Goal: Information Seeking & Learning: Find specific fact

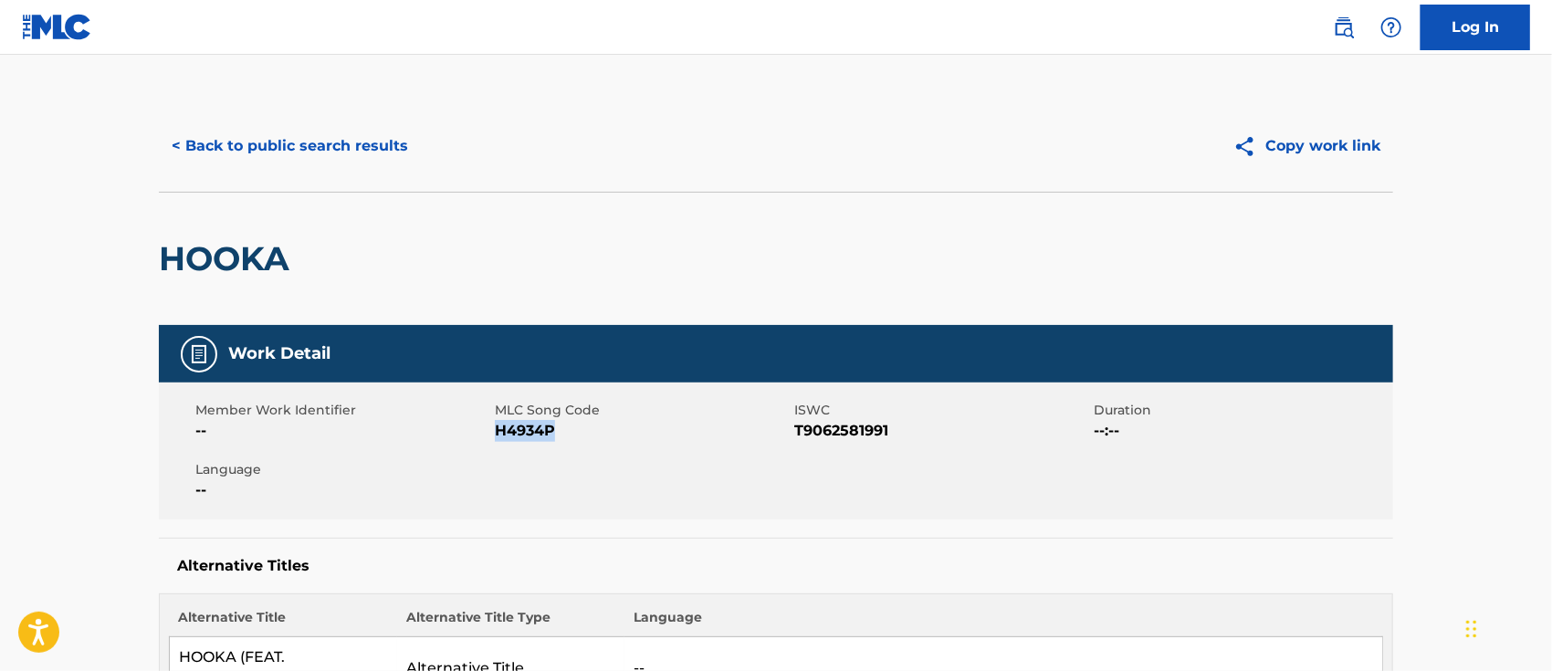
click at [1344, 31] on img at bounding box center [1344, 27] width 22 height 22
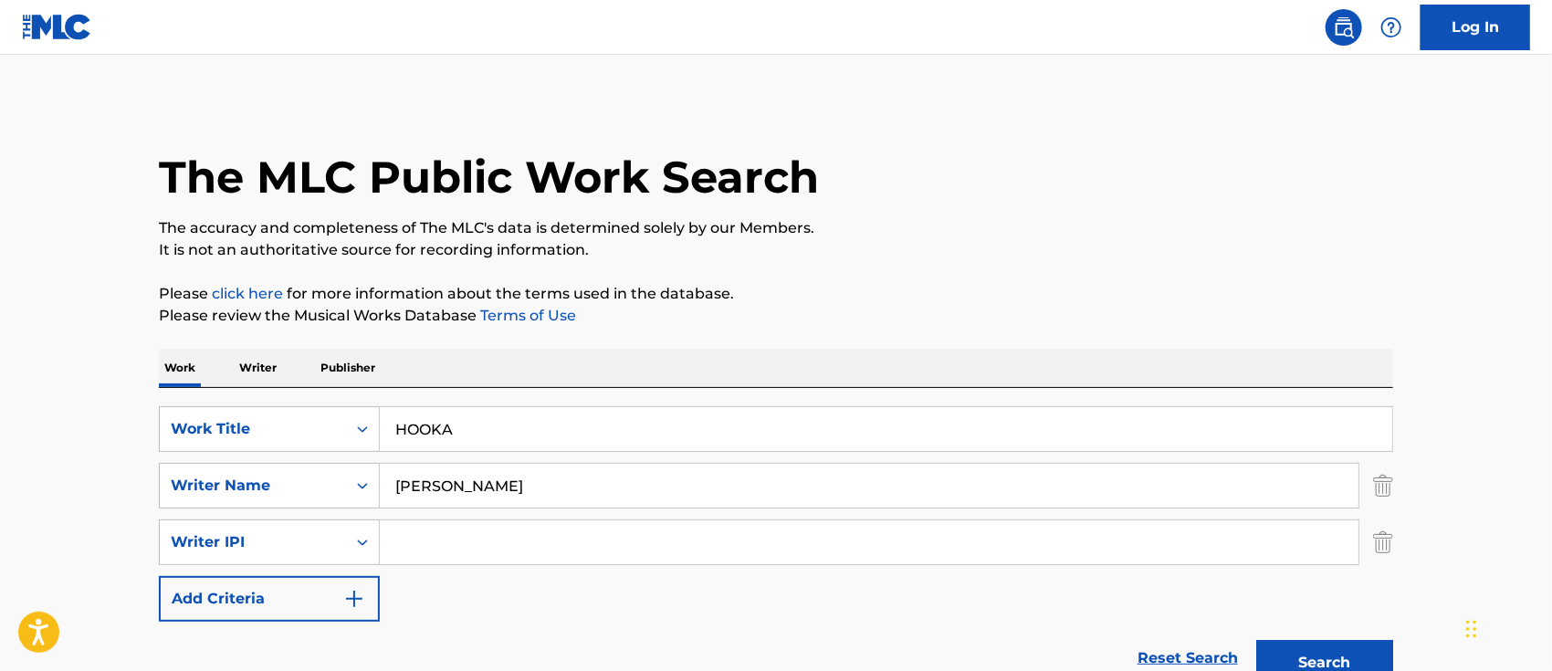
drag, startPoint x: 269, startPoint y: 434, endPoint x: 56, endPoint y: 429, distance: 213.6
click at [110, 432] on main "The MLC Public Work Search The accuracy and completeness of The MLC's data is d…" at bounding box center [776, 508] width 1552 height 907
click at [70, 380] on main "The MLC Public Work Search The accuracy and completeness of The MLC's data is d…" at bounding box center [776, 508] width 1552 height 907
drag, startPoint x: 576, startPoint y: 491, endPoint x: 162, endPoint y: 490, distance: 413.5
click at [226, 493] on div "SearchWithCriteria6acdb32f-2940-472d-ae62-380bee8da9a9 Writer Name [PERSON_NAME]" at bounding box center [776, 486] width 1234 height 46
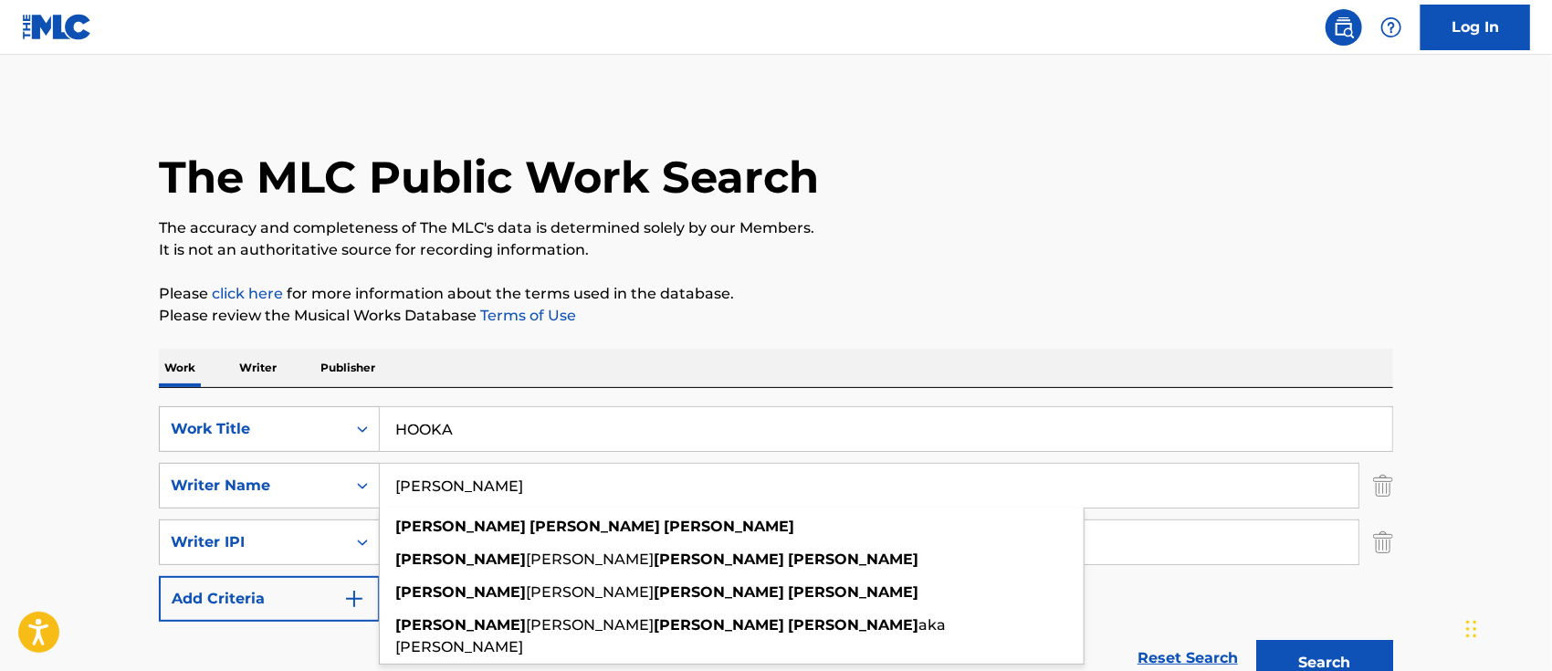
click at [260, 366] on p "Writer" at bounding box center [258, 368] width 48 height 38
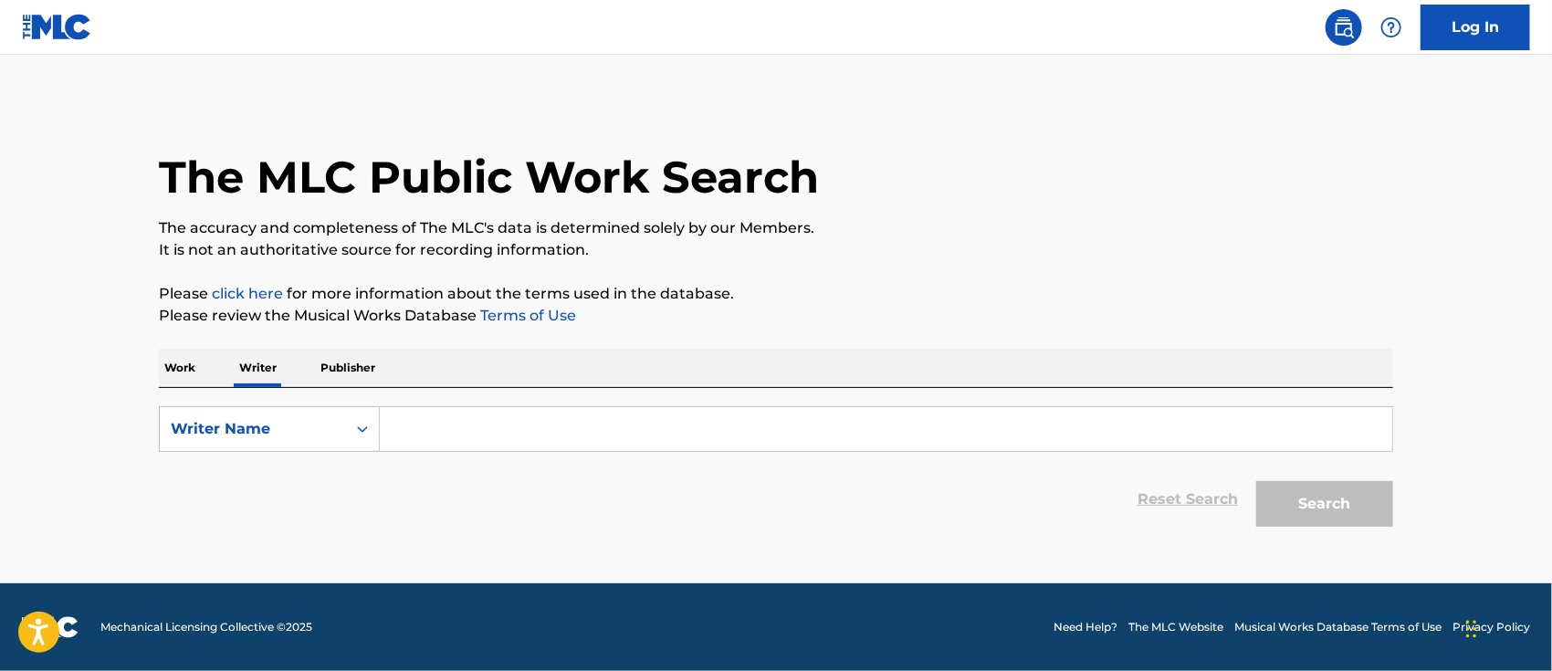
click at [423, 424] on input "Search Form" at bounding box center [886, 429] width 1012 height 44
paste input "[PERSON_NAME]"
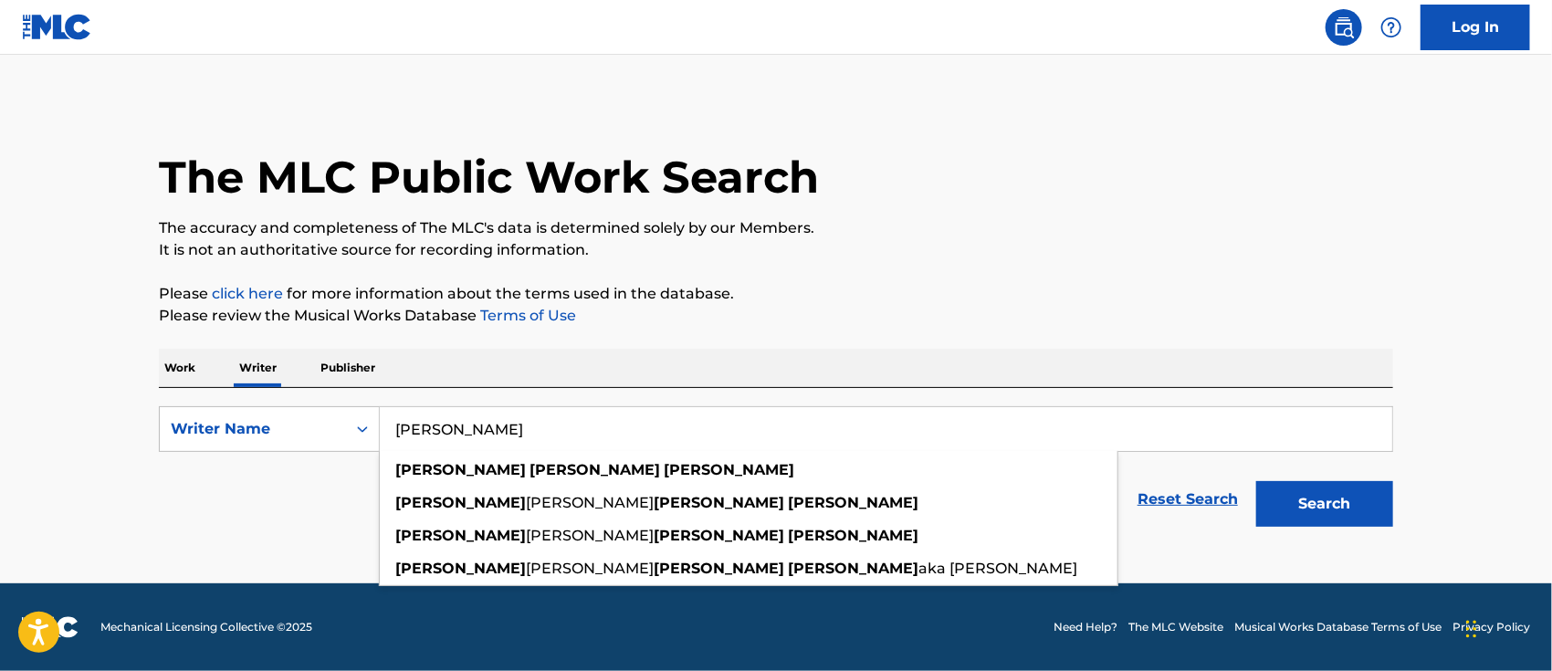
type input "[PERSON_NAME]"
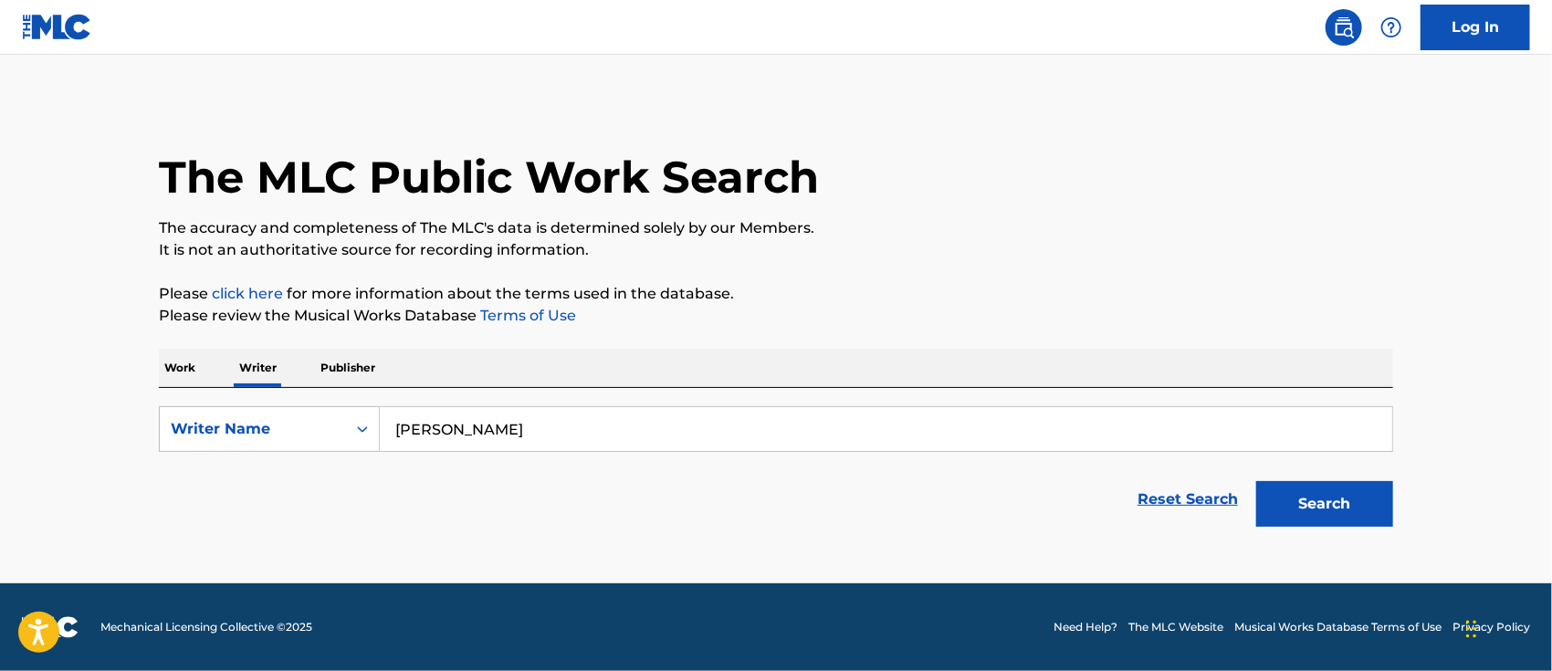
click at [1307, 485] on button "Search" at bounding box center [1324, 504] width 137 height 46
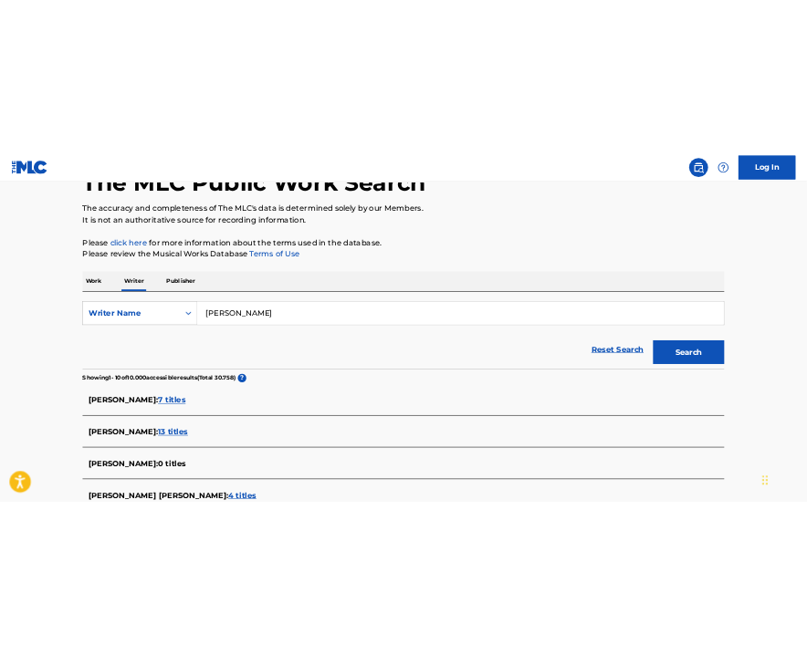
scroll to position [243, 0]
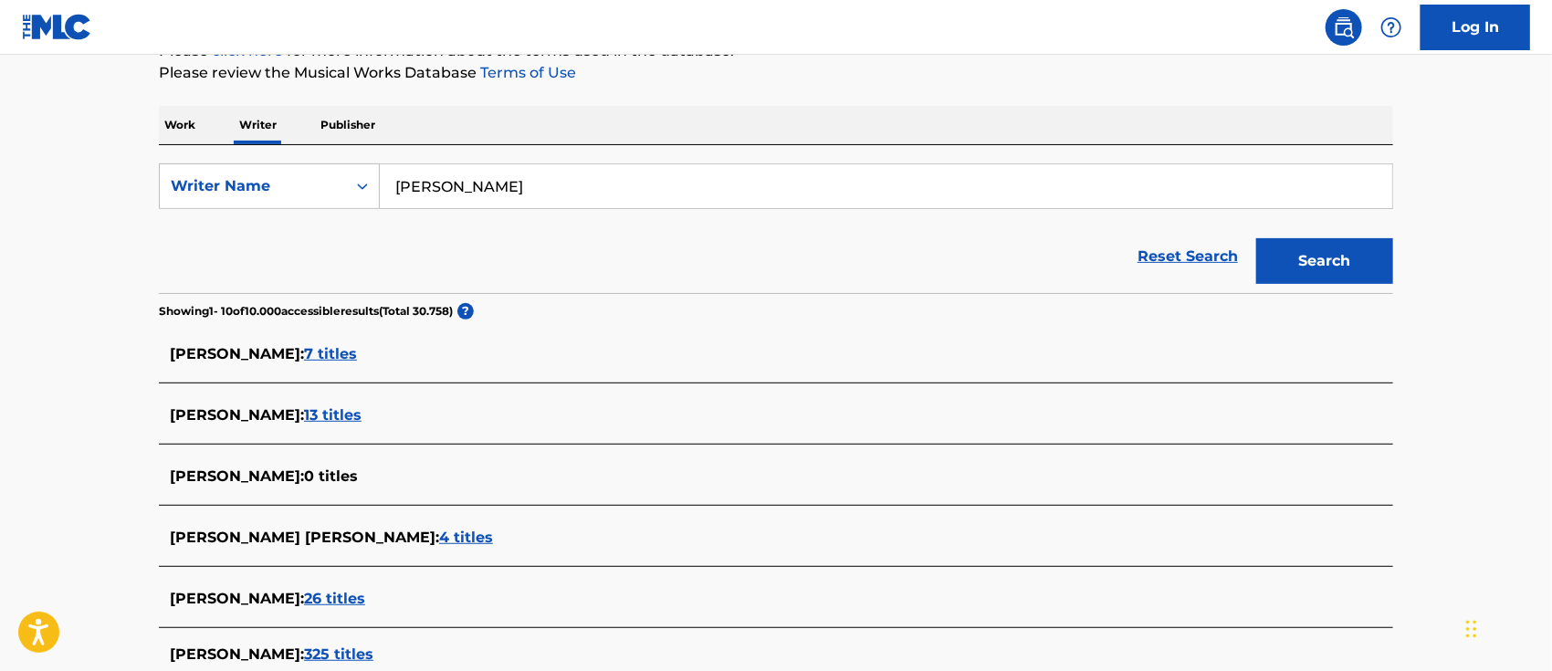
click at [357, 356] on span "7 titles" at bounding box center [330, 353] width 53 height 17
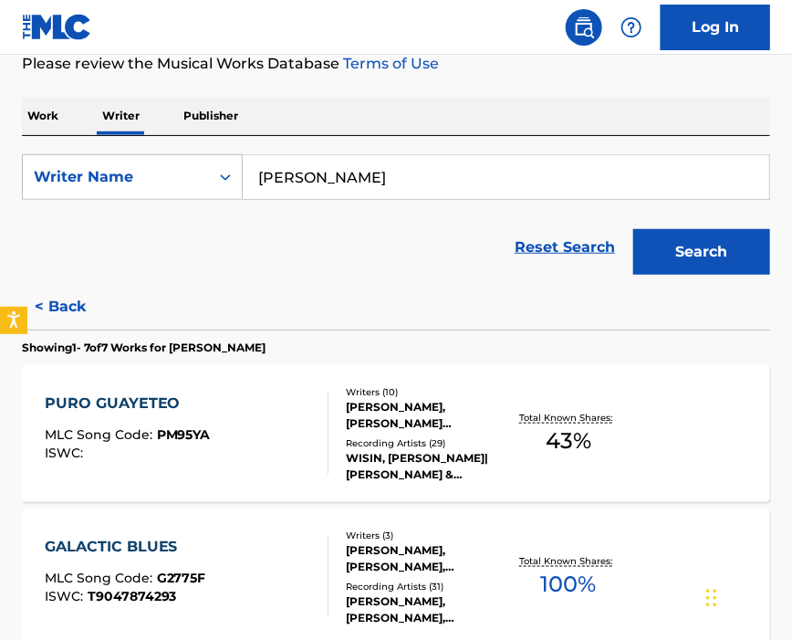
drag, startPoint x: 16, startPoint y: 235, endPoint x: -452, endPoint y: 245, distance: 468.3
click at [0, 245] on html "Accessibility Screen-Reader Guide, Feedback, and Issue Reporting | New window L…" at bounding box center [396, 77] width 792 height 640
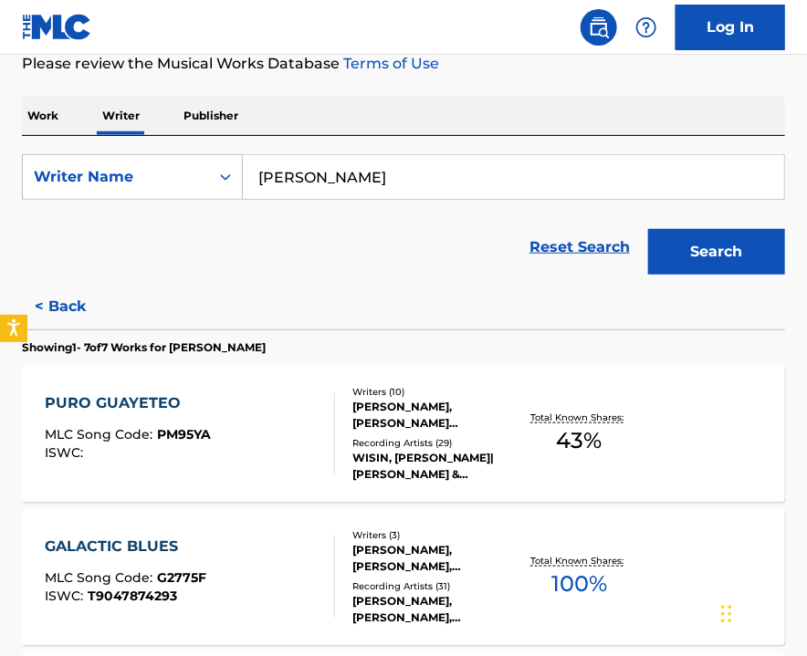
click at [195, 433] on span "PM95YA" at bounding box center [184, 434] width 54 height 16
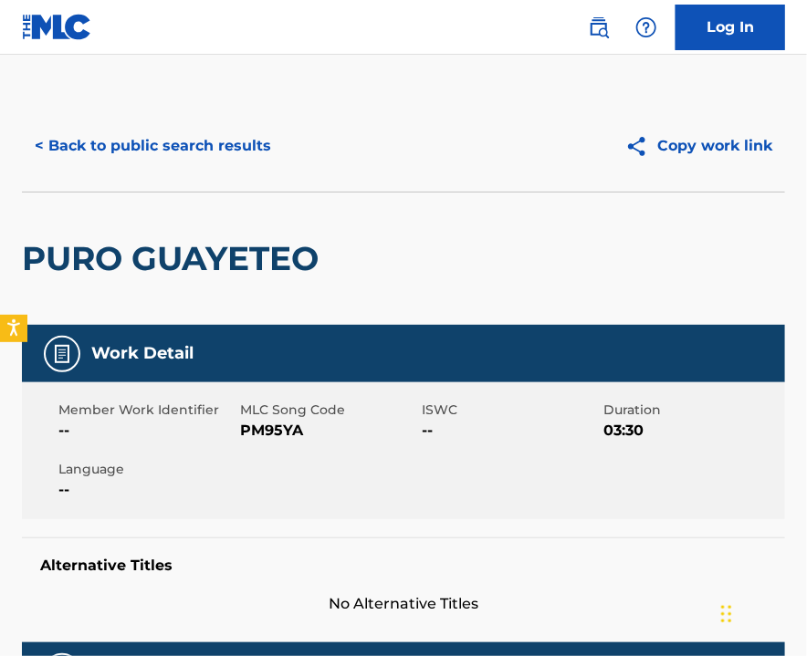
click at [267, 433] on span "PM95YA" at bounding box center [328, 431] width 177 height 22
copy span "PM95YA"
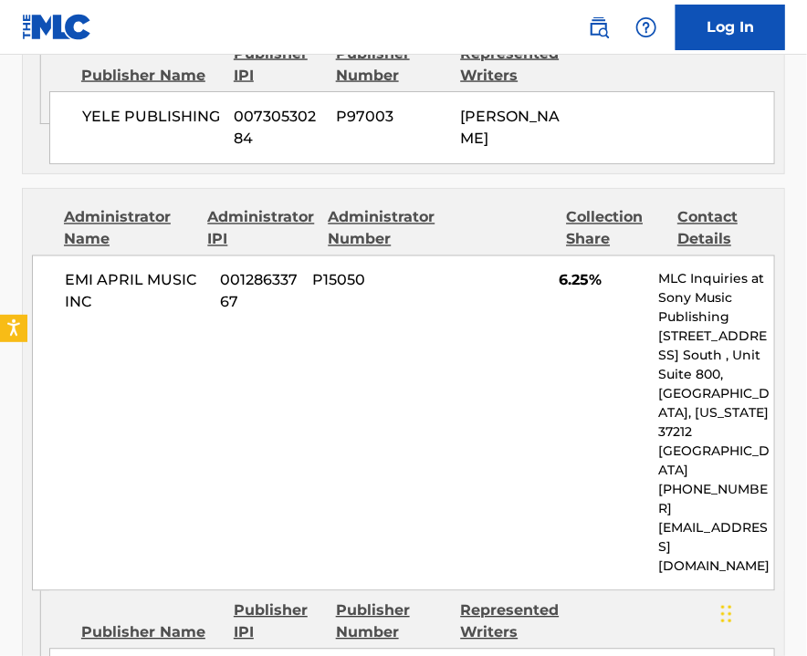
scroll to position [2798, 0]
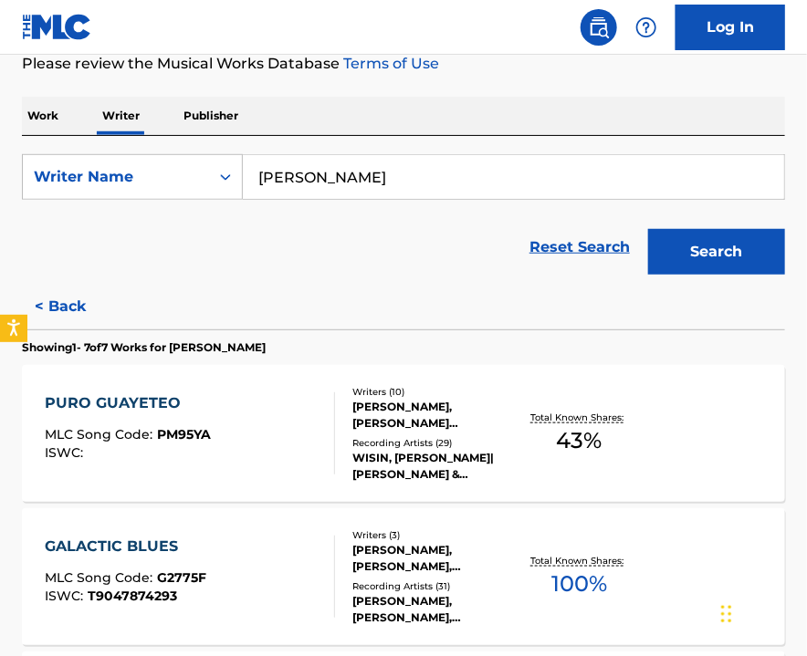
scroll to position [365, 0]
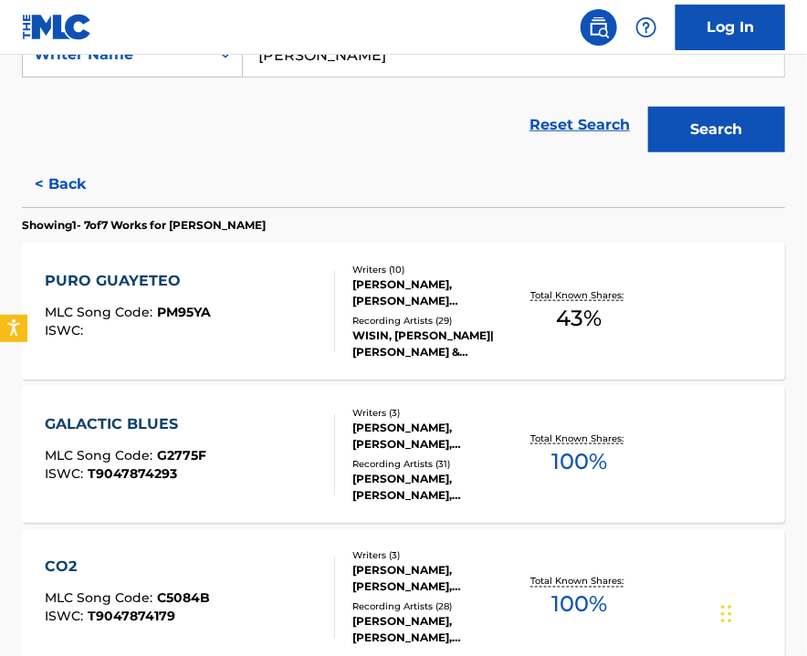
click at [261, 421] on div "GALACTIC BLUES MLC Song Code : G2775F ISWC : T9047874293" at bounding box center [190, 454] width 290 height 82
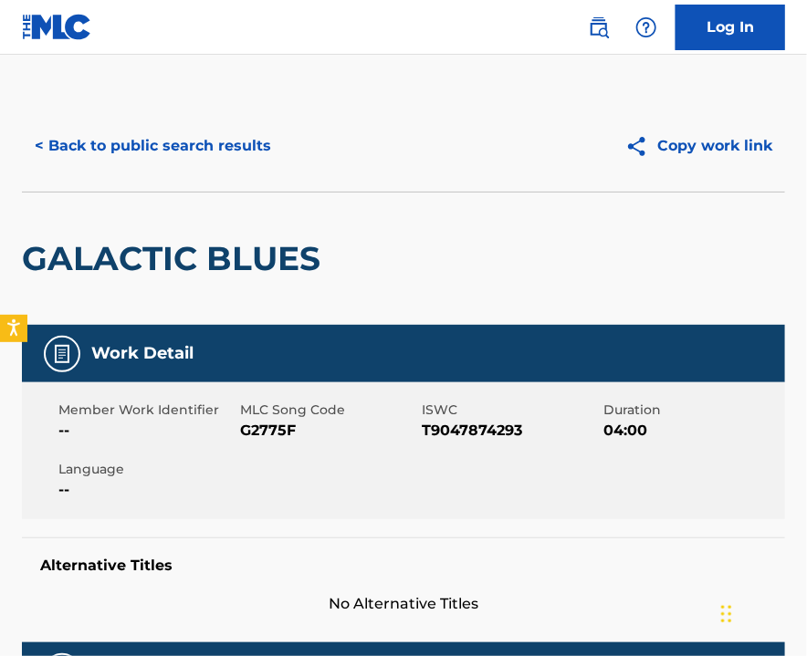
click at [271, 425] on span "G2775F" at bounding box center [328, 431] width 177 height 22
copy span "G2775F"
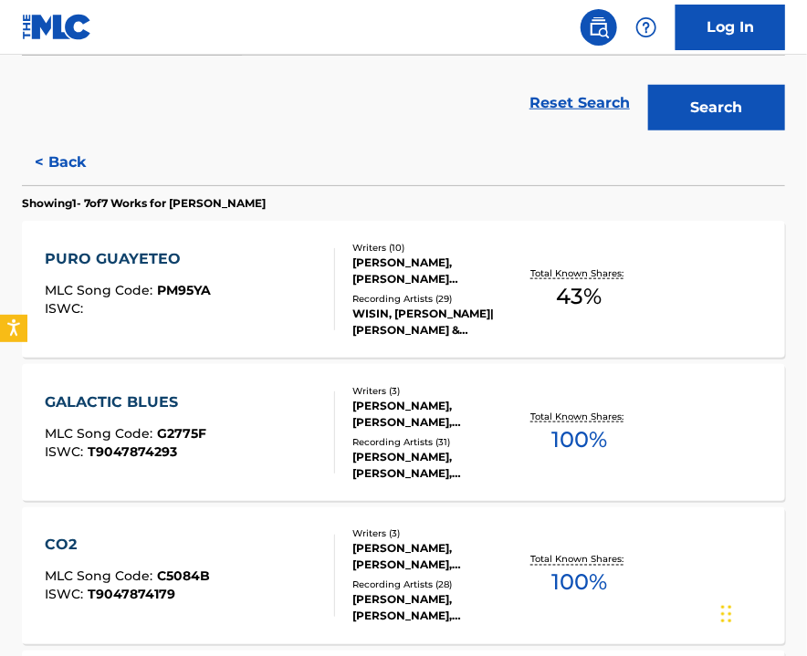
scroll to position [509, 0]
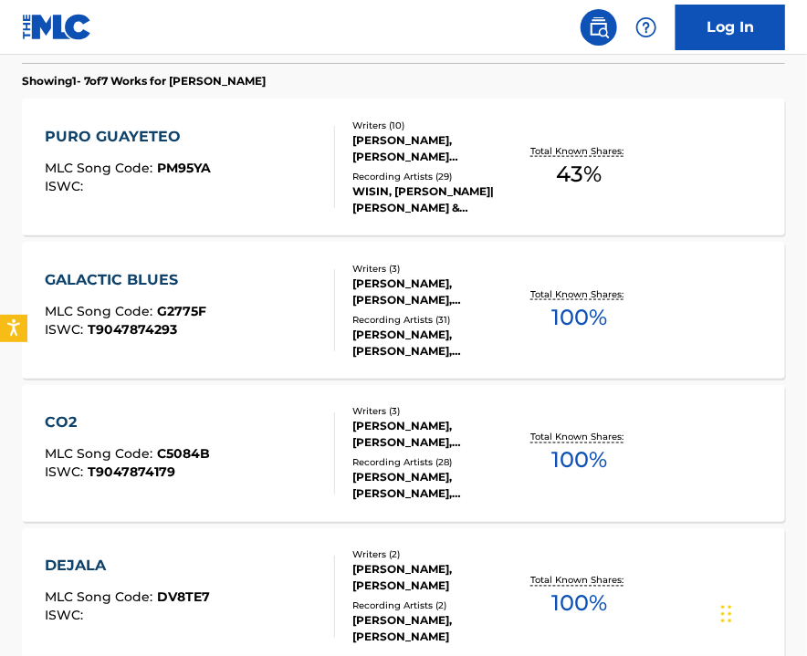
click at [190, 464] on div "MLC Song Code : C5084B" at bounding box center [127, 457] width 165 height 18
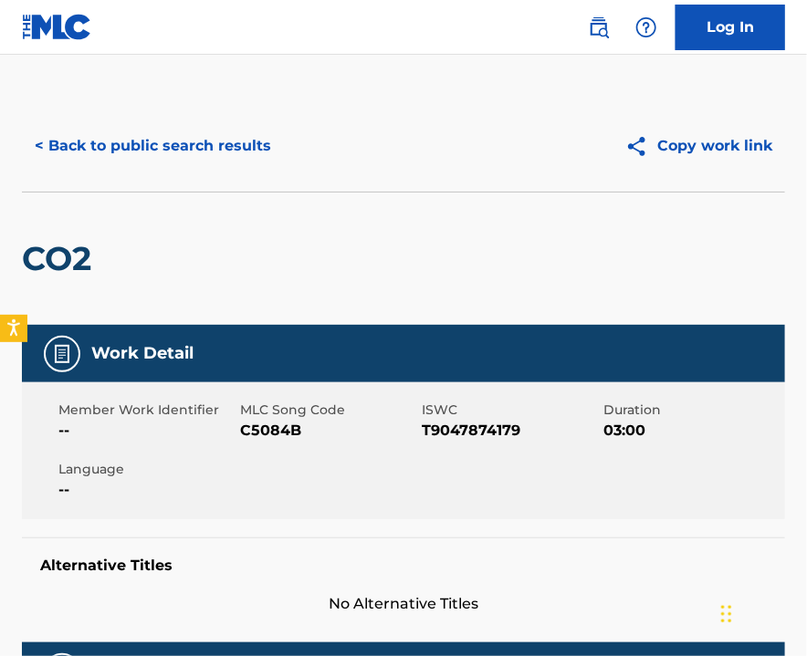
click at [256, 423] on span "C5084B" at bounding box center [328, 431] width 177 height 22
copy span "C5084B"
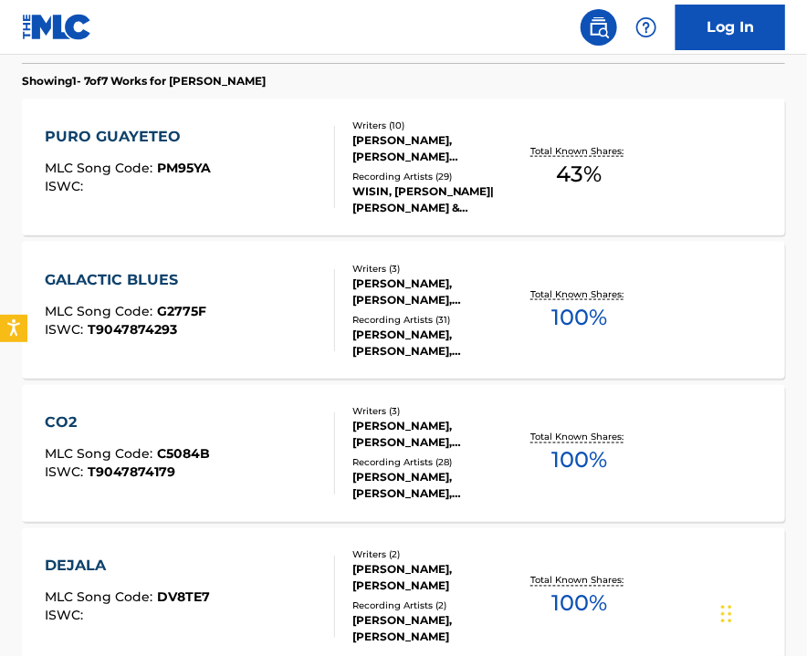
scroll to position [631, 0]
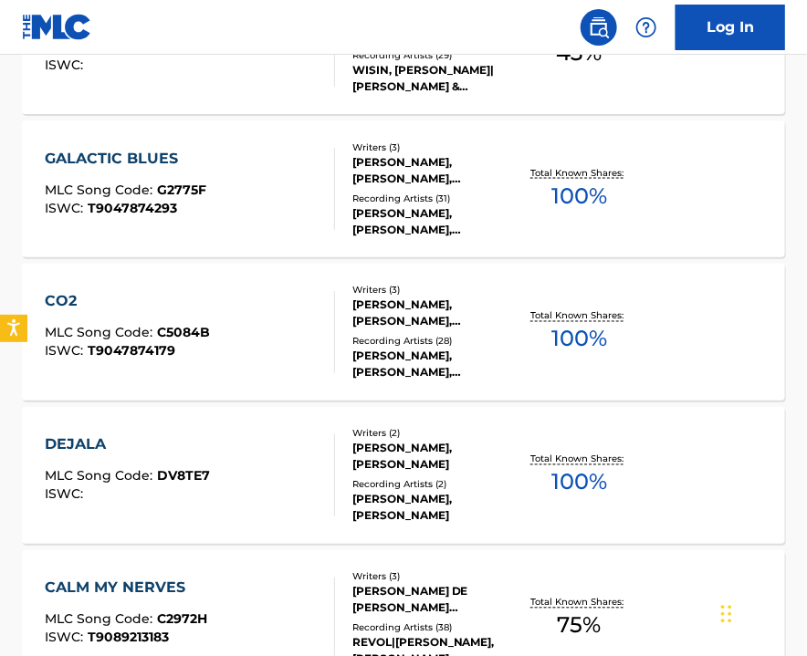
click at [237, 456] on div "DEJALA MLC Song Code : DV8TE7 ISWC :" at bounding box center [190, 475] width 290 height 82
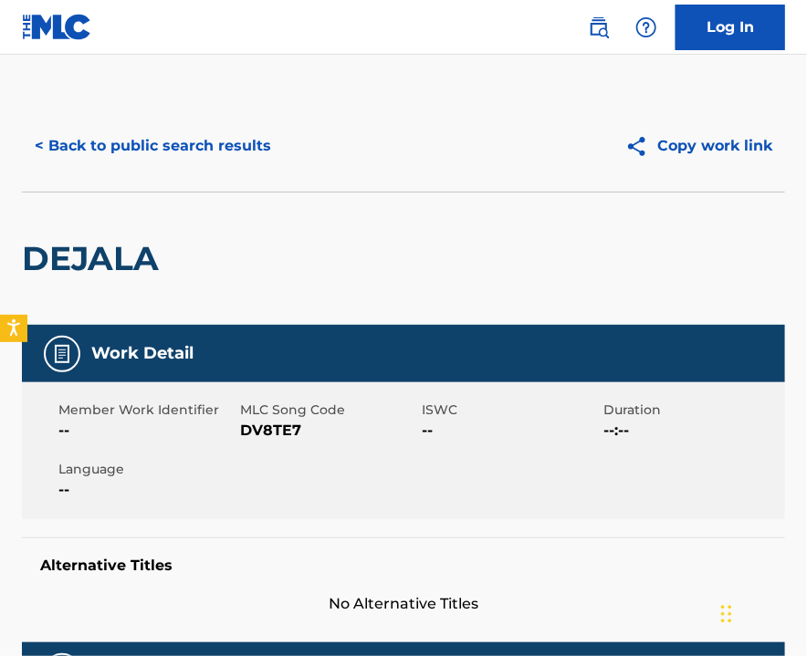
click at [288, 434] on span "DV8TE7" at bounding box center [328, 431] width 177 height 22
copy span "DV8TE7"
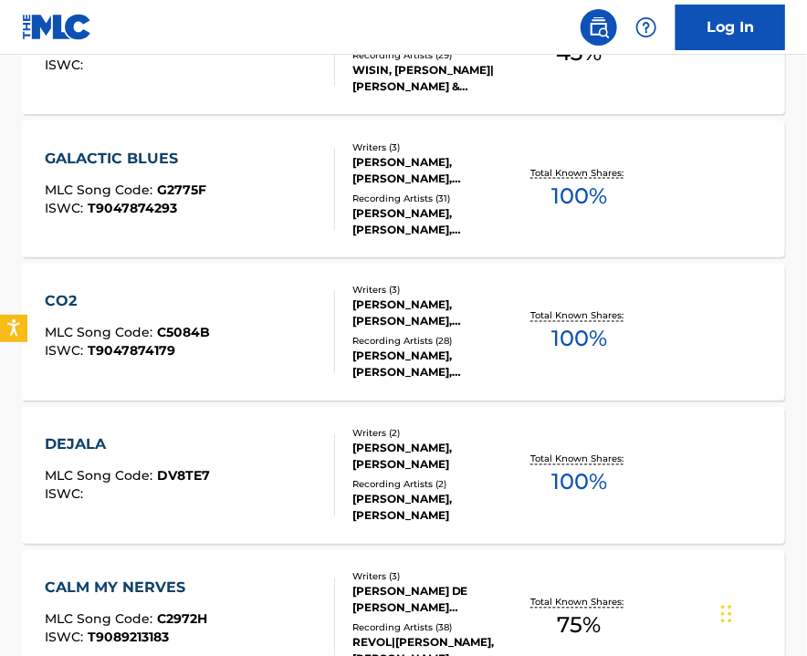
scroll to position [752, 0]
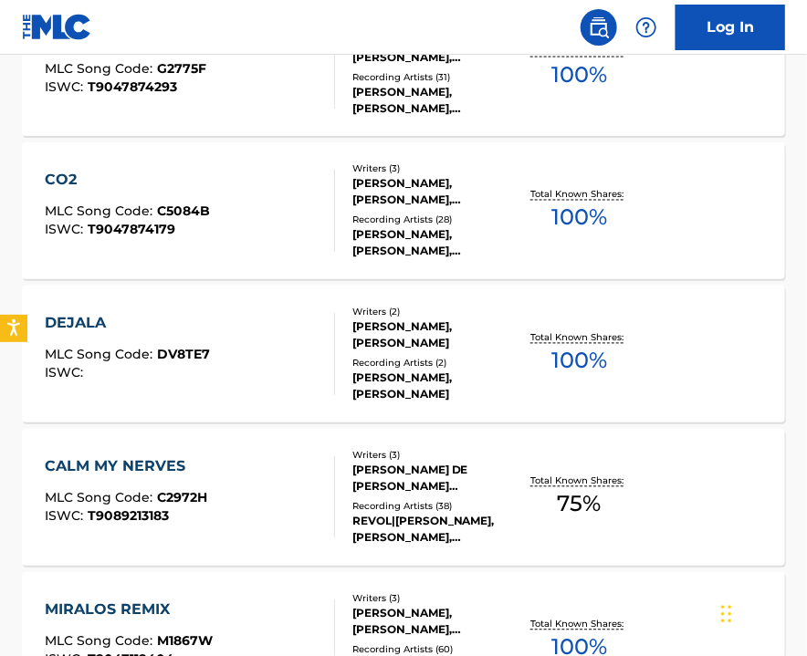
click at [213, 468] on div "CALM MY NERVES MLC Song Code : C2972H ISWC : T9089213183" at bounding box center [190, 497] width 290 height 82
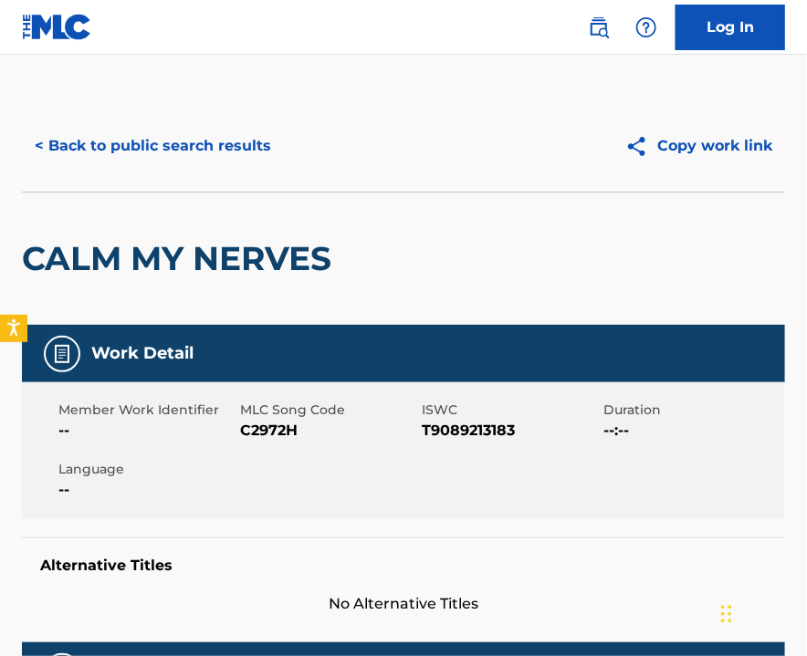
click at [270, 429] on span "C2972H" at bounding box center [328, 431] width 177 height 22
copy span "C2972H"
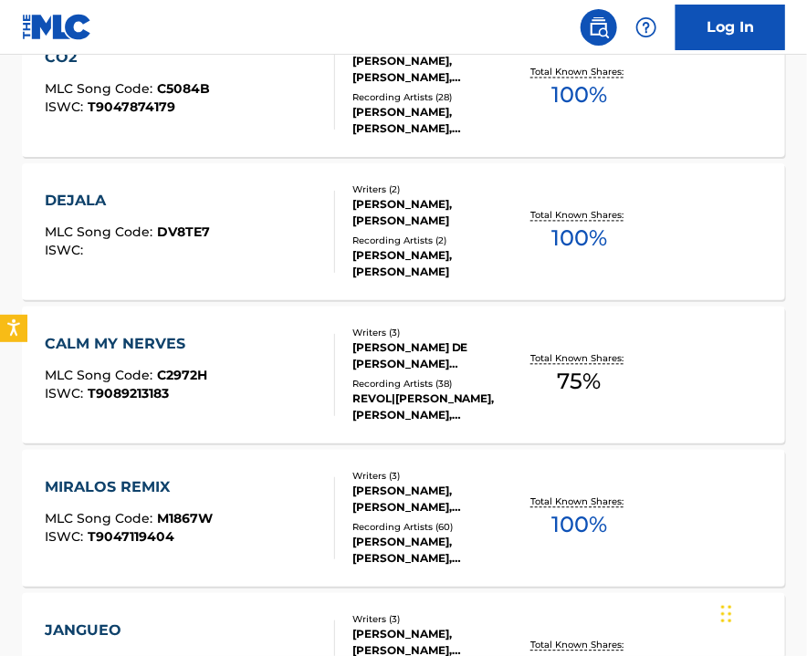
scroll to position [996, 0]
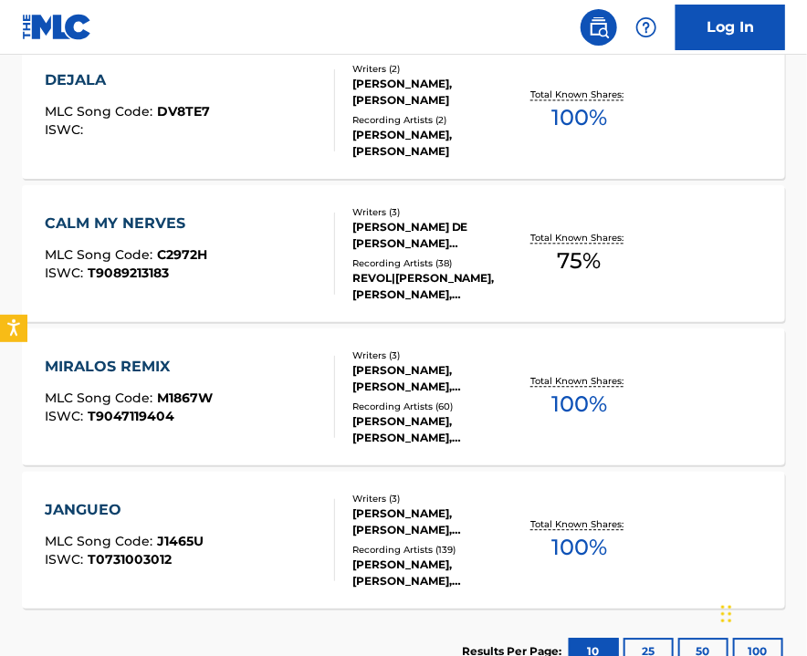
click at [271, 392] on div "MIRALOS REMIX MLC Song Code : M1867W ISWC : T9047119404" at bounding box center [190, 397] width 290 height 82
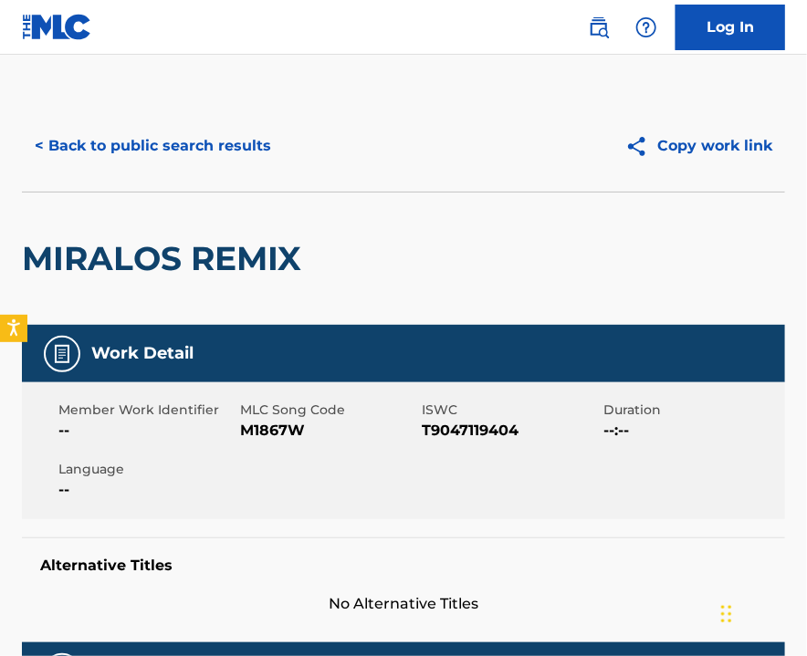
click at [267, 427] on span "M1867W" at bounding box center [328, 431] width 177 height 22
copy span "M1867W"
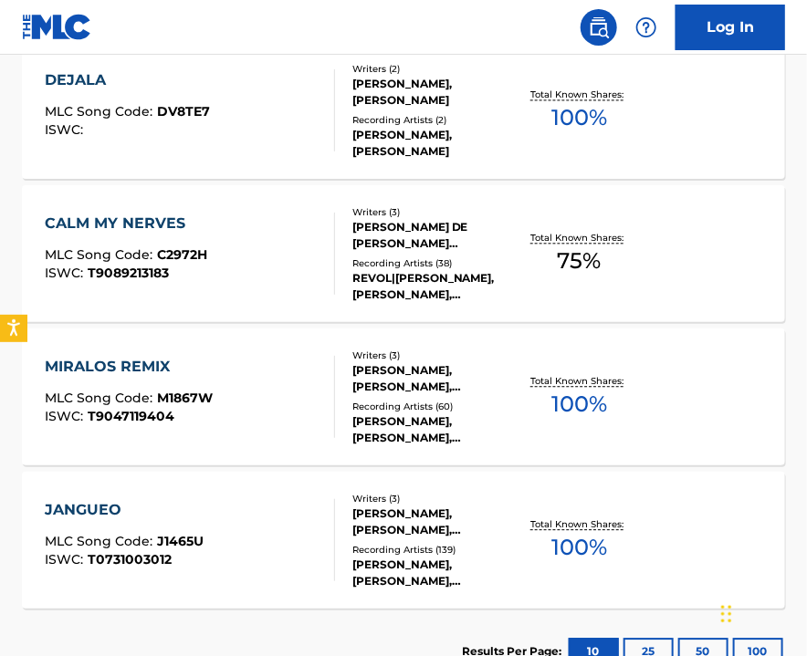
scroll to position [1117, 0]
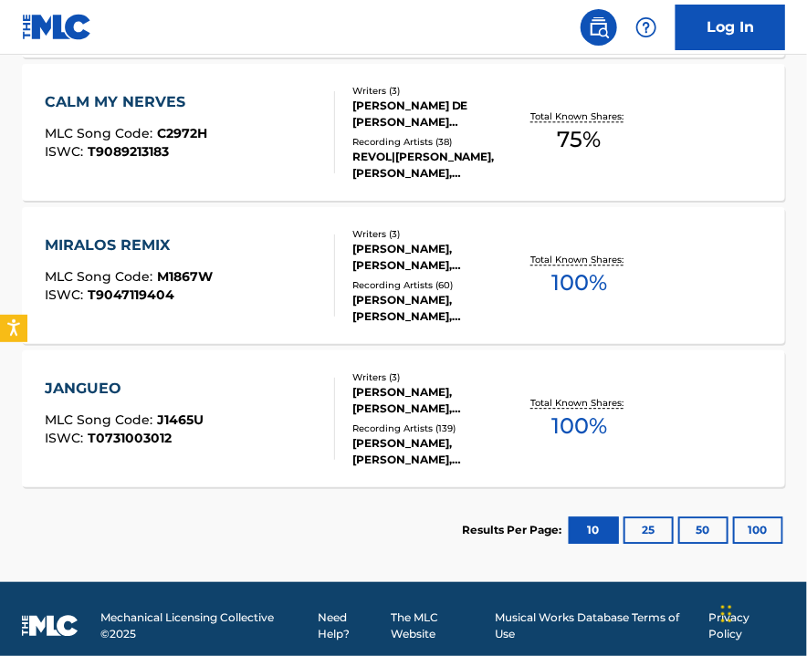
click at [224, 382] on div "JANGUEO MLC Song Code : J1465U ISWC : T0731003012" at bounding box center [190, 419] width 290 height 82
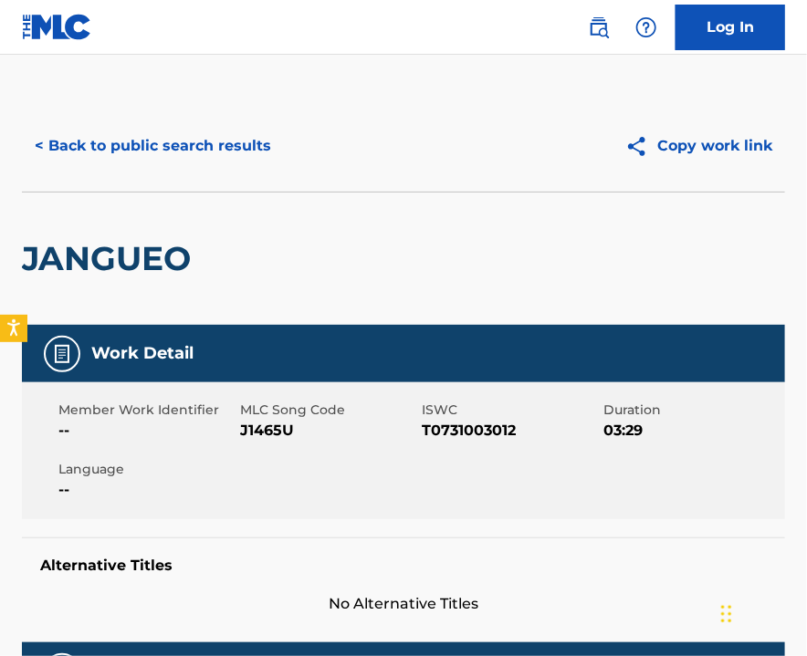
click at [256, 426] on span "J1465U" at bounding box center [328, 431] width 177 height 22
copy span "J1465U"
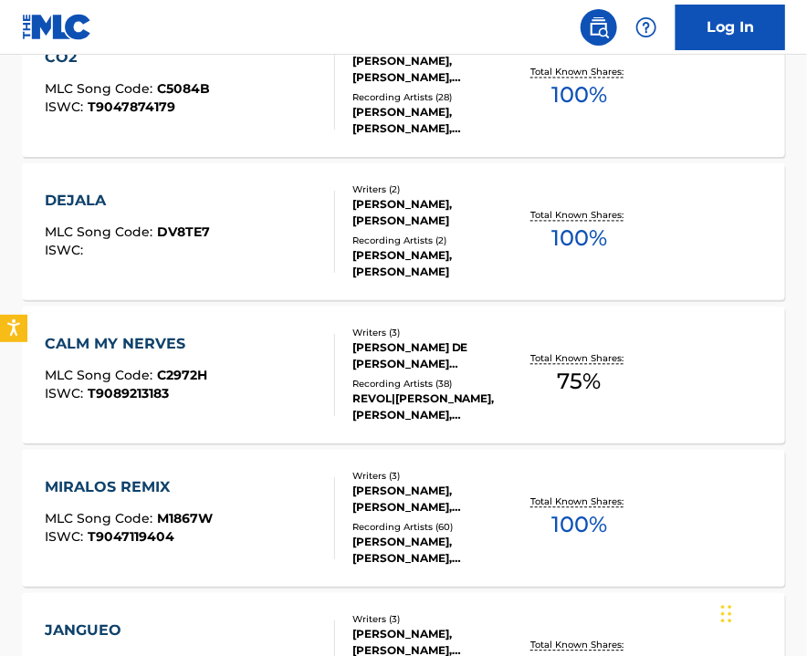
scroll to position [1117, 0]
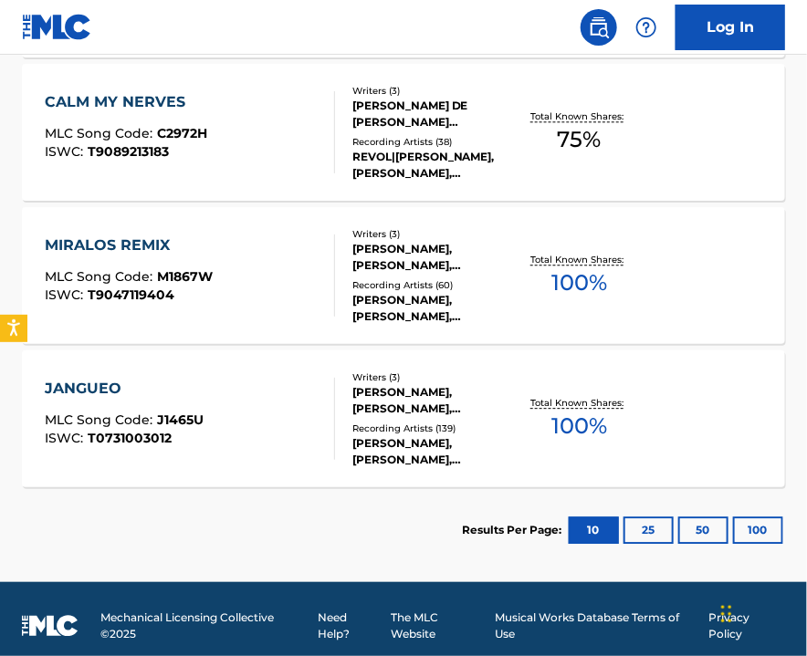
click at [639, 535] on button "25" at bounding box center [648, 530] width 50 height 27
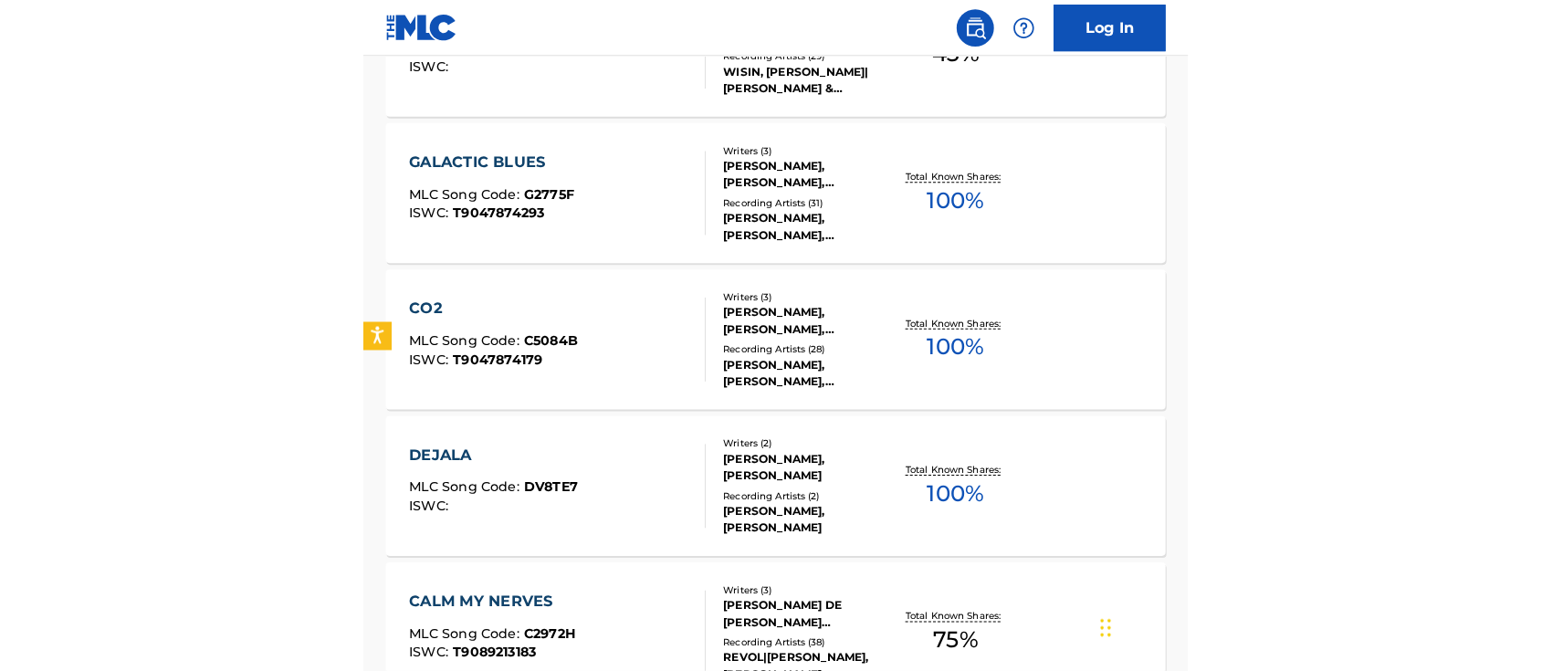
scroll to position [266, 0]
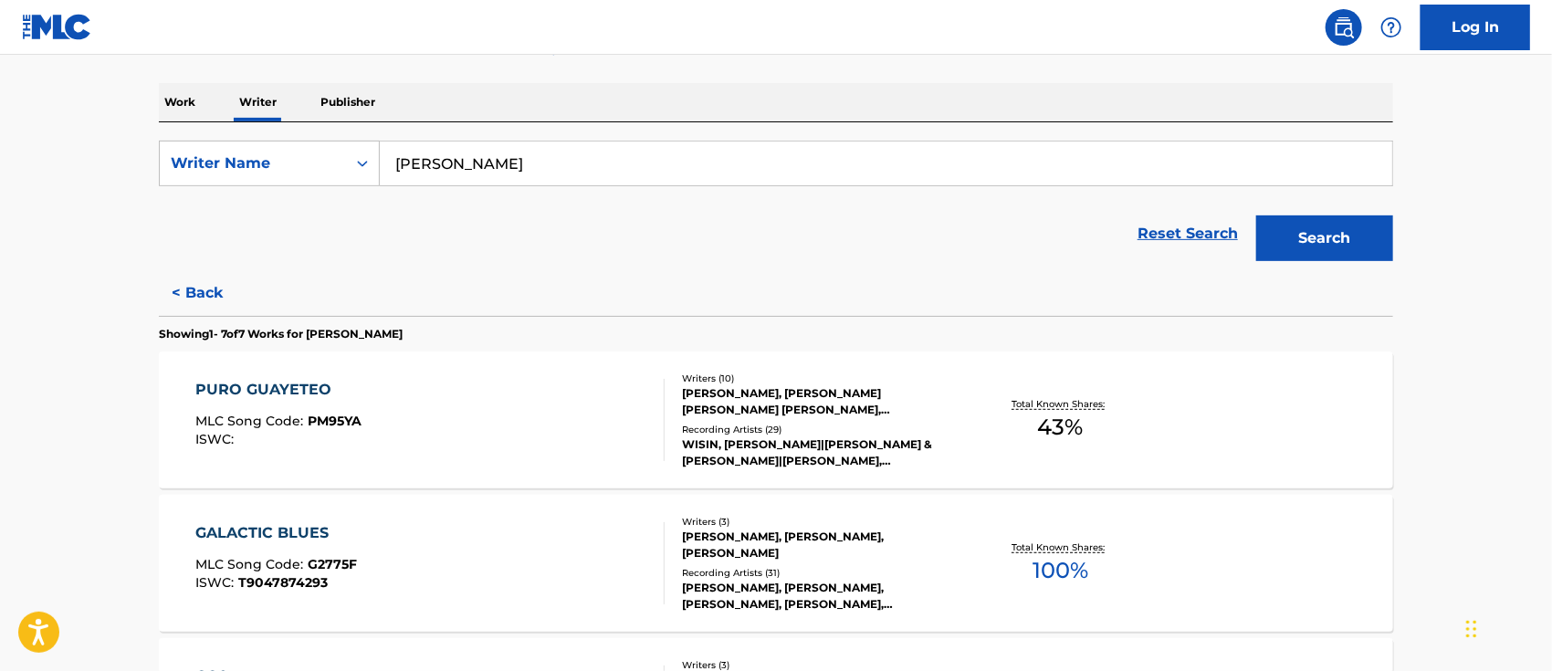
click at [588, 162] on input "[PERSON_NAME]" at bounding box center [886, 163] width 1012 height 44
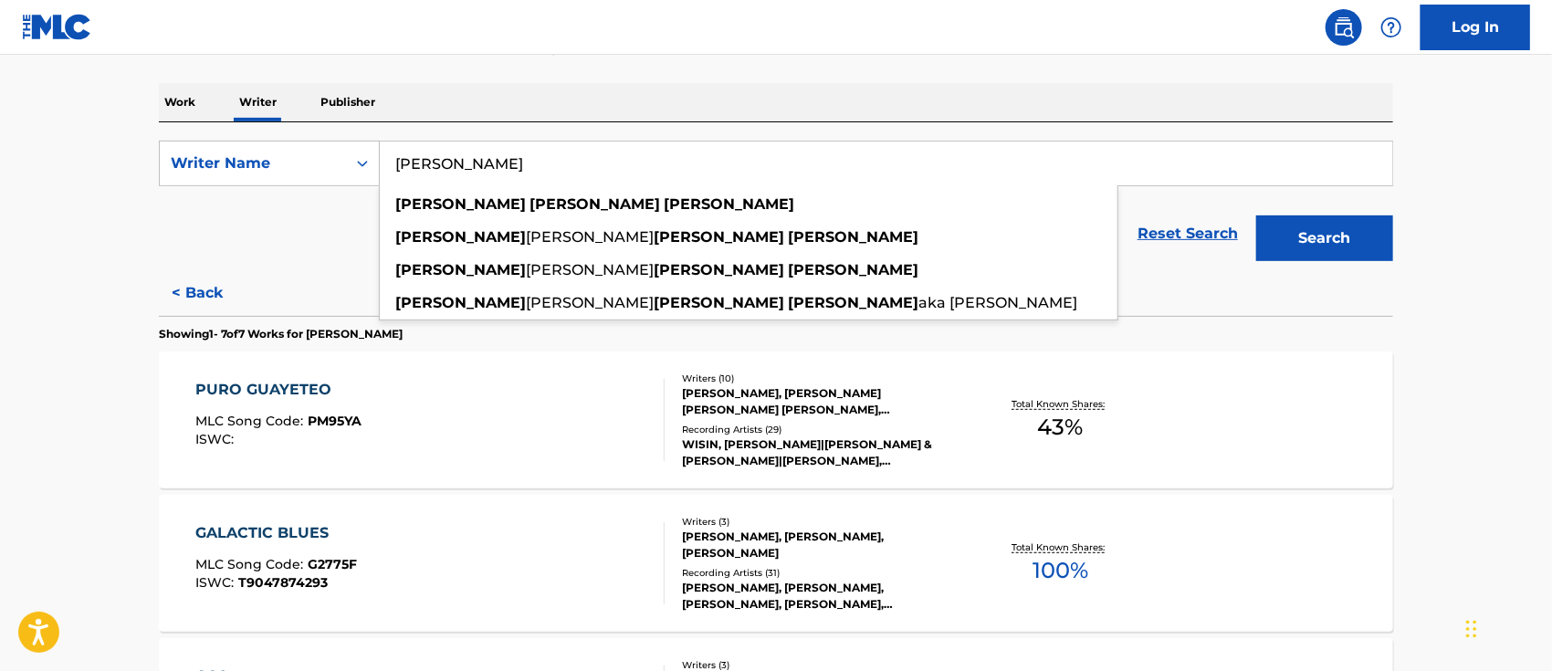
click at [1256, 215] on button "Search" at bounding box center [1324, 238] width 137 height 46
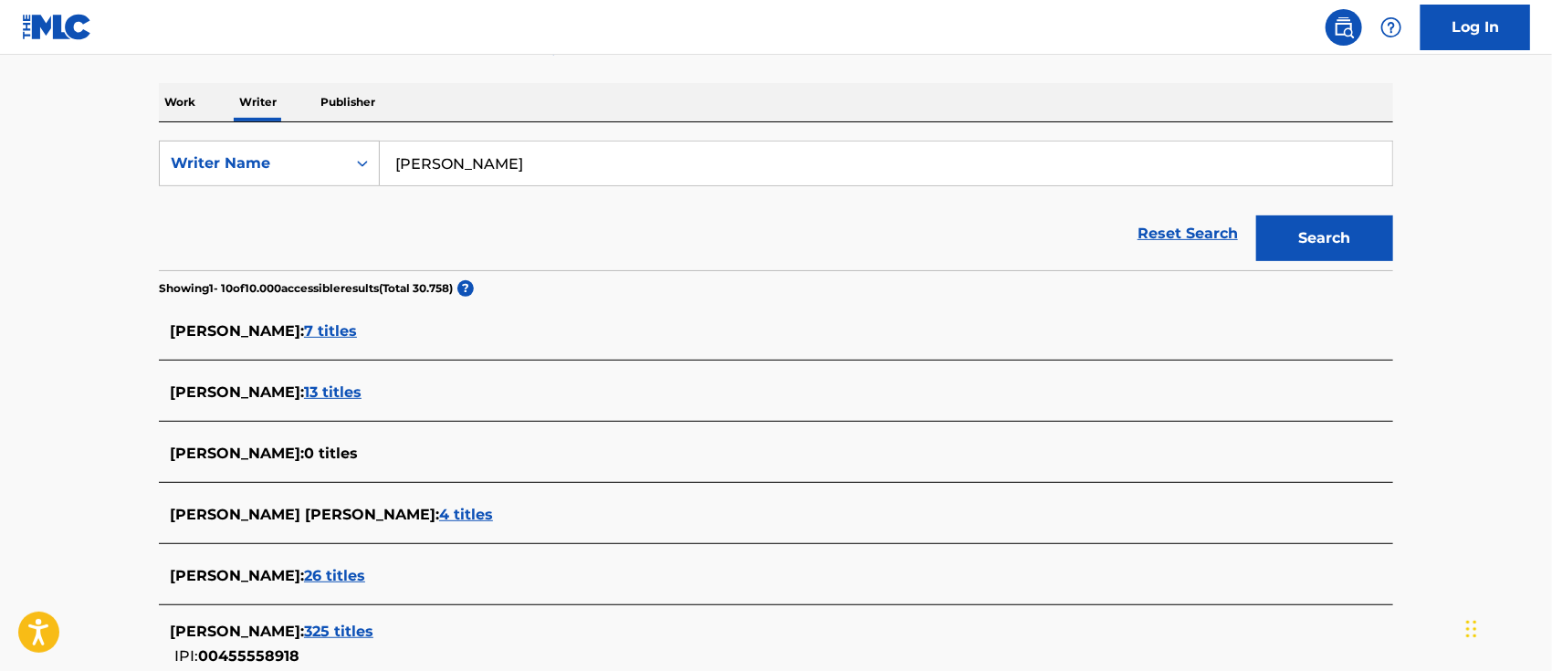
click at [361, 395] on span "13 titles" at bounding box center [333, 391] width 58 height 17
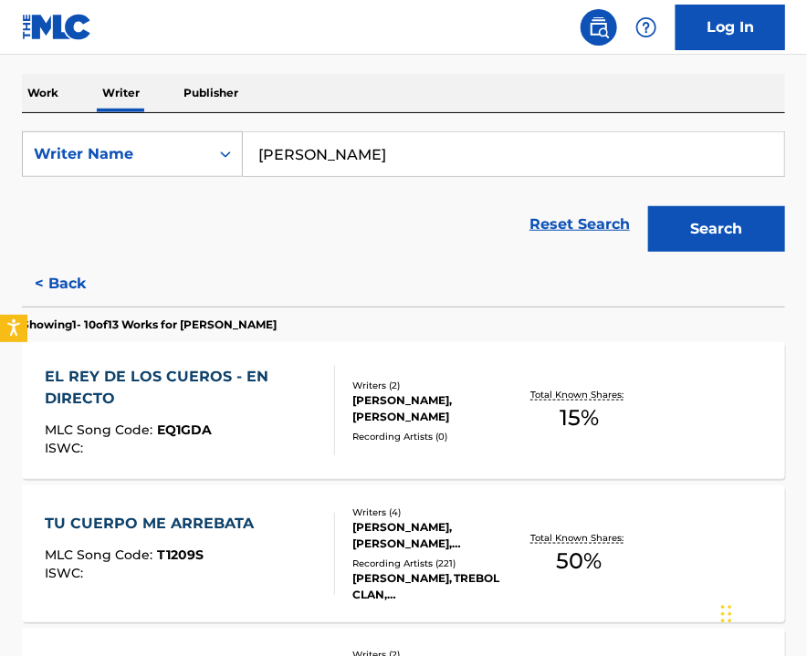
click at [221, 448] on div "ISWC :" at bounding box center [182, 449] width 275 height 14
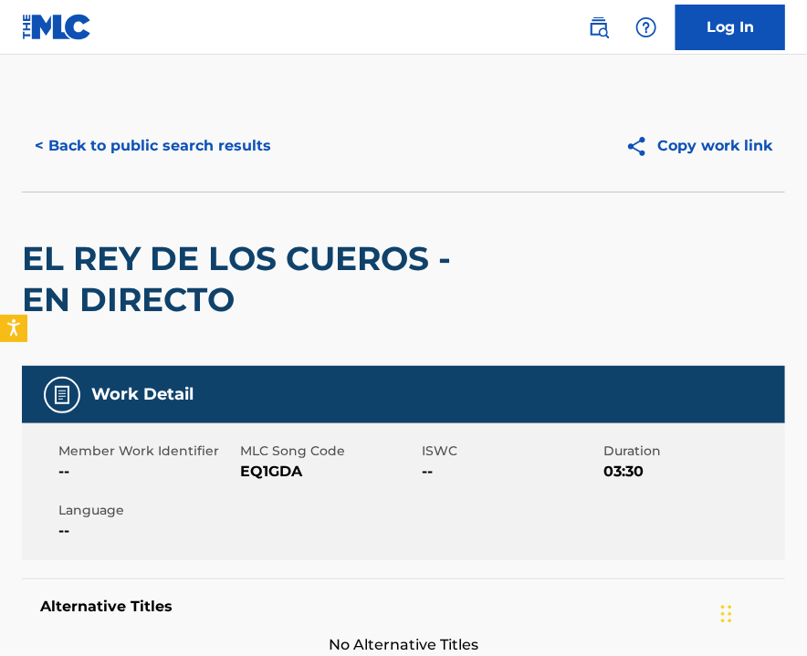
click at [270, 467] on span "EQ1GDA" at bounding box center [328, 472] width 177 height 22
click at [269, 467] on span "EQ1GDA" at bounding box center [328, 472] width 177 height 22
copy span "EQ1GDA"
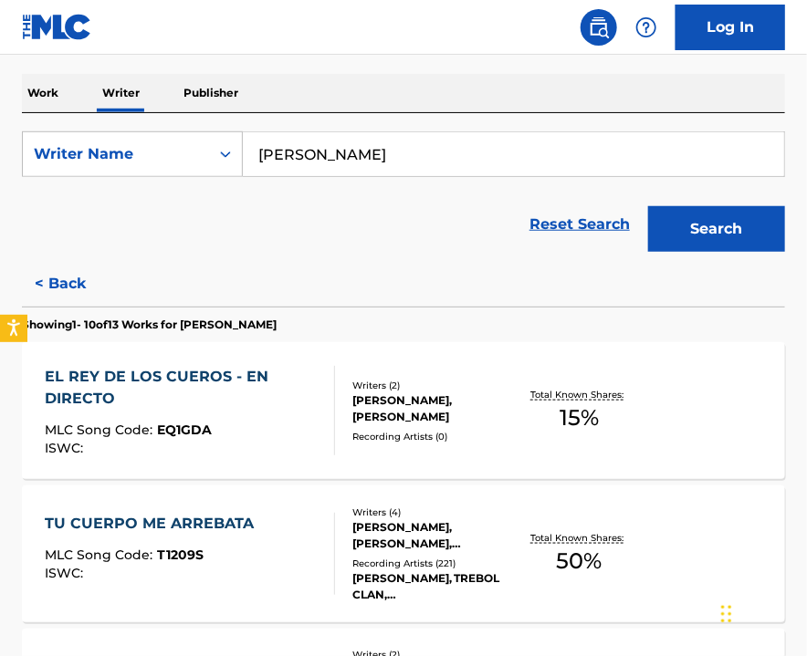
scroll to position [387, 0]
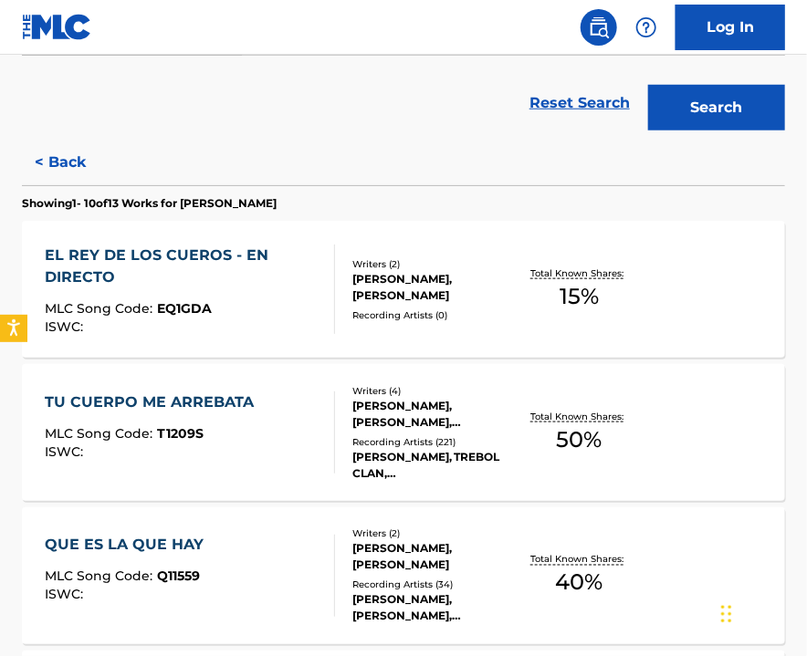
click at [270, 448] on div "TU CUERPO ME ARREBATA MLC Song Code : T1209S ISWC :" at bounding box center [190, 433] width 290 height 82
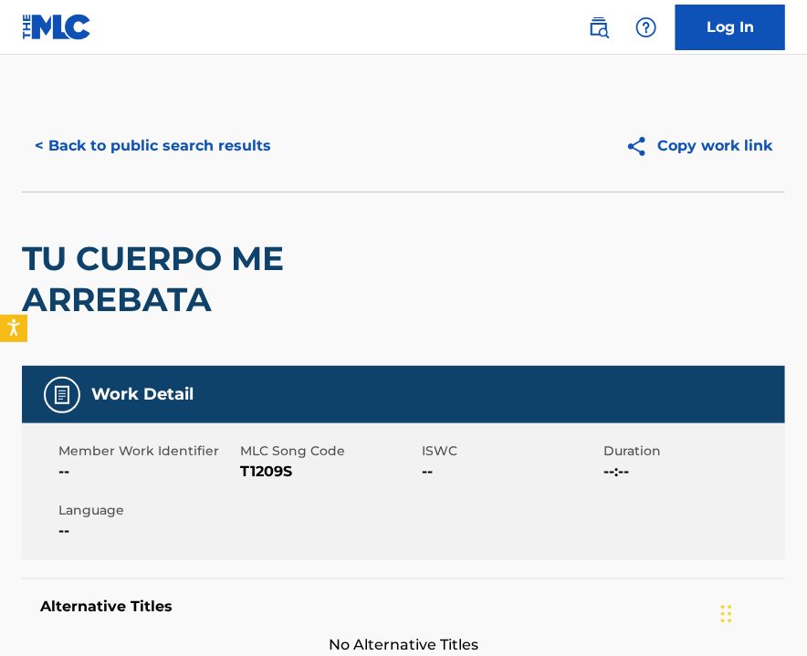
click at [254, 476] on span "T1209S" at bounding box center [328, 472] width 177 height 22
copy span "T1209S"
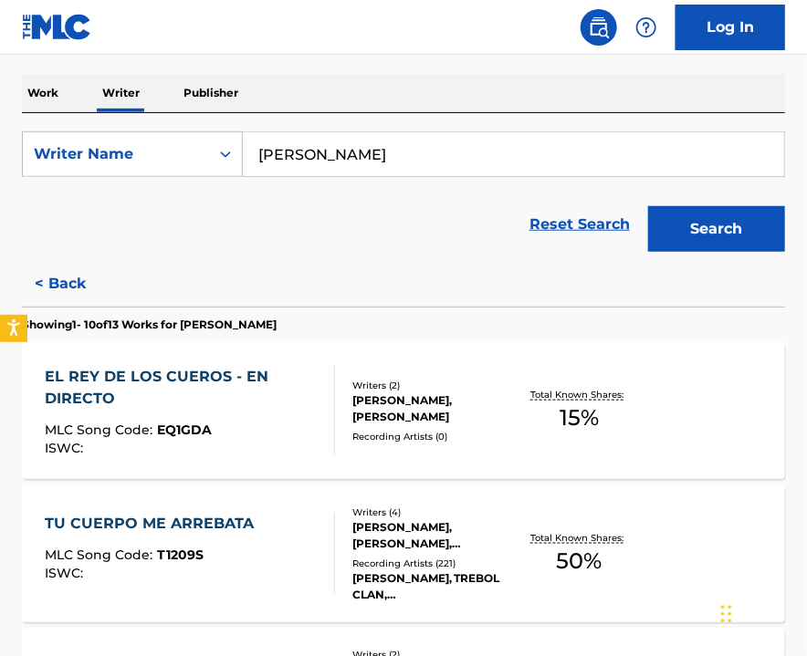
scroll to position [387, 0]
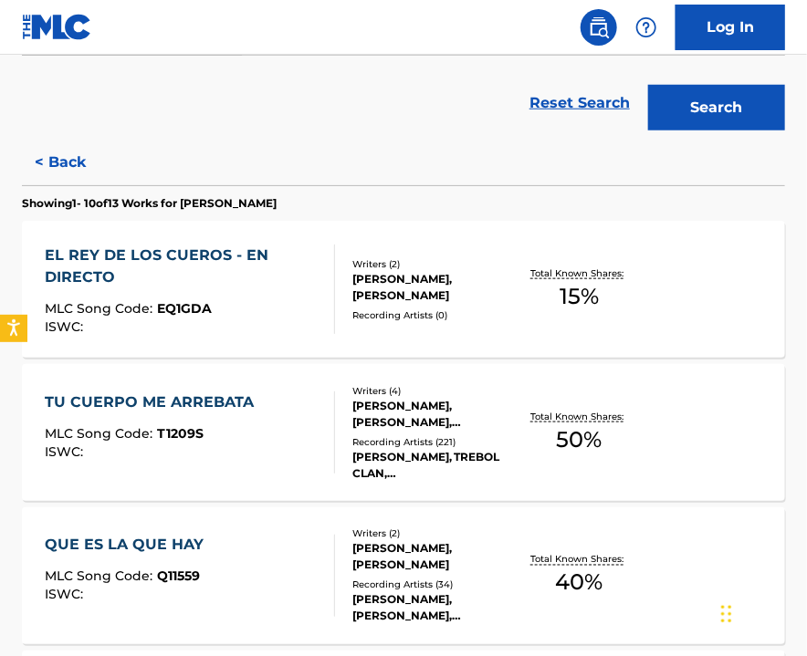
click at [235, 535] on div "QUE ES LA QUE HAY MLC Song Code : Q11559 ISWC :" at bounding box center [190, 576] width 290 height 82
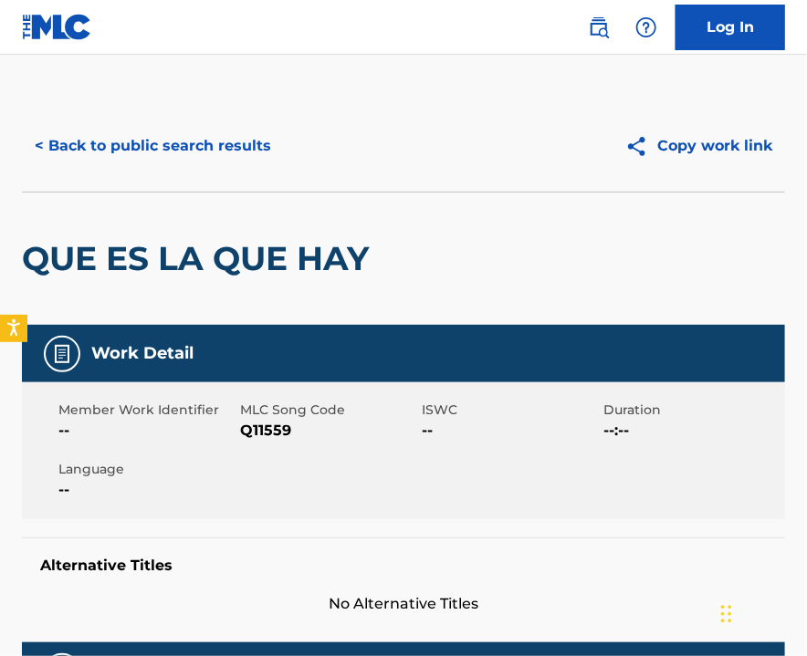
click at [277, 425] on span "Q11559" at bounding box center [328, 431] width 177 height 22
copy span "Q11559"
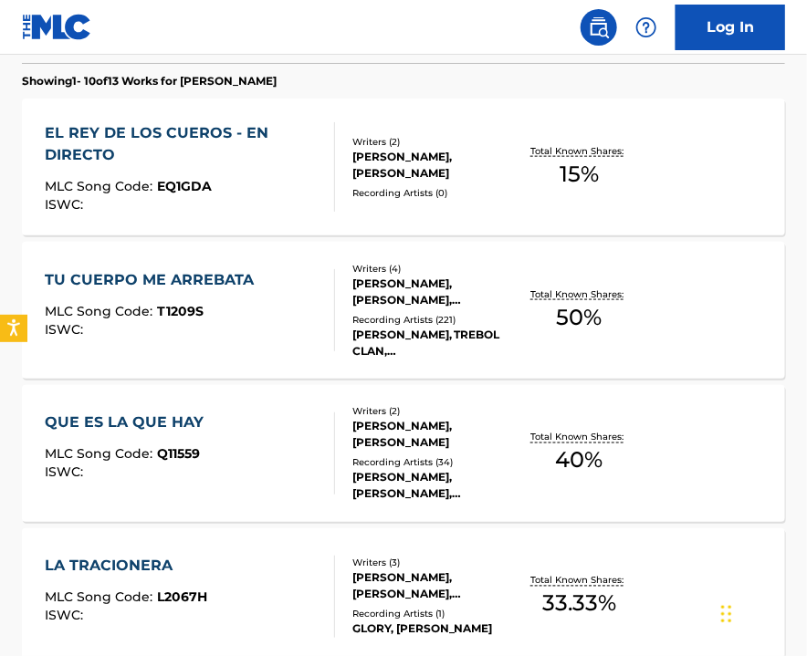
scroll to position [631, 0]
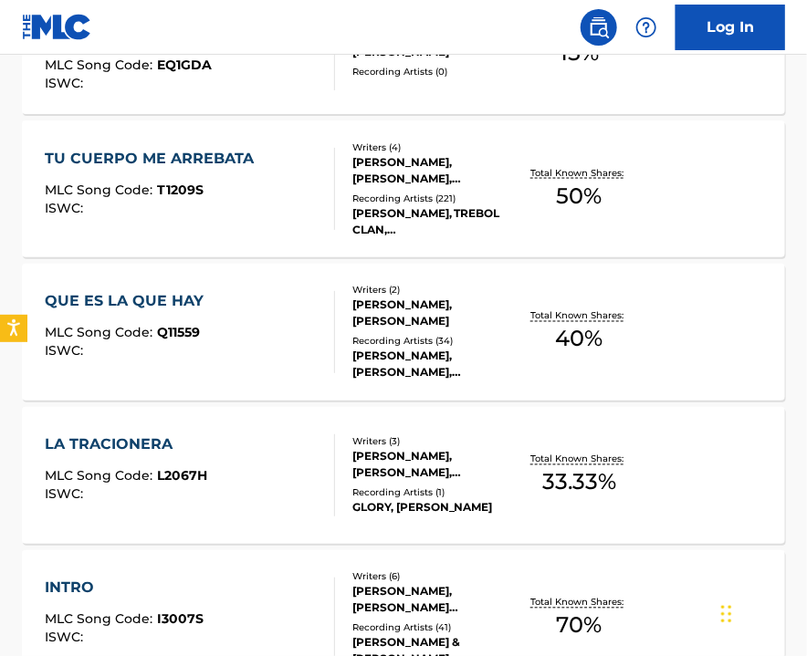
click at [278, 498] on div "LA TRACIONERA MLC Song Code : L2067H ISWC :" at bounding box center [190, 475] width 290 height 82
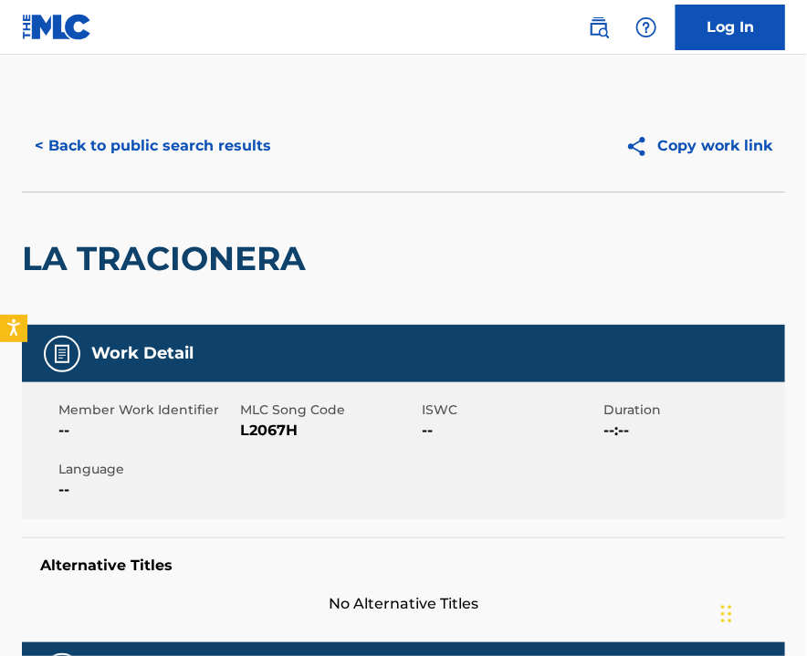
click at [285, 425] on span "L2067H" at bounding box center [328, 431] width 177 height 22
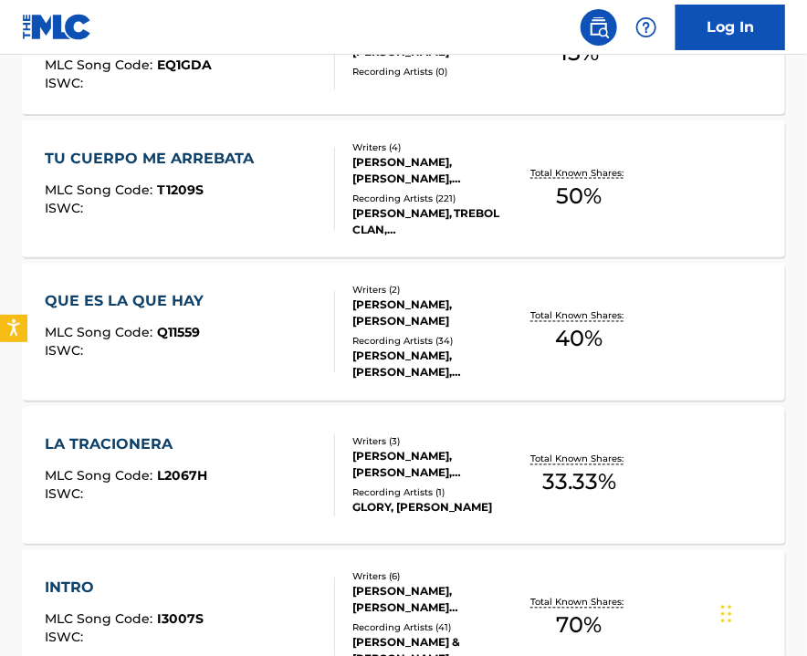
scroll to position [752, 0]
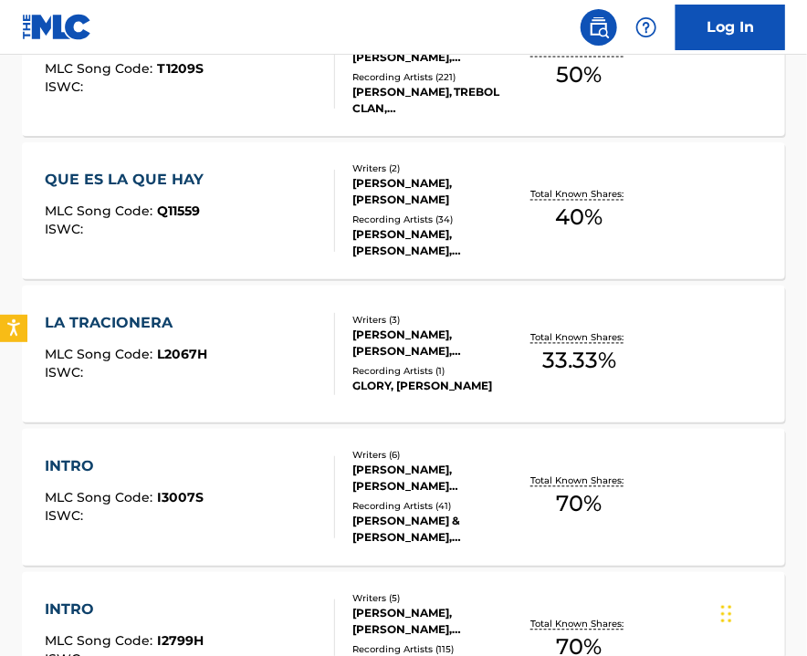
click at [253, 500] on div "INTRO MLC Song Code : I3007S ISWC :" at bounding box center [190, 497] width 290 height 82
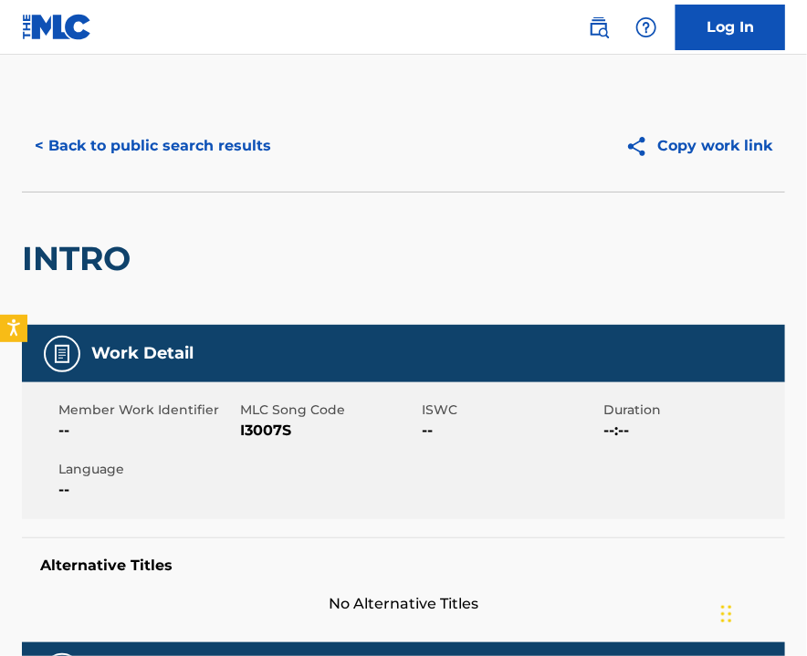
click at [269, 427] on span "I3007S" at bounding box center [328, 431] width 177 height 22
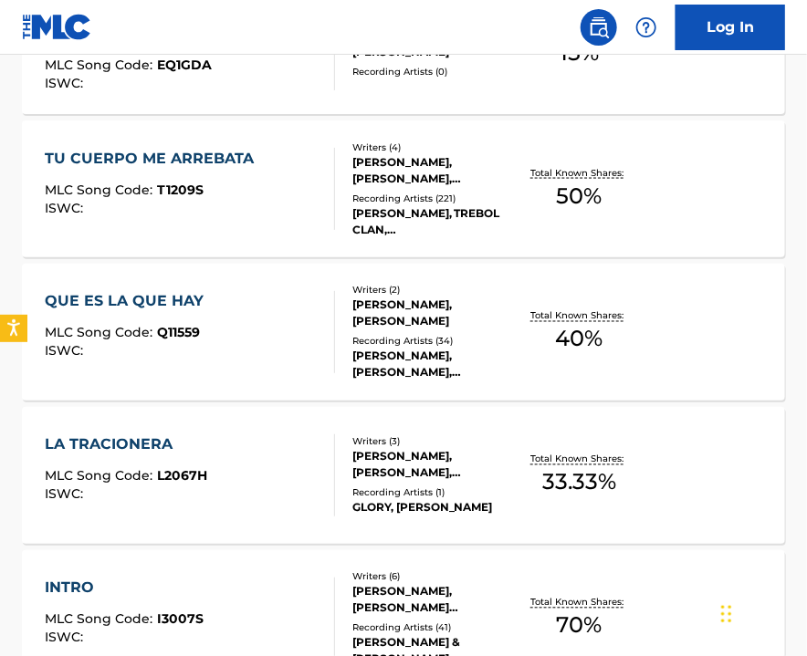
scroll to position [874, 0]
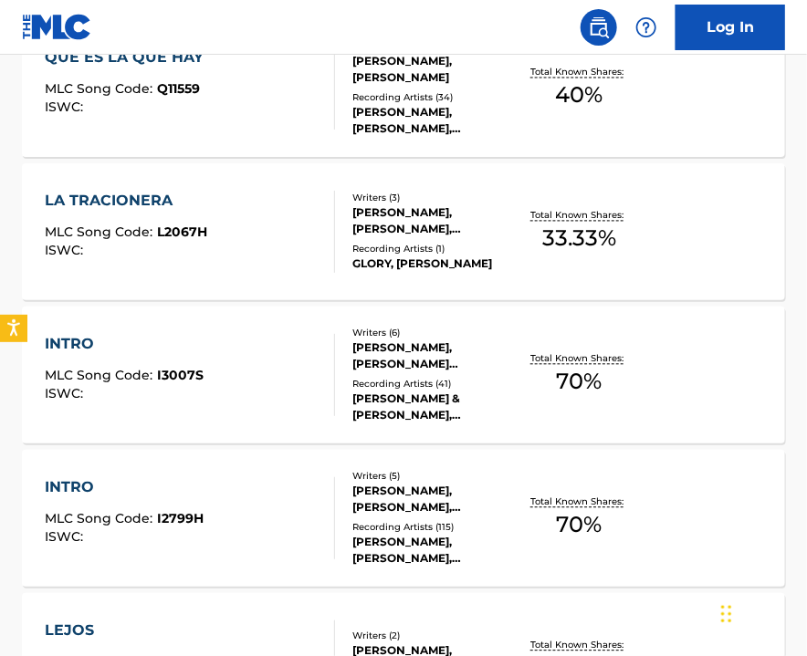
click at [284, 510] on div "INTRO MLC Song Code : I2799H ISWC :" at bounding box center [190, 518] width 290 height 82
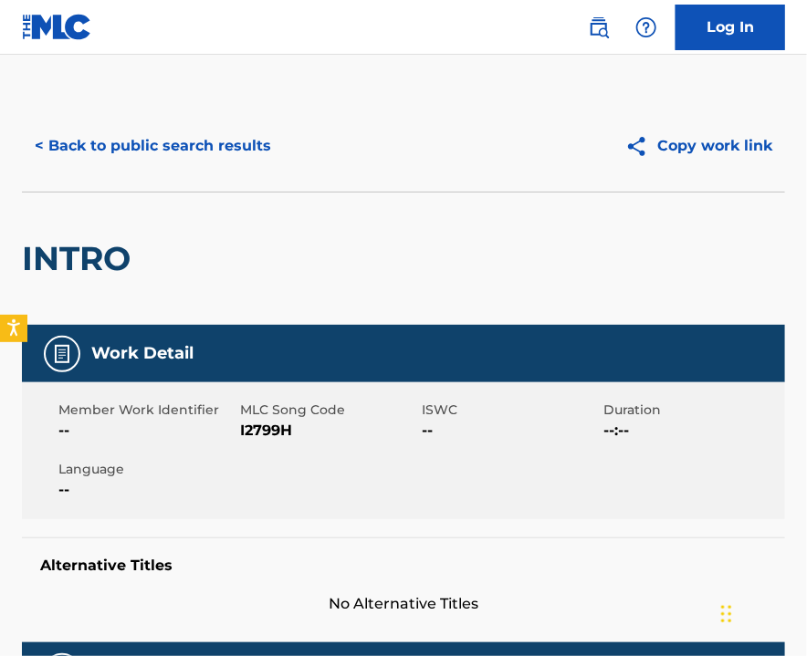
click at [277, 442] on div "Member Work Identifier -- MLC Song Code I2799H ISWC -- Duration --:-- Language …" at bounding box center [403, 450] width 763 height 137
click at [275, 429] on span "I2799H" at bounding box center [328, 431] width 177 height 22
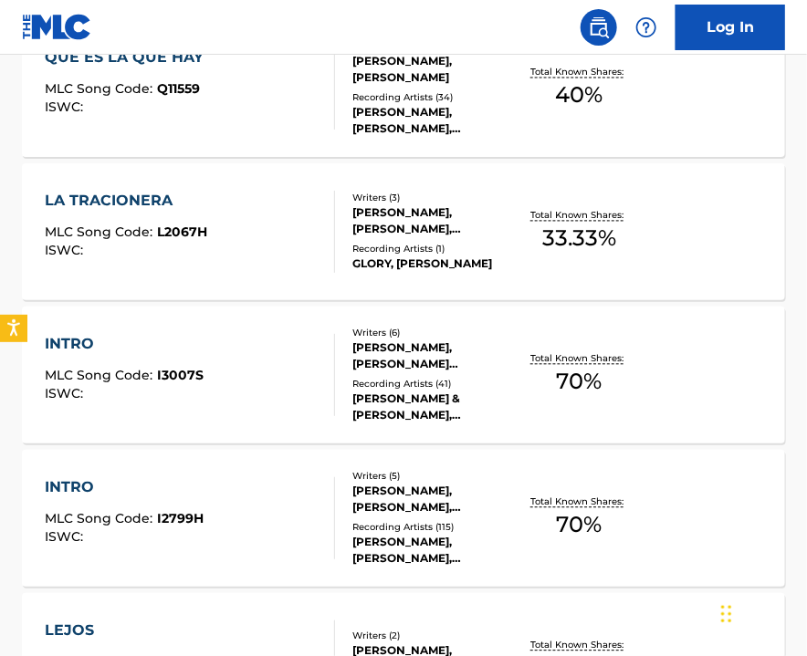
scroll to position [996, 0]
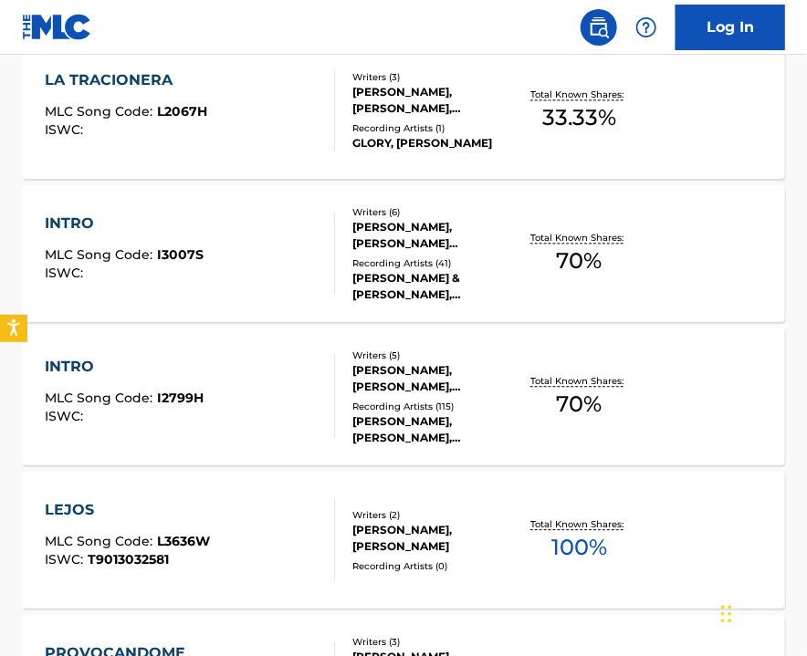
click at [215, 492] on div "LEJOS MLC Song Code : L3636W ISWC : T9013032581 Writers ( 2 ) [PERSON_NAME], [P…" at bounding box center [403, 540] width 763 height 137
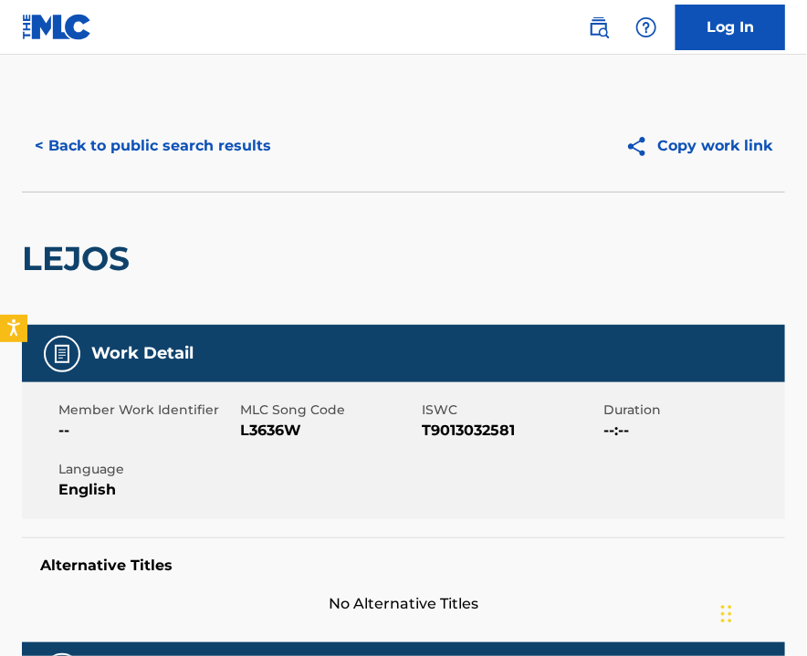
click at [267, 425] on span "L3636W" at bounding box center [328, 431] width 177 height 22
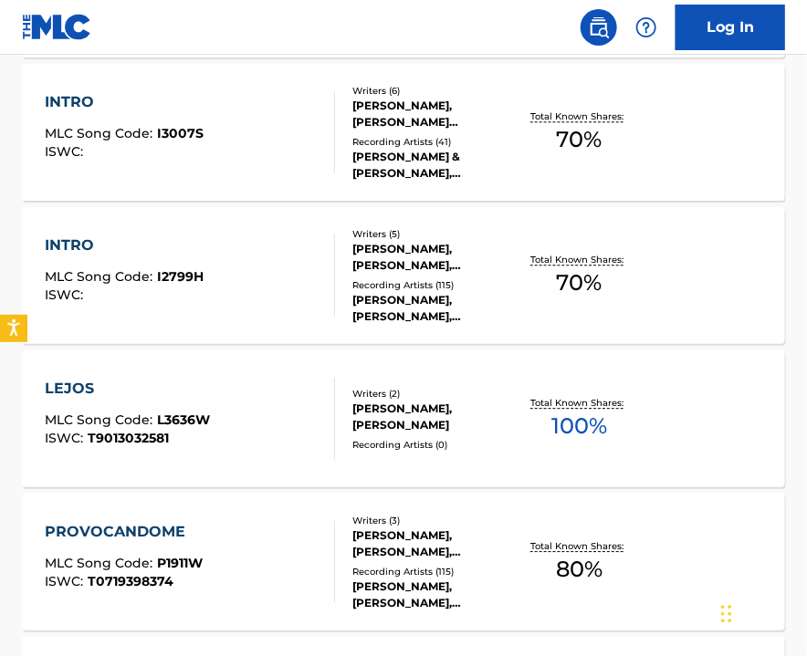
scroll to position [1239, 0]
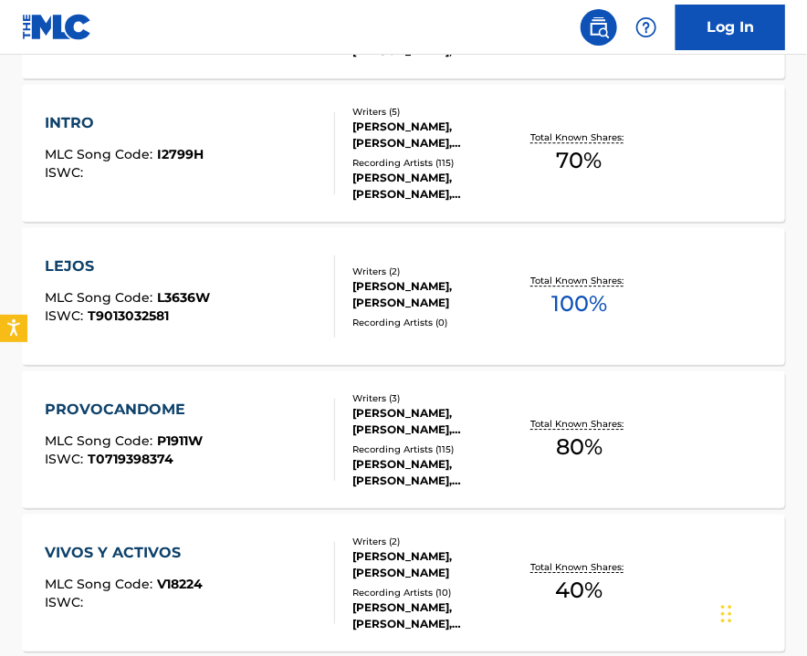
click at [236, 439] on div "PROVOCANDOME MLC Song Code : P1911W ISWC : T0719398374" at bounding box center [190, 440] width 290 height 82
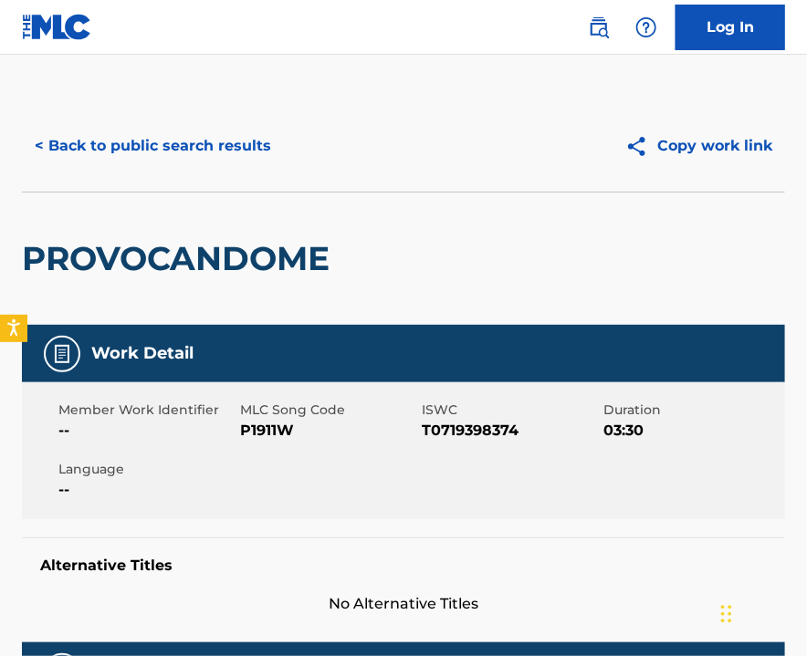
click at [260, 423] on span "P1911W" at bounding box center [328, 431] width 177 height 22
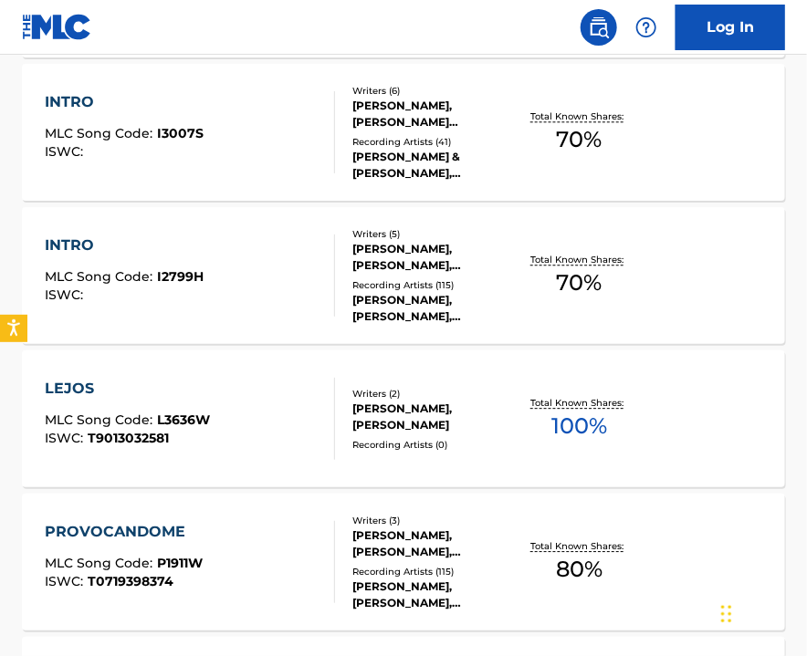
scroll to position [1361, 0]
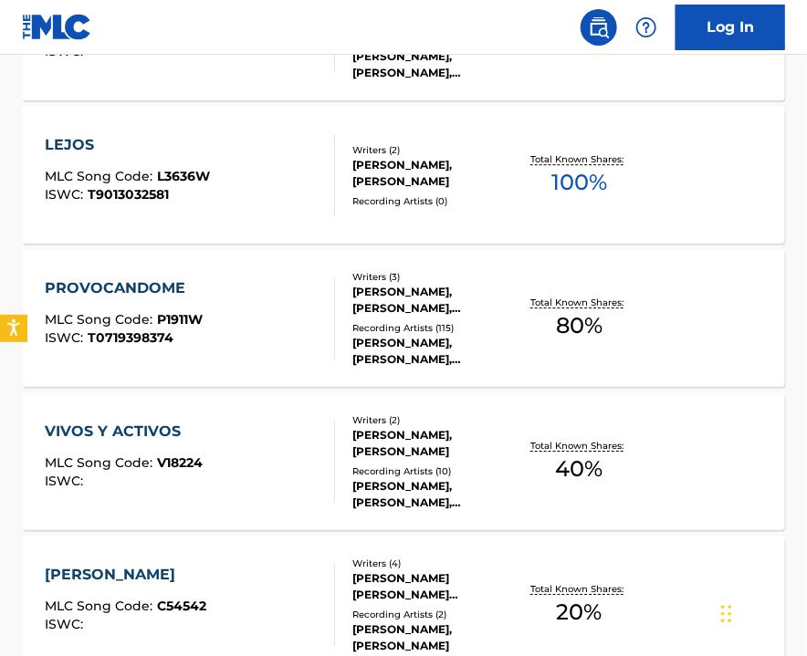
click at [237, 433] on div "VIVOS Y ACTIVOS MLC Song Code : V18224 ISWC :" at bounding box center [190, 462] width 290 height 82
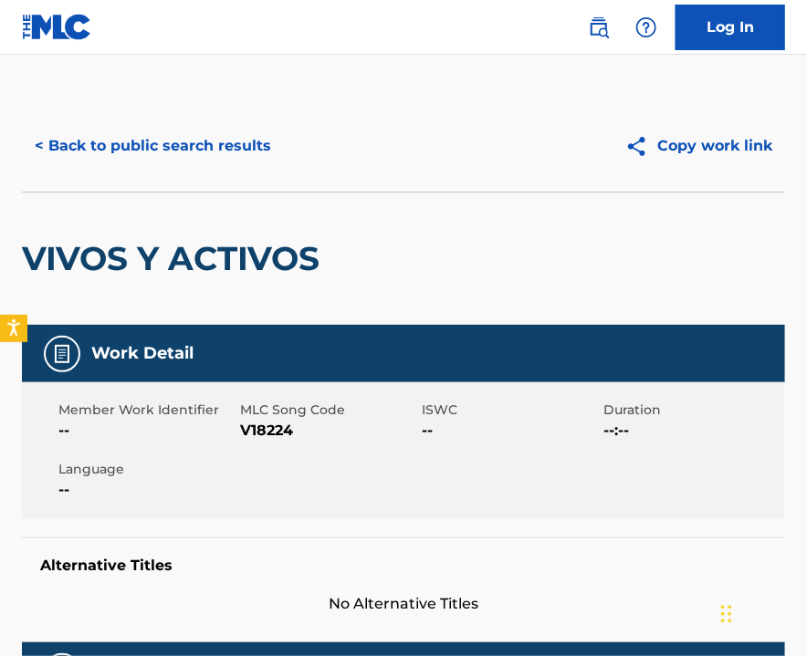
click at [274, 425] on span "V18224" at bounding box center [328, 431] width 177 height 22
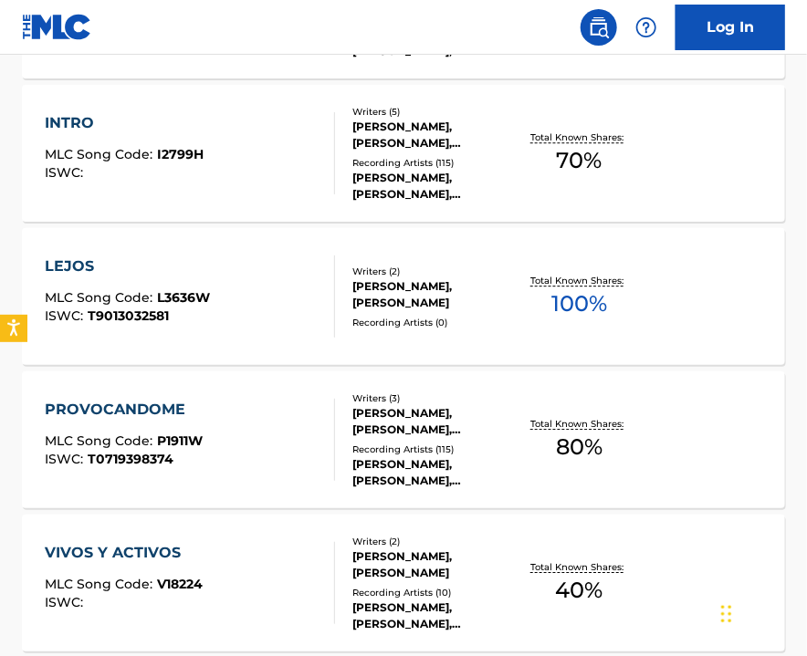
scroll to position [1482, 0]
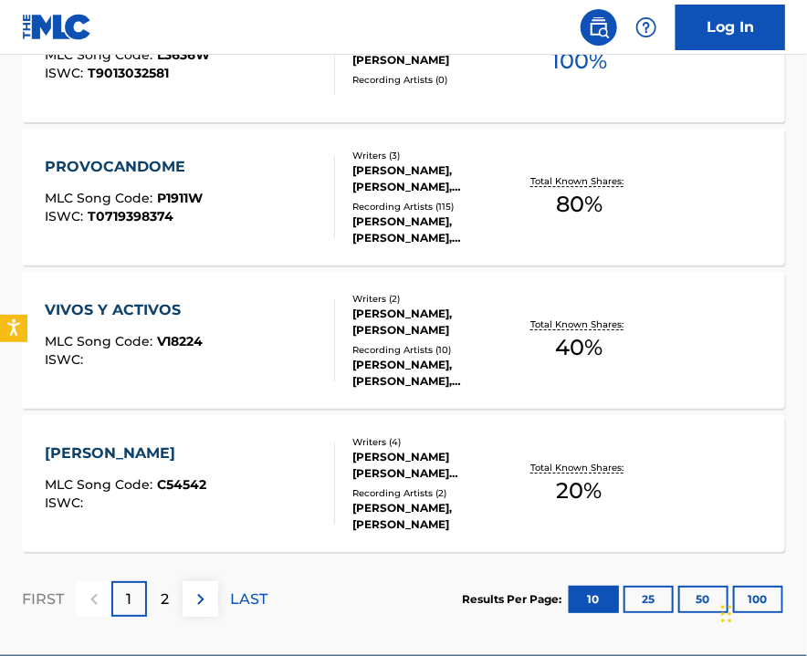
click at [215, 430] on div "CIAO BELLA MLC Song Code : C54542 ISWC : Writers ( 4 ) [PERSON_NAME] [PERSON_NA…" at bounding box center [403, 483] width 763 height 137
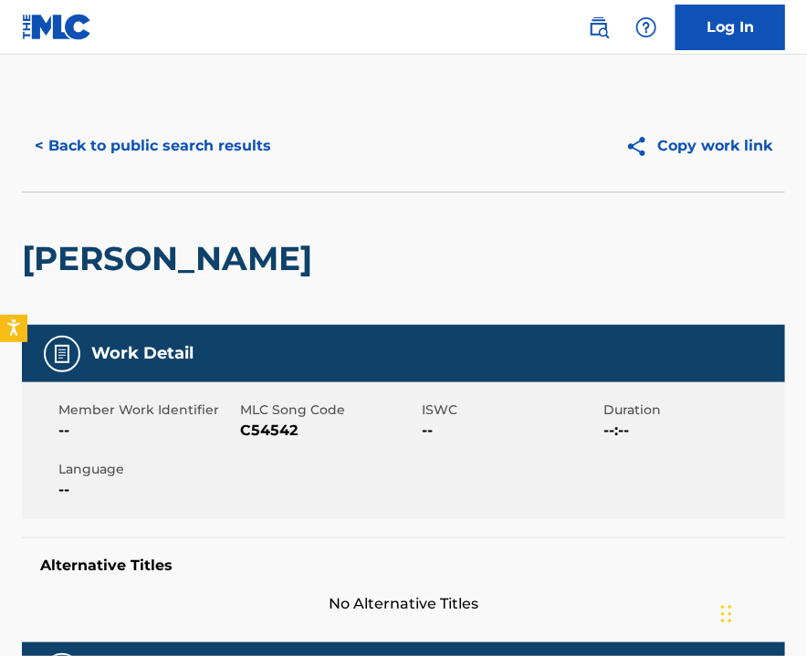
click at [254, 417] on span "MLC Song Code" at bounding box center [328, 410] width 177 height 19
click at [256, 426] on span "C54542" at bounding box center [328, 431] width 177 height 22
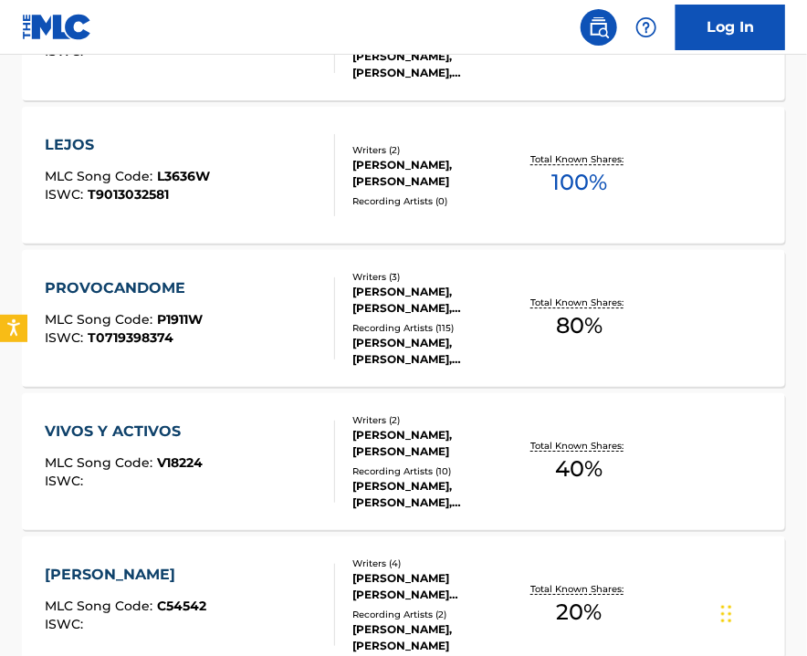
scroll to position [1569, 0]
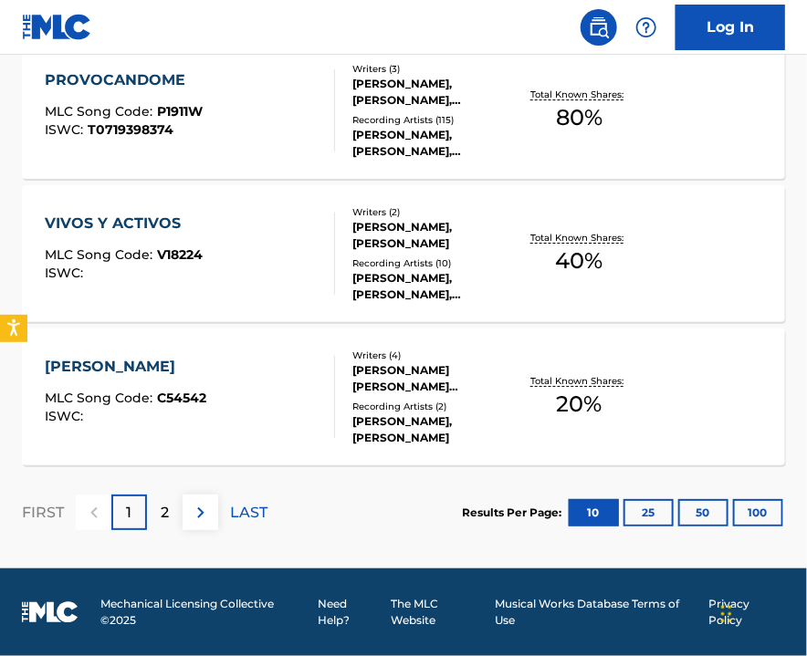
click at [162, 512] on p "2" at bounding box center [165, 513] width 8 height 22
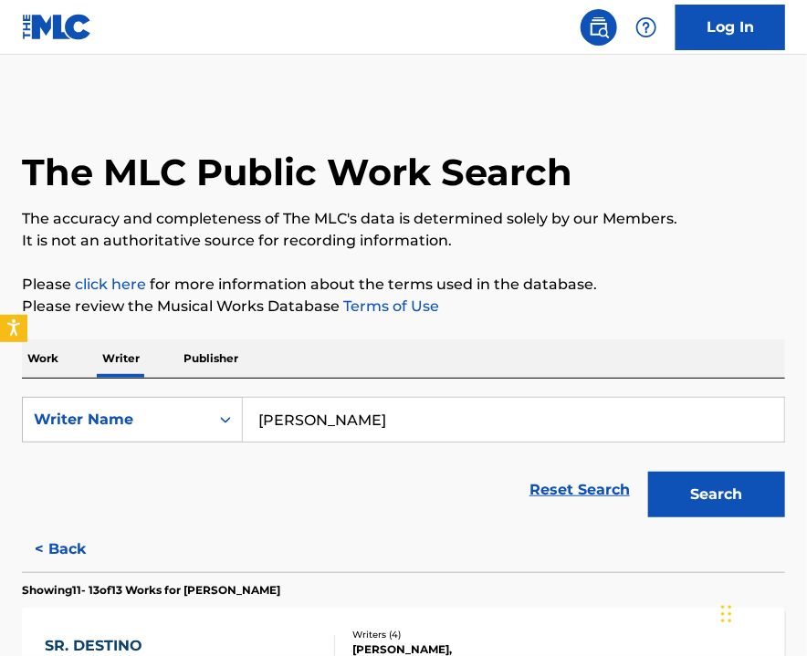
scroll to position [365, 0]
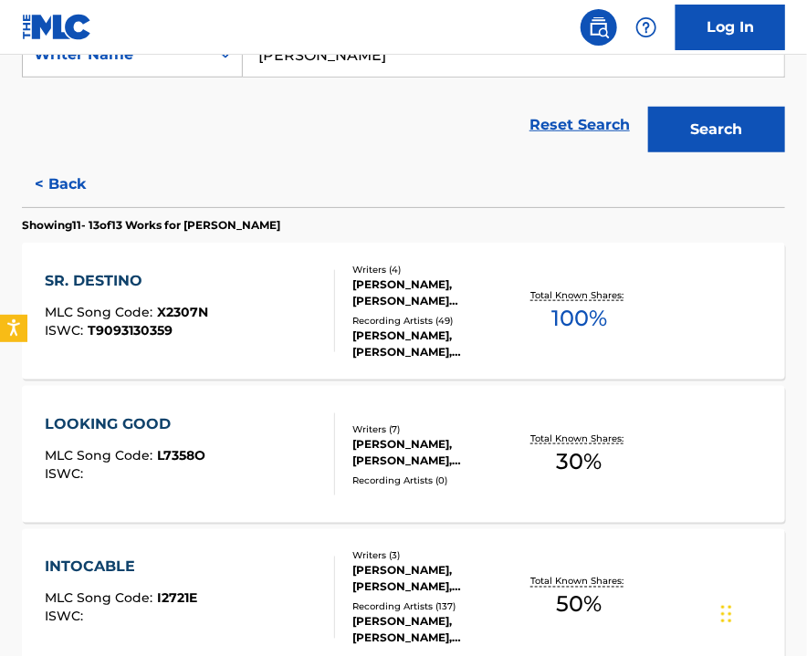
click at [202, 328] on div "ISWC : T9093130359" at bounding box center [126, 331] width 163 height 14
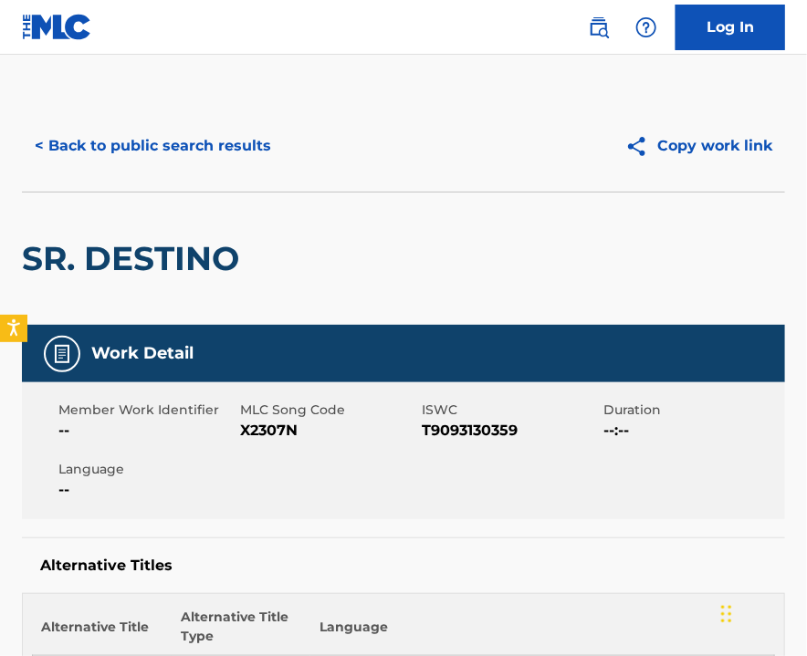
click at [265, 422] on span "X2307N" at bounding box center [328, 431] width 177 height 22
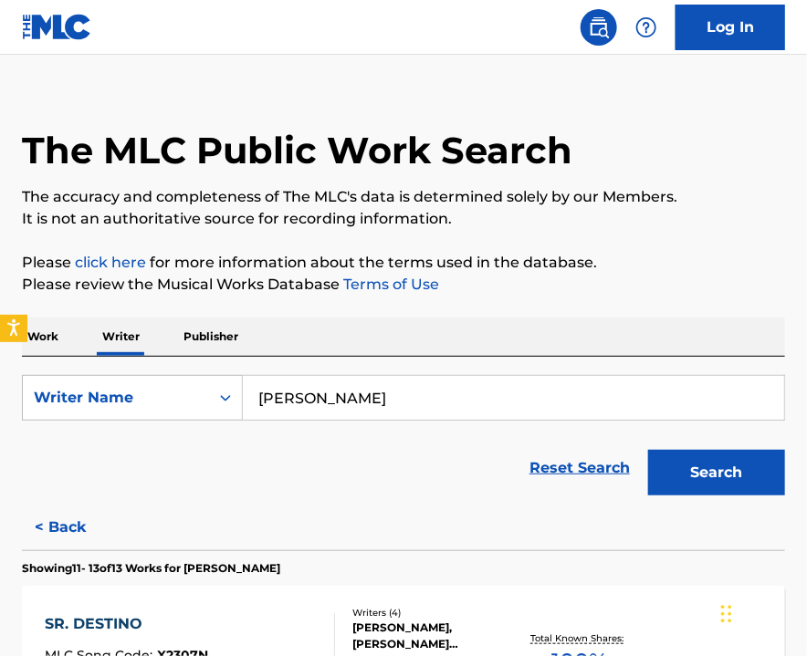
scroll to position [266, 0]
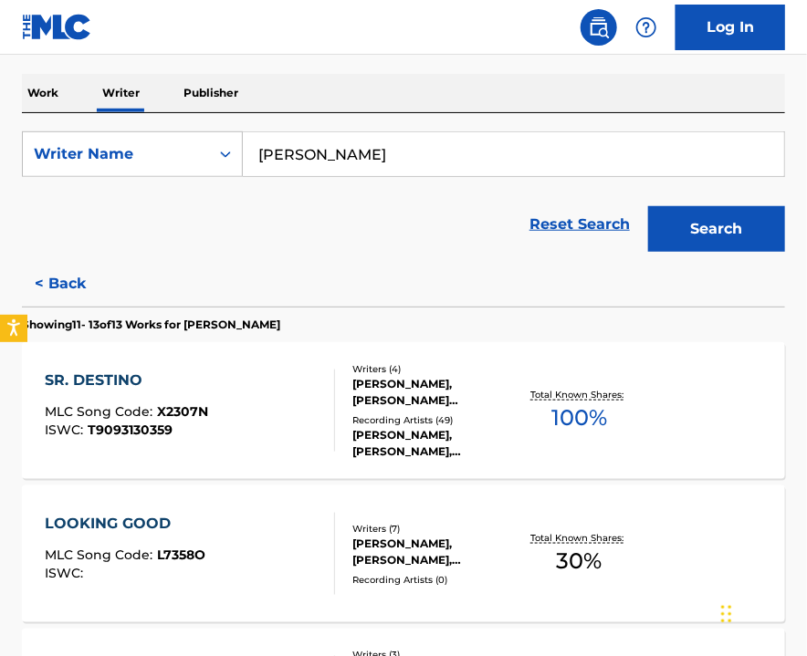
click at [256, 513] on div "LOOKING GOOD MLC Song Code : L7358O ISWC :" at bounding box center [190, 554] width 290 height 82
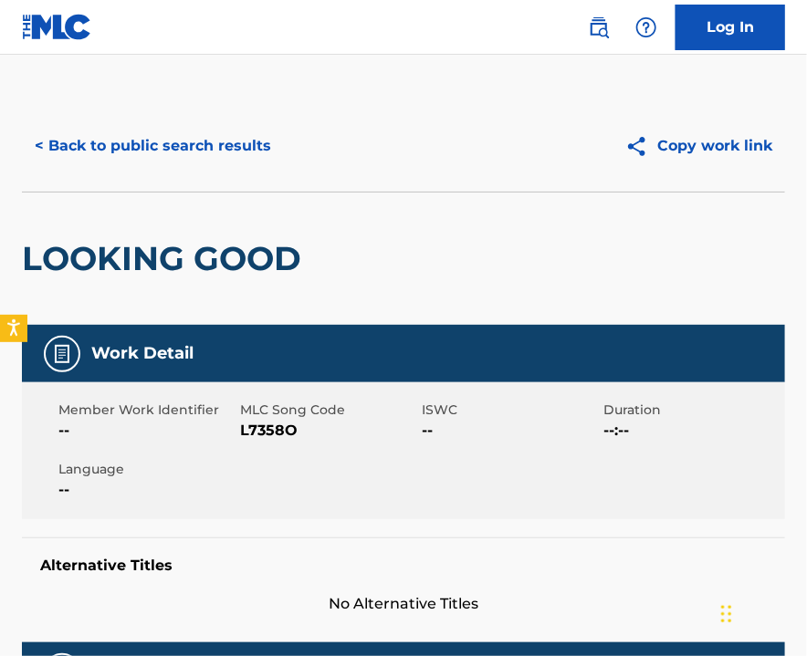
click at [262, 430] on span "L7358O" at bounding box center [328, 431] width 177 height 22
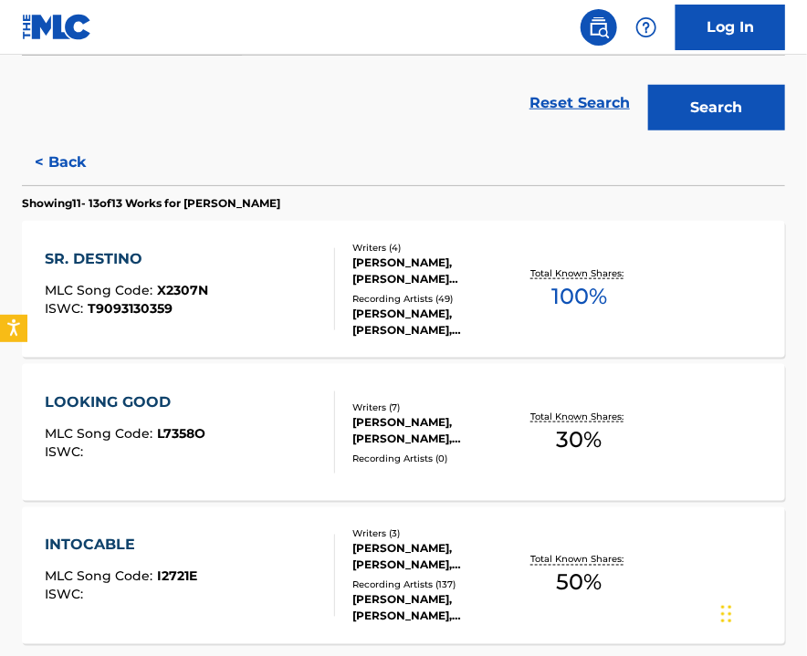
scroll to position [509, 0]
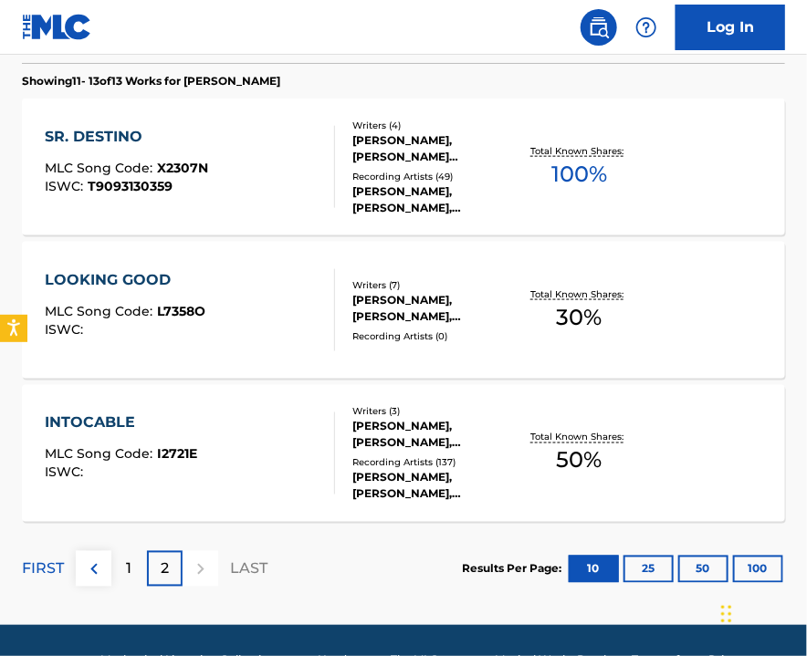
click at [231, 446] on div "INTOCABLE MLC Song Code : I2721E ISWC :" at bounding box center [190, 454] width 290 height 82
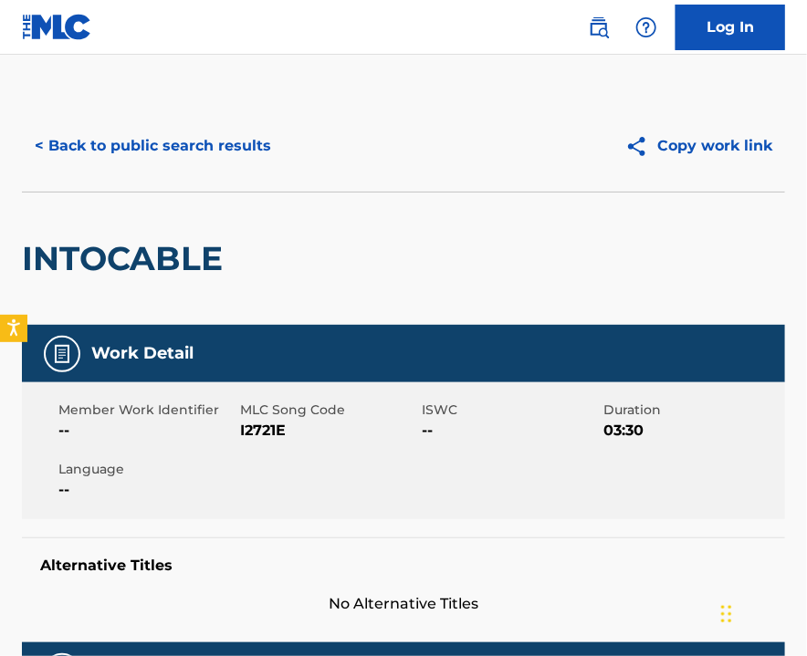
click at [254, 433] on span "I2721E" at bounding box center [328, 431] width 177 height 22
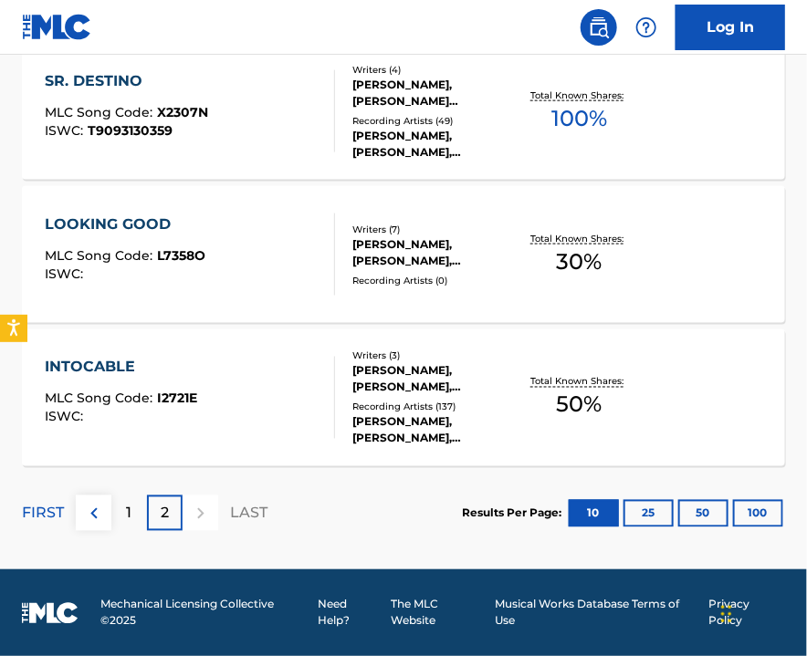
scroll to position [200, 0]
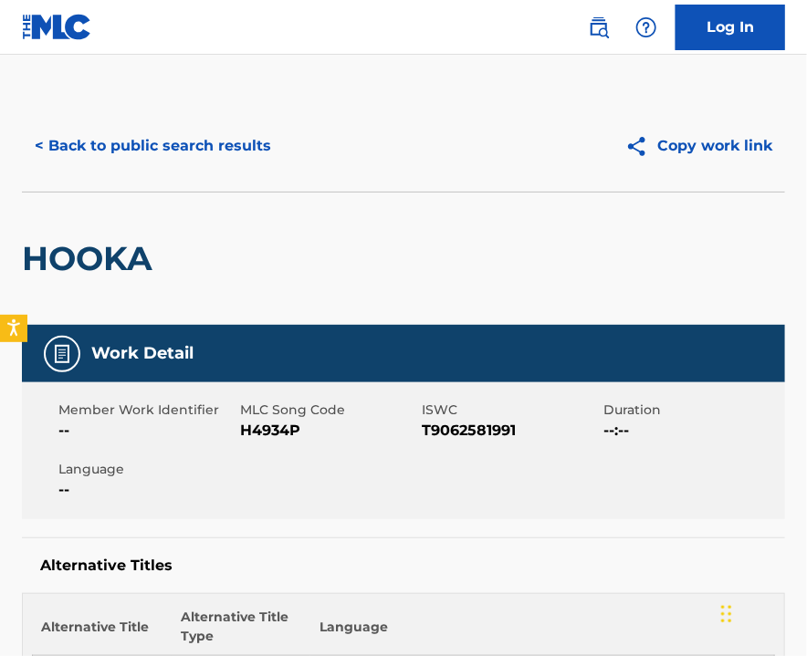
click at [586, 30] on link at bounding box center [598, 27] width 37 height 37
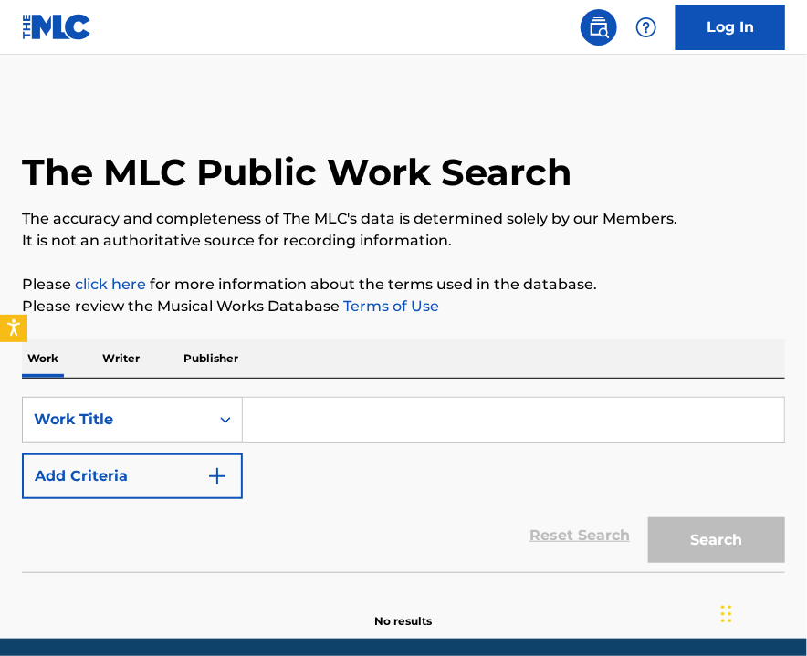
click at [340, 415] on input "Search Form" at bounding box center [513, 420] width 541 height 44
paste input "I2721E"
type input "I2721E"
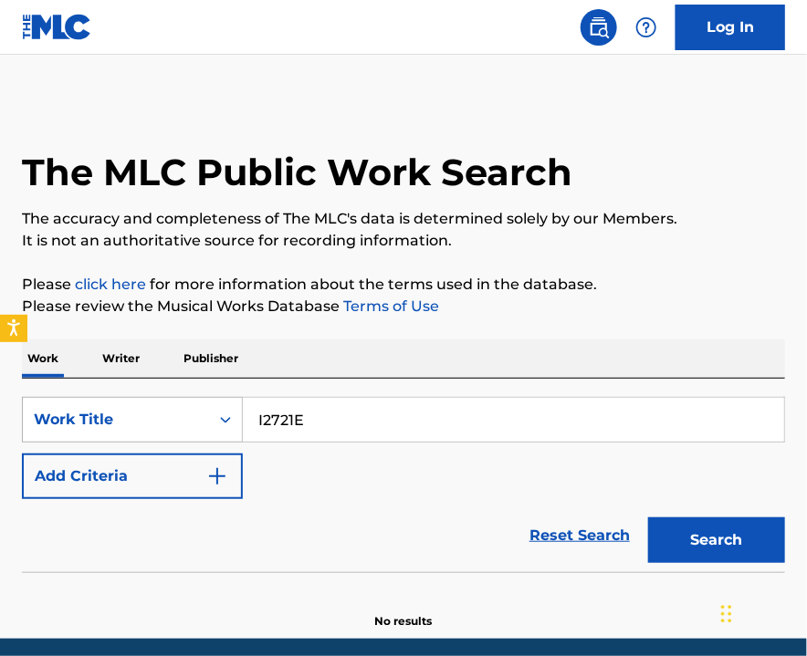
drag, startPoint x: 340, startPoint y: 415, endPoint x: 130, endPoint y: 404, distance: 211.1
click at [146, 404] on div "SearchWithCriteria781ad7ad-6d3c-4fd3-a614-03eaae417d54 Work Title I2721E" at bounding box center [403, 420] width 763 height 46
type input "[PERSON_NAME]"
click at [648, 518] on button "Search" at bounding box center [716, 541] width 137 height 46
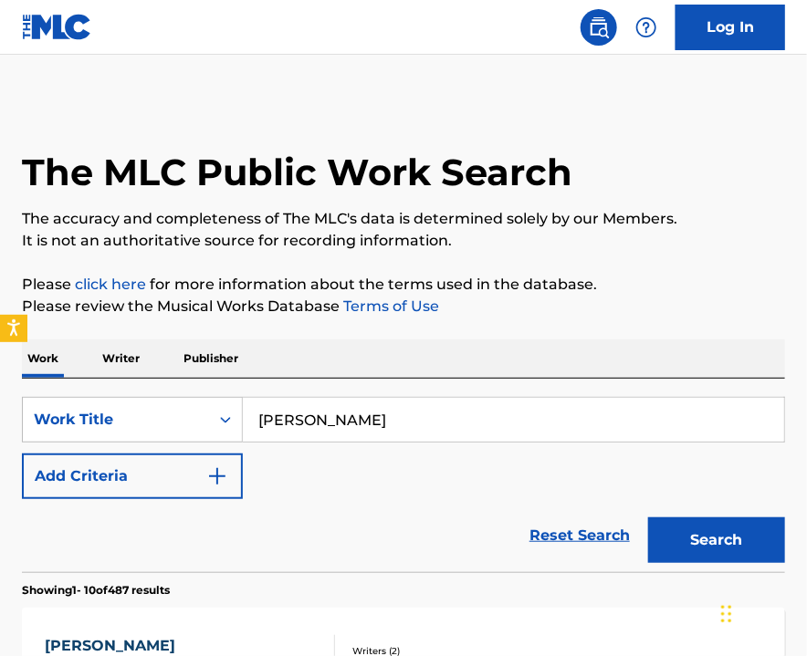
scroll to position [121, 0]
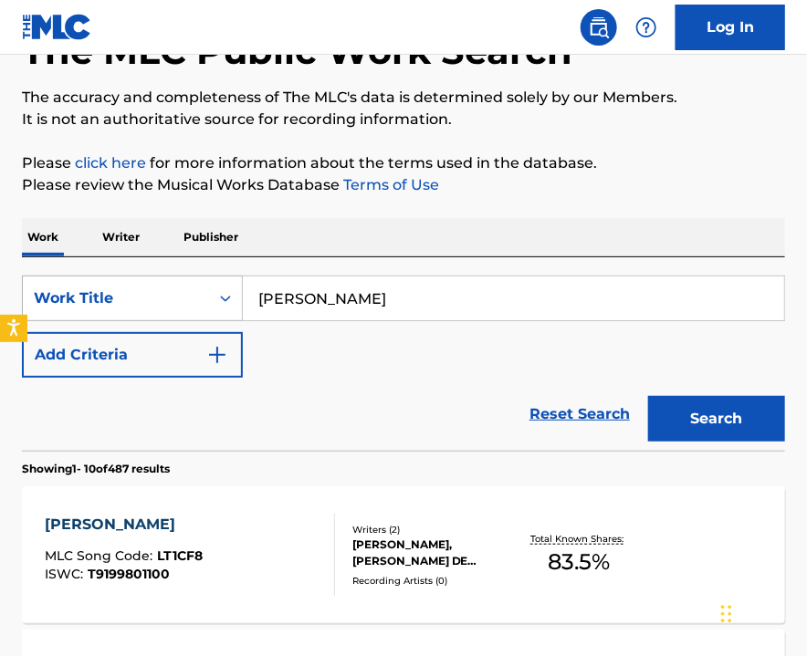
drag, startPoint x: 432, startPoint y: 289, endPoint x: 27, endPoint y: 297, distance: 404.4
click at [27, 297] on div "SearchWithCriteria781ad7ad-6d3c-4fd3-a614-03eaae417d54 Work Title [PERSON_NAME]" at bounding box center [403, 299] width 763 height 46
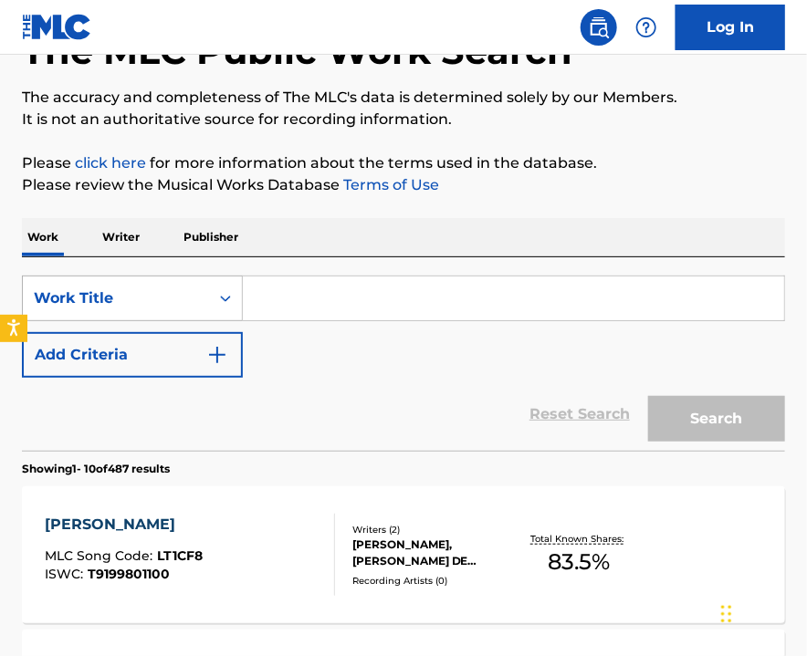
click at [156, 306] on div "Work Title" at bounding box center [116, 299] width 164 height 22
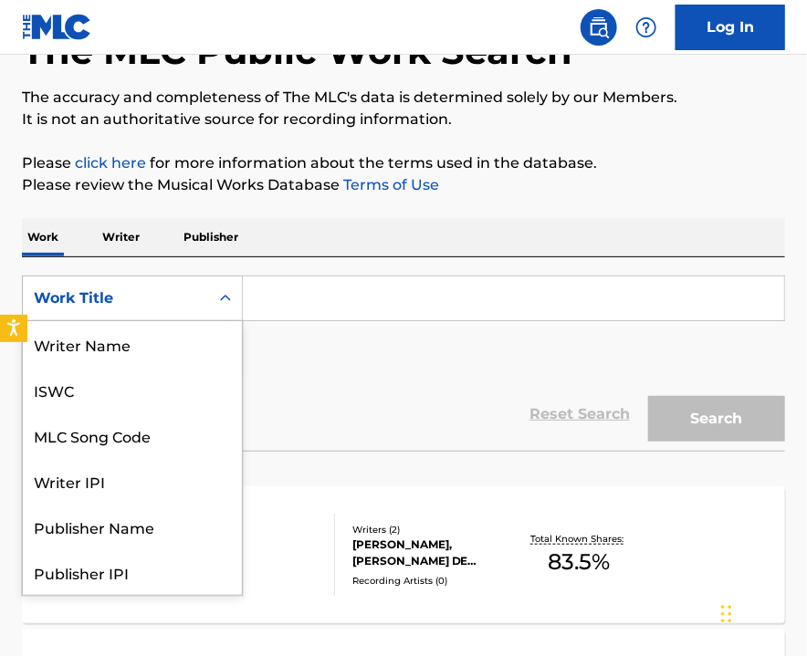
scroll to position [90, 0]
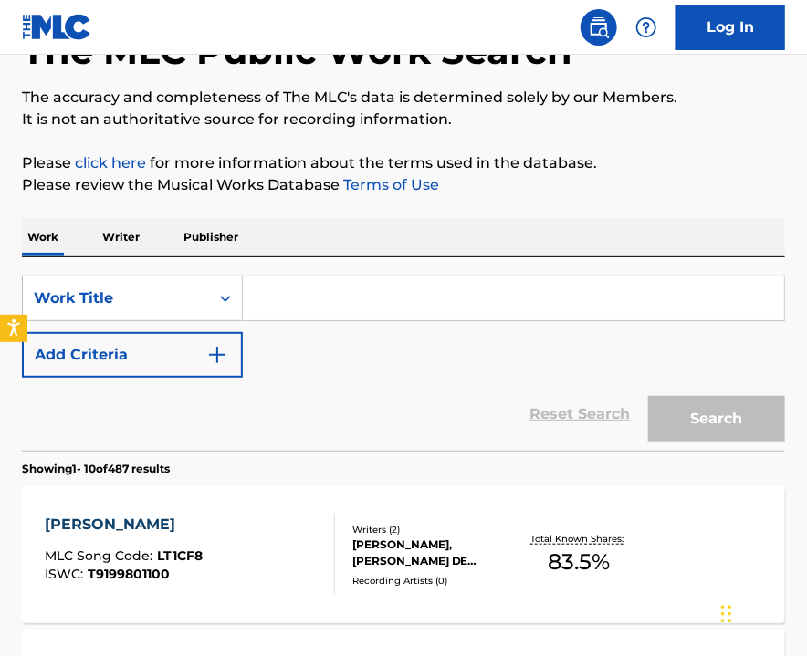
click at [133, 237] on p "Writer" at bounding box center [121, 237] width 48 height 38
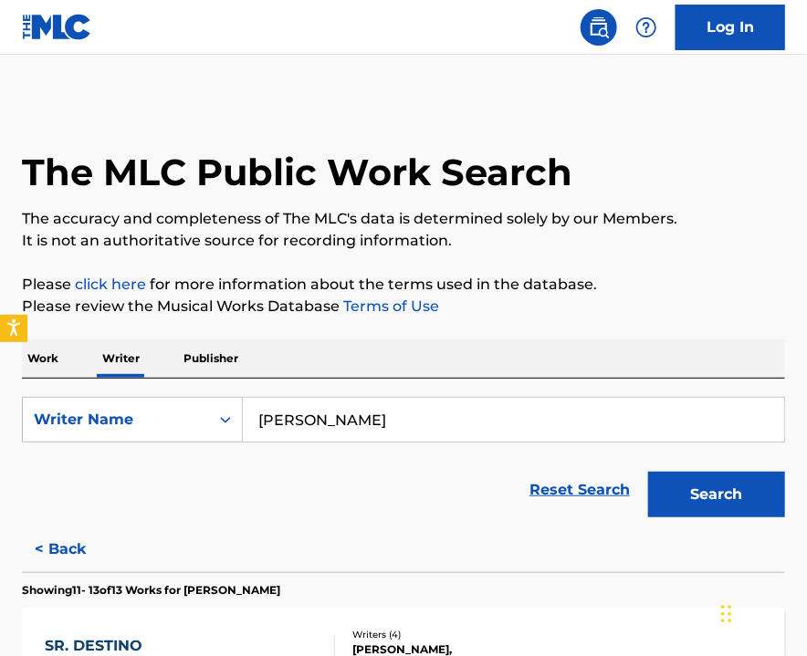
click at [758, 493] on button "Search" at bounding box center [716, 495] width 137 height 46
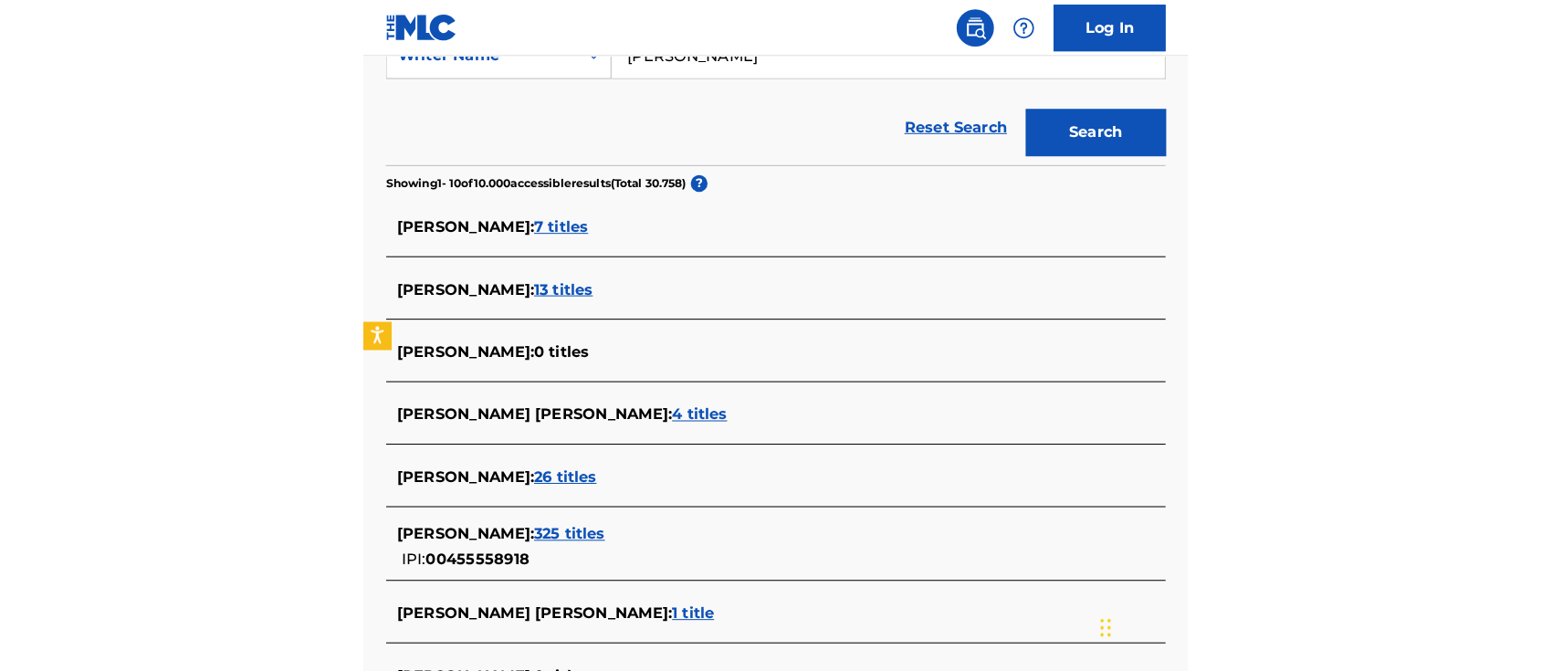
scroll to position [486, 0]
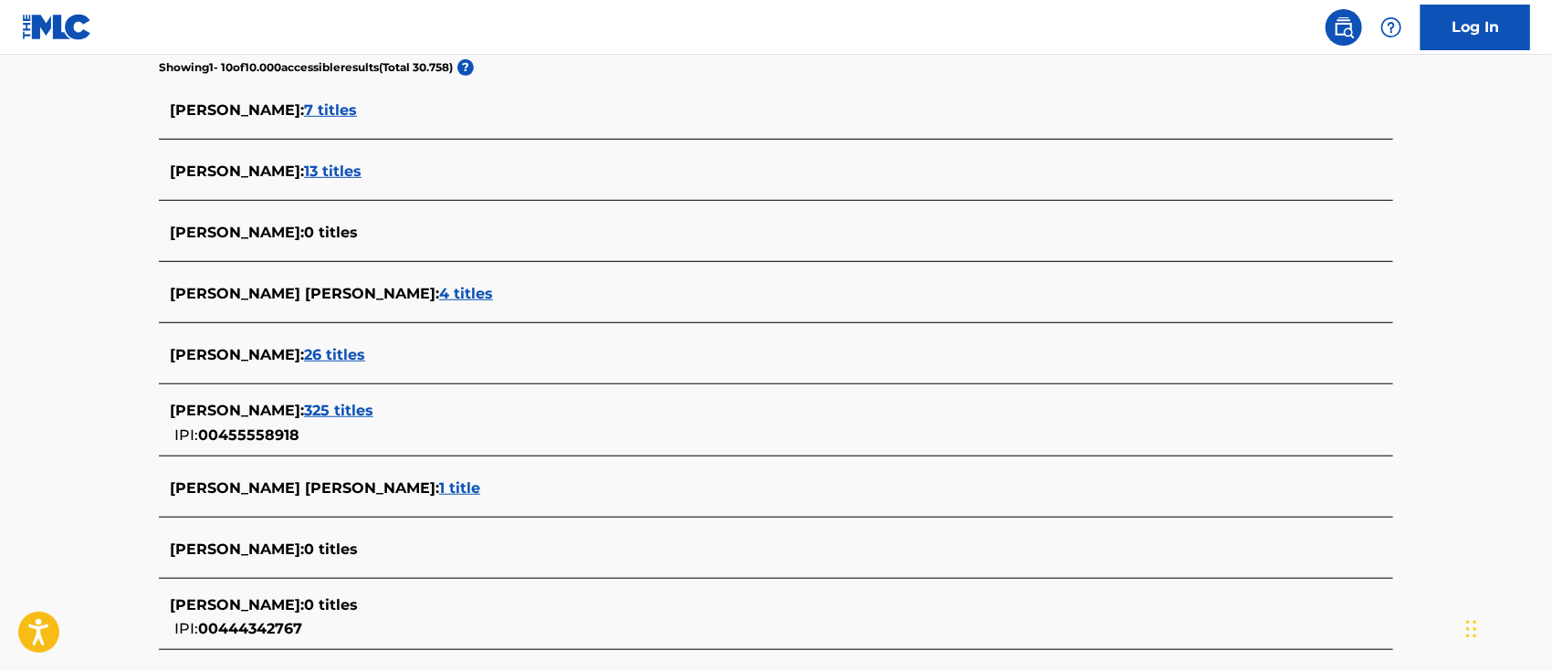
click at [497, 175] on div "[PERSON_NAME] : 13 titles" at bounding box center [752, 172] width 1165 height 22
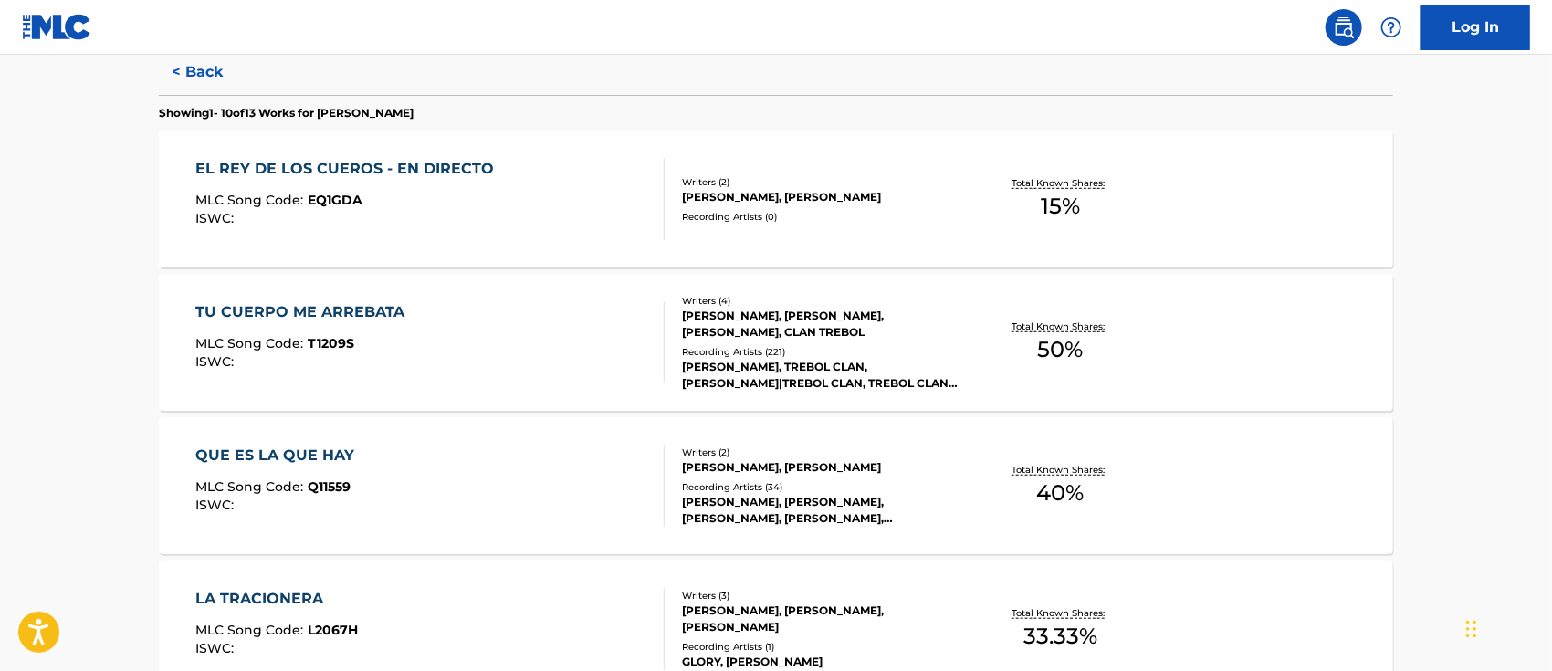
click at [512, 189] on div "EL REY DE LOS CUEROS - EN DIRECTO MLC Song Code : EQ1GDA ISWC :" at bounding box center [430, 199] width 469 height 82
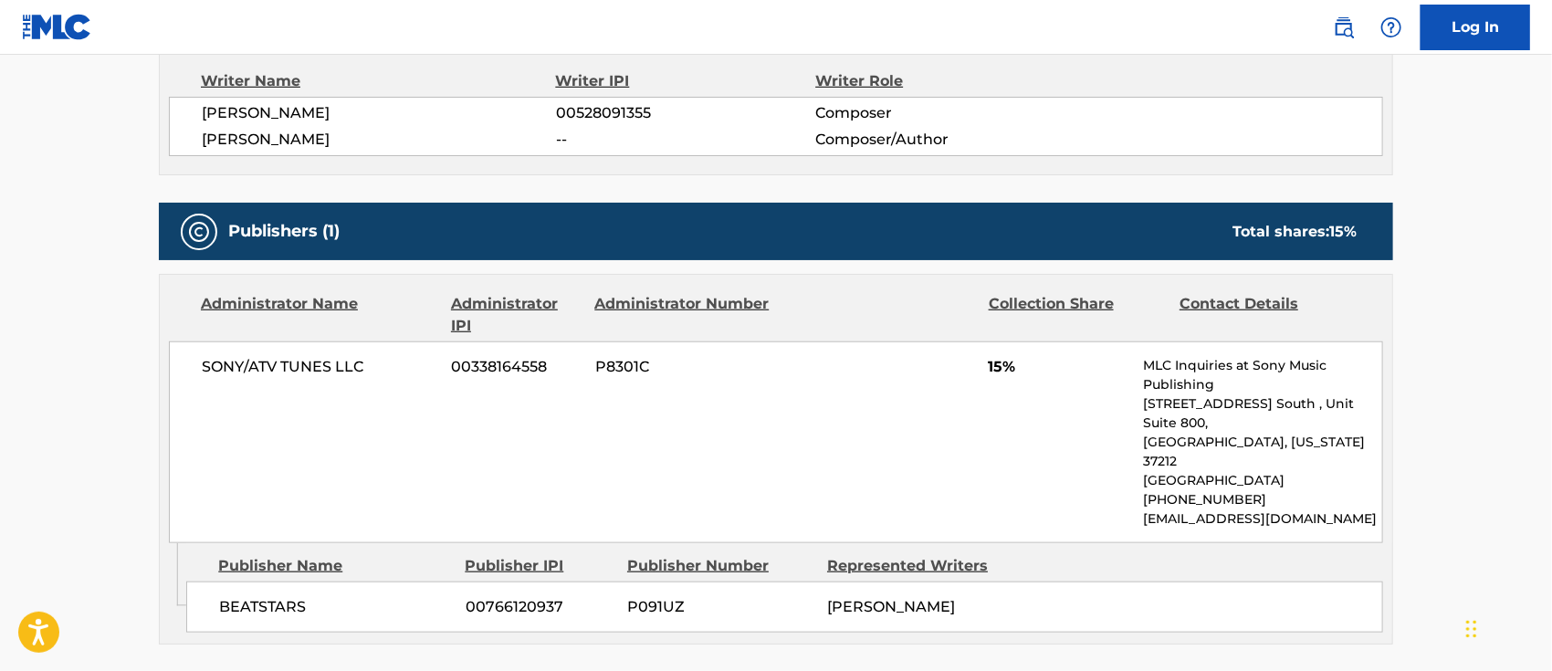
scroll to position [648, 0]
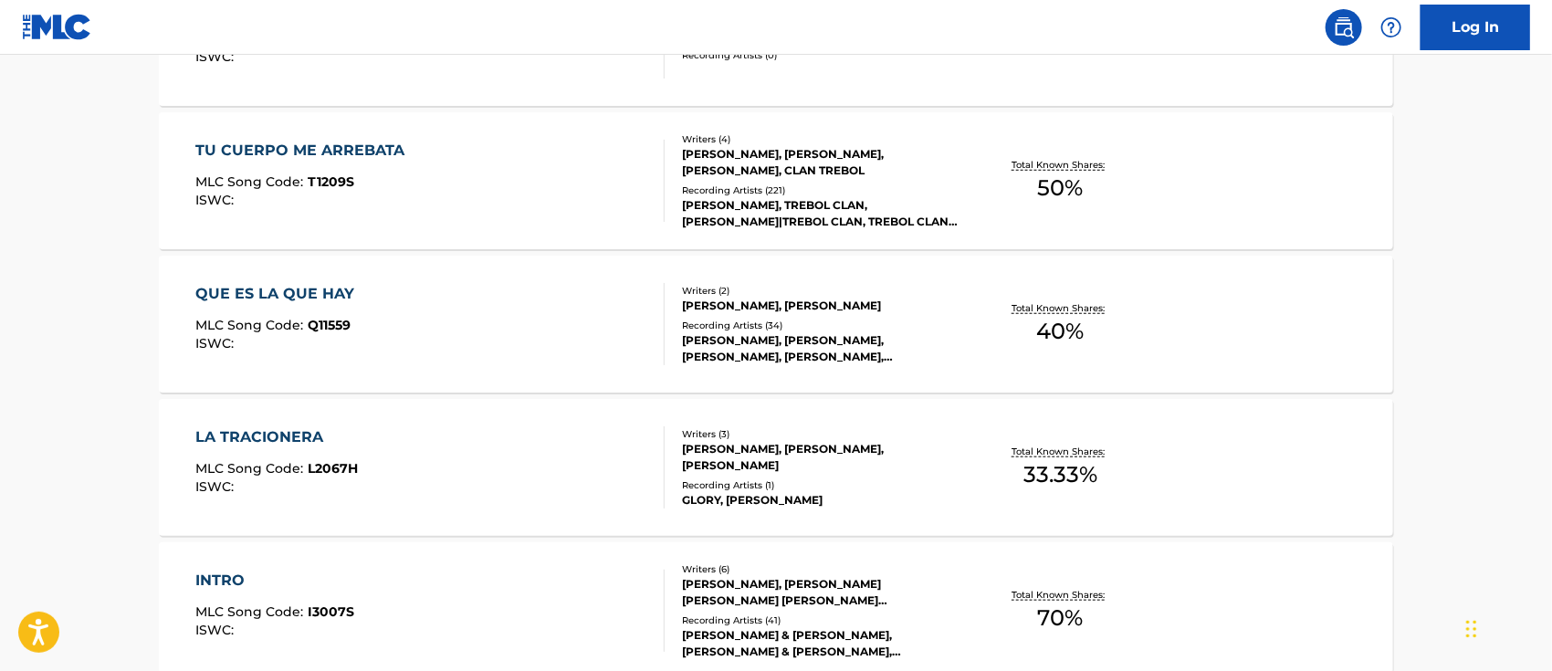
scroll to position [161, 0]
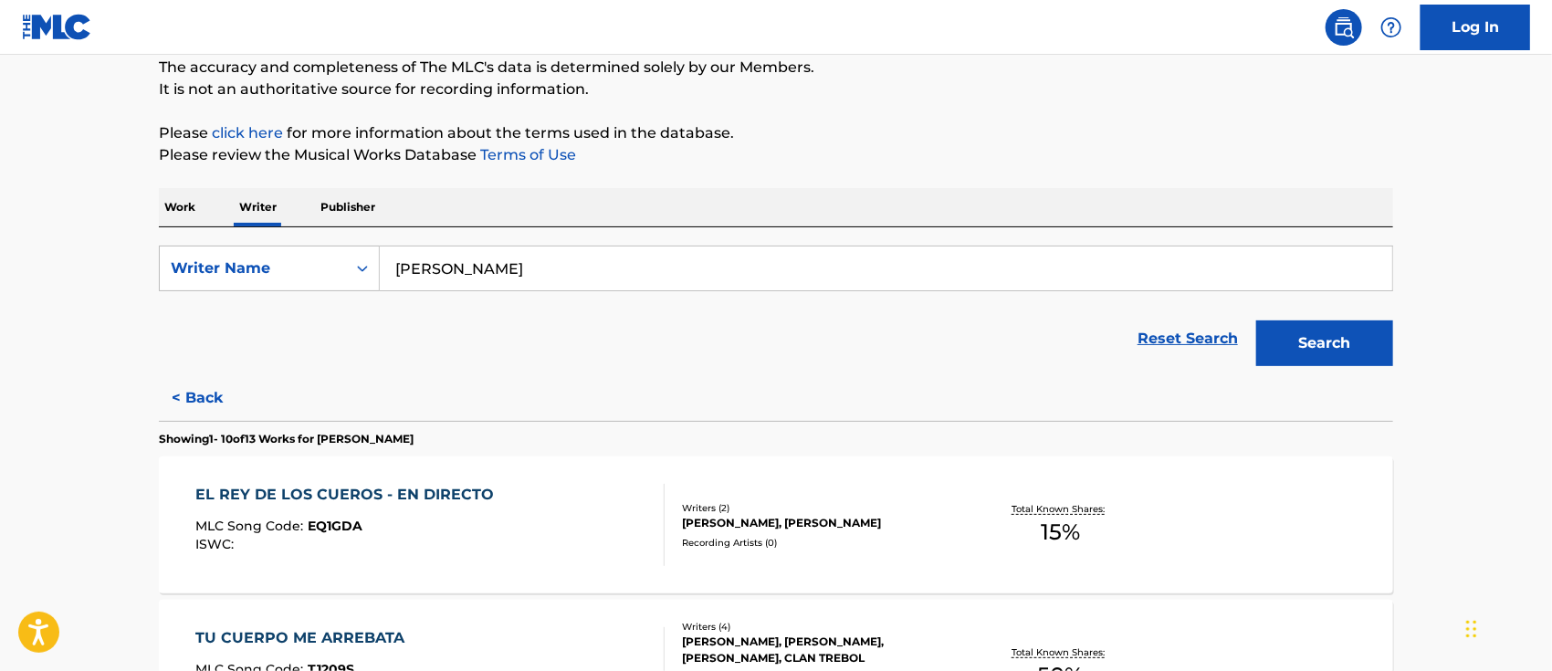
click at [582, 265] on input "[PERSON_NAME]" at bounding box center [886, 268] width 1012 height 44
click at [1256, 320] on button "Search" at bounding box center [1324, 343] width 137 height 46
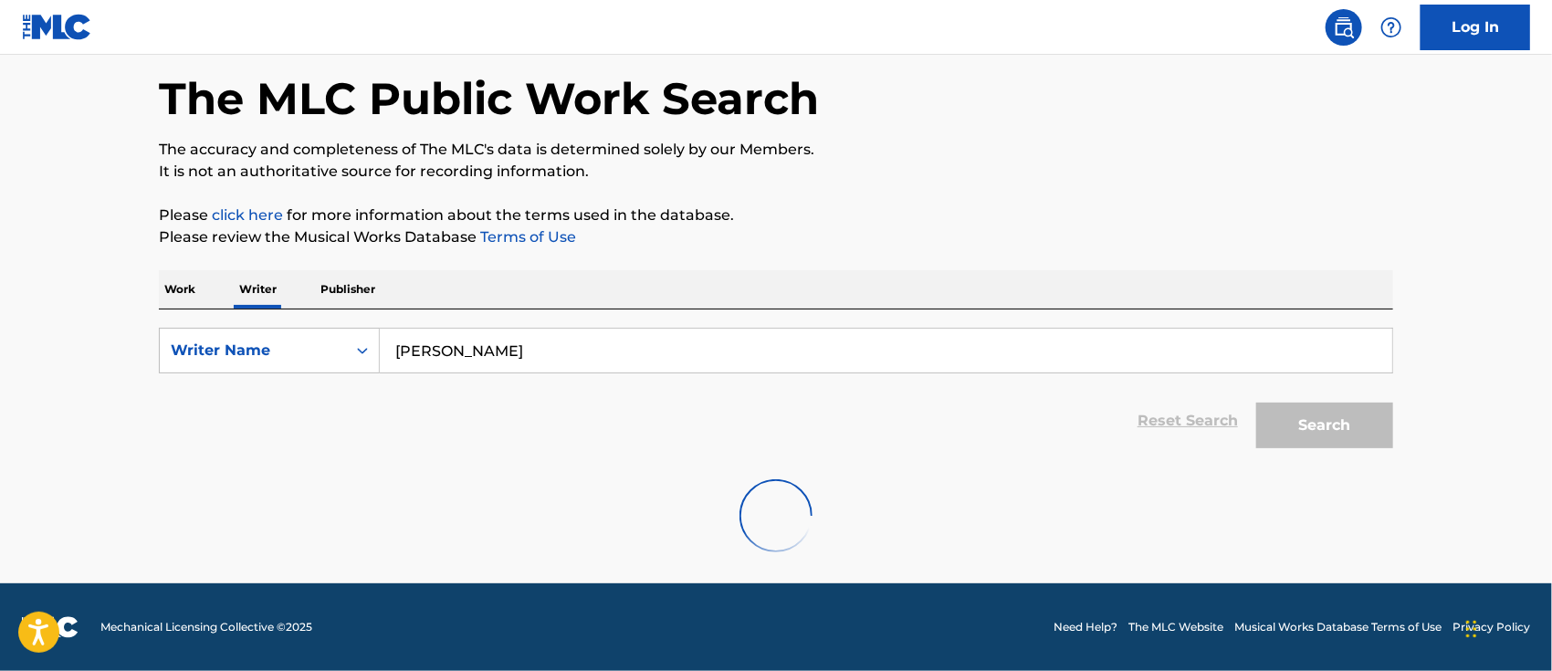
scroll to position [78, 0]
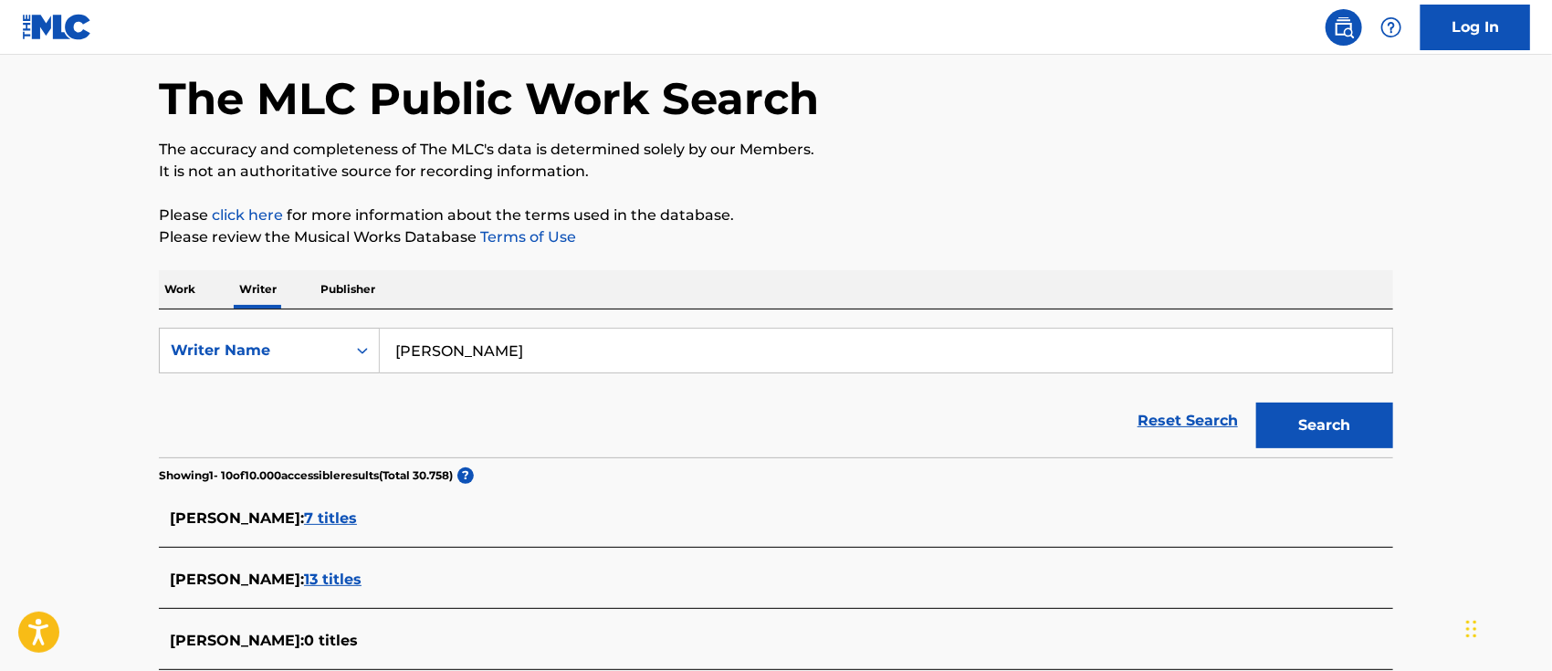
click at [58, 486] on main "The MLC Public Work Search The accuracy and completeness of The MLC's data is d…" at bounding box center [776, 599] width 1552 height 1246
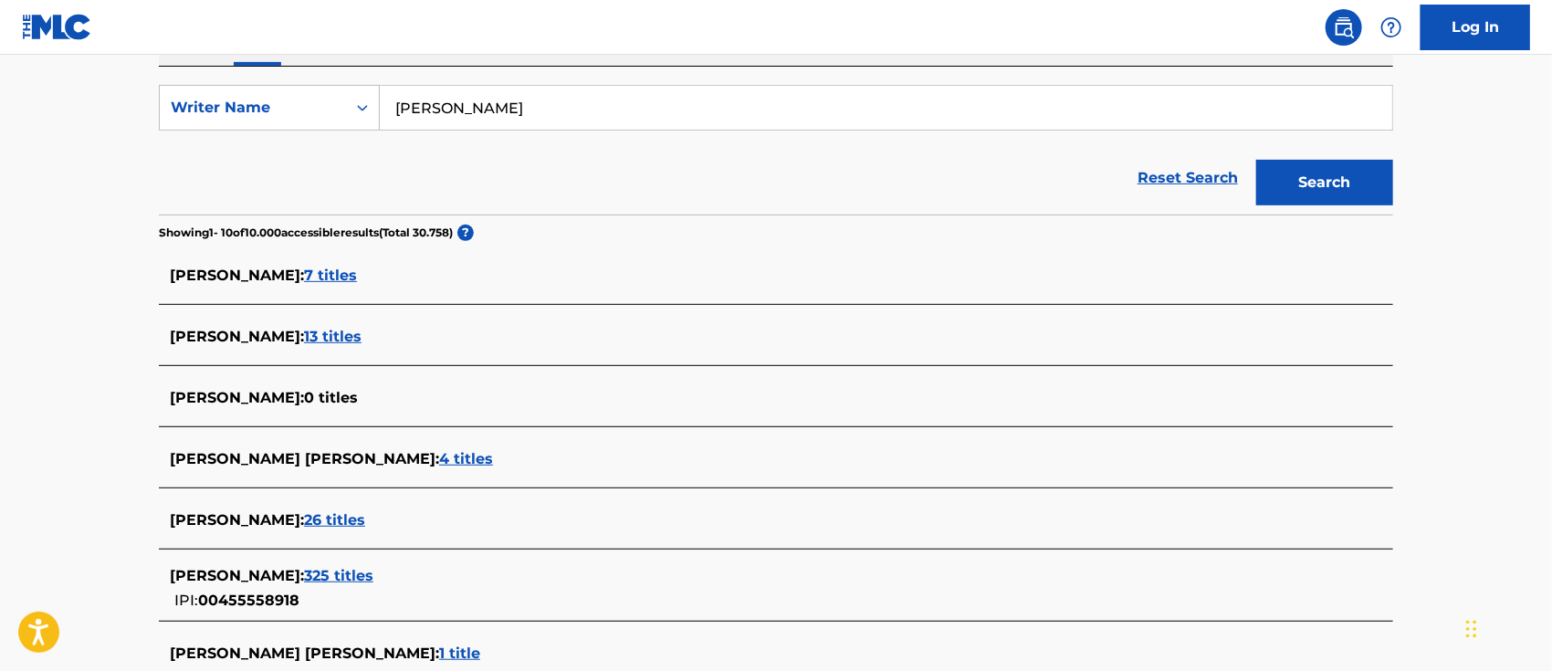
click at [518, 462] on div "[PERSON_NAME] [PERSON_NAME] : 4 titles" at bounding box center [752, 459] width 1165 height 22
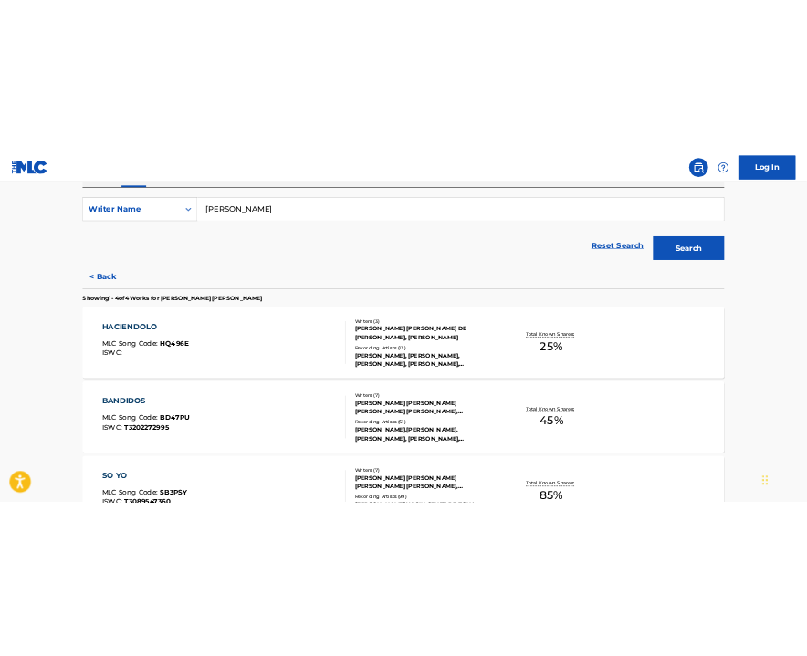
scroll to position [444, 0]
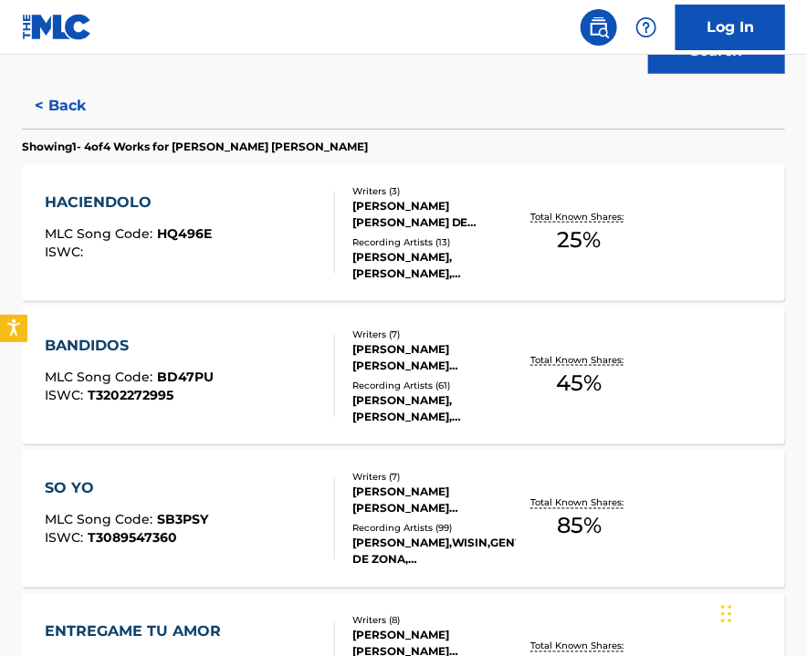
click at [123, 274] on div "HACIENDOLO MLC Song Code : HQ496E ISWC : Writers ( 3 ) [PERSON_NAME] [PERSON_NA…" at bounding box center [403, 232] width 763 height 137
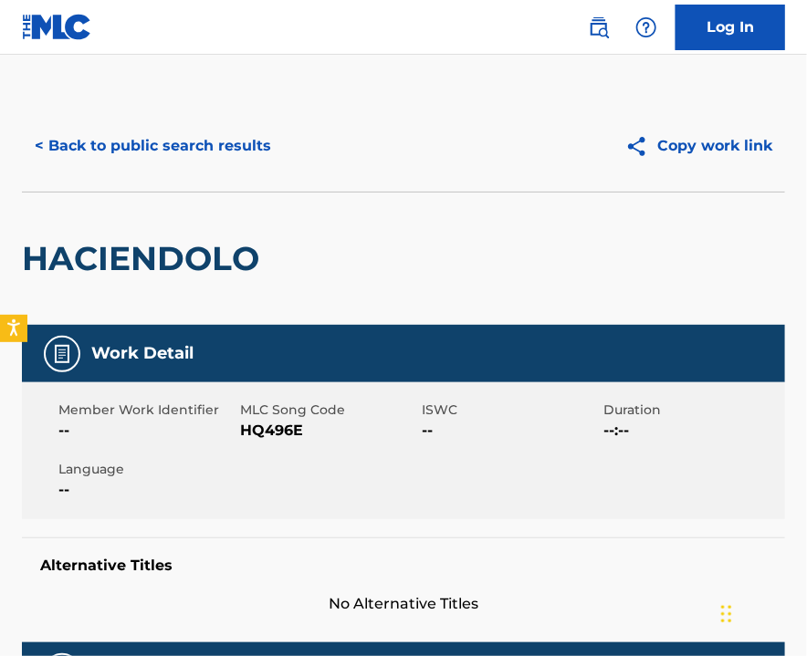
scroll to position [243, 0]
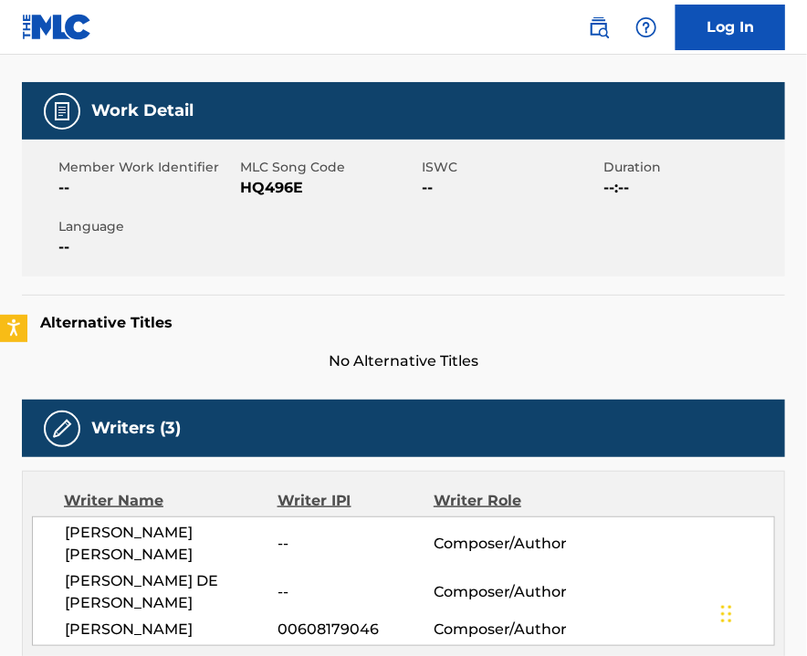
click at [284, 187] on span "HQ496E" at bounding box center [328, 188] width 177 height 22
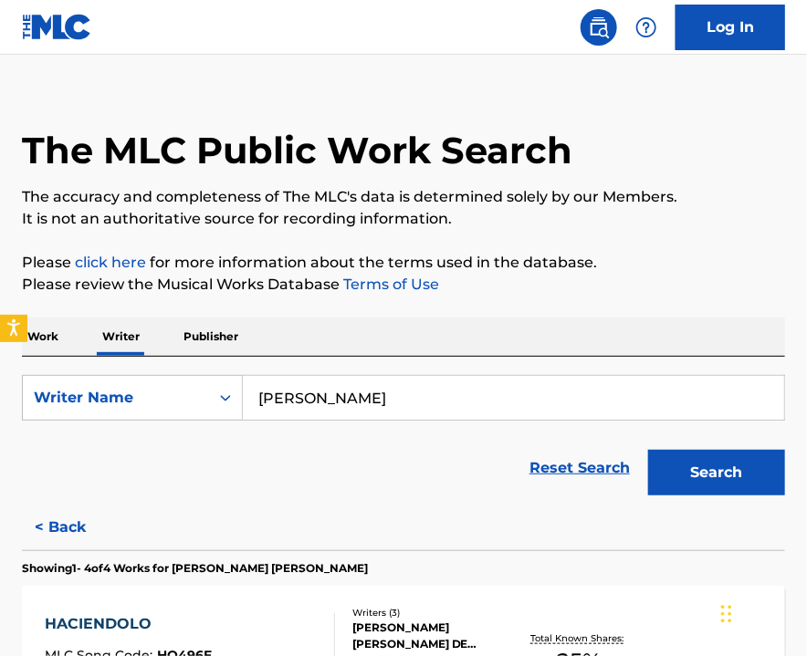
scroll to position [266, 0]
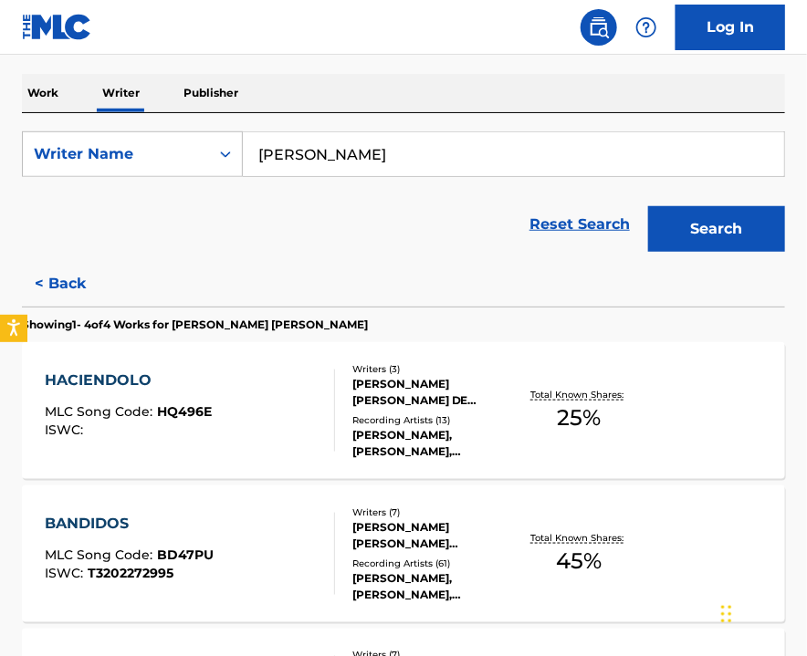
click at [464, 155] on input "[PERSON_NAME]" at bounding box center [513, 154] width 541 height 44
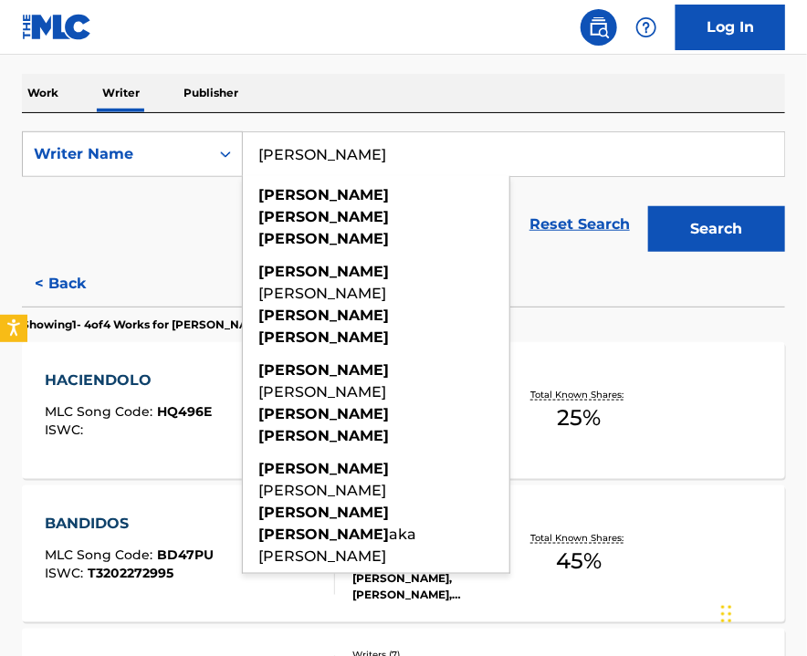
click at [648, 206] on button "Search" at bounding box center [716, 229] width 137 height 46
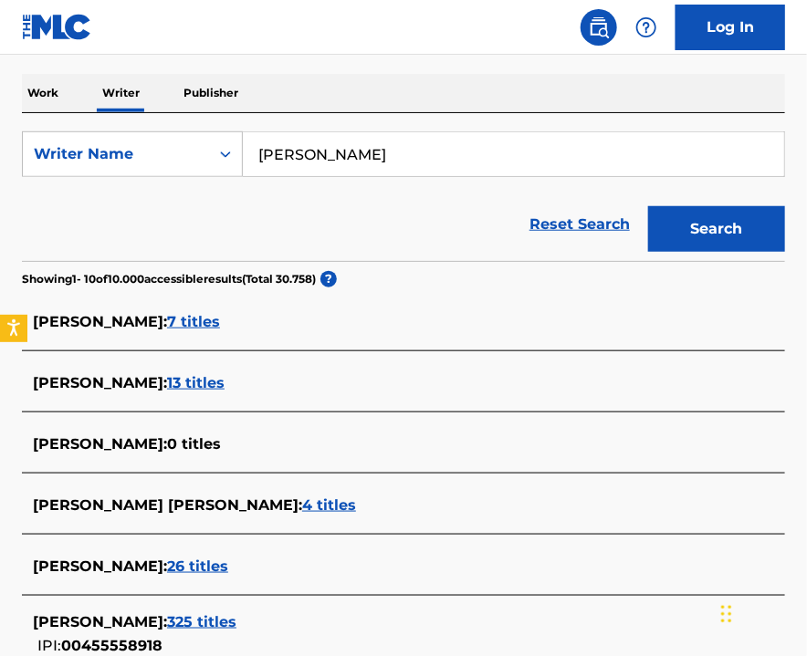
click at [220, 325] on span "7 titles" at bounding box center [193, 321] width 53 height 17
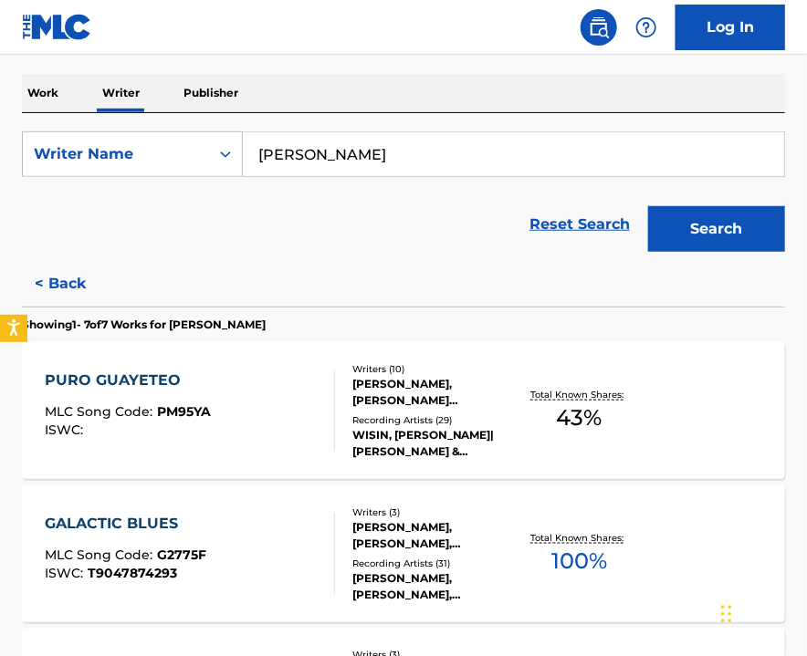
click at [222, 410] on div "PURO GUAYETEO MLC Song Code : PM95YA ISWC :" at bounding box center [190, 411] width 290 height 82
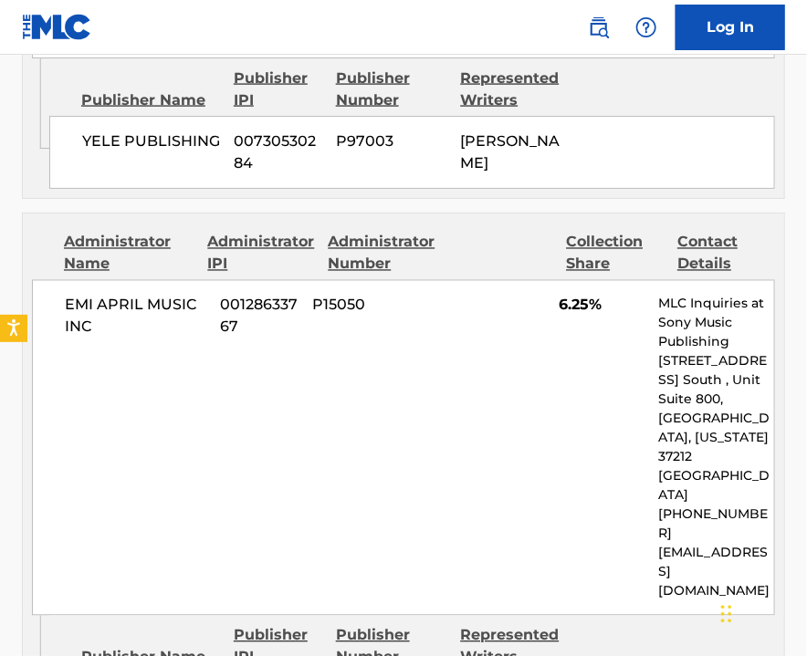
scroll to position [2775, 0]
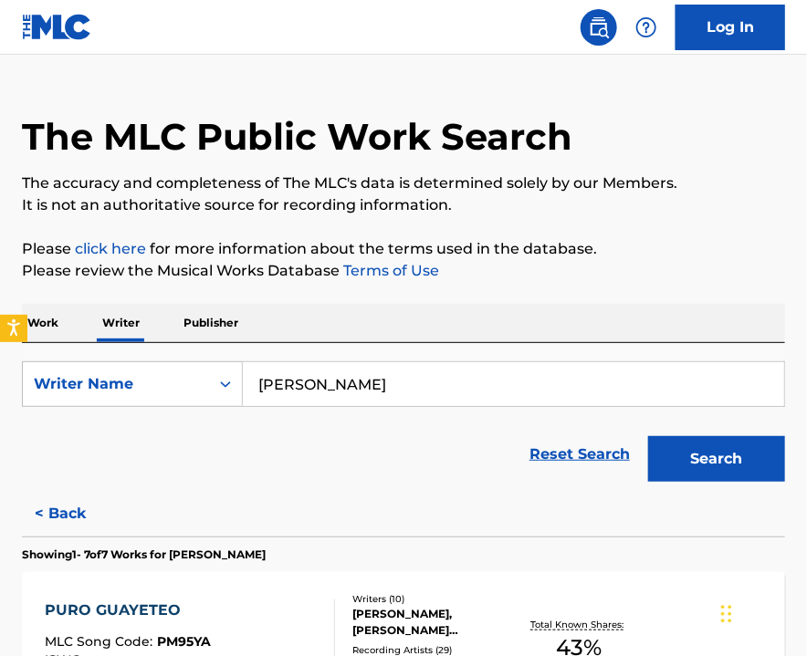
scroll to position [157, 0]
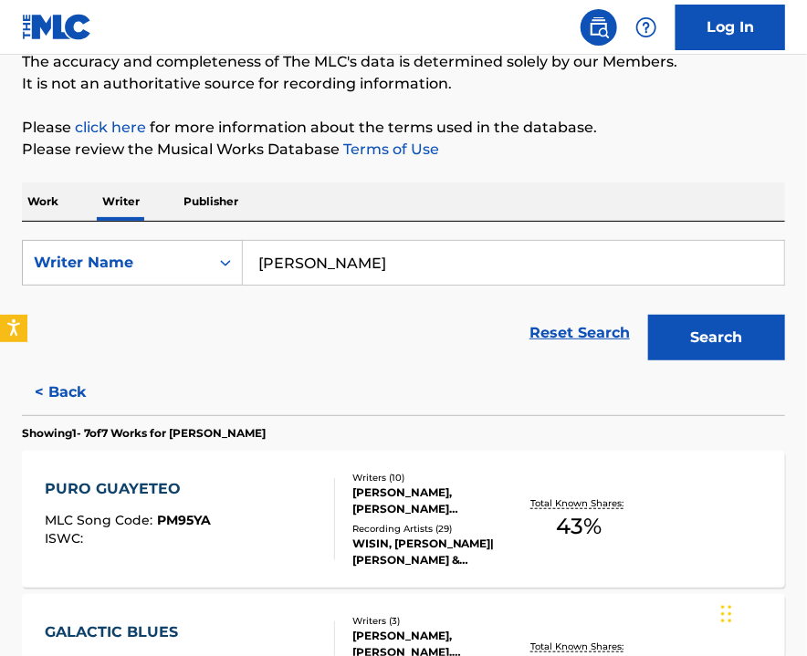
click at [173, 616] on div "GALACTIC BLUES MLC Song Code : G2775F ISWC : T9047874293 Writers ( 3 ) [PERSON_…" at bounding box center [403, 662] width 763 height 137
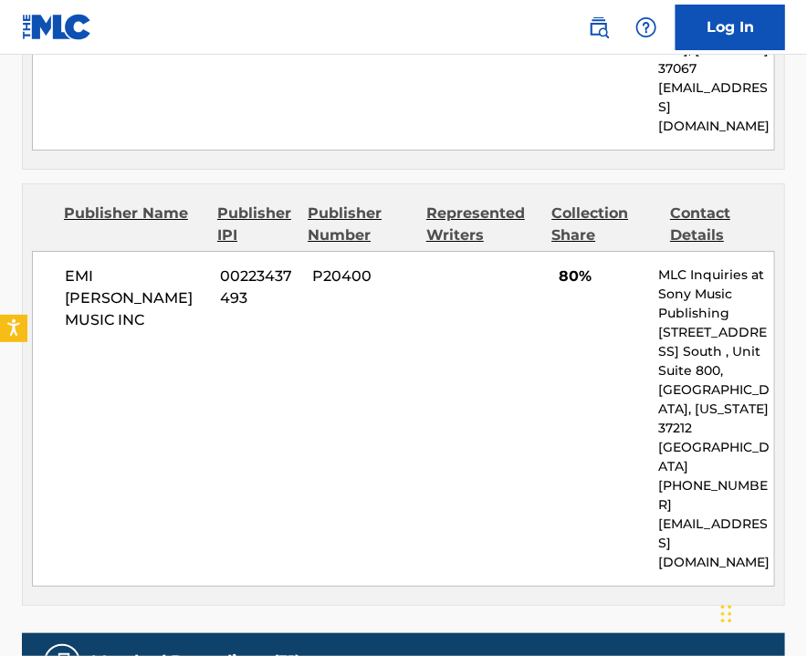
scroll to position [1217, 0]
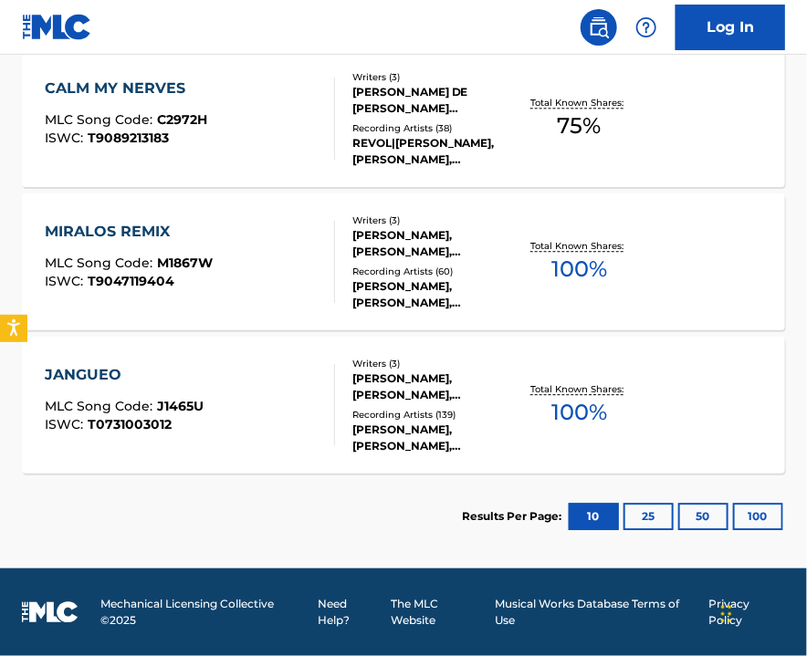
scroll to position [766, 0]
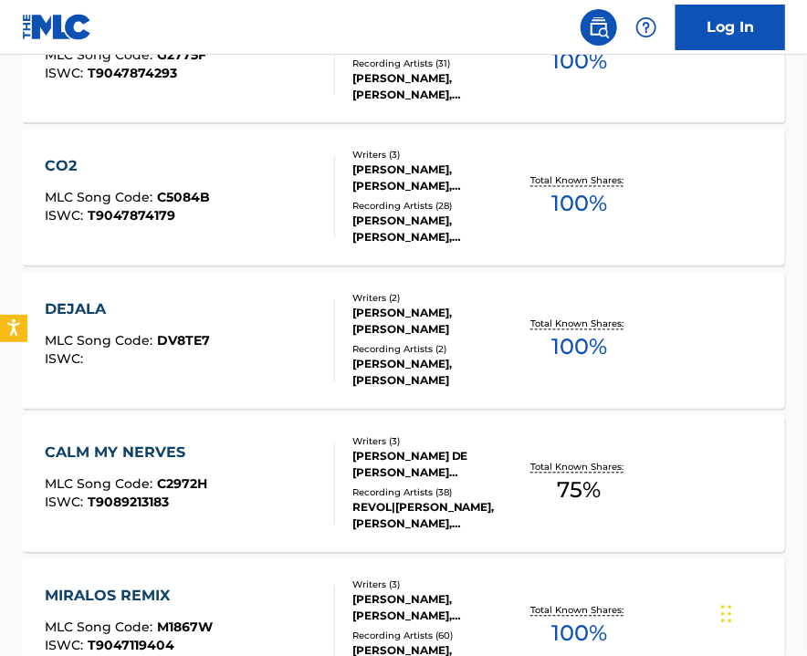
click at [205, 183] on div "CO2 MLC Song Code : C5084B ISWC : T9047874179" at bounding box center [127, 197] width 165 height 82
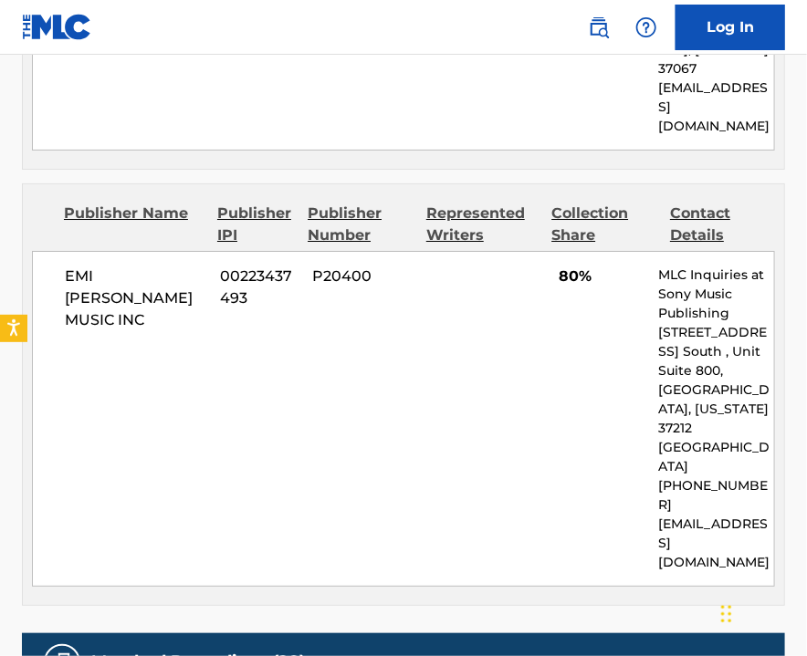
scroll to position [1338, 0]
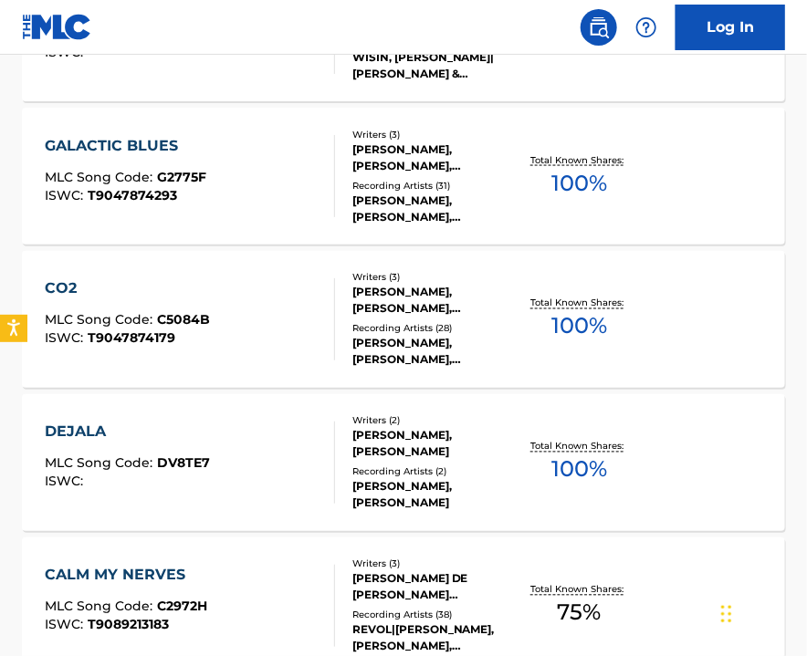
scroll to position [522, 0]
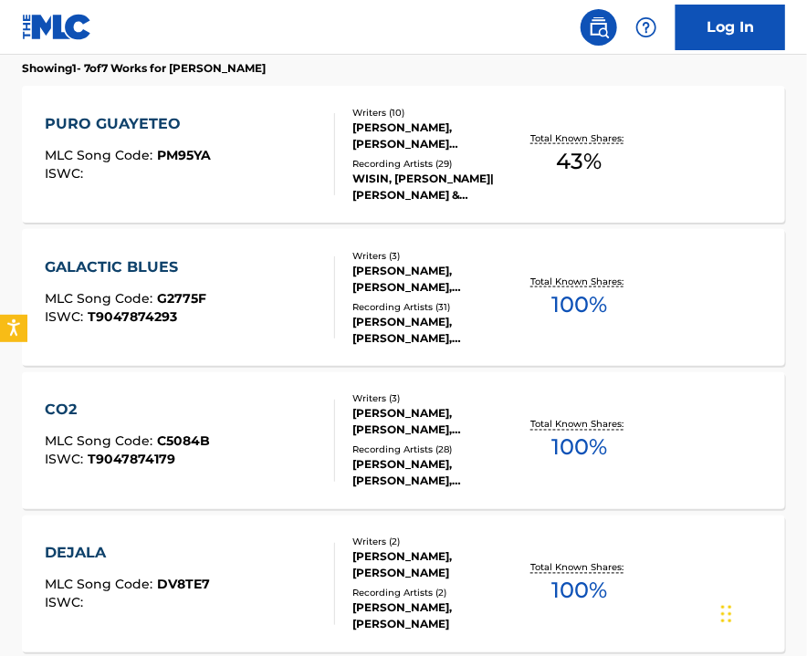
click at [245, 551] on div "DEJALA MLC Song Code : DV8TE7 ISWC :" at bounding box center [190, 584] width 290 height 82
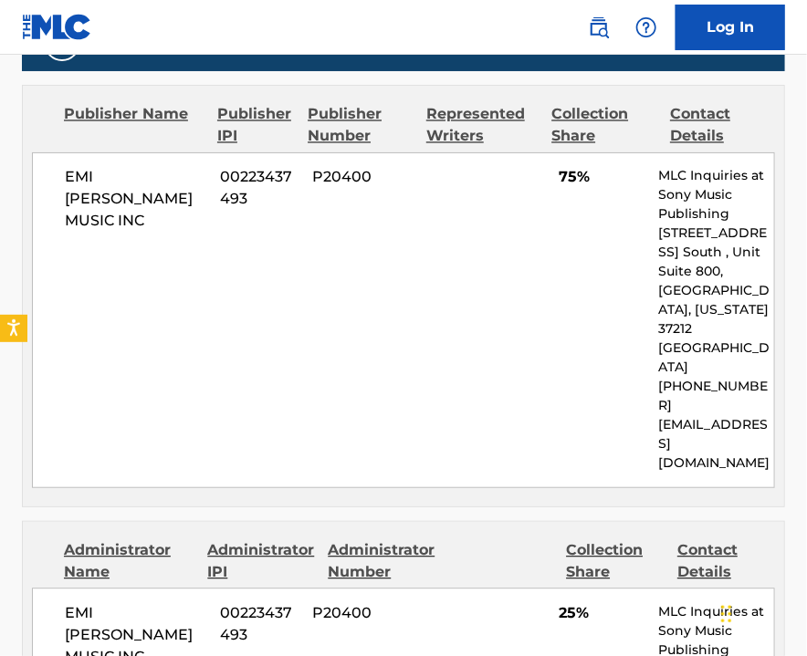
scroll to position [730, 0]
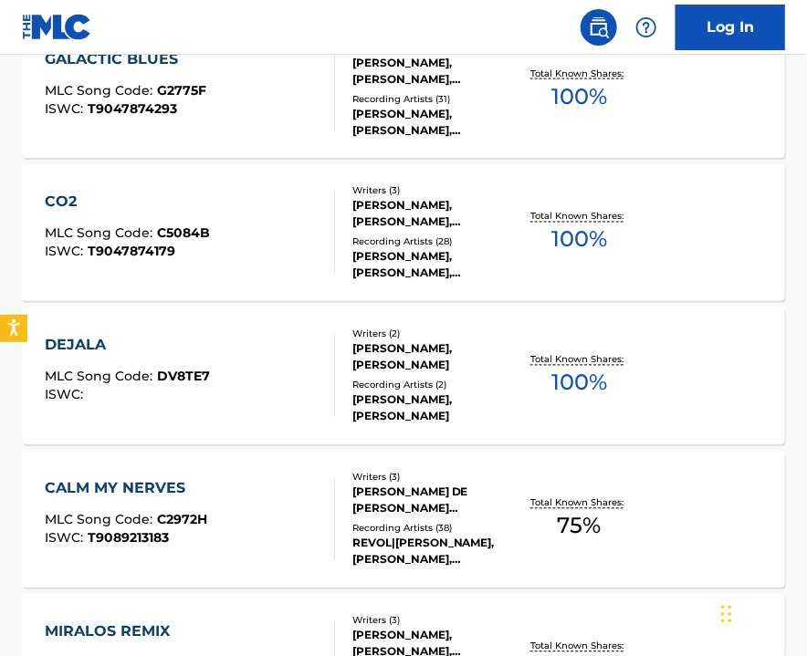
click at [223, 358] on div "DEJALA MLC Song Code : DV8TE7 ISWC :" at bounding box center [190, 376] width 290 height 82
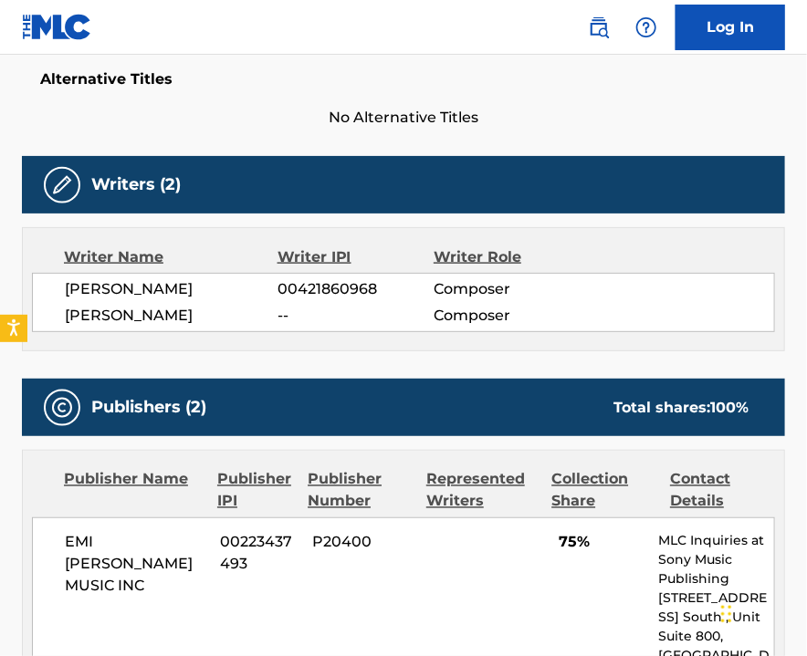
scroll to position [121, 0]
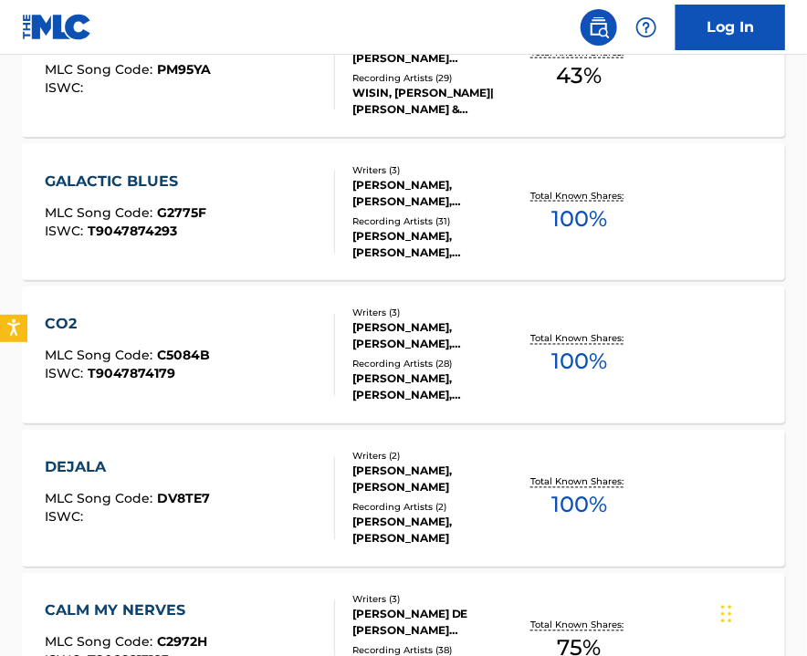
scroll to position [852, 0]
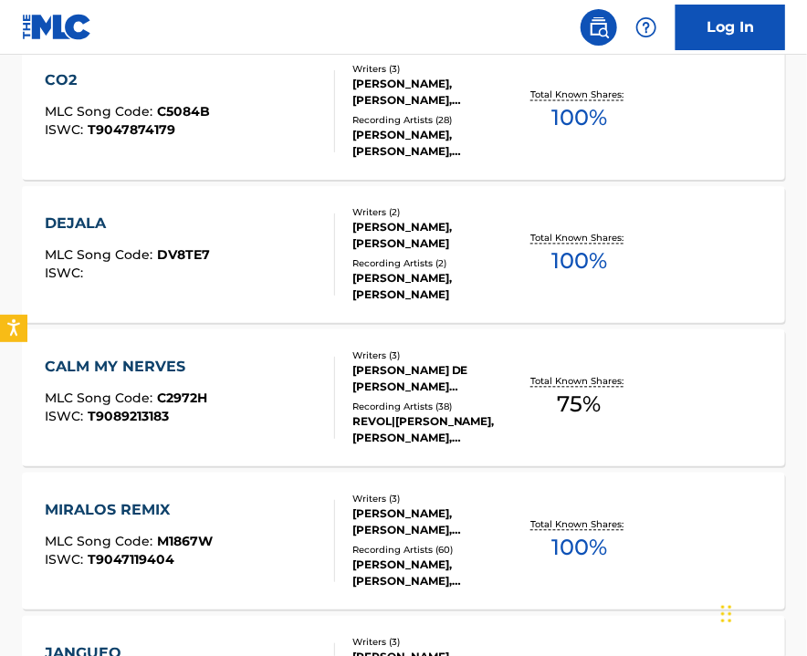
click at [268, 413] on div "CALM MY NERVES MLC Song Code : C2972H ISWC : T9089213183" at bounding box center [190, 398] width 290 height 82
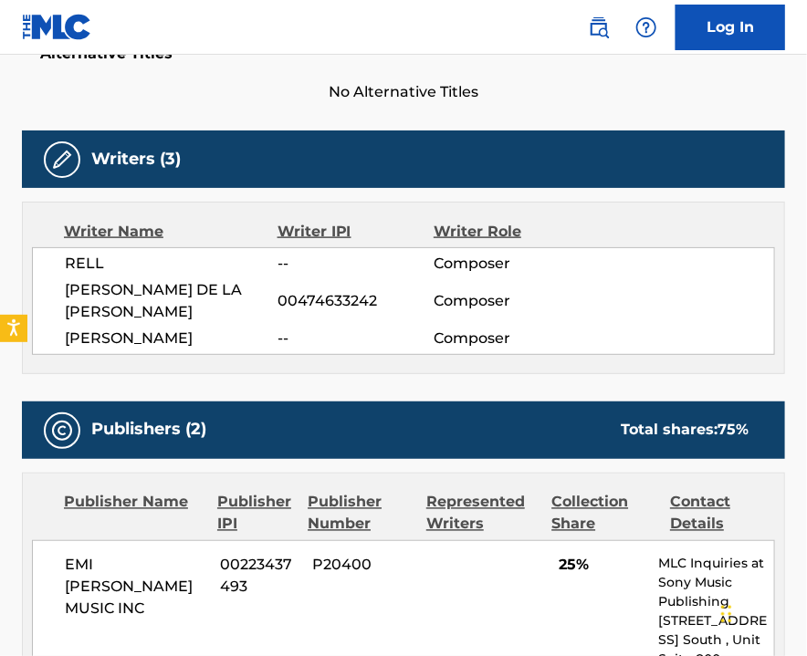
scroll to position [391, 0]
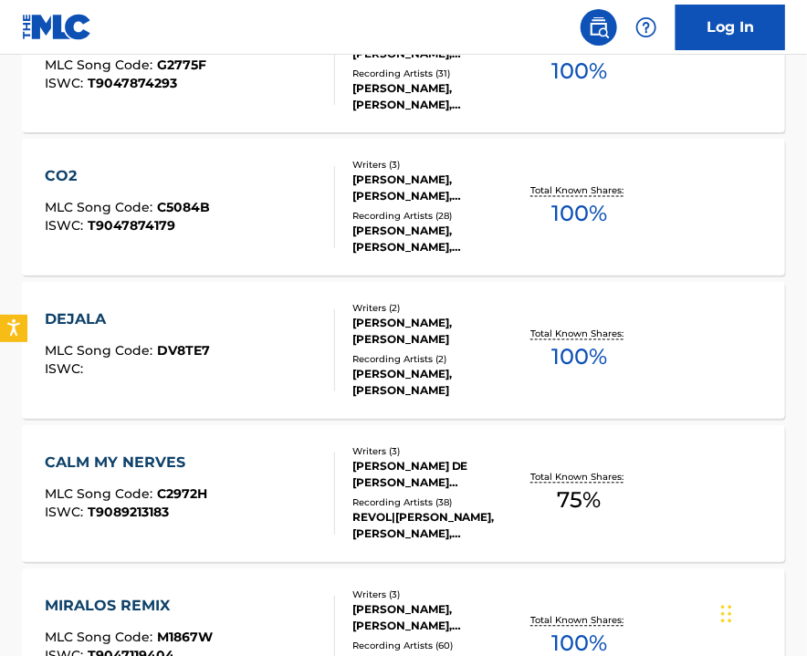
scroll to position [877, 0]
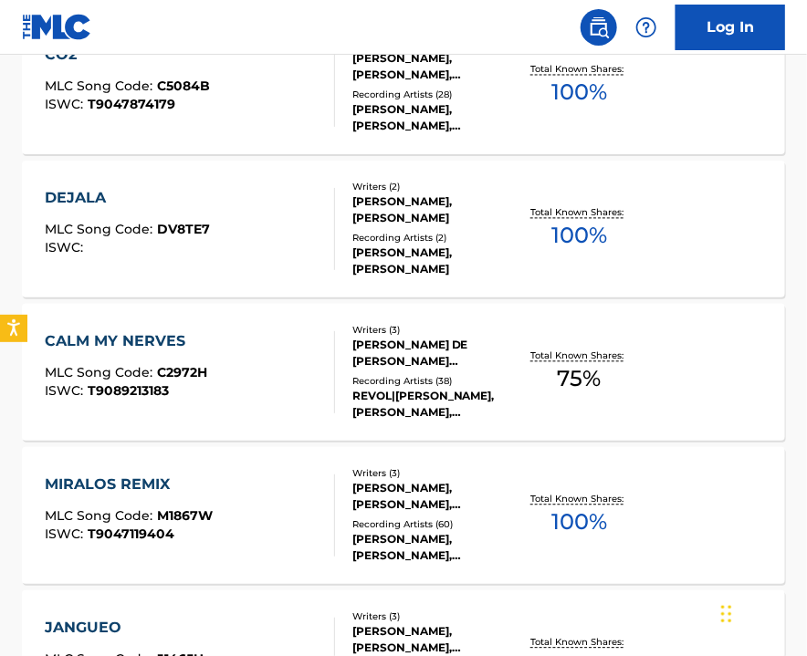
click at [289, 524] on div "MIRALOS REMIX MLC Song Code : M1867W ISWC : T9047119404" at bounding box center [190, 516] width 290 height 82
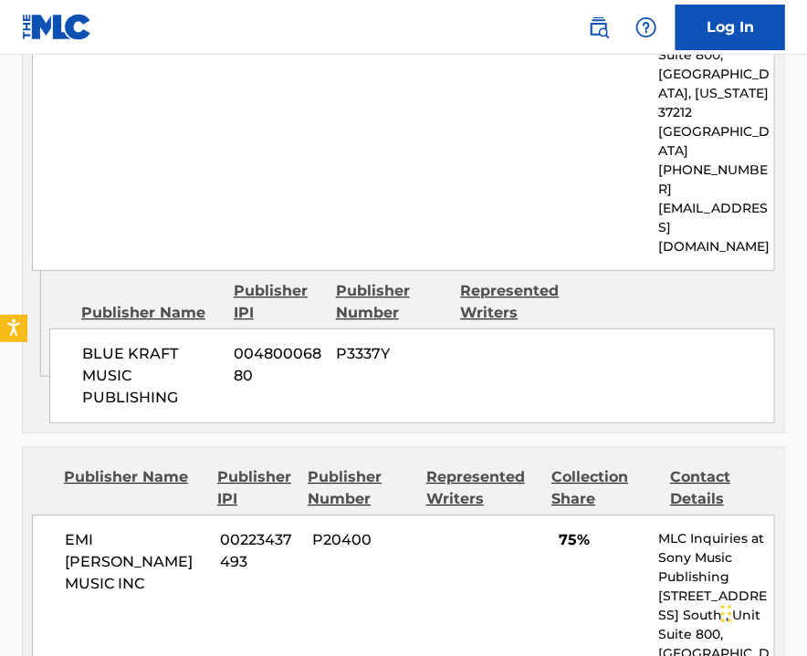
scroll to position [1217, 0]
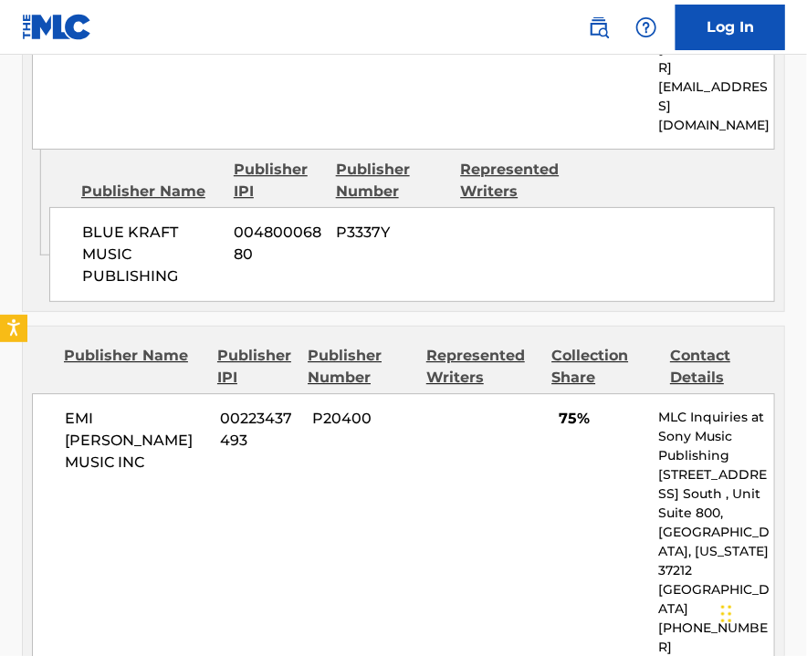
scroll to position [1131, 0]
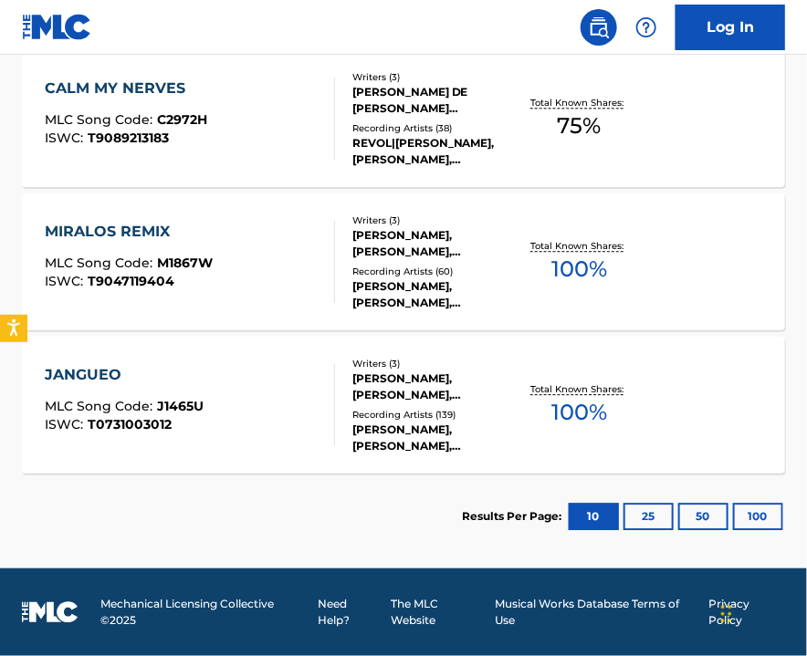
click at [216, 423] on div "JANGUEO MLC Song Code : J1465U ISWC : T0731003012" at bounding box center [190, 405] width 290 height 82
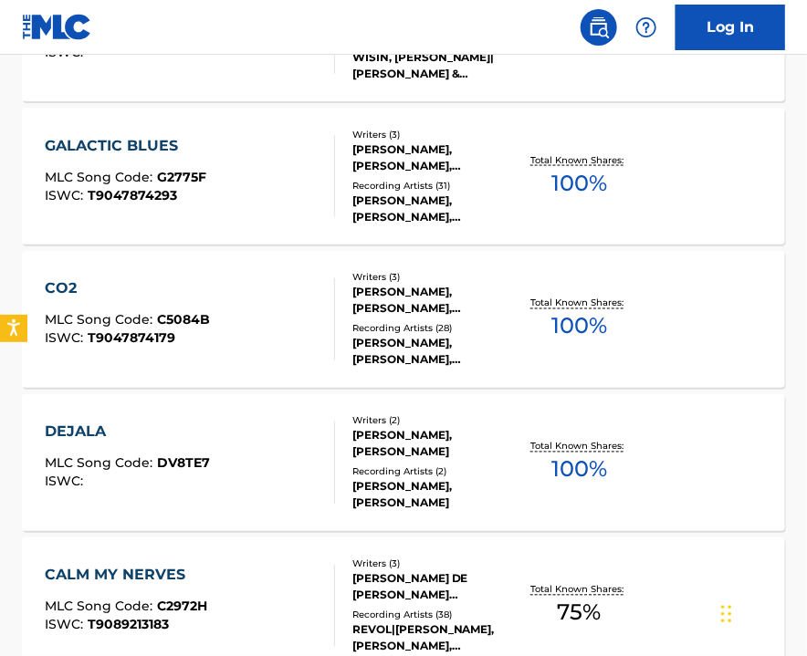
scroll to position [157, 0]
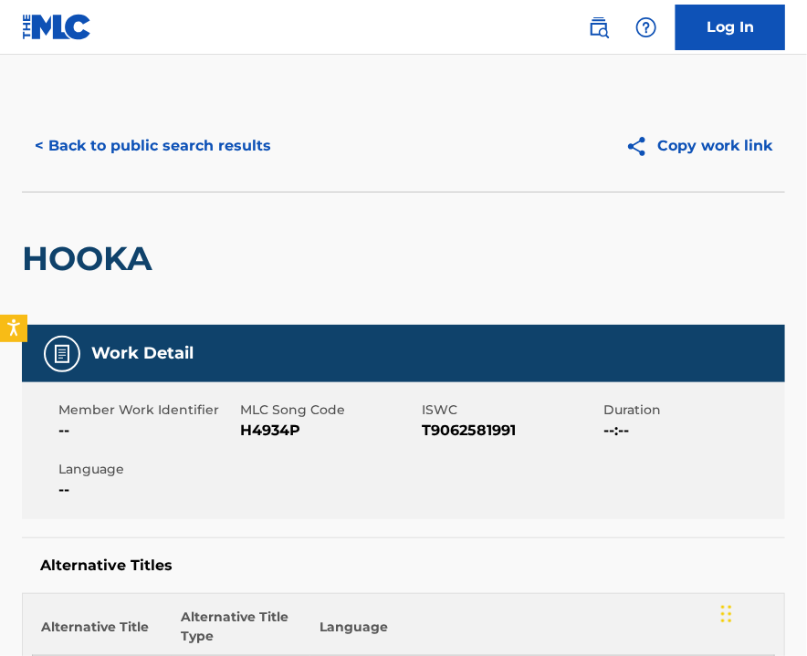
click at [598, 33] on img at bounding box center [599, 27] width 22 height 22
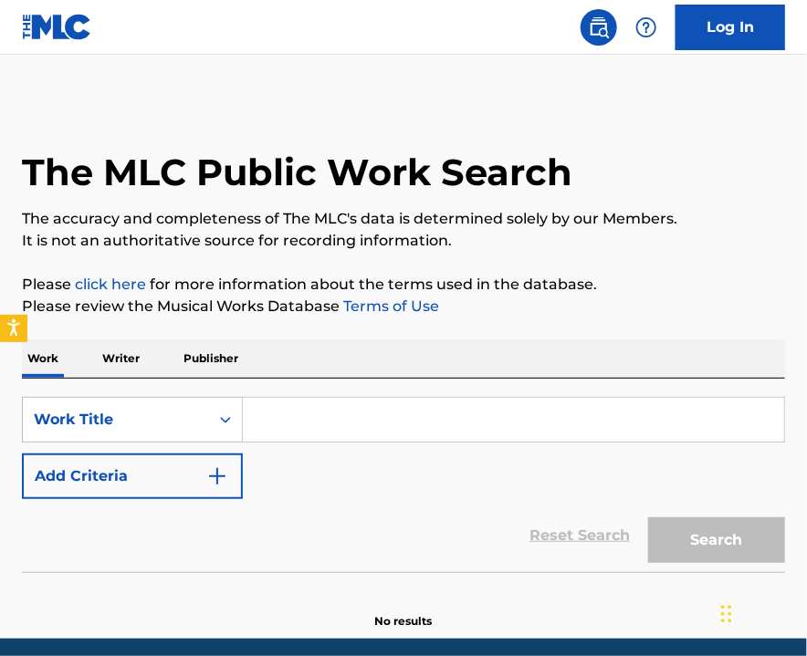
click at [125, 355] on p "Writer" at bounding box center [121, 359] width 48 height 38
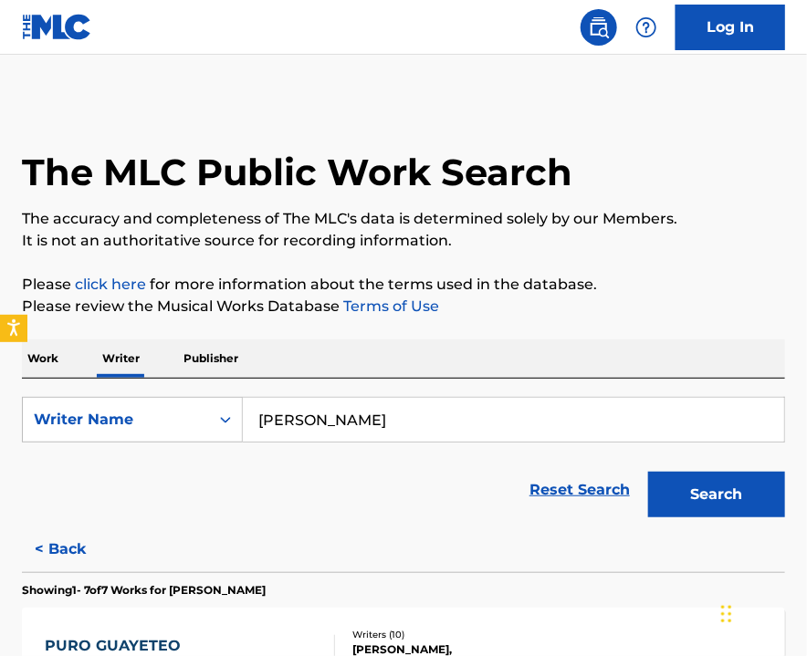
click at [726, 493] on button "Search" at bounding box center [716, 495] width 137 height 46
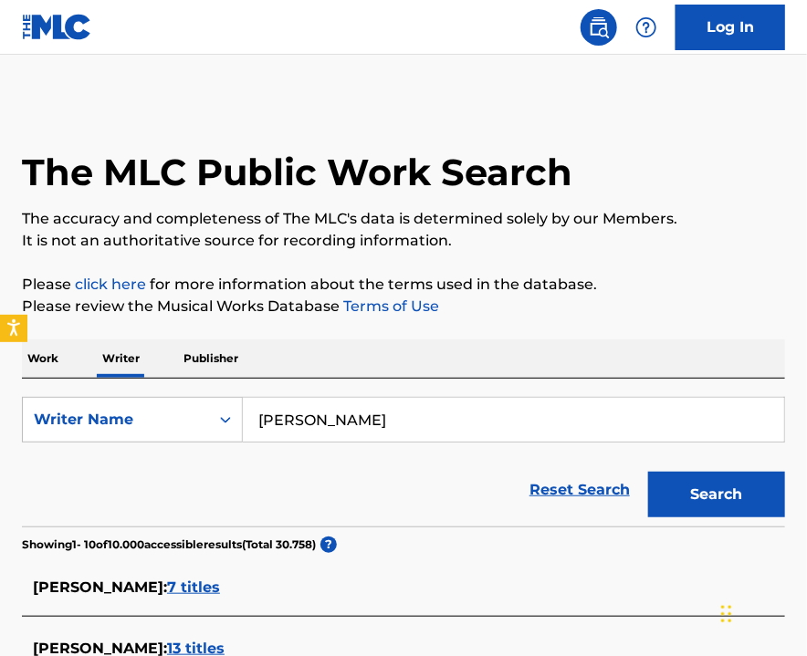
scroll to position [243, 0]
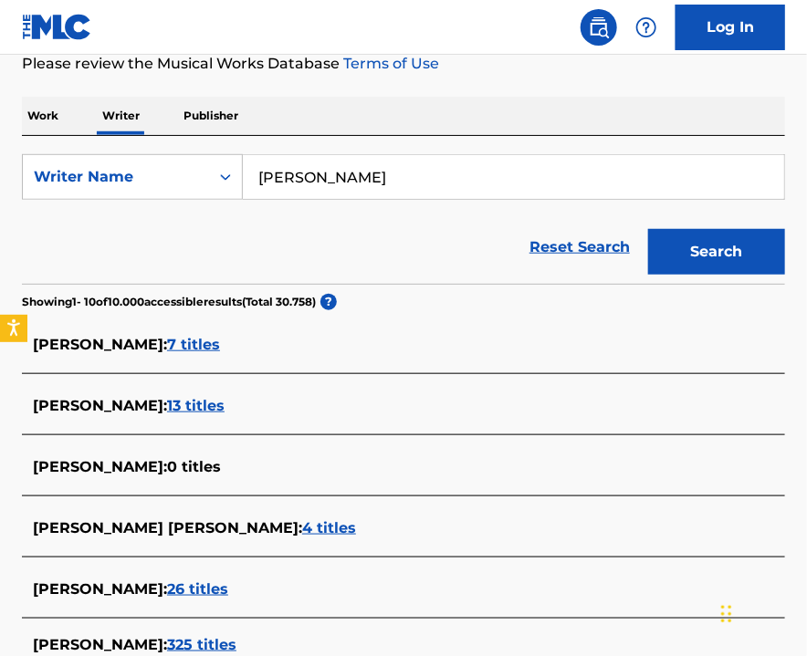
click at [167, 351] on span "[PERSON_NAME] :" at bounding box center [100, 344] width 134 height 17
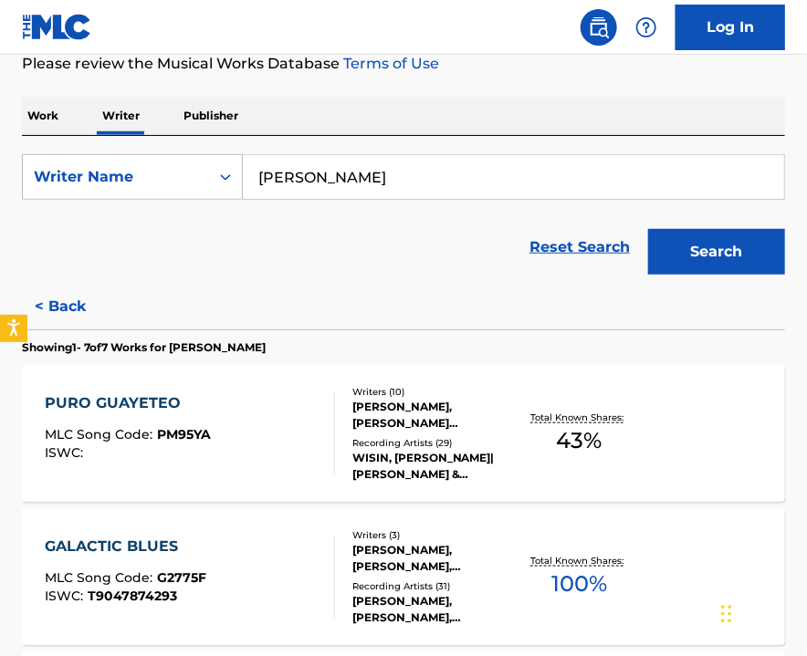
click at [228, 437] on div "PURO GUAYETEO MLC Song Code : PM95YA ISWC :" at bounding box center [190, 433] width 290 height 82
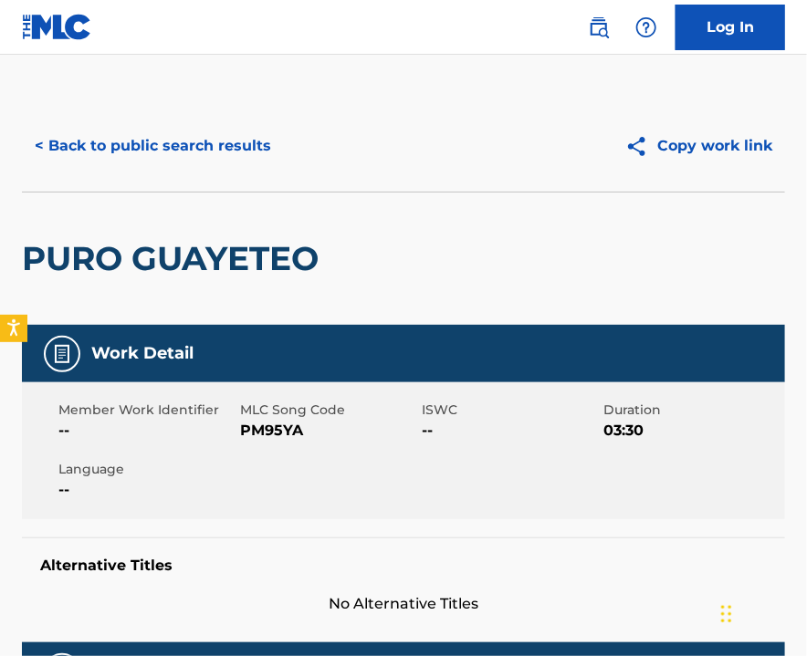
scroll to position [486, 0]
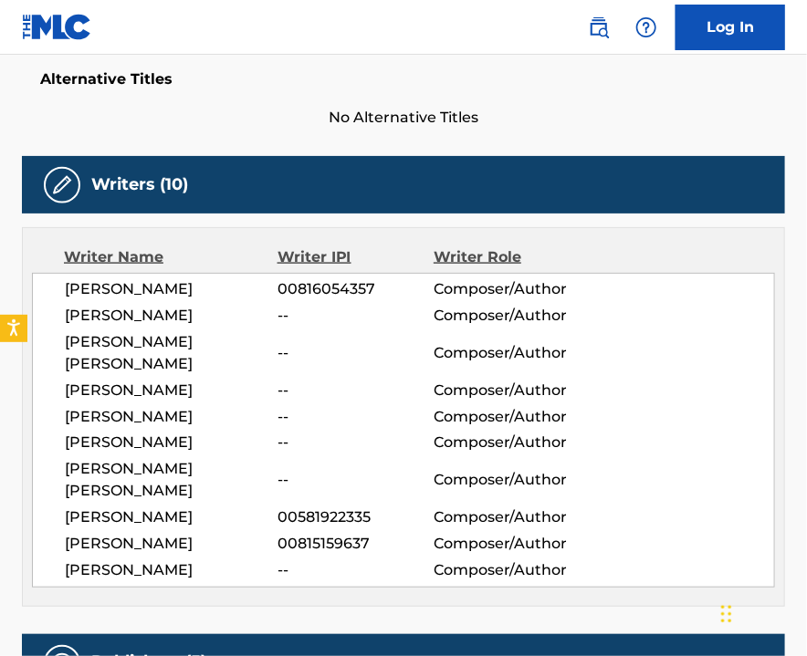
drag, startPoint x: 204, startPoint y: 307, endPoint x: 354, endPoint y: 307, distance: 149.7
click at [354, 307] on div "[PERSON_NAME] -- Composer/Author" at bounding box center [419, 316] width 709 height 22
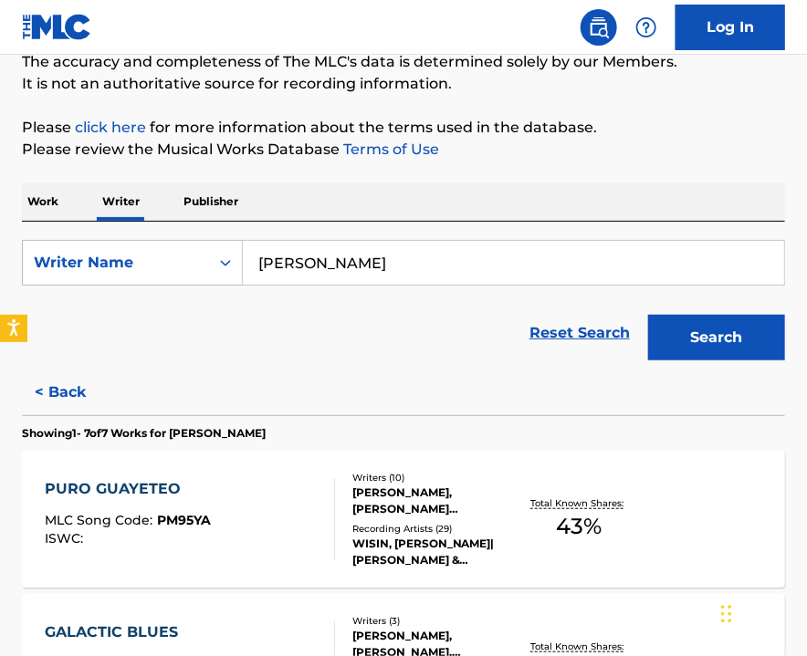
scroll to position [278, 0]
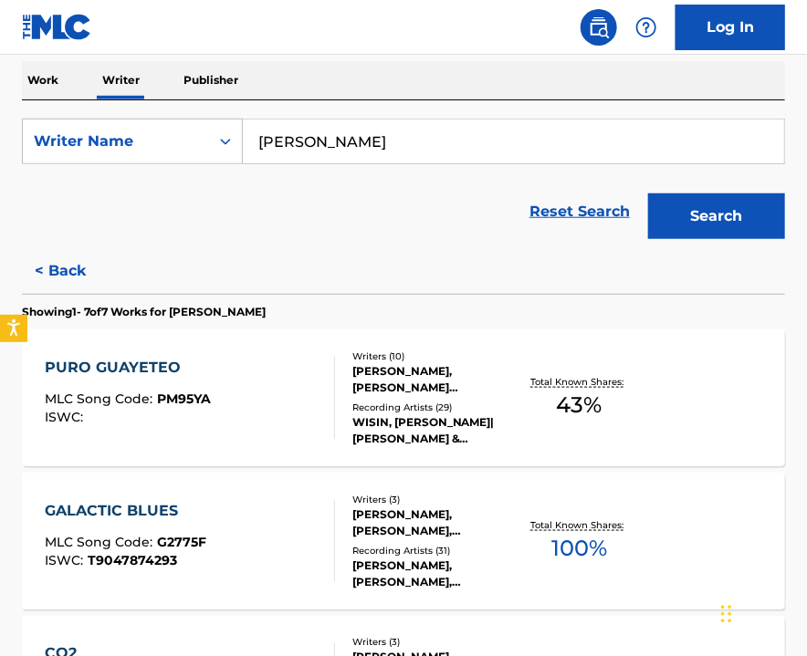
click at [241, 500] on div "GALACTIC BLUES MLC Song Code : G2775F ISWC : T9047874293" at bounding box center [190, 541] width 290 height 82
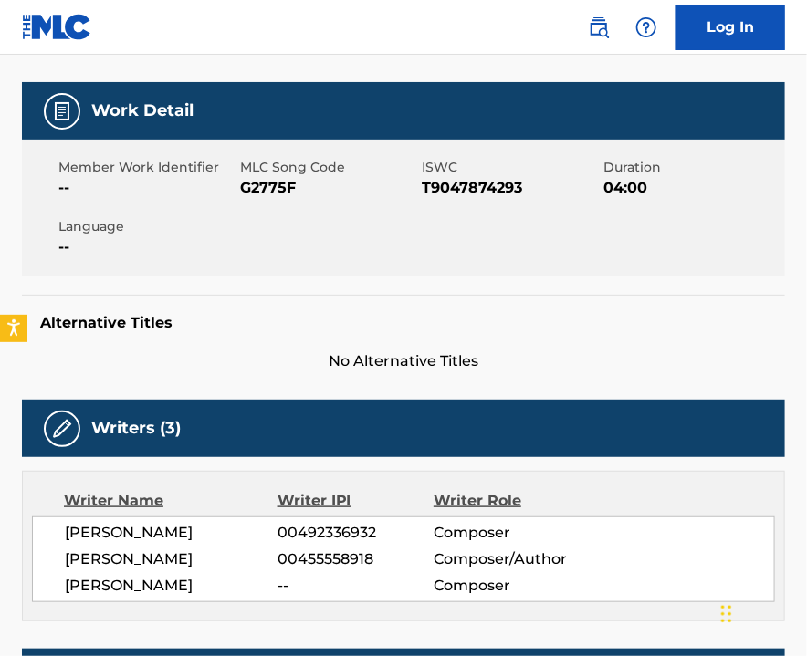
scroll to position [365, 0]
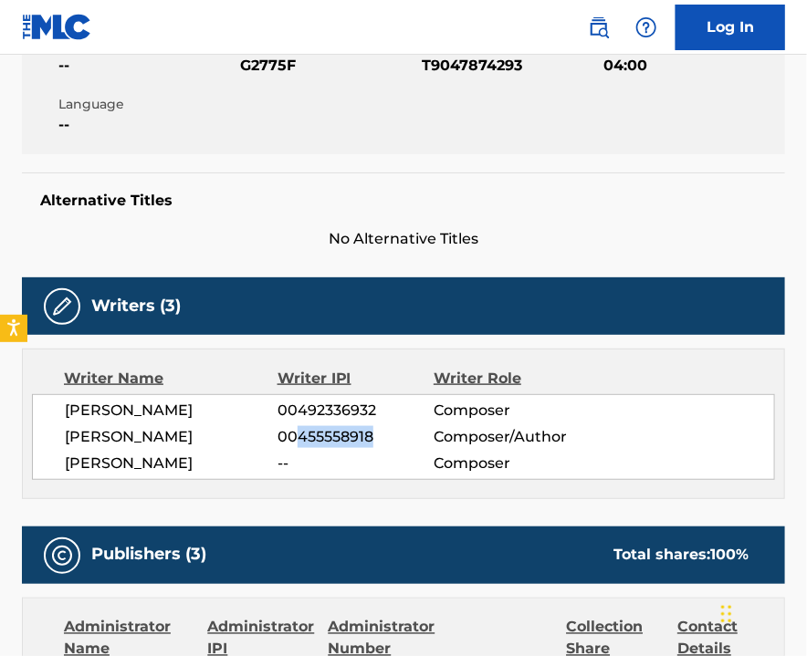
drag, startPoint x: 297, startPoint y: 436, endPoint x: 372, endPoint y: 434, distance: 75.8
click at [372, 434] on span "00455558918" at bounding box center [355, 437] width 156 height 22
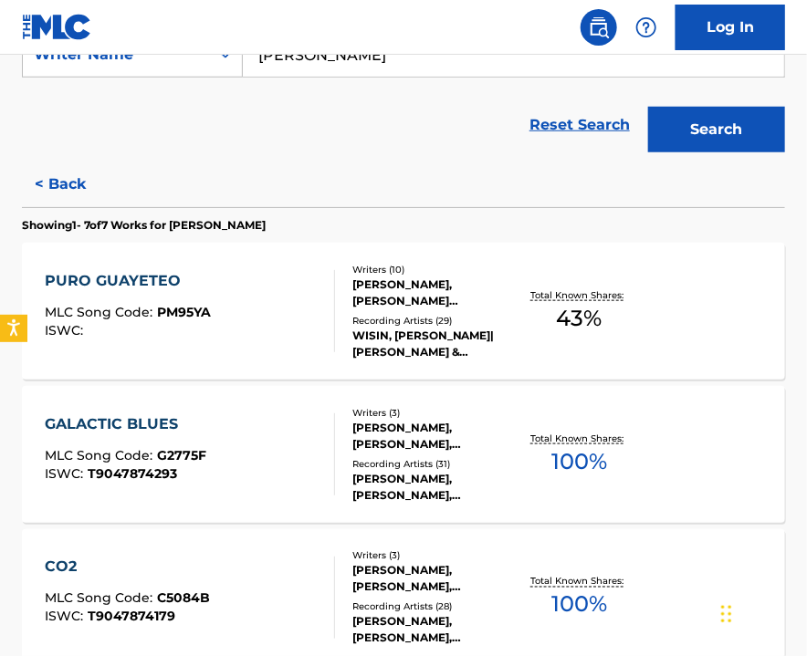
click at [205, 588] on div "CO2 MLC Song Code : C5084B ISWC : T9047874179" at bounding box center [127, 598] width 165 height 82
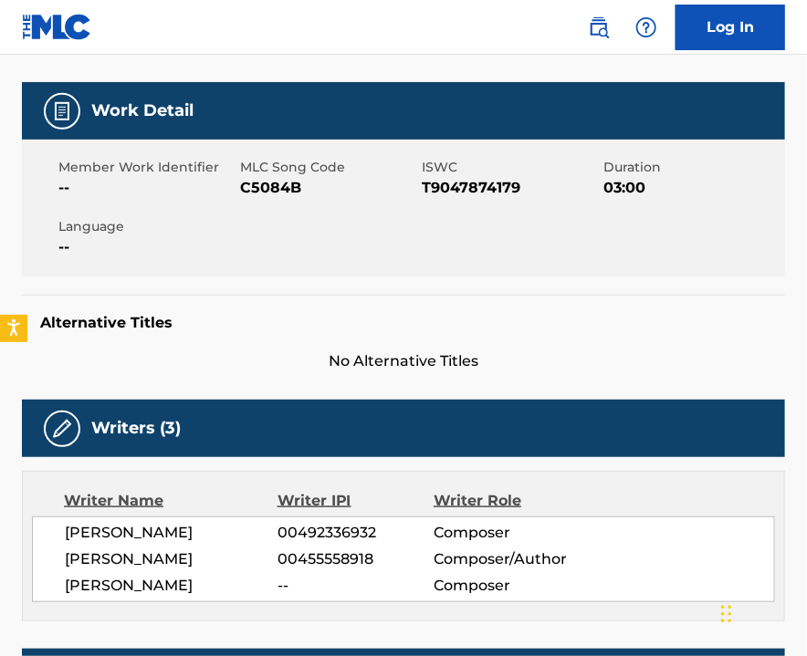
scroll to position [365, 0]
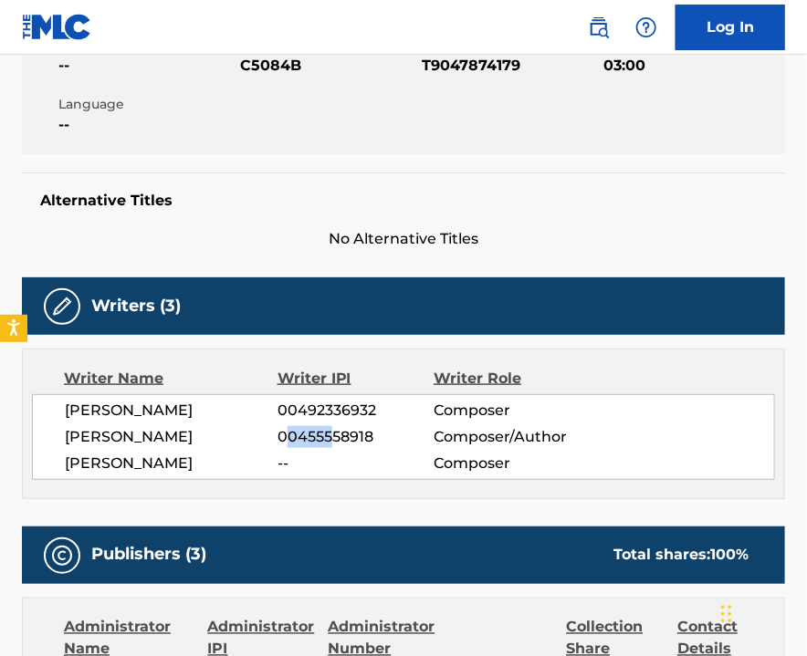
drag, startPoint x: 285, startPoint y: 440, endPoint x: 336, endPoint y: 439, distance: 51.1
click at [336, 439] on span "00455558918" at bounding box center [355, 437] width 156 height 22
drag, startPoint x: 367, startPoint y: 471, endPoint x: 351, endPoint y: 463, distance: 17.6
click at [367, 467] on span "--" at bounding box center [355, 464] width 156 height 22
drag, startPoint x: 299, startPoint y: 431, endPoint x: 374, endPoint y: 433, distance: 74.9
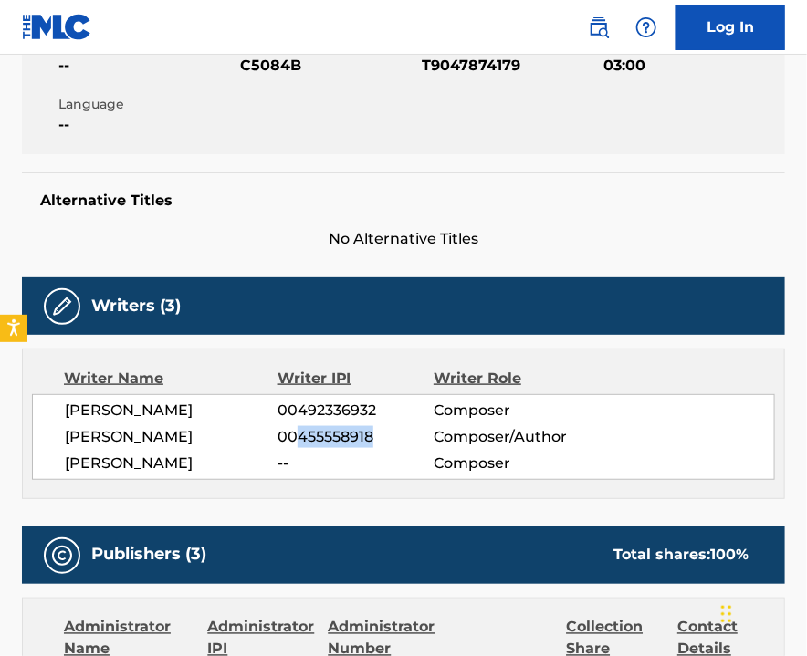
click at [374, 433] on span "00455558918" at bounding box center [355, 437] width 156 height 22
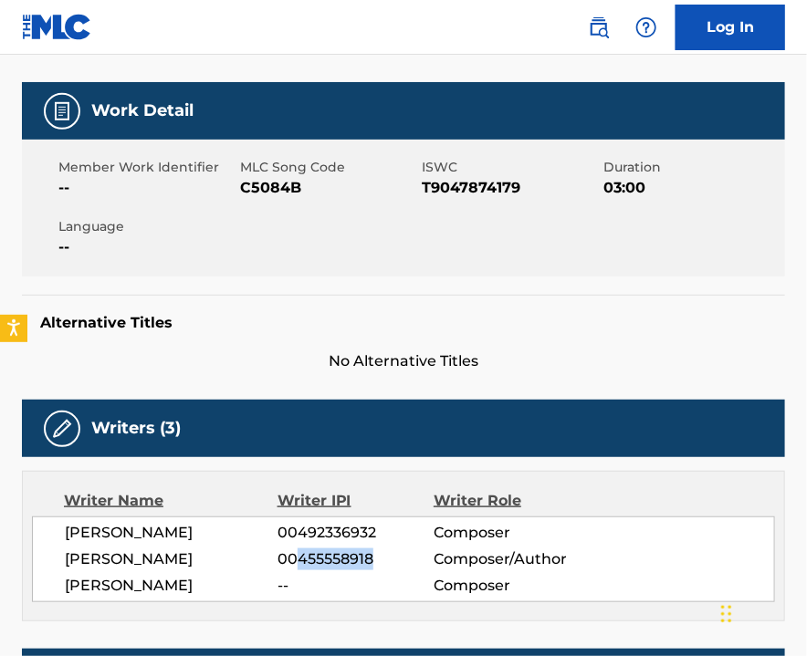
scroll to position [0, 0]
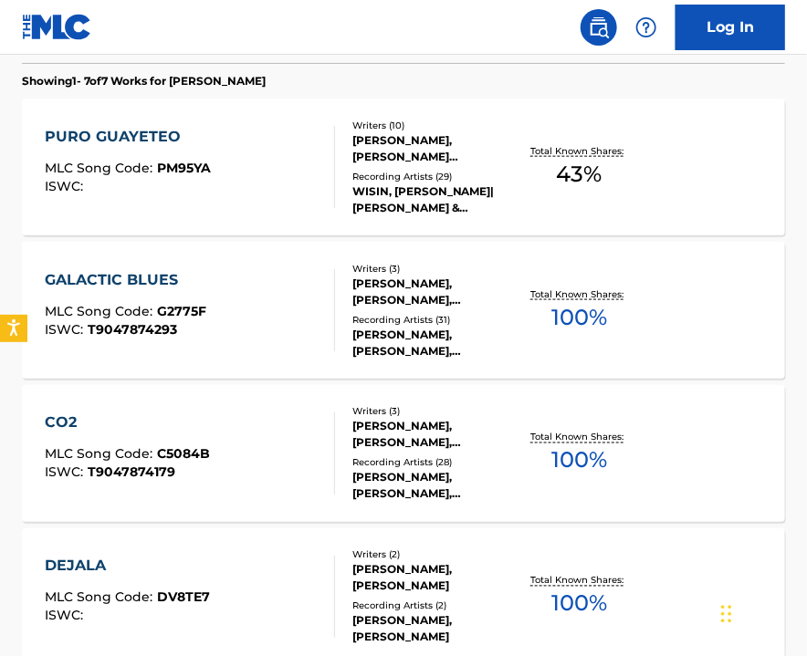
scroll to position [631, 0]
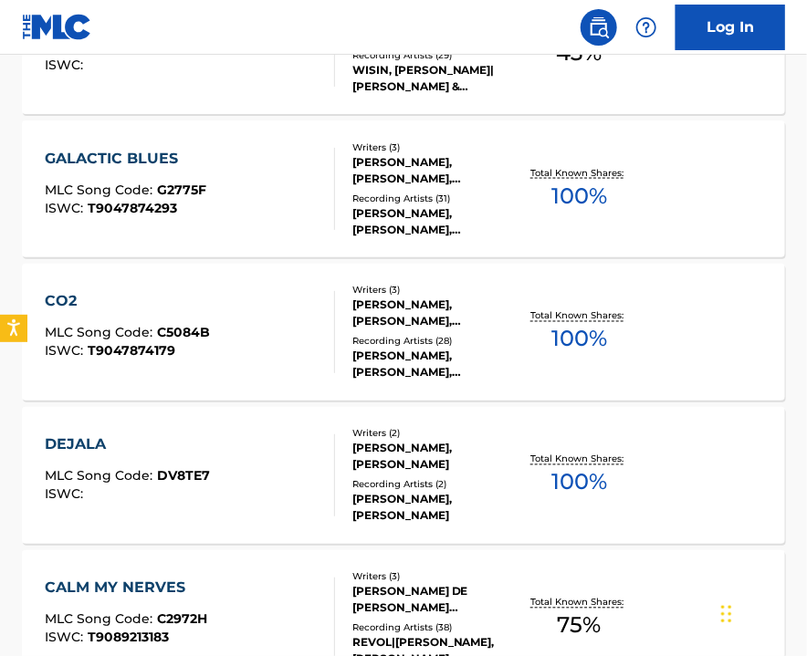
click at [198, 444] on div "DEJALA" at bounding box center [127, 445] width 165 height 22
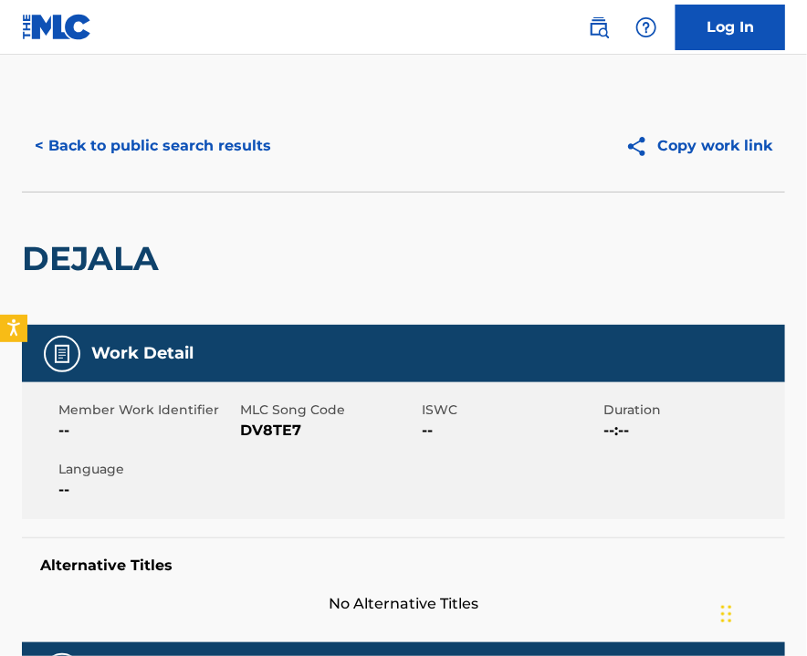
scroll to position [365, 0]
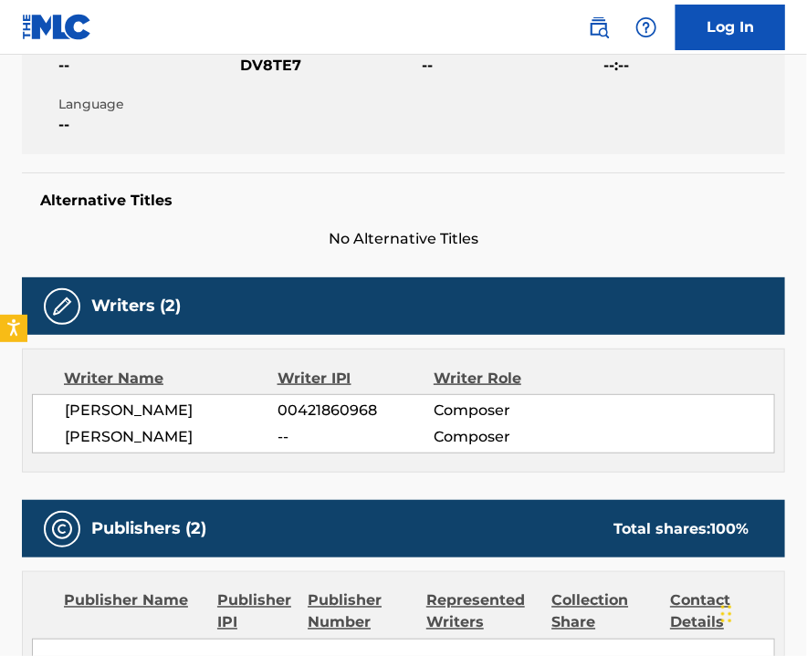
click at [322, 442] on span "--" at bounding box center [355, 437] width 156 height 22
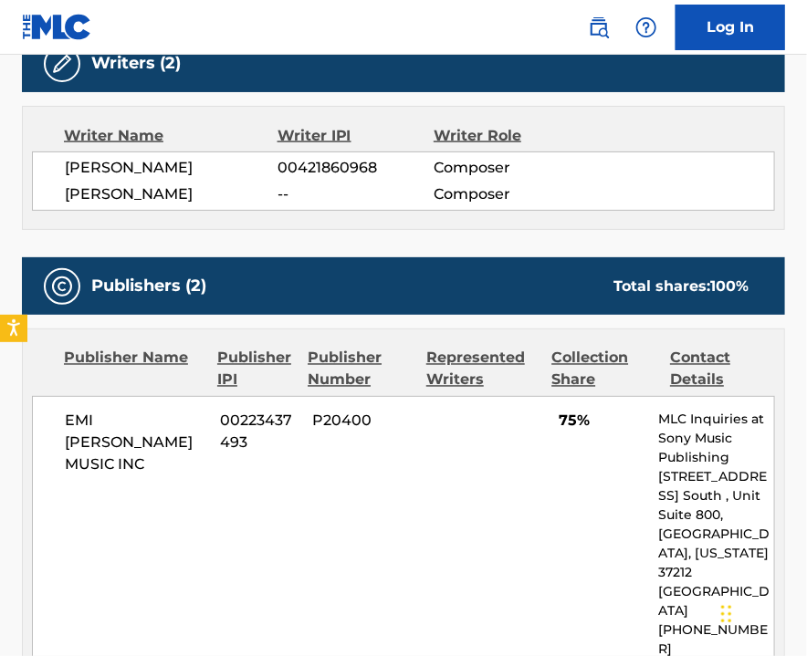
scroll to position [730, 0]
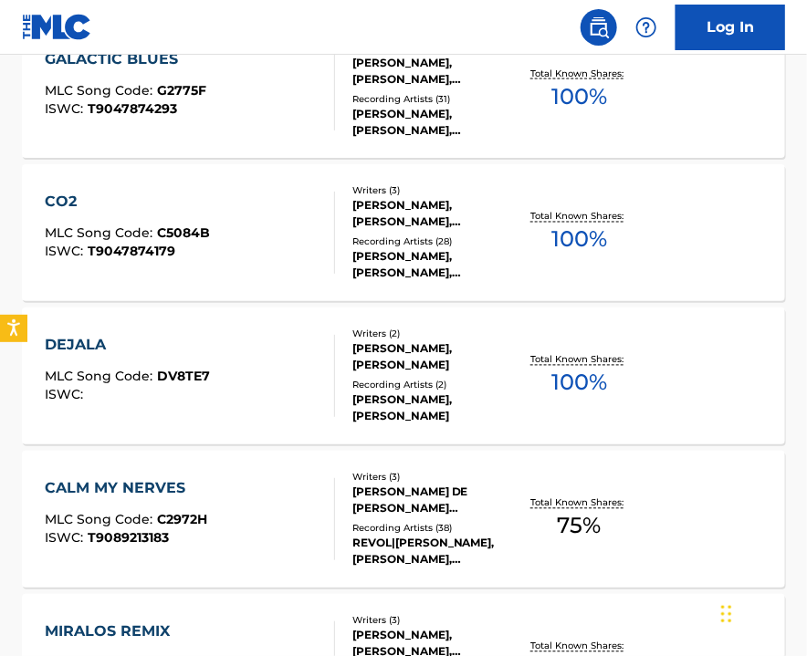
click at [249, 507] on div "CALM MY NERVES MLC Song Code : C2972H ISWC : T9089213183" at bounding box center [190, 519] width 290 height 82
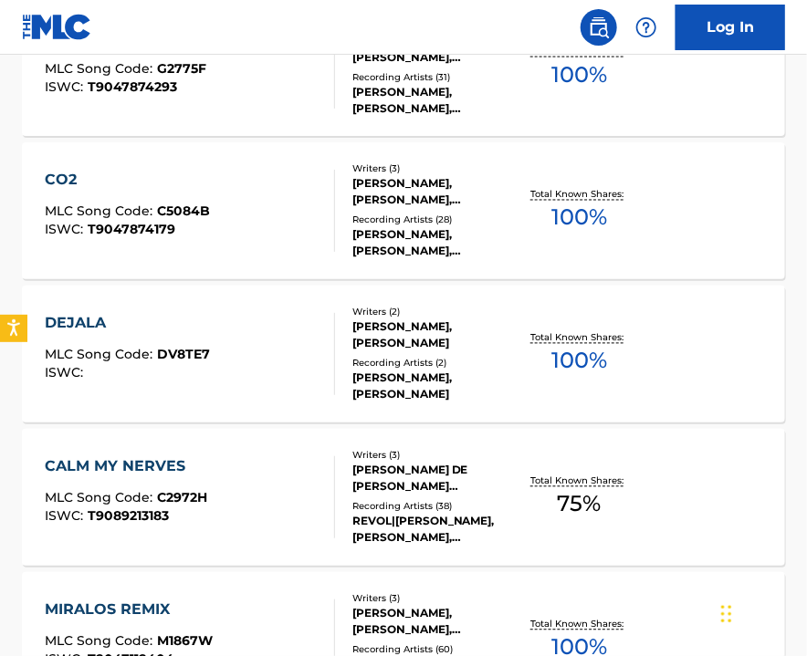
scroll to position [874, 0]
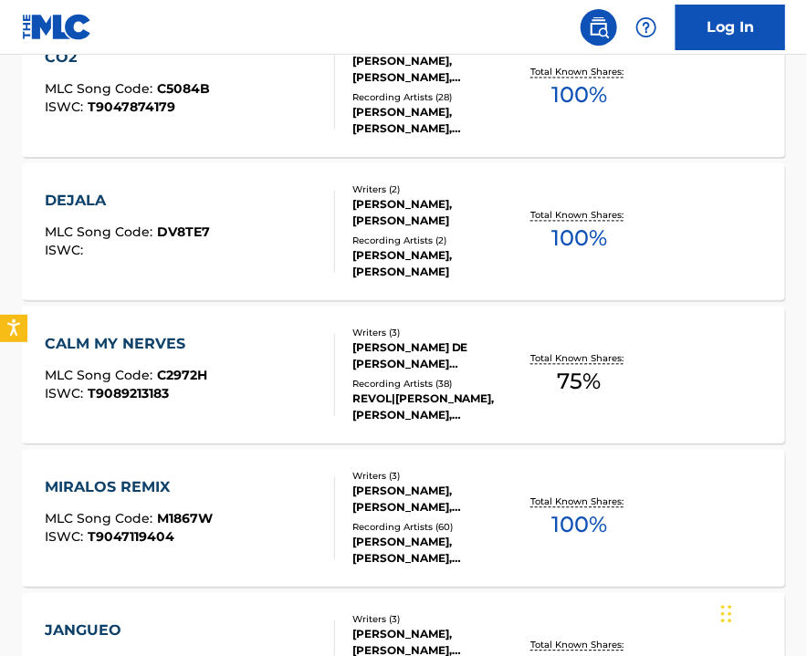
click at [190, 509] on div "MIRALOS REMIX MLC Song Code : M1867W ISWC : T9047119404" at bounding box center [129, 518] width 168 height 82
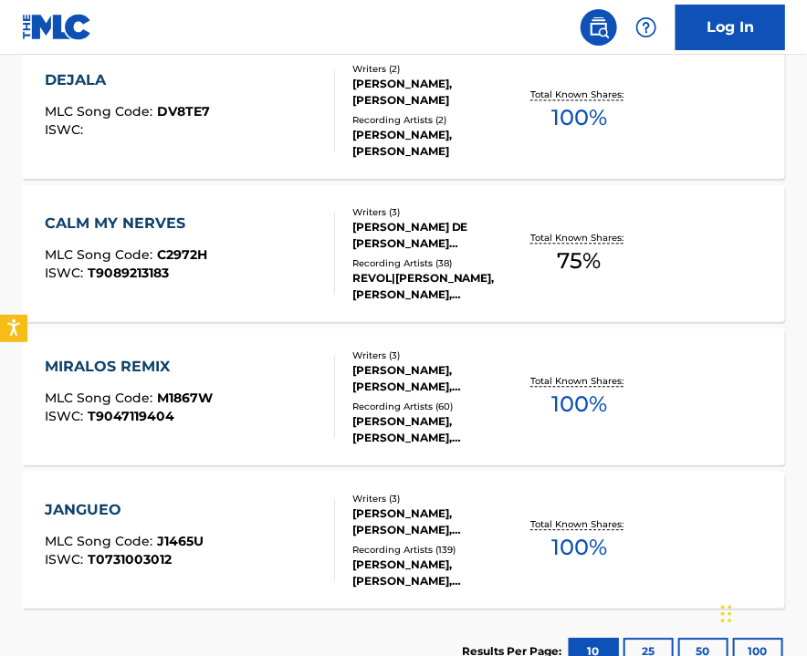
click at [249, 520] on div "JANGUEO MLC Song Code : J1465U ISWC : T0731003012" at bounding box center [190, 540] width 290 height 82
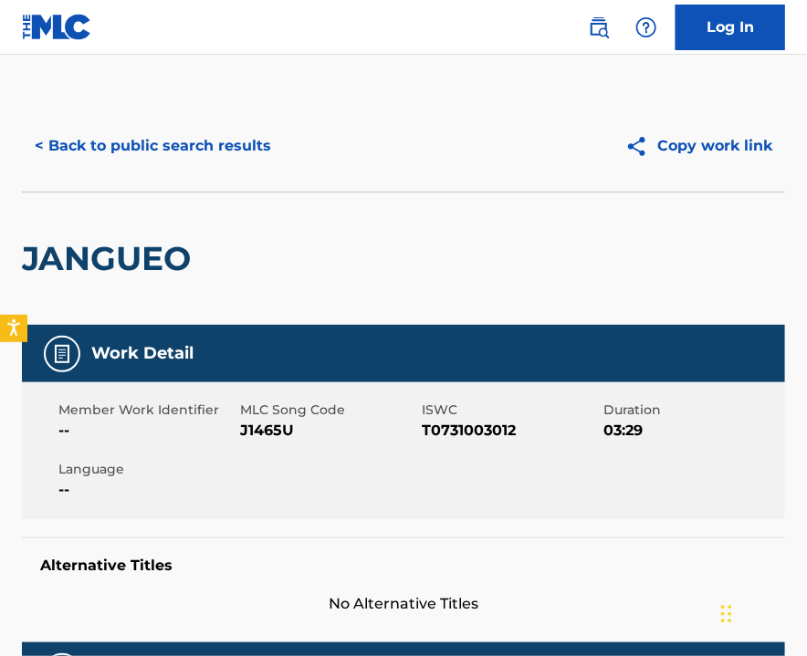
scroll to position [243, 0]
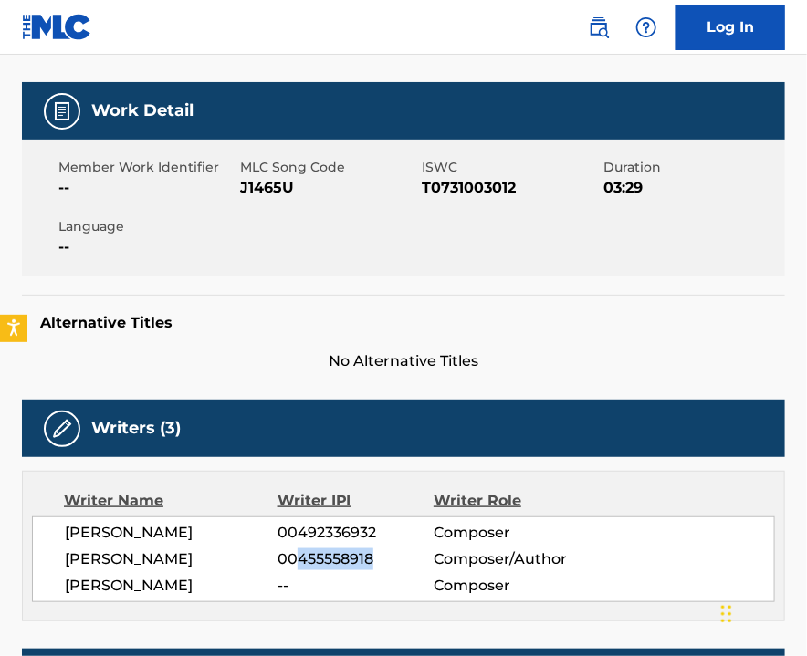
drag, startPoint x: 298, startPoint y: 558, endPoint x: 383, endPoint y: 557, distance: 84.9
click at [383, 557] on span "00455558918" at bounding box center [355, 560] width 156 height 22
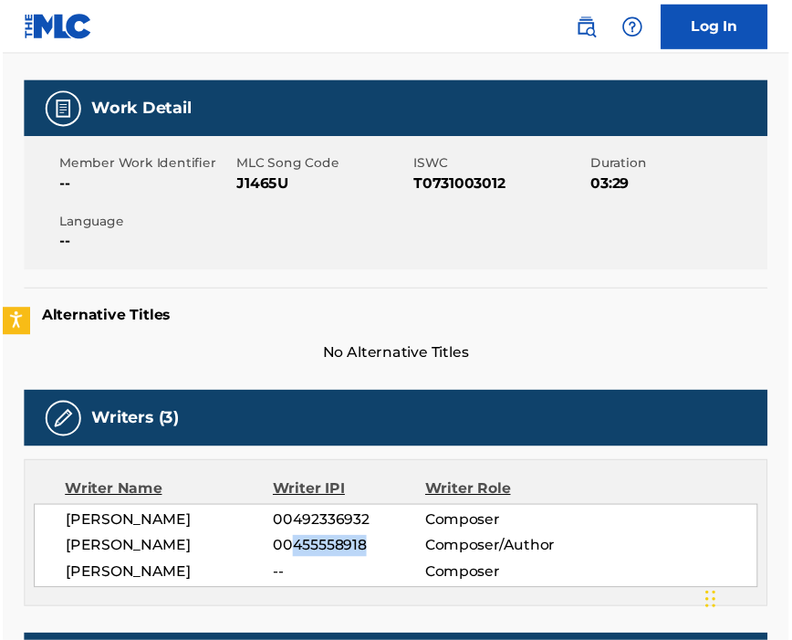
scroll to position [0, 0]
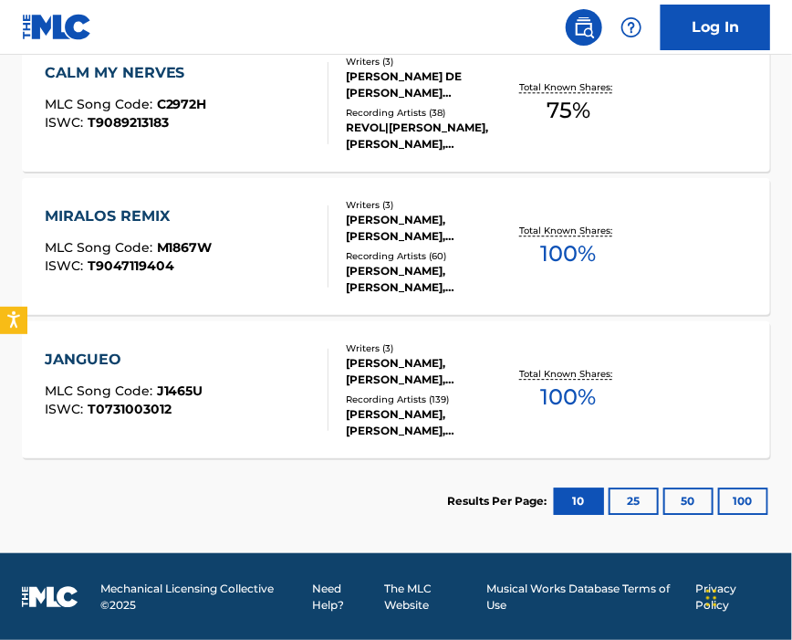
scroll to position [781, 0]
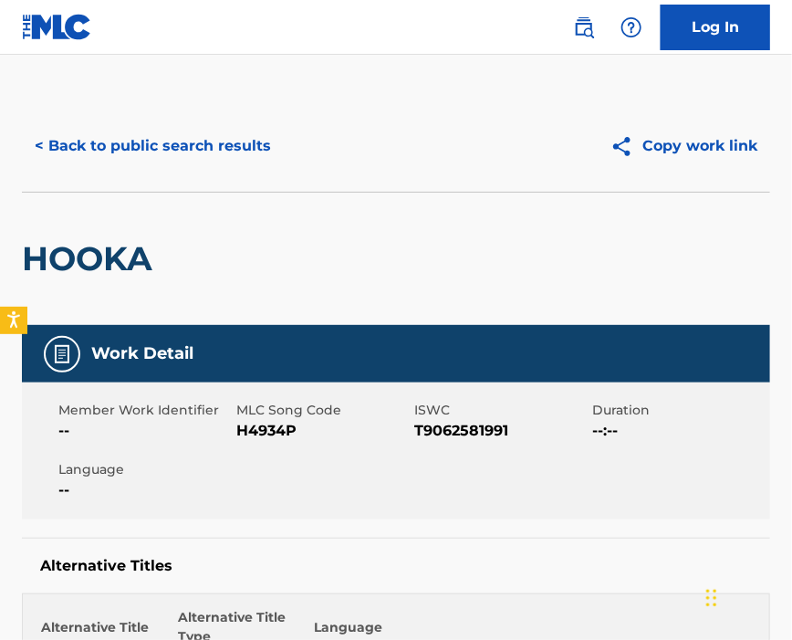
click at [585, 30] on img at bounding box center [584, 27] width 22 height 22
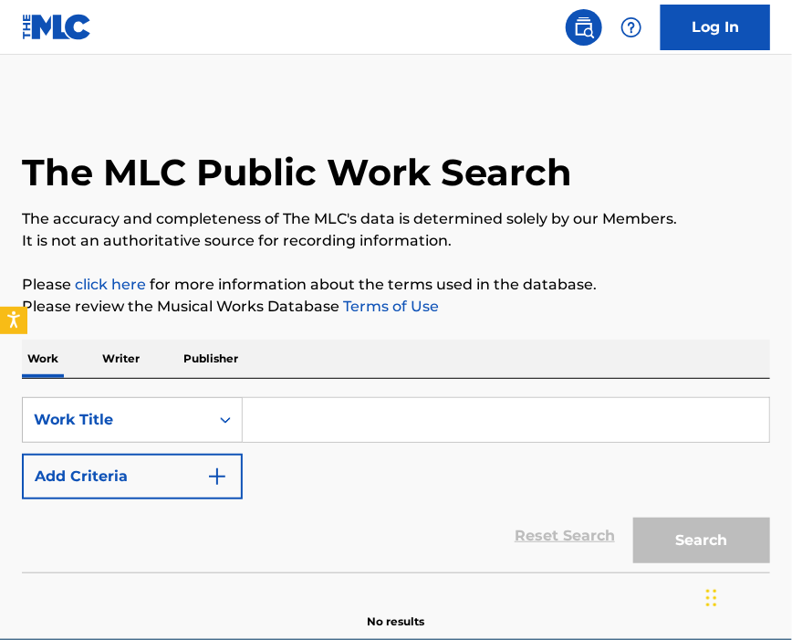
click at [139, 362] on p "Writer" at bounding box center [121, 359] width 48 height 38
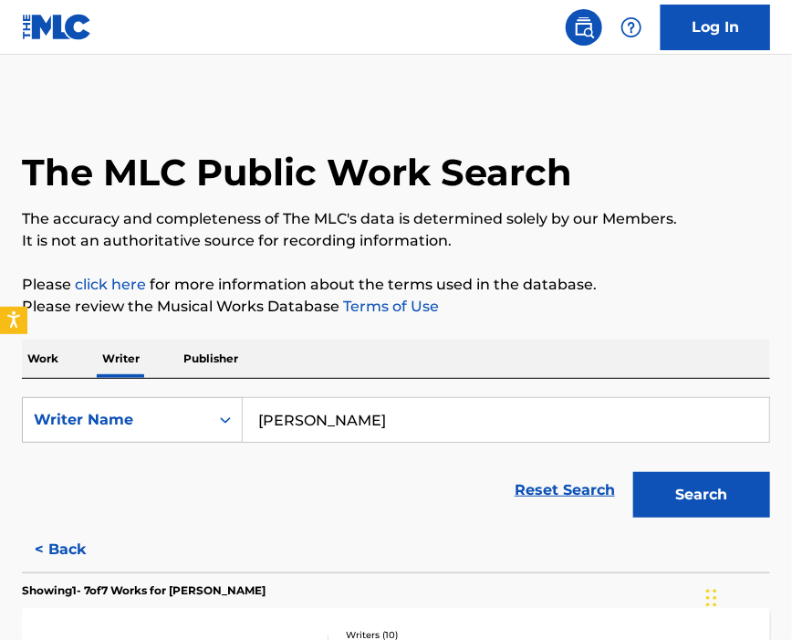
click at [715, 494] on button "Search" at bounding box center [701, 495] width 137 height 46
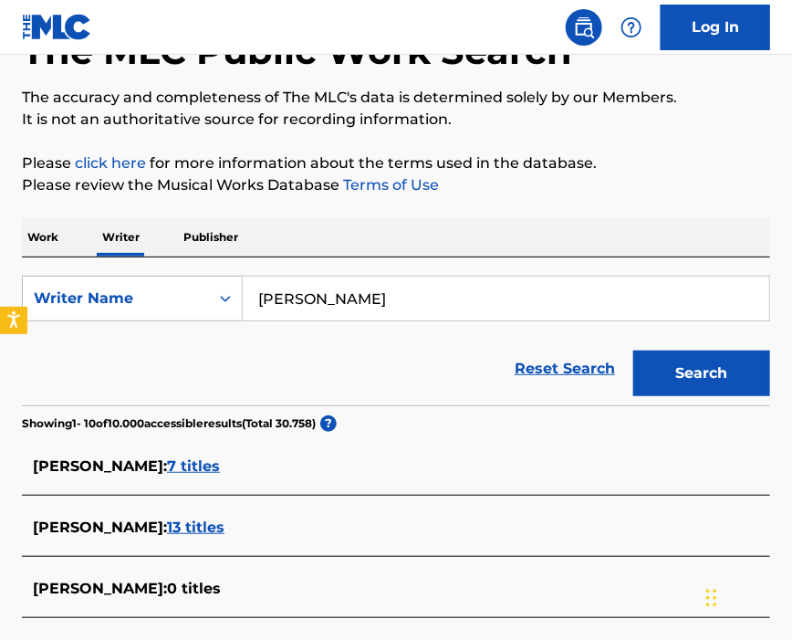
scroll to position [243, 0]
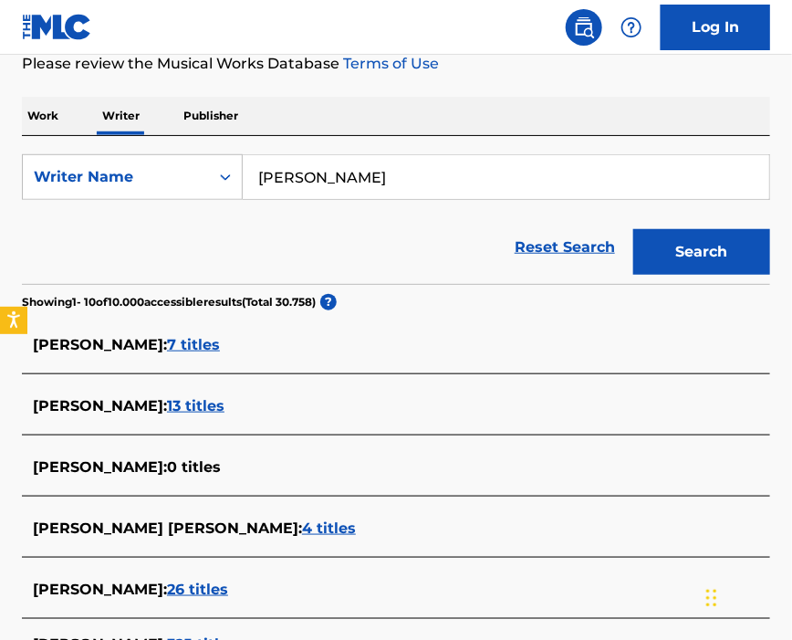
click at [399, 416] on div "[PERSON_NAME] : 13 titles" at bounding box center [372, 407] width 679 height 25
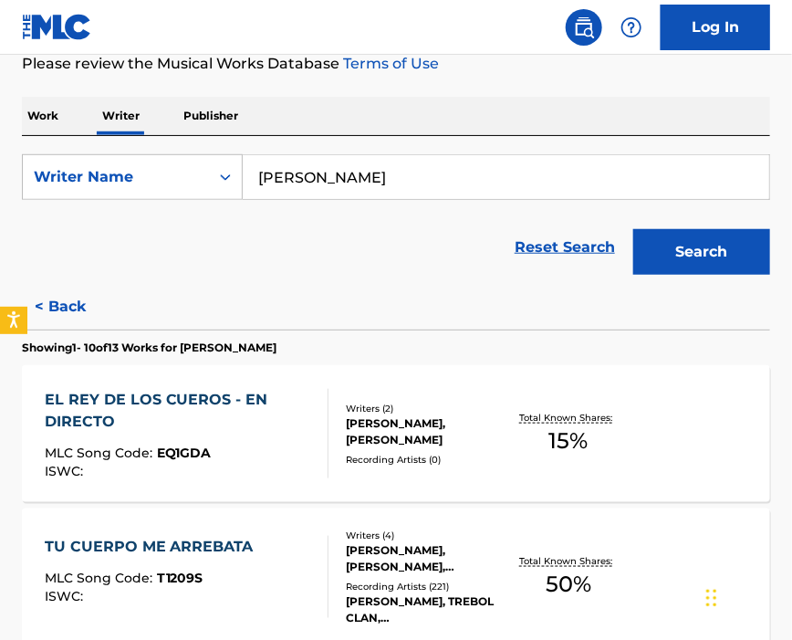
scroll to position [365, 0]
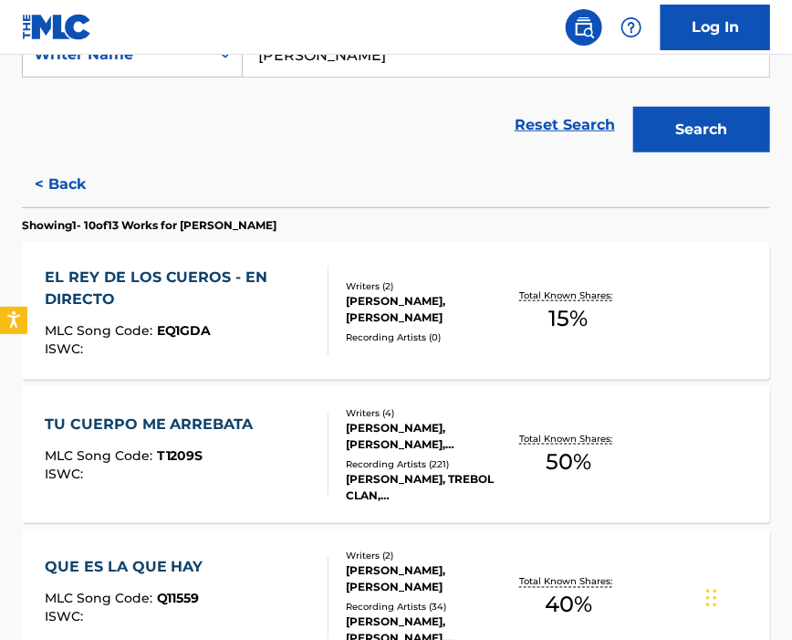
click at [254, 318] on div "EL REY DE LOS CUEROS - EN DIRECTO MLC Song Code : EQ1GDA ISWC :" at bounding box center [179, 311] width 269 height 89
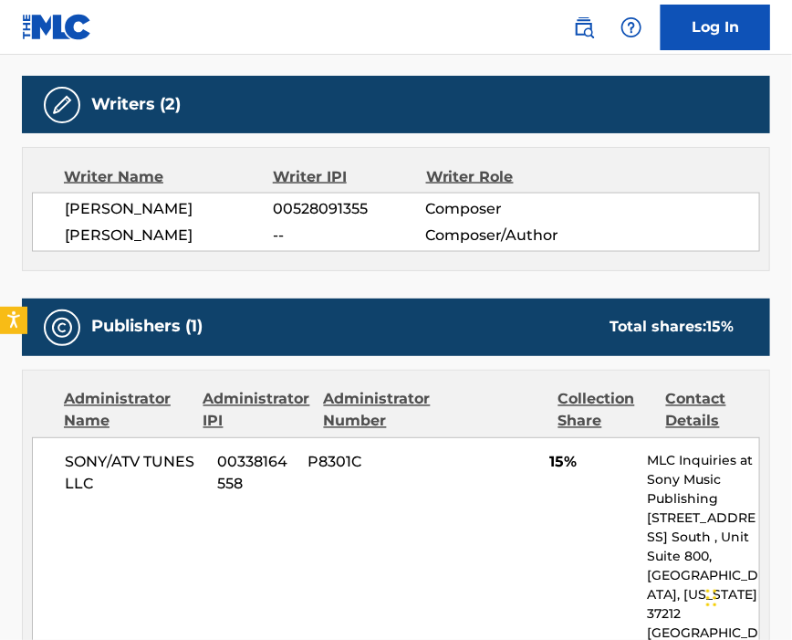
scroll to position [852, 0]
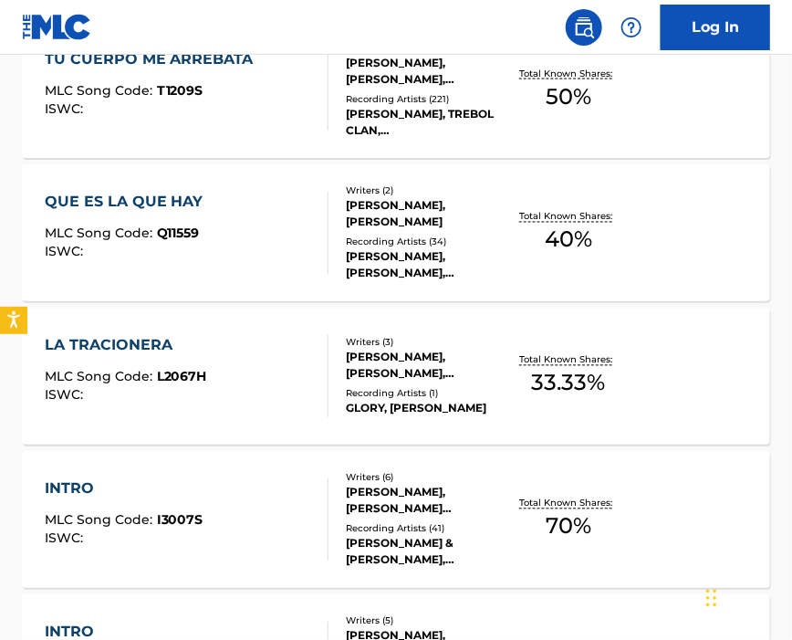
scroll to position [486, 0]
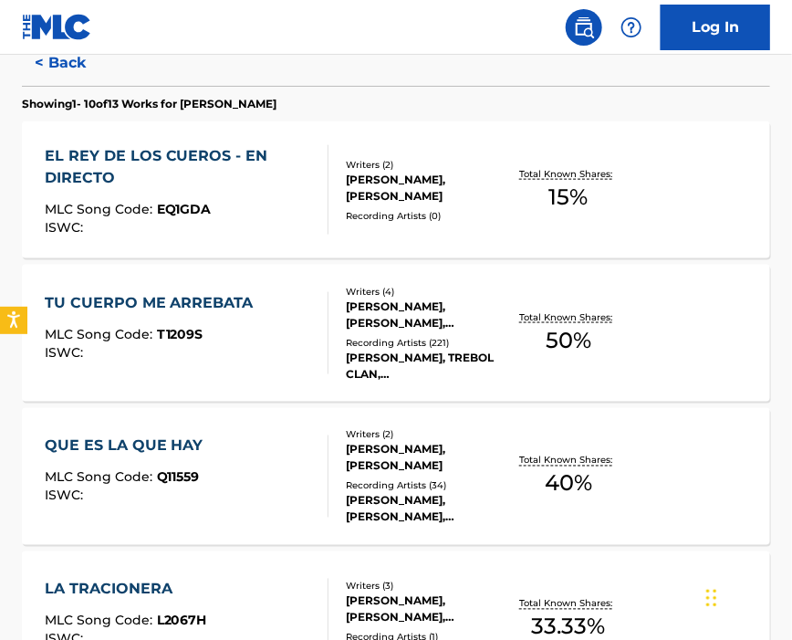
click at [244, 353] on div "ISWC :" at bounding box center [154, 353] width 218 height 14
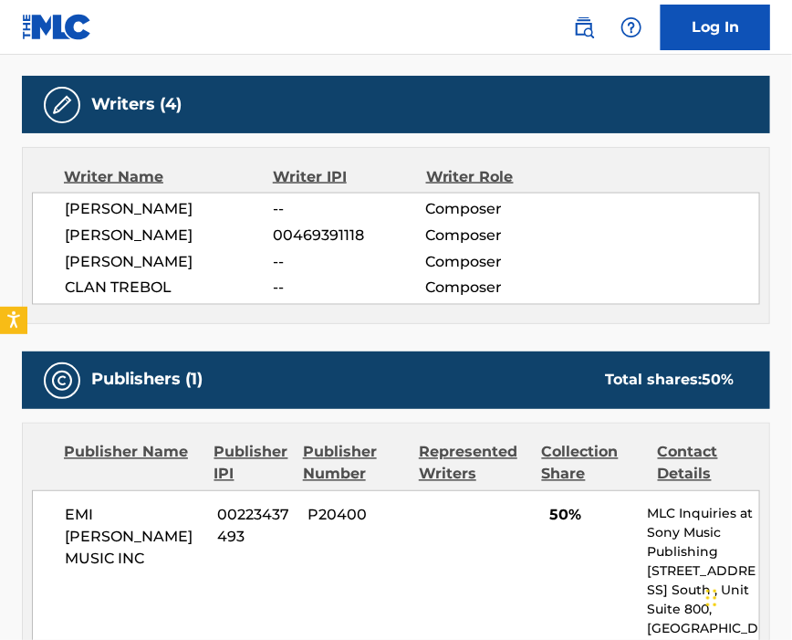
scroll to position [973, 0]
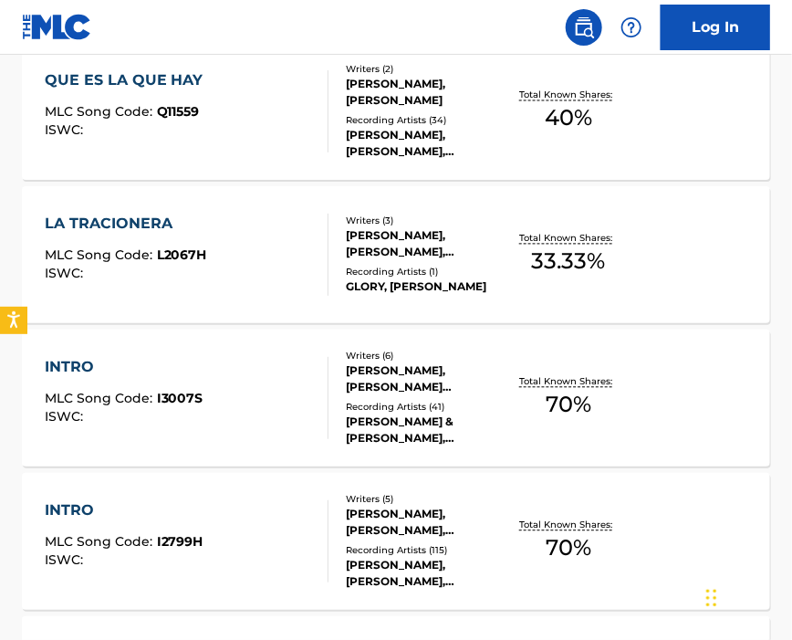
scroll to position [608, 0]
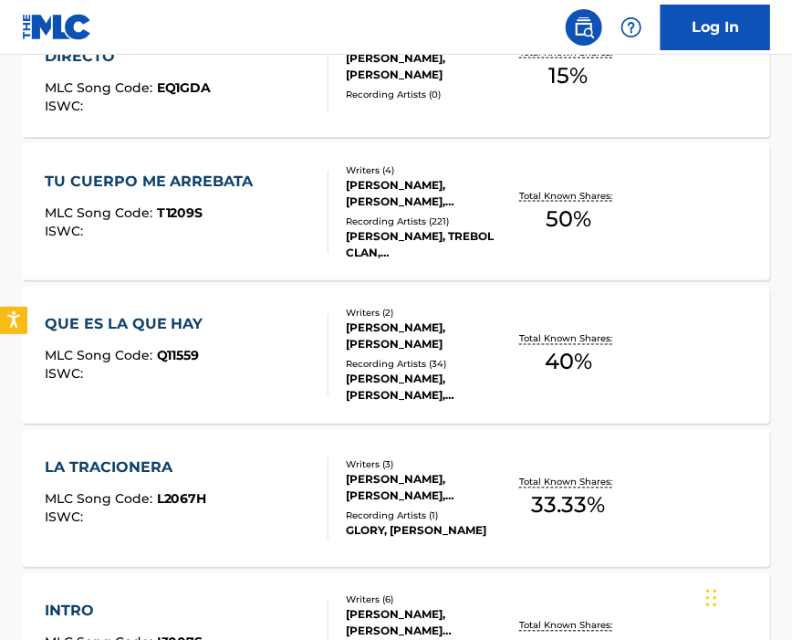
click at [167, 386] on div "QUE ES LA QUE HAY MLC Song Code : Q11559 ISWC :" at bounding box center [129, 355] width 168 height 82
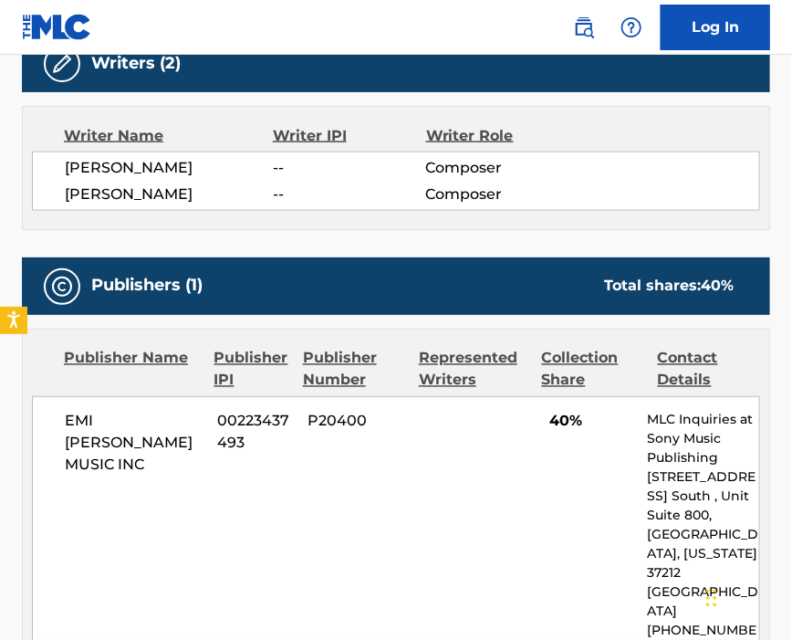
scroll to position [730, 0]
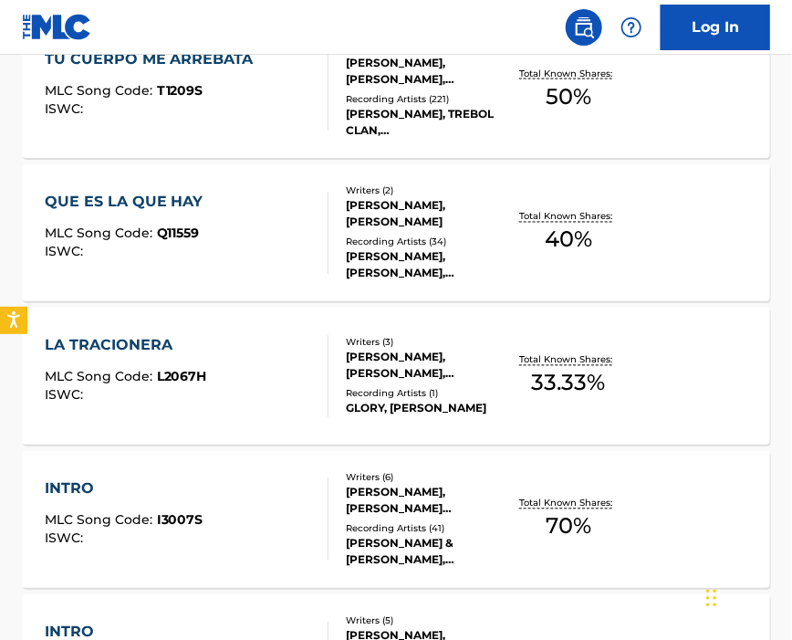
click at [175, 395] on div "ISWC :" at bounding box center [126, 396] width 162 height 14
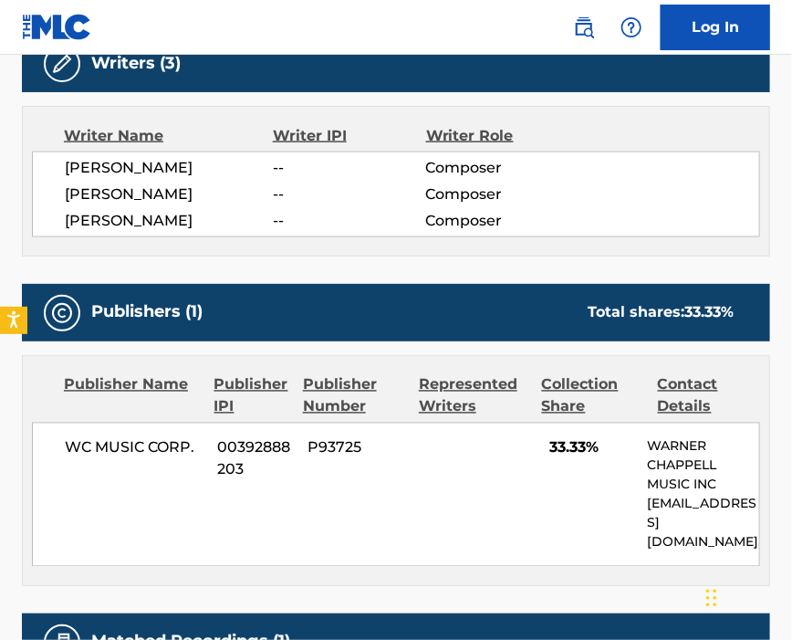
scroll to position [730, 0]
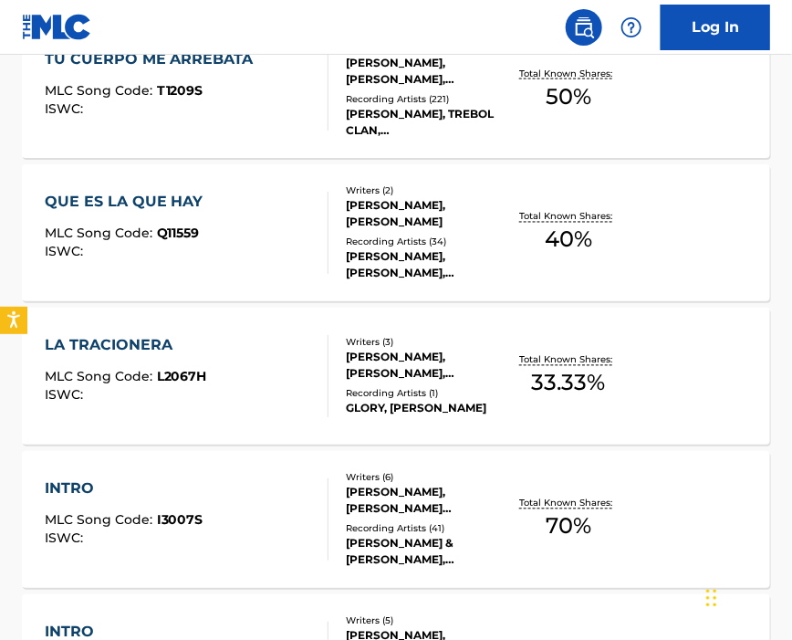
scroll to position [852, 0]
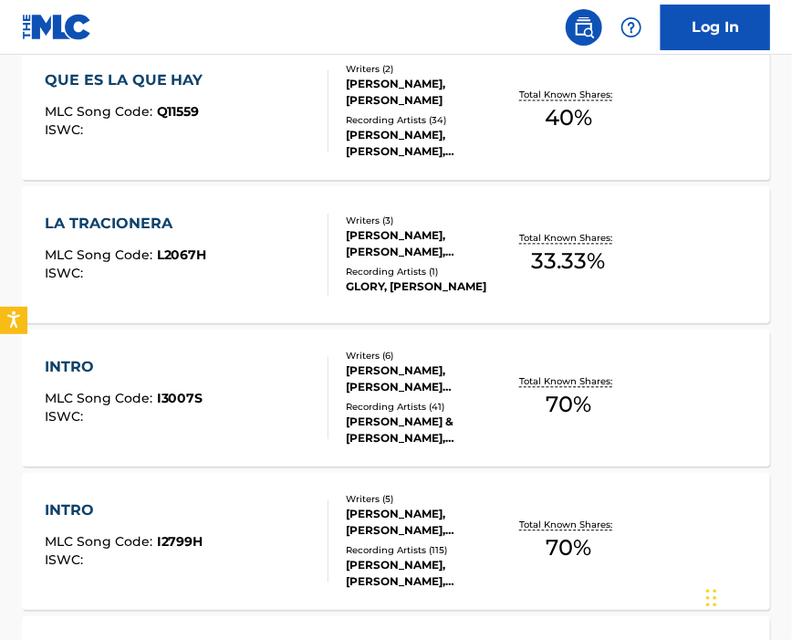
click at [251, 391] on div "INTRO MLC Song Code : I3007S ISWC :" at bounding box center [187, 398] width 285 height 82
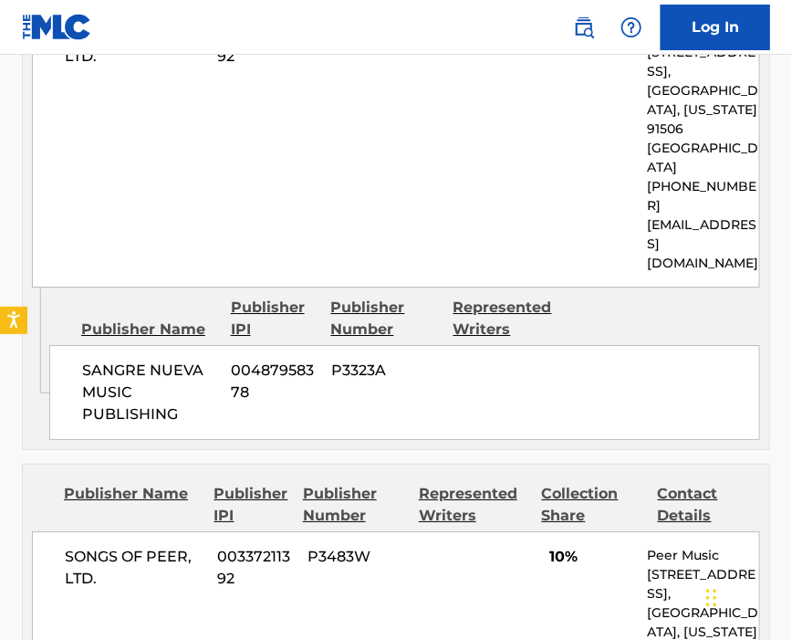
scroll to position [1582, 0]
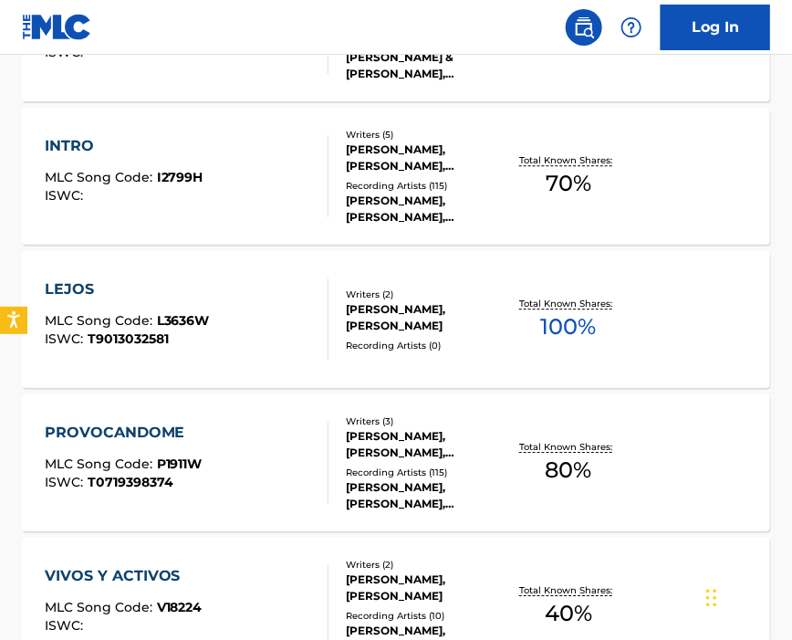
scroll to position [973, 0]
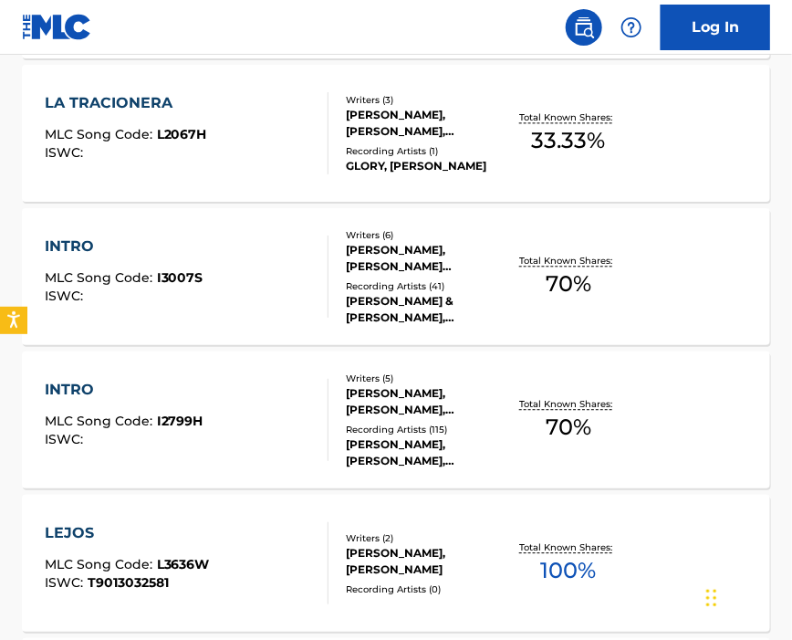
click at [256, 403] on div "INTRO MLC Song Code : I2799H ISWC :" at bounding box center [187, 420] width 285 height 82
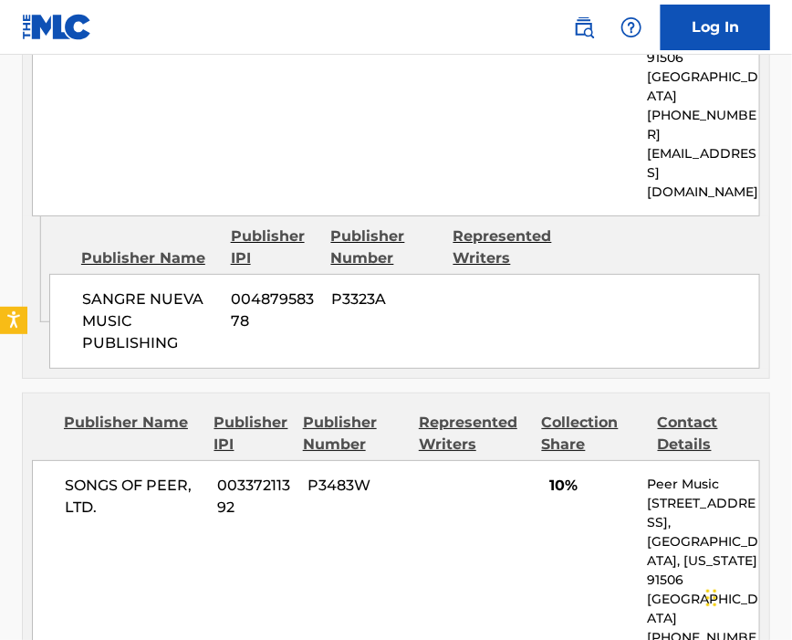
scroll to position [1703, 0]
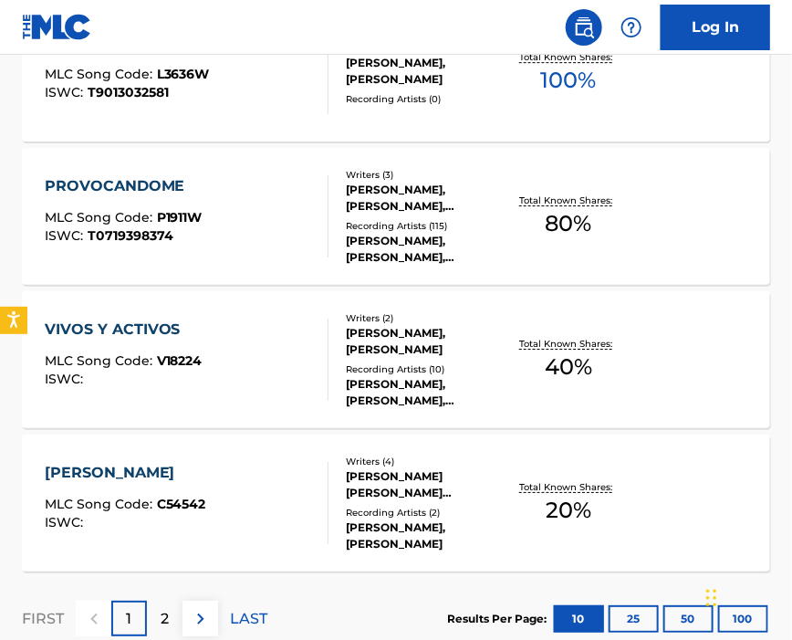
scroll to position [1219, 0]
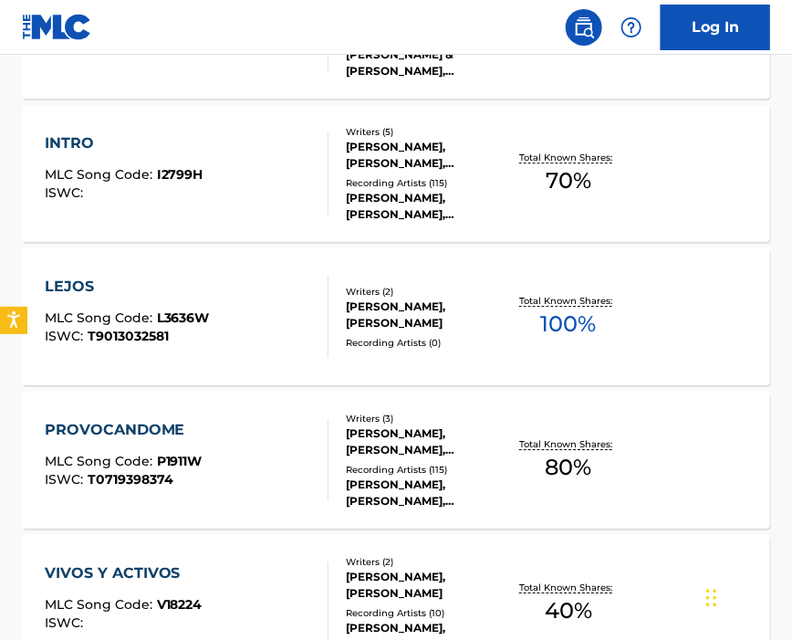
click at [225, 328] on div "LEJOS MLC Song Code : L3636W ISWC : T9013032581" at bounding box center [187, 317] width 285 height 82
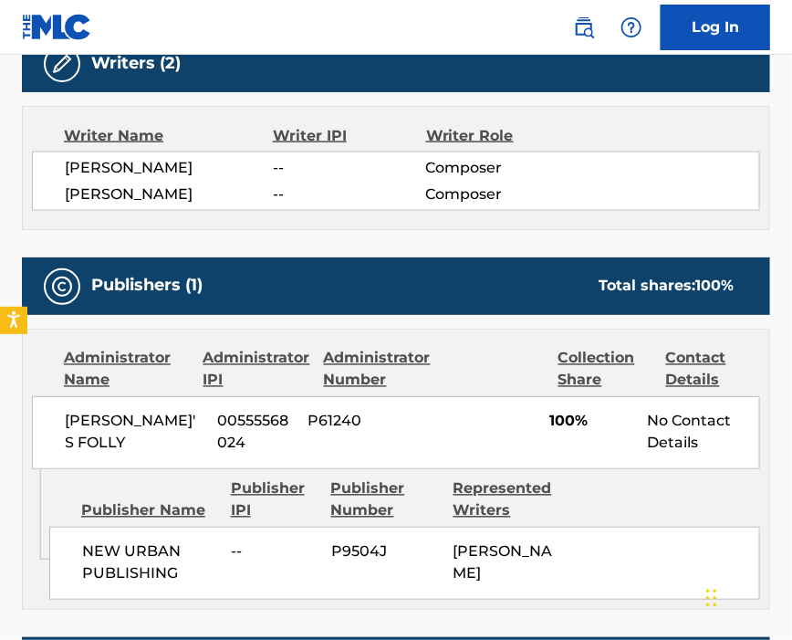
scroll to position [730, 0]
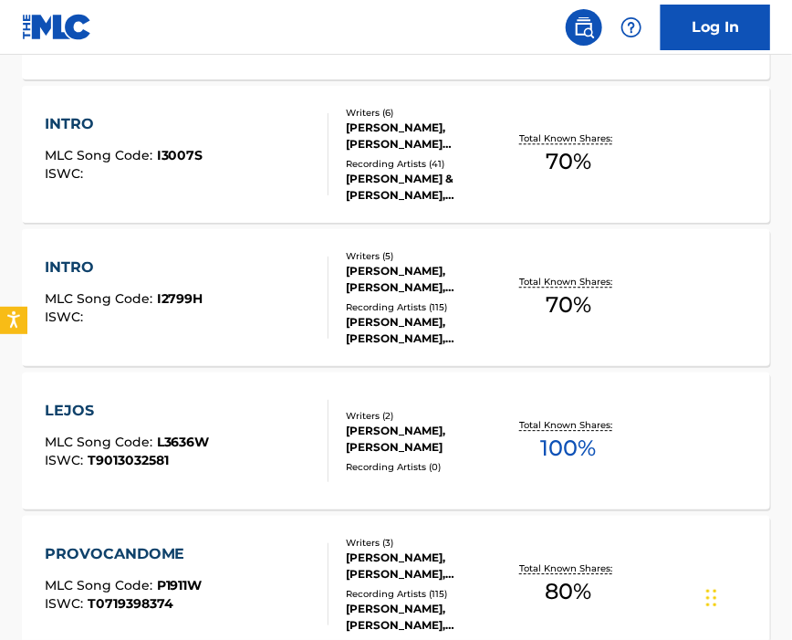
scroll to position [1217, 0]
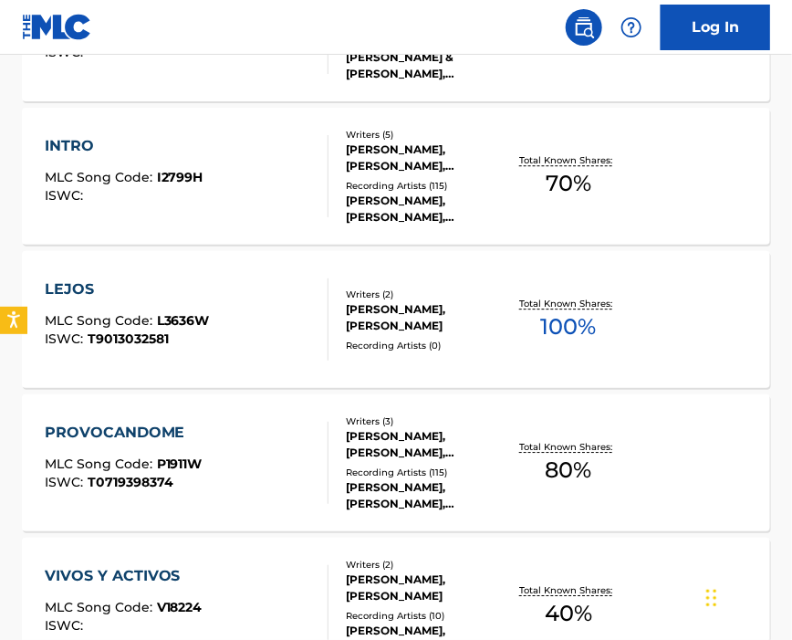
click at [248, 465] on div "PROVOCANDOME MLC Song Code : P1911W ISWC : T0719398374" at bounding box center [187, 463] width 285 height 82
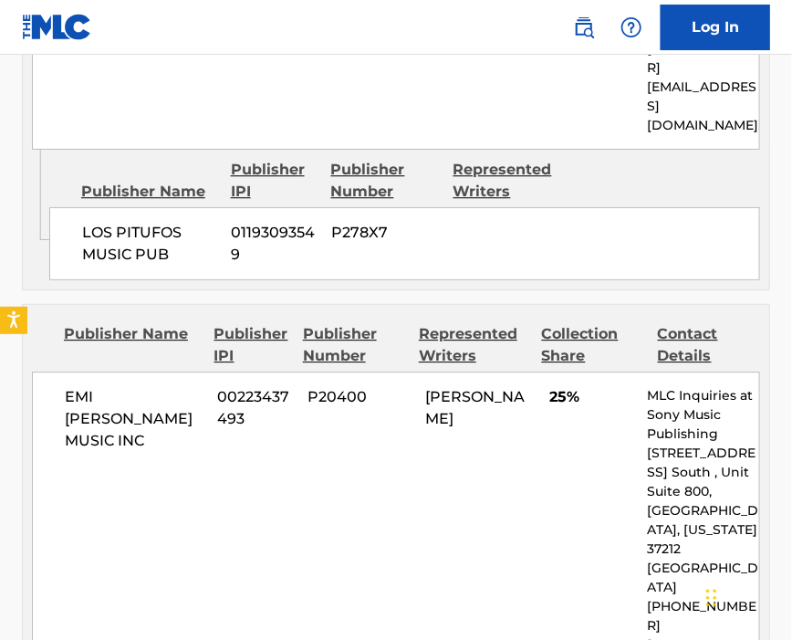
scroll to position [1338, 0]
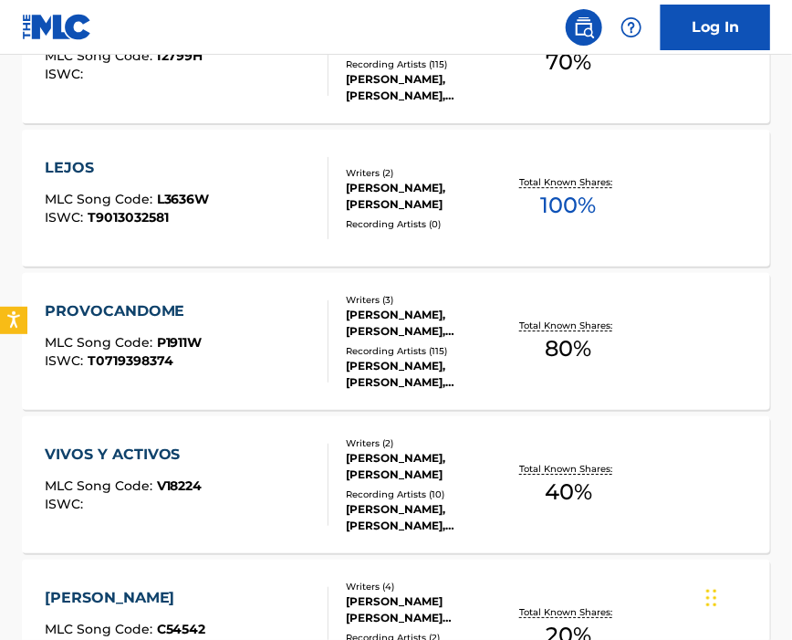
click at [270, 467] on div "VIVOS Y ACTIVOS MLC Song Code : V18224 ISWC :" at bounding box center [187, 485] width 285 height 82
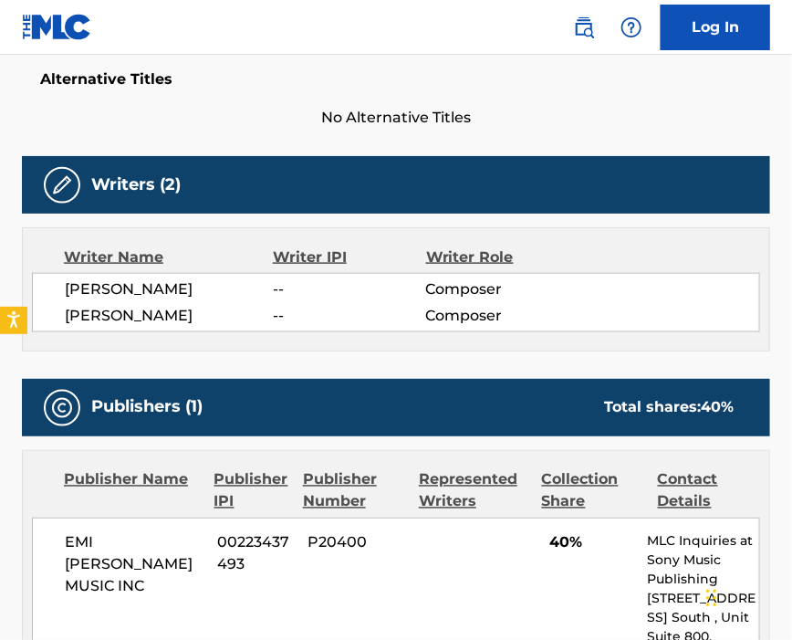
scroll to position [730, 0]
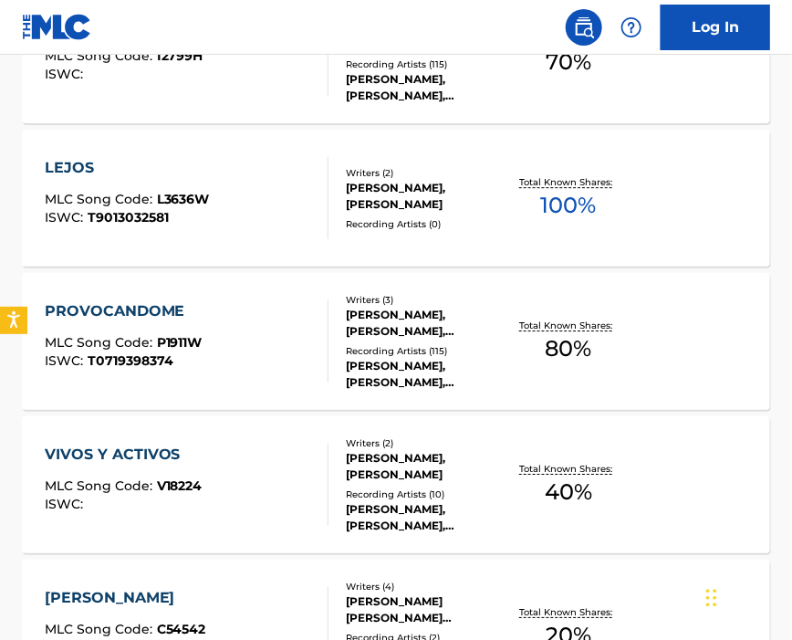
scroll to position [1460, 0]
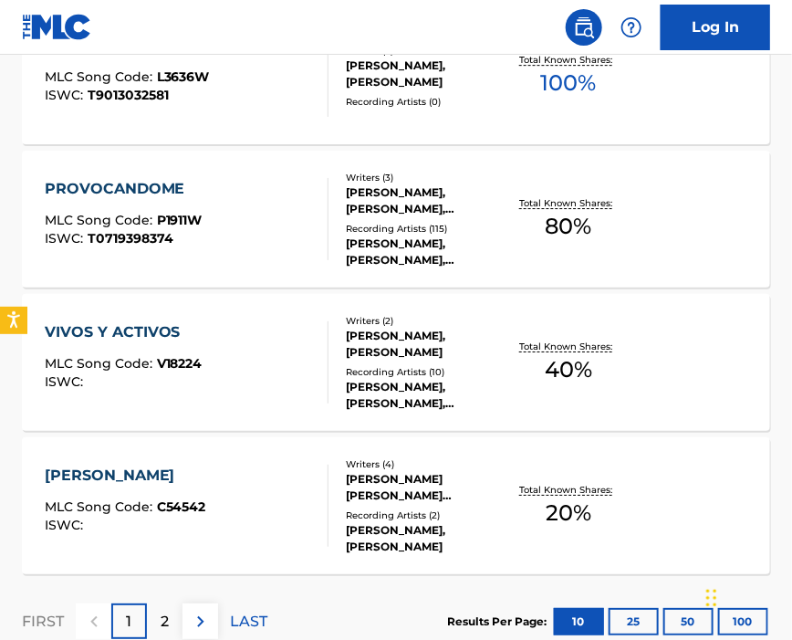
click at [213, 462] on div "CIAO BELLA MLC Song Code : C54542 ISWC : Writers ( 4 ) [PERSON_NAME] [PERSON_NA…" at bounding box center [396, 505] width 748 height 137
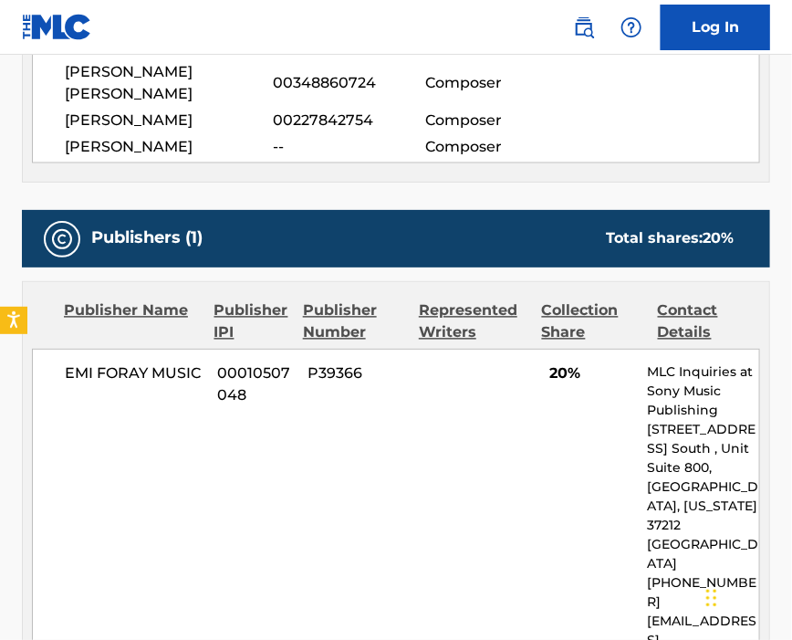
scroll to position [852, 0]
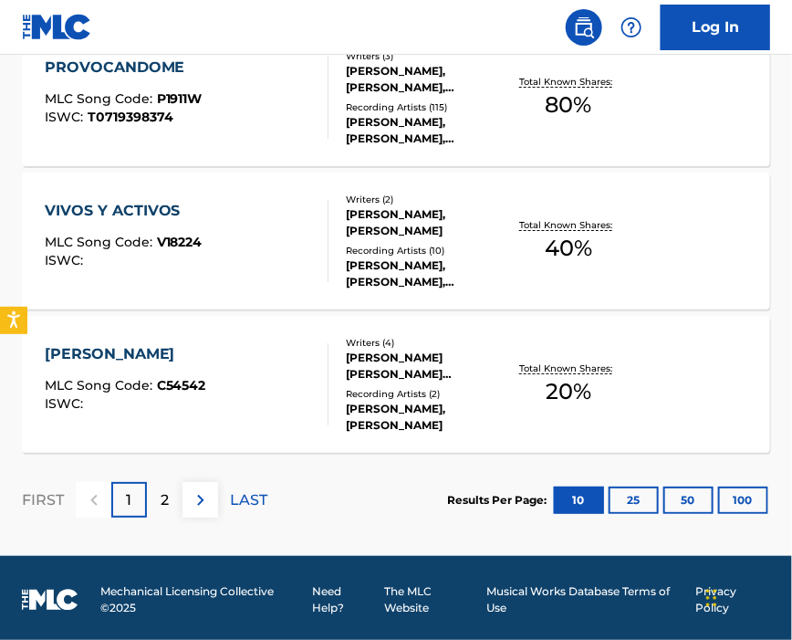
click at [155, 498] on div "2" at bounding box center [165, 500] width 36 height 36
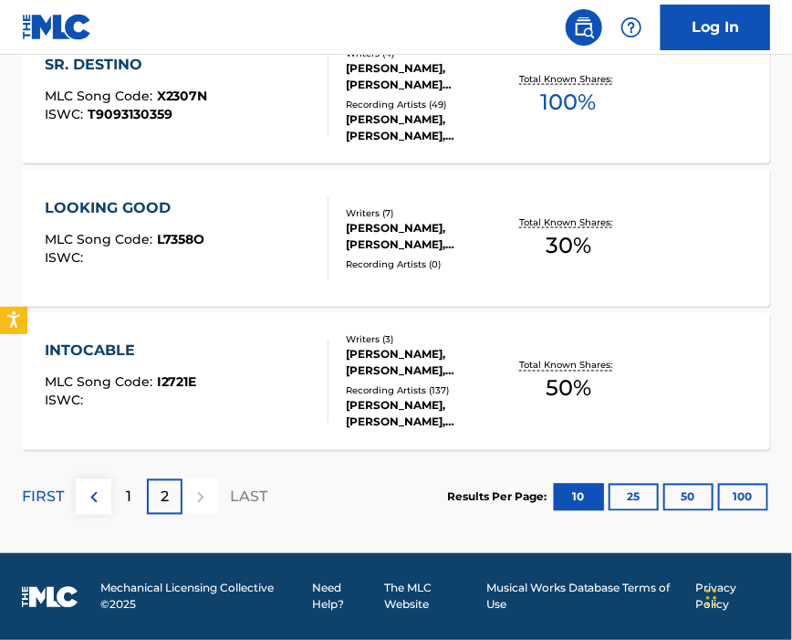
scroll to position [216, 0]
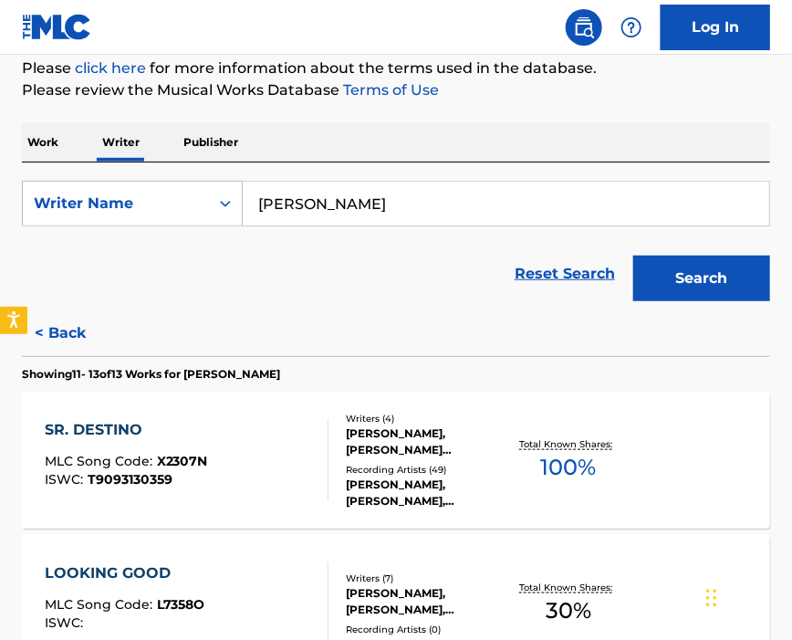
click at [240, 465] on div "SR. DESTINO MLC Song Code : X2307N ISWC : T9093130359" at bounding box center [187, 460] width 285 height 82
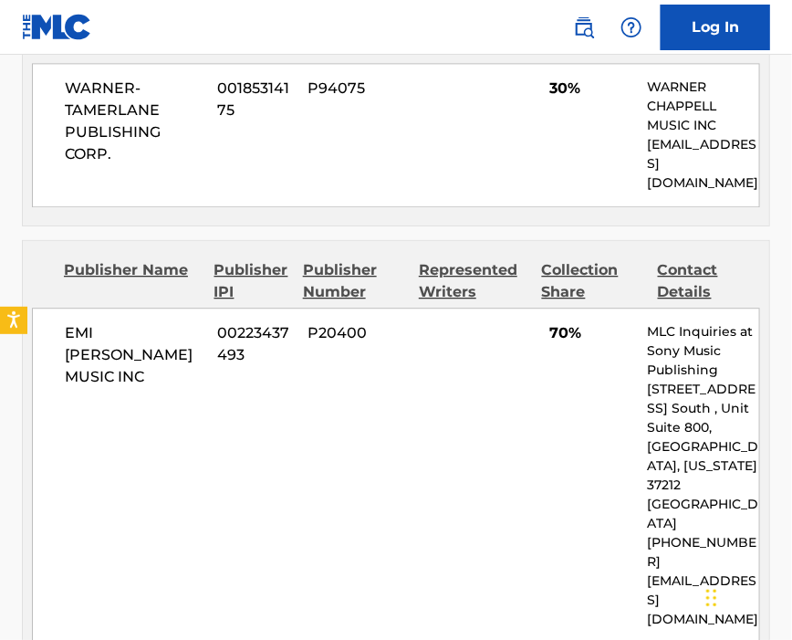
scroll to position [1217, 0]
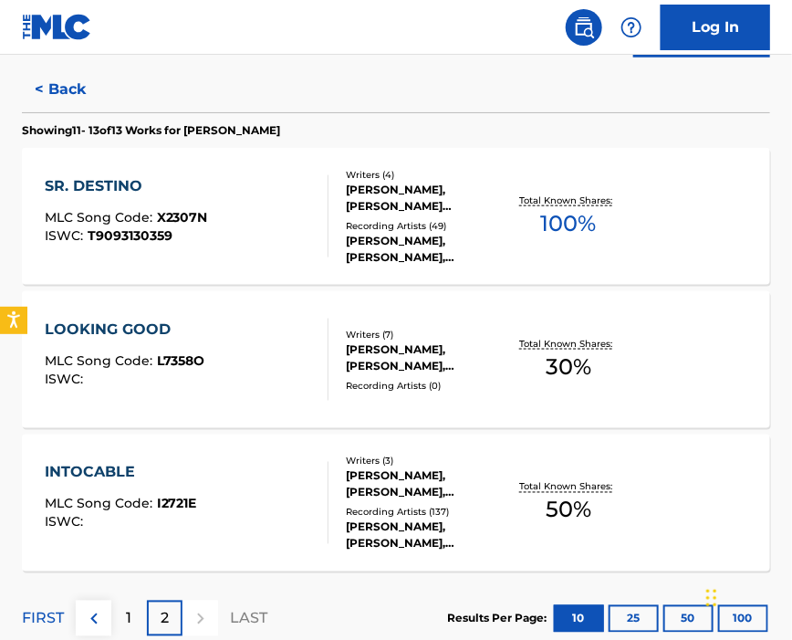
scroll to position [581, 0]
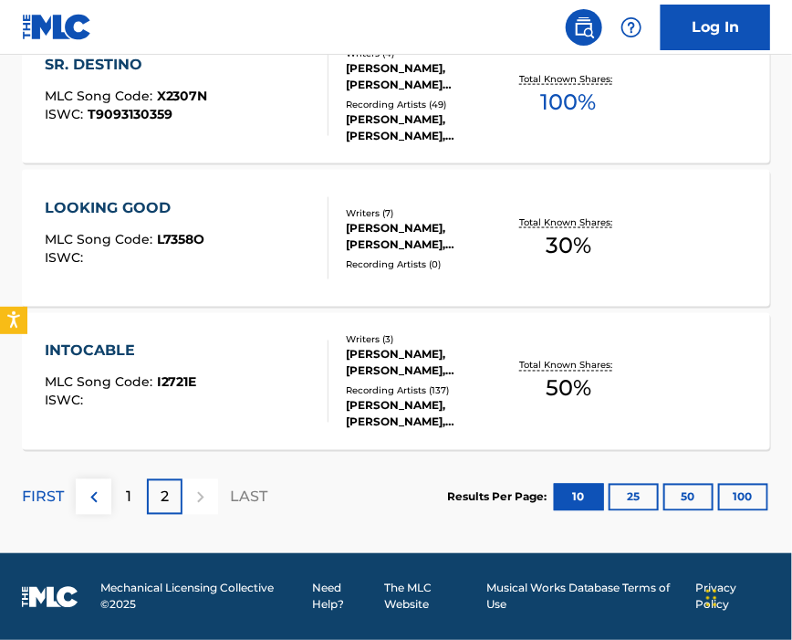
click at [219, 245] on div "LOOKING GOOD MLC Song Code : L7358O ISWC :" at bounding box center [187, 238] width 285 height 82
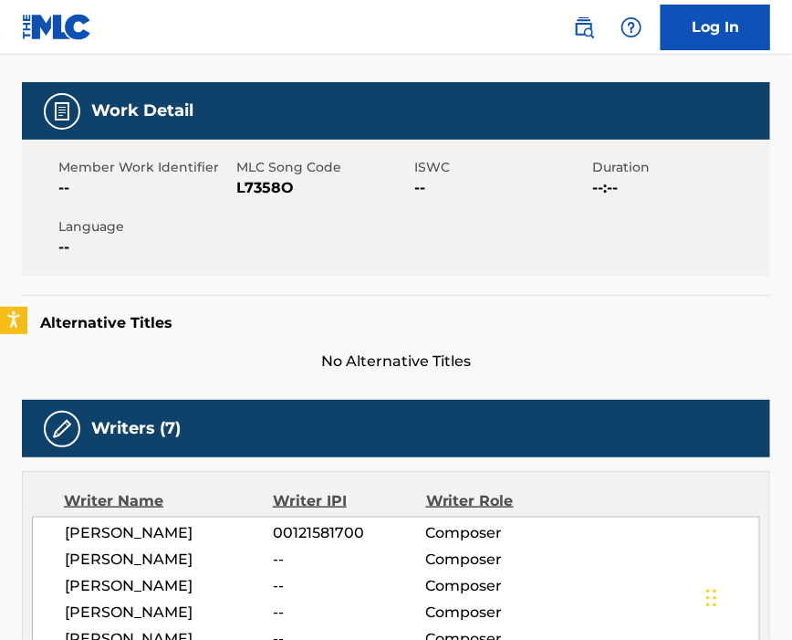
scroll to position [486, 0]
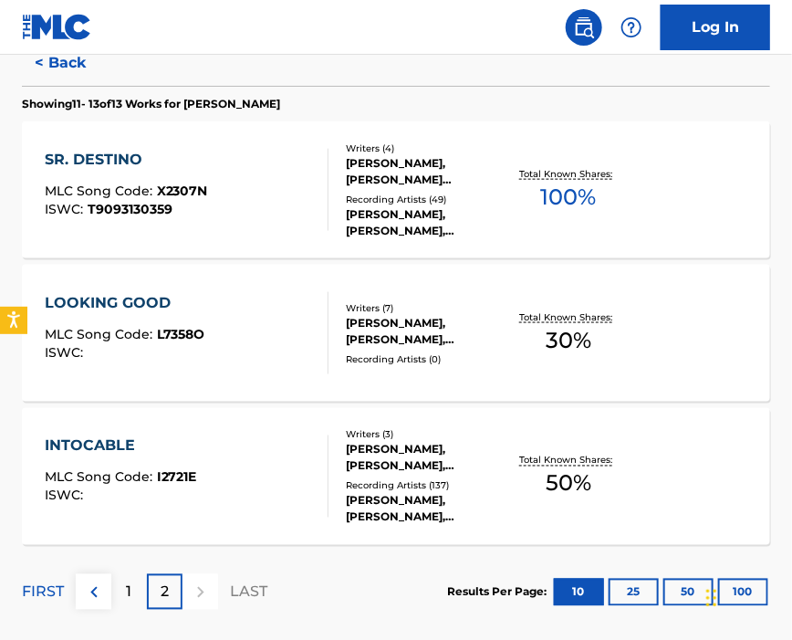
click at [180, 496] on div "ISWC :" at bounding box center [121, 496] width 152 height 14
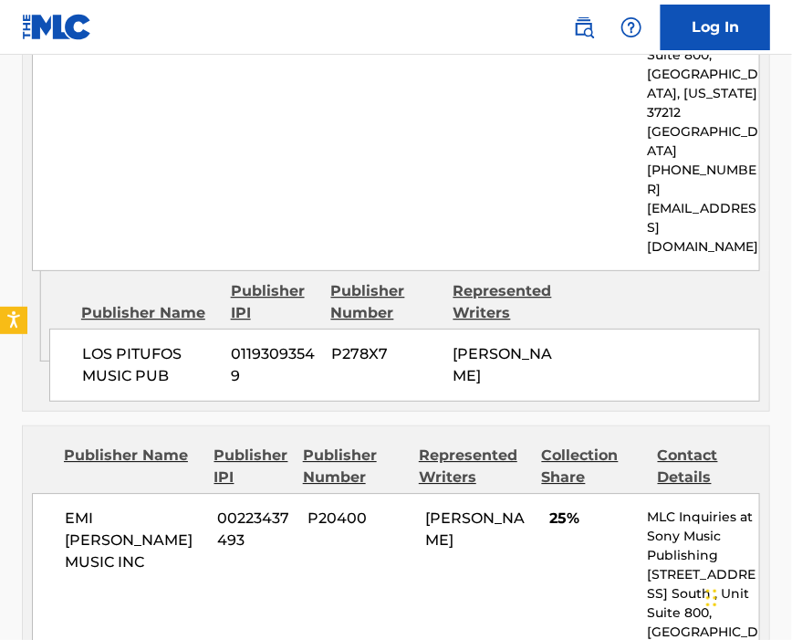
scroll to position [1217, 0]
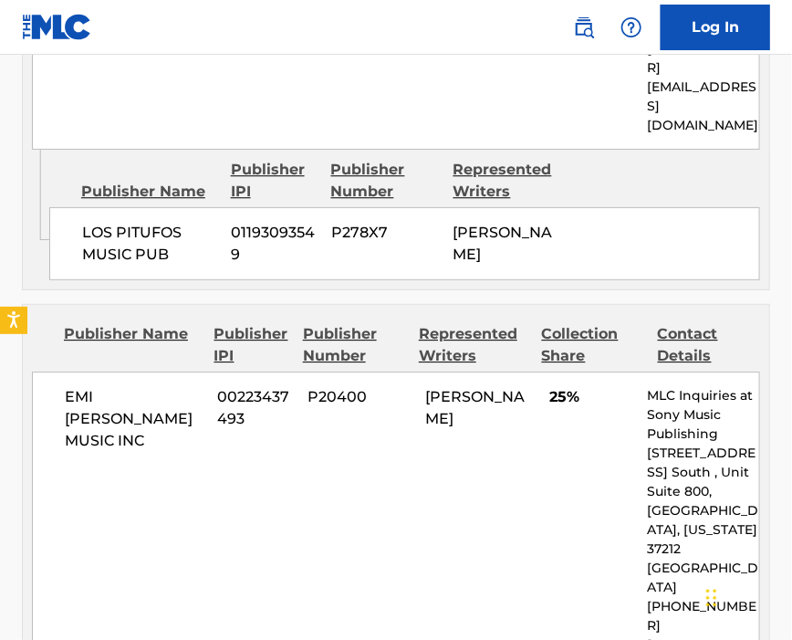
scroll to position [581, 0]
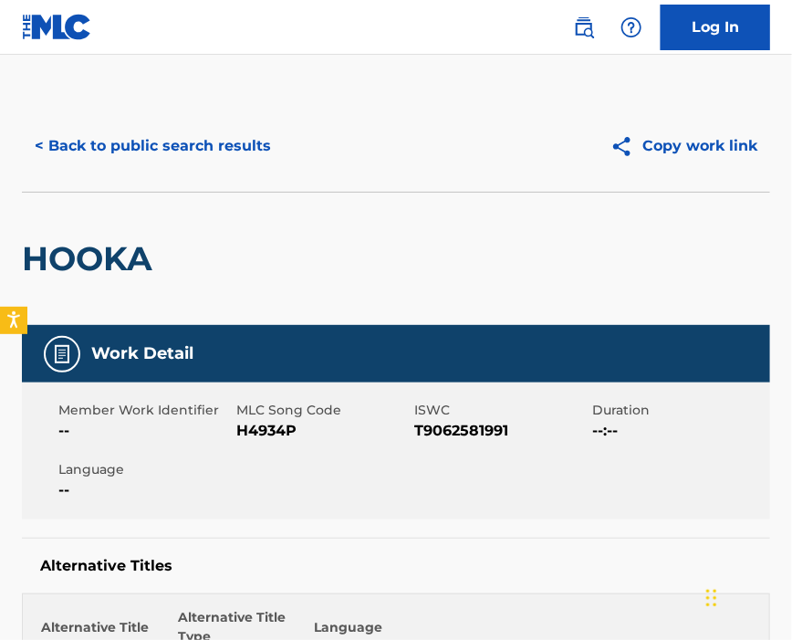
click at [574, 32] on img at bounding box center [584, 27] width 22 height 22
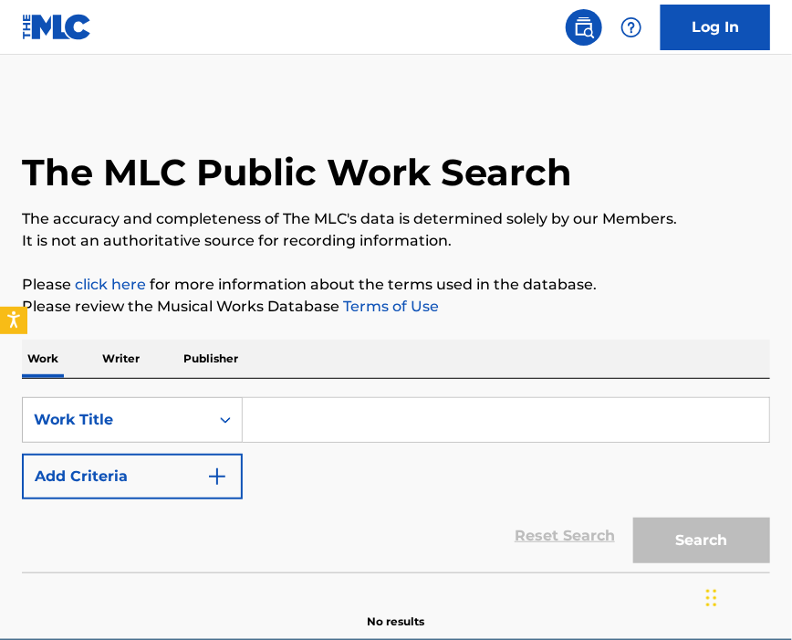
click at [130, 354] on p "Writer" at bounding box center [121, 359] width 48 height 38
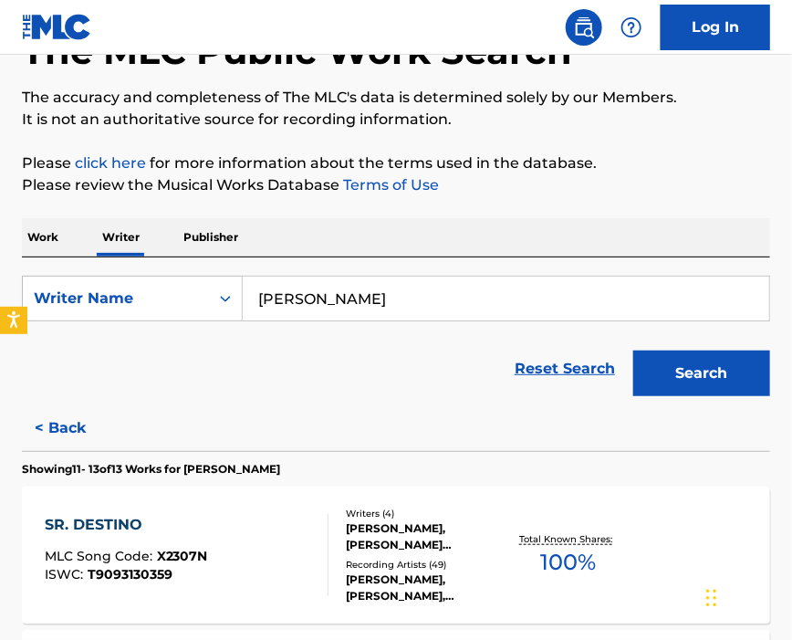
click at [688, 382] on button "Search" at bounding box center [701, 373] width 137 height 46
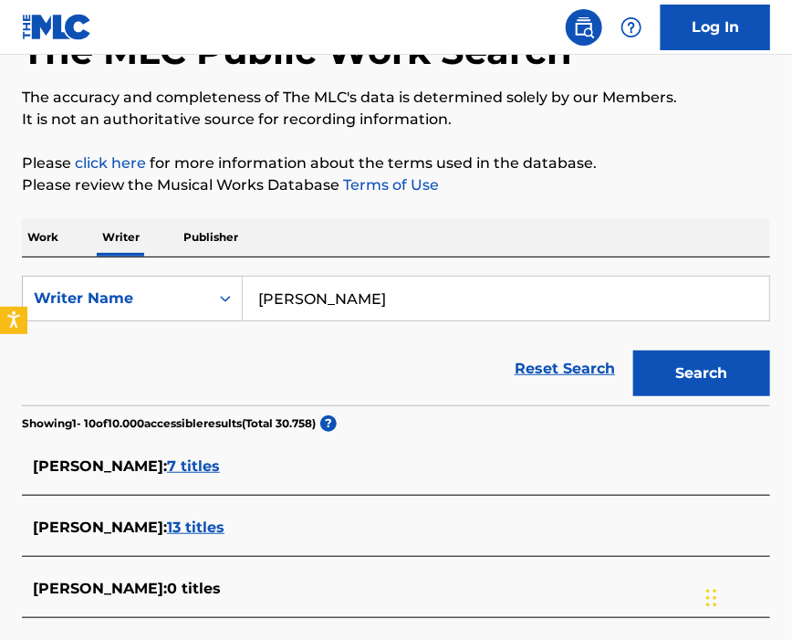
scroll to position [243, 0]
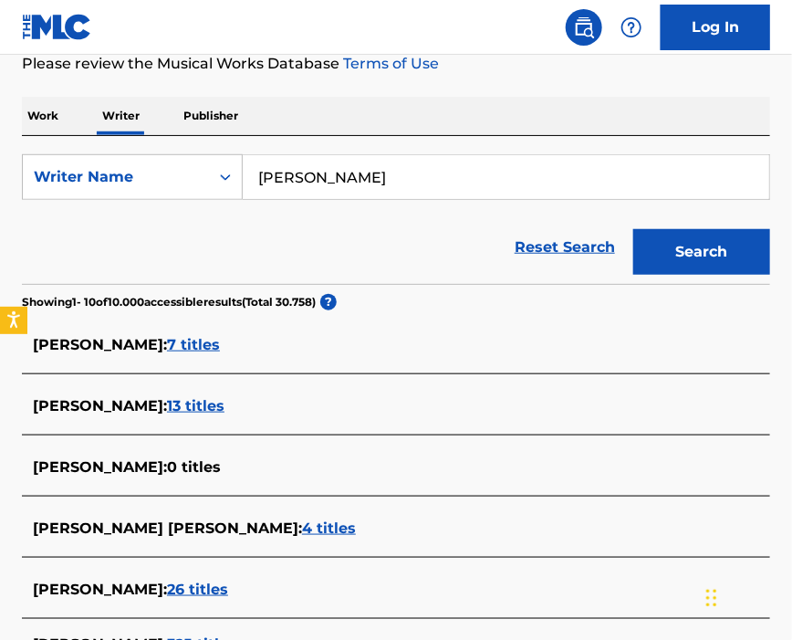
click at [418, 527] on div "[PERSON_NAME] [PERSON_NAME] : 4 titles" at bounding box center [372, 529] width 679 height 22
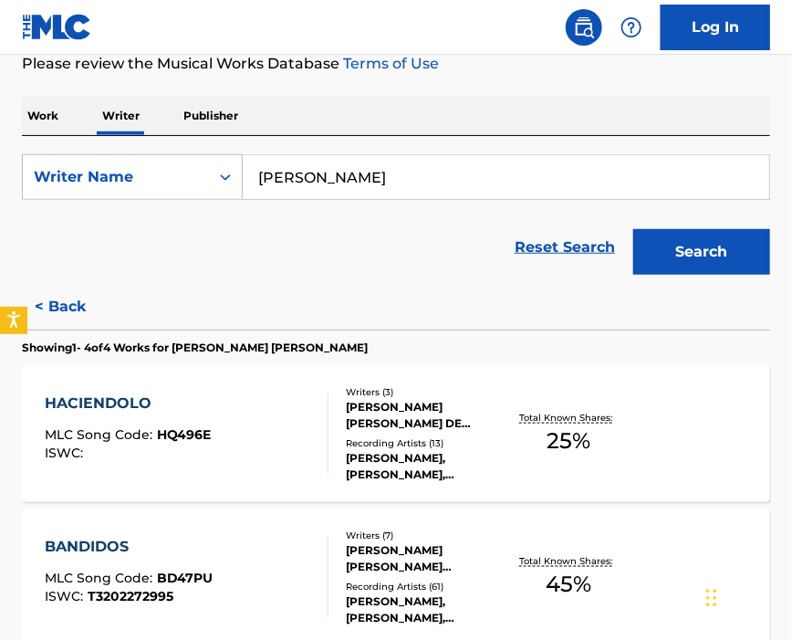
click at [260, 469] on div "HACIENDOLO MLC Song Code : HQ496E ISWC :" at bounding box center [187, 433] width 285 height 82
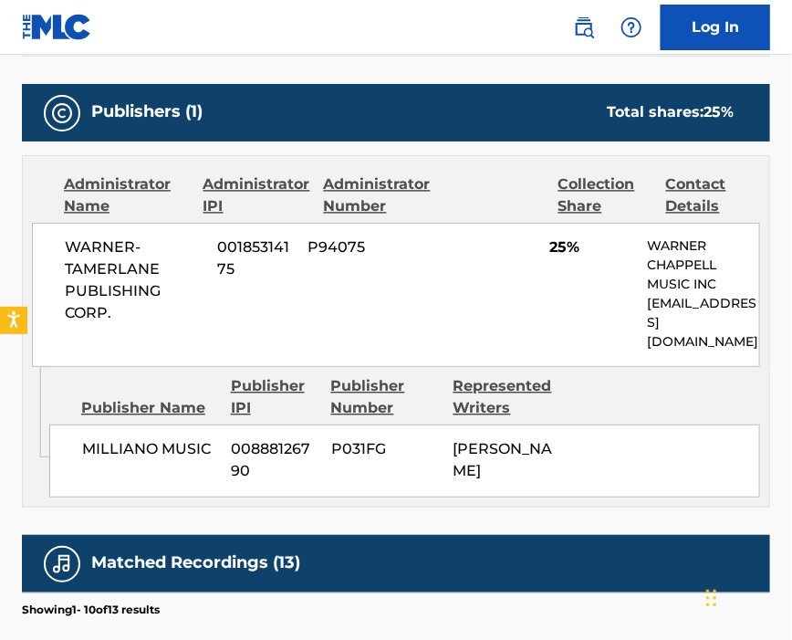
scroll to position [973, 0]
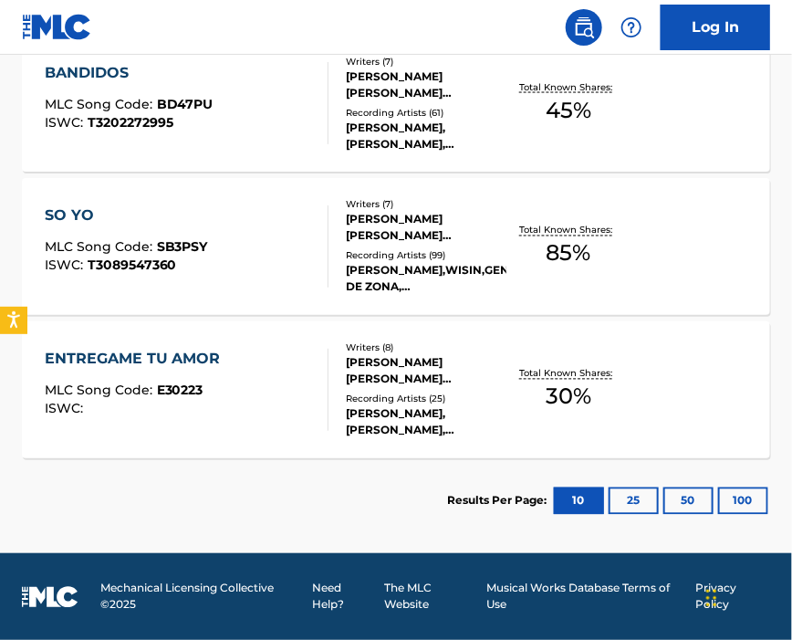
scroll to position [474, 0]
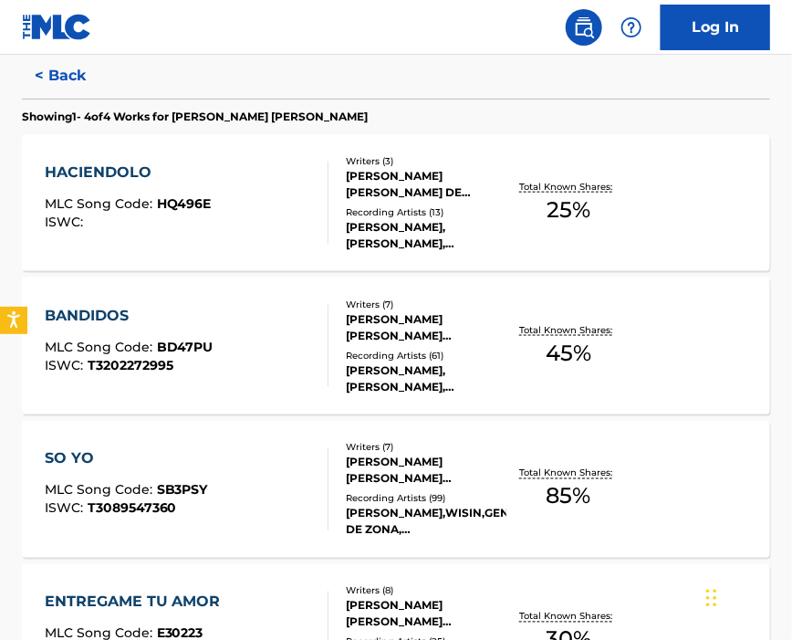
click at [231, 331] on div "BANDIDOS MLC Song Code : BD47PU ISWC : T3202272995" at bounding box center [187, 346] width 285 height 82
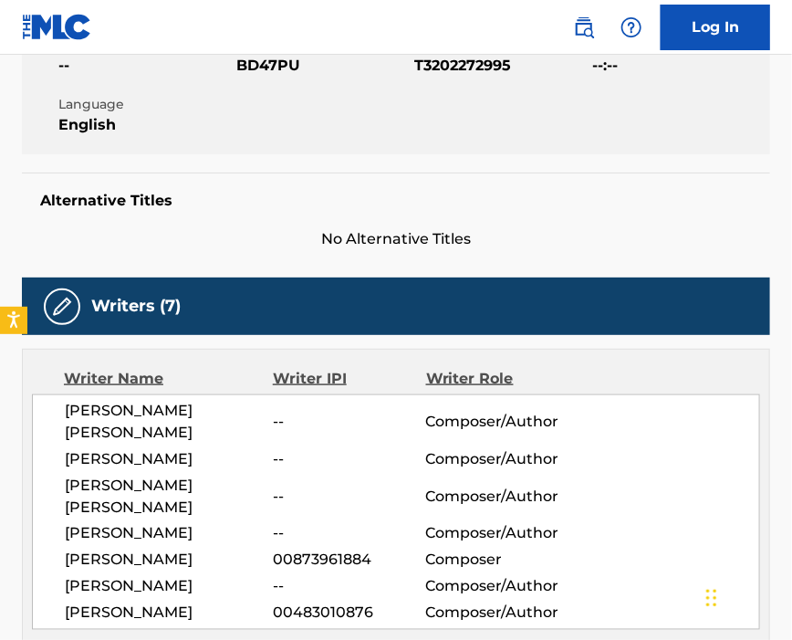
scroll to position [243, 0]
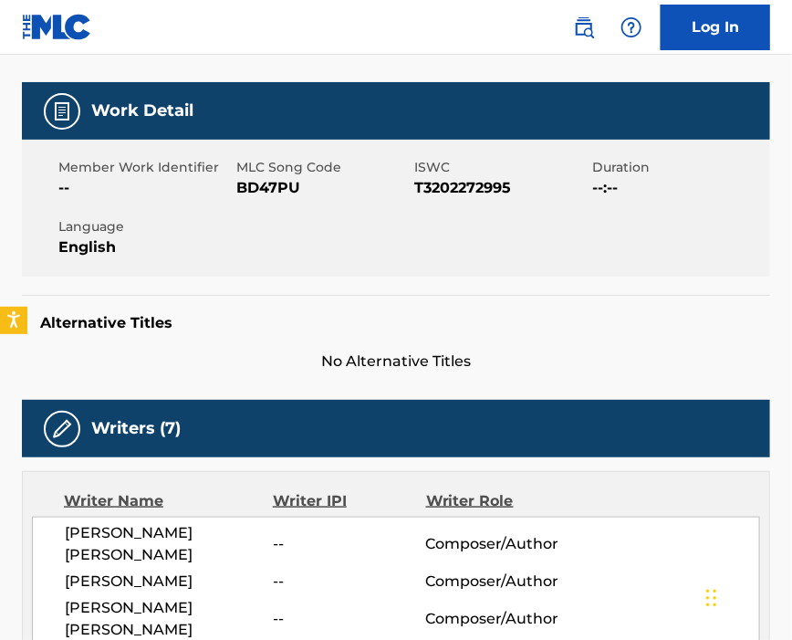
click at [271, 176] on div "MLC Song Code BD47PU" at bounding box center [325, 178] width 178 height 41
click at [271, 177] on span "BD47PU" at bounding box center [322, 188] width 173 height 22
click at [290, 192] on span "BD47PU" at bounding box center [322, 188] width 173 height 22
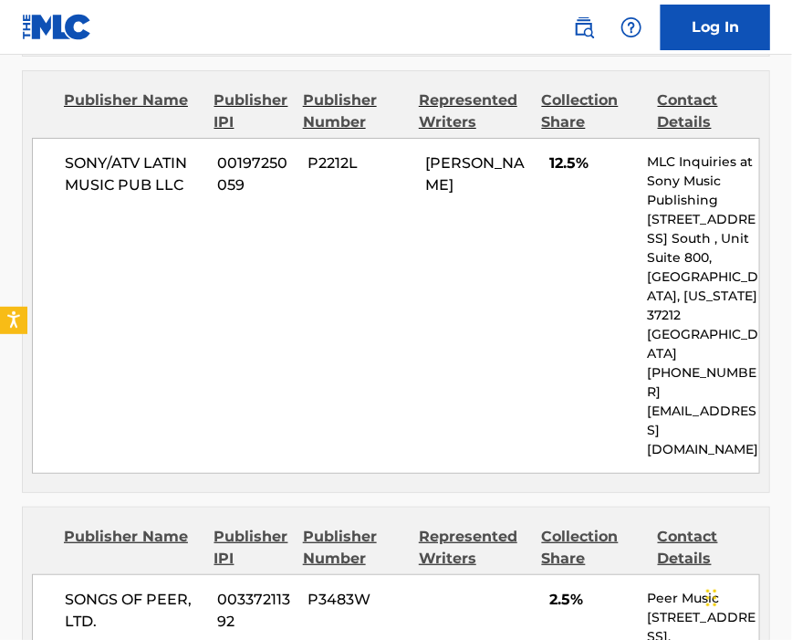
scroll to position [3286, 0]
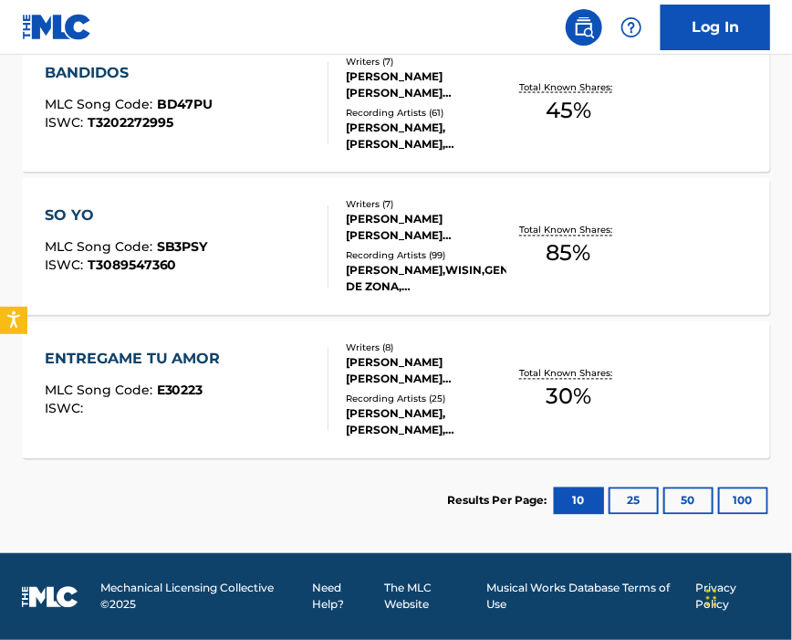
scroll to position [595, 0]
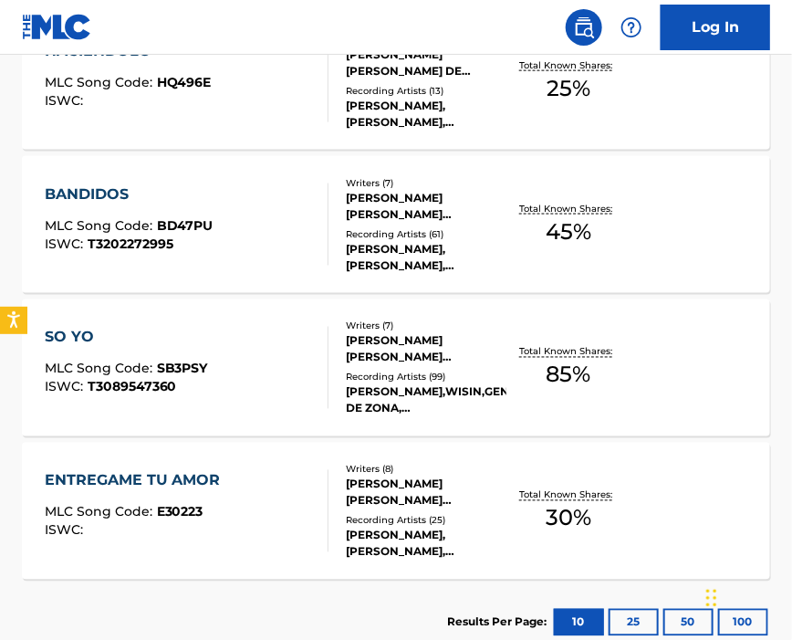
click at [255, 379] on div "SO YO MLC Song Code : SB3PSY ISWC : T3089547360" at bounding box center [187, 368] width 285 height 82
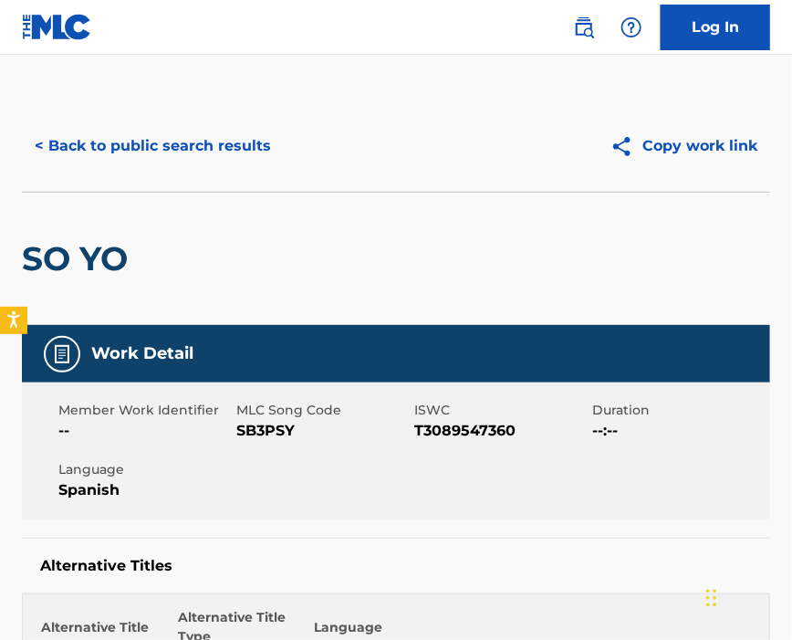
scroll to position [121, 0]
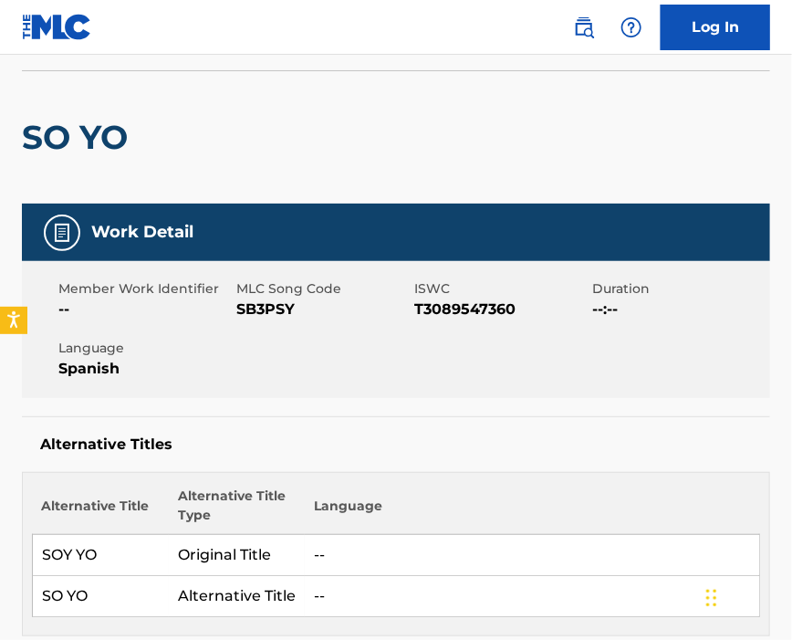
click at [263, 304] on span "SB3PSY" at bounding box center [322, 309] width 173 height 22
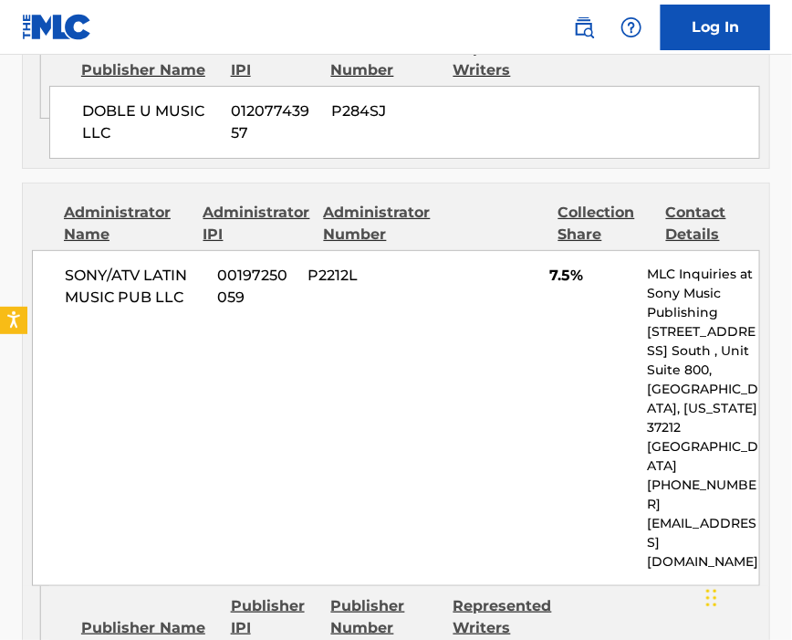
scroll to position [3772, 0]
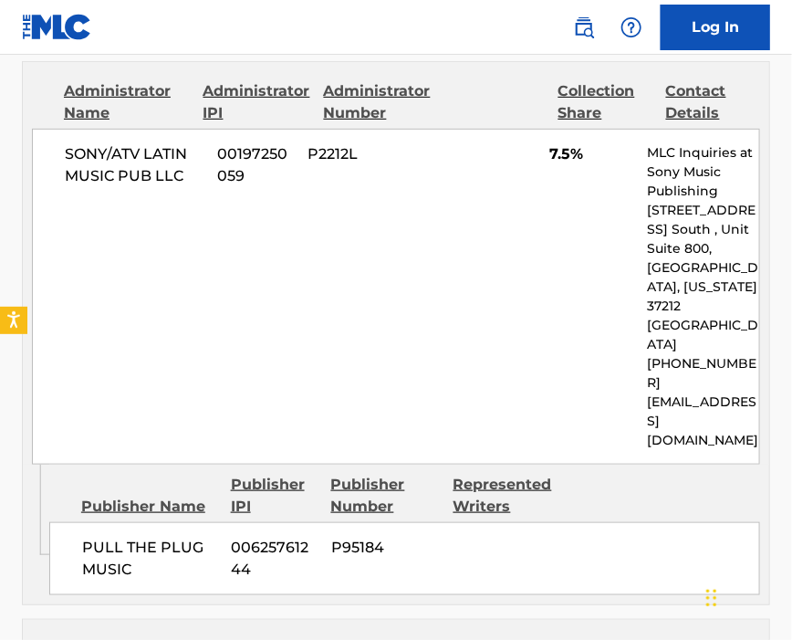
scroll to position [716, 0]
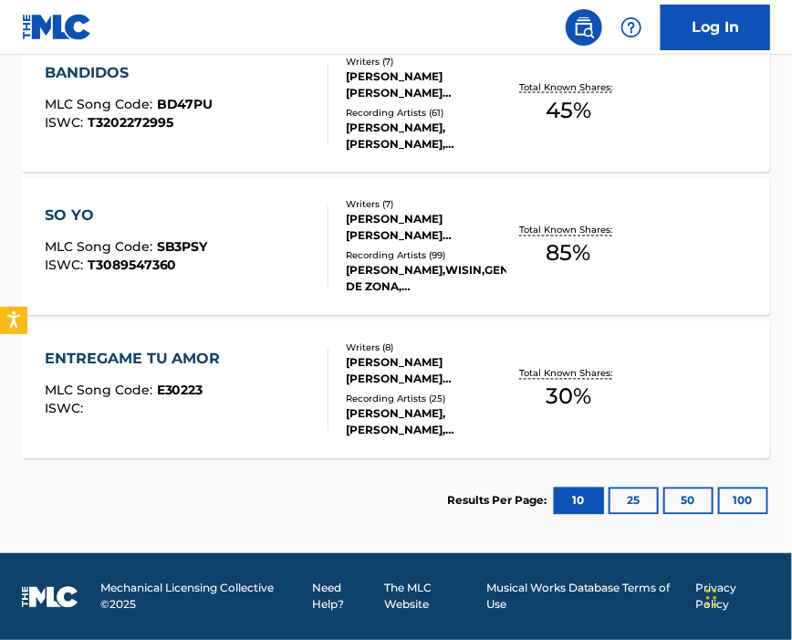
click at [234, 400] on div "ENTREGAME TU AMOR MLC Song Code : E30223 ISWC :" at bounding box center [187, 390] width 285 height 82
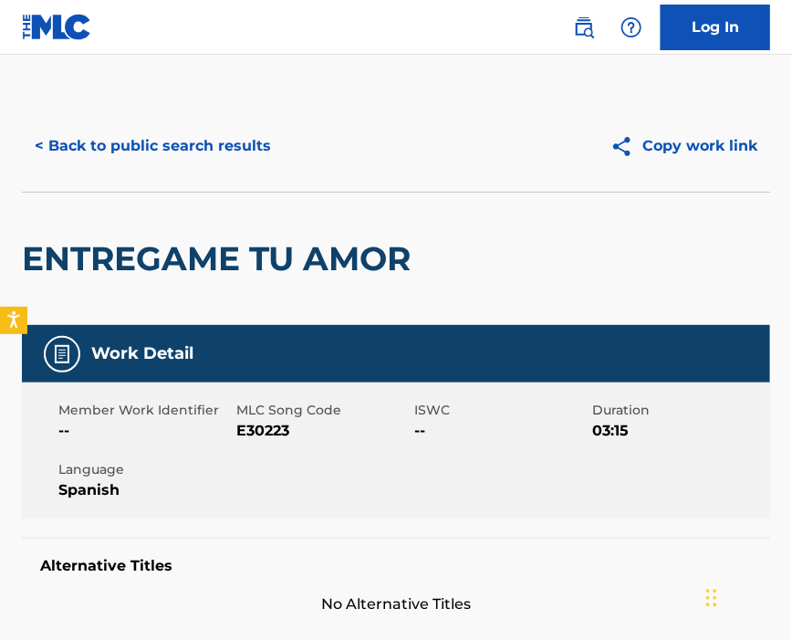
click at [256, 427] on span "E30223" at bounding box center [322, 431] width 173 height 22
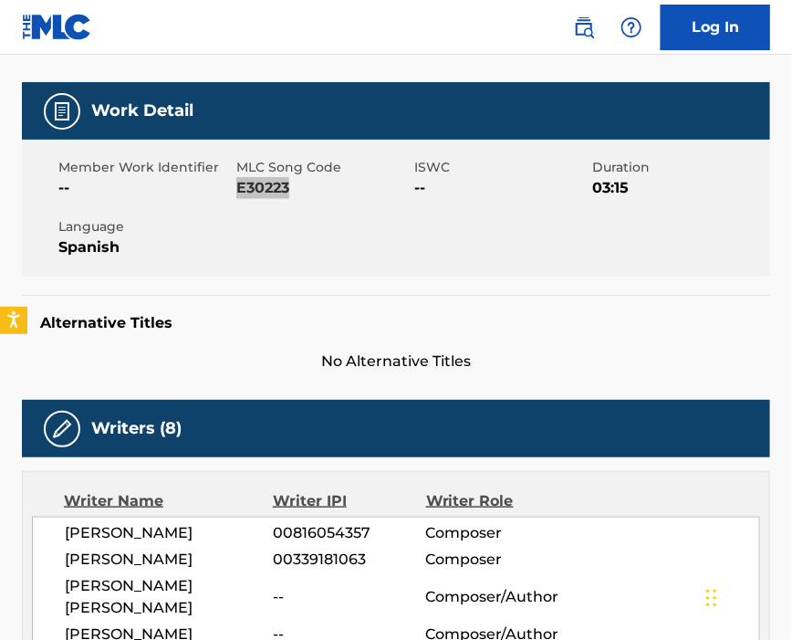
scroll to position [486, 0]
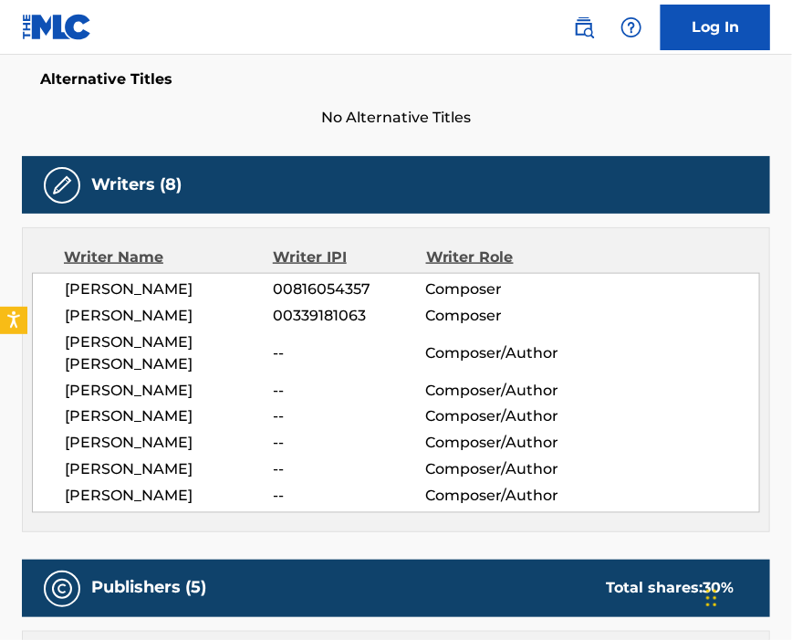
click at [285, 352] on span "--" at bounding box center [349, 353] width 152 height 22
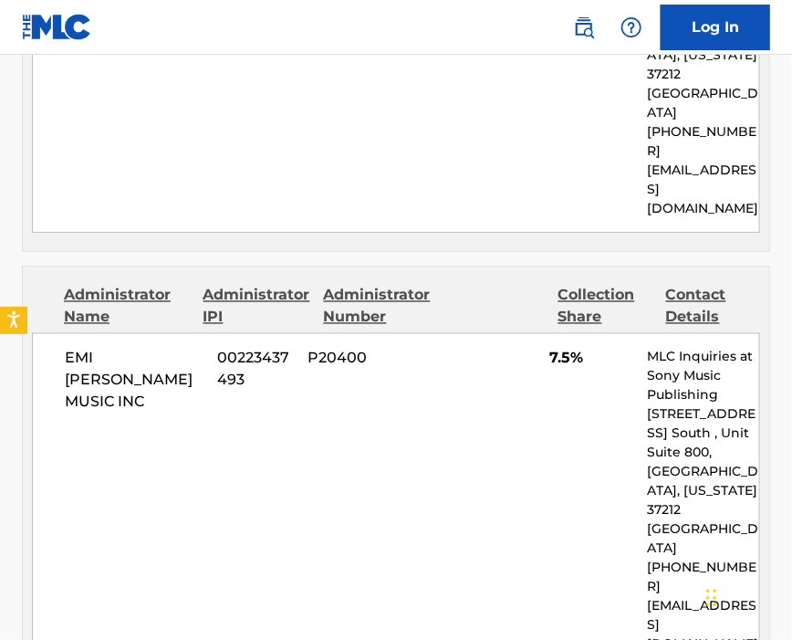
scroll to position [2556, 0]
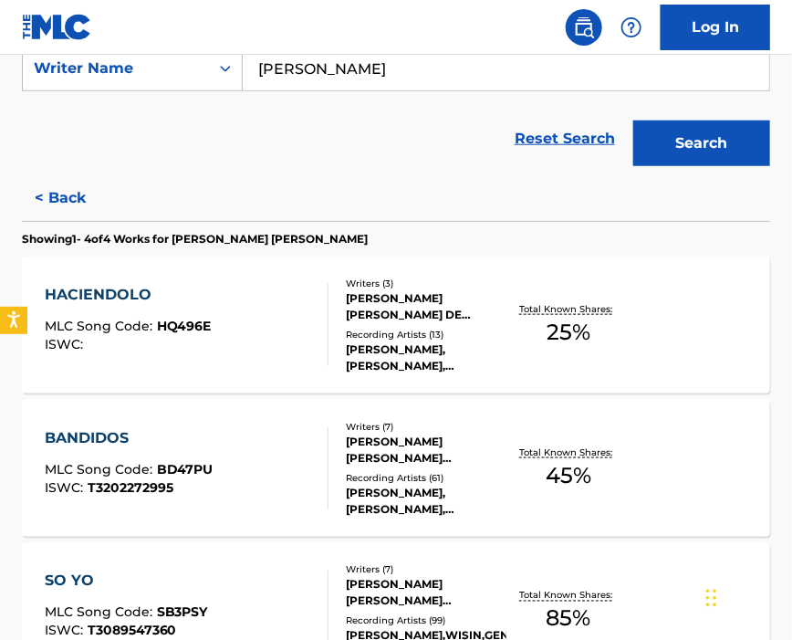
scroll to position [230, 0]
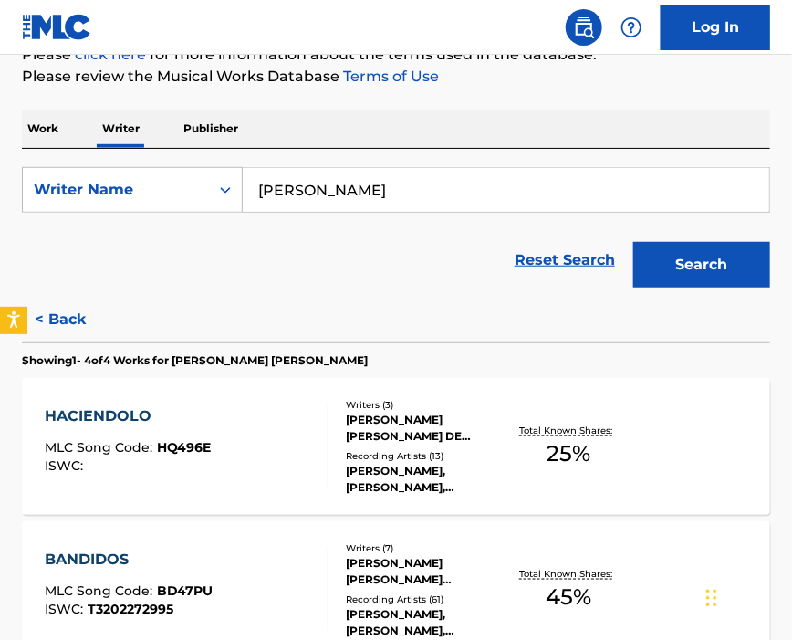
click at [457, 182] on input "[PERSON_NAME]" at bounding box center [506, 190] width 527 height 44
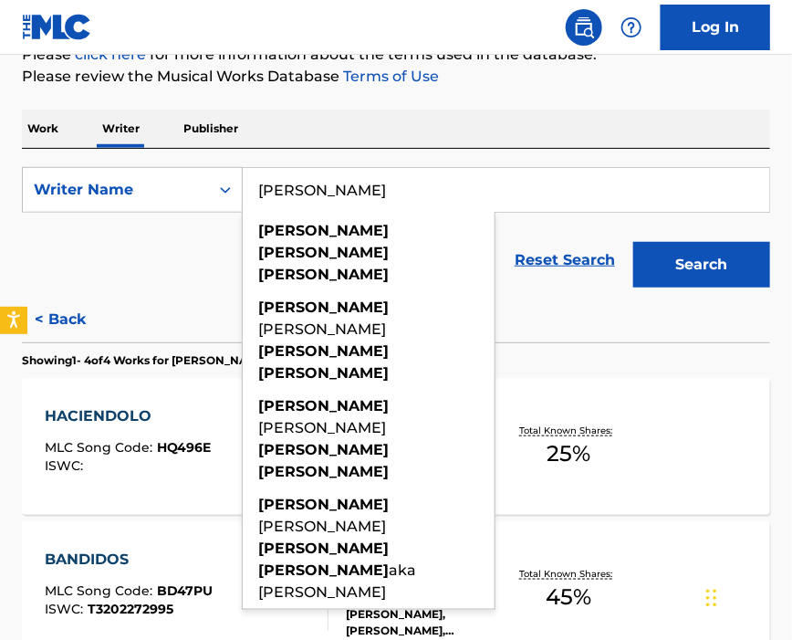
click at [633, 242] on button "Search" at bounding box center [701, 265] width 137 height 46
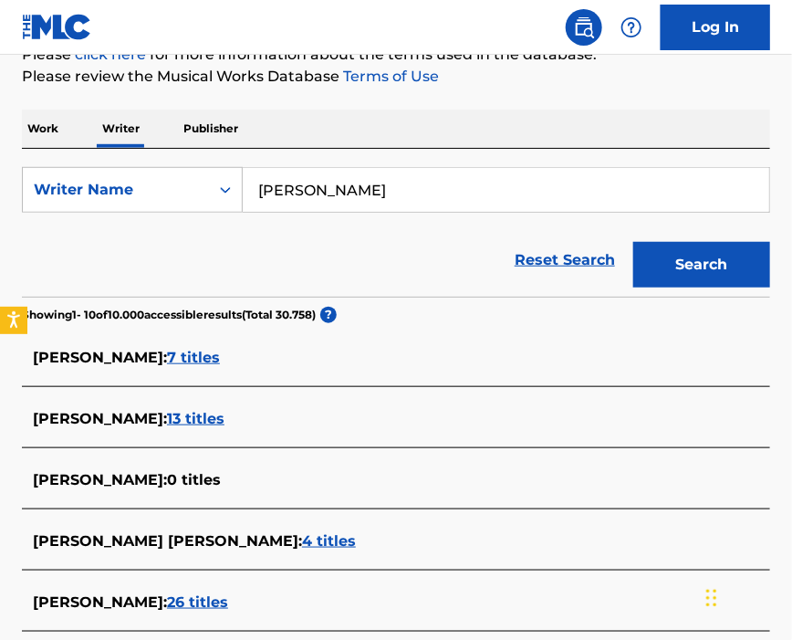
scroll to position [351, 0]
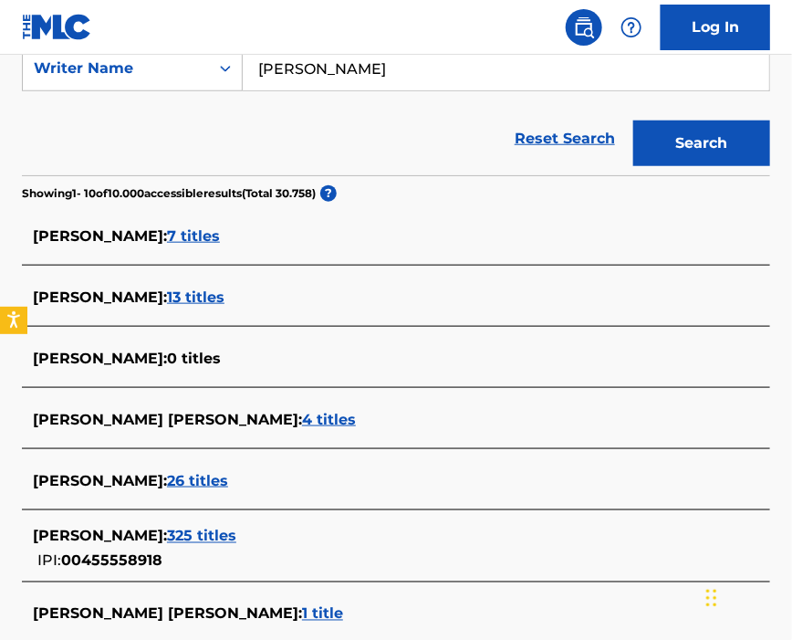
click at [346, 471] on div "[PERSON_NAME] : 26 titles" at bounding box center [372, 481] width 679 height 22
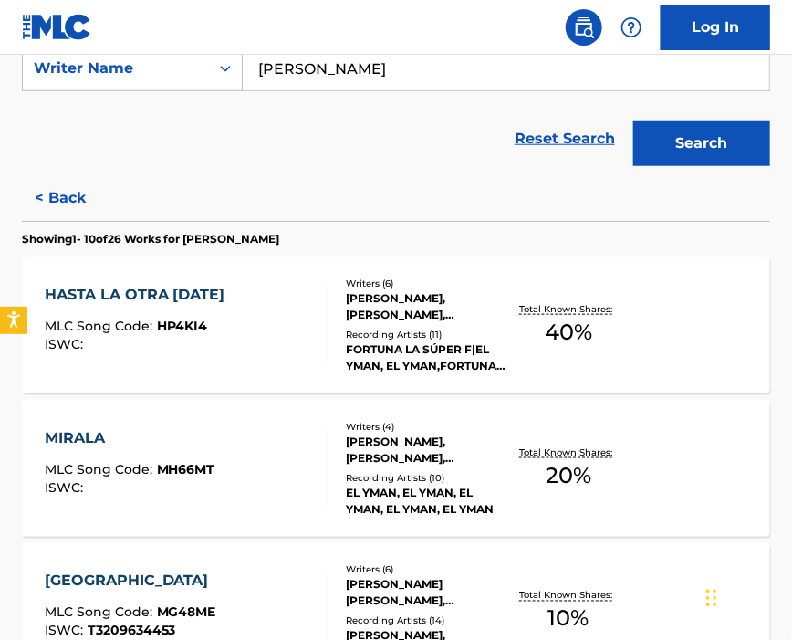
click at [277, 355] on div "HASTA LA OTRA [DATE] MLC Song Code : HP4KI4 ISWC :" at bounding box center [187, 325] width 285 height 82
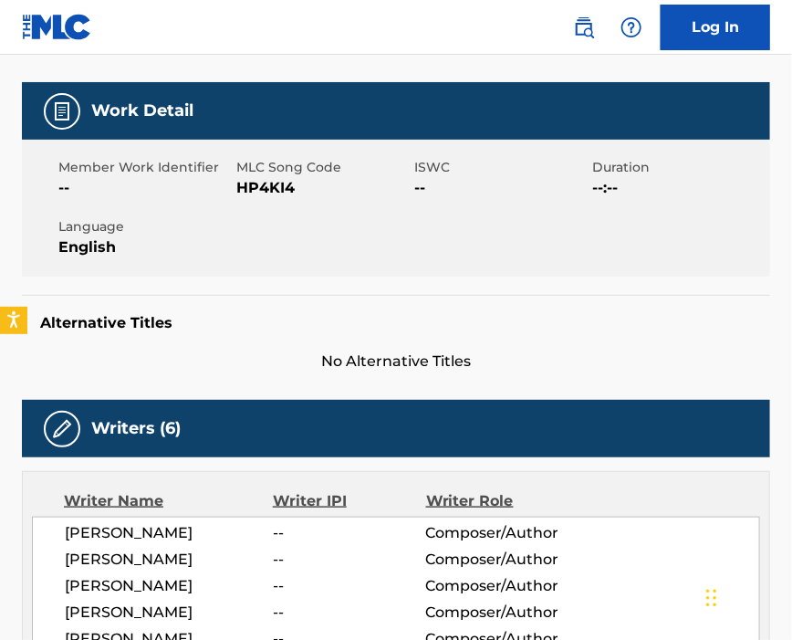
scroll to position [121, 0]
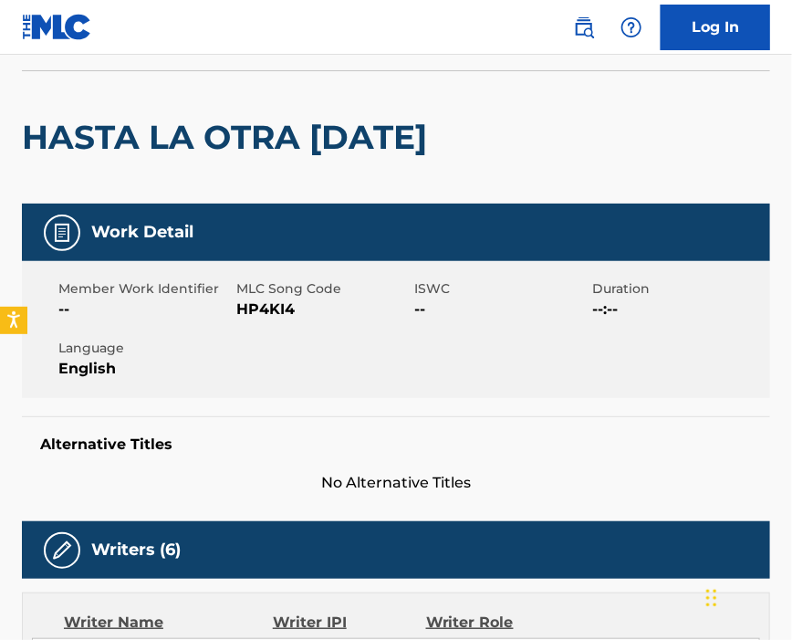
click at [280, 320] on span "HP4KI4" at bounding box center [322, 309] width 173 height 22
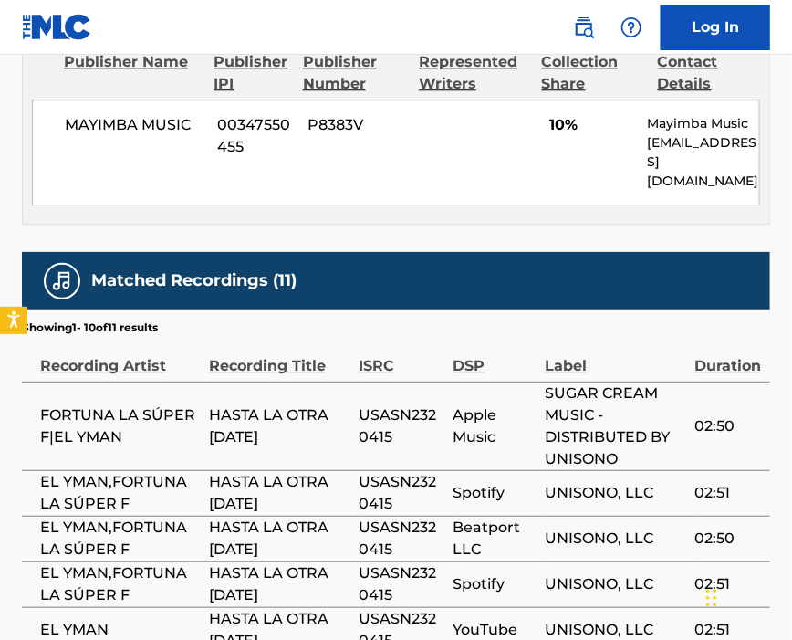
scroll to position [852, 0]
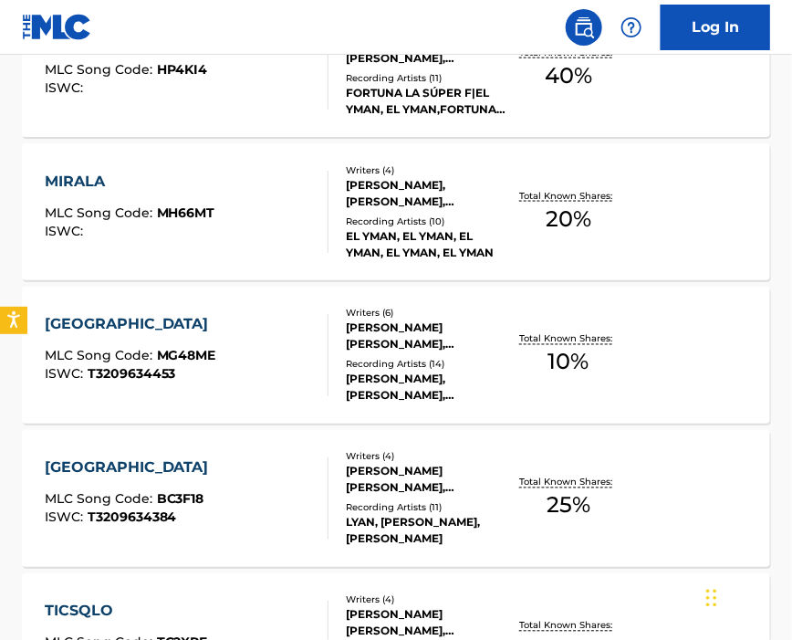
scroll to position [365, 0]
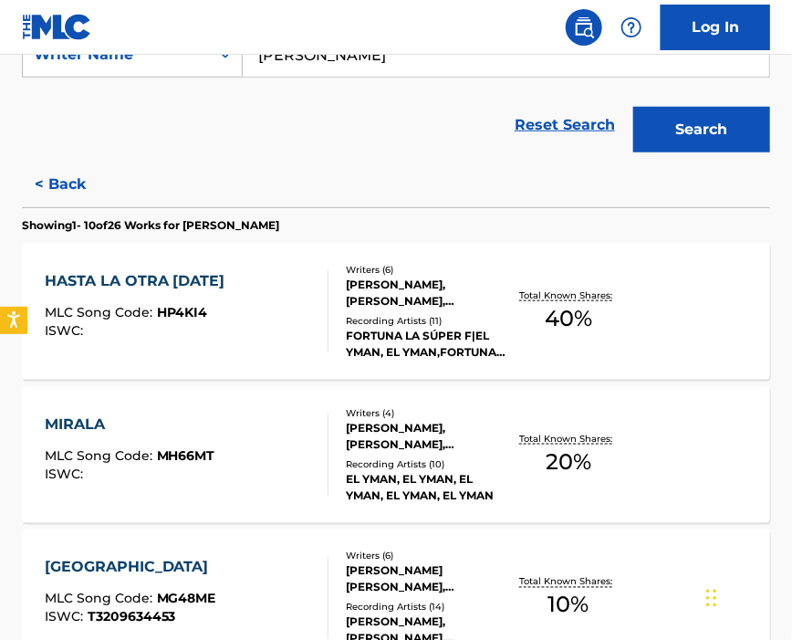
click at [234, 430] on div "MIRALA MLC Song Code : MH66MT ISWC :" at bounding box center [187, 454] width 285 height 82
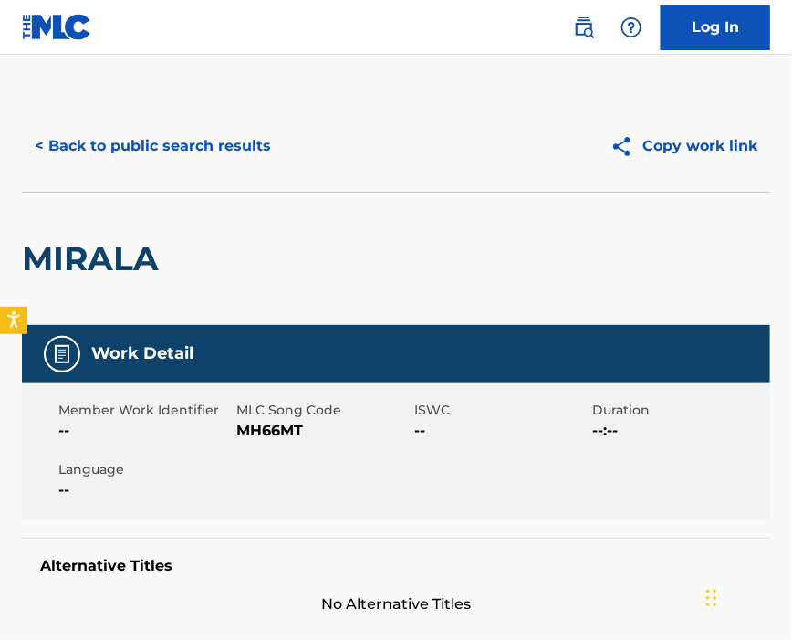
click at [277, 423] on span "MH66MT" at bounding box center [322, 431] width 173 height 22
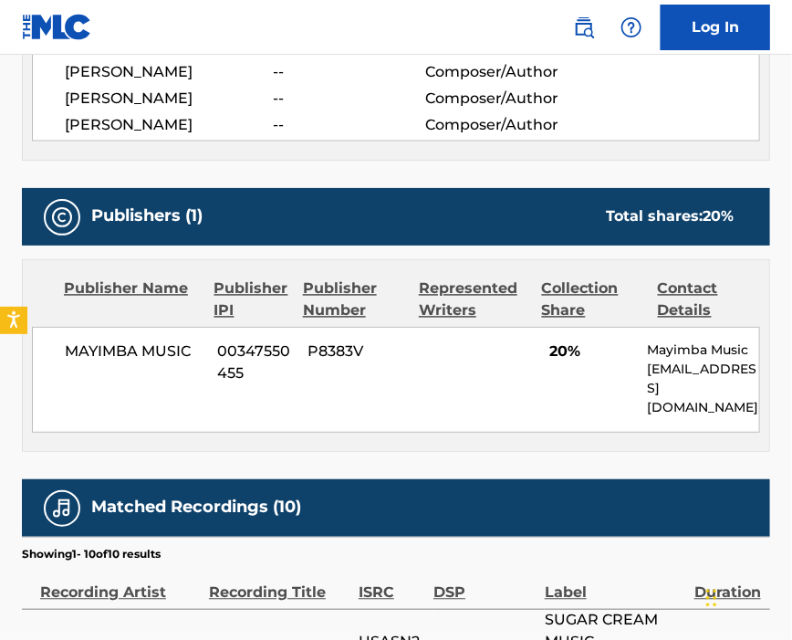
scroll to position [852, 0]
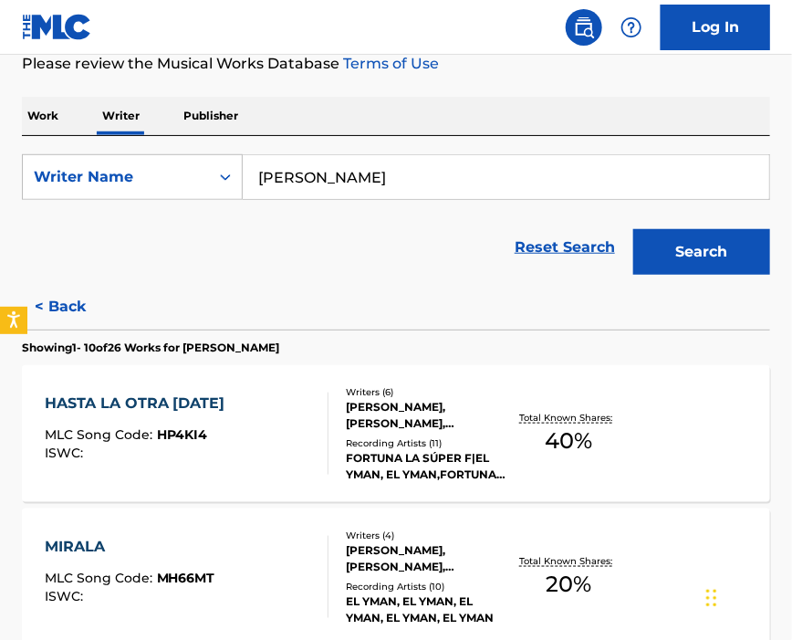
scroll to position [486, 0]
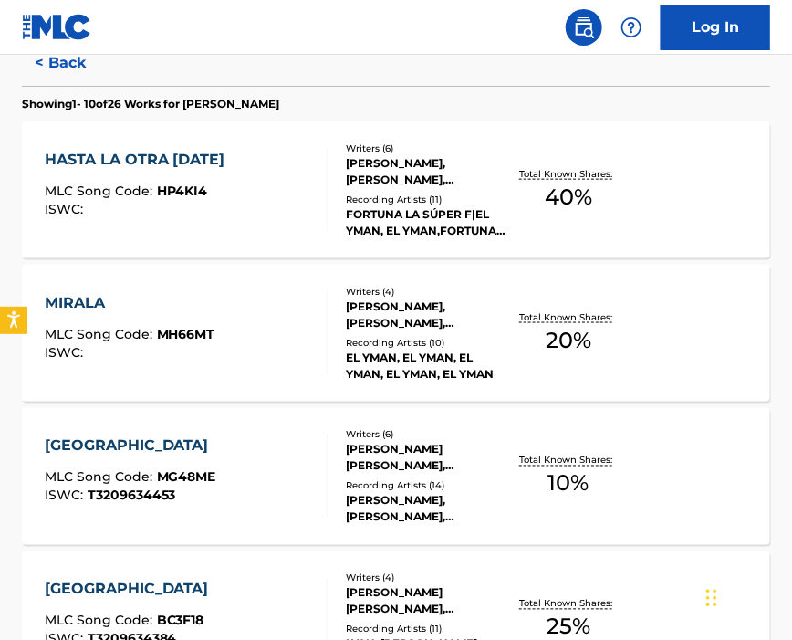
click at [234, 437] on div "MIAMI MLC Song Code : MG48ME ISWC : T3209634453" at bounding box center [187, 476] width 285 height 82
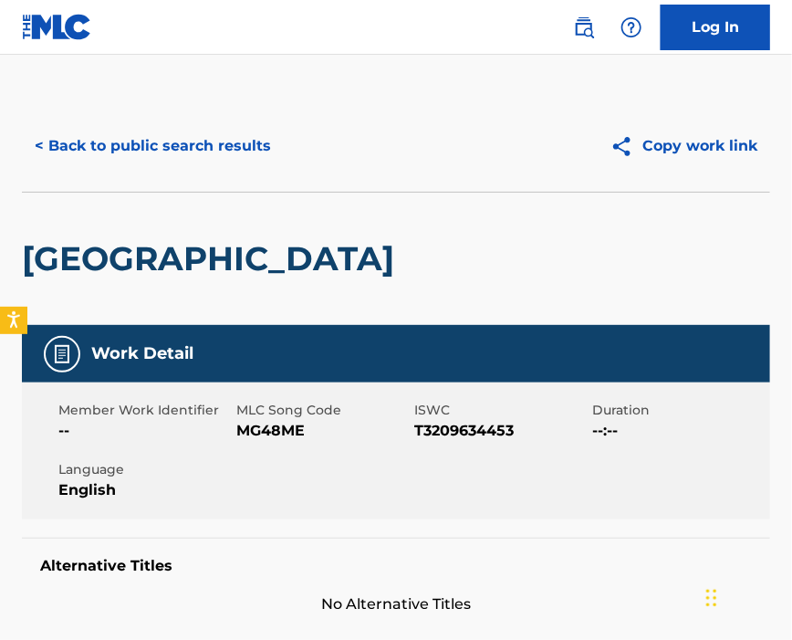
click at [275, 428] on span "MG48ME" at bounding box center [322, 431] width 173 height 22
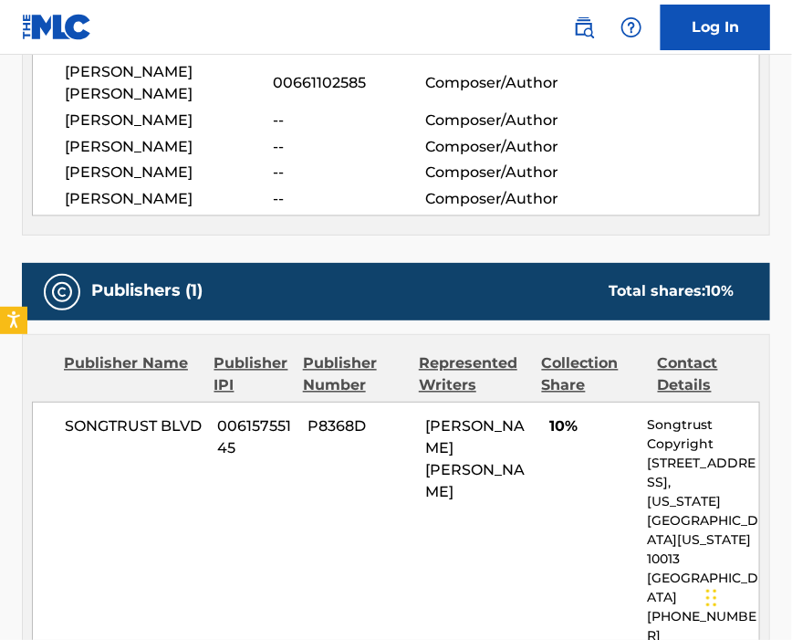
scroll to position [852, 0]
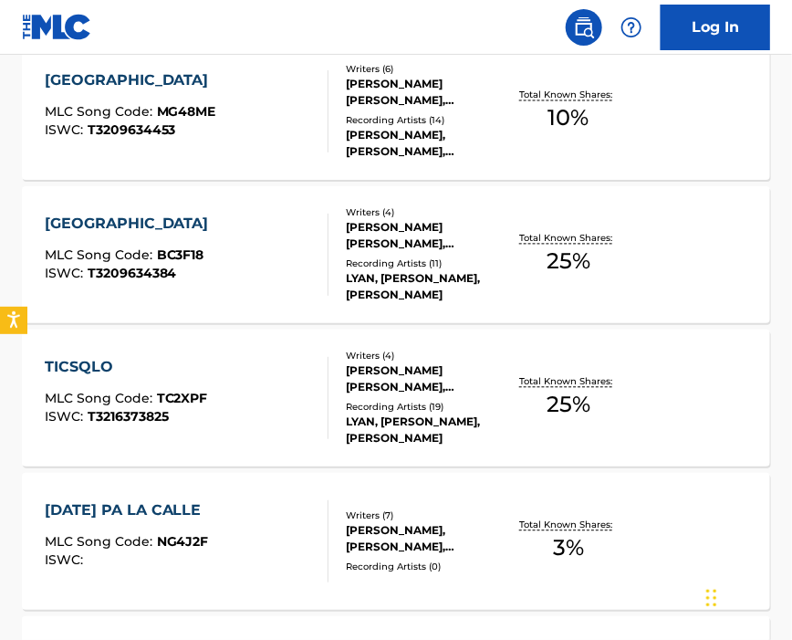
click at [240, 231] on div "BARCELONA MLC Song Code : BC3F18 ISWC : T3209634384" at bounding box center [187, 255] width 285 height 82
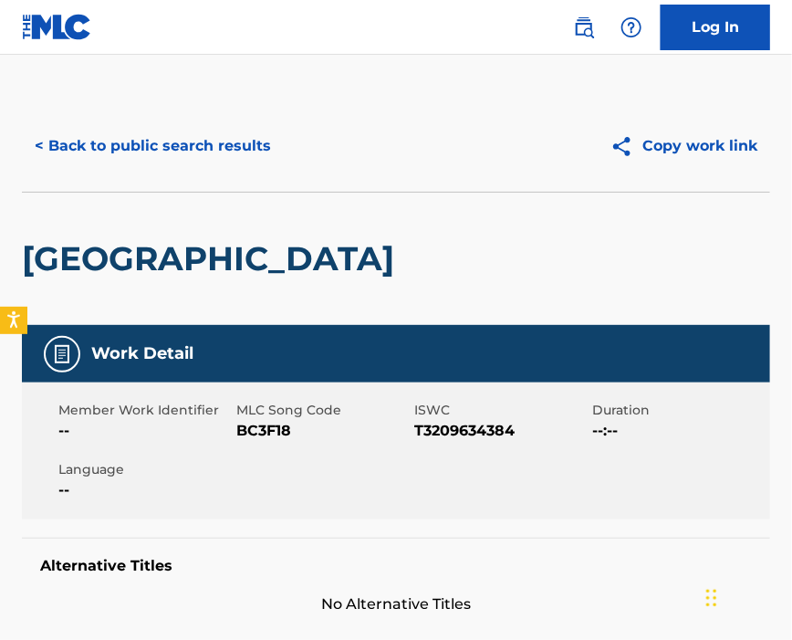
click at [266, 423] on span "BC3F18" at bounding box center [322, 431] width 173 height 22
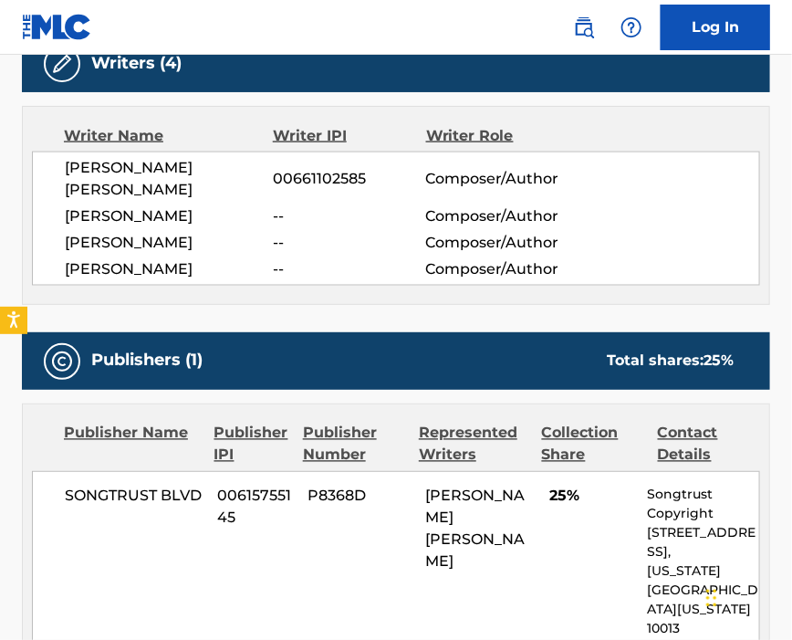
scroll to position [730, 0]
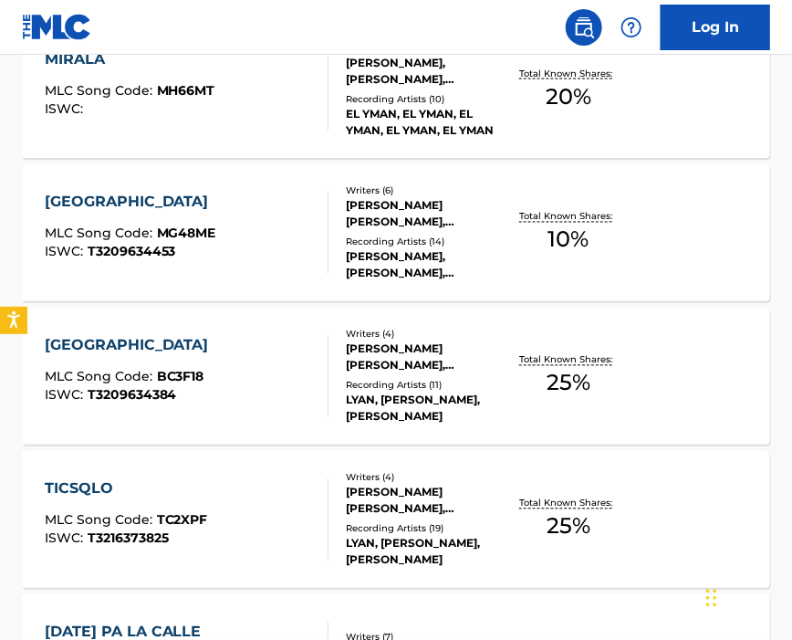
scroll to position [973, 0]
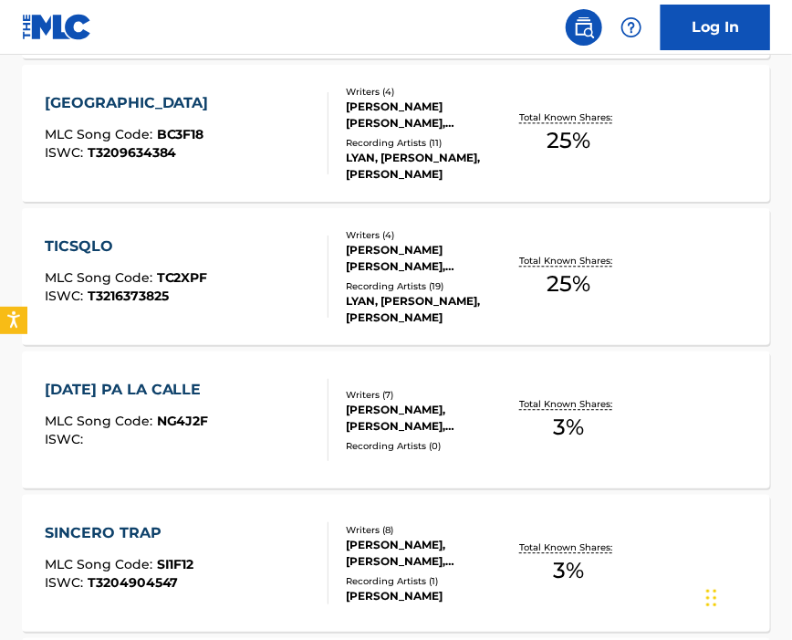
click at [238, 291] on div "TICSQLO MLC Song Code : TC2XPF ISWC : T3216373825" at bounding box center [187, 276] width 285 height 82
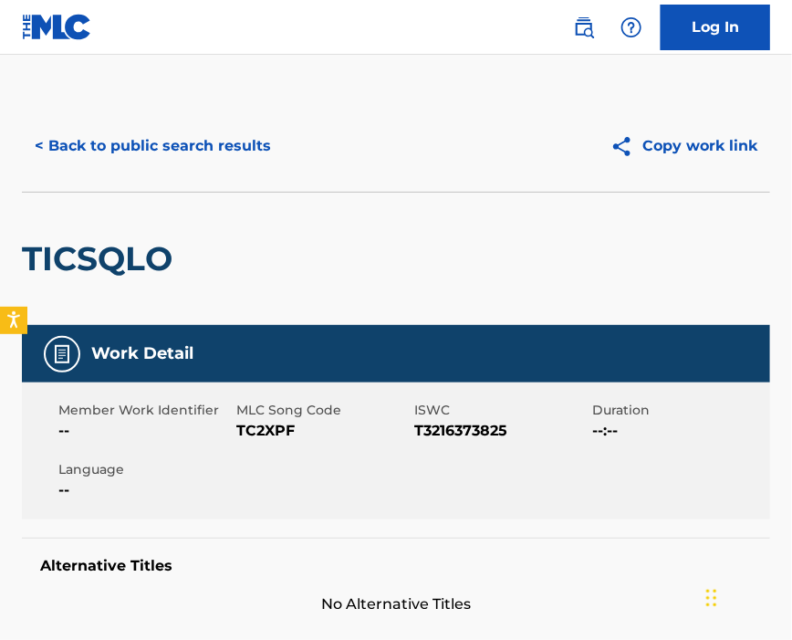
click at [281, 433] on span "TC2XPF" at bounding box center [322, 431] width 173 height 22
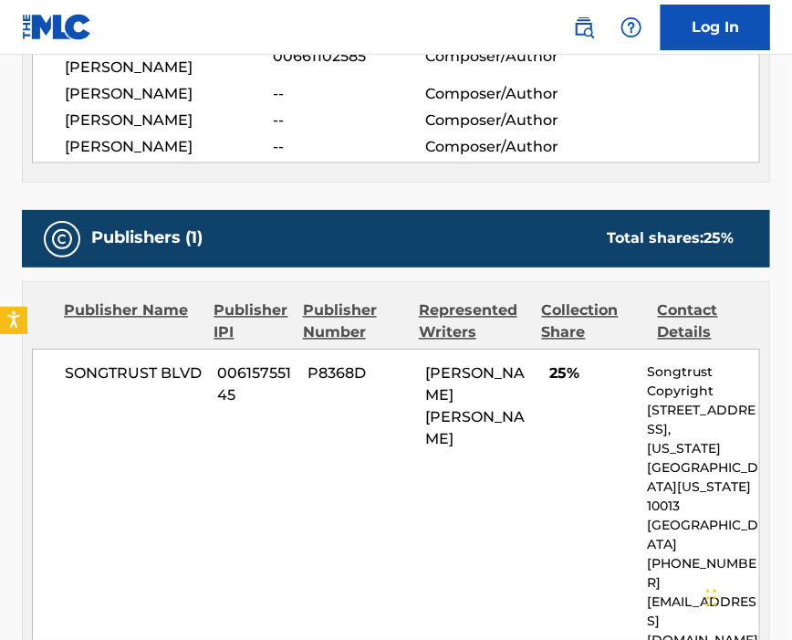
scroll to position [852, 0]
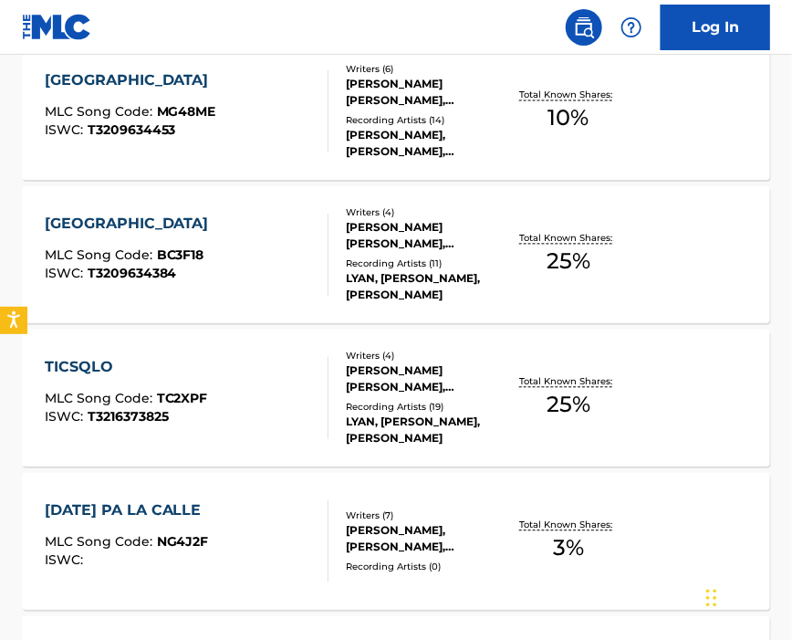
scroll to position [973, 0]
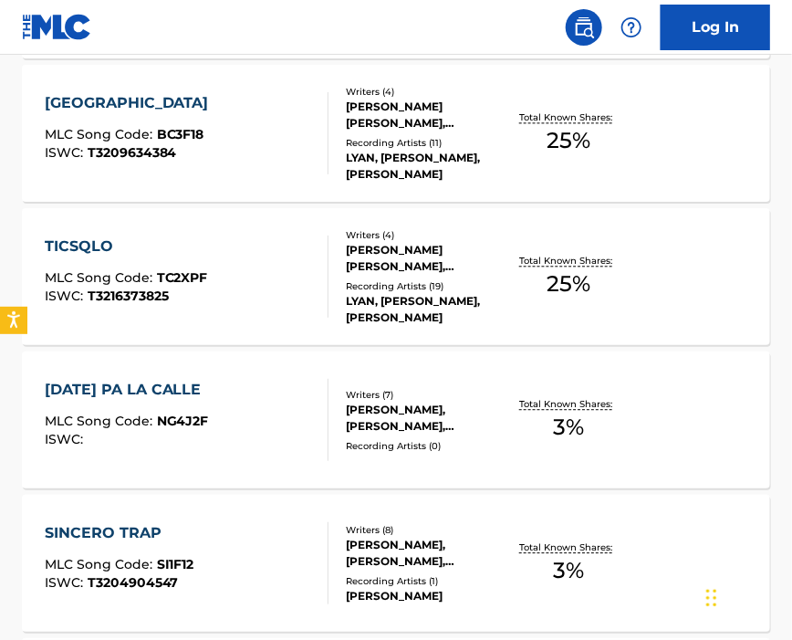
click at [266, 418] on div "[DATE] PA LA CALLE MLC Song Code : NG4J2F ISWC :" at bounding box center [187, 420] width 285 height 82
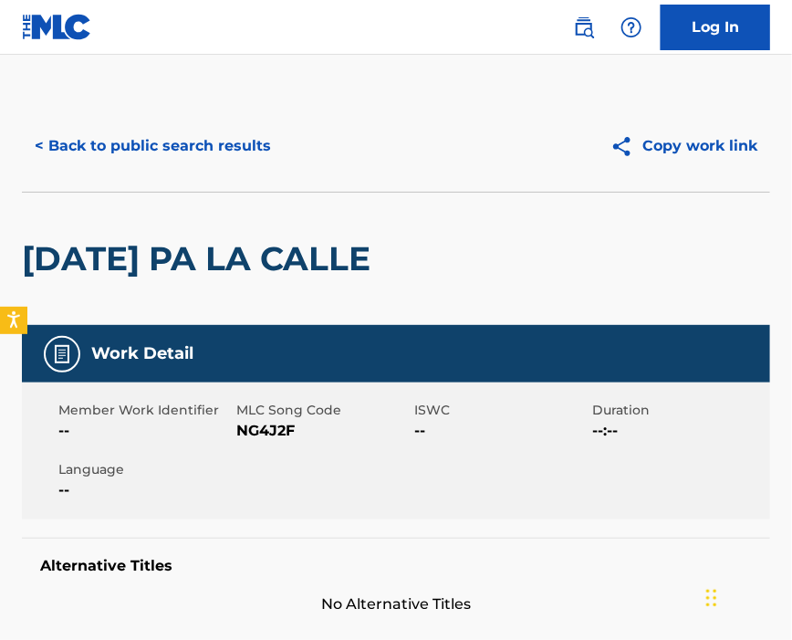
scroll to position [121, 0]
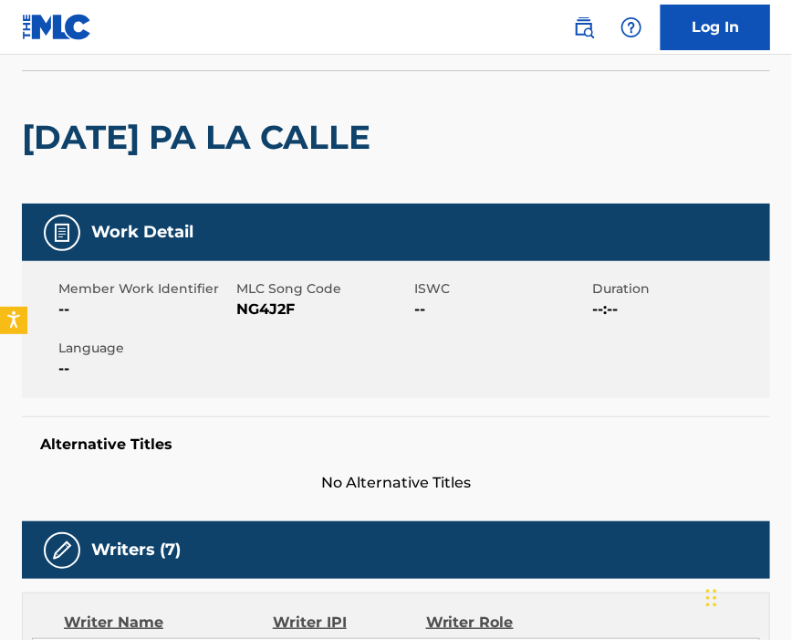
click at [268, 307] on span "NG4J2F" at bounding box center [322, 309] width 173 height 22
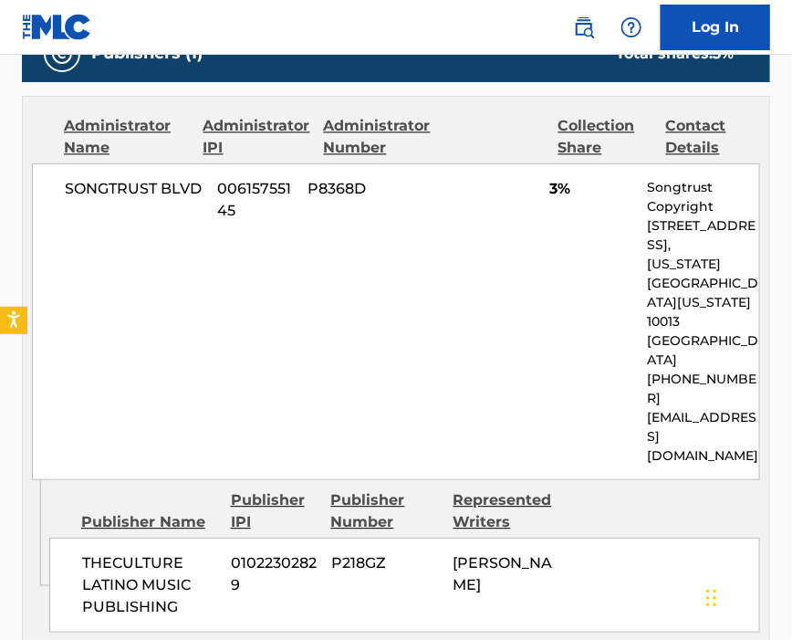
scroll to position [1095, 0]
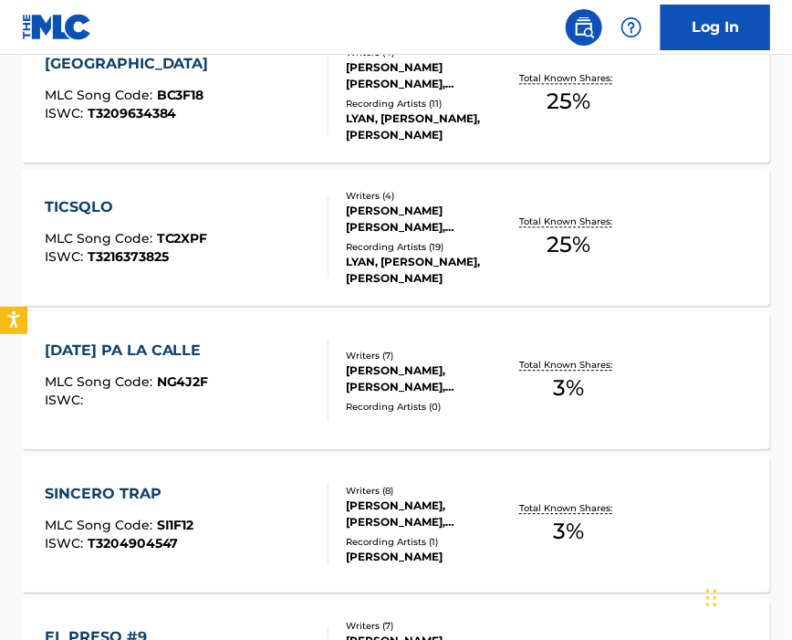
scroll to position [1134, 0]
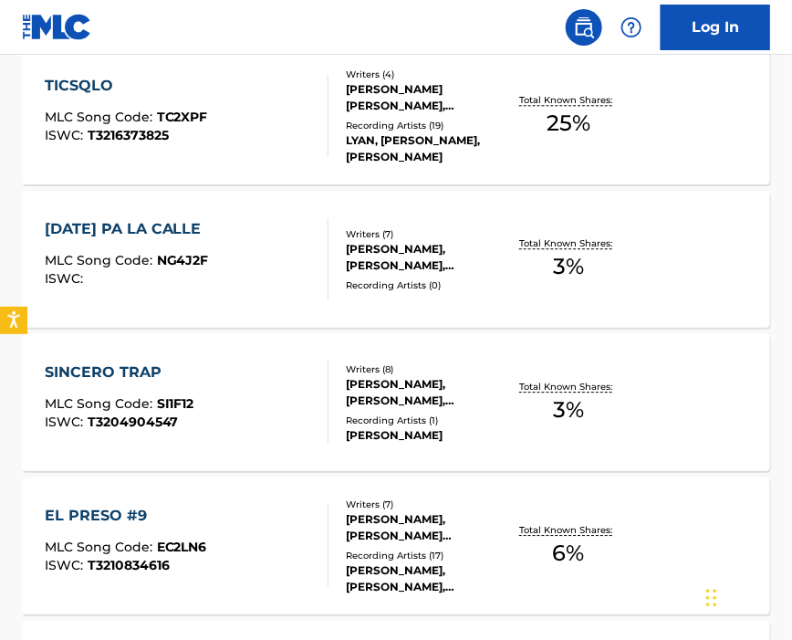
click at [238, 419] on div "SINCERO TRAP MLC Song Code : SI1F12 ISWC : T3204904547" at bounding box center [187, 402] width 285 height 82
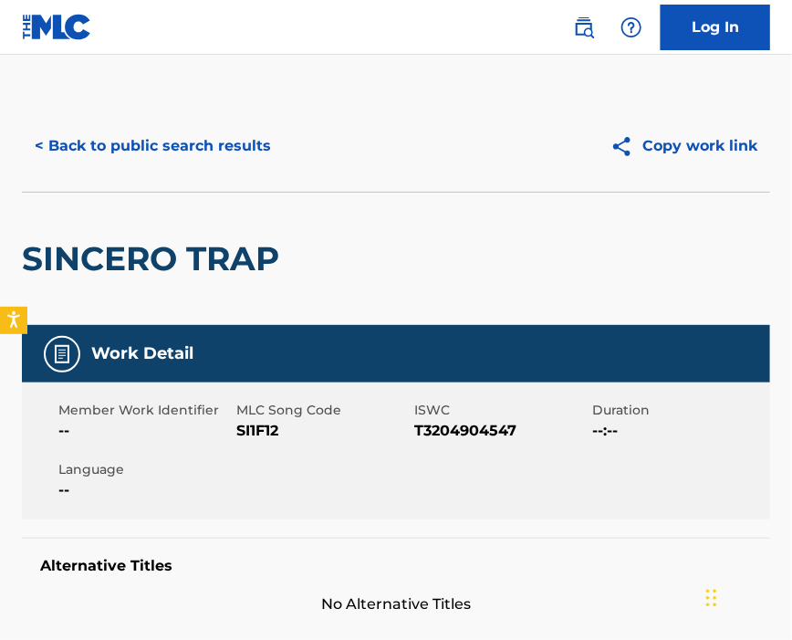
click at [258, 415] on span "MLC Song Code" at bounding box center [322, 410] width 173 height 19
click at [263, 428] on span "SI1F12" at bounding box center [322, 431] width 173 height 22
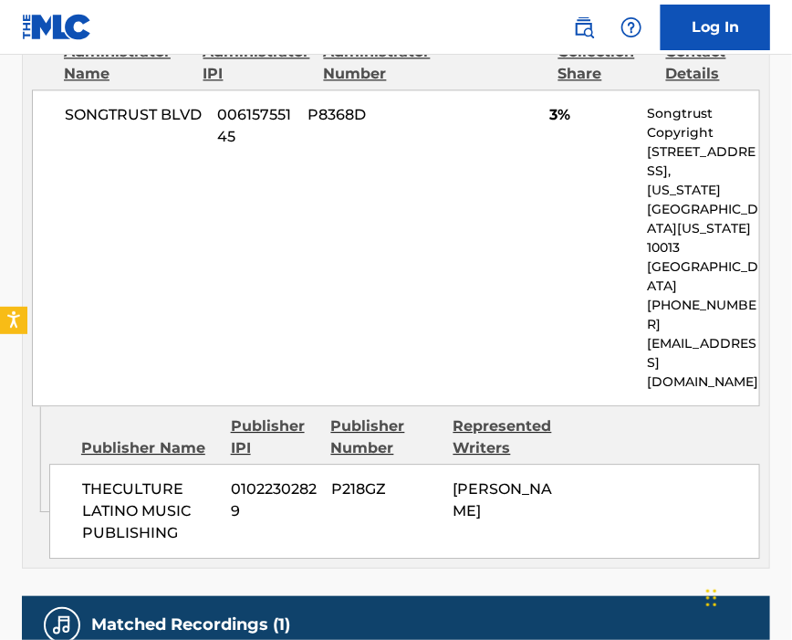
scroll to position [852, 0]
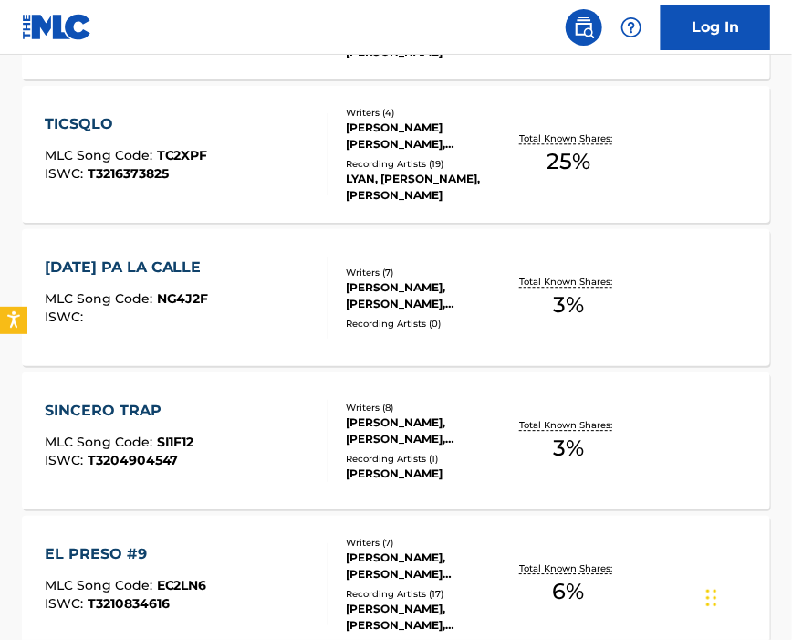
scroll to position [1217, 0]
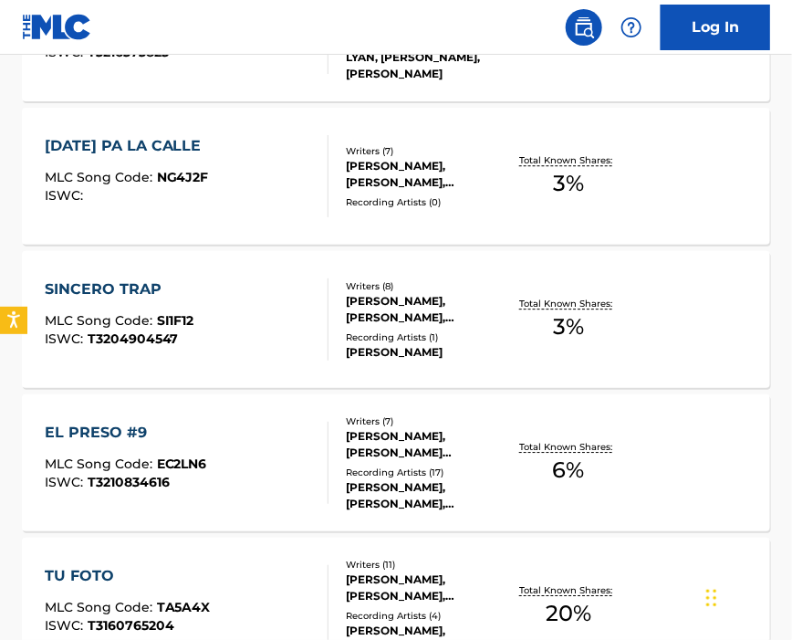
click at [264, 456] on div "EL PRESO #9 MLC Song Code : EC2LN6 ISWC : T3210834616" at bounding box center [187, 463] width 285 height 82
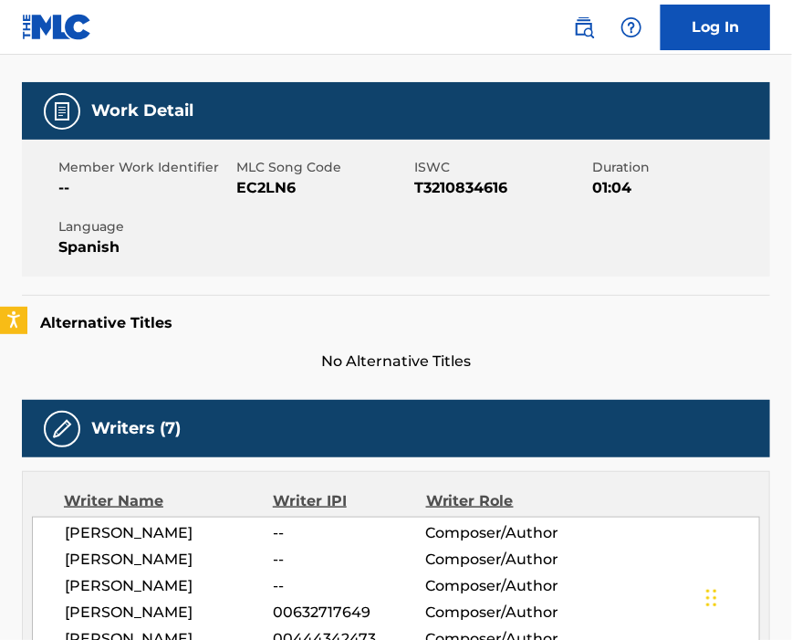
scroll to position [121, 0]
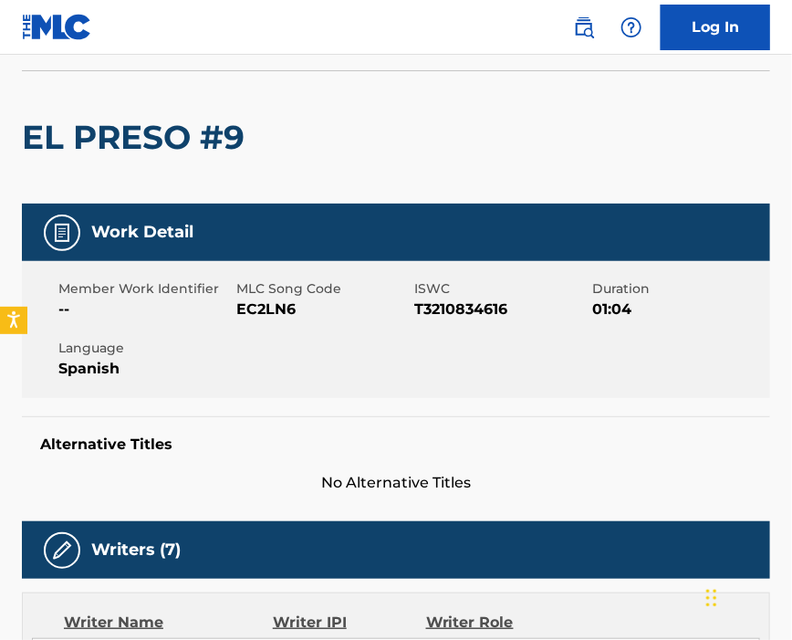
click at [278, 305] on span "EC2LN6" at bounding box center [322, 309] width 173 height 22
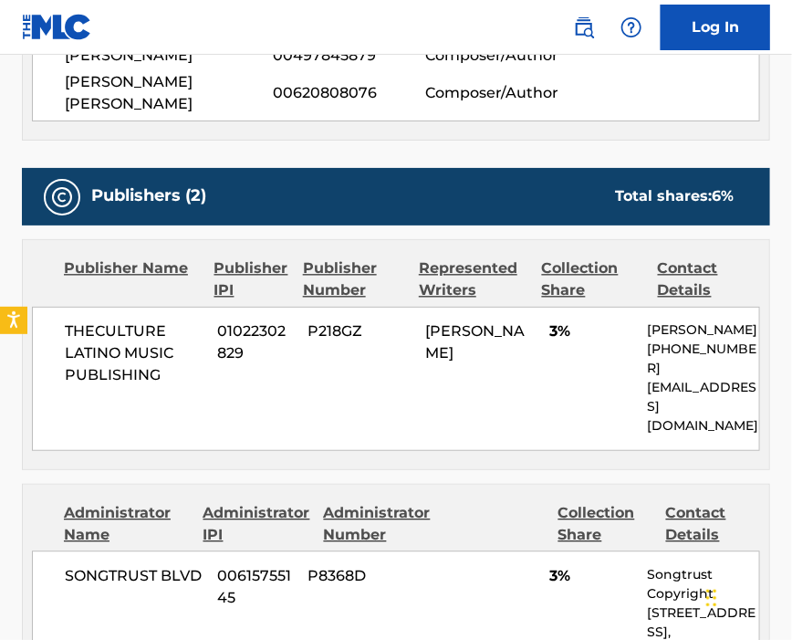
scroll to position [973, 0]
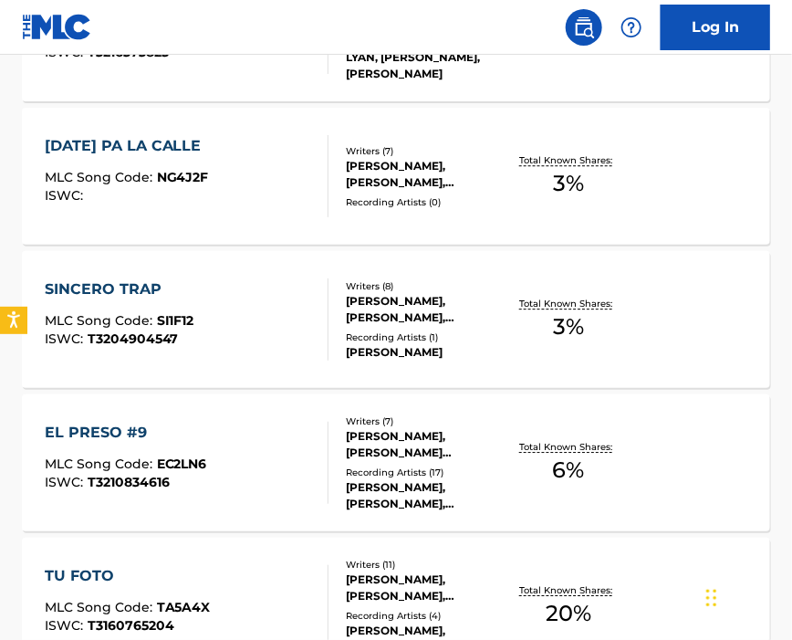
scroll to position [1338, 0]
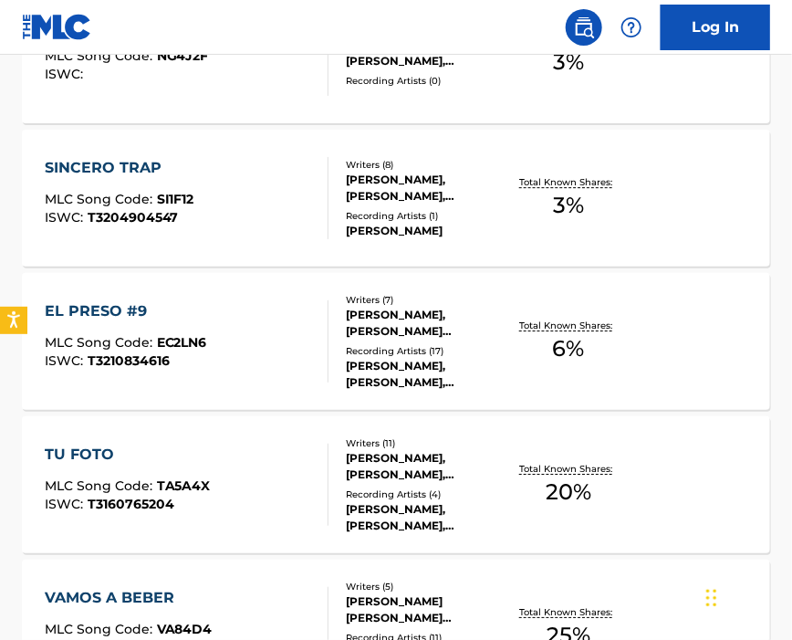
click at [299, 465] on div "TU FOTO MLC Song Code : TA5A4X ISWC : T3160765204" at bounding box center [187, 485] width 285 height 82
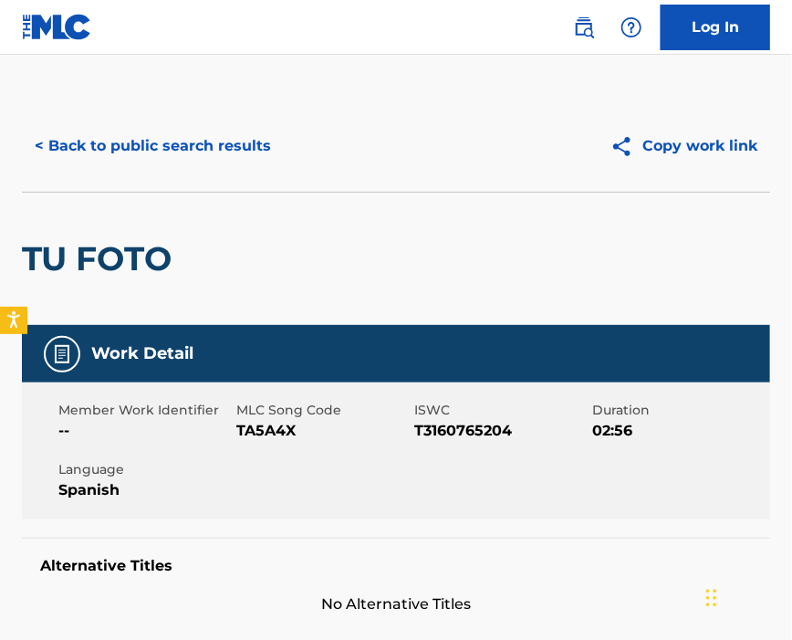
scroll to position [121, 0]
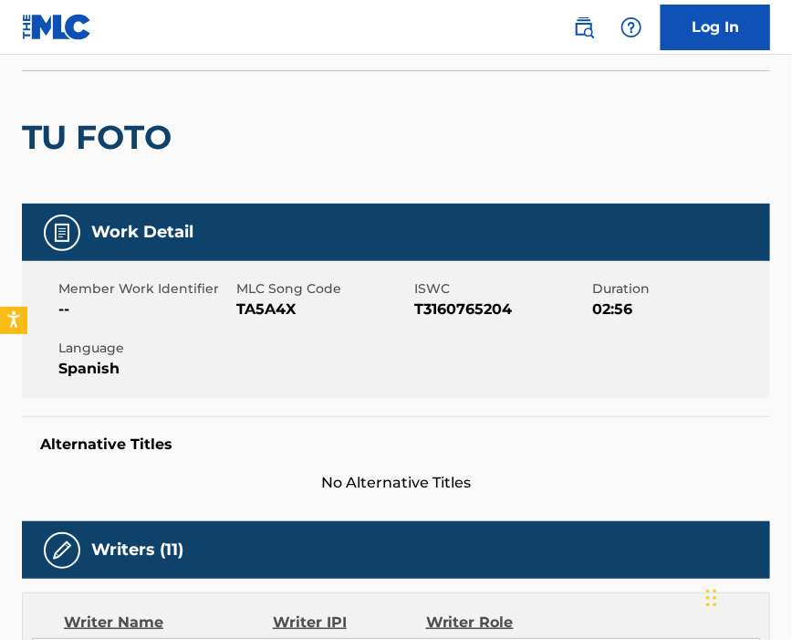
click at [285, 310] on span "TA5A4X" at bounding box center [322, 309] width 173 height 22
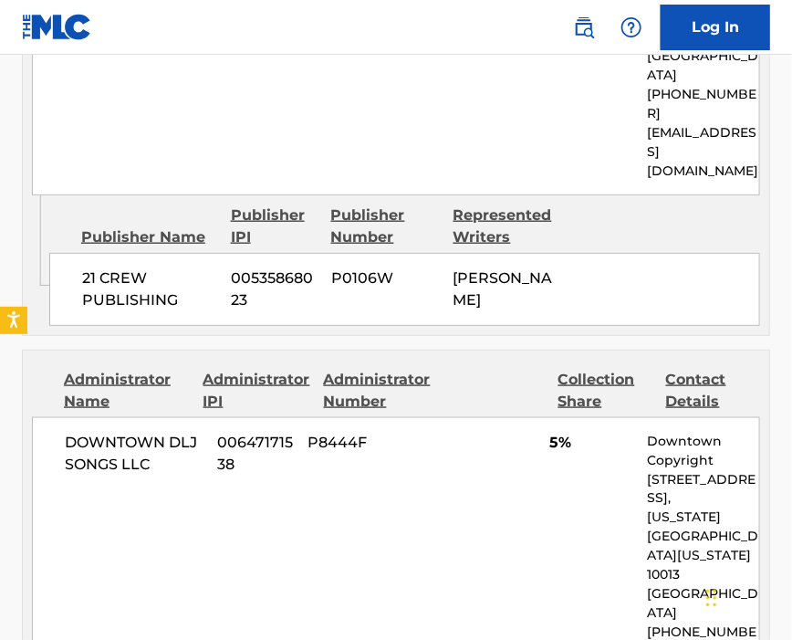
scroll to position [2433, 0]
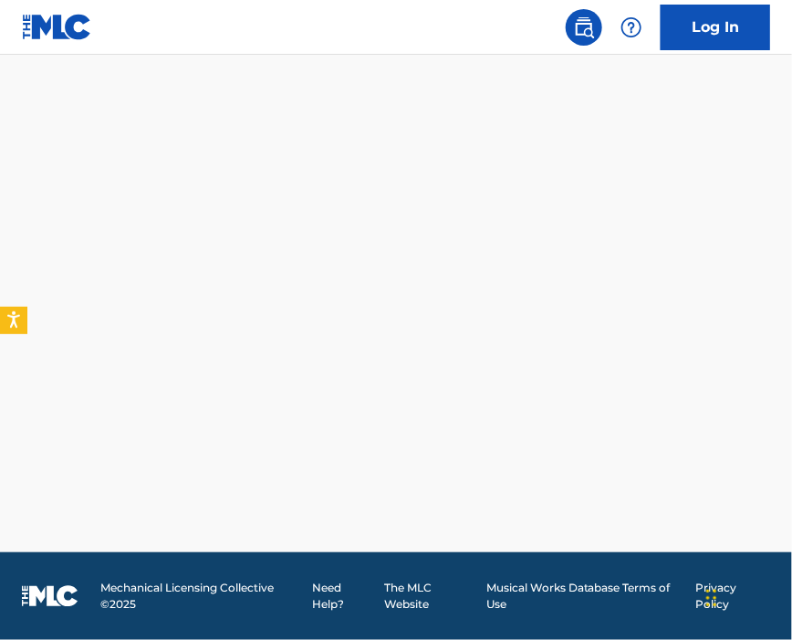
scroll to position [1584, 0]
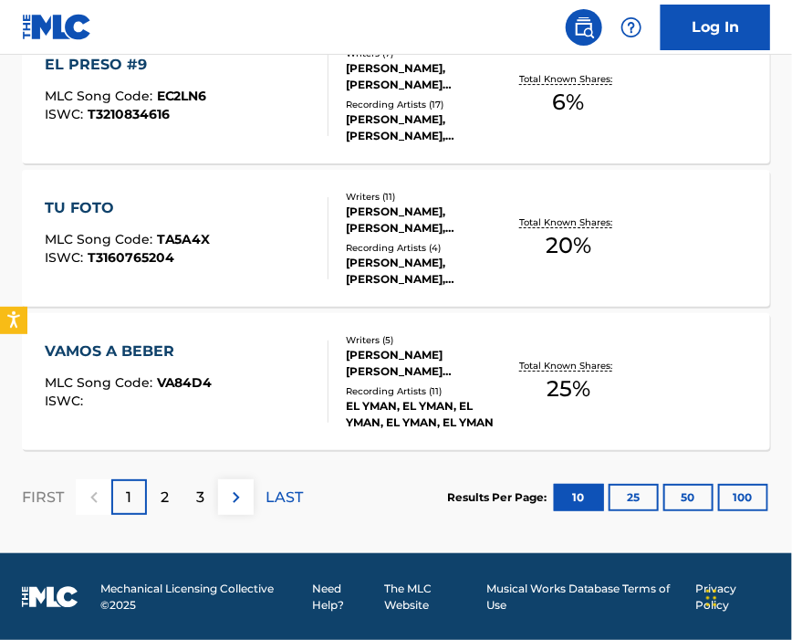
click at [263, 346] on div "VAMOS A BEBER MLC Song Code : VA84D4 ISWC :" at bounding box center [187, 381] width 285 height 82
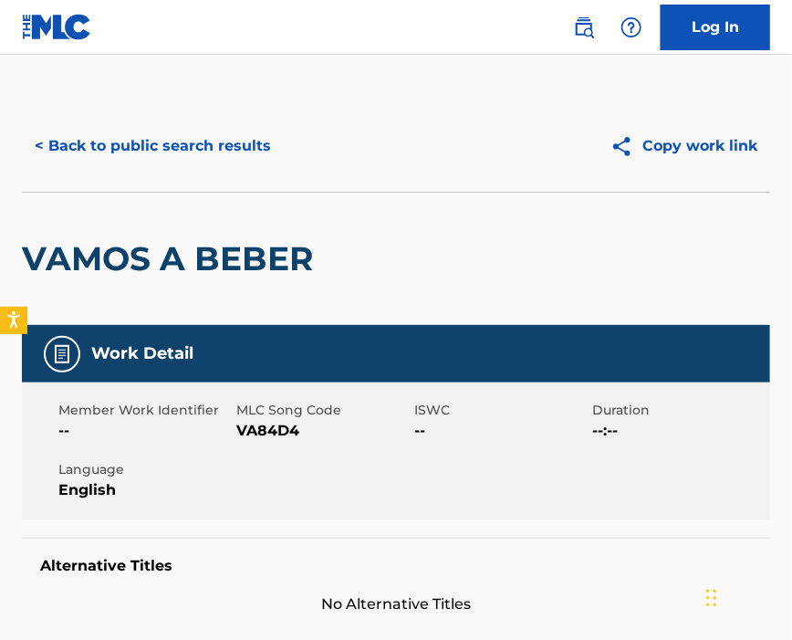
scroll to position [121, 0]
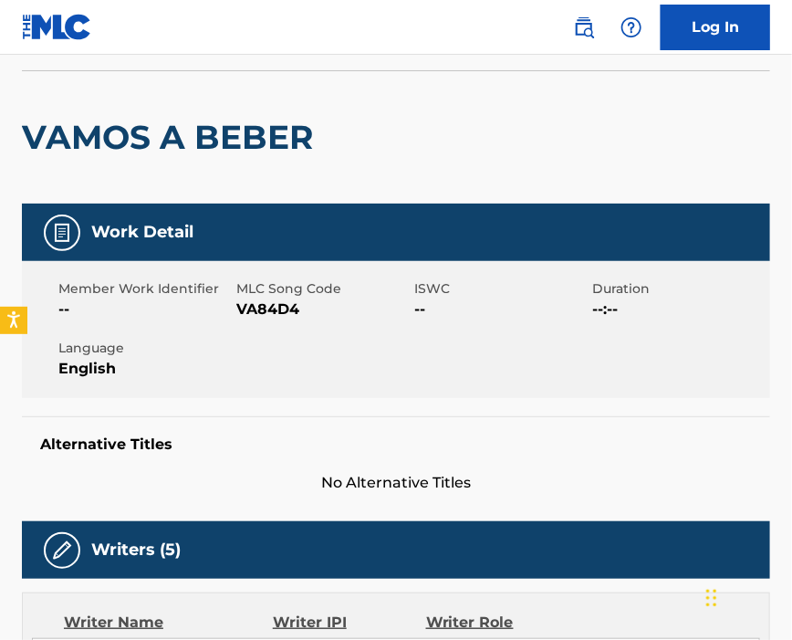
click at [286, 308] on span "VA84D4" at bounding box center [322, 309] width 173 height 22
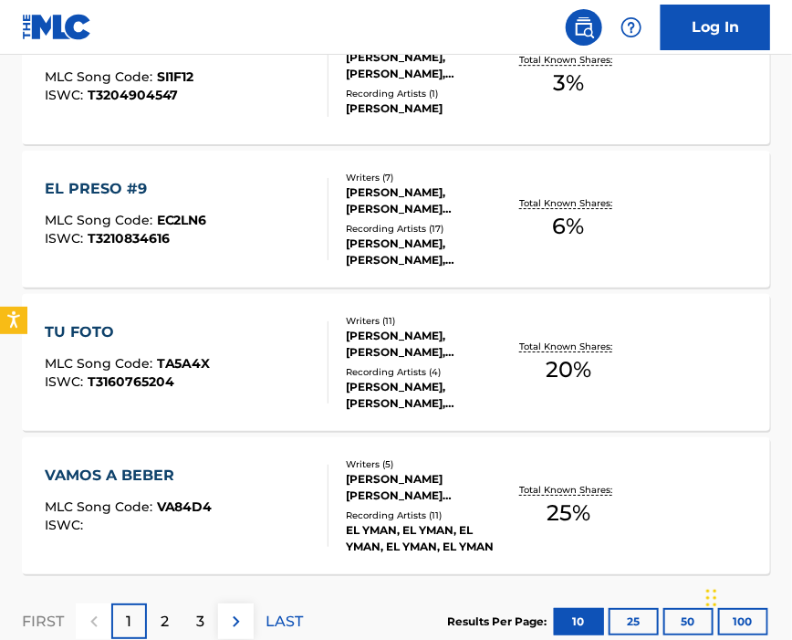
scroll to position [1582, 0]
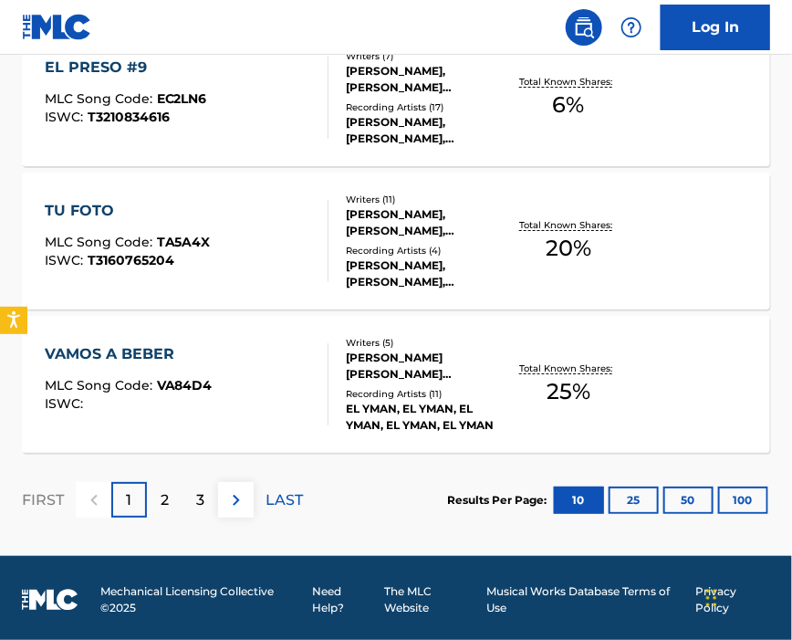
click at [168, 501] on p "2" at bounding box center [165, 500] width 8 height 22
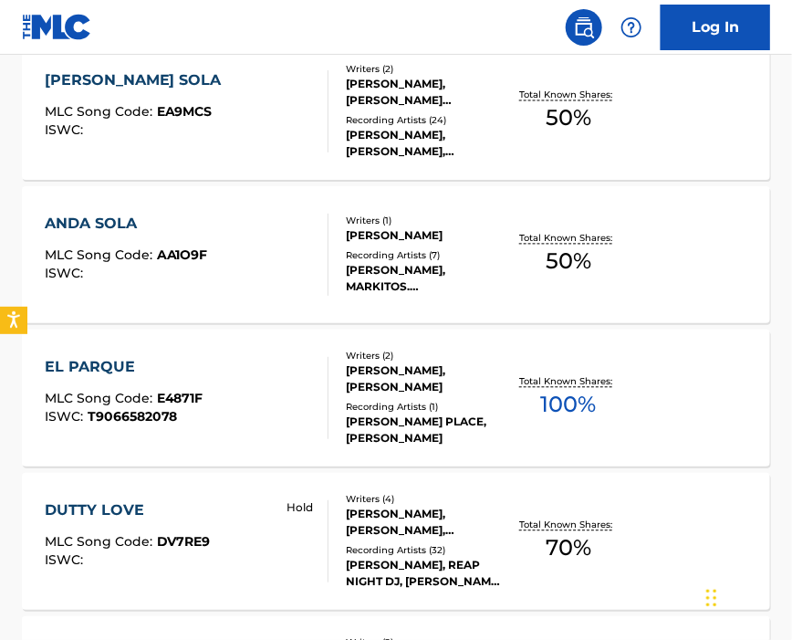
scroll to position [365, 0]
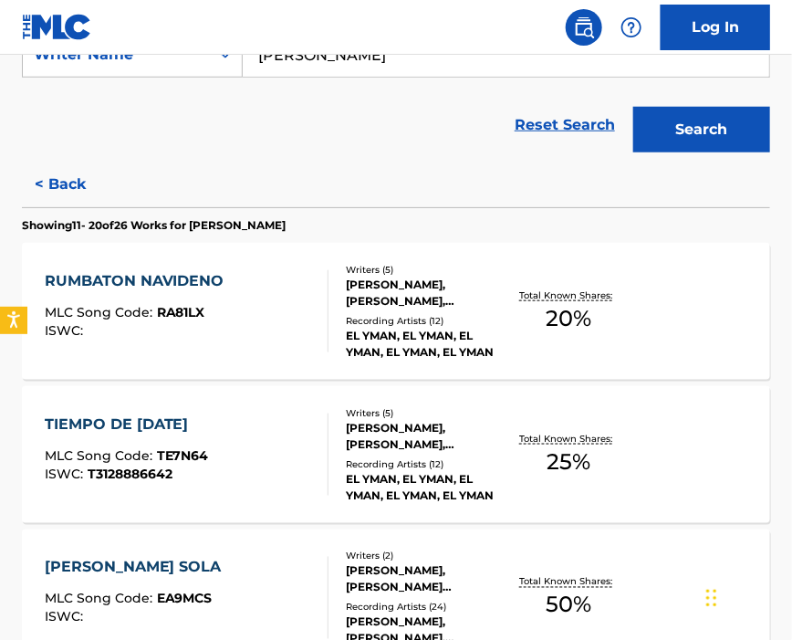
click at [234, 327] on div "RUMBATON NAVIDENO MLC Song Code : RA81LX ISWC :" at bounding box center [187, 311] width 285 height 82
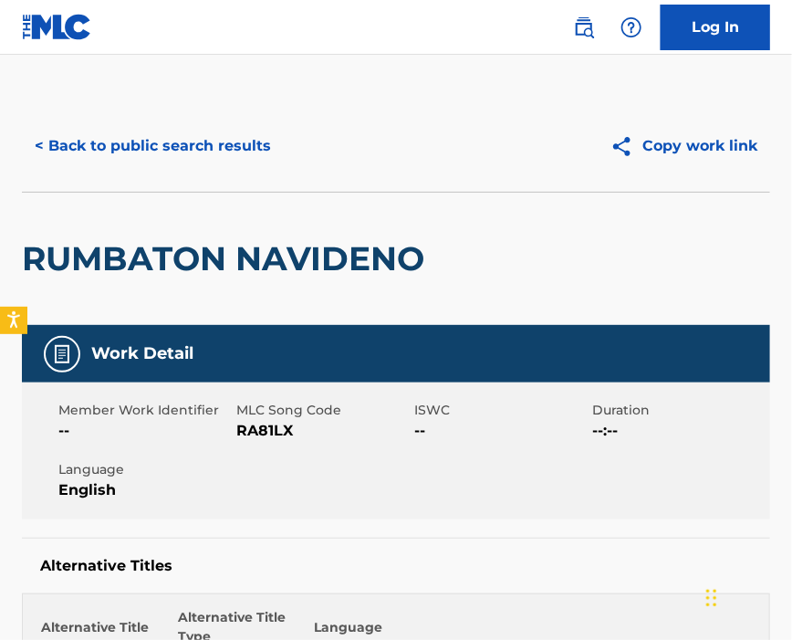
click at [278, 435] on span "RA81LX" at bounding box center [322, 431] width 173 height 22
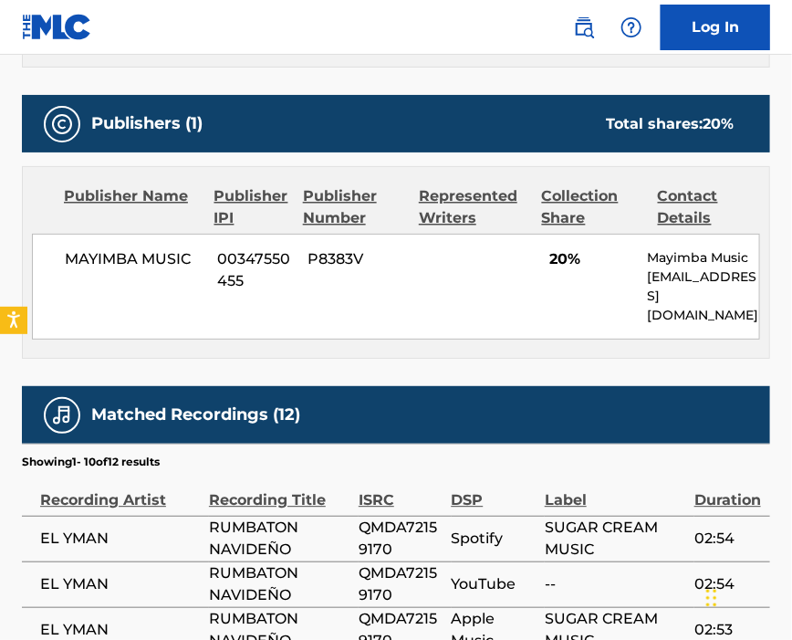
scroll to position [730, 0]
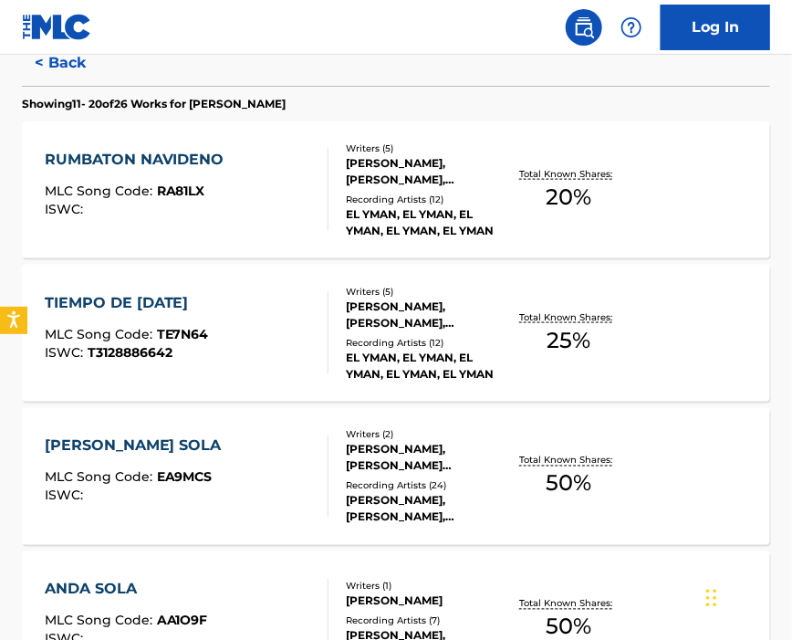
scroll to position [365, 0]
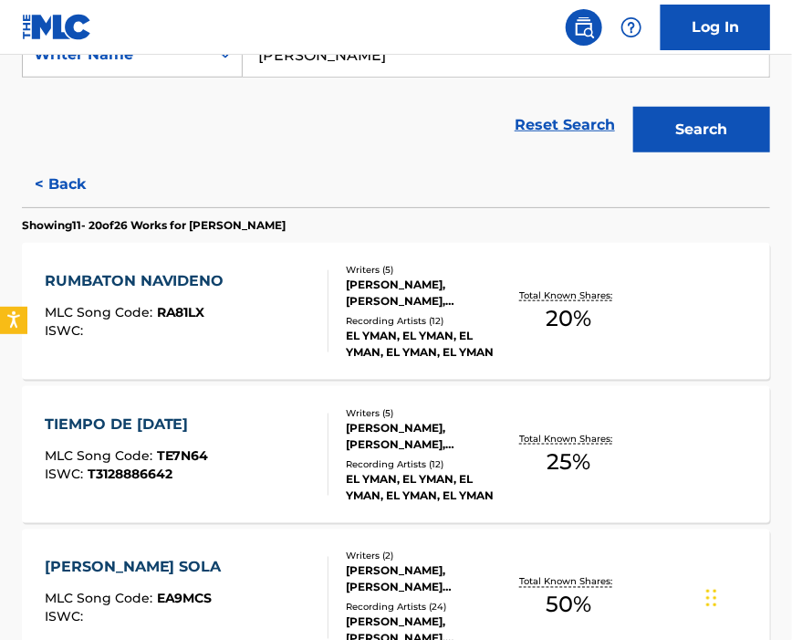
click at [263, 463] on div "TIEMPO DE [DATE] MLC Song Code : TE7N64 ISWC : T3128886642" at bounding box center [187, 454] width 285 height 82
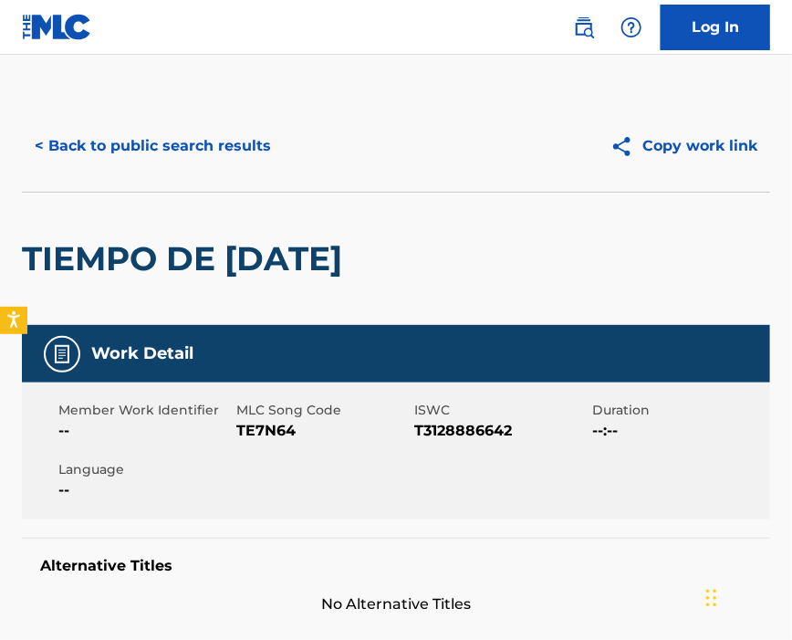
click at [281, 427] on span "TE7N64" at bounding box center [322, 431] width 173 height 22
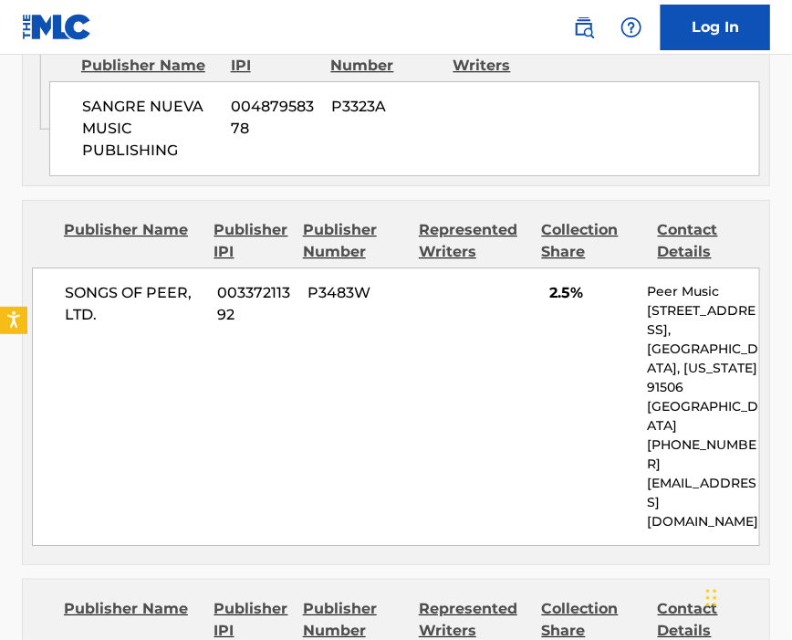
scroll to position [1460, 0]
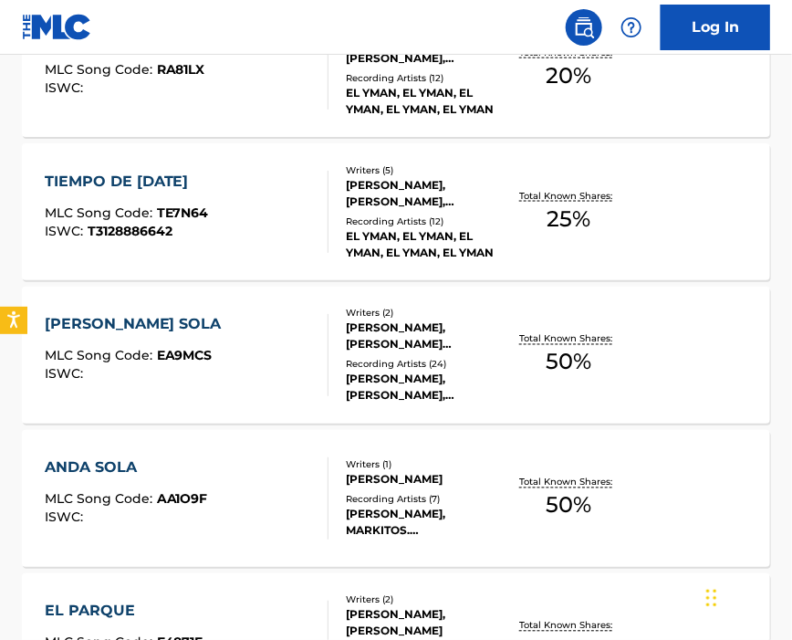
scroll to position [486, 0]
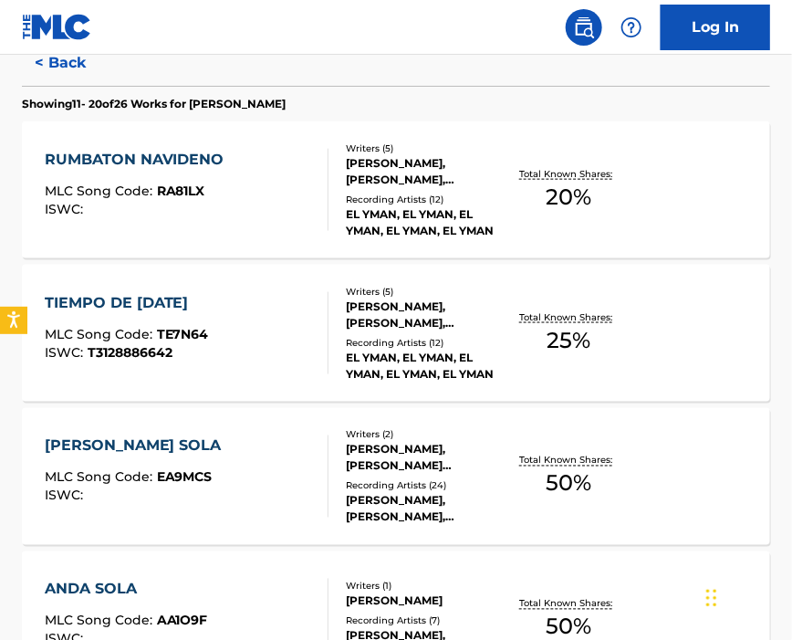
click at [267, 452] on div "[PERSON_NAME] SOLA MLC Song Code : EA9MCS ISWC :" at bounding box center [187, 476] width 285 height 82
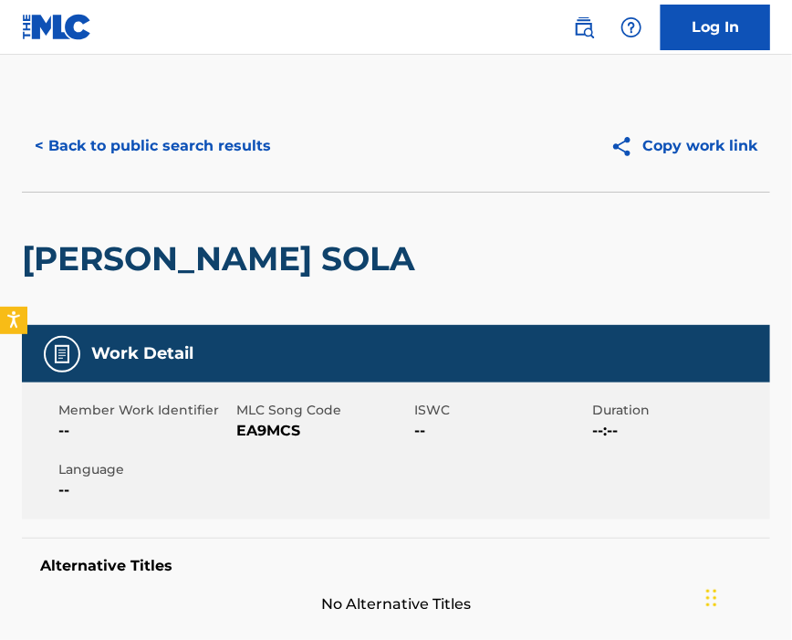
click at [295, 434] on span "EA9MCS" at bounding box center [322, 431] width 173 height 22
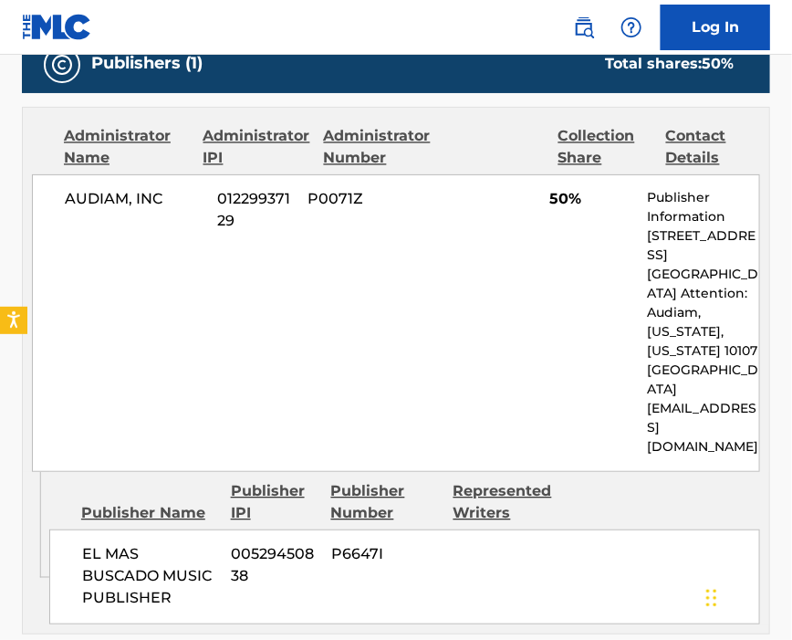
scroll to position [973, 0]
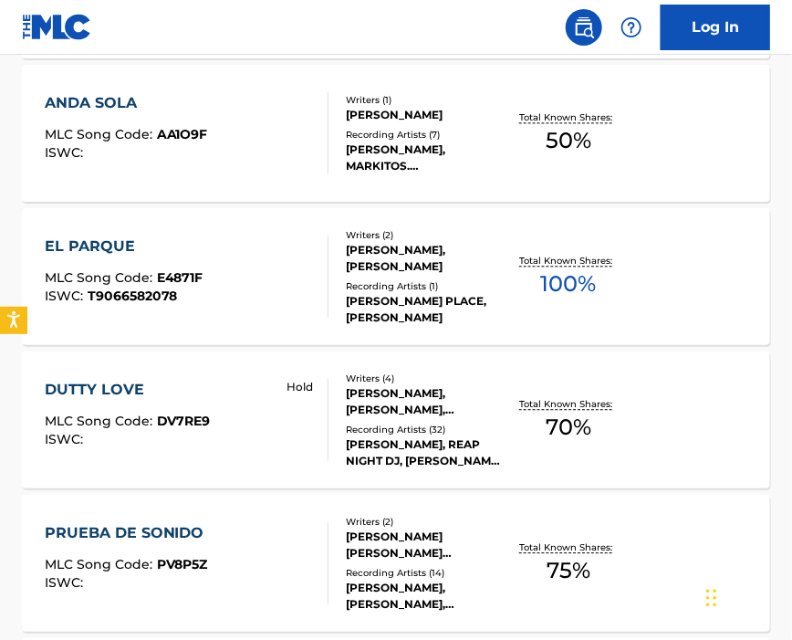
scroll to position [852, 0]
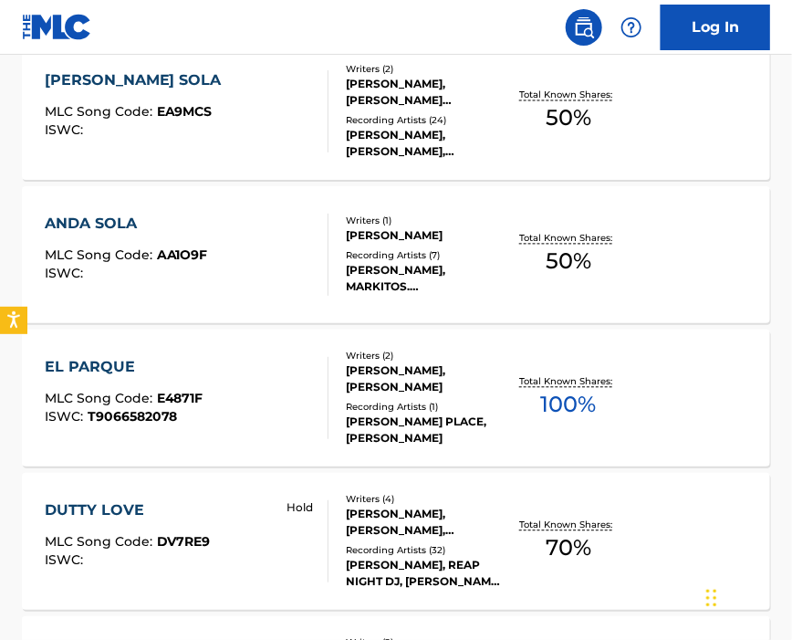
click at [226, 227] on div "ANDA SOLA MLC Song Code : AA1O9F ISWC :" at bounding box center [187, 255] width 285 height 82
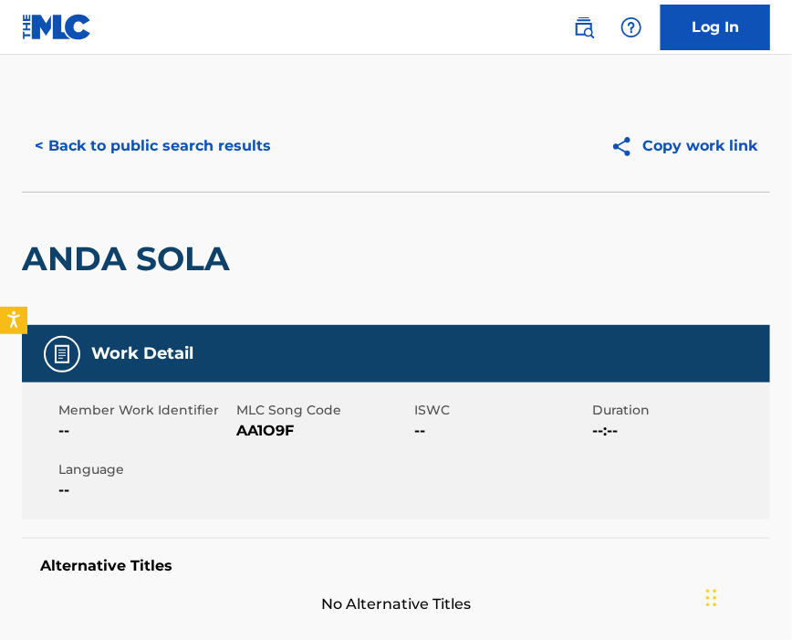
click at [277, 431] on span "AA1O9F" at bounding box center [322, 431] width 173 height 22
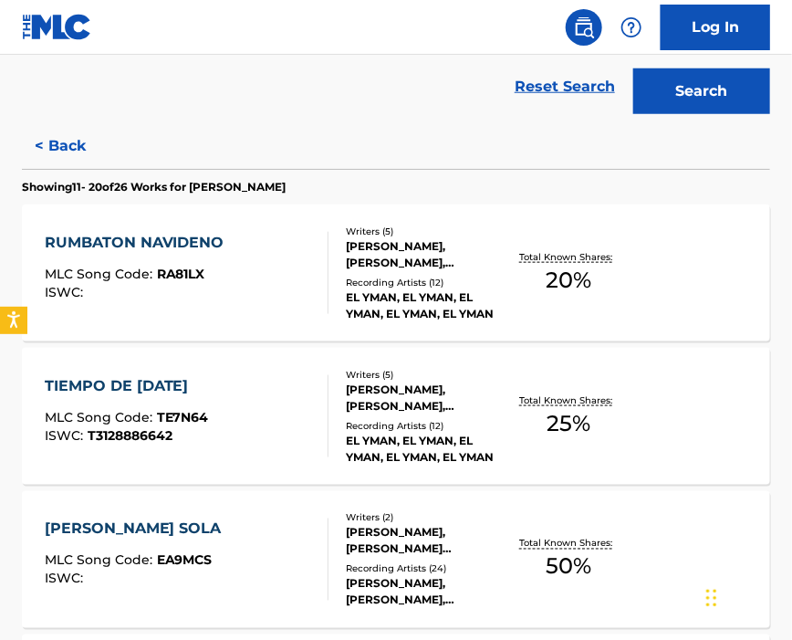
scroll to position [647, 0]
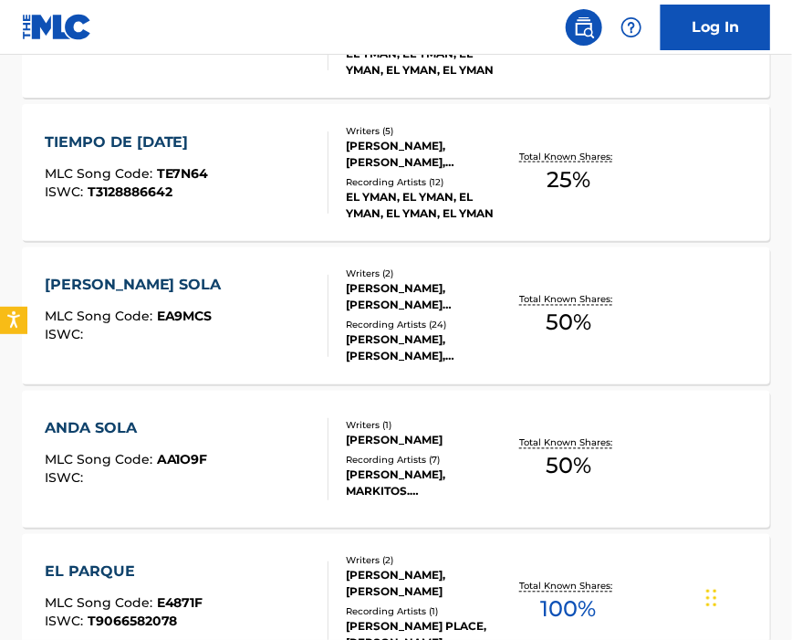
click at [211, 562] on div "EL PARQUE MLC Song Code : E4871F ISWC : T9066582078" at bounding box center [187, 602] width 285 height 82
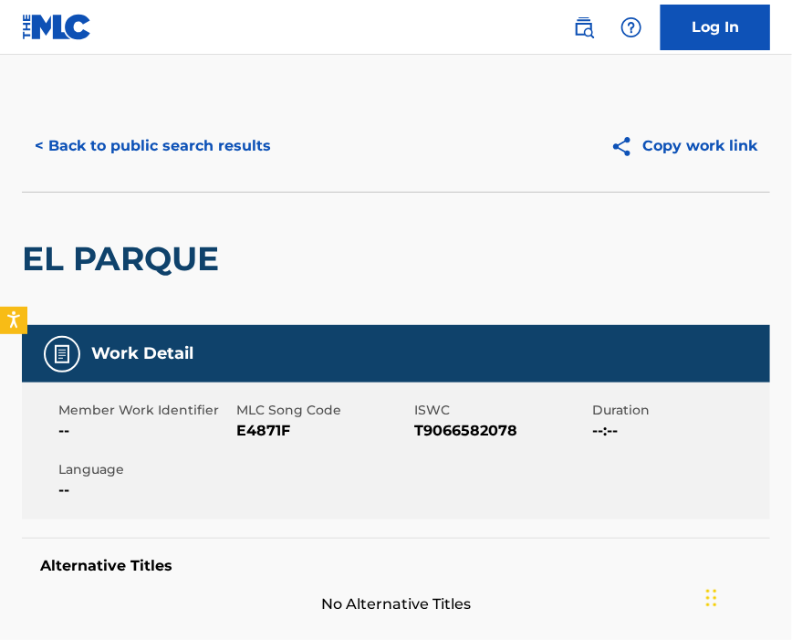
click at [278, 425] on span "E4871F" at bounding box center [322, 431] width 173 height 22
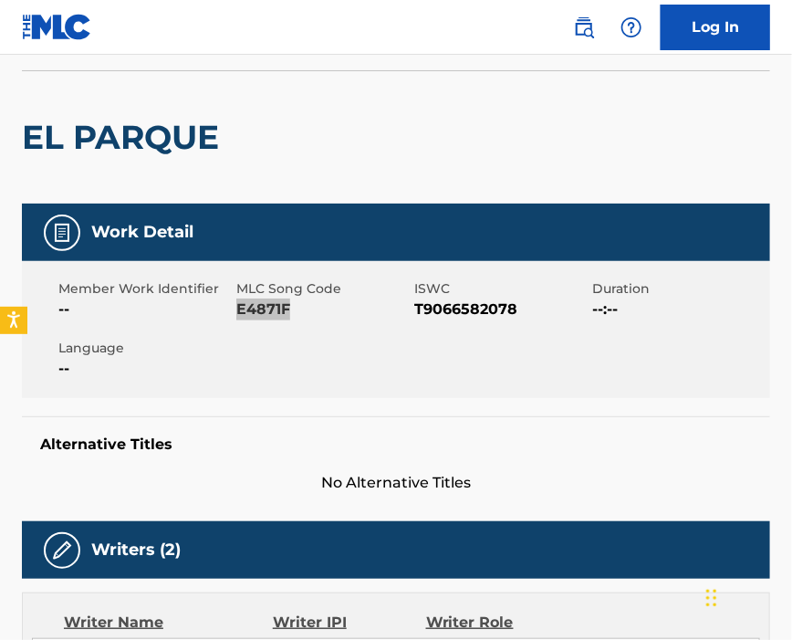
scroll to position [365, 0]
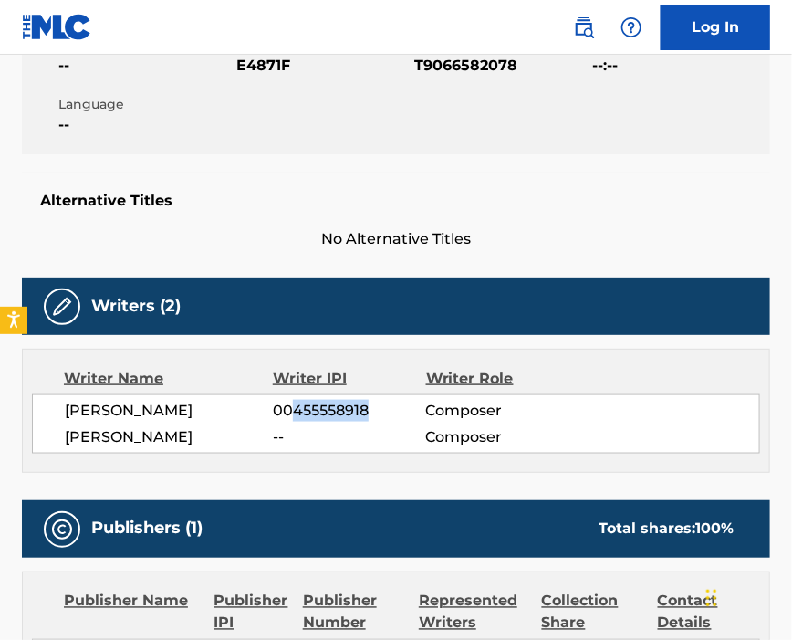
drag, startPoint x: 294, startPoint y: 415, endPoint x: 366, endPoint y: 416, distance: 72.1
click at [366, 416] on span "00455558918" at bounding box center [349, 411] width 152 height 22
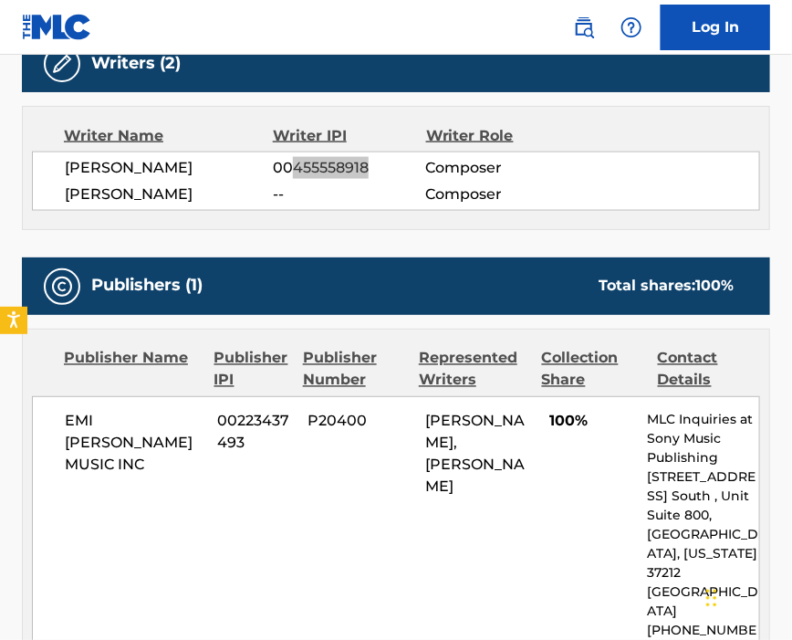
scroll to position [973, 0]
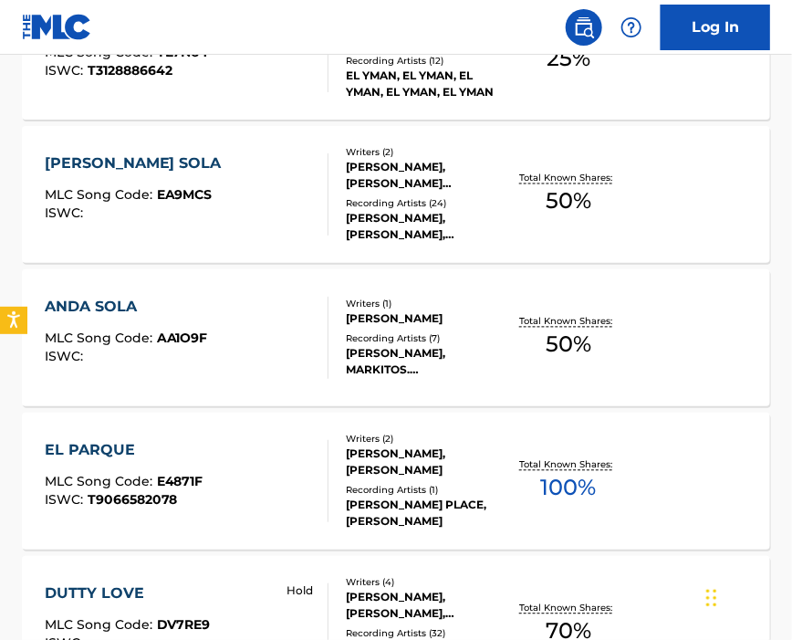
scroll to position [891, 0]
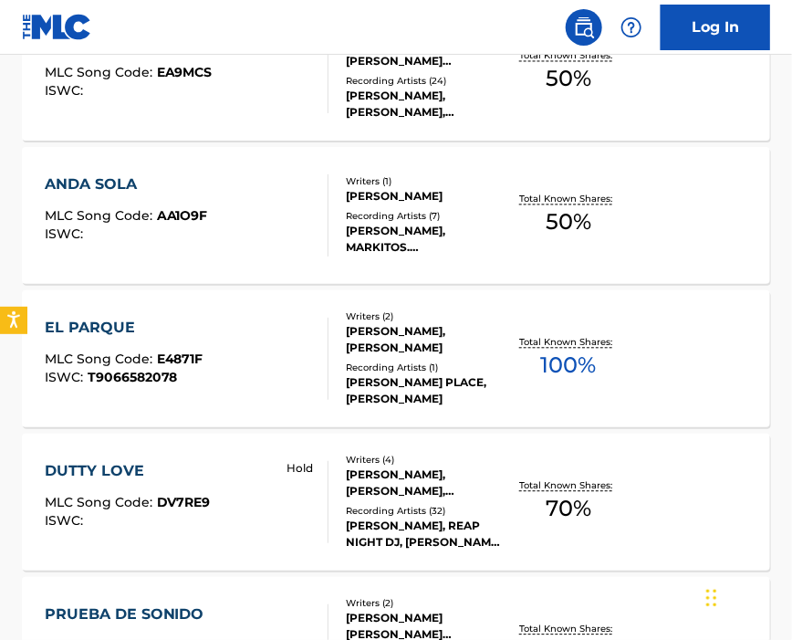
click at [222, 468] on div "DUTTY LOVE MLC Song Code : DV7RE9 ISWC : Hold" at bounding box center [187, 502] width 285 height 82
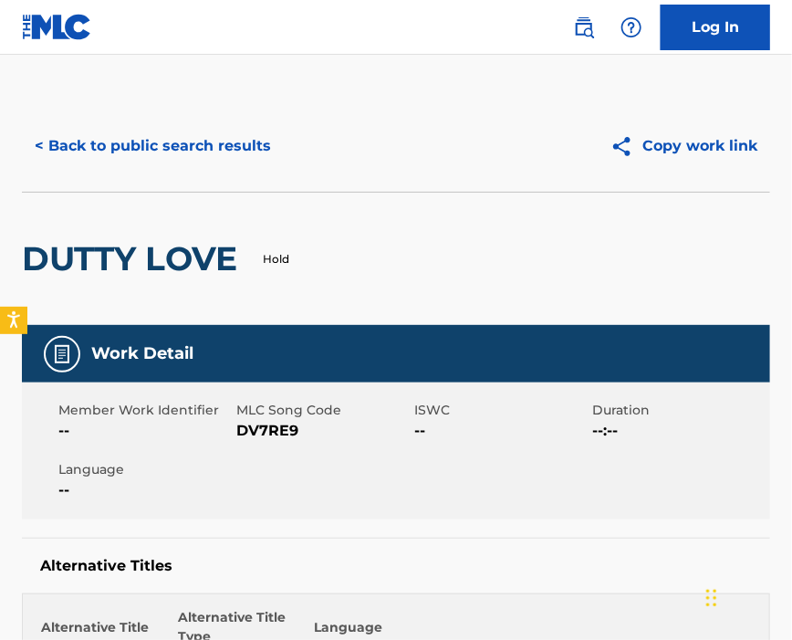
click at [256, 431] on span "DV7RE9" at bounding box center [322, 431] width 173 height 22
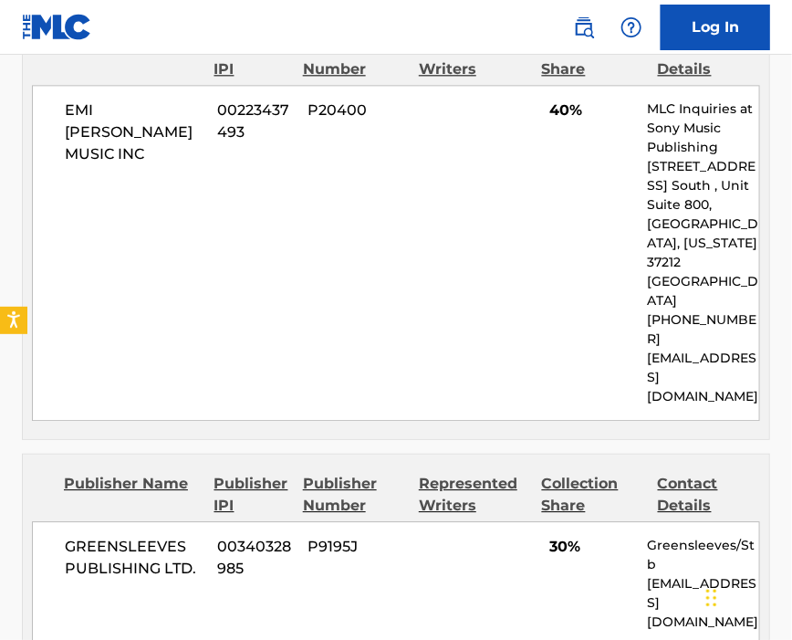
scroll to position [1338, 0]
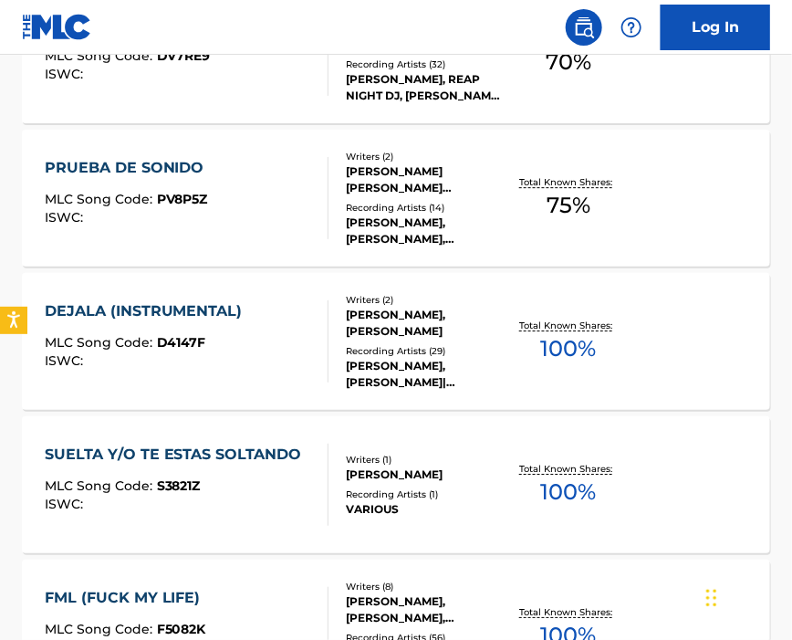
scroll to position [1095, 0]
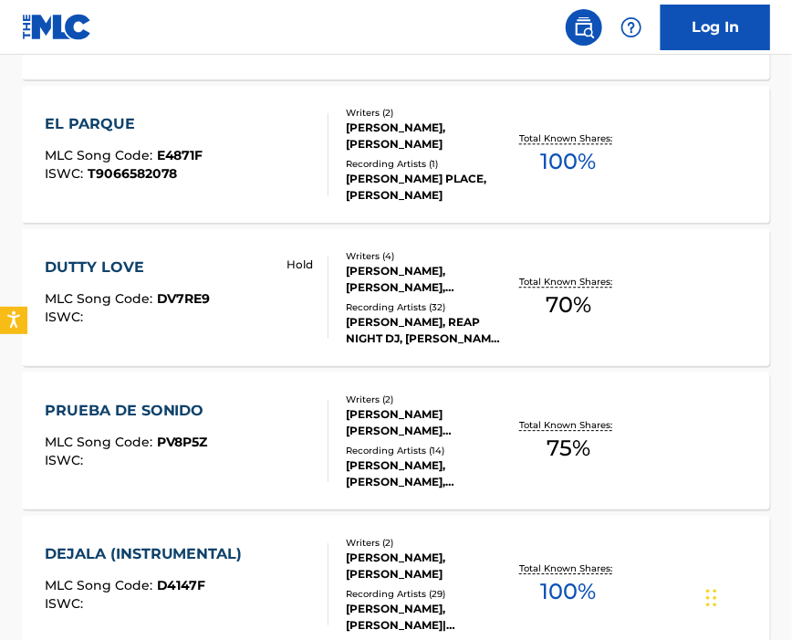
click at [257, 464] on div "PRUEBA DE SONIDO MLC Song Code : PV8P5Z ISWC :" at bounding box center [187, 441] width 285 height 82
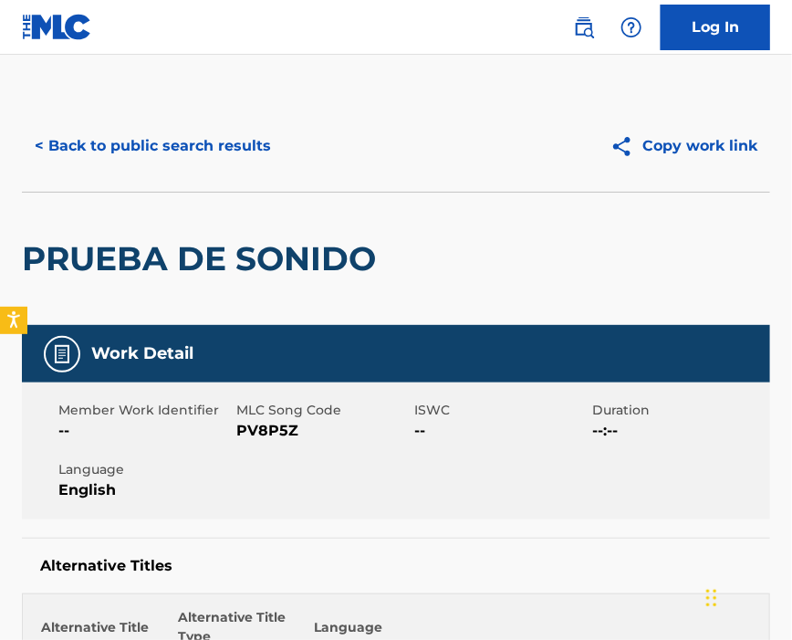
click at [264, 430] on span "PV8P5Z" at bounding box center [322, 431] width 173 height 22
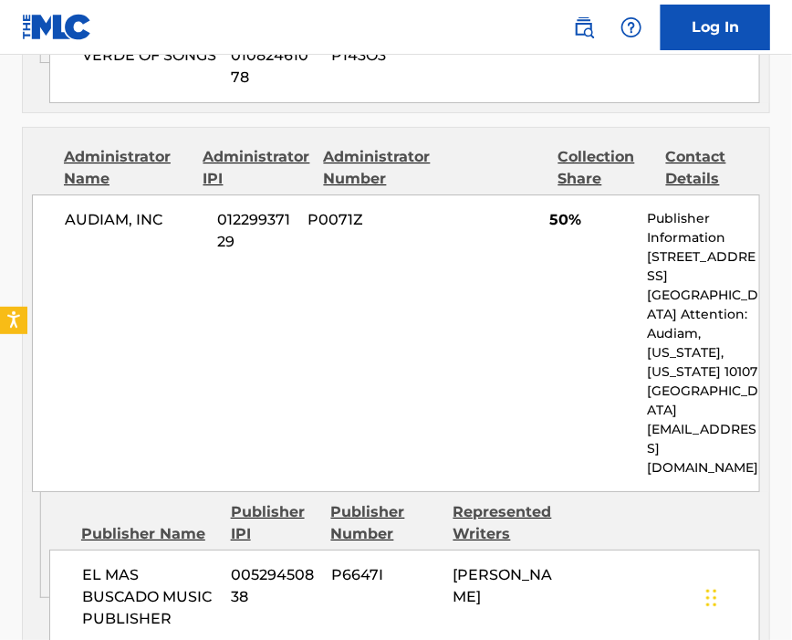
scroll to position [1582, 0]
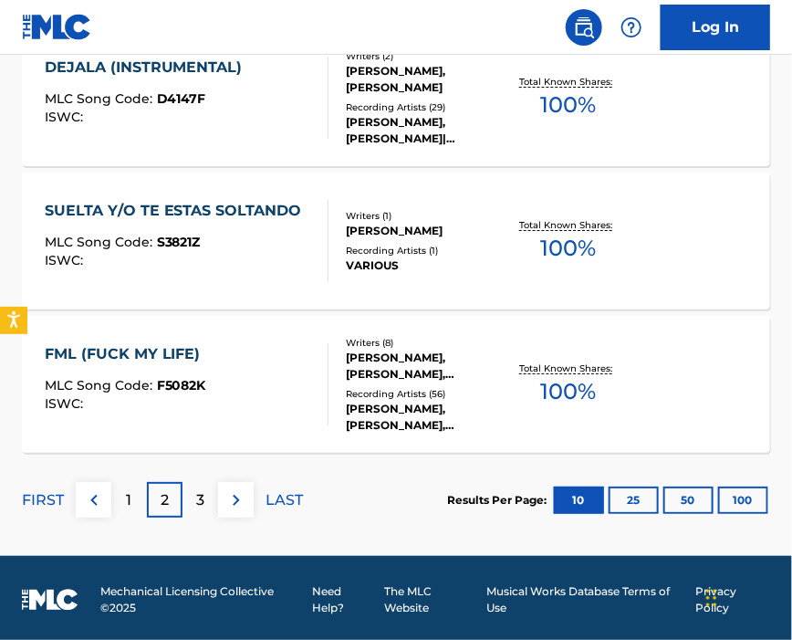
scroll to position [1338, 0]
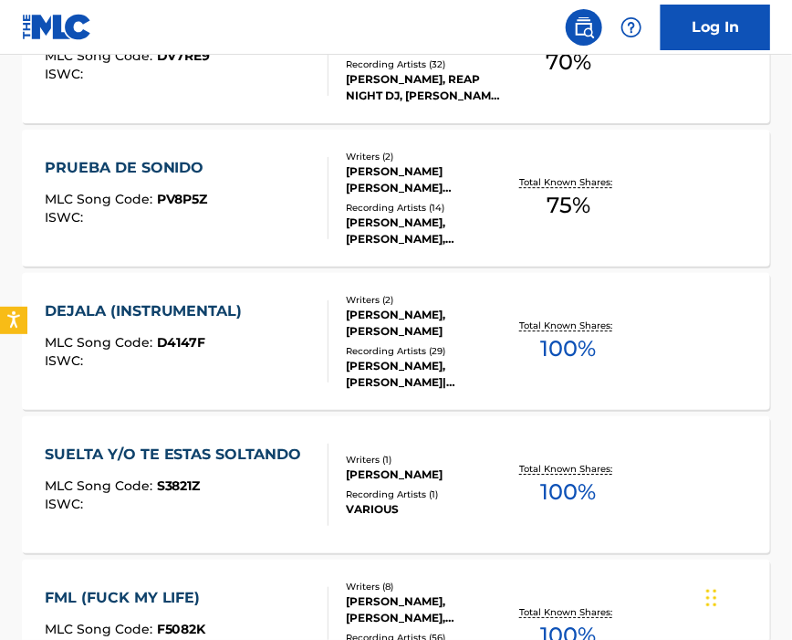
click at [275, 340] on div "DEJALA (INSTRUMENTAL) MLC Song Code : D4147F ISWC :" at bounding box center [187, 341] width 285 height 82
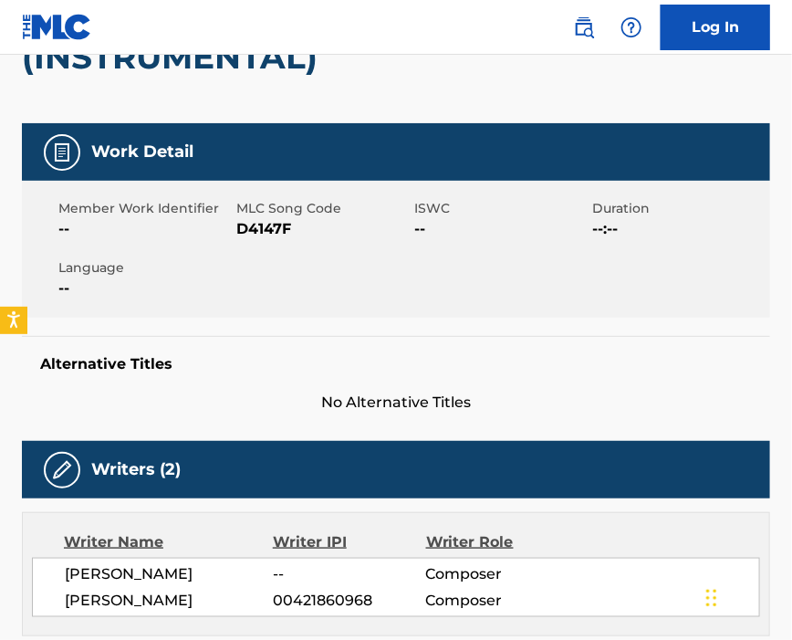
scroll to position [121, 0]
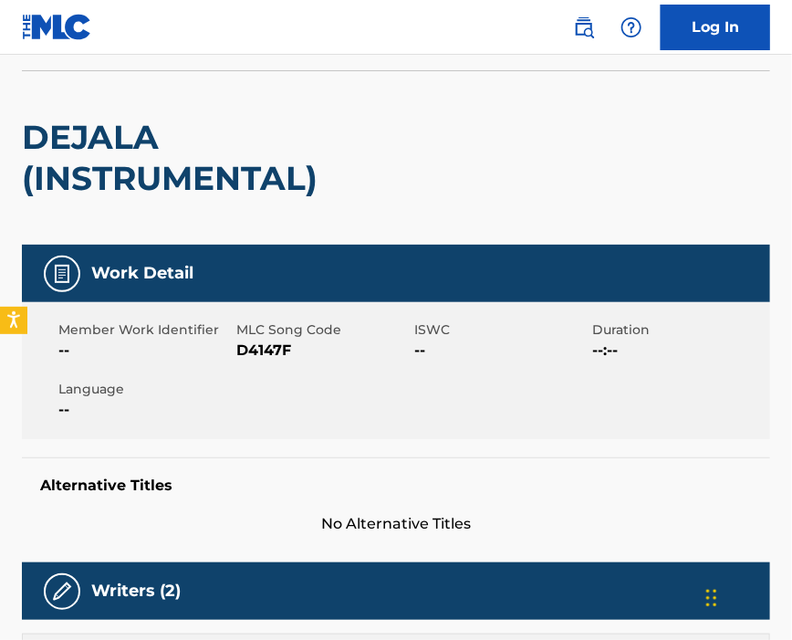
click at [267, 348] on span "D4147F" at bounding box center [322, 351] width 173 height 22
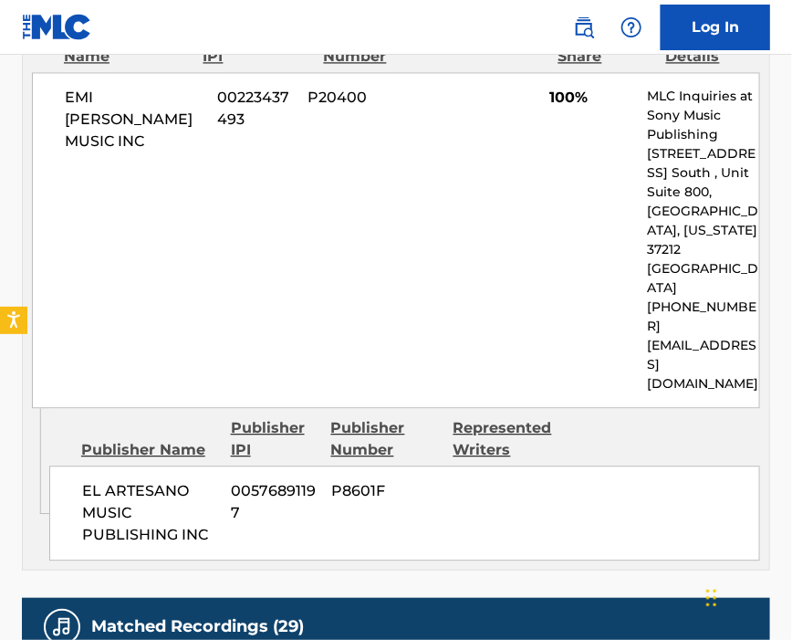
scroll to position [1095, 0]
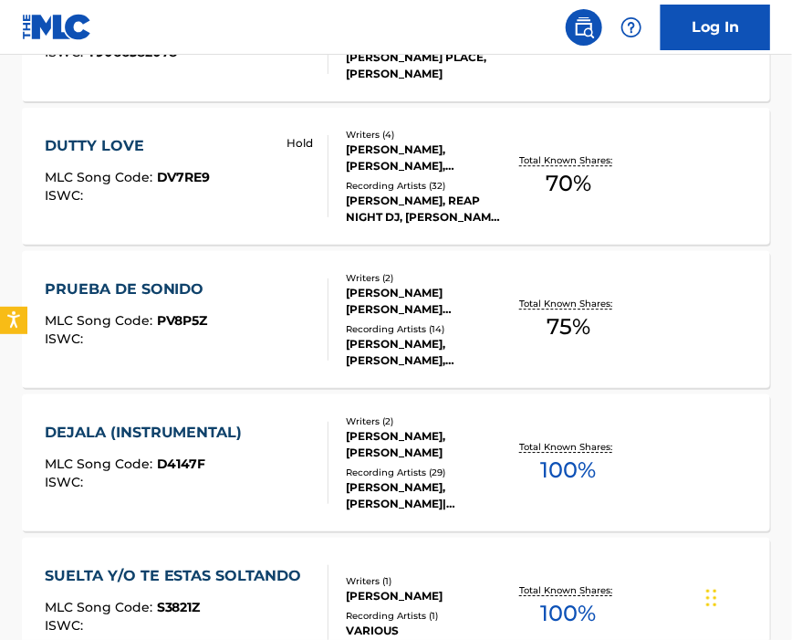
scroll to position [1338, 0]
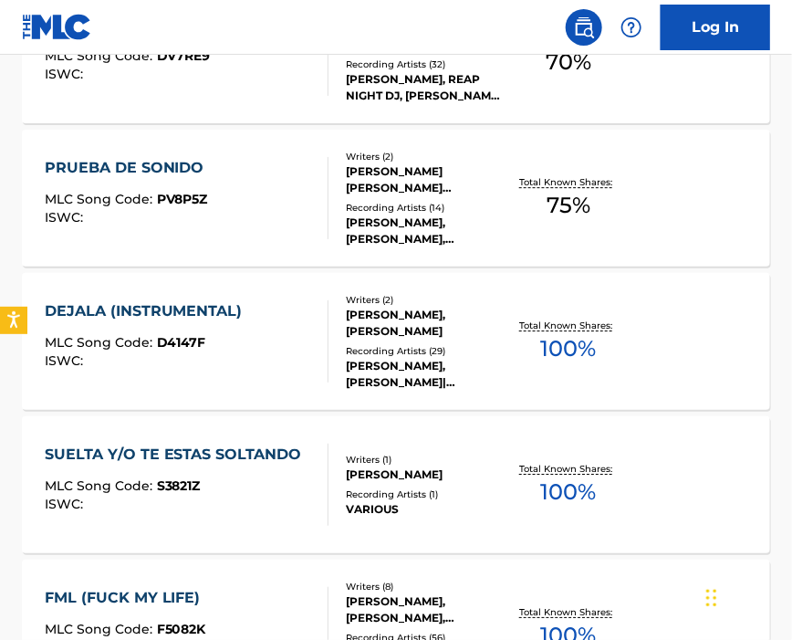
click at [242, 507] on div "ISWC :" at bounding box center [178, 504] width 267 height 14
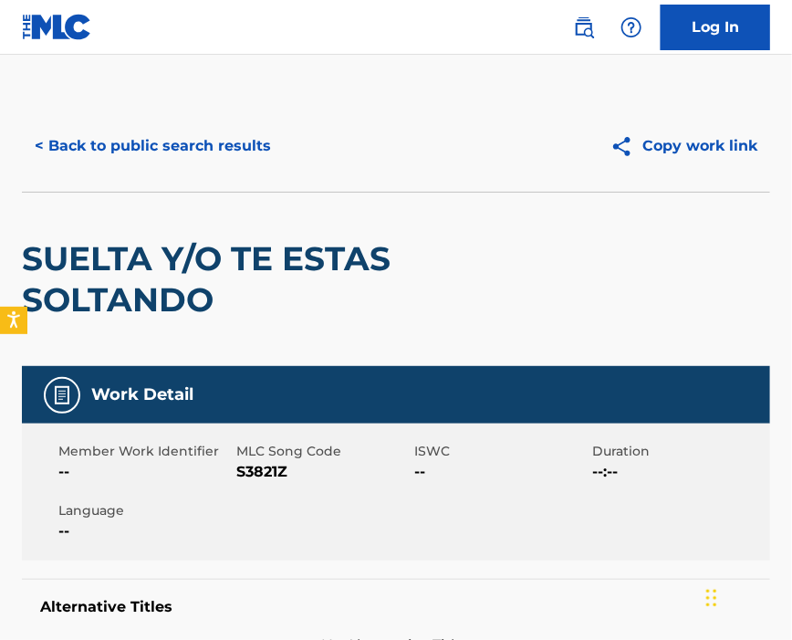
scroll to position [121, 0]
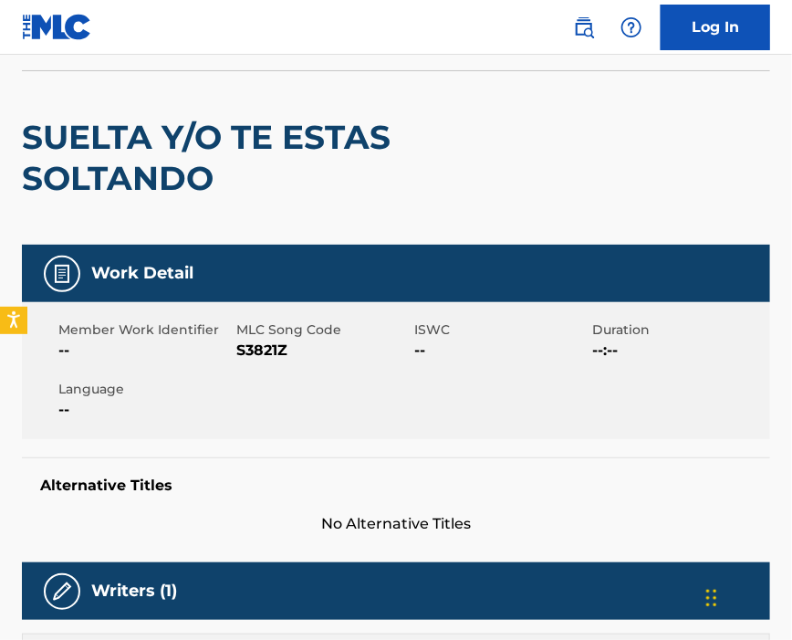
click at [268, 350] on span "S3821Z" at bounding box center [322, 351] width 173 height 22
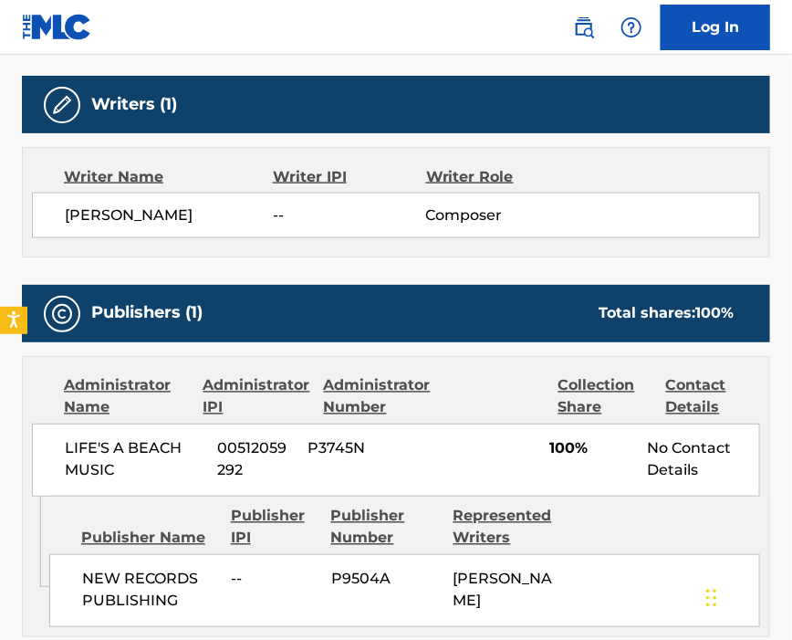
scroll to position [730, 0]
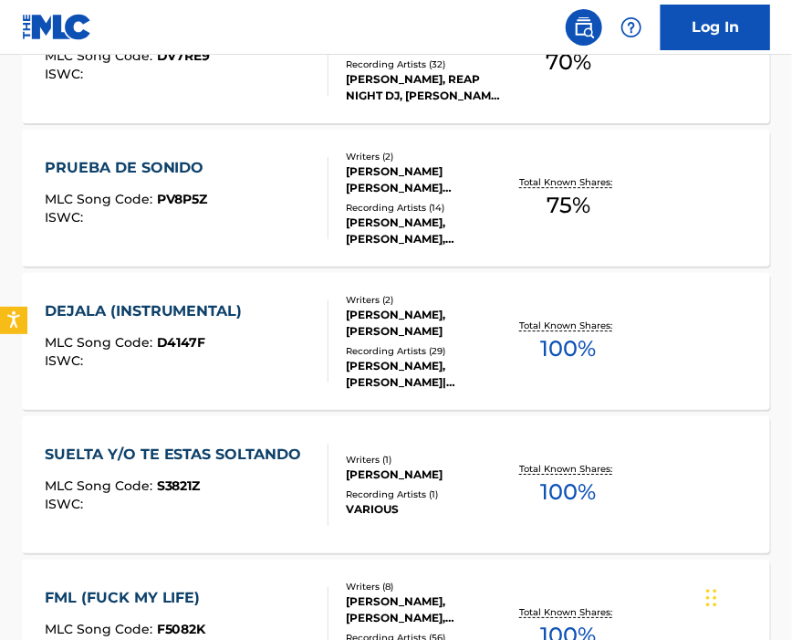
scroll to position [1460, 0]
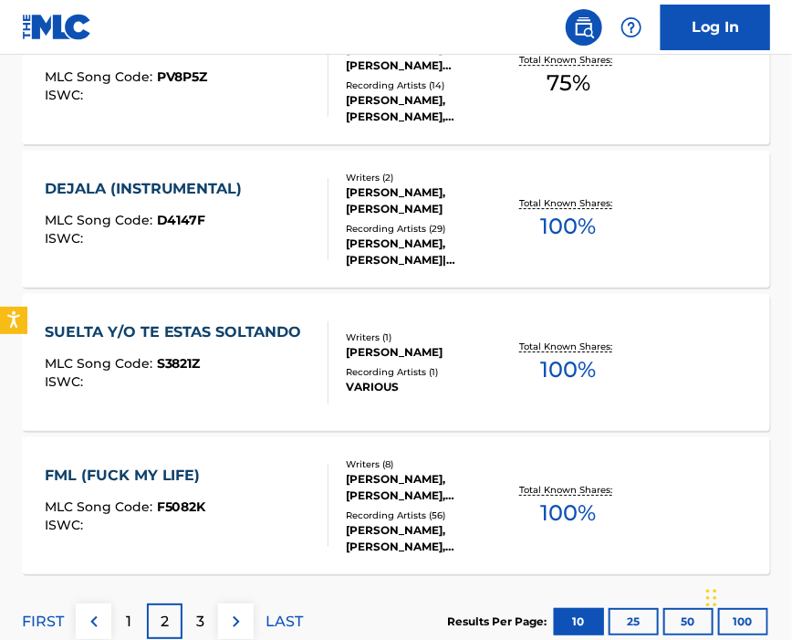
click at [236, 495] on div "FML (FUCK MY LIFE) MLC Song Code : F5082K ISWC :" at bounding box center [187, 506] width 285 height 82
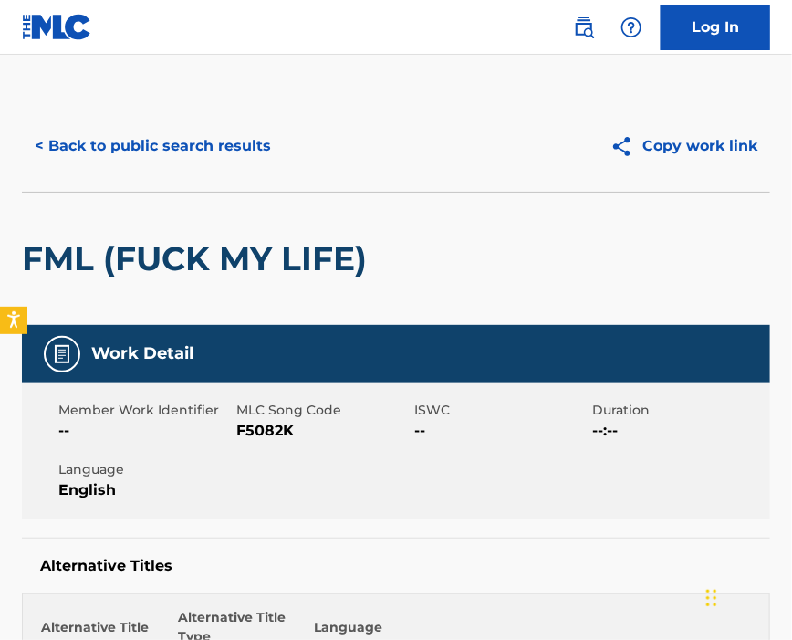
scroll to position [121, 0]
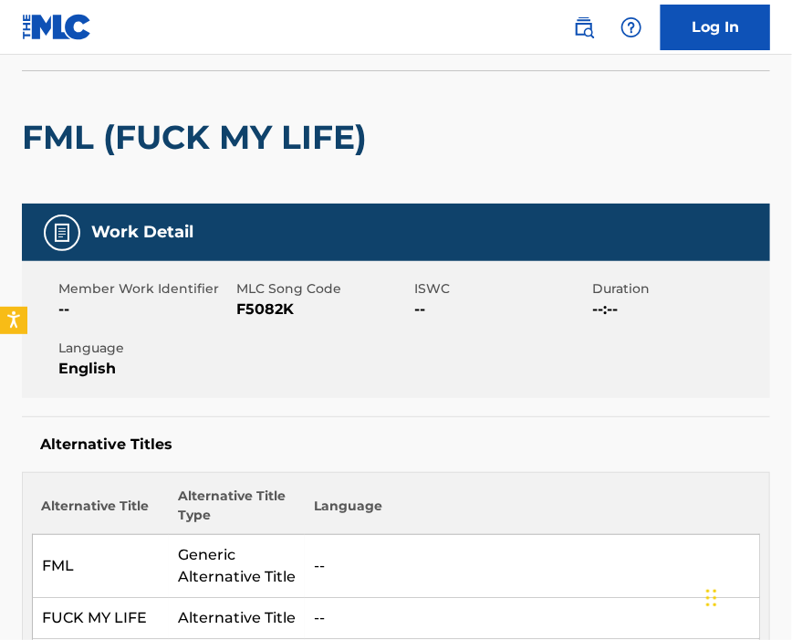
click at [276, 310] on span "F5082K" at bounding box center [322, 309] width 173 height 22
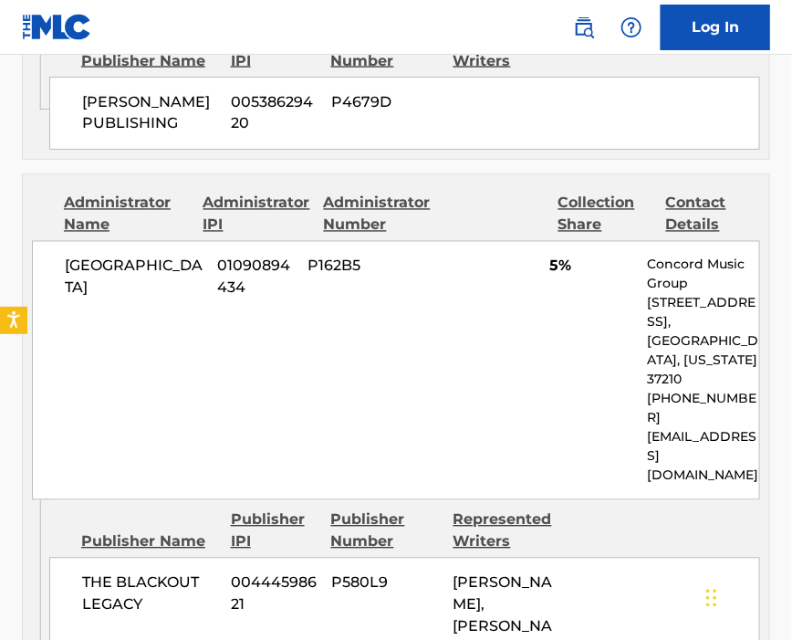
scroll to position [2677, 0]
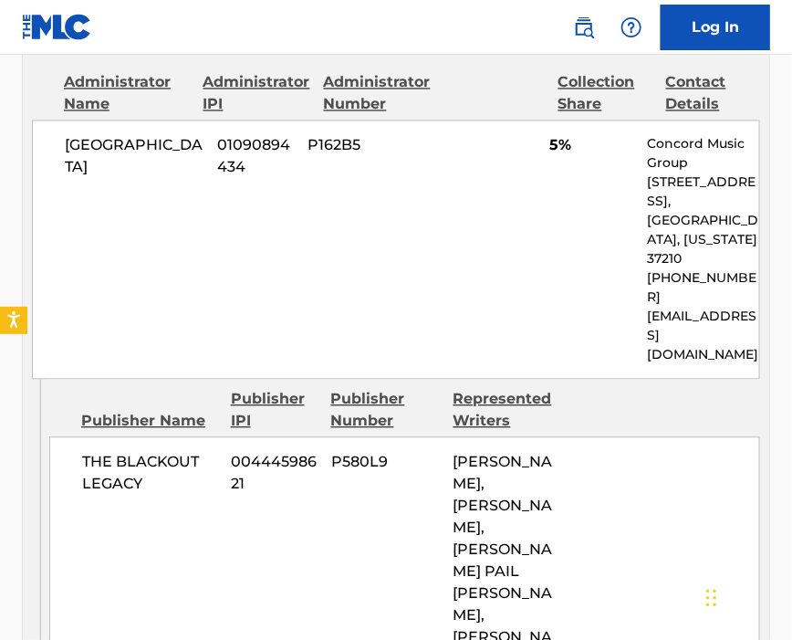
scroll to position [1584, 0]
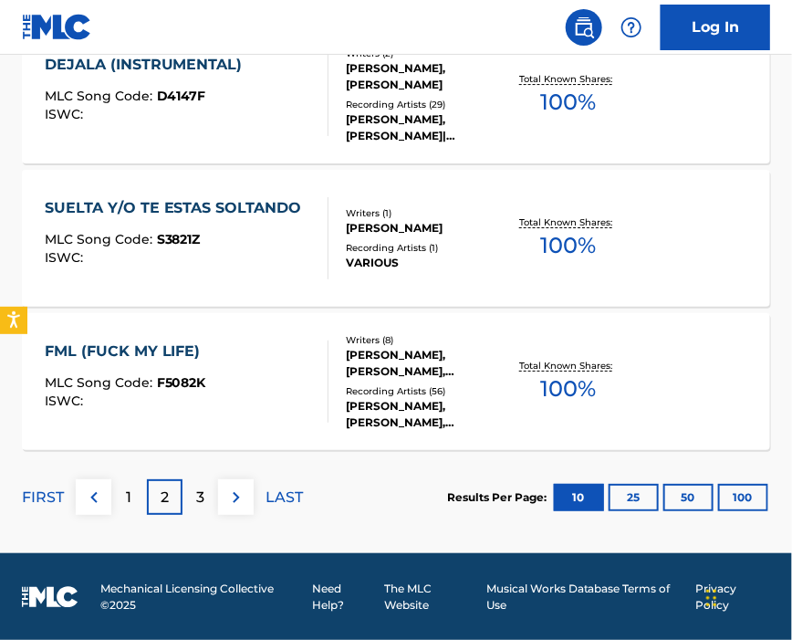
click at [197, 503] on p "3" at bounding box center [200, 497] width 8 height 22
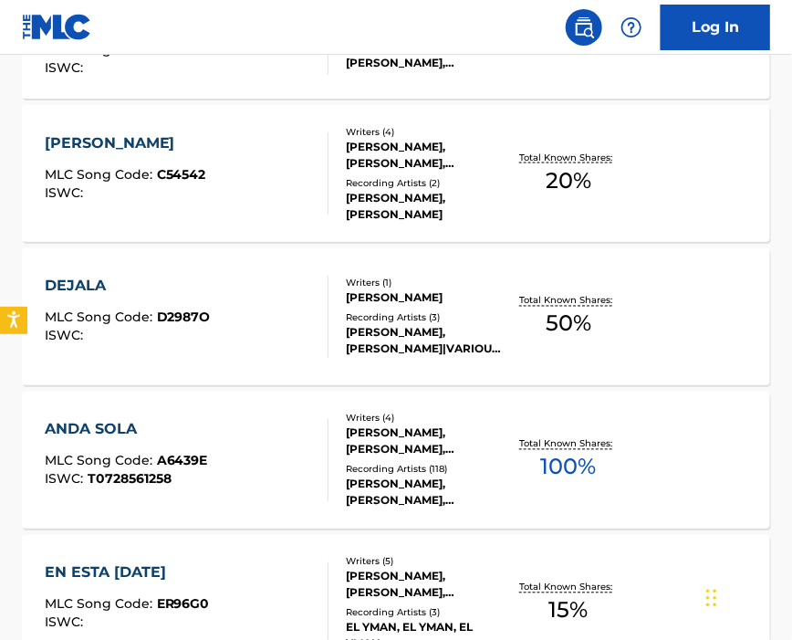
scroll to position [403, 0]
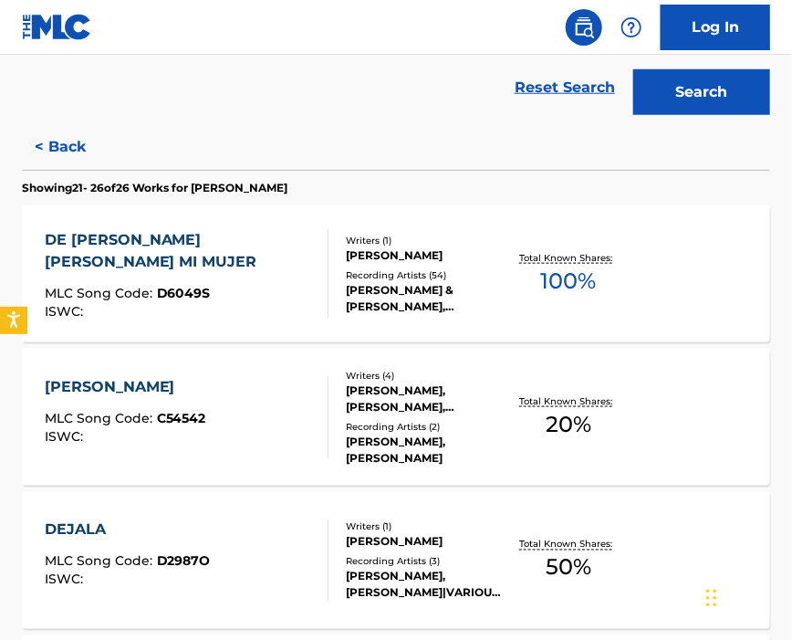
click at [206, 287] on div "MLC Song Code : D6049S" at bounding box center [179, 296] width 269 height 18
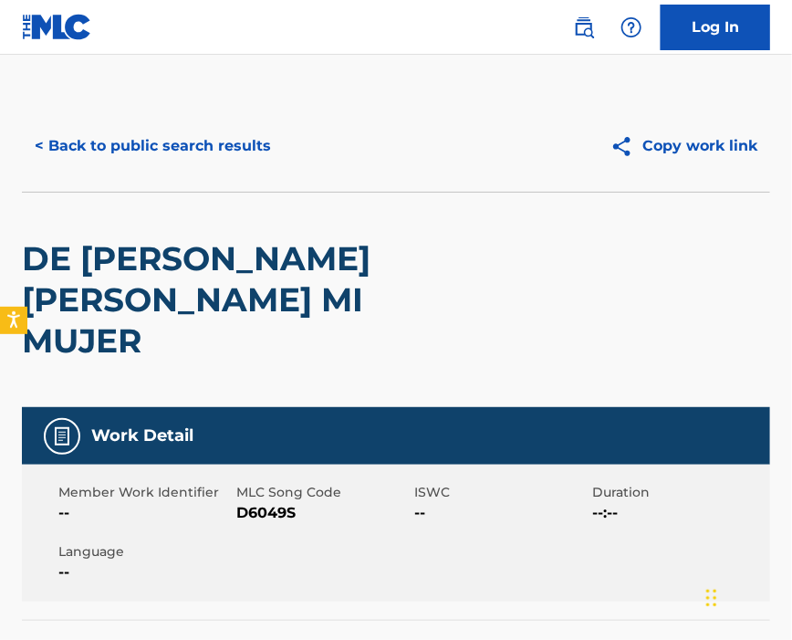
click at [271, 502] on span "D6049S" at bounding box center [322, 513] width 173 height 22
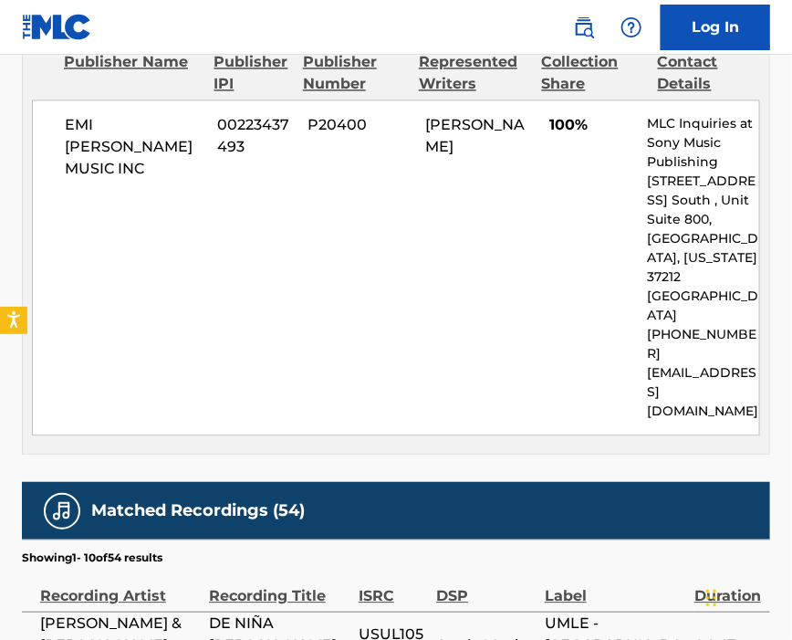
scroll to position [608, 0]
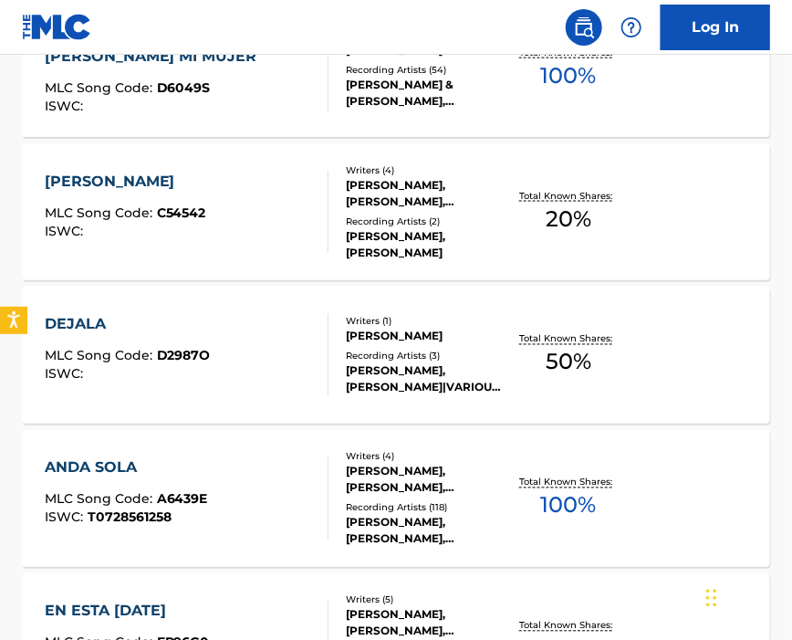
scroll to position [365, 0]
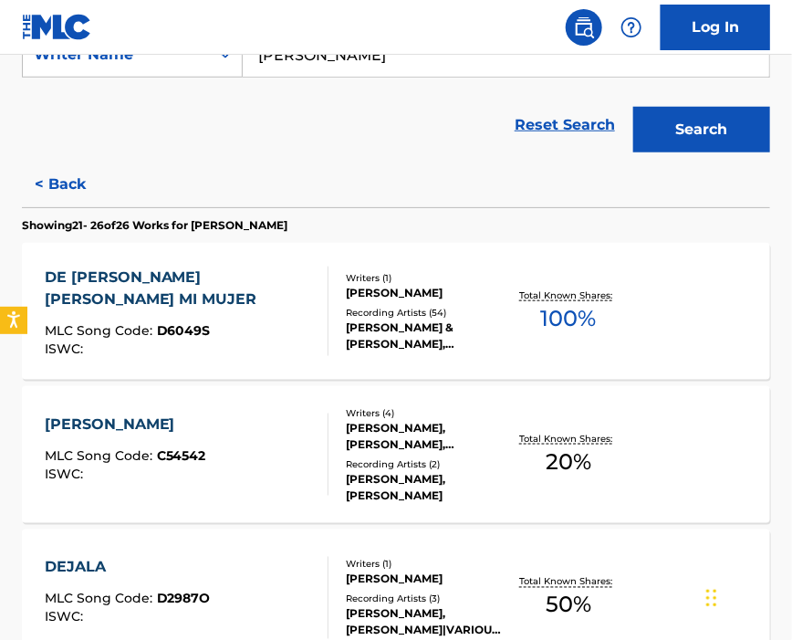
click at [202, 425] on div "[PERSON_NAME]" at bounding box center [126, 424] width 162 height 22
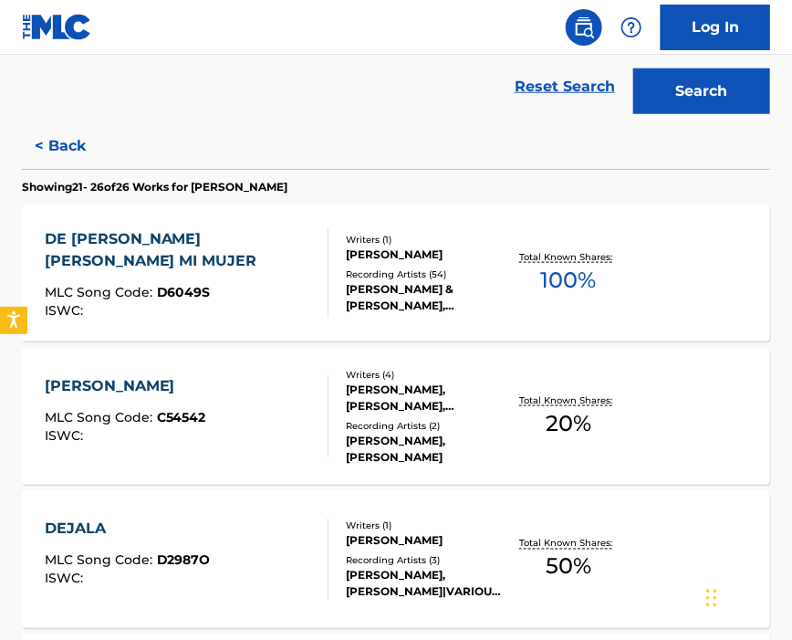
scroll to position [526, 0]
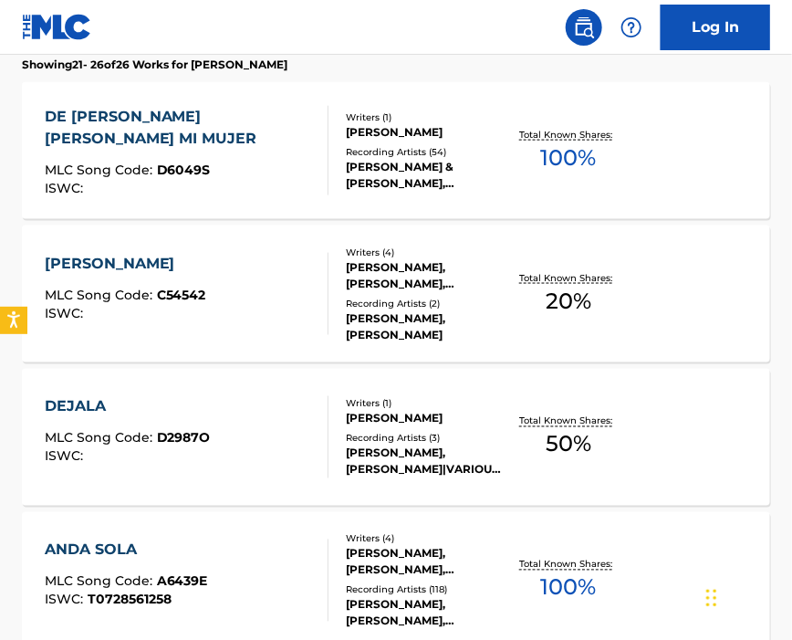
click at [226, 420] on div "DEJALA MLC Song Code : D2987O ISWC :" at bounding box center [187, 437] width 285 height 82
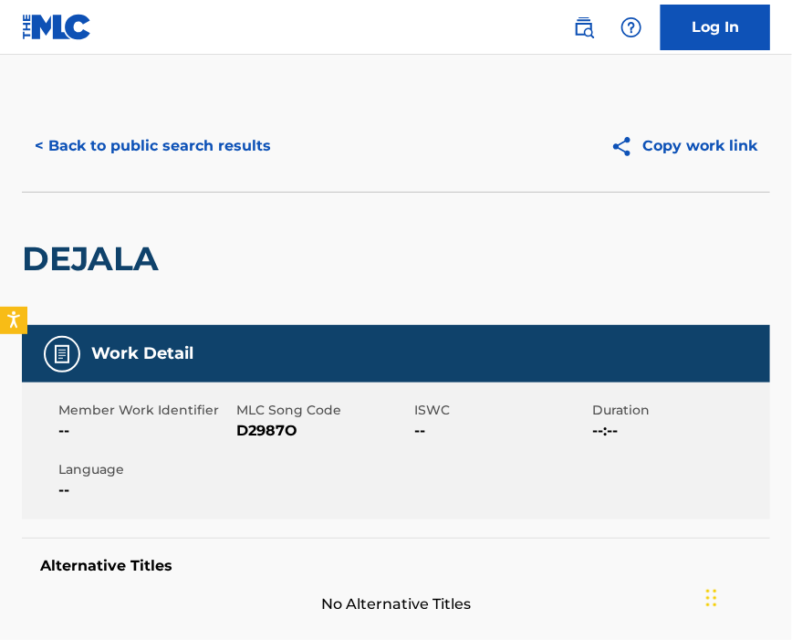
click at [274, 423] on span "D2987O" at bounding box center [322, 431] width 173 height 22
click at [272, 431] on span "D2987O" at bounding box center [322, 431] width 173 height 22
click at [246, 427] on span "D2987O" at bounding box center [322, 431] width 173 height 22
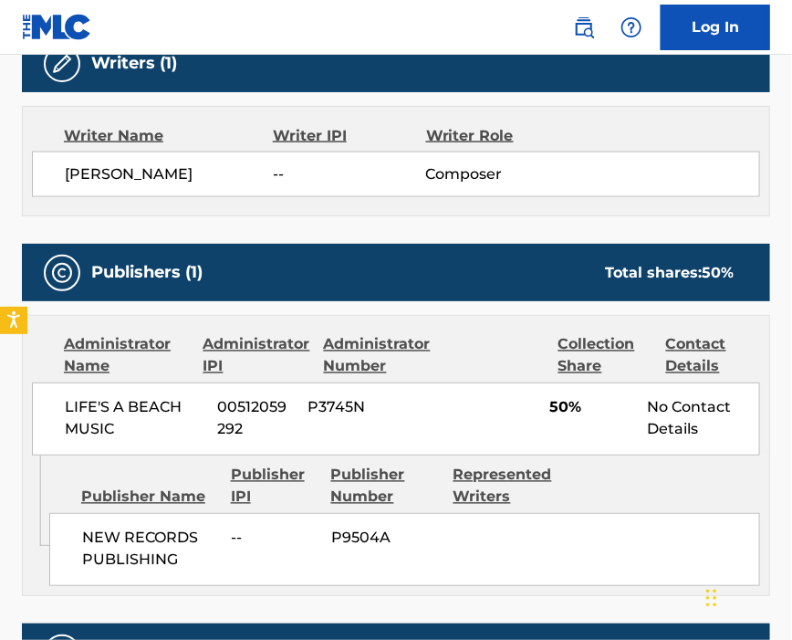
scroll to position [730, 0]
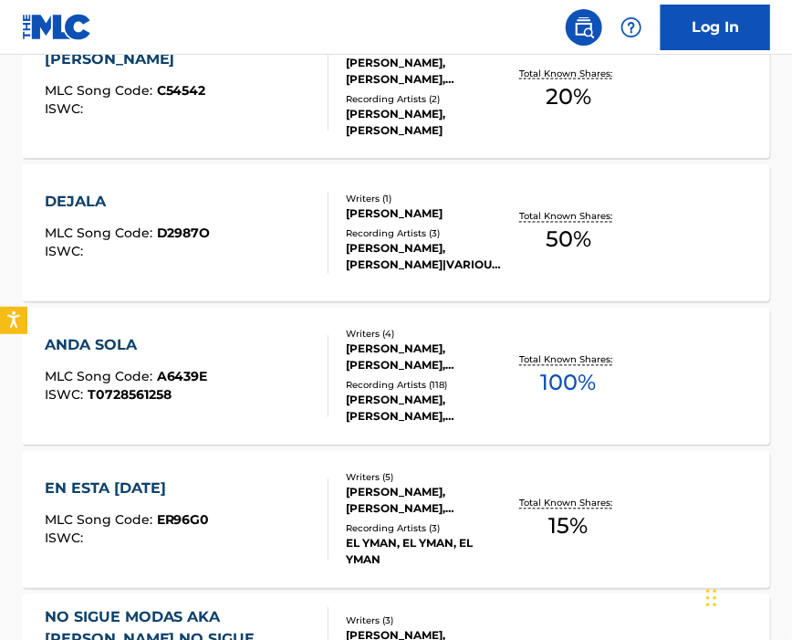
click at [275, 332] on div "ANDA SOLA MLC Song Code : A6439E ISWC : T0728561258 Writers ( 4 ) [PERSON_NAME]…" at bounding box center [396, 376] width 748 height 137
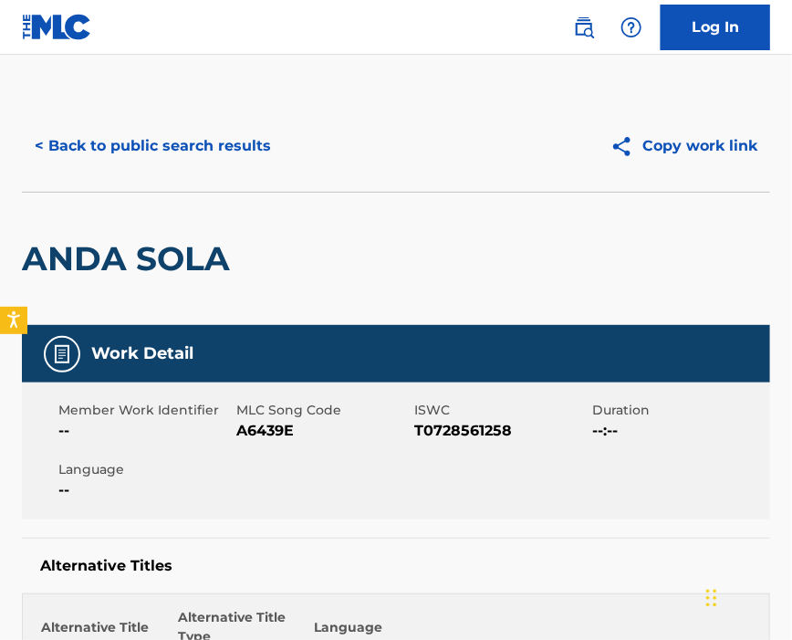
click at [270, 434] on span "A6439E" at bounding box center [322, 431] width 173 height 22
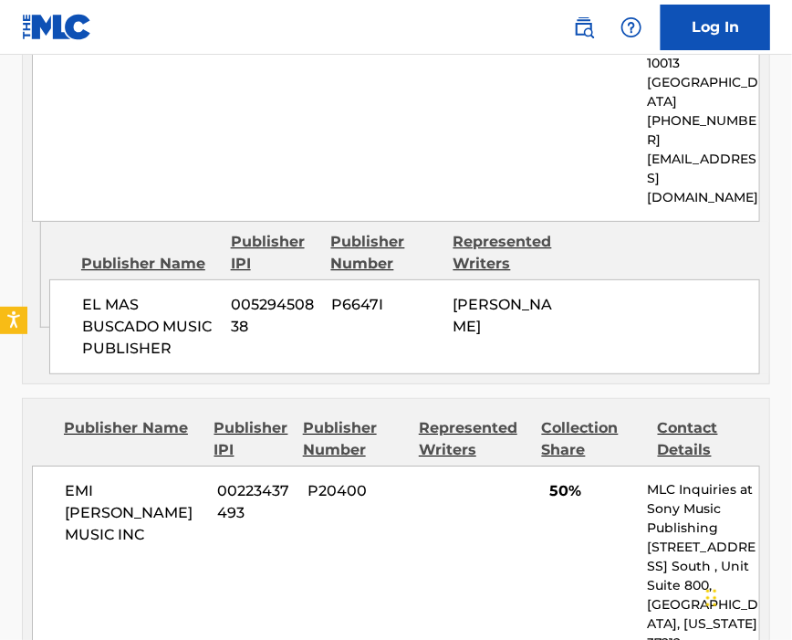
scroll to position [1460, 0]
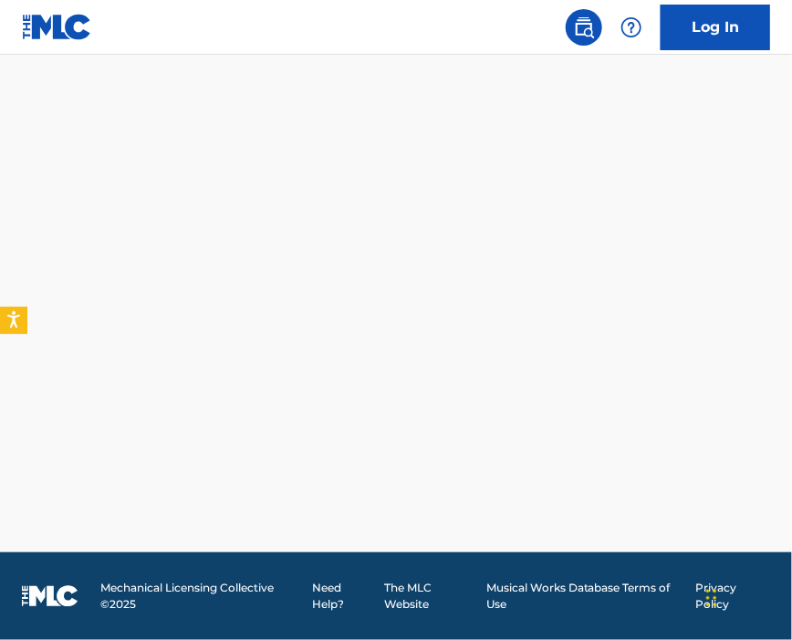
scroll to position [1011, 0]
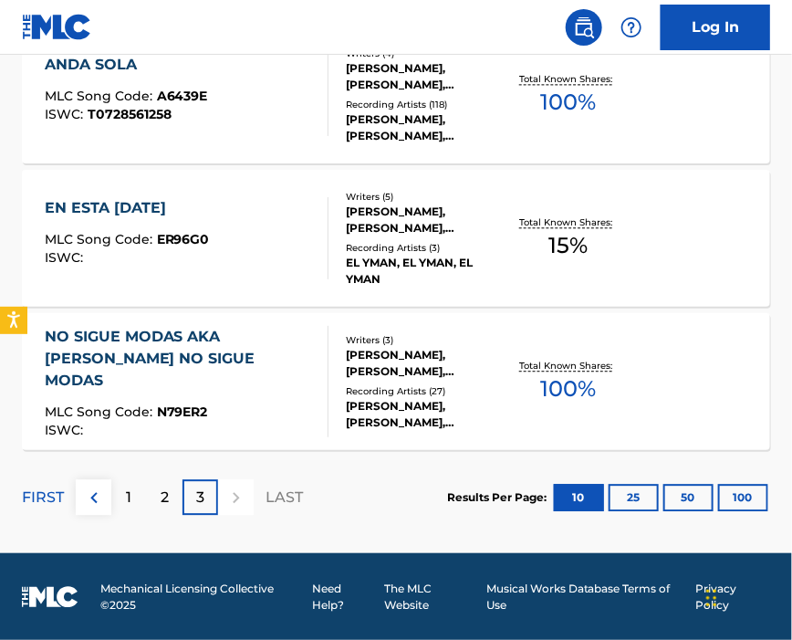
click at [170, 234] on span "ER96G0" at bounding box center [183, 239] width 53 height 16
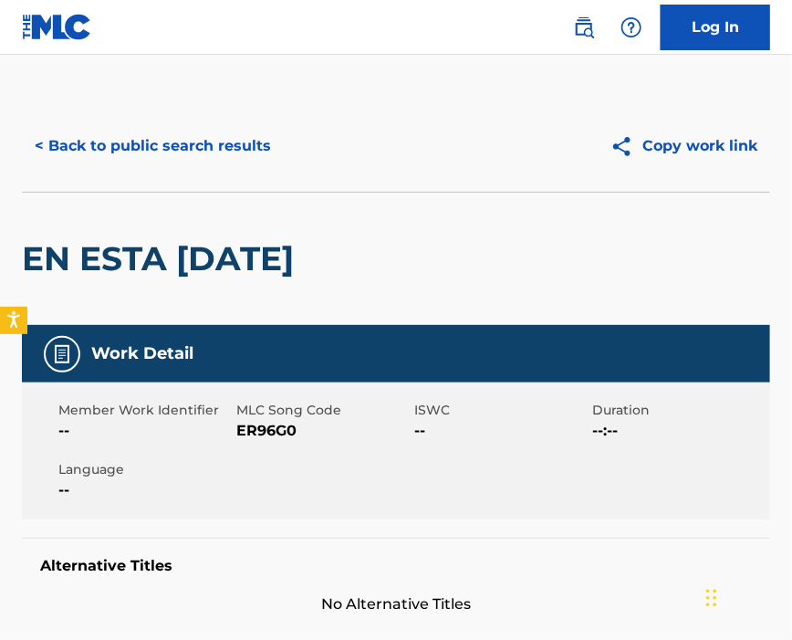
click at [276, 429] on span "ER96G0" at bounding box center [322, 431] width 173 height 22
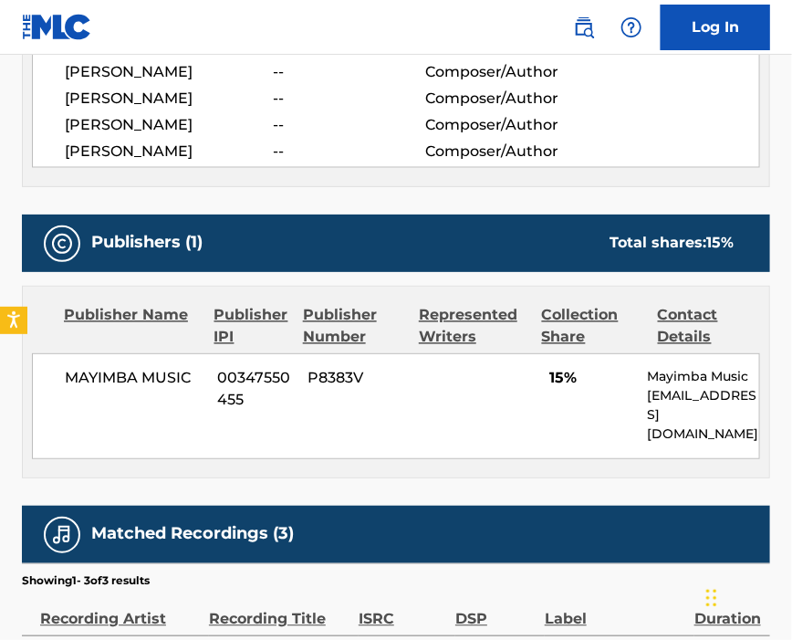
scroll to position [852, 0]
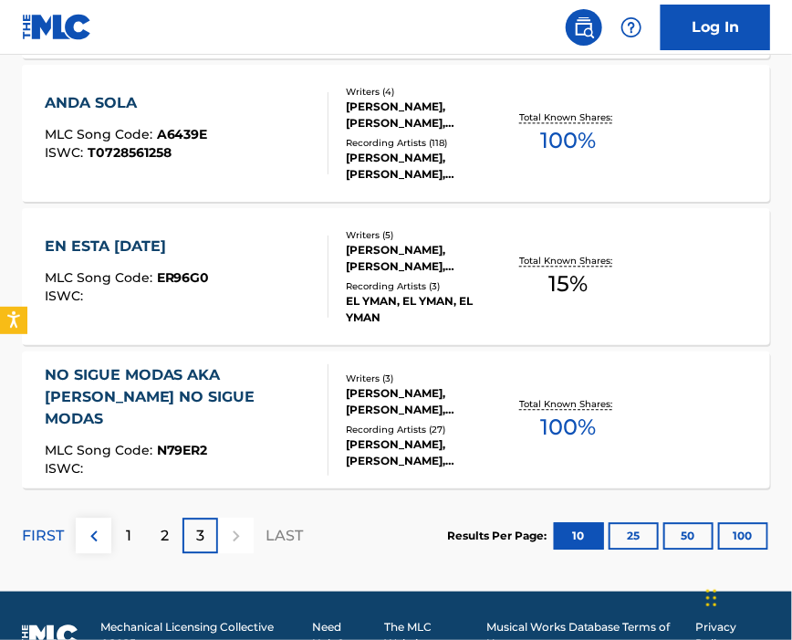
scroll to position [1011, 0]
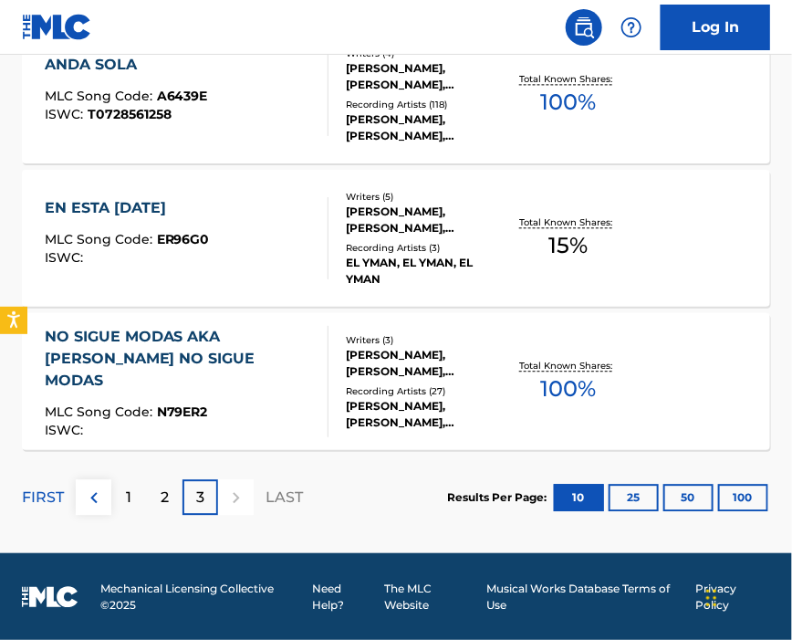
click at [225, 405] on div "MLC Song Code : N79ER2" at bounding box center [179, 414] width 269 height 18
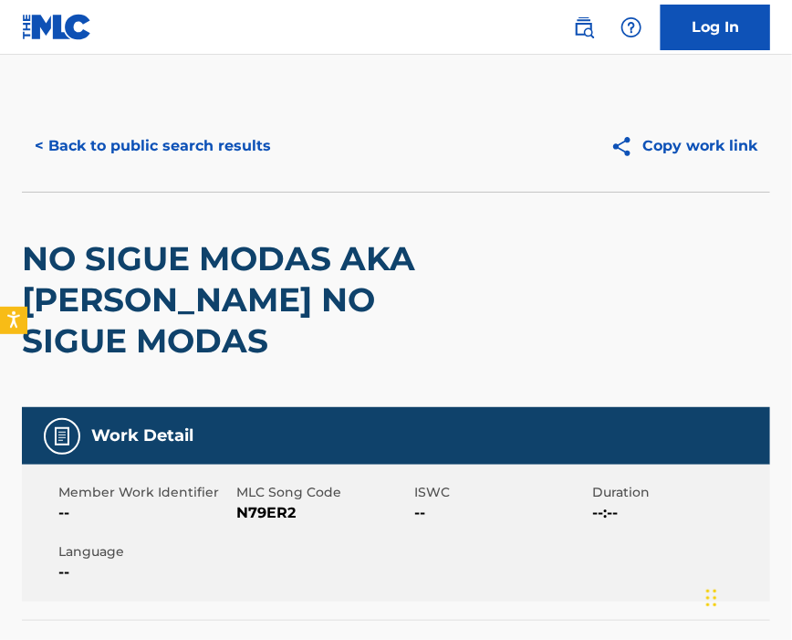
click at [283, 502] on span "N79ER2" at bounding box center [322, 513] width 173 height 22
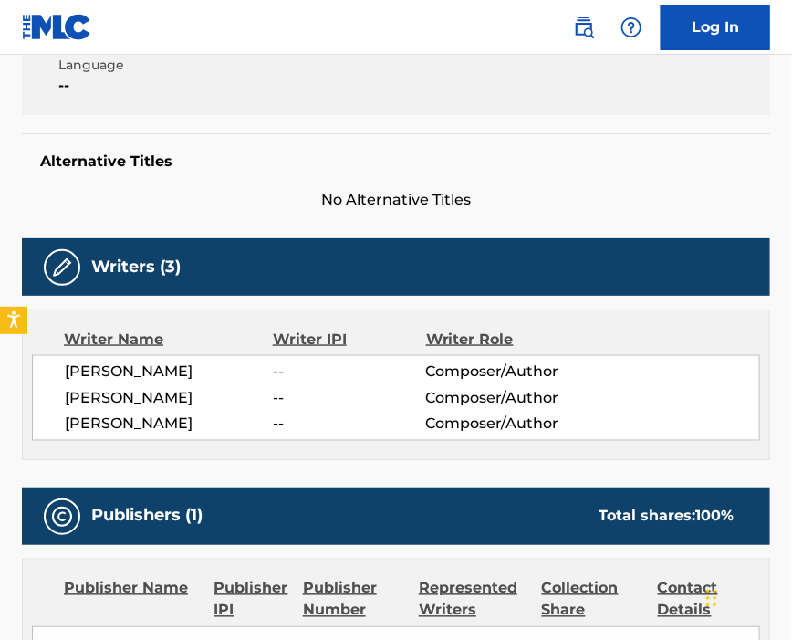
scroll to position [608, 0]
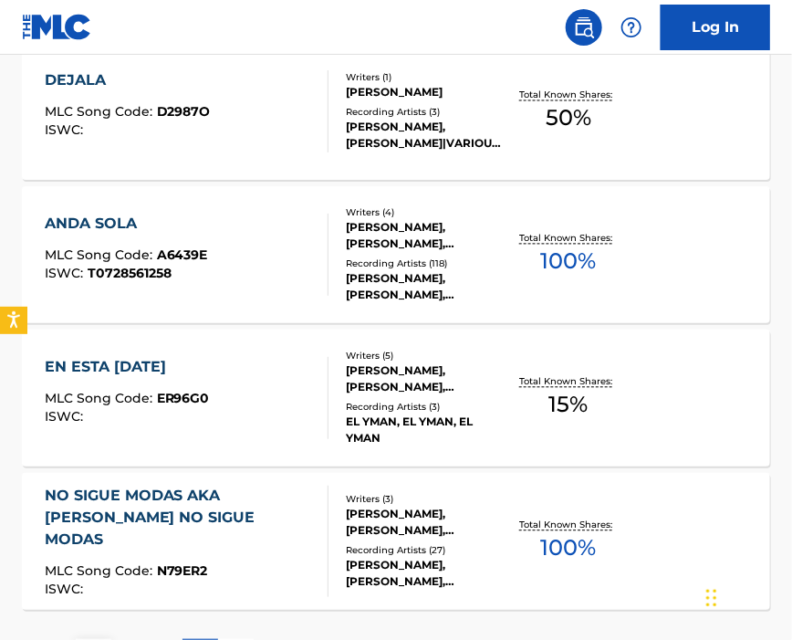
scroll to position [973, 0]
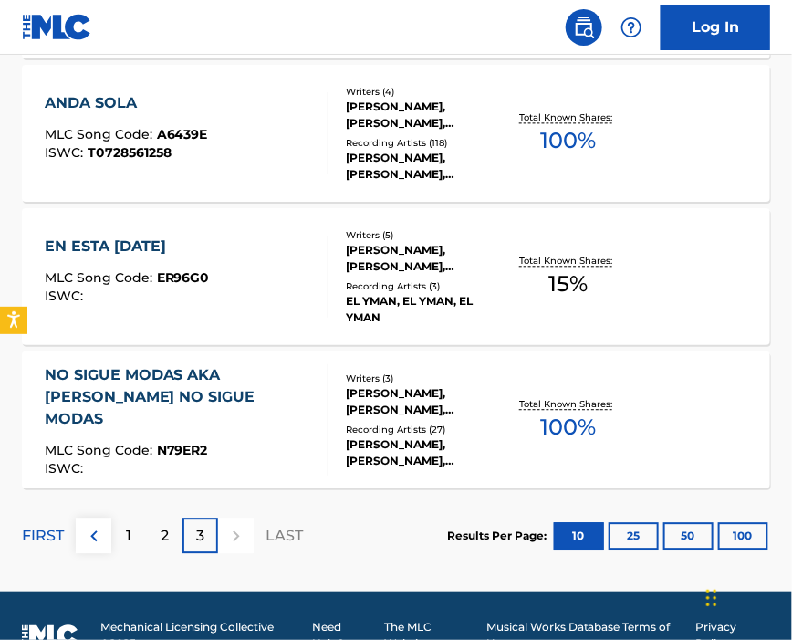
click at [202, 541] on p "3" at bounding box center [200, 536] width 8 height 22
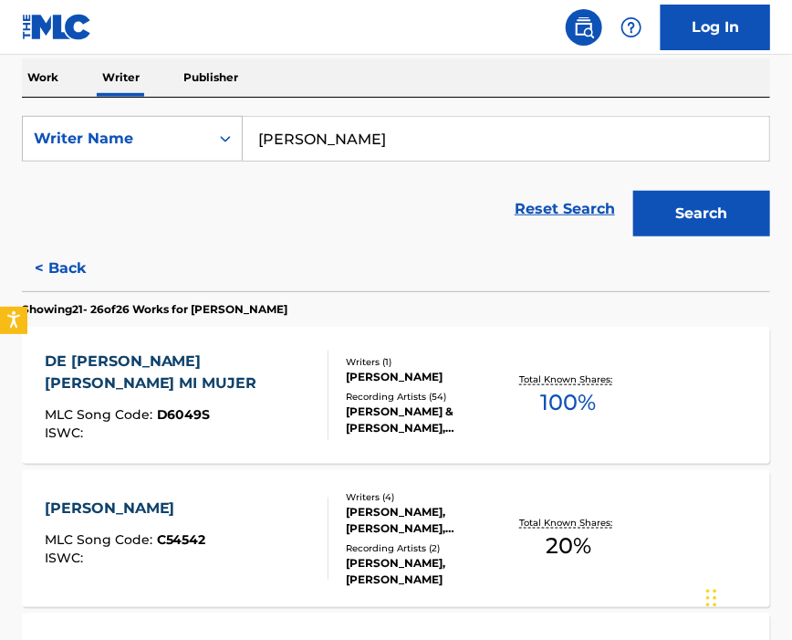
scroll to position [0, 0]
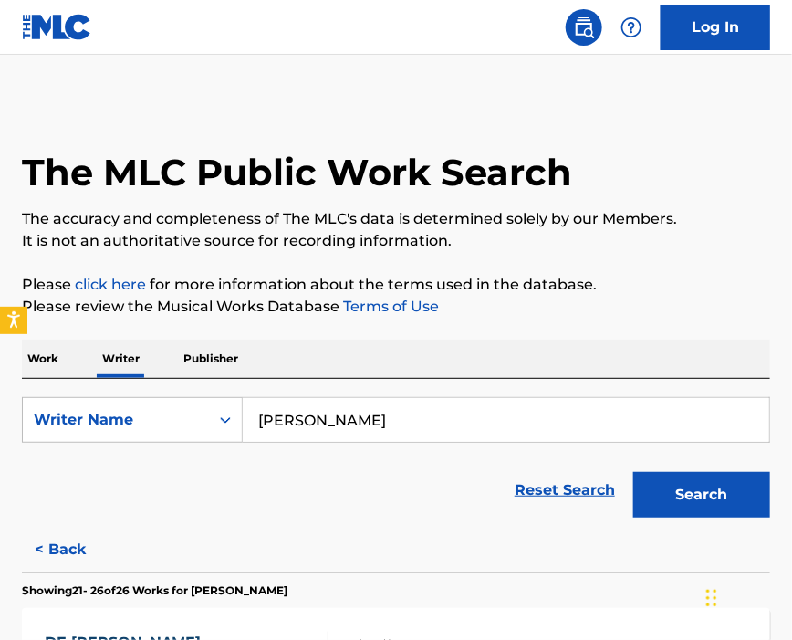
click at [453, 417] on input "[PERSON_NAME]" at bounding box center [506, 420] width 527 height 44
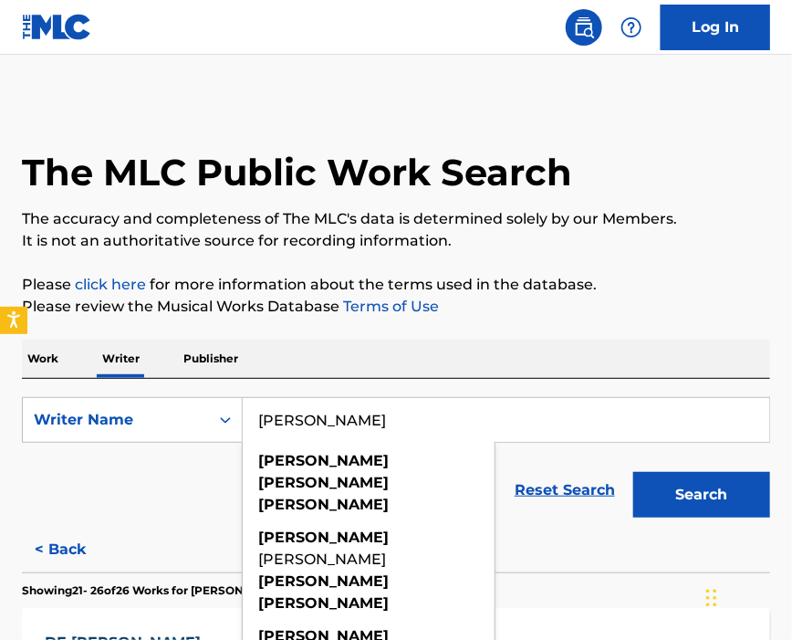
click at [633, 472] on button "Search" at bounding box center [701, 495] width 137 height 46
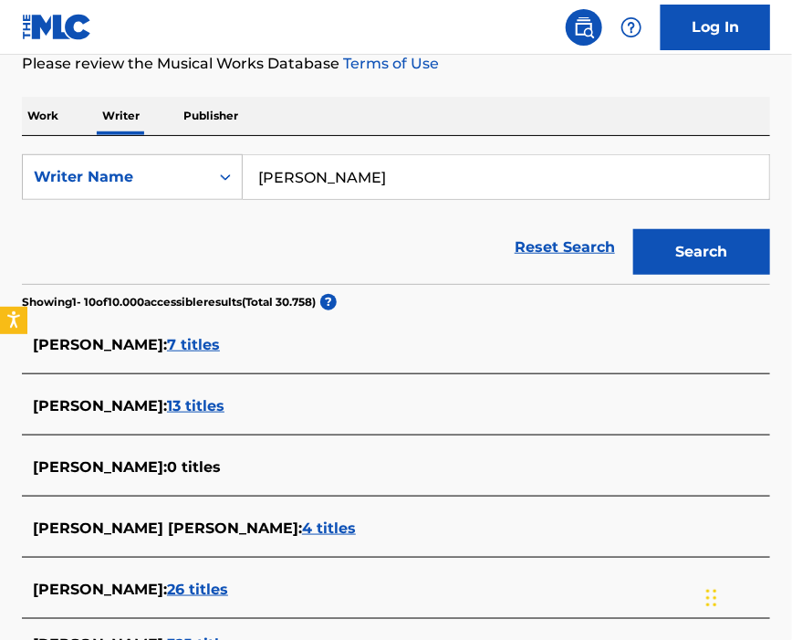
scroll to position [365, 0]
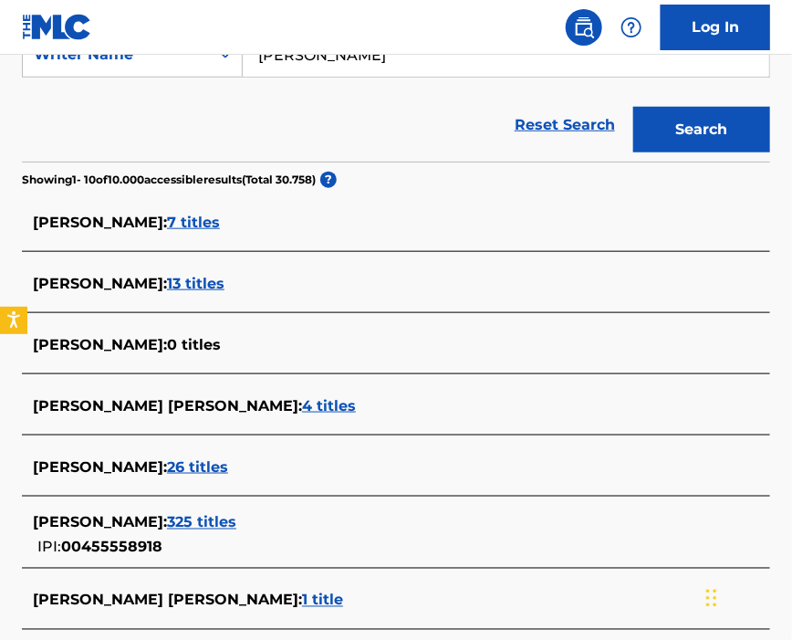
click at [403, 471] on div "[PERSON_NAME] : 26 titles" at bounding box center [372, 467] width 679 height 22
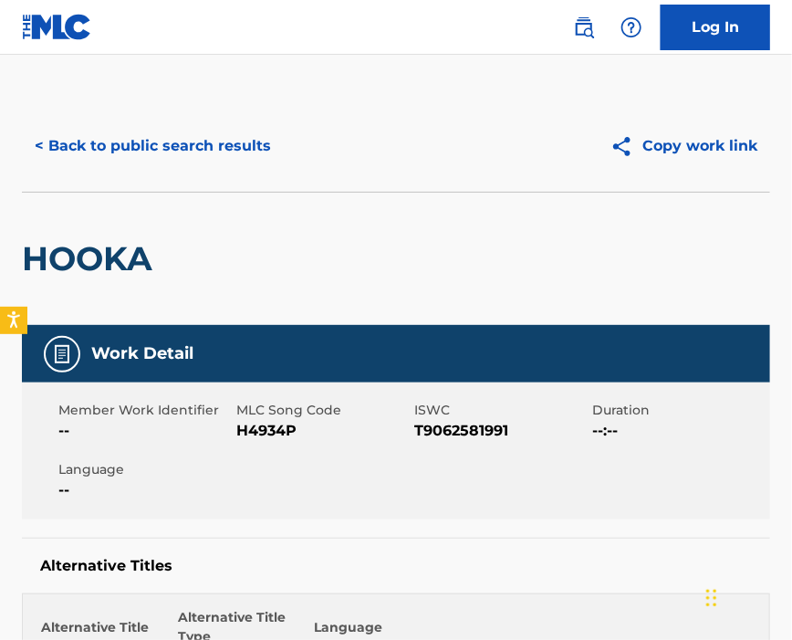
drag, startPoint x: 587, startPoint y: 14, endPoint x: 587, endPoint y: 26, distance: 11.9
click at [587, 13] on link at bounding box center [584, 27] width 37 height 37
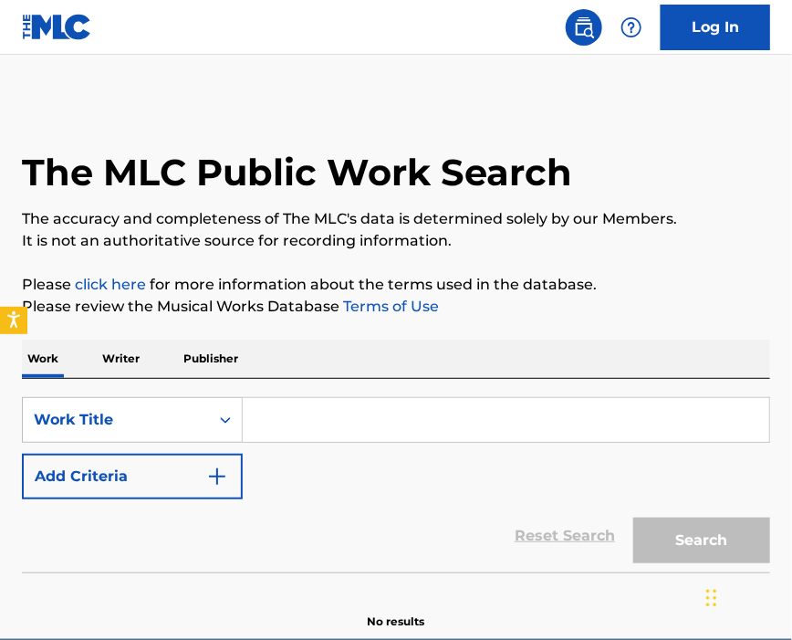
click at [135, 354] on p "Writer" at bounding box center [121, 359] width 48 height 38
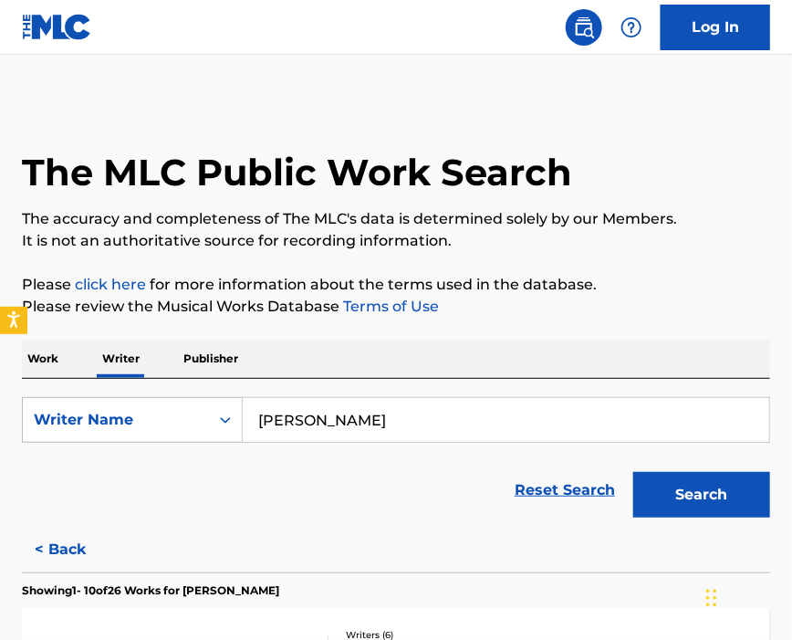
click at [705, 482] on button "Search" at bounding box center [701, 495] width 137 height 46
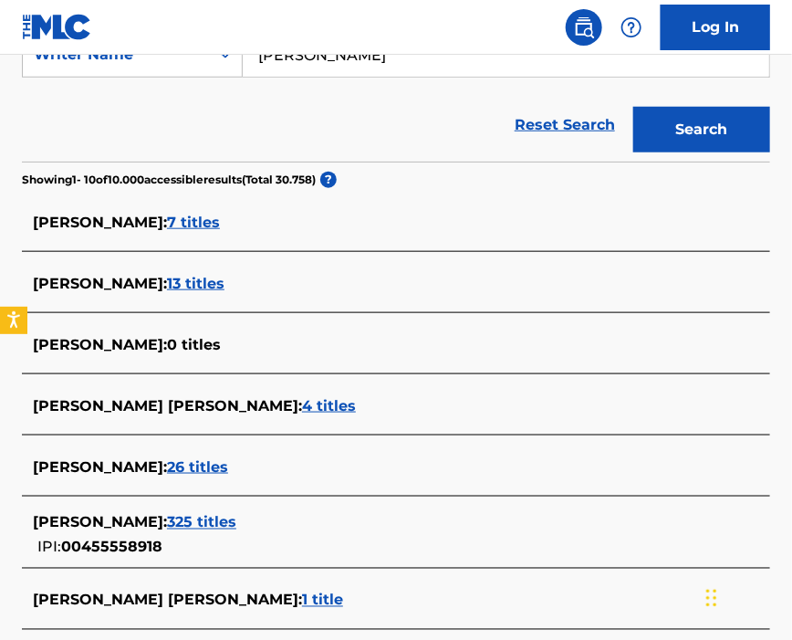
scroll to position [486, 0]
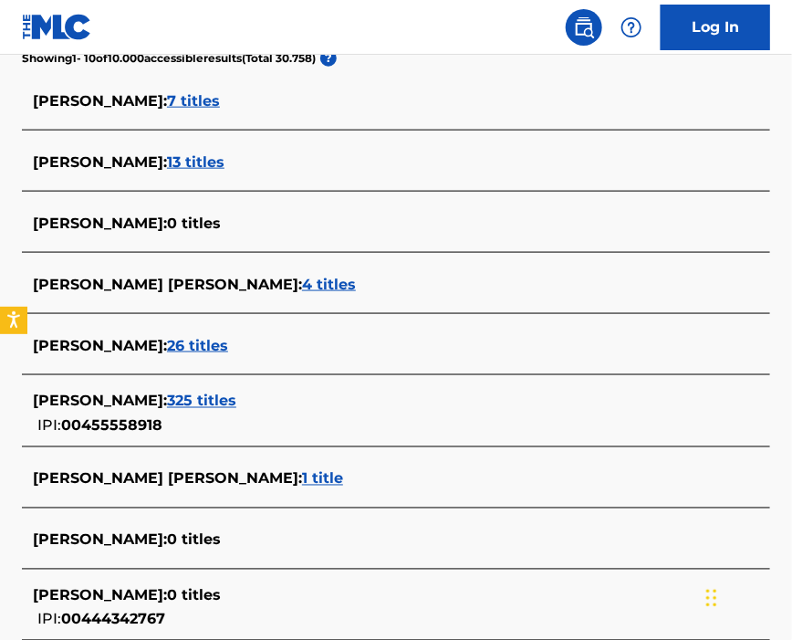
click at [350, 481] on div "[PERSON_NAME] [PERSON_NAME] : 1 title" at bounding box center [372, 479] width 679 height 22
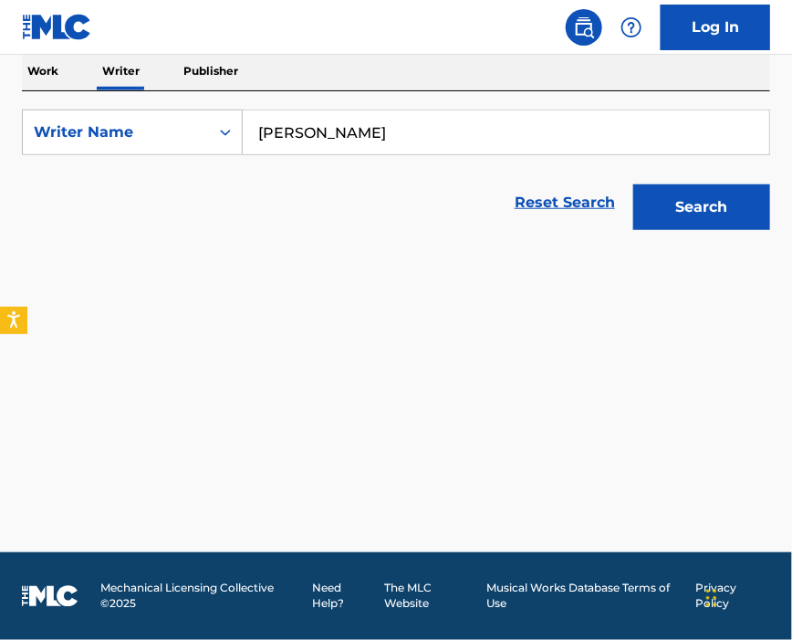
scroll to position [287, 0]
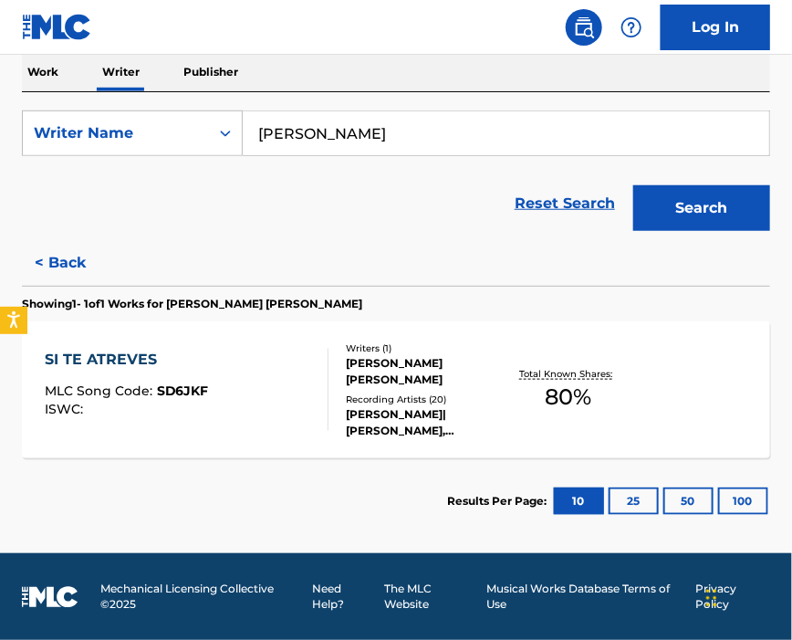
click at [294, 388] on div "SI TE ATREVES MLC Song Code : SD6JKF ISWC :" at bounding box center [187, 390] width 285 height 82
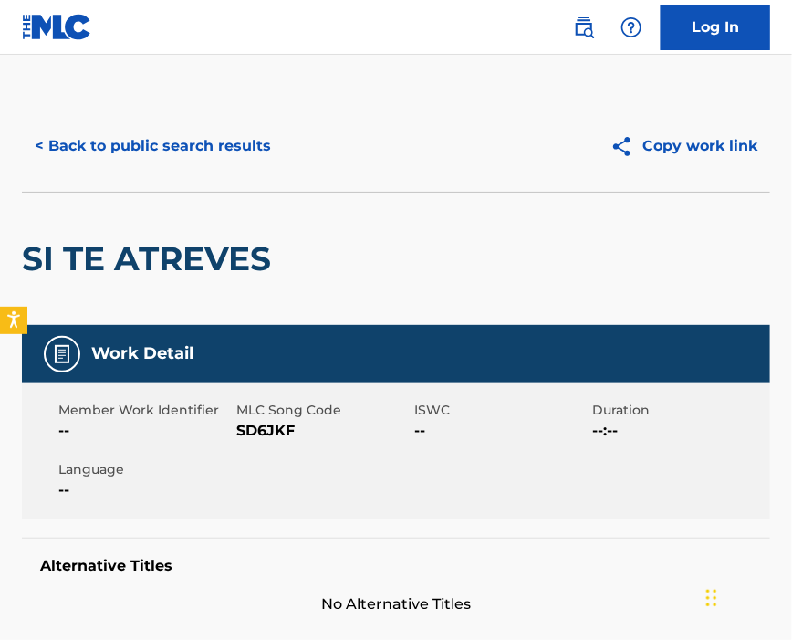
click at [277, 423] on span "SD6JKF" at bounding box center [322, 431] width 173 height 22
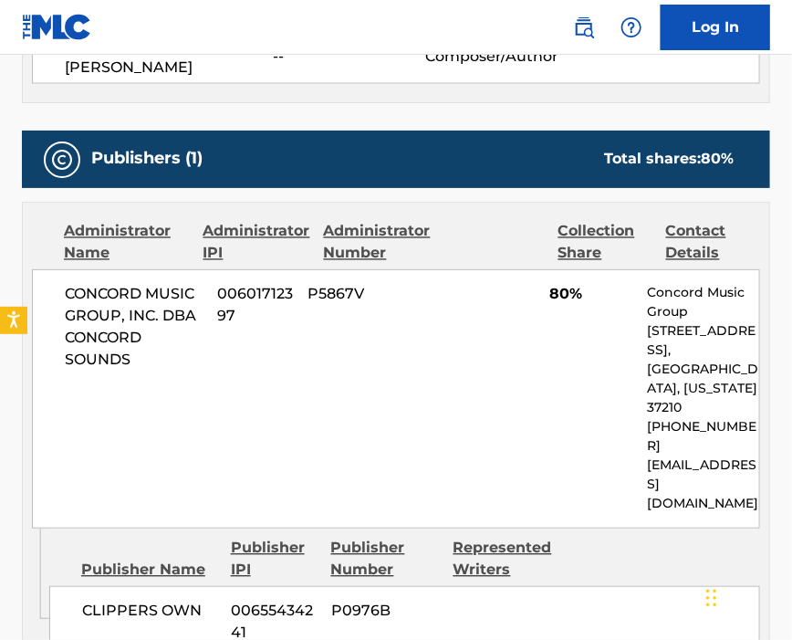
scroll to position [852, 0]
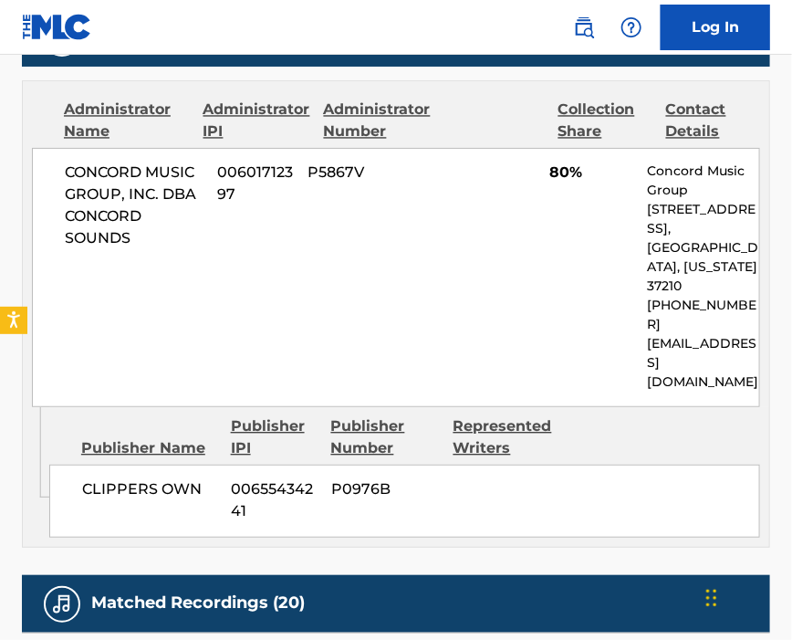
scroll to position [287, 0]
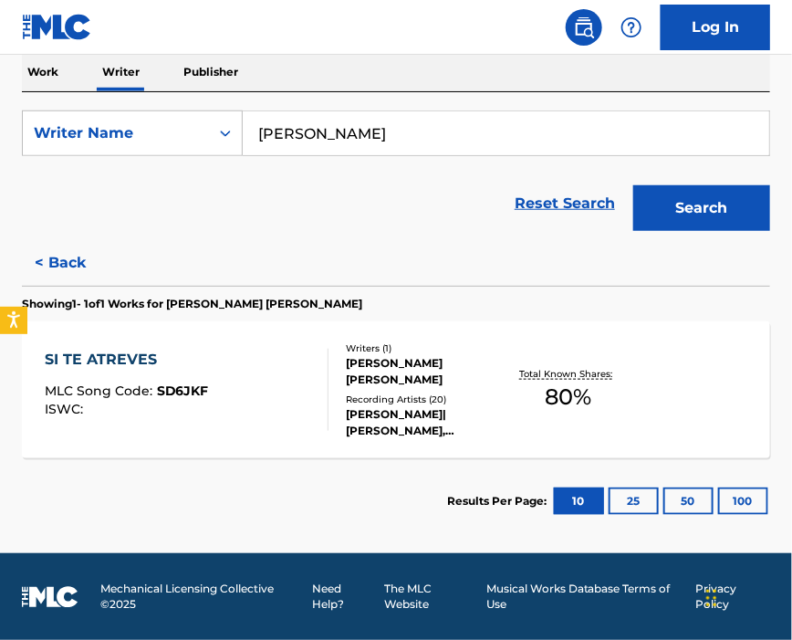
click at [475, 131] on input "[PERSON_NAME]" at bounding box center [506, 133] width 527 height 44
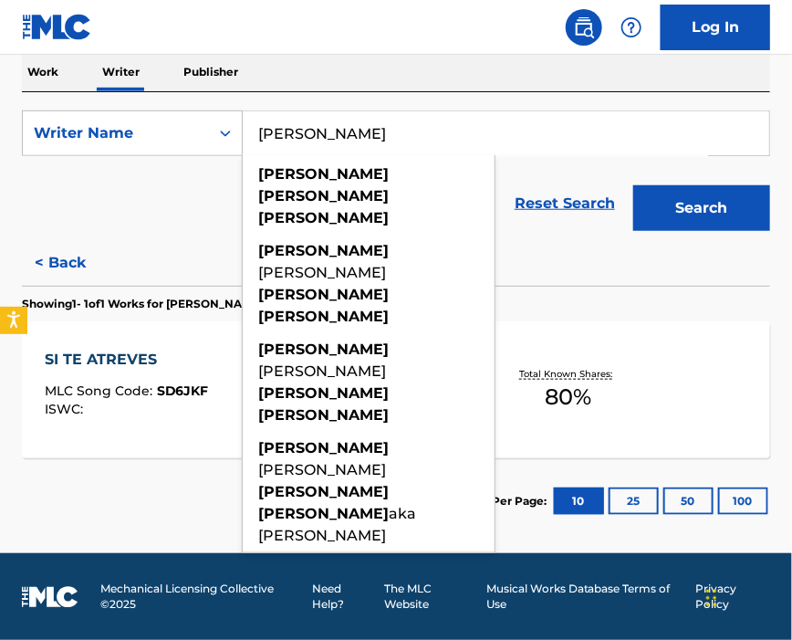
click at [633, 185] on button "Search" at bounding box center [701, 208] width 137 height 46
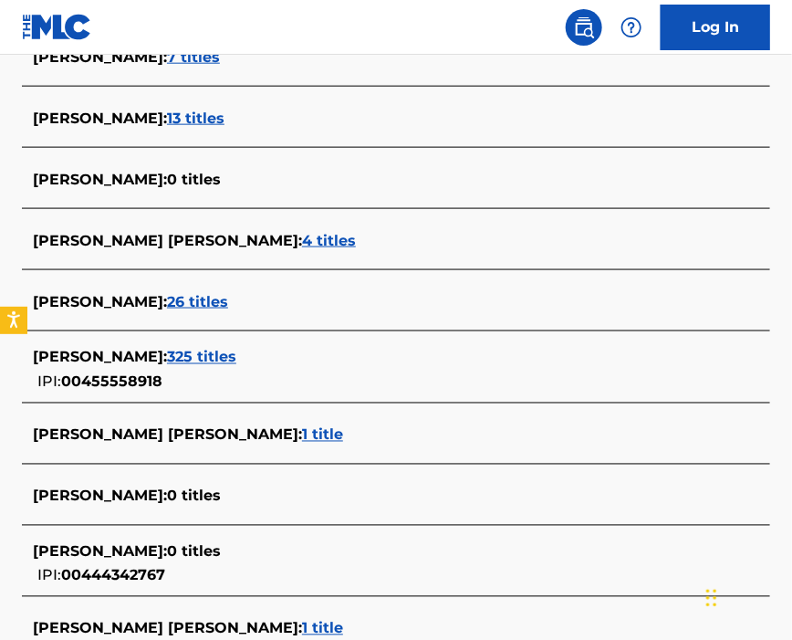
scroll to position [652, 0]
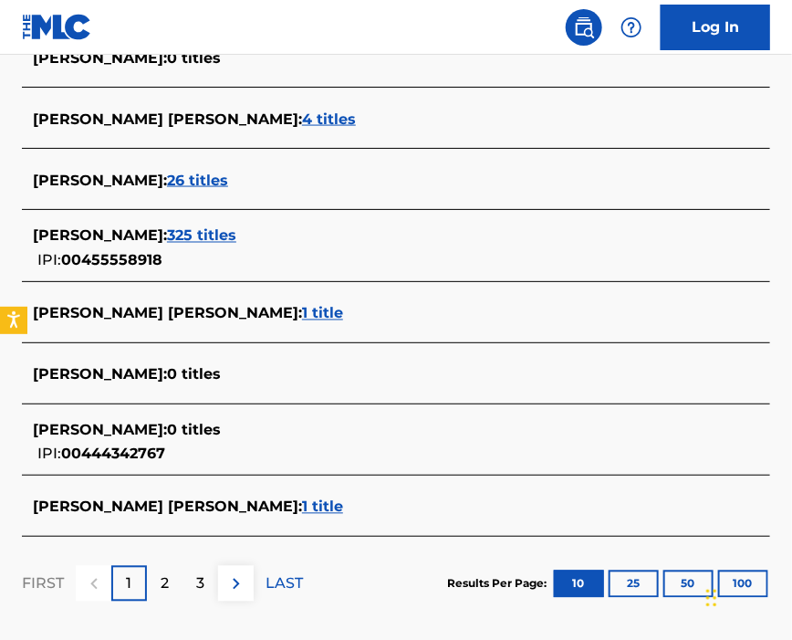
click at [403, 511] on div "[PERSON_NAME] [PERSON_NAME] : 1 title" at bounding box center [372, 508] width 679 height 22
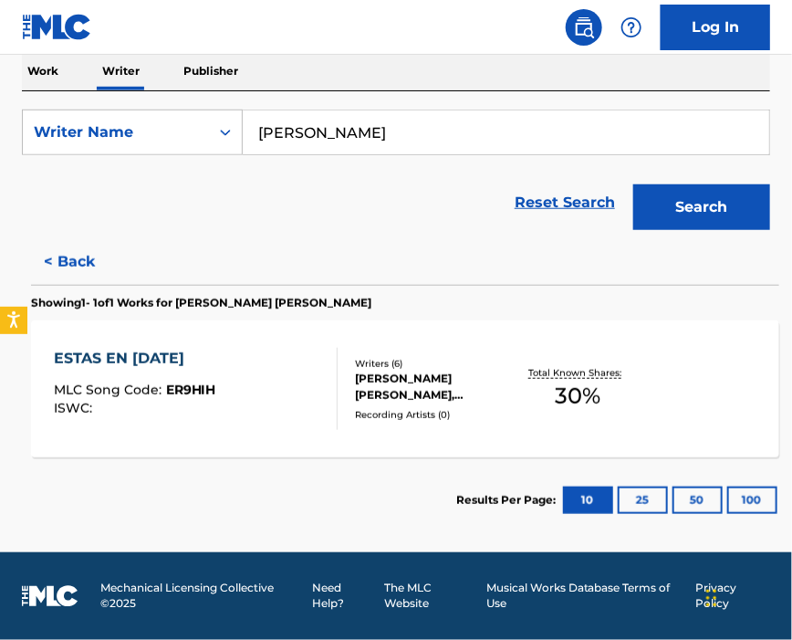
scroll to position [287, 0]
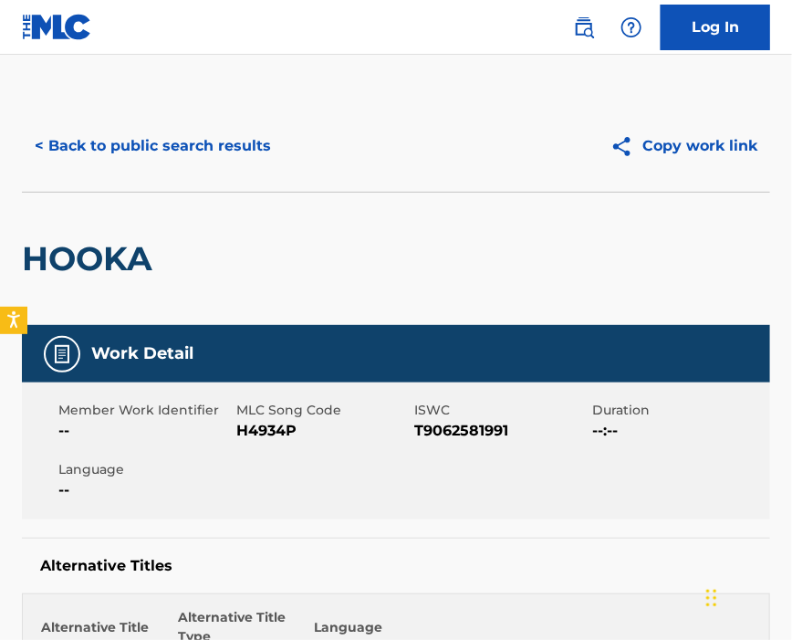
click at [592, 29] on img at bounding box center [584, 27] width 22 height 22
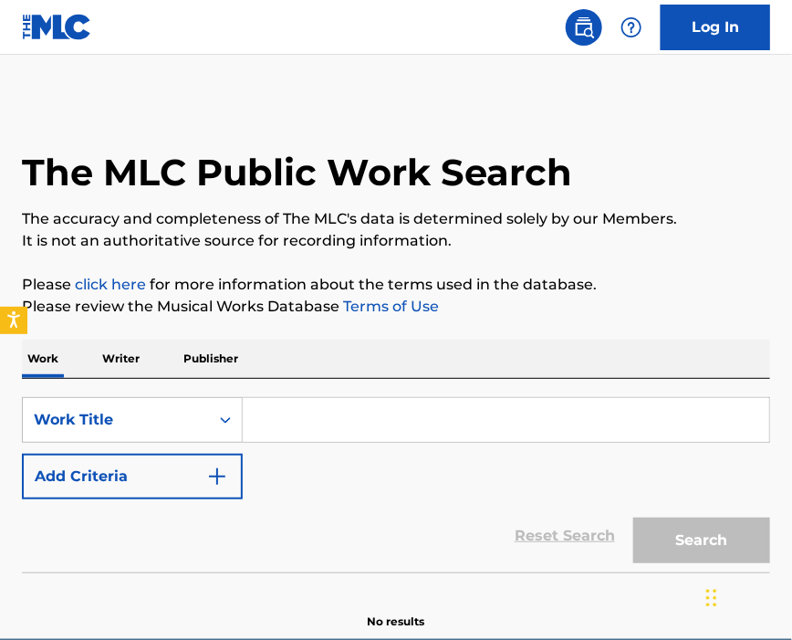
click at [312, 424] on input "Search Form" at bounding box center [506, 420] width 527 height 44
click at [123, 356] on p "Writer" at bounding box center [121, 359] width 48 height 38
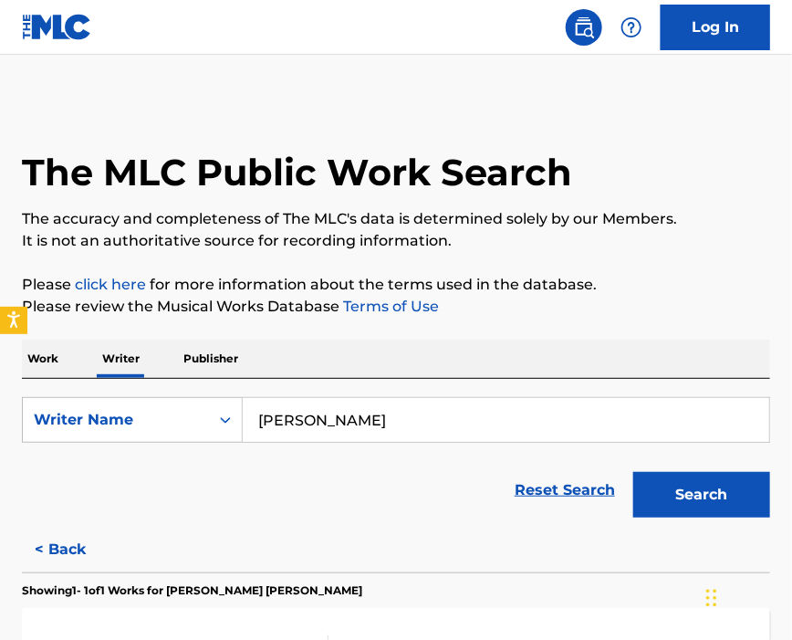
click at [486, 428] on input "[PERSON_NAME]" at bounding box center [506, 420] width 527 height 44
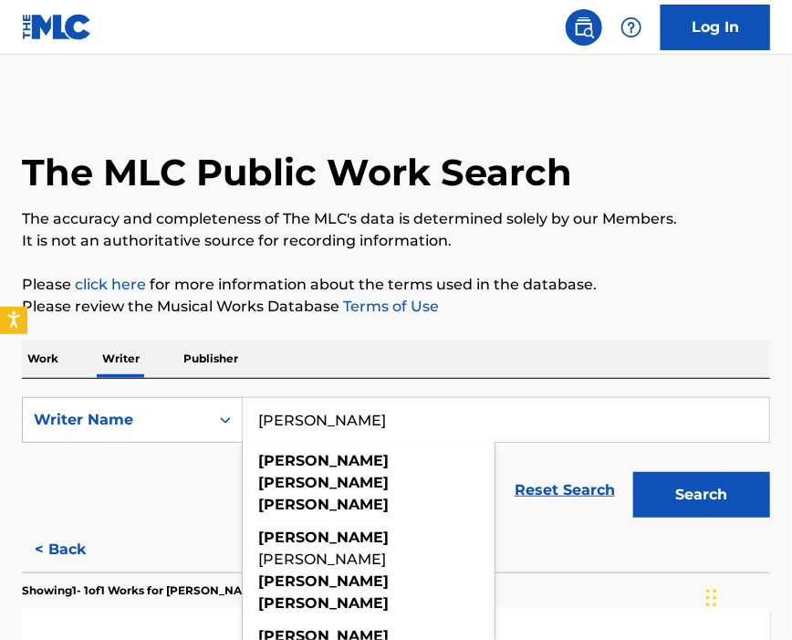
click at [695, 510] on button "Search" at bounding box center [701, 495] width 137 height 46
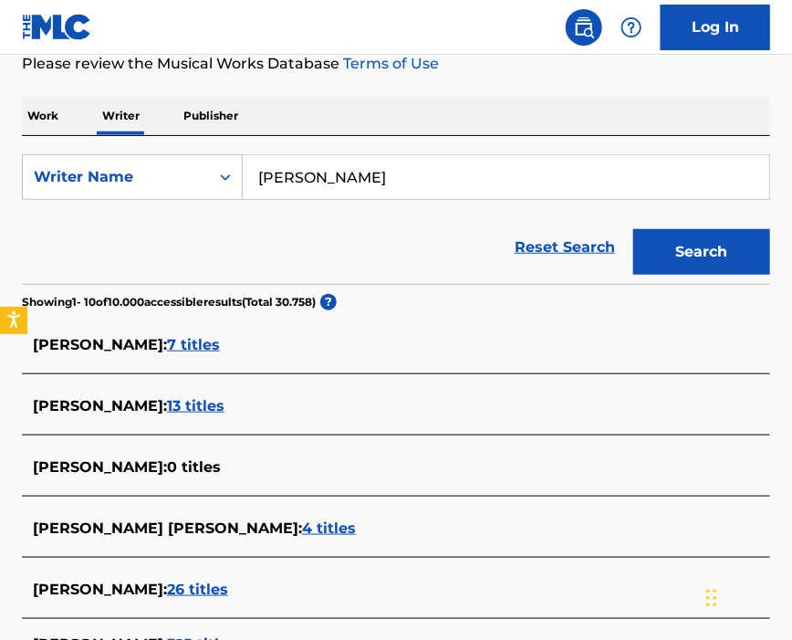
scroll to position [486, 0]
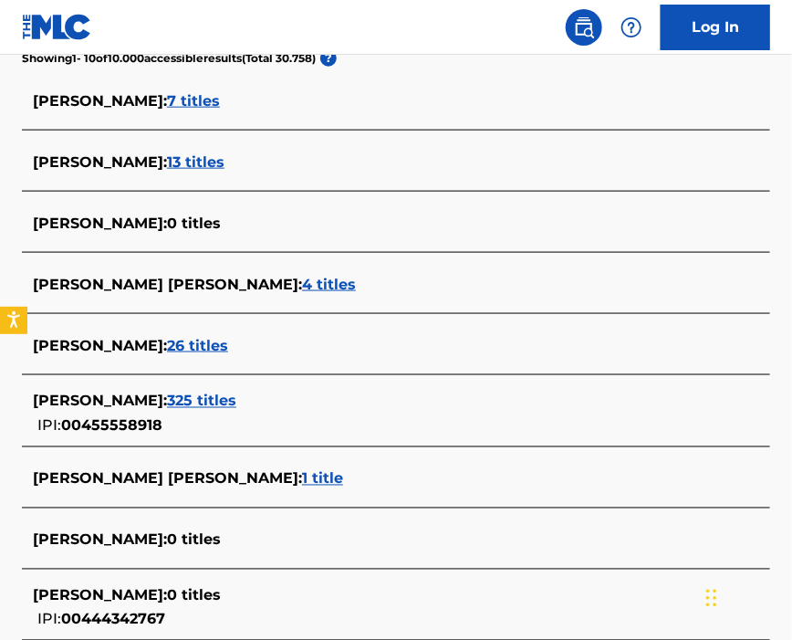
click at [236, 395] on span "325 titles" at bounding box center [201, 400] width 69 height 17
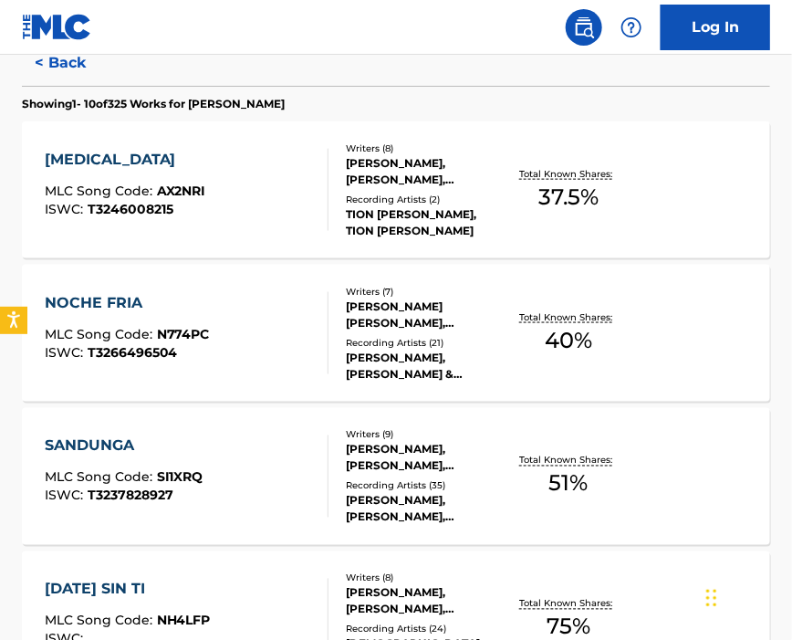
click at [191, 236] on div "[MEDICAL_DATA] MLC Song Code : AX2NRI ISWC : T3246008215 Writers ( 8 ) [PERSON_…" at bounding box center [396, 189] width 748 height 137
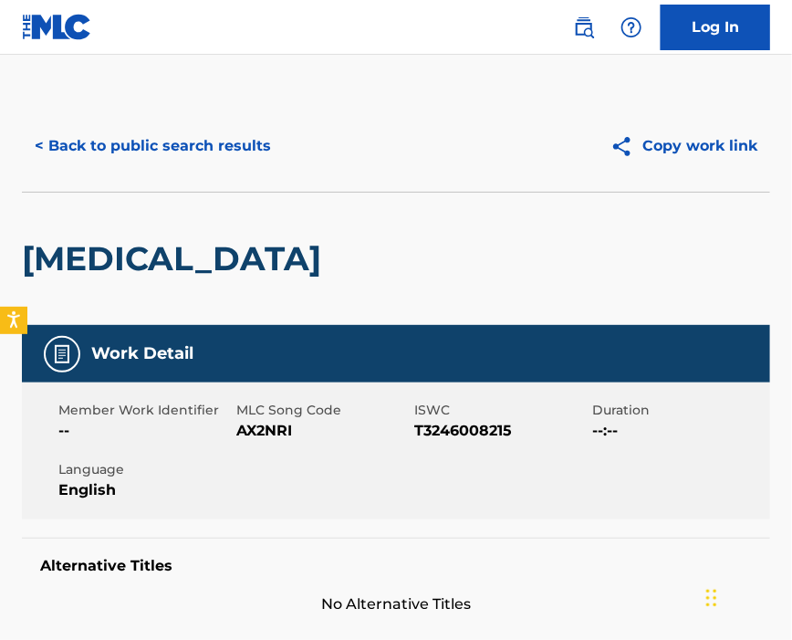
click at [277, 427] on span "AX2NRI" at bounding box center [322, 431] width 173 height 22
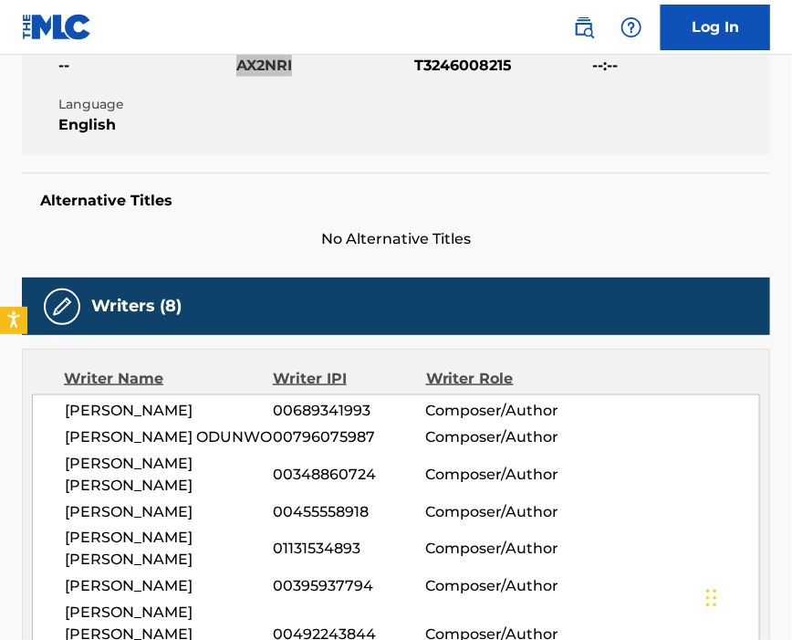
scroll to position [486, 0]
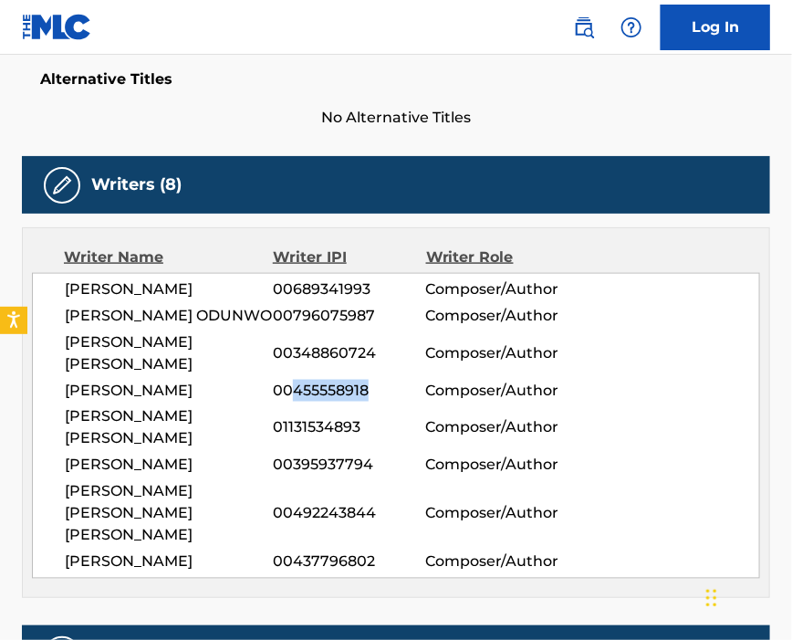
drag, startPoint x: 296, startPoint y: 395, endPoint x: 368, endPoint y: 398, distance: 72.2
click at [368, 398] on span "00455558918" at bounding box center [349, 391] width 152 height 22
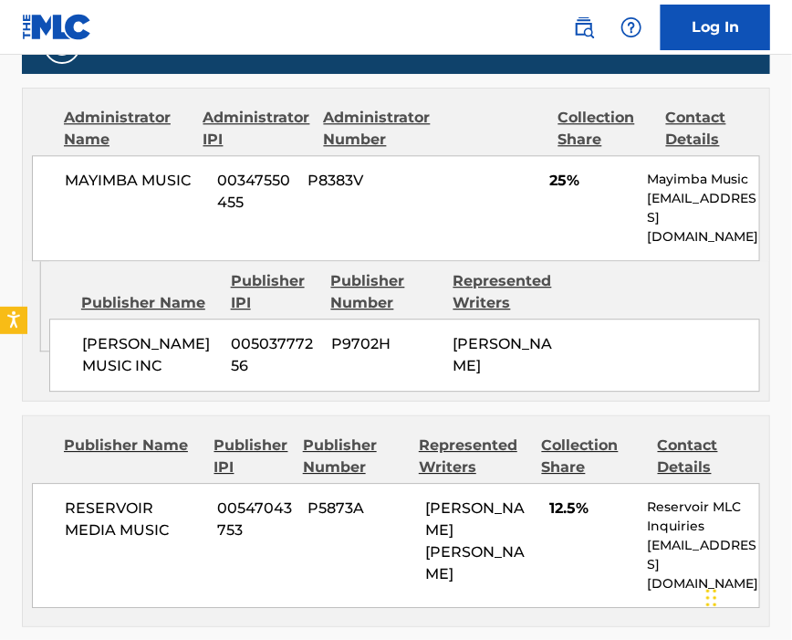
scroll to position [1217, 0]
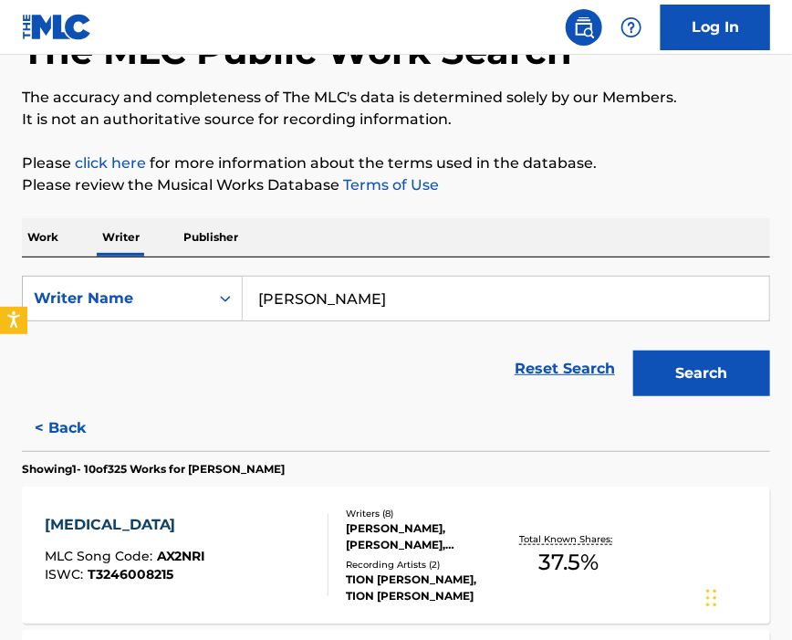
scroll to position [365, 0]
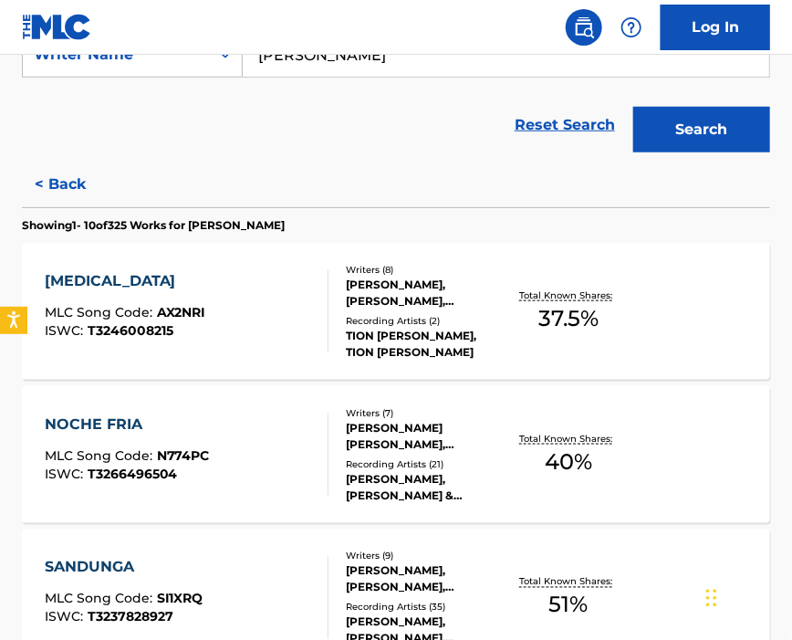
click at [246, 436] on div "NOCHE FRIA MLC Song Code : N774PC ISWC : T3266496504" at bounding box center [187, 454] width 285 height 82
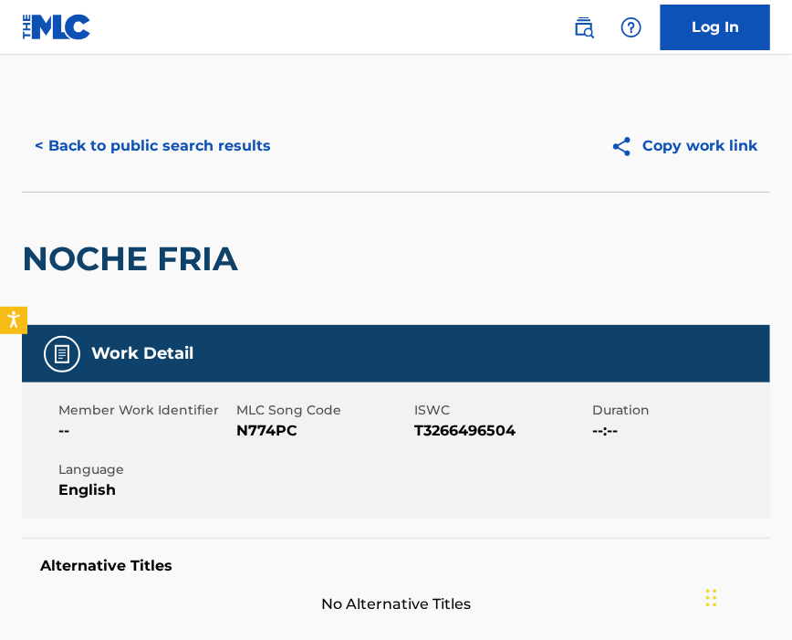
click at [271, 434] on span "N774PC" at bounding box center [322, 431] width 173 height 22
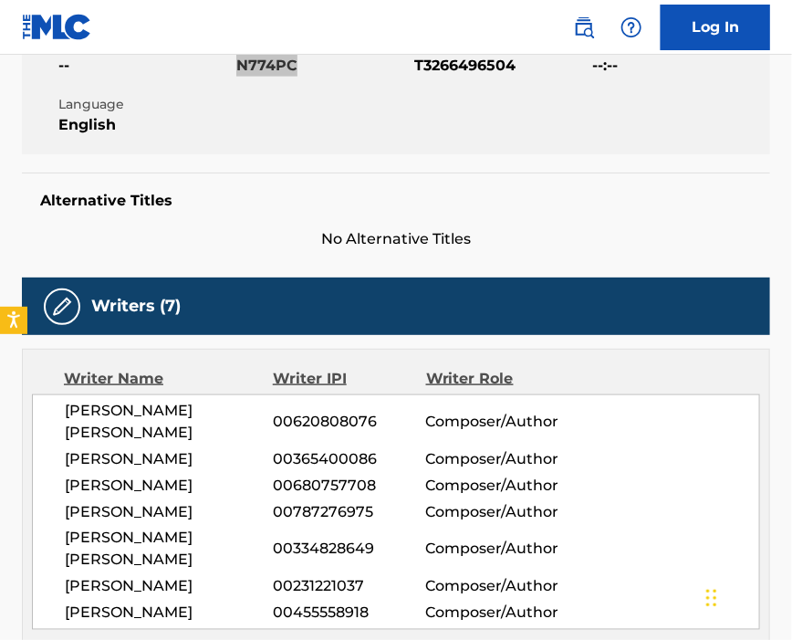
scroll to position [486, 0]
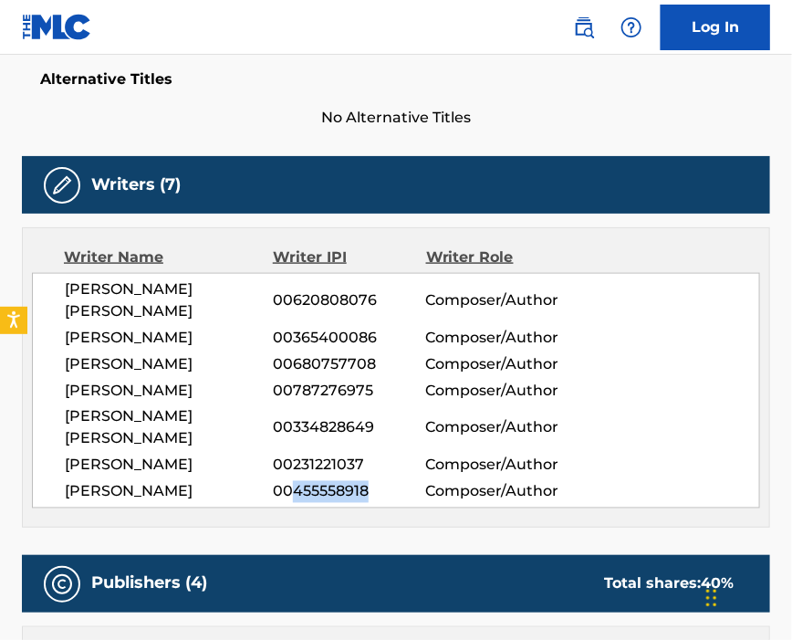
drag, startPoint x: 293, startPoint y: 501, endPoint x: 372, endPoint y: 501, distance: 79.4
click at [372, 501] on span "00455558918" at bounding box center [349, 492] width 152 height 22
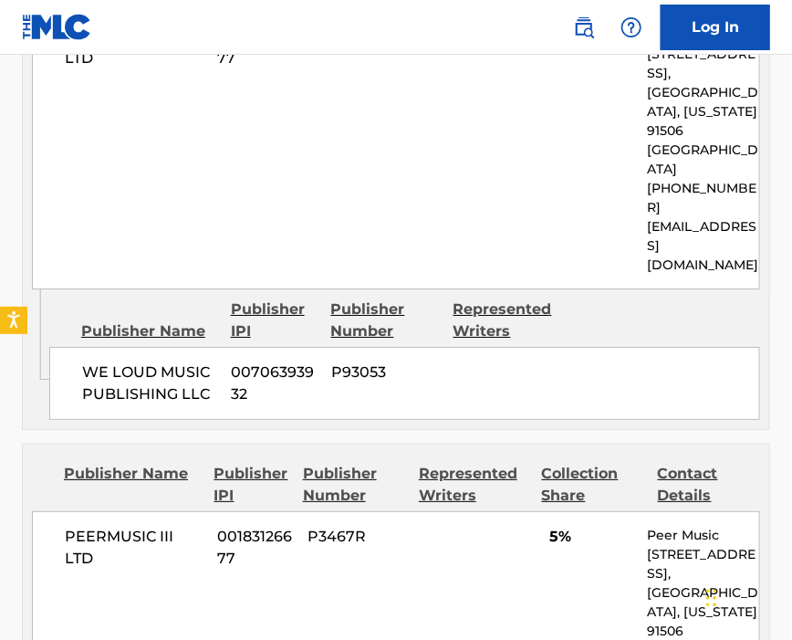
scroll to position [1703, 0]
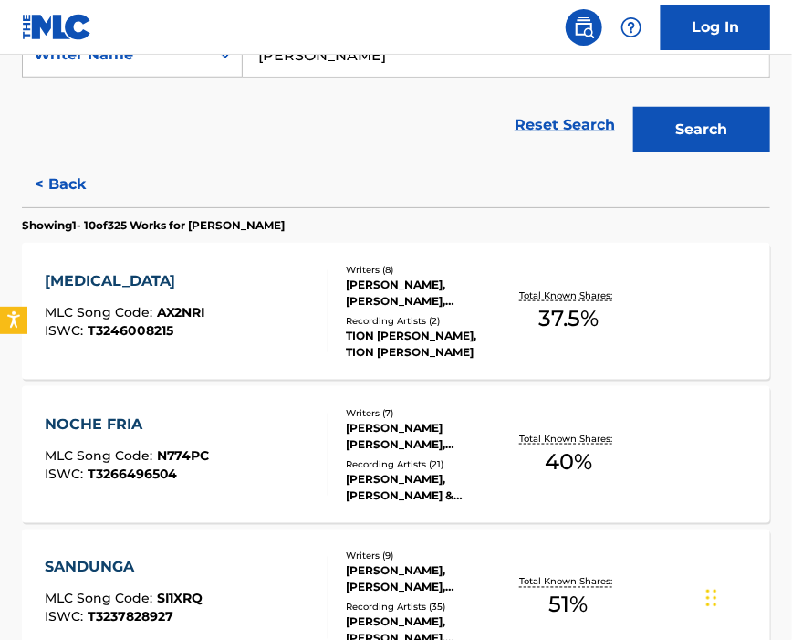
scroll to position [486, 0]
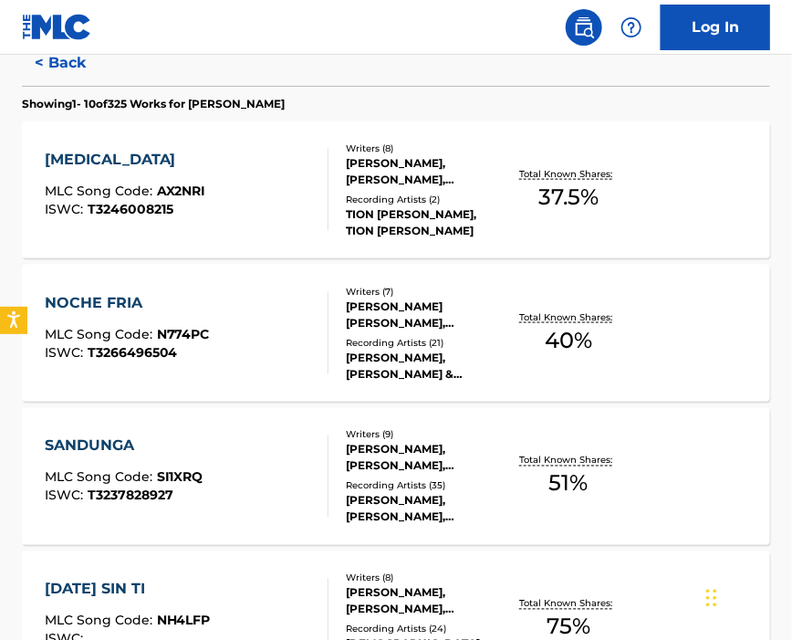
click at [246, 470] on div "SANDUNGA MLC Song Code : SI1XRQ ISWC : T3237828927" at bounding box center [187, 476] width 285 height 82
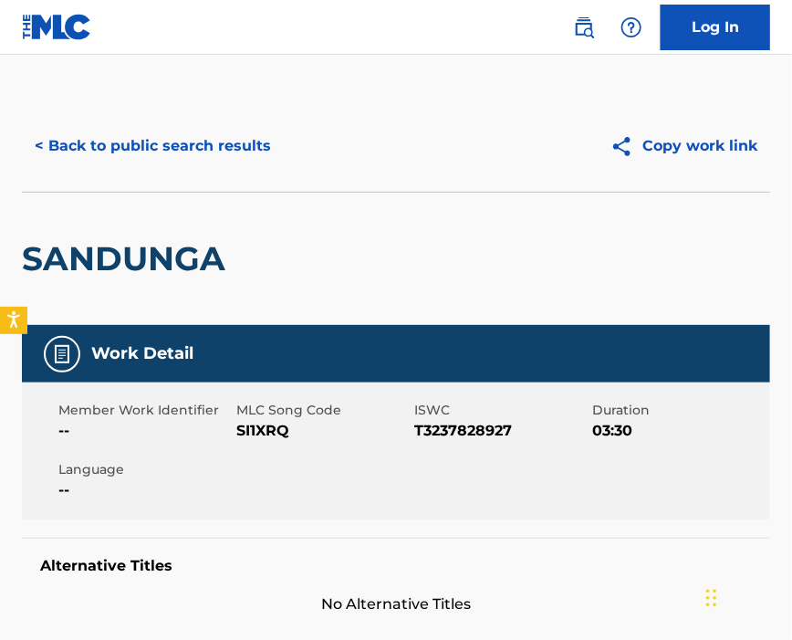
click at [274, 430] on span "SI1XRQ" at bounding box center [322, 431] width 173 height 22
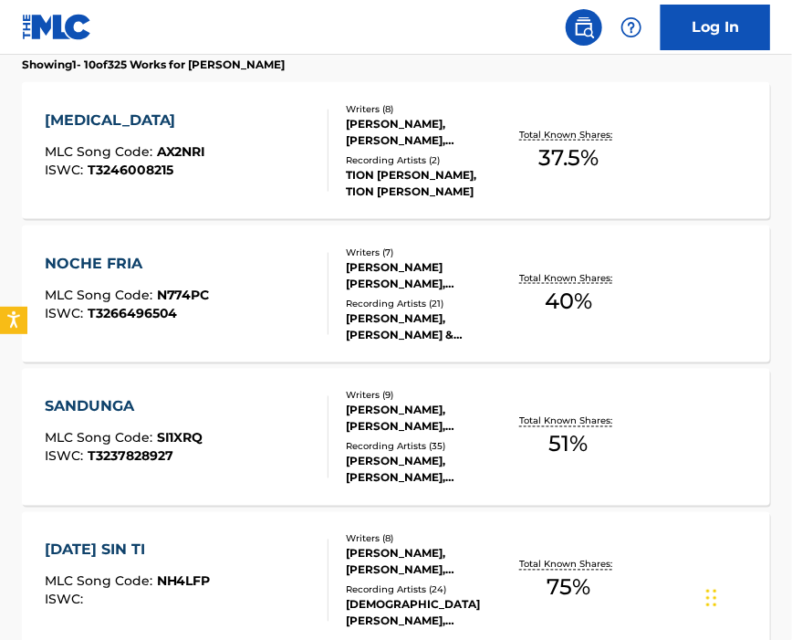
scroll to position [647, 0]
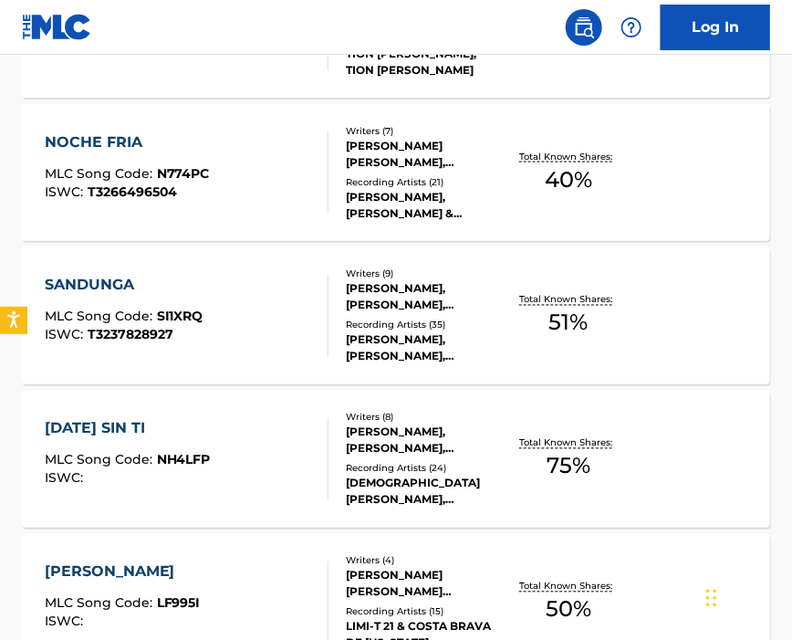
click at [246, 424] on div "[DATE] SIN TI MLC Song Code : NH4LFP ISWC :" at bounding box center [187, 459] width 285 height 82
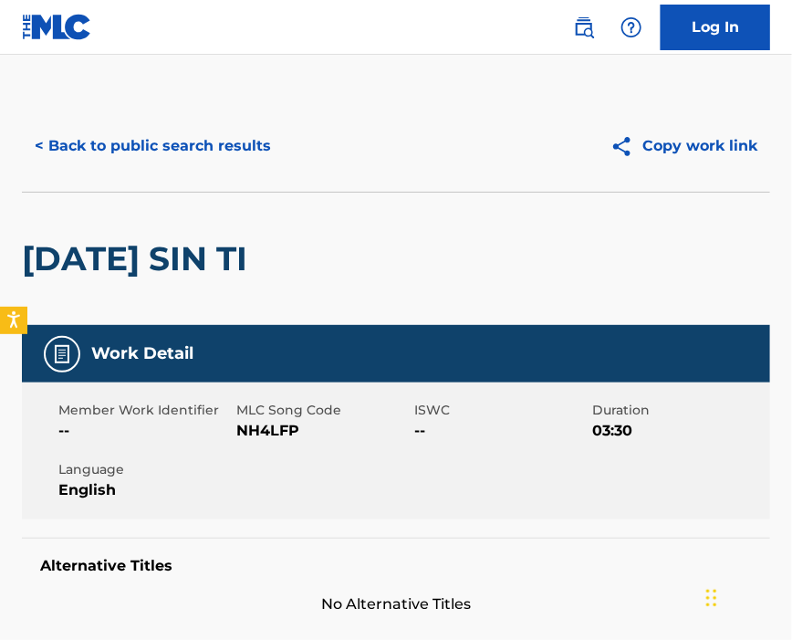
click at [246, 427] on span "NH4LFP" at bounding box center [322, 431] width 173 height 22
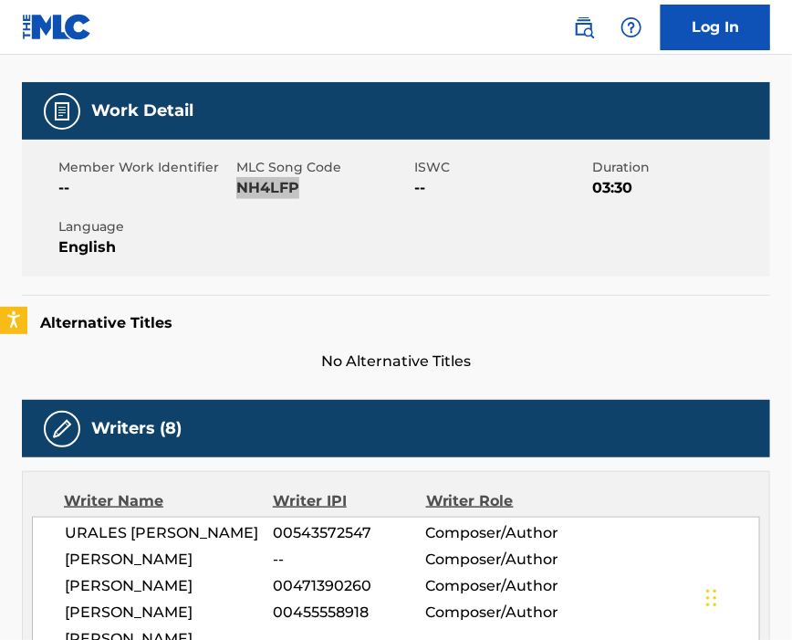
scroll to position [608, 0]
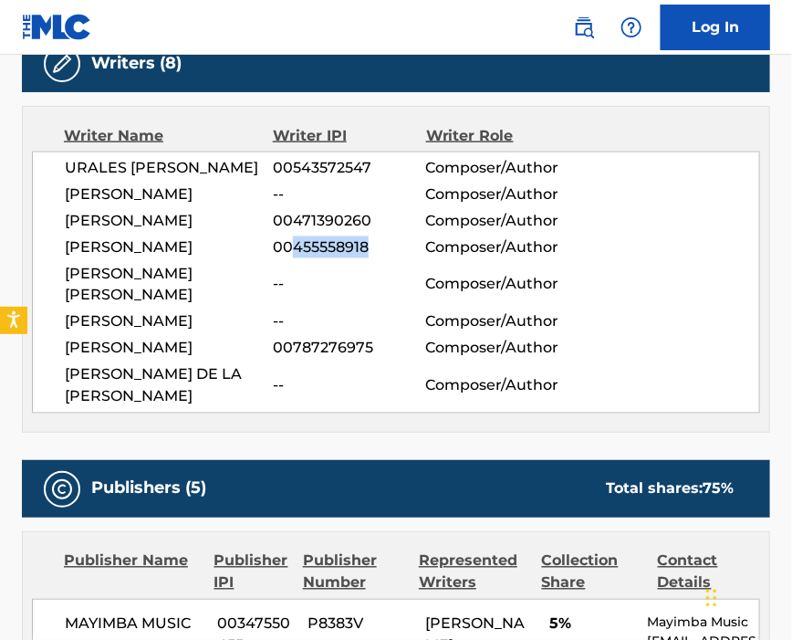
drag, startPoint x: 295, startPoint y: 256, endPoint x: 371, endPoint y: 257, distance: 75.8
click at [371, 257] on span "00455558918" at bounding box center [349, 247] width 152 height 22
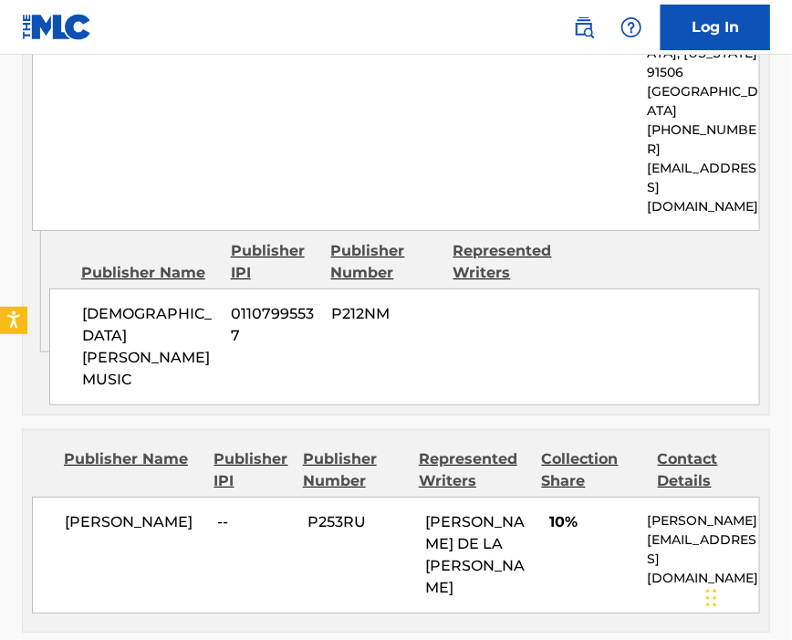
scroll to position [1703, 0]
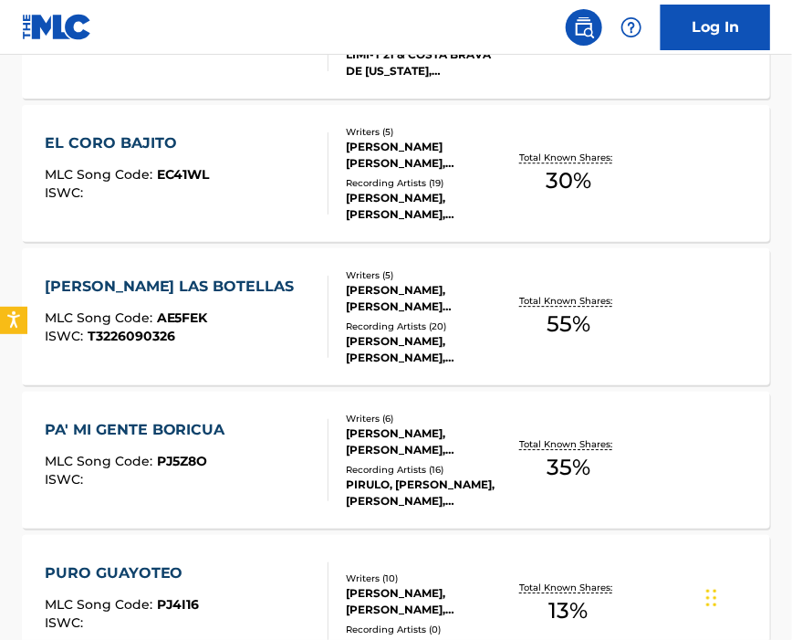
scroll to position [854, 0]
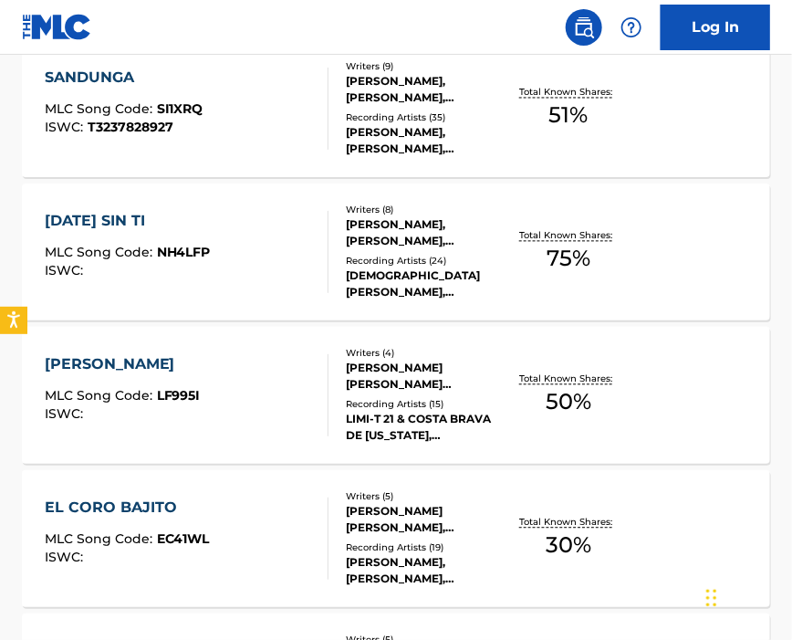
click at [223, 383] on div "[PERSON_NAME] MLC Song Code : LF995I ISWC :" at bounding box center [187, 395] width 285 height 82
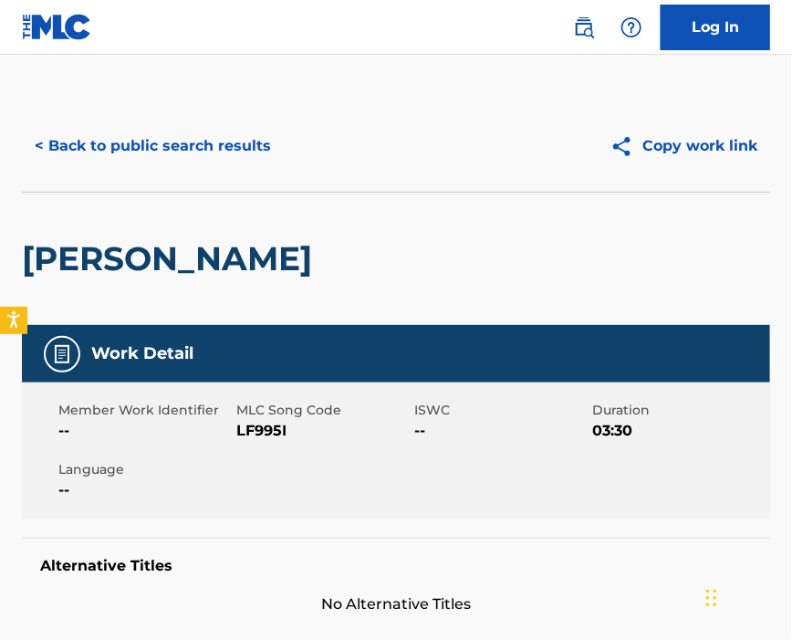
click at [262, 423] on span "LF995I" at bounding box center [322, 431] width 173 height 22
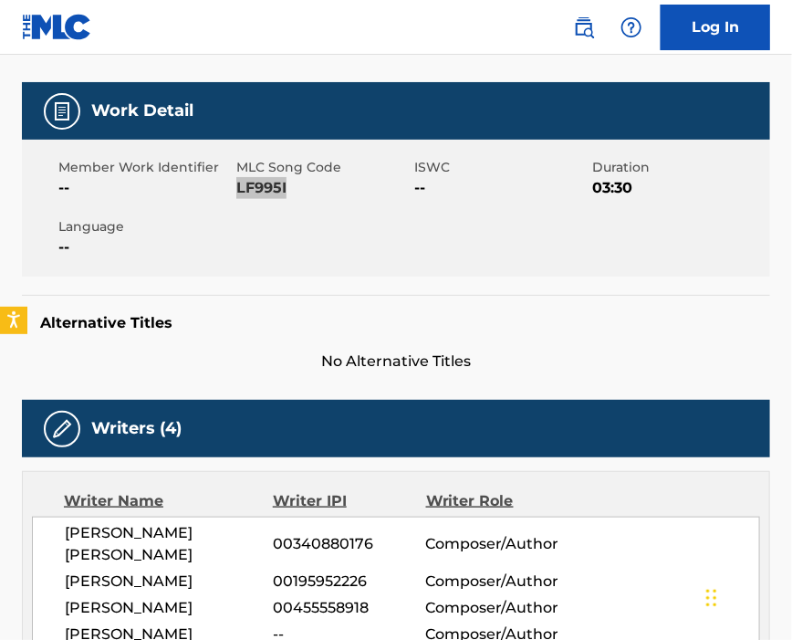
scroll to position [486, 0]
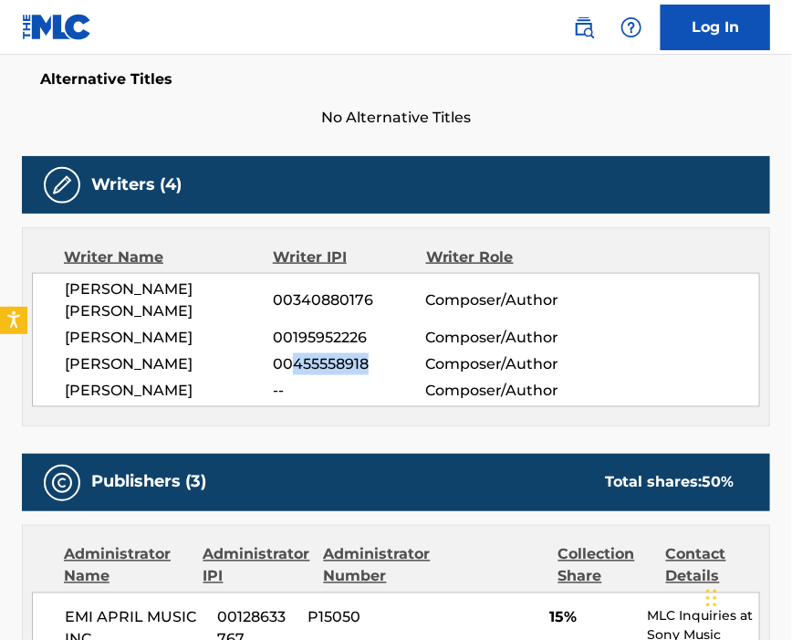
drag, startPoint x: 294, startPoint y: 352, endPoint x: 371, endPoint y: 356, distance: 76.8
click at [371, 356] on span "00455558918" at bounding box center [349, 364] width 152 height 22
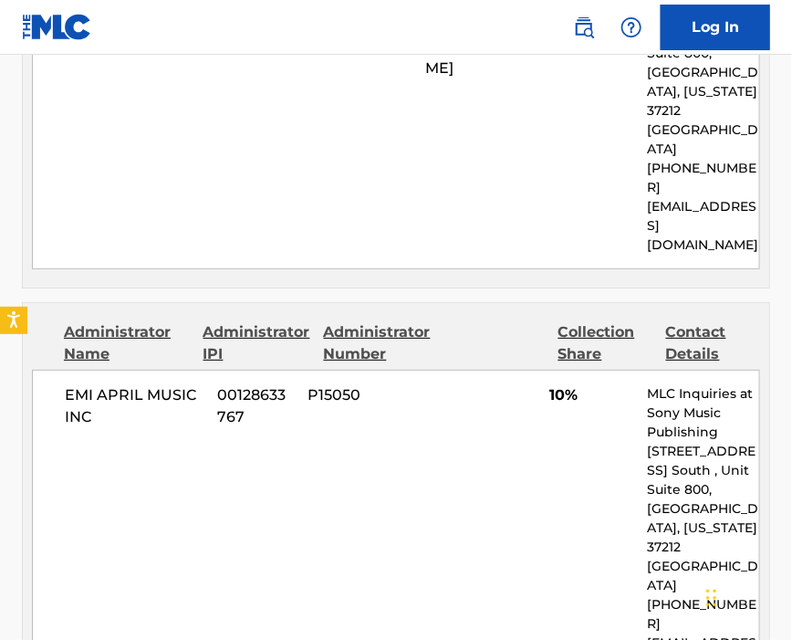
scroll to position [1825, 0]
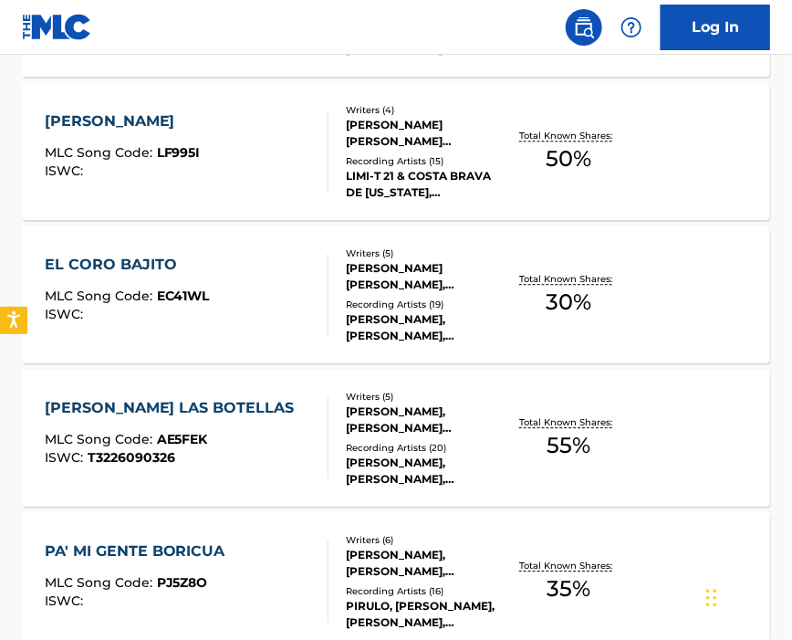
scroll to position [977, 0]
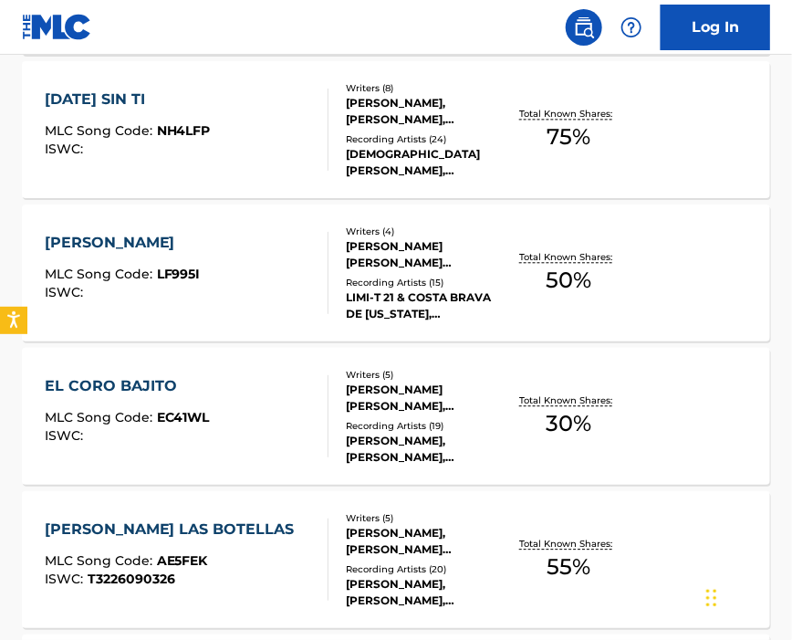
click at [247, 379] on div "EL CORO BAJITO MLC Song Code : EC41WL ISWC :" at bounding box center [187, 416] width 285 height 82
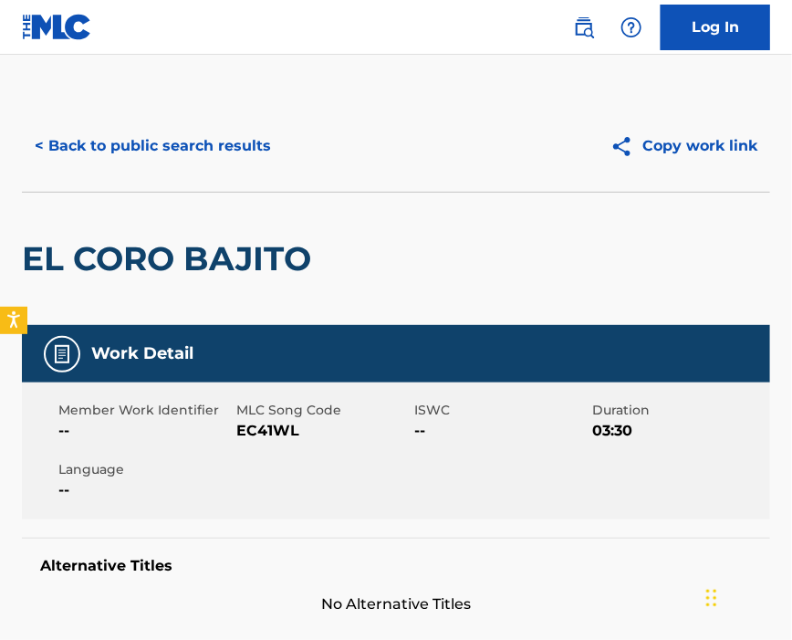
click at [241, 425] on span "EC41WL" at bounding box center [322, 431] width 173 height 22
click at [241, 424] on span "EC41WL" at bounding box center [322, 431] width 173 height 22
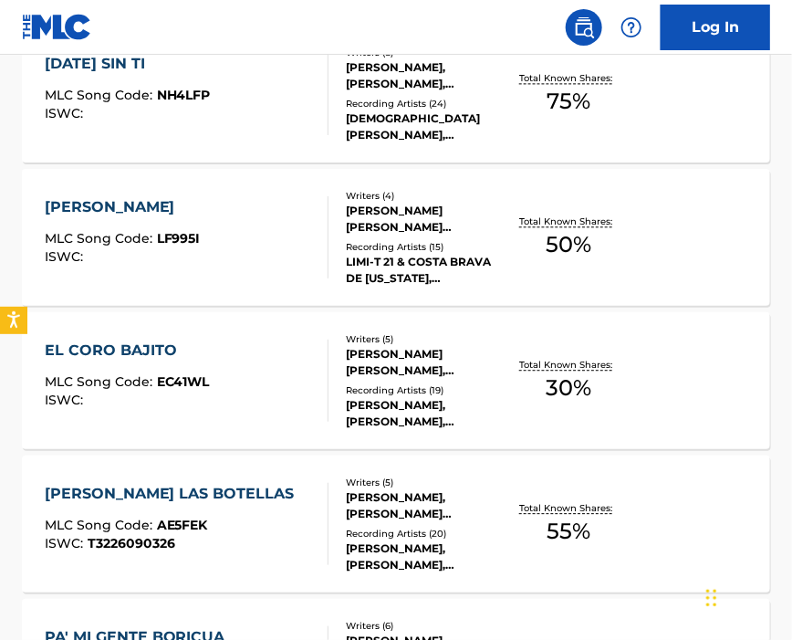
scroll to position [1134, 0]
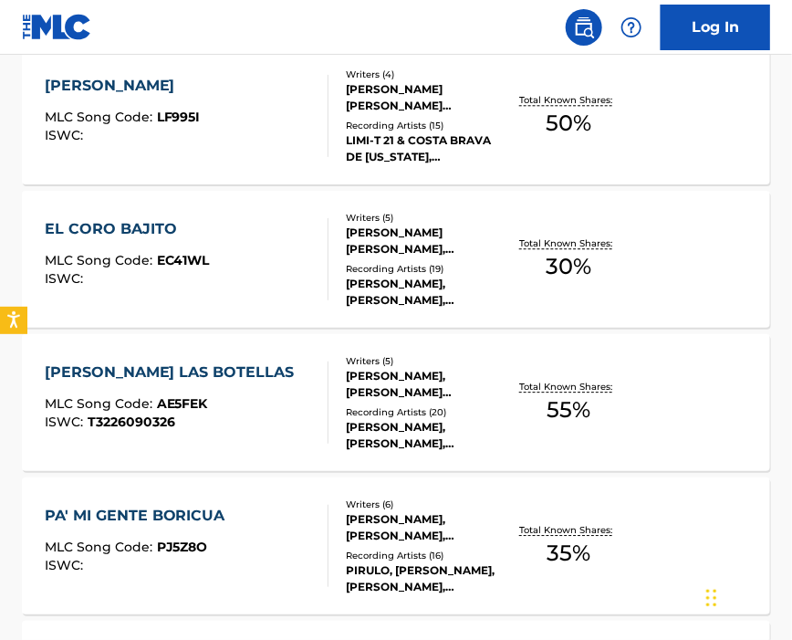
click at [286, 382] on div "[PERSON_NAME] LAS BOTELLAS MLC Song Code : AE5FEK ISWC : T3226090326" at bounding box center [187, 402] width 285 height 82
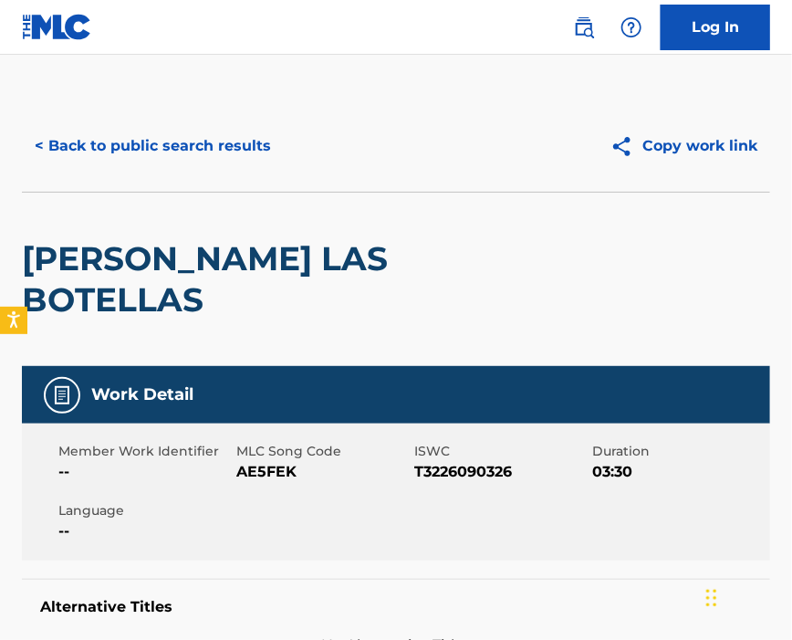
click at [276, 461] on span "AE5FEK" at bounding box center [322, 472] width 173 height 22
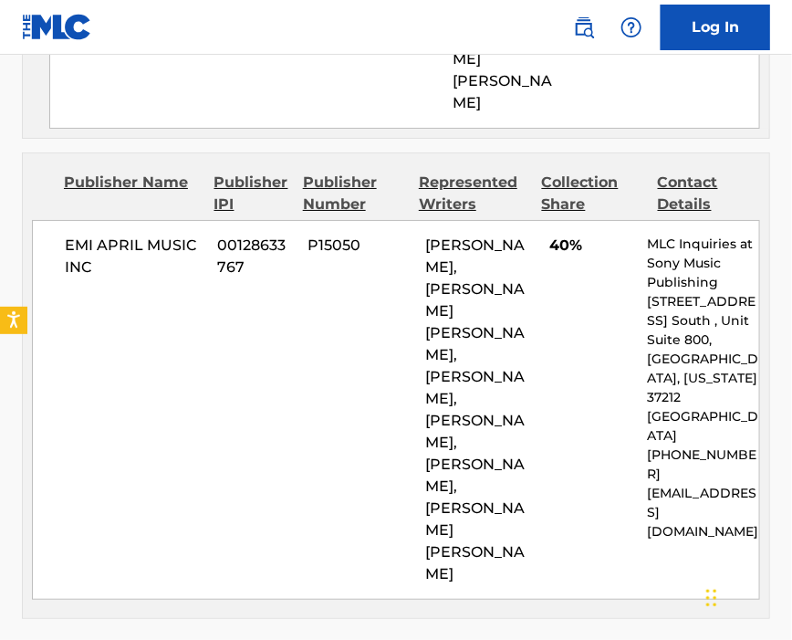
scroll to position [1338, 0]
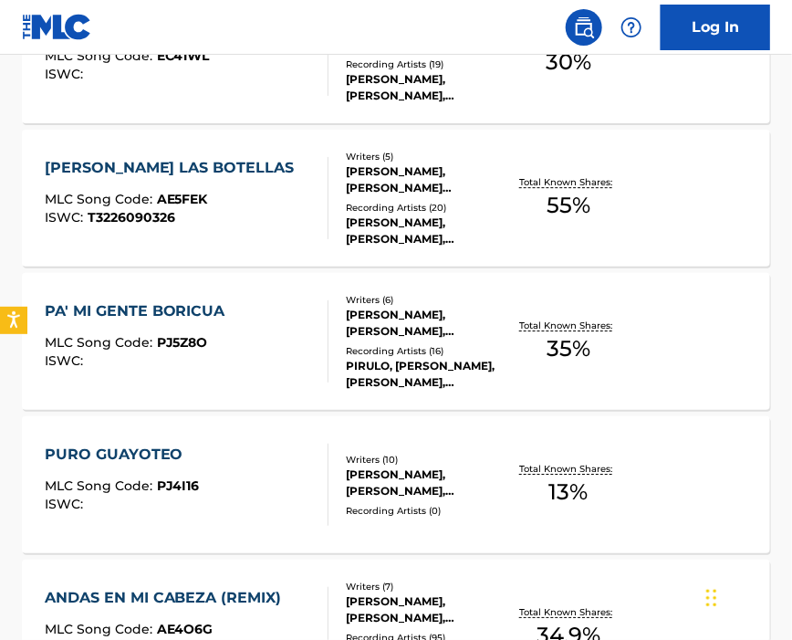
click at [240, 341] on div "PA' MI GENTE BORICUA MLC Song Code : PJ5Z8O ISWC :" at bounding box center [187, 341] width 285 height 82
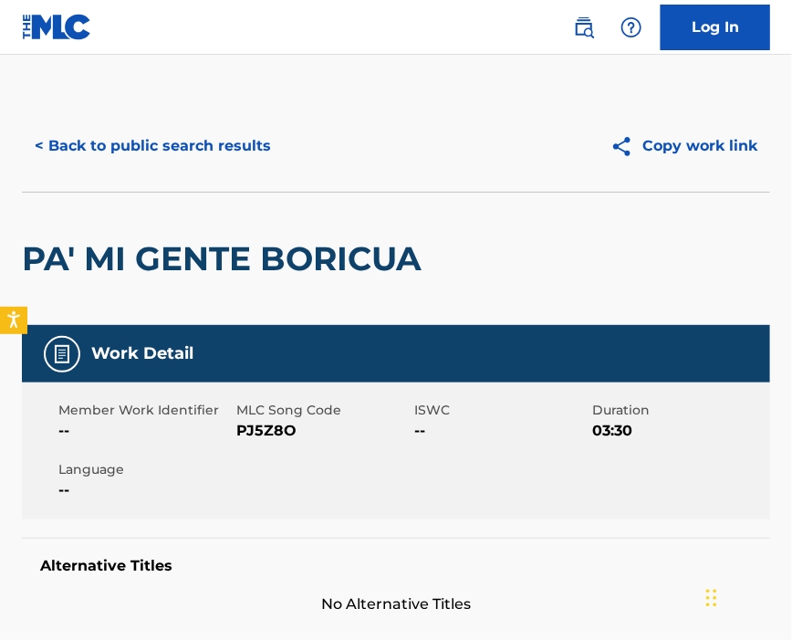
click at [240, 426] on span "PJ5Z8O" at bounding box center [322, 431] width 173 height 22
click at [256, 424] on span "PJ5Z8O" at bounding box center [322, 431] width 173 height 22
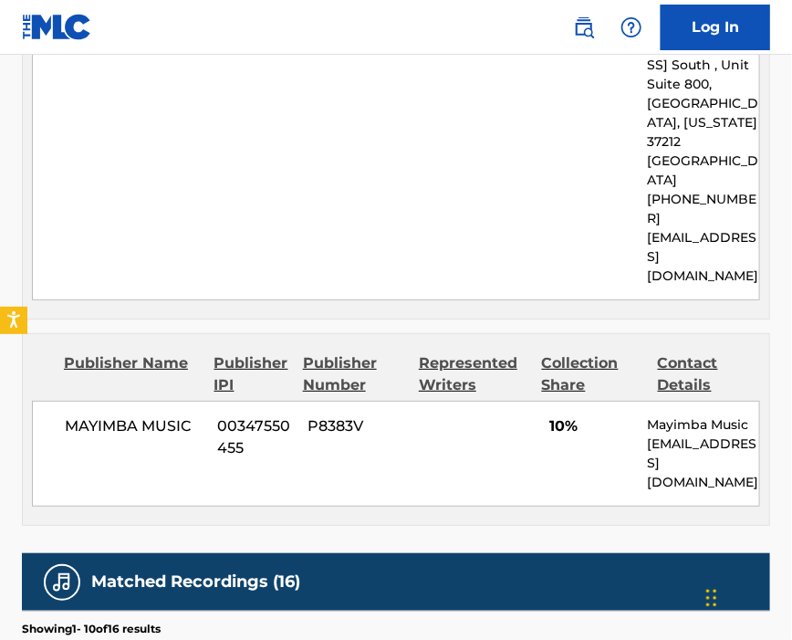
scroll to position [1338, 0]
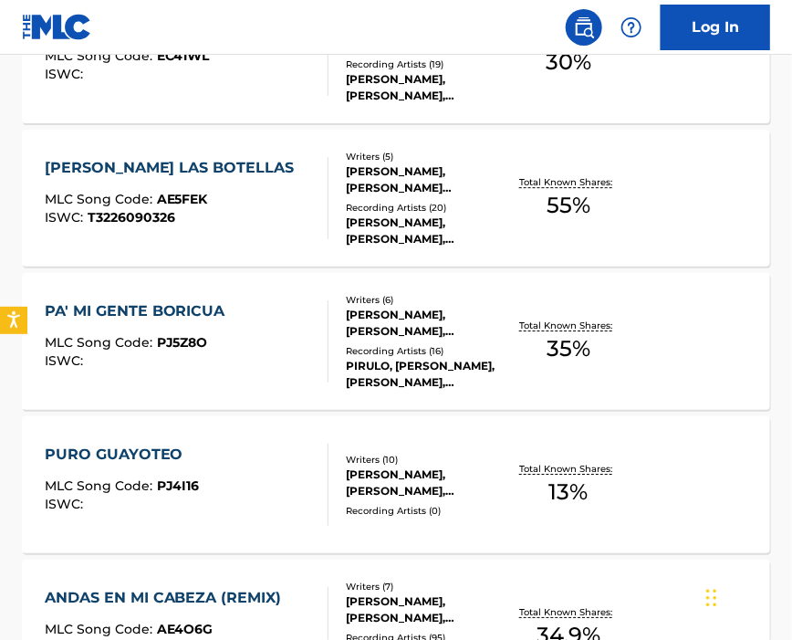
click at [245, 478] on div "PURO GUAYOTEO MLC Song Code : PJ4I16 ISWC :" at bounding box center [187, 485] width 285 height 82
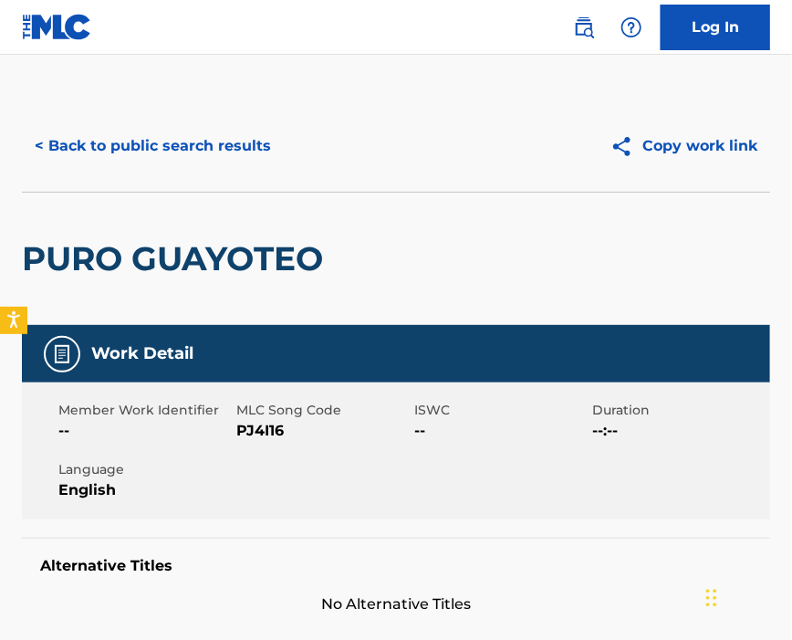
click at [263, 423] on span "PJ4I16" at bounding box center [322, 431] width 173 height 22
drag, startPoint x: 332, startPoint y: 483, endPoint x: 321, endPoint y: 464, distance: 22.1
click at [332, 483] on div "Member Work Identifier -- MLC Song Code PJ4I16 ISWC -- Duration --:-- Language …" at bounding box center [396, 450] width 748 height 137
click at [266, 434] on span "PJ4I16" at bounding box center [322, 431] width 173 height 22
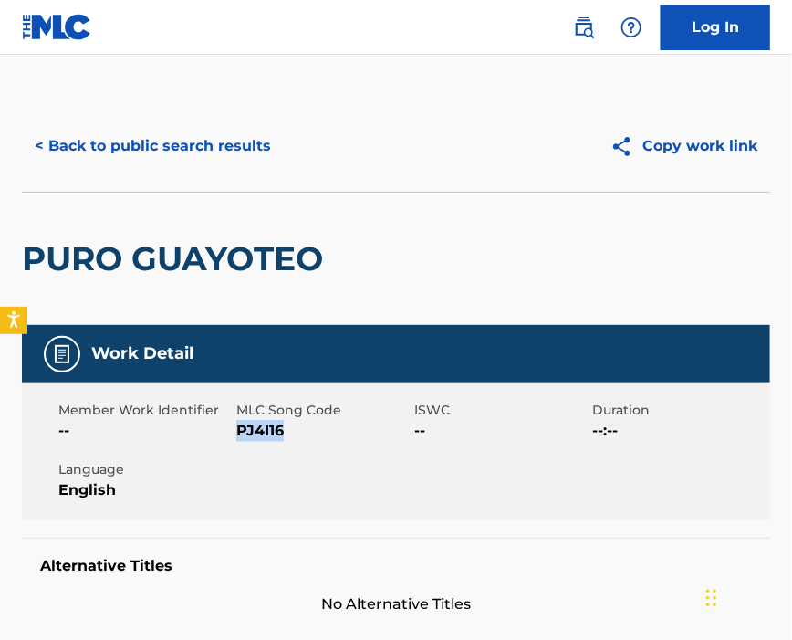
click at [266, 434] on span "PJ4I16" at bounding box center [322, 431] width 173 height 22
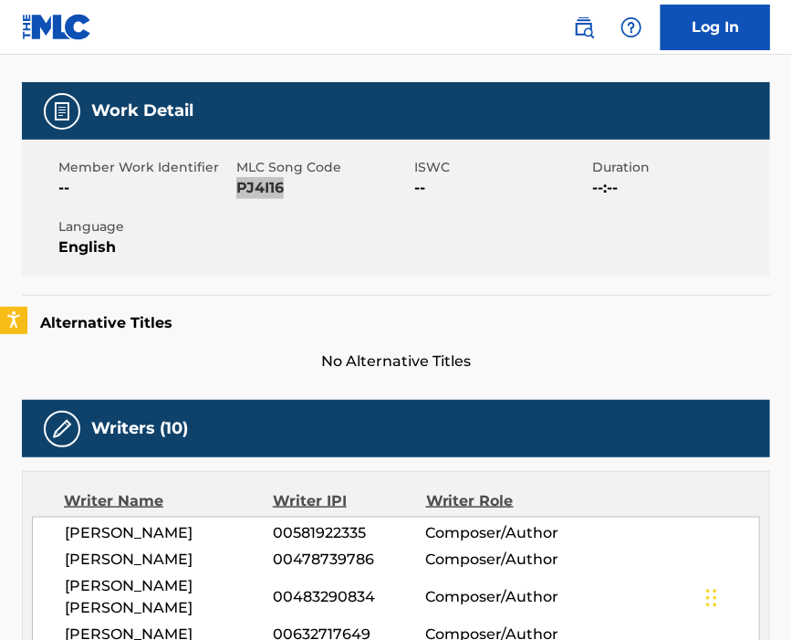
scroll to position [608, 0]
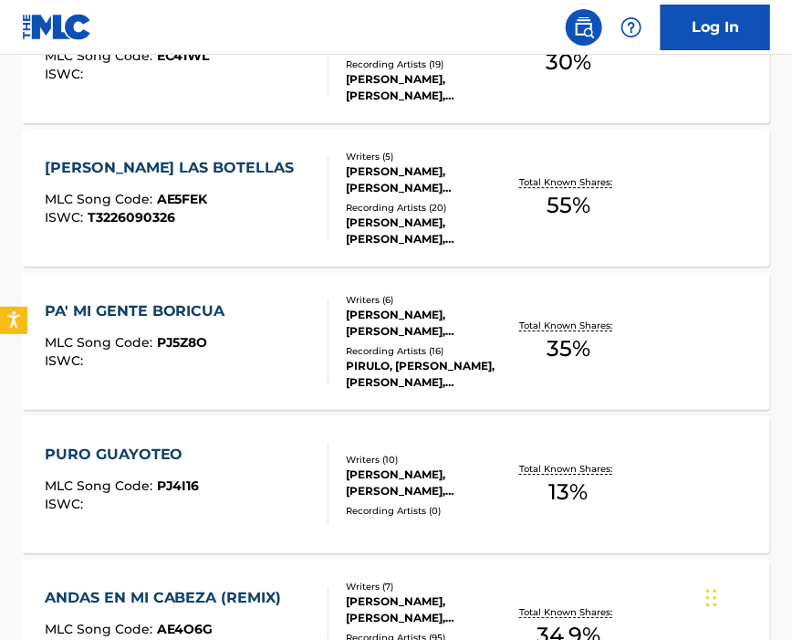
scroll to position [1582, 0]
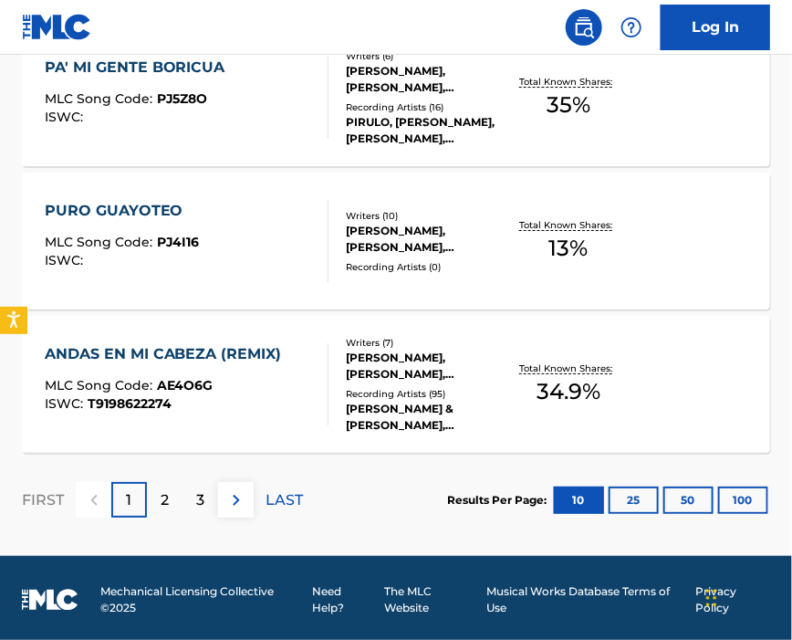
click at [227, 382] on div "MLC Song Code : AE4O6G" at bounding box center [168, 388] width 246 height 18
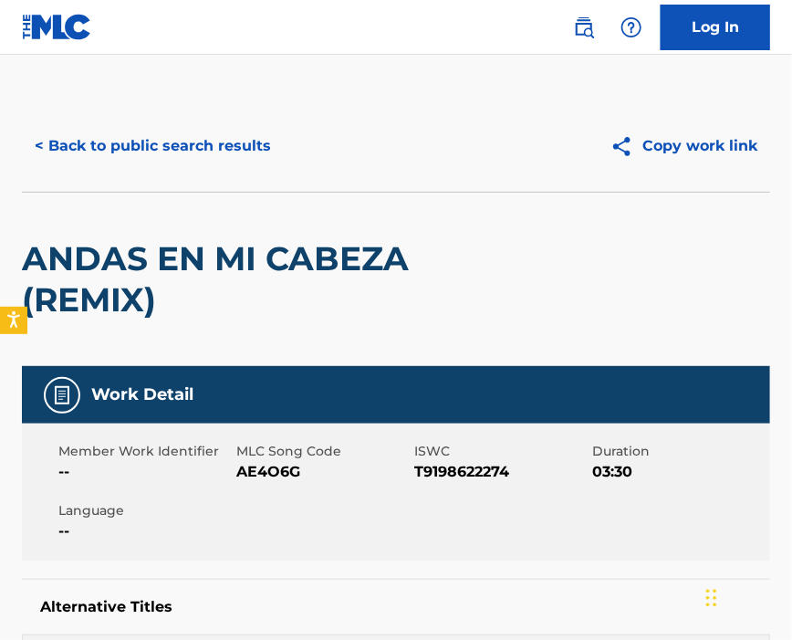
click at [262, 472] on span "AE4O6G" at bounding box center [322, 472] width 173 height 22
click at [260, 472] on span "AE4O6G" at bounding box center [322, 472] width 173 height 22
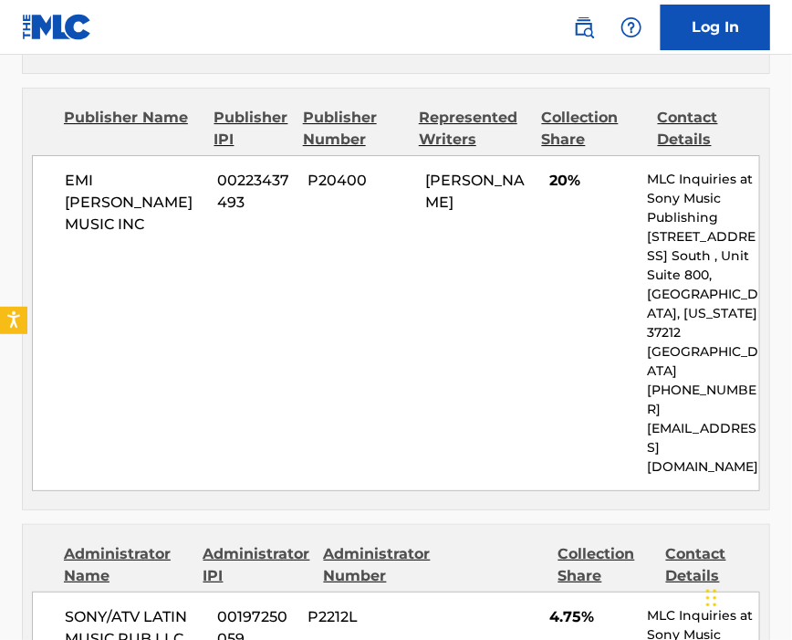
scroll to position [1825, 0]
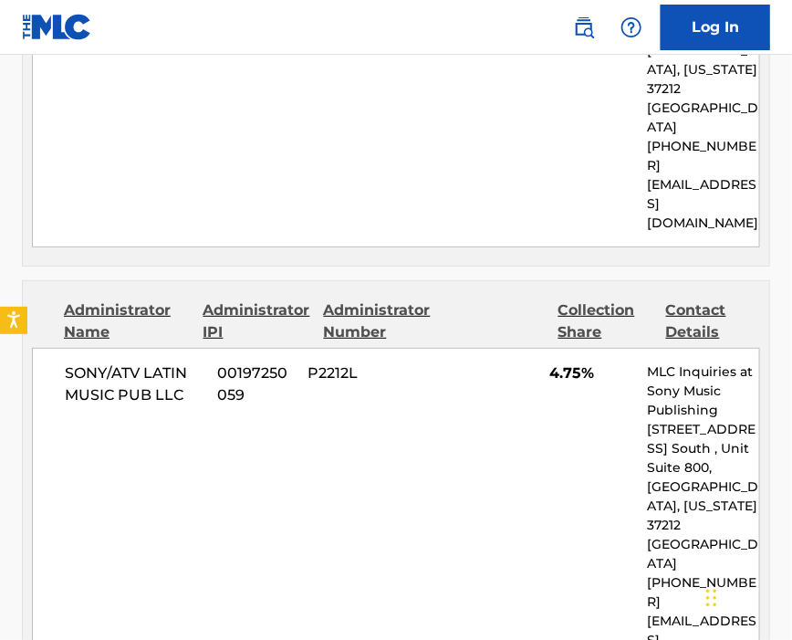
scroll to position [1584, 0]
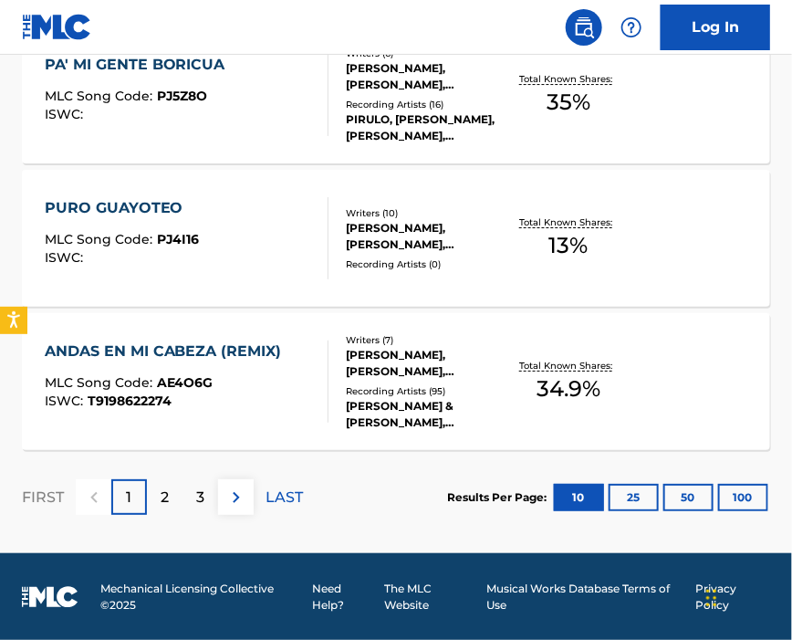
click at [159, 500] on div "2" at bounding box center [165, 497] width 36 height 36
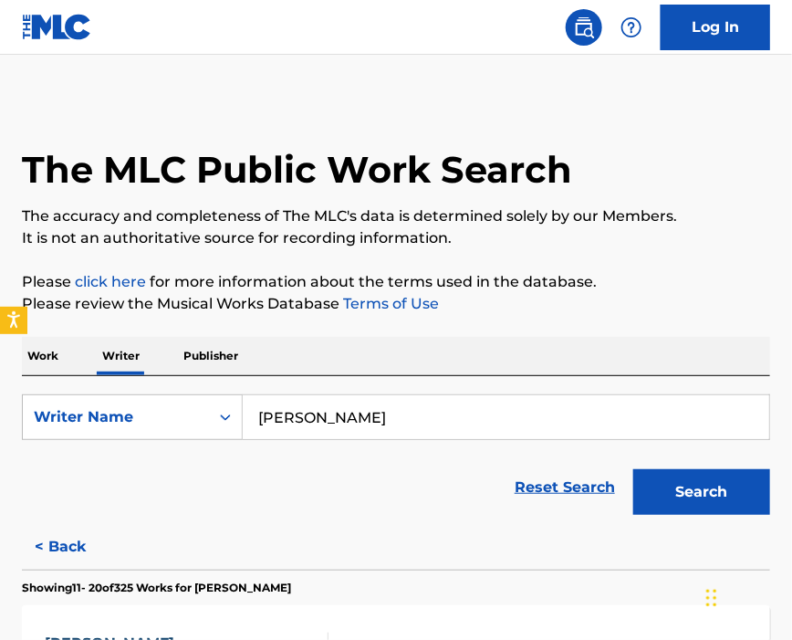
scroll to position [246, 0]
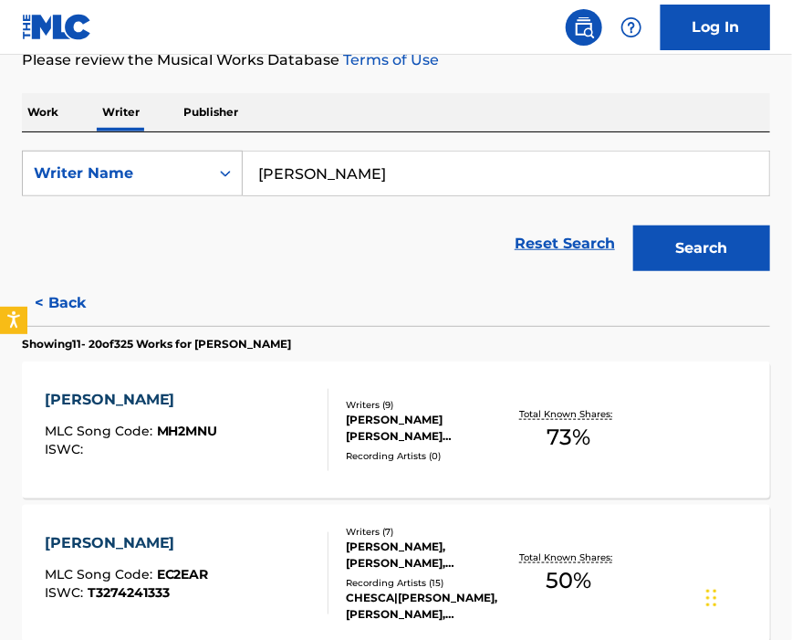
click at [251, 439] on div "[PERSON_NAME] MLC Song Code : MH2MNU ISWC :" at bounding box center [187, 430] width 285 height 82
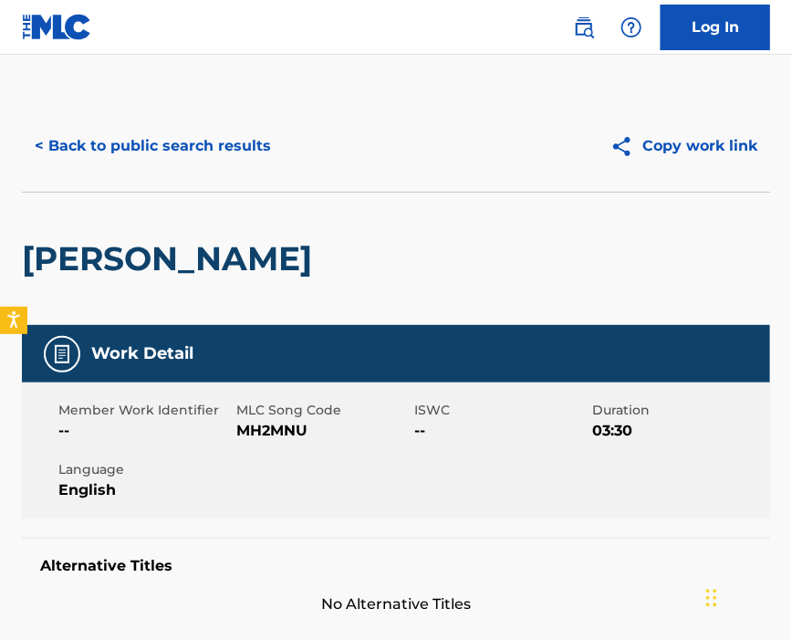
click at [262, 432] on span "MH2MNU" at bounding box center [322, 431] width 173 height 22
click at [262, 431] on span "MH2MNU" at bounding box center [322, 431] width 173 height 22
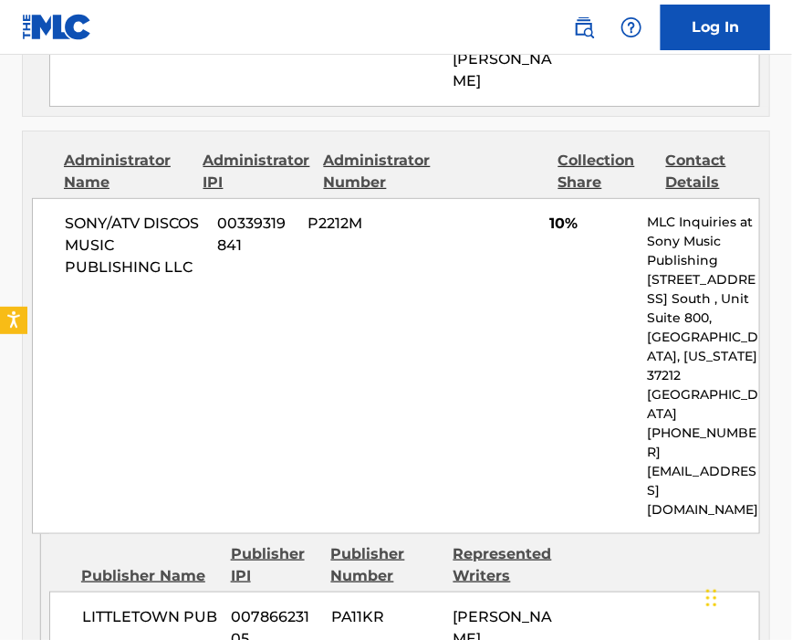
scroll to position [2068, 0]
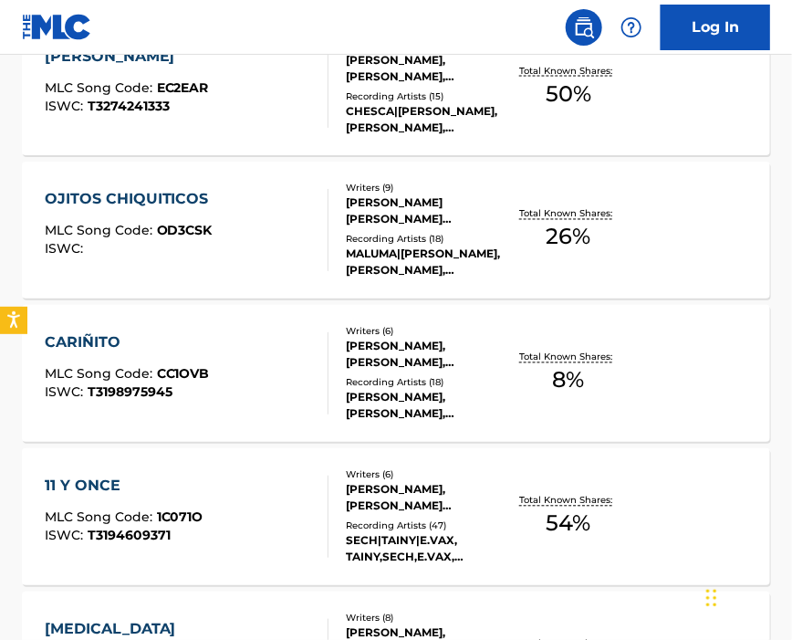
scroll to position [368, 0]
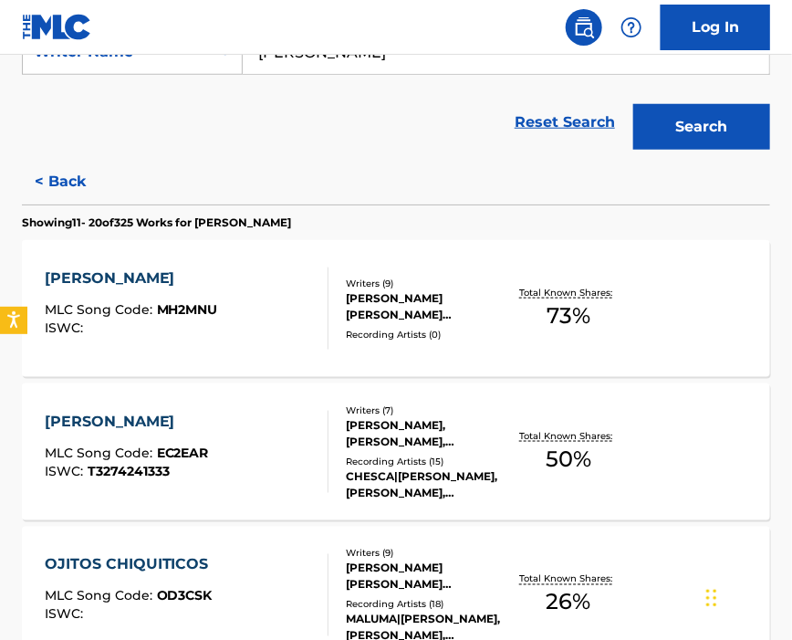
click at [250, 454] on div "[PERSON_NAME] MLC Song Code : EC2EAR ISWC : T3274241333" at bounding box center [187, 452] width 285 height 82
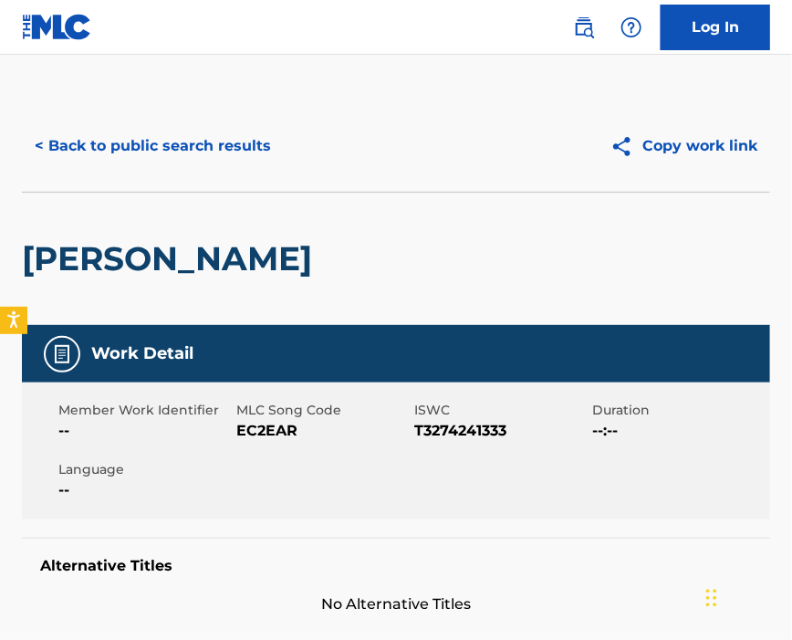
click at [256, 432] on span "EC2EAR" at bounding box center [322, 431] width 173 height 22
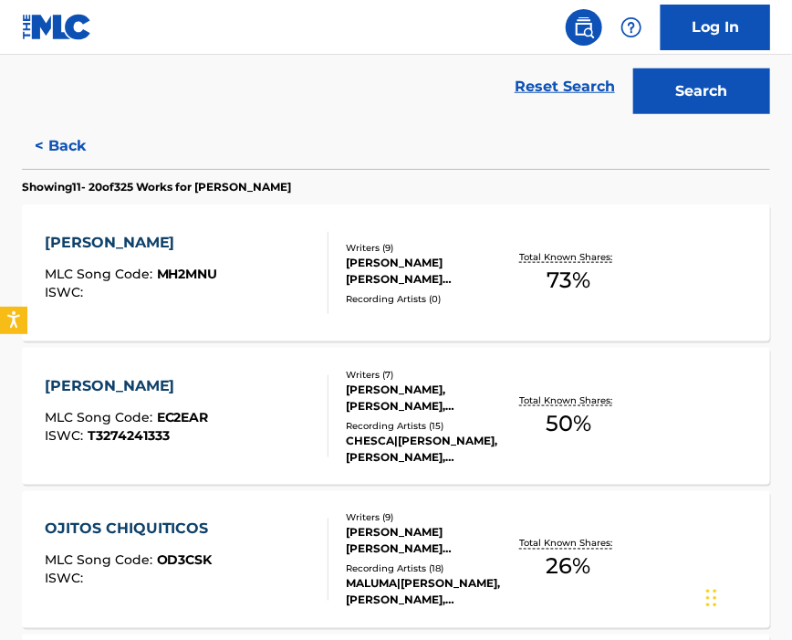
scroll to position [526, 0]
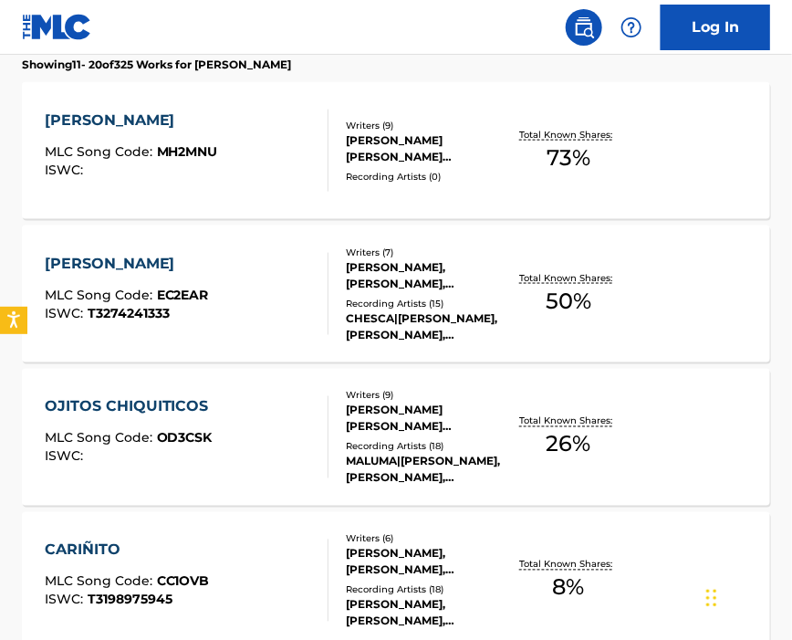
click at [249, 413] on div "OJITOS CHIQUITICOS MLC Song Code : OD3CSK ISWC :" at bounding box center [187, 437] width 285 height 82
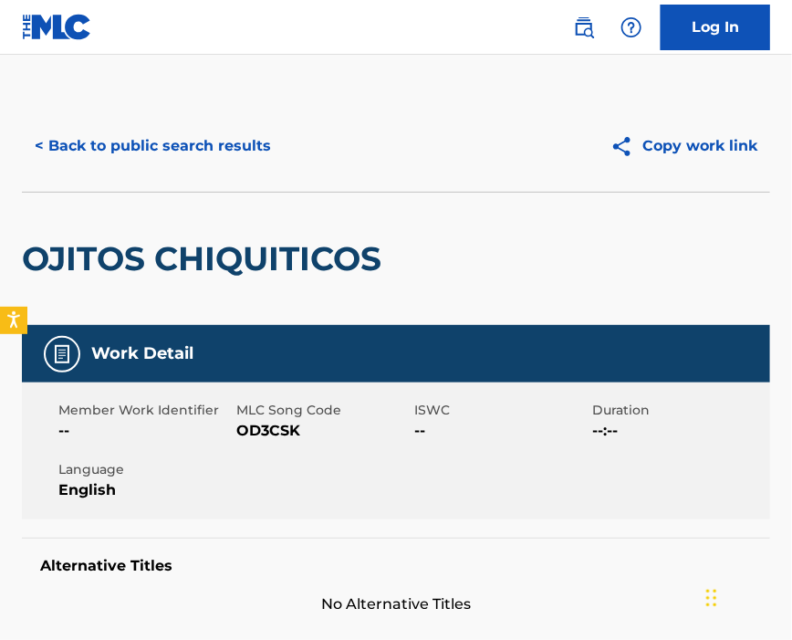
click at [258, 436] on span "OD3CSK" at bounding box center [322, 431] width 173 height 22
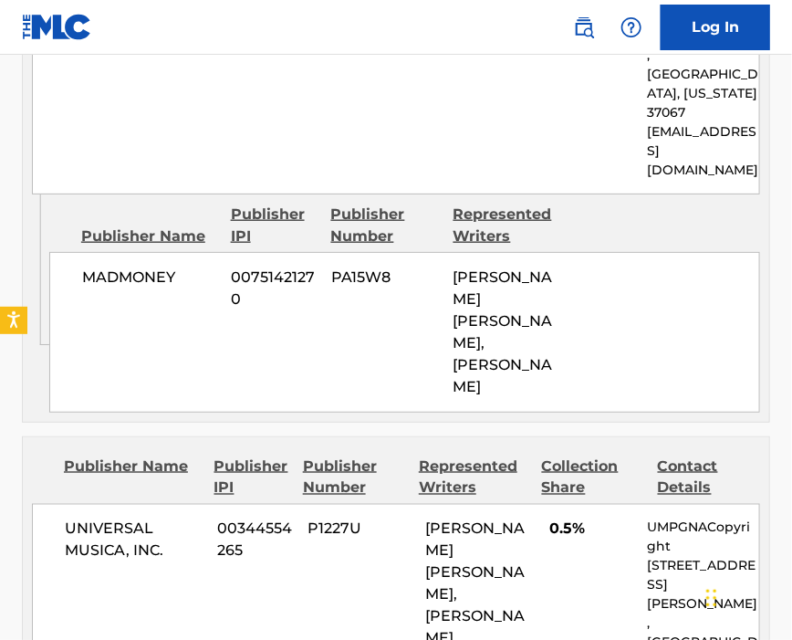
scroll to position [2312, 0]
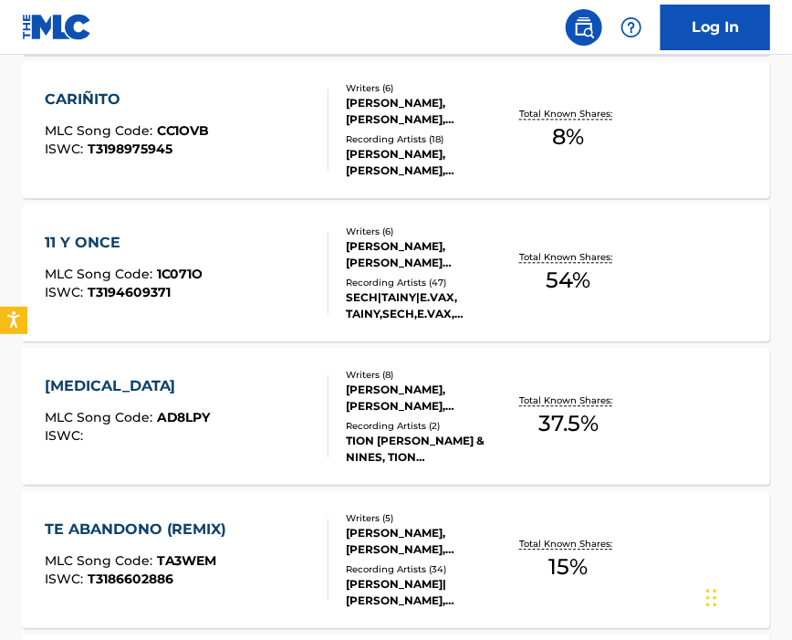
scroll to position [854, 0]
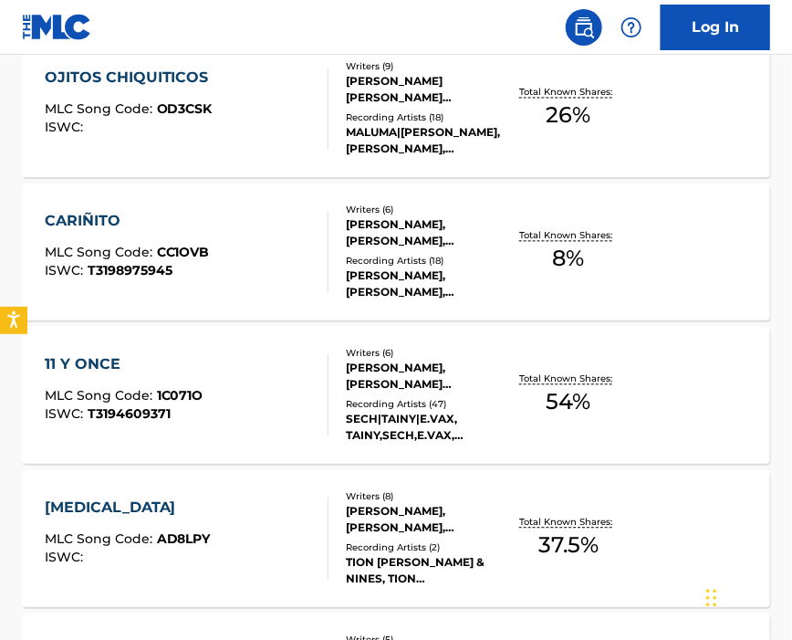
click at [229, 253] on div "CARIÑITO MLC Song Code : CC1OVB ISWC : T3198975945" at bounding box center [187, 252] width 285 height 82
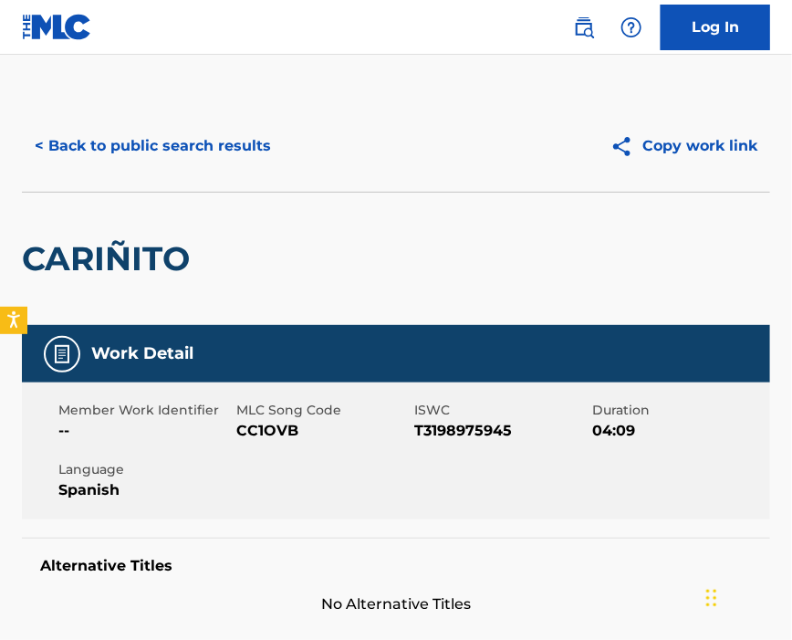
click at [273, 431] on span "CC1OVB" at bounding box center [322, 431] width 173 height 22
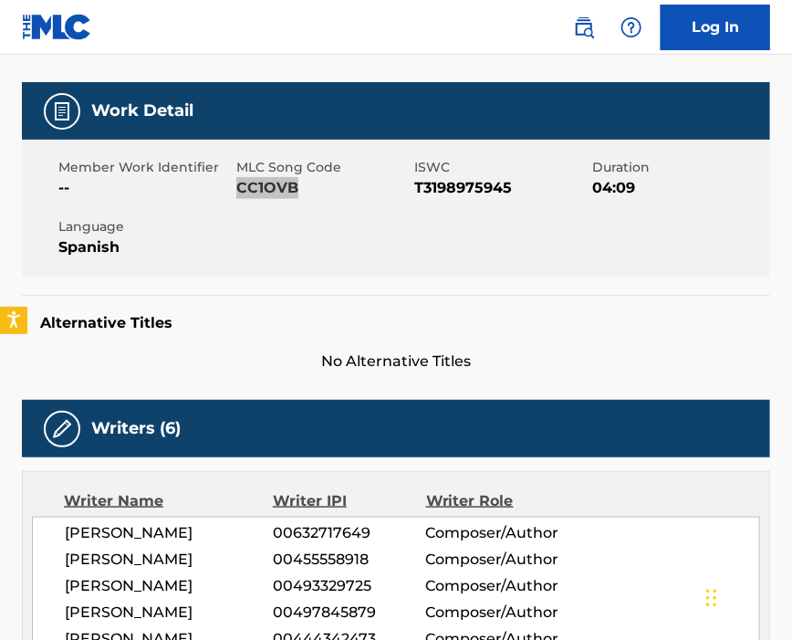
scroll to position [365, 0]
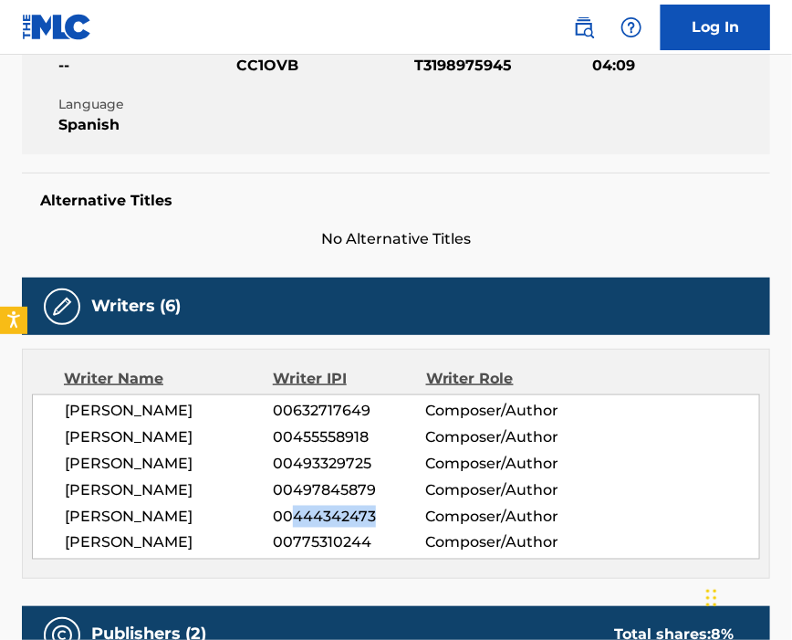
drag, startPoint x: 294, startPoint y: 537, endPoint x: 373, endPoint y: 540, distance: 79.5
click at [373, 528] on span "00444342473" at bounding box center [349, 517] width 152 height 22
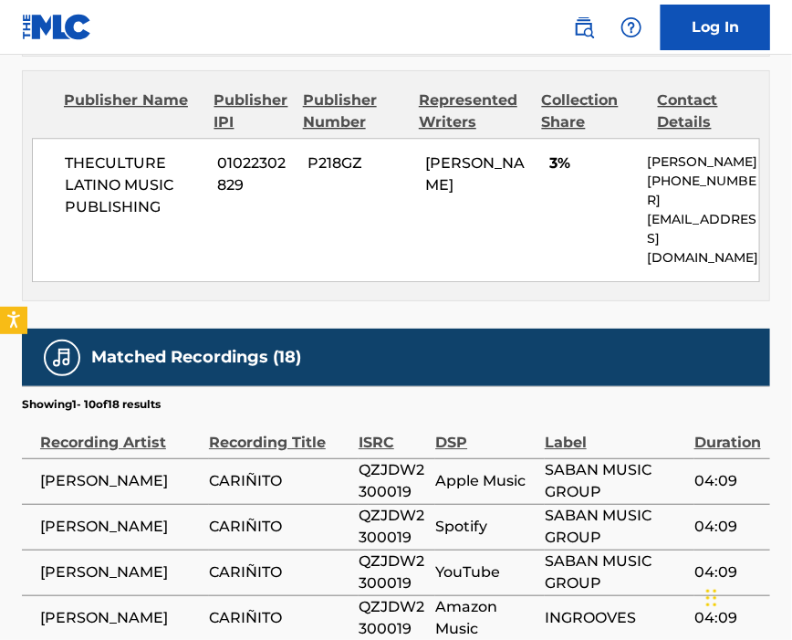
scroll to position [973, 0]
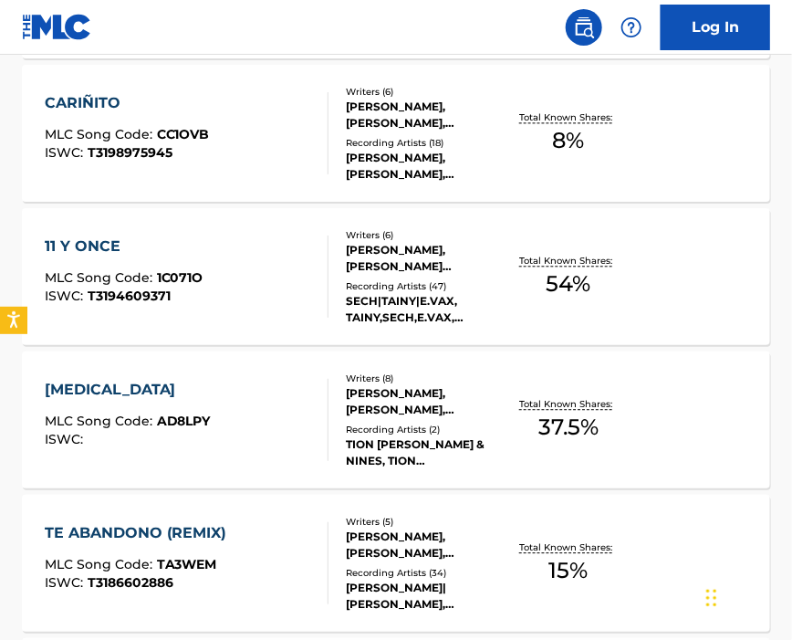
click at [238, 285] on div "11 Y ONCE MLC Song Code : 1C071O ISWC : T3194609371" at bounding box center [187, 276] width 285 height 82
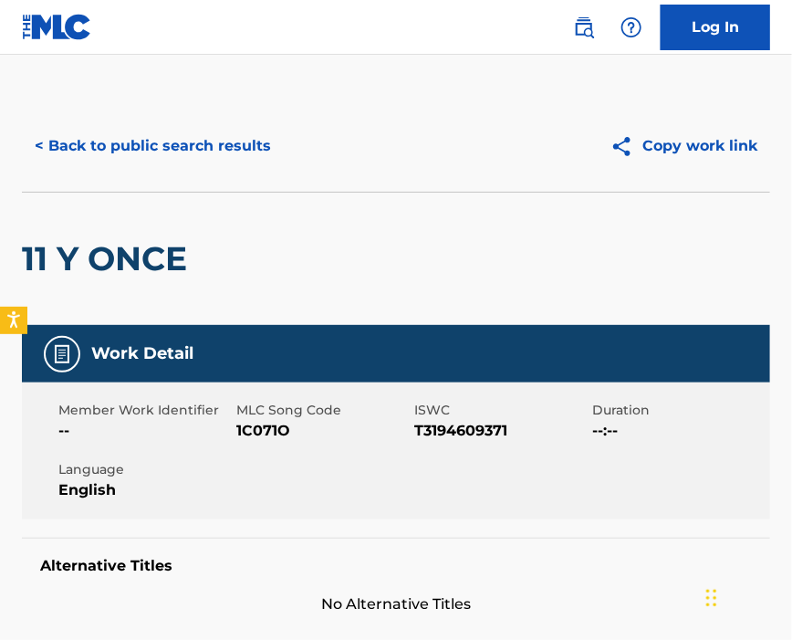
click at [255, 426] on span "1C071O" at bounding box center [322, 431] width 173 height 22
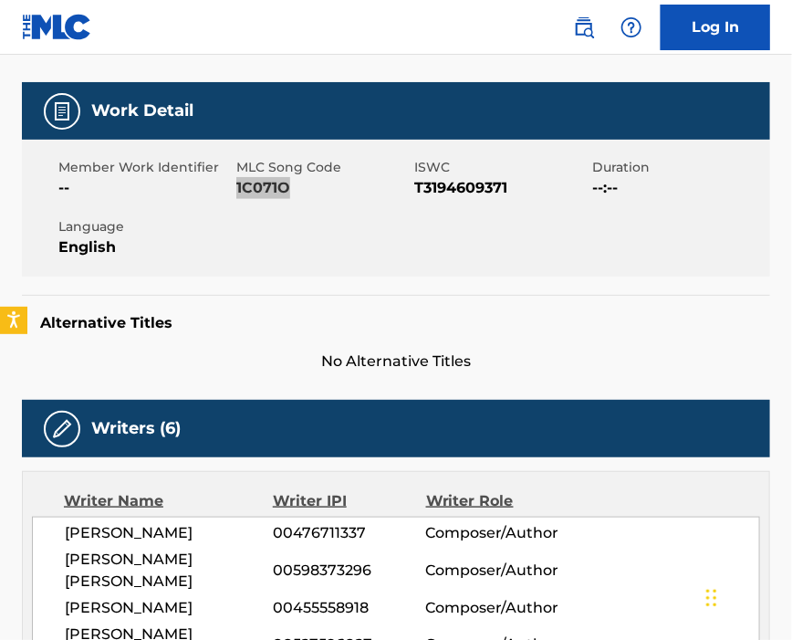
scroll to position [365, 0]
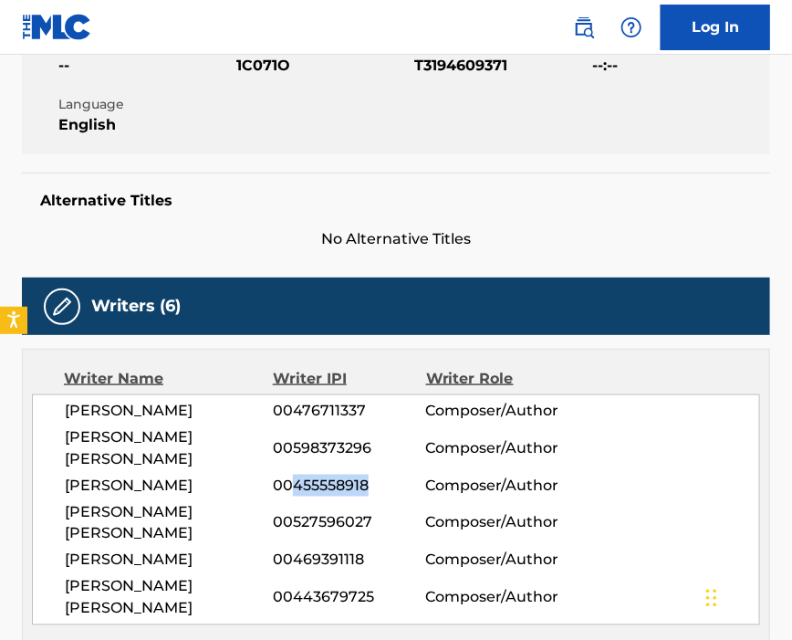
drag, startPoint x: 293, startPoint y: 494, endPoint x: 370, endPoint y: 496, distance: 76.7
click at [370, 496] on span "00455558918" at bounding box center [349, 486] width 152 height 22
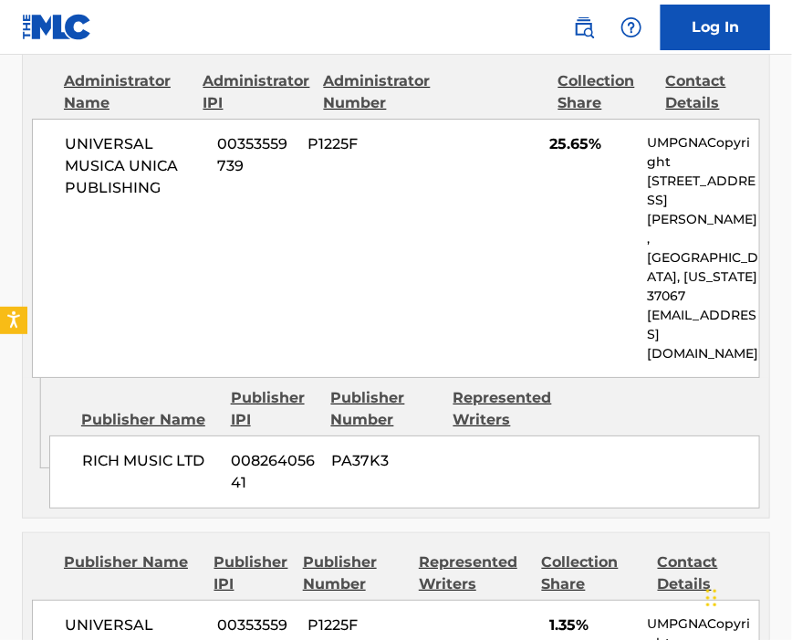
scroll to position [1703, 0]
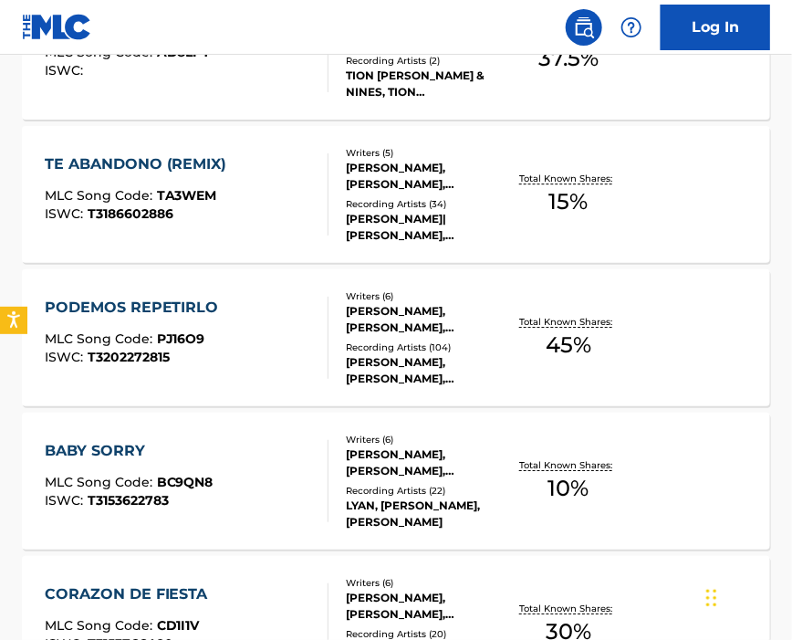
scroll to position [1098, 0]
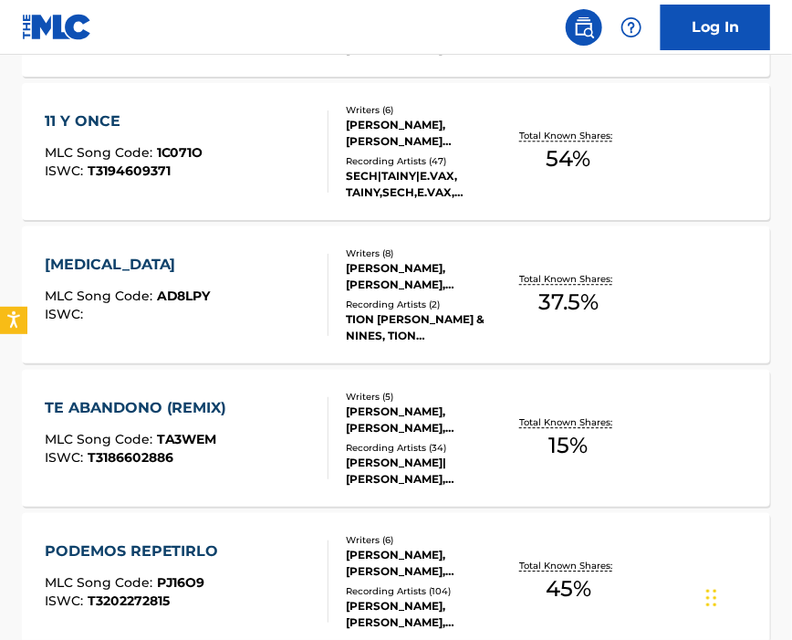
click at [229, 255] on div "[MEDICAL_DATA] MLC Song Code : AD8LPY ISWC :" at bounding box center [187, 295] width 285 height 82
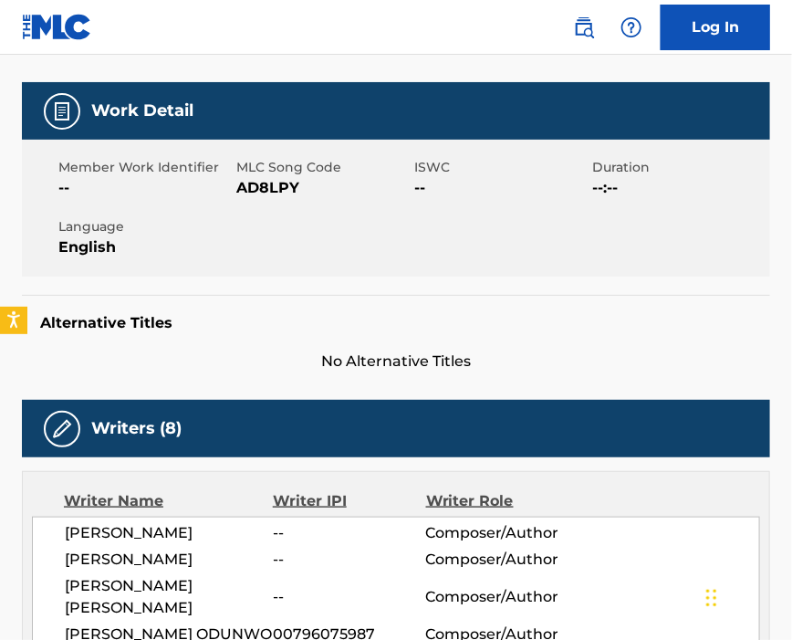
scroll to position [486, 0]
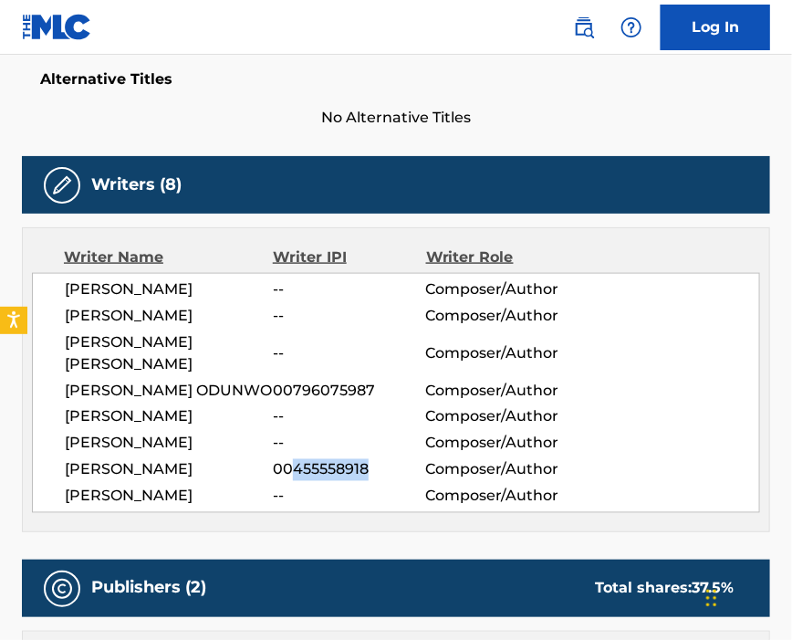
drag, startPoint x: 297, startPoint y: 477, endPoint x: 392, endPoint y: 477, distance: 95.8
click at [392, 477] on span "00455558918" at bounding box center [349, 470] width 152 height 22
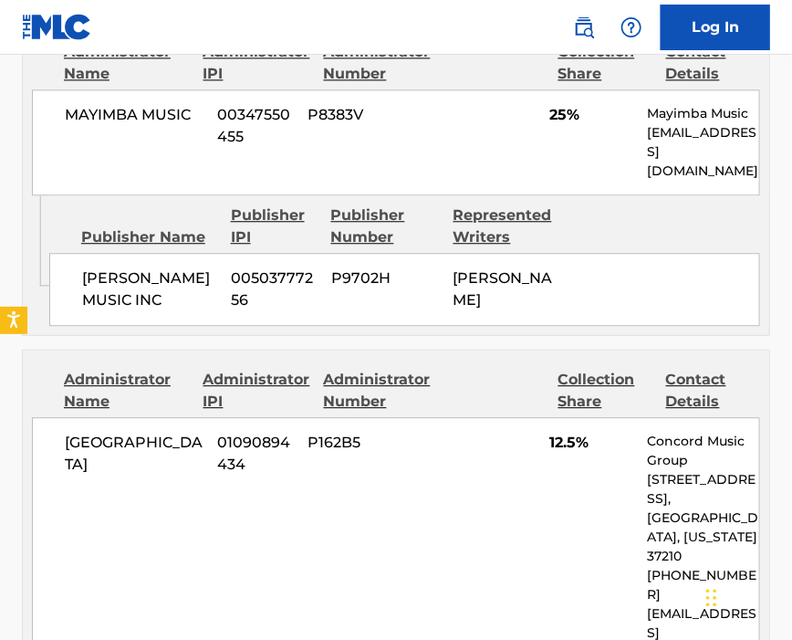
scroll to position [1338, 0]
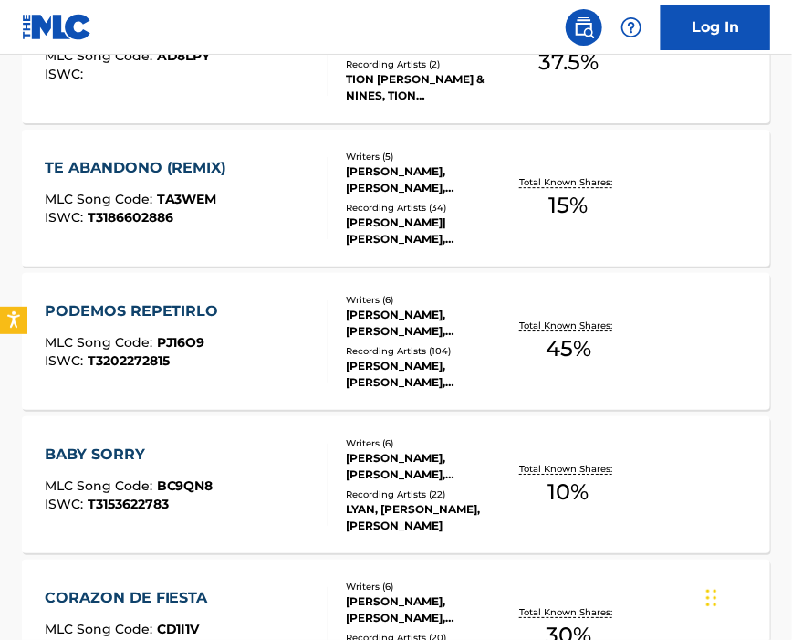
scroll to position [1217, 0]
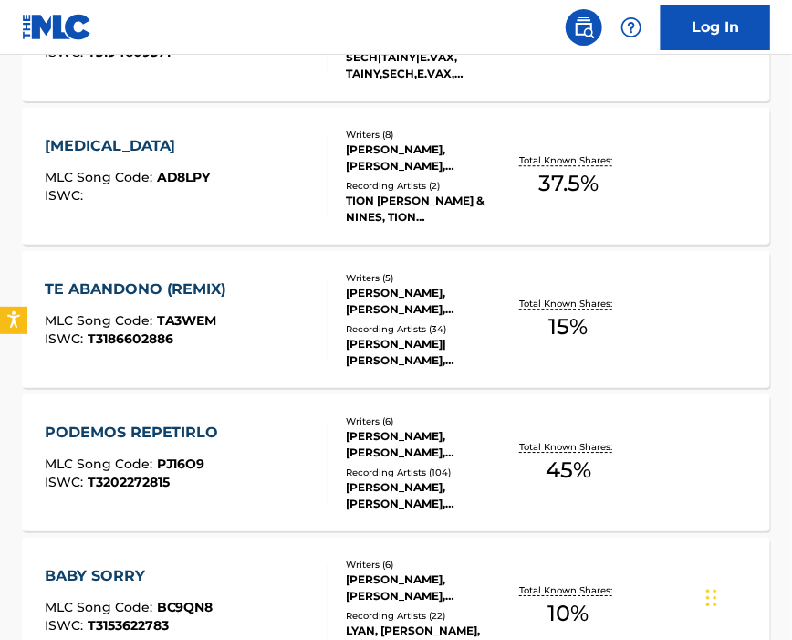
click at [197, 310] on div "TE ABANDONO (REMIX) MLC Song Code : TA3WEM ISWC : T3186602886" at bounding box center [141, 319] width 192 height 82
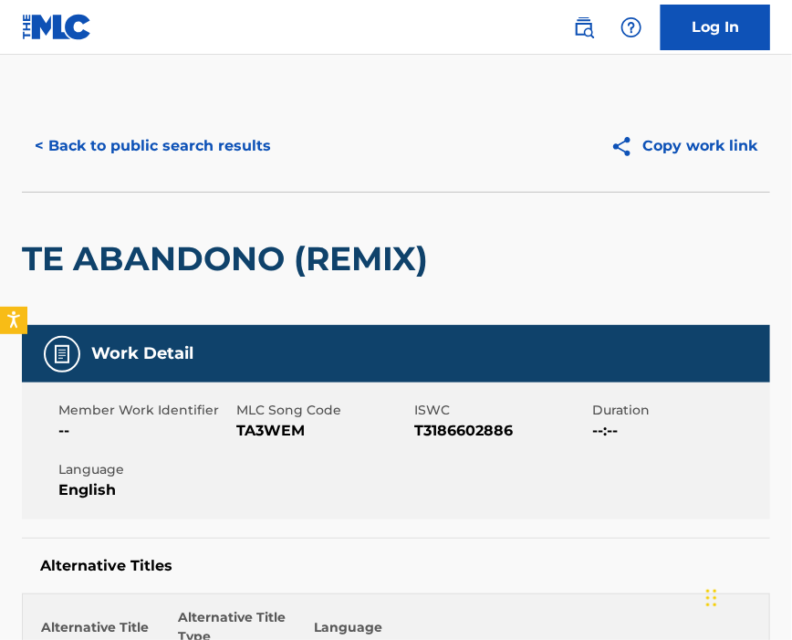
click at [277, 432] on span "TA3WEM" at bounding box center [322, 431] width 173 height 22
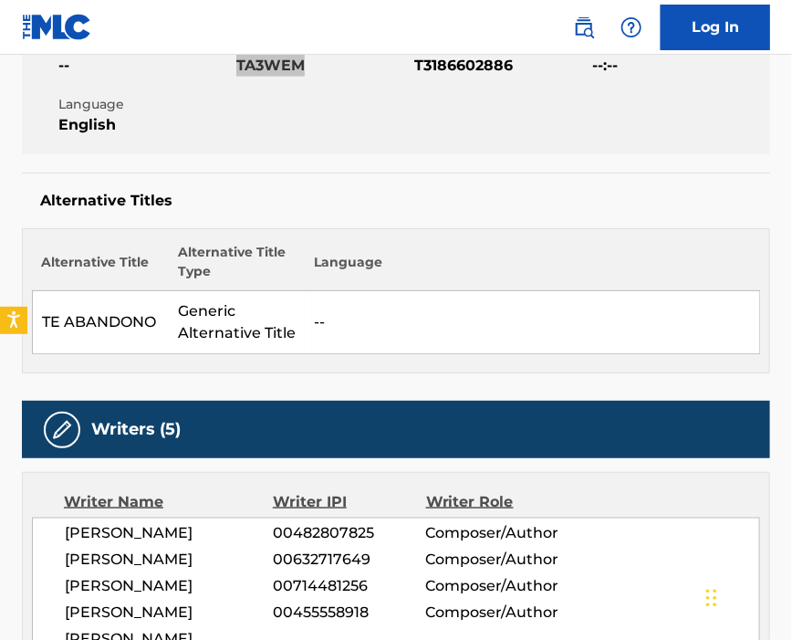
scroll to position [486, 0]
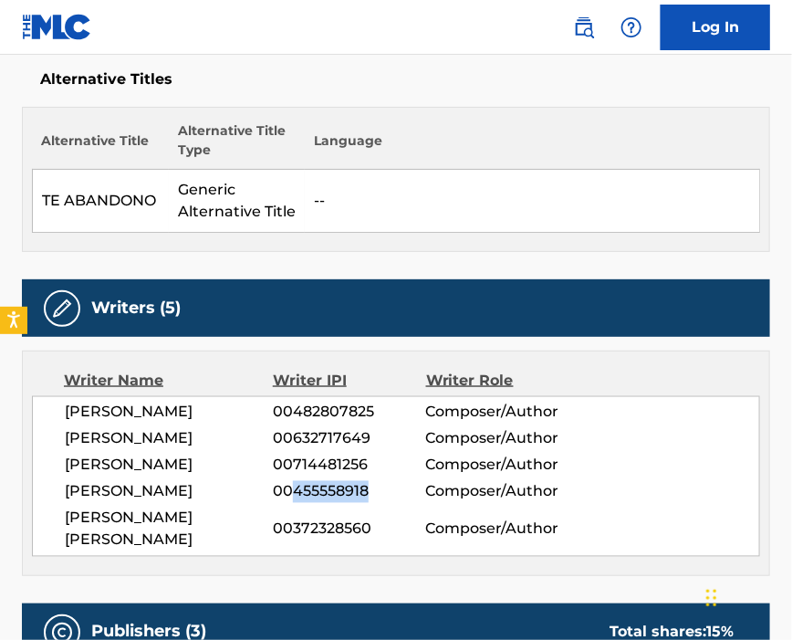
drag, startPoint x: 298, startPoint y: 504, endPoint x: 376, endPoint y: 498, distance: 78.7
click at [376, 498] on span "00455558918" at bounding box center [349, 492] width 152 height 22
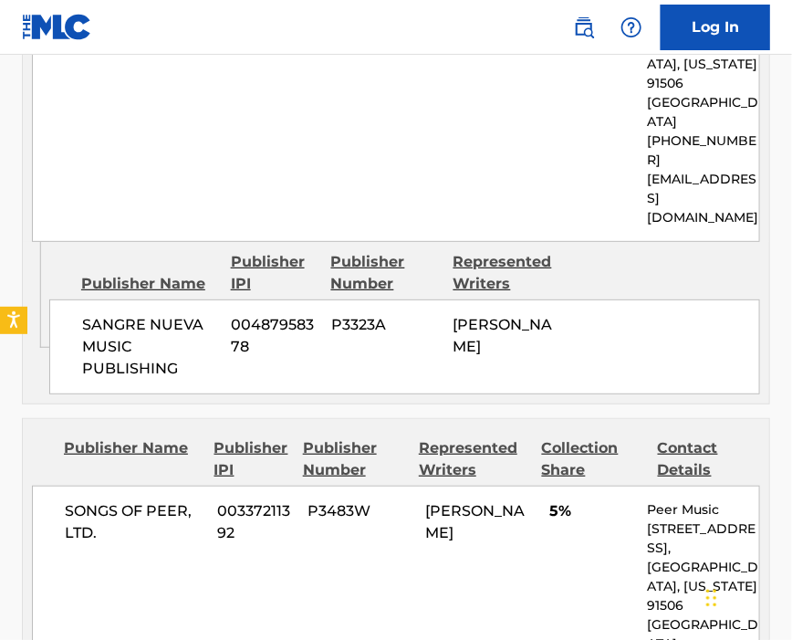
scroll to position [1947, 0]
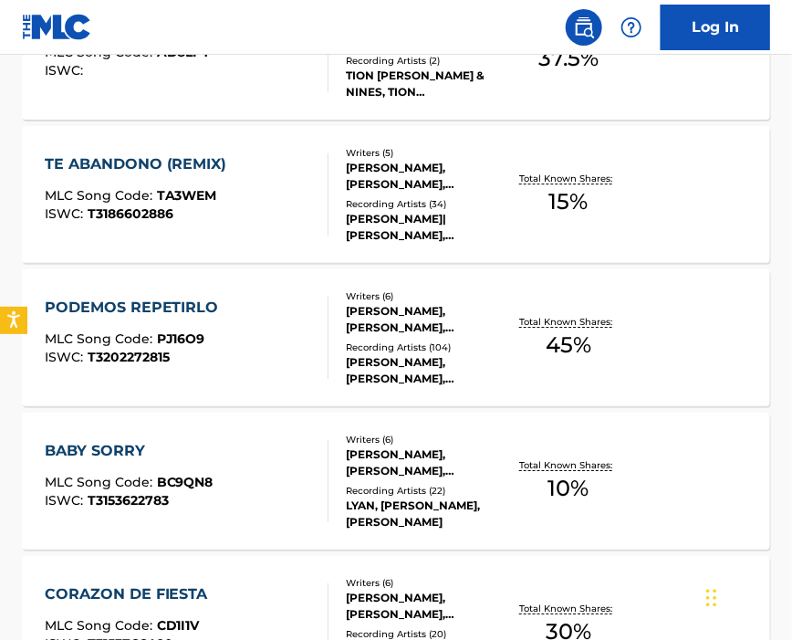
scroll to position [1219, 0]
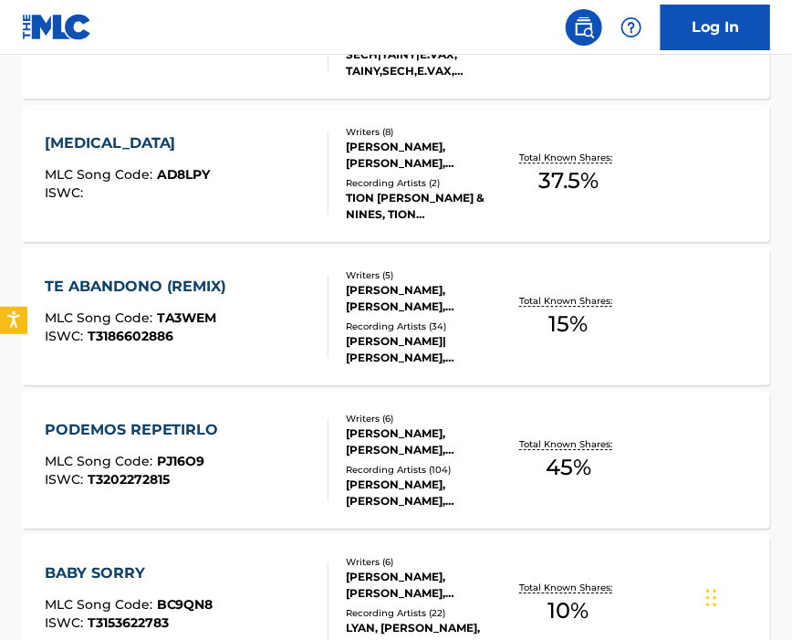
click at [259, 434] on div "PODEMOS REPETIRLO MLC Song Code : PJ16O9 ISWC : T3202272815" at bounding box center [187, 460] width 285 height 82
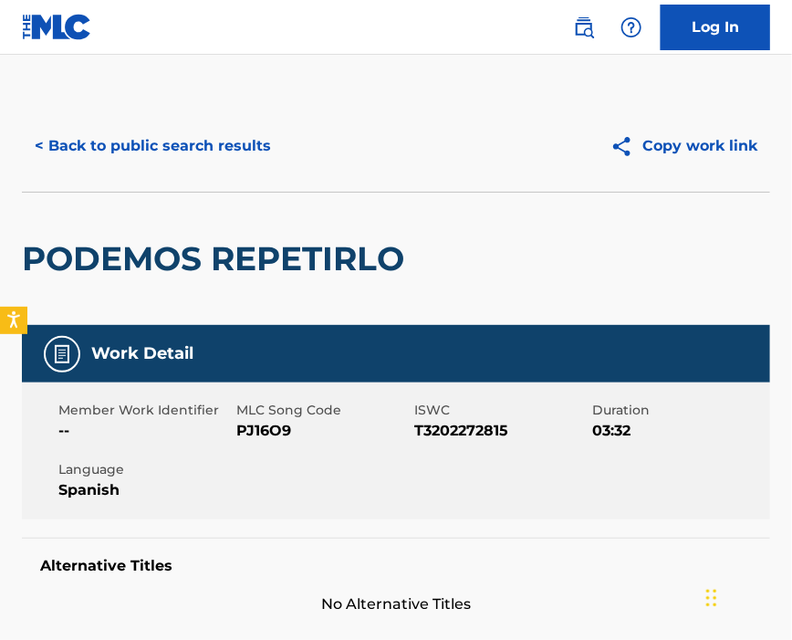
click at [256, 434] on span "PJ16O9" at bounding box center [322, 431] width 173 height 22
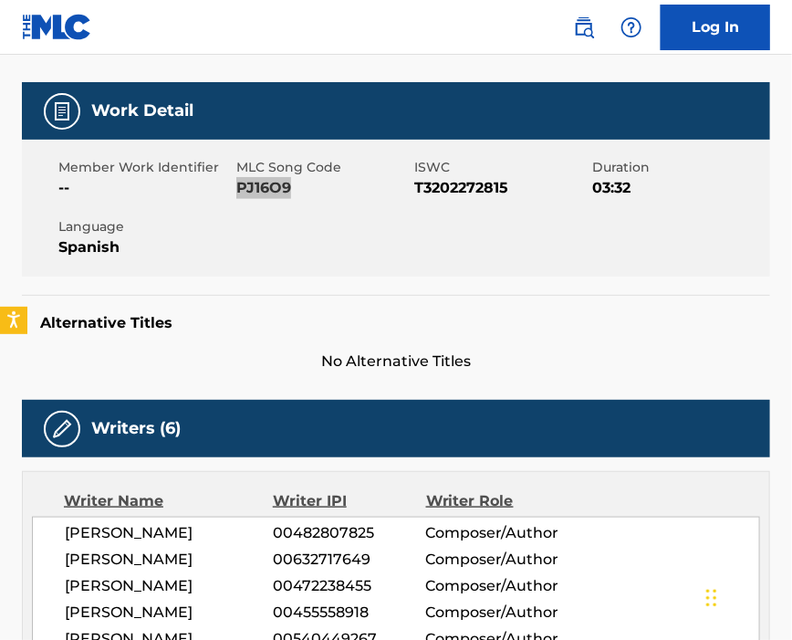
scroll to position [365, 0]
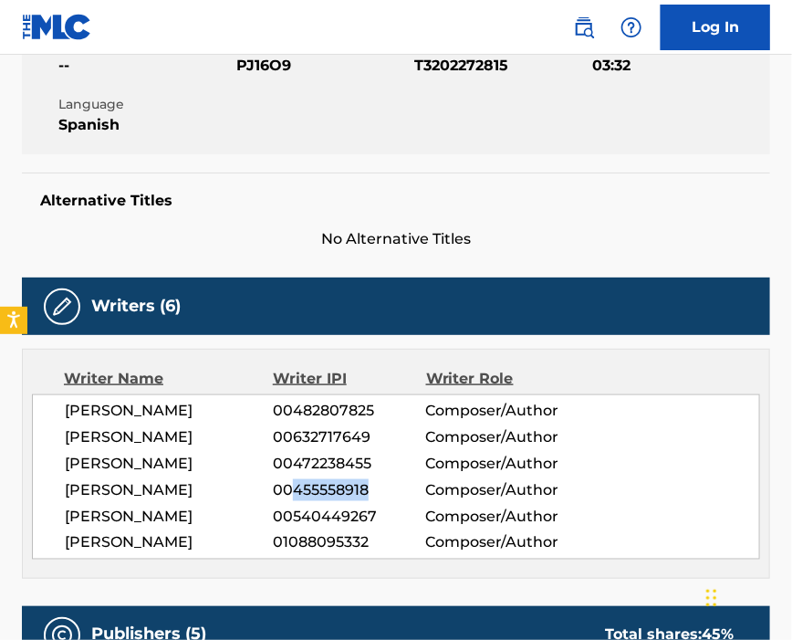
drag, startPoint x: 298, startPoint y: 499, endPoint x: 394, endPoint y: 499, distance: 96.7
click at [394, 499] on span "00455558918" at bounding box center [349, 490] width 152 height 22
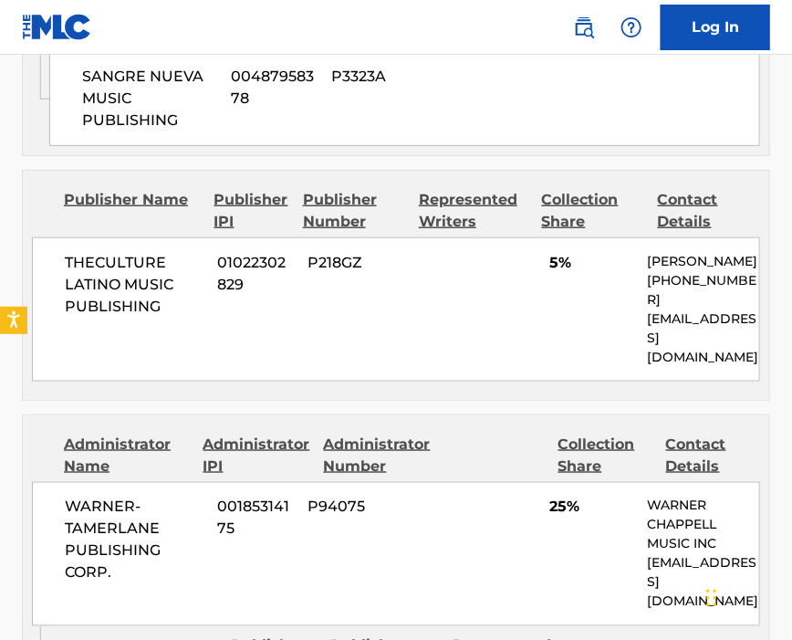
scroll to position [2312, 0]
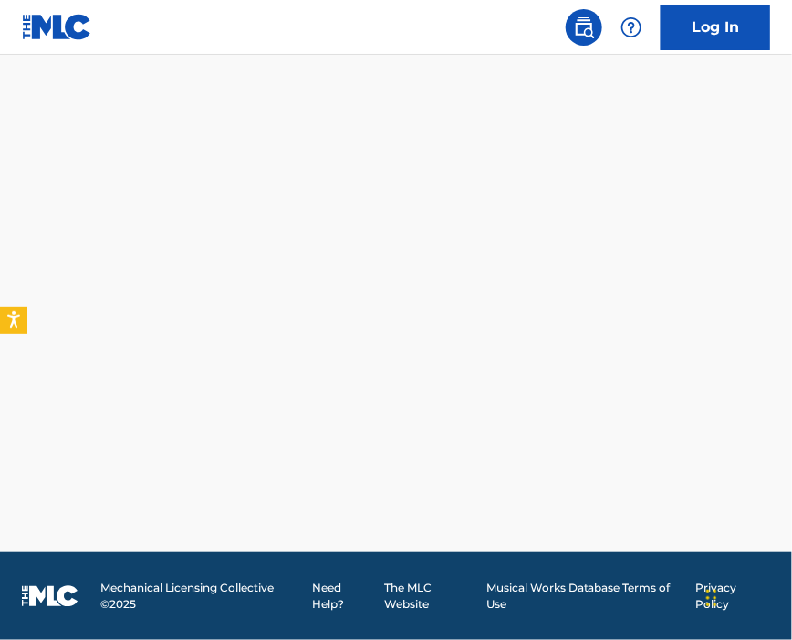
scroll to position [1584, 0]
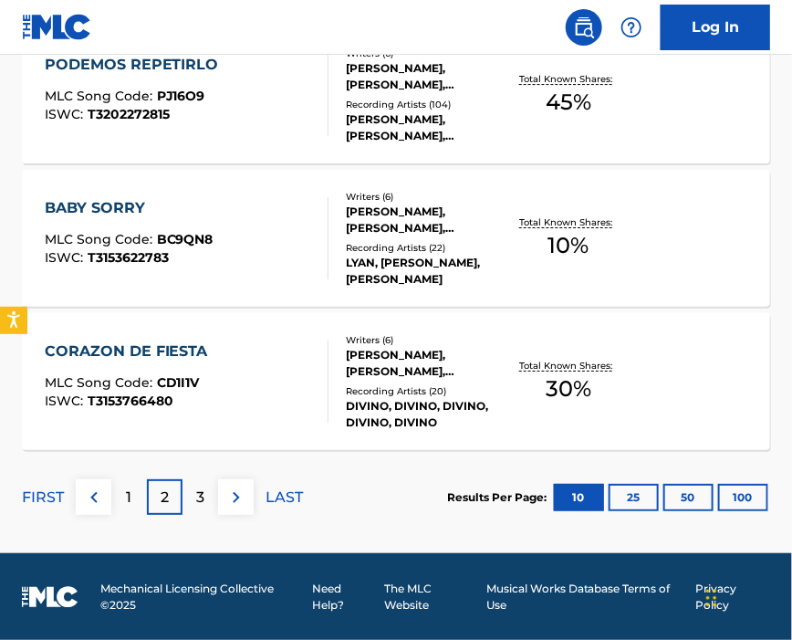
click at [212, 201] on div "BABY SORRY MLC Song Code : BC9QN8 ISWC : T3153622783" at bounding box center [187, 238] width 285 height 82
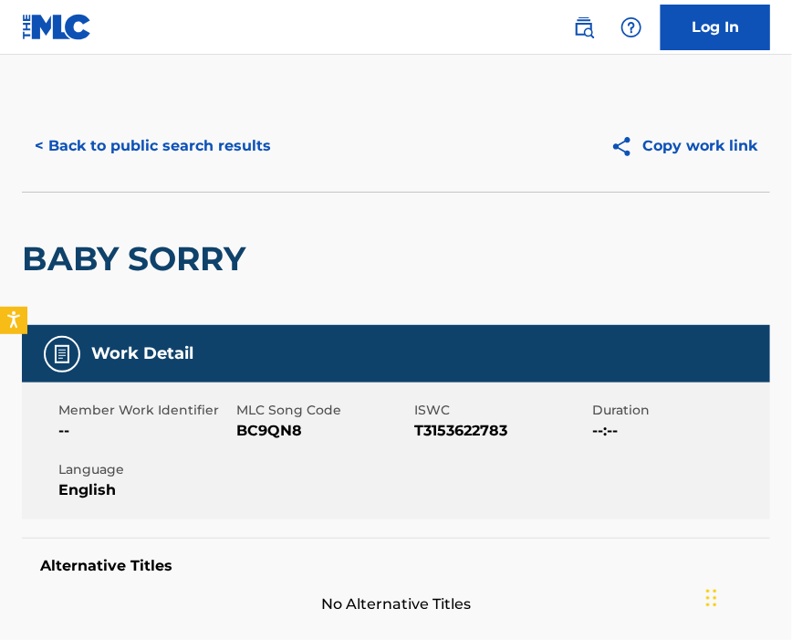
click at [276, 427] on span "BC9QN8" at bounding box center [322, 431] width 173 height 22
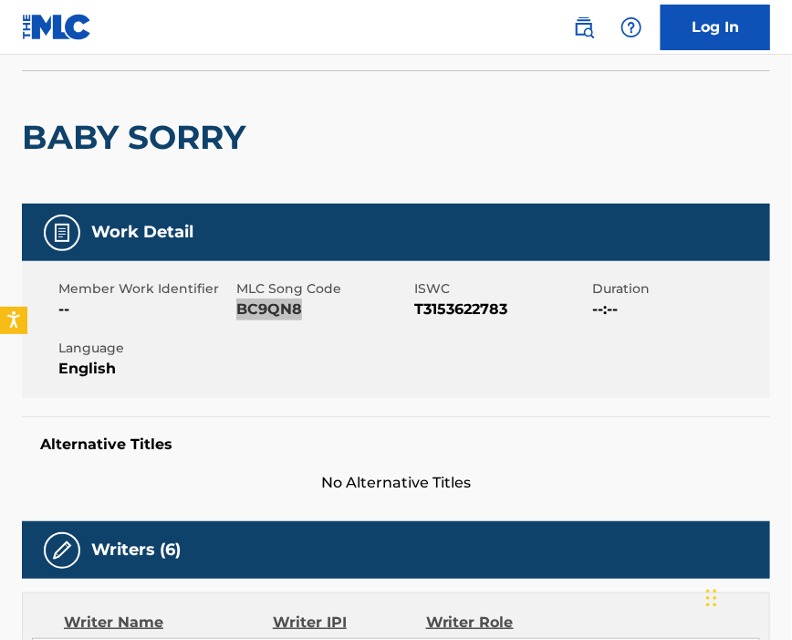
scroll to position [365, 0]
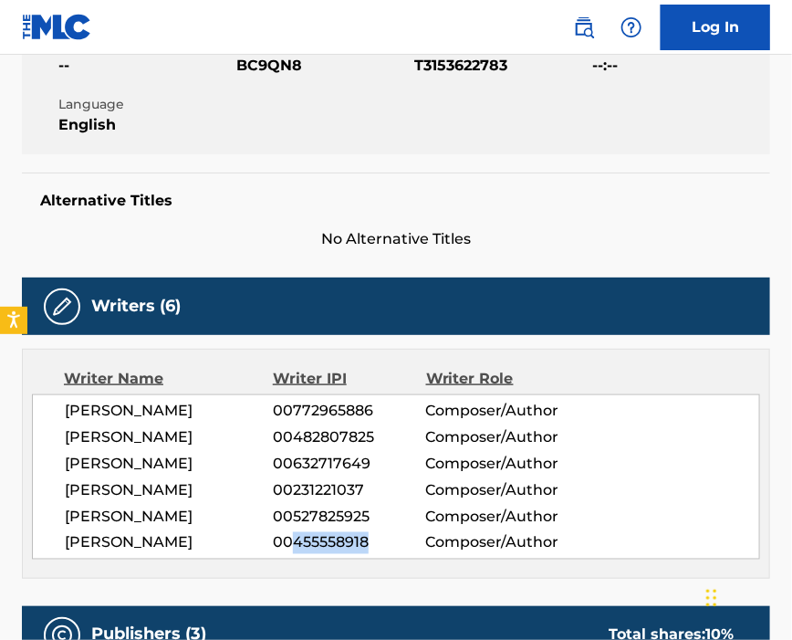
drag, startPoint x: 295, startPoint y: 551, endPoint x: 367, endPoint y: 559, distance: 72.5
click at [367, 554] on span "00455558918" at bounding box center [349, 543] width 152 height 22
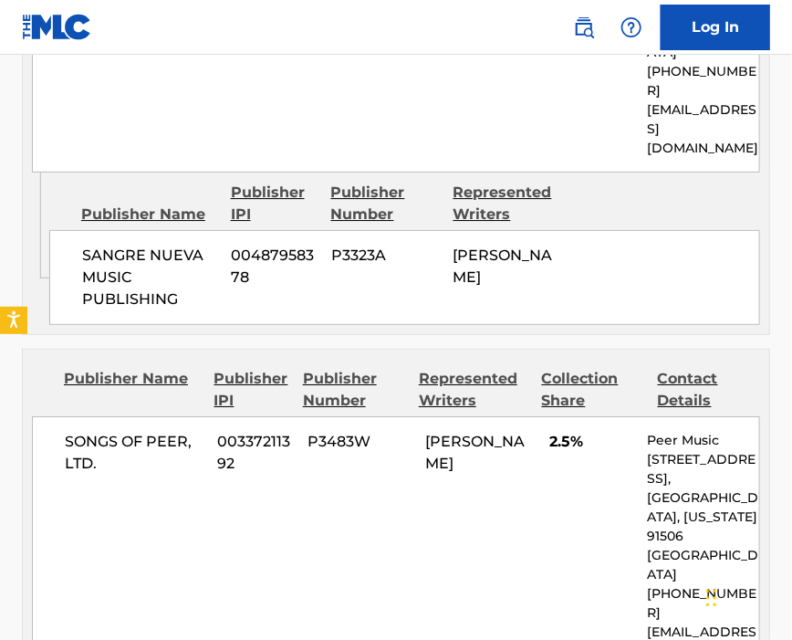
scroll to position [1582, 0]
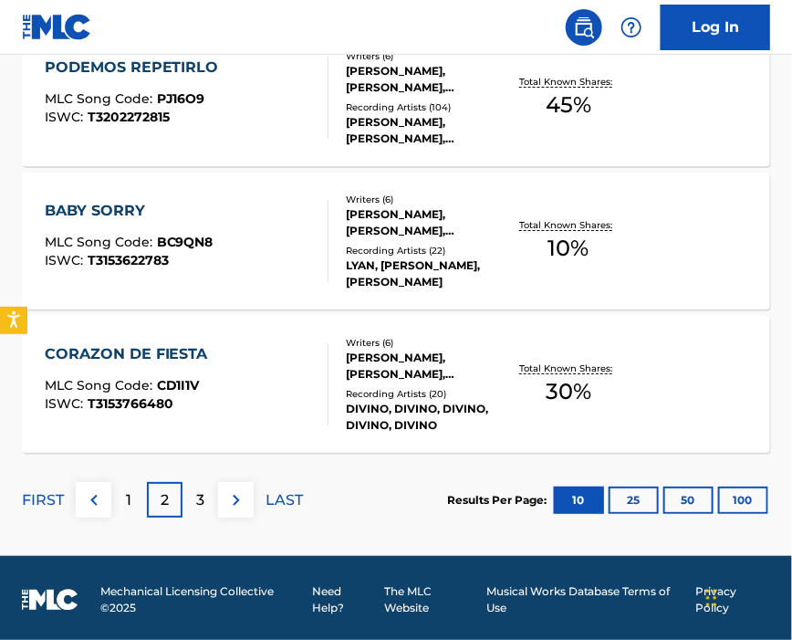
click at [254, 388] on div "CORAZON DE FIESTA MLC Song Code : CD1I1V ISWC : T3153766480" at bounding box center [187, 384] width 285 height 82
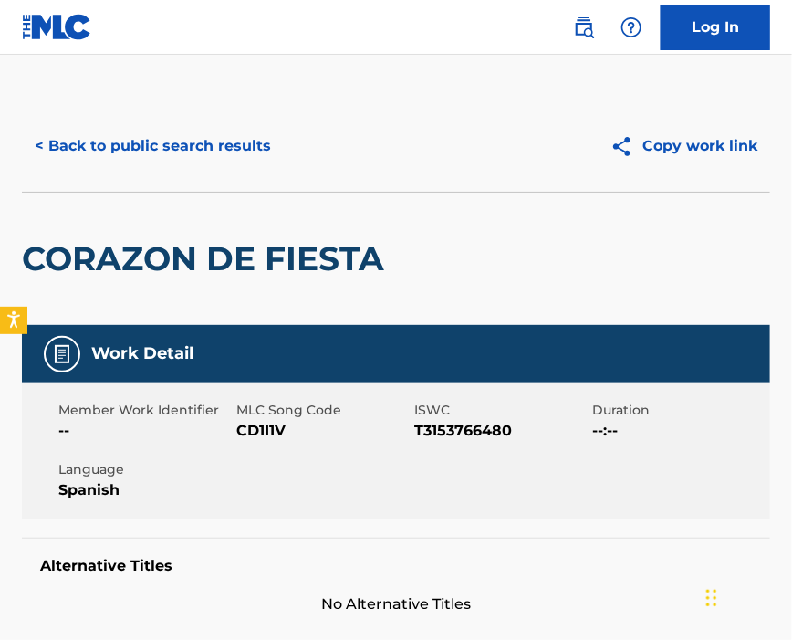
click at [258, 434] on span "CD1I1V" at bounding box center [322, 431] width 173 height 22
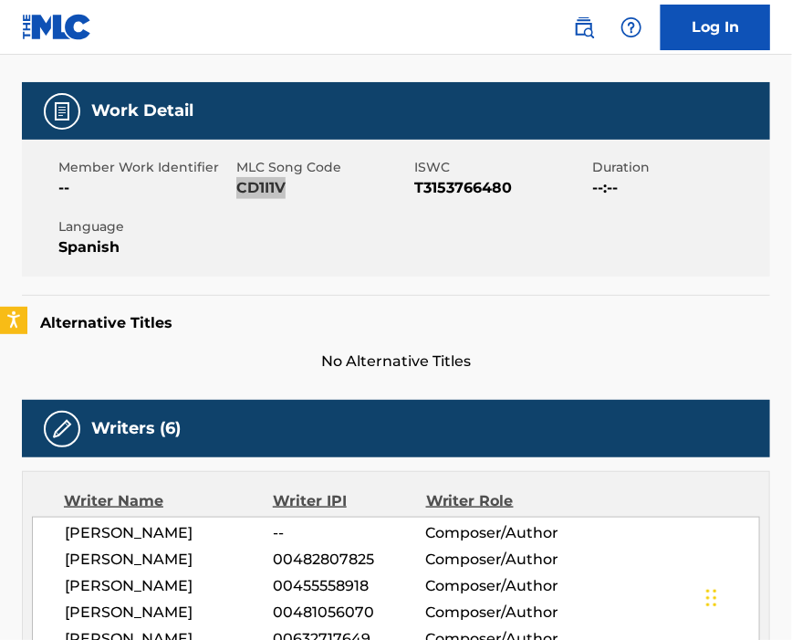
scroll to position [486, 0]
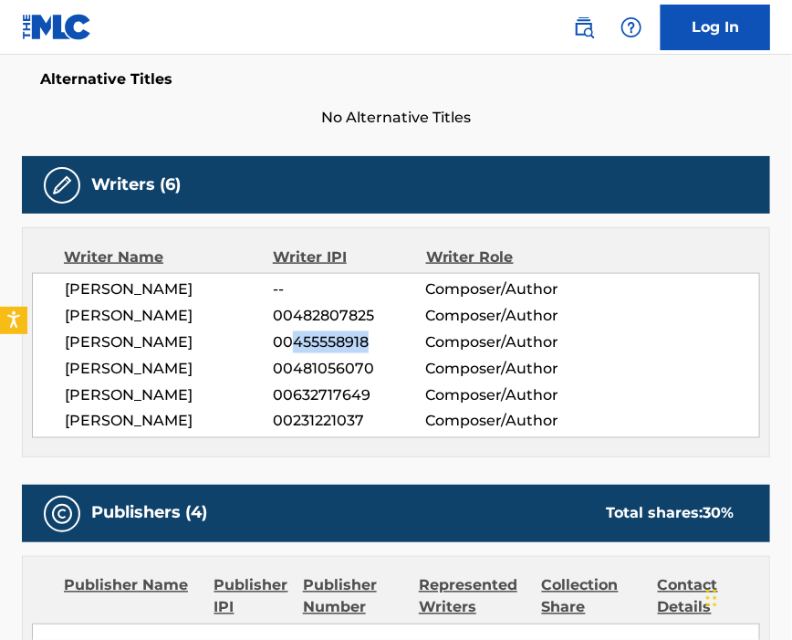
drag, startPoint x: 295, startPoint y: 350, endPoint x: 367, endPoint y: 354, distance: 72.2
click at [367, 353] on span "00455558918" at bounding box center [349, 342] width 152 height 22
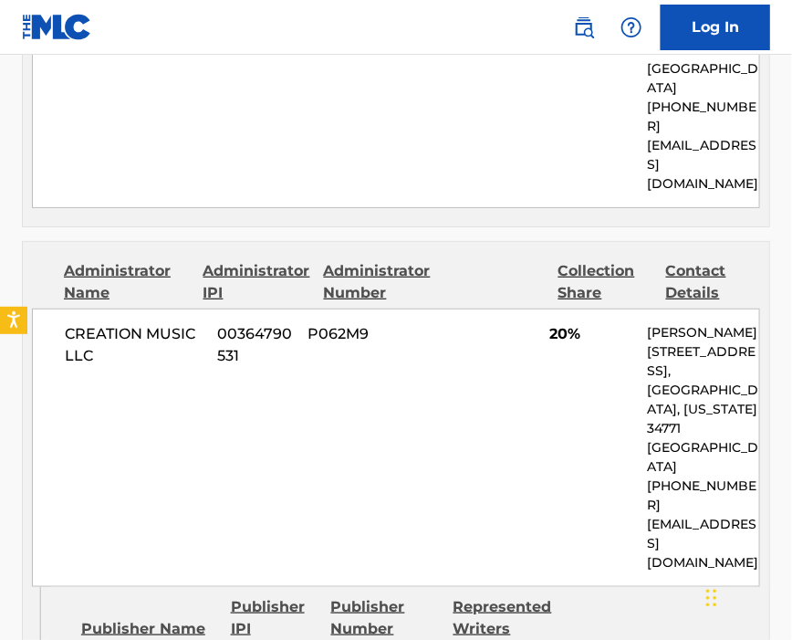
scroll to position [2068, 0]
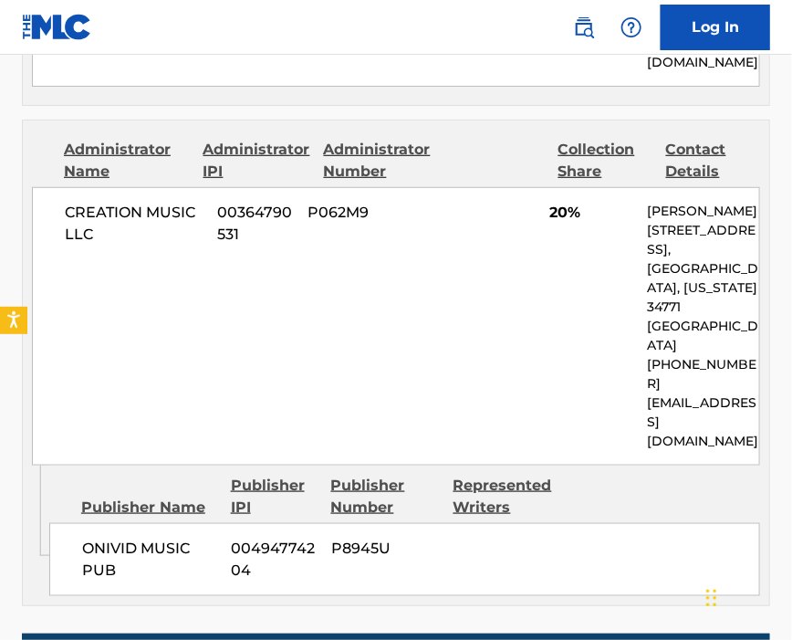
scroll to position [1584, 0]
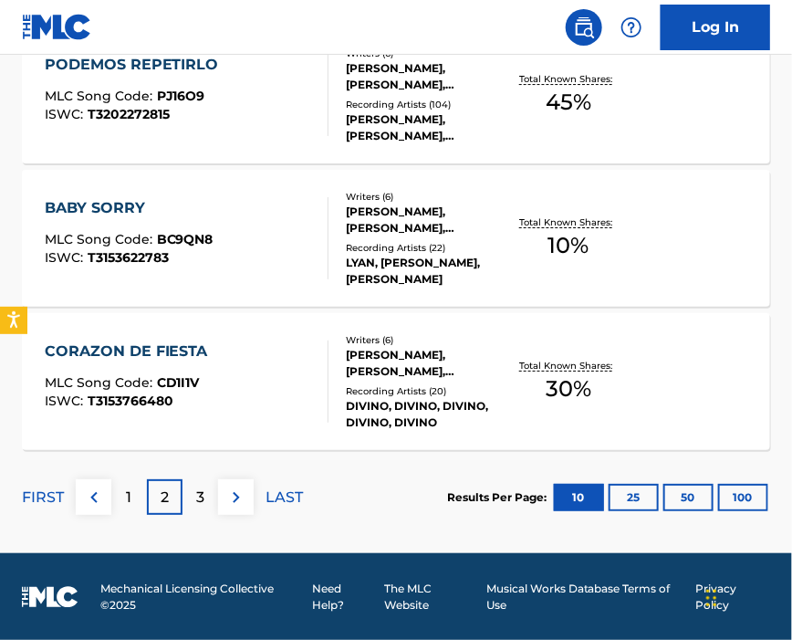
click at [192, 502] on div "3" at bounding box center [201, 497] width 36 height 36
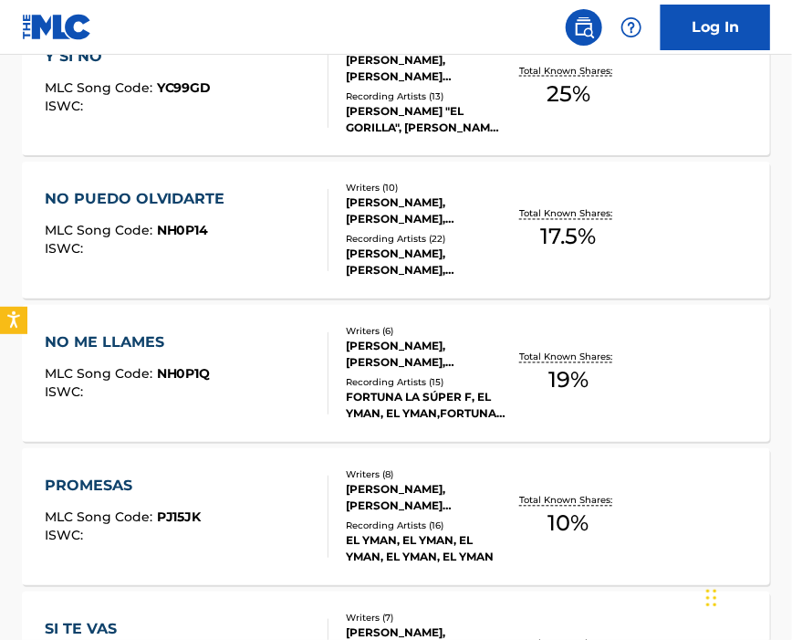
scroll to position [368, 0]
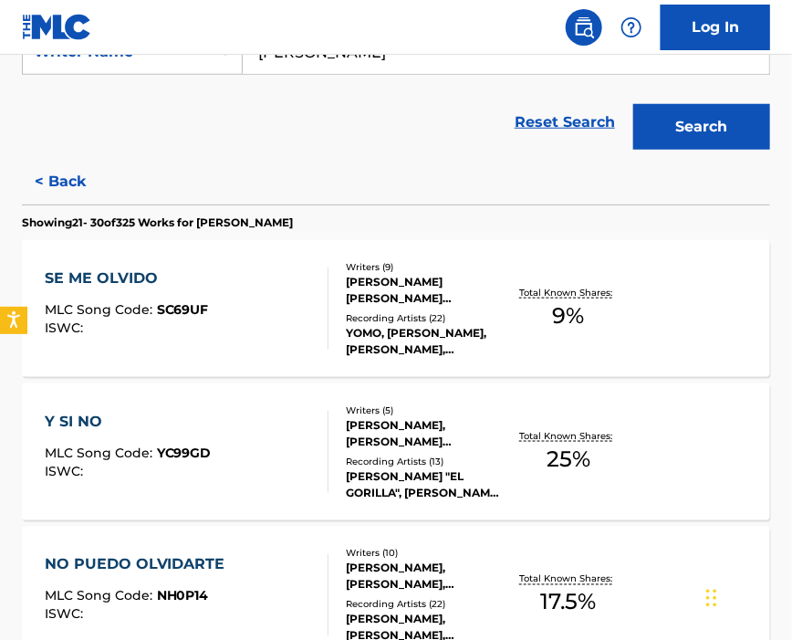
click at [256, 307] on div "SE ME OLVIDO MLC Song Code : SC69UF ISWC :" at bounding box center [187, 308] width 285 height 82
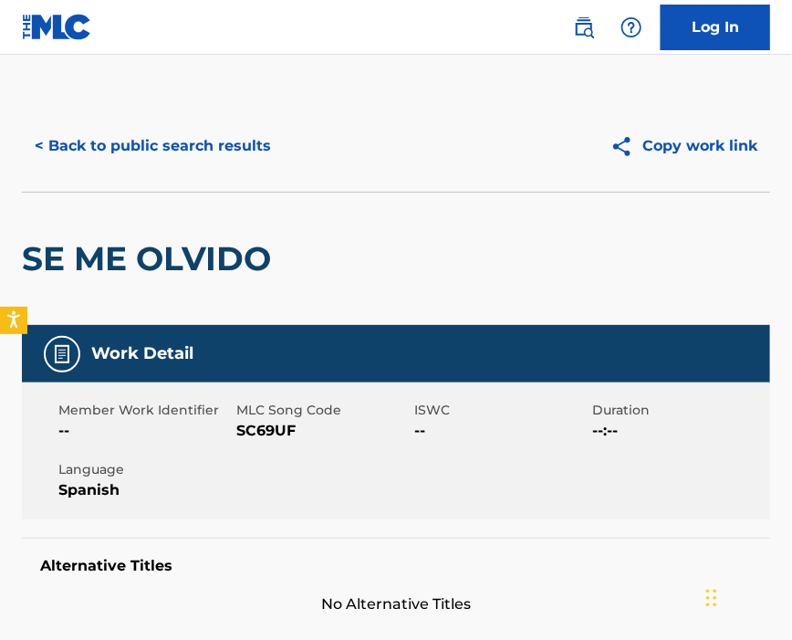
click at [267, 427] on span "SC69UF" at bounding box center [322, 431] width 173 height 22
click at [265, 427] on span "SC69UF" at bounding box center [322, 431] width 173 height 22
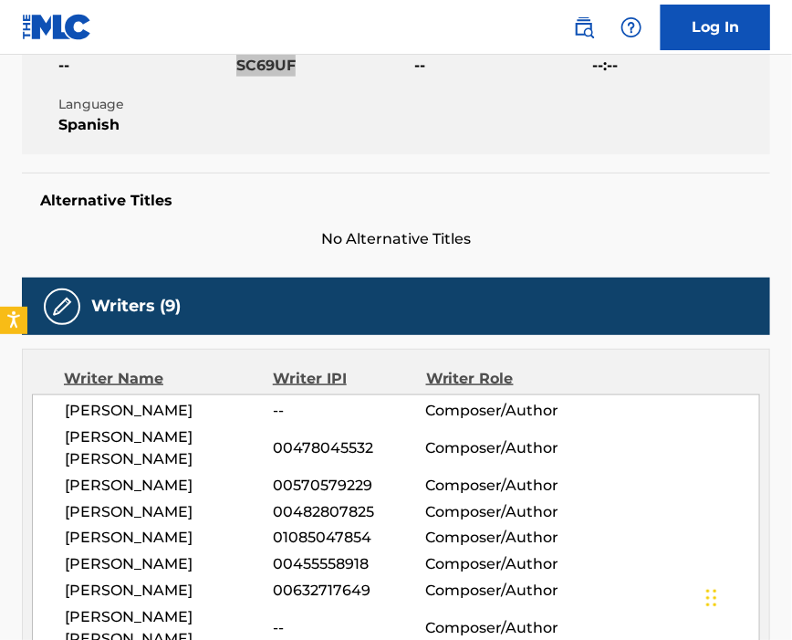
scroll to position [486, 0]
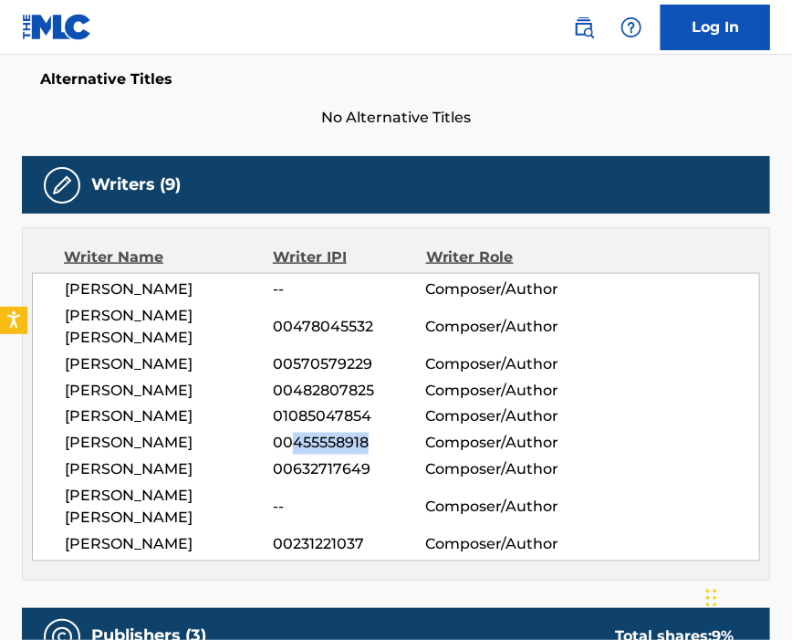
drag, startPoint x: 295, startPoint y: 454, endPoint x: 372, endPoint y: 455, distance: 77.6
click at [372, 455] on span "00455558918" at bounding box center [349, 444] width 152 height 22
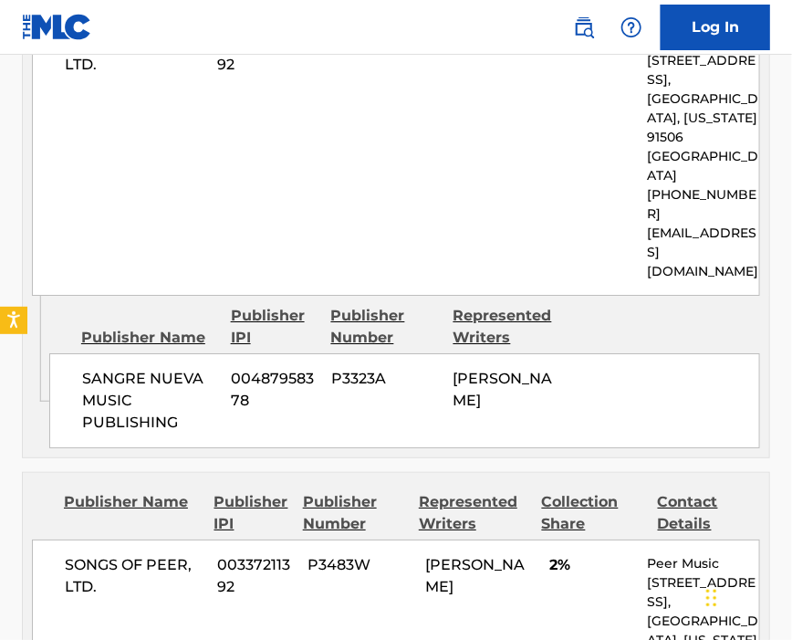
scroll to position [1582, 0]
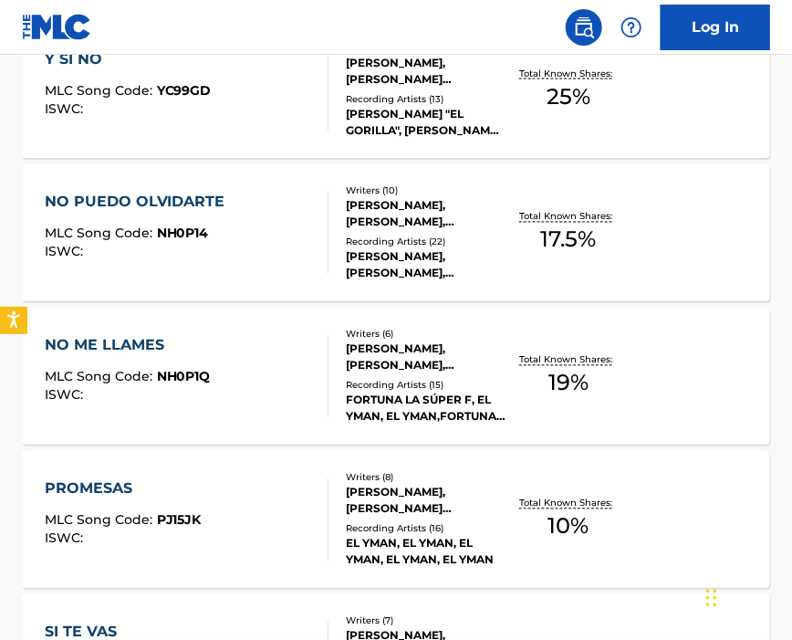
scroll to position [365, 0]
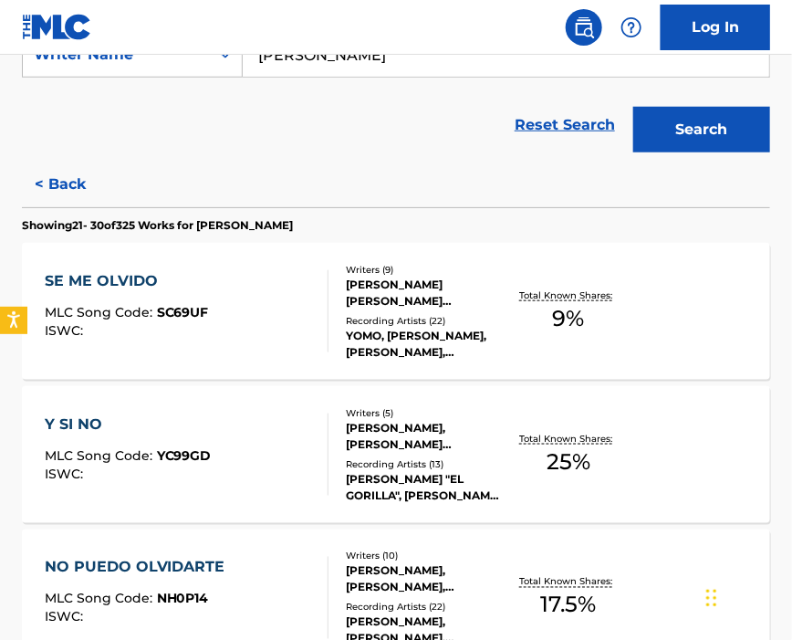
click at [254, 403] on div "Y SI NO MLC Song Code : YC99GD ISWC : Writers ( 5 ) [PERSON_NAME], [PERSON_NAME…" at bounding box center [396, 454] width 748 height 137
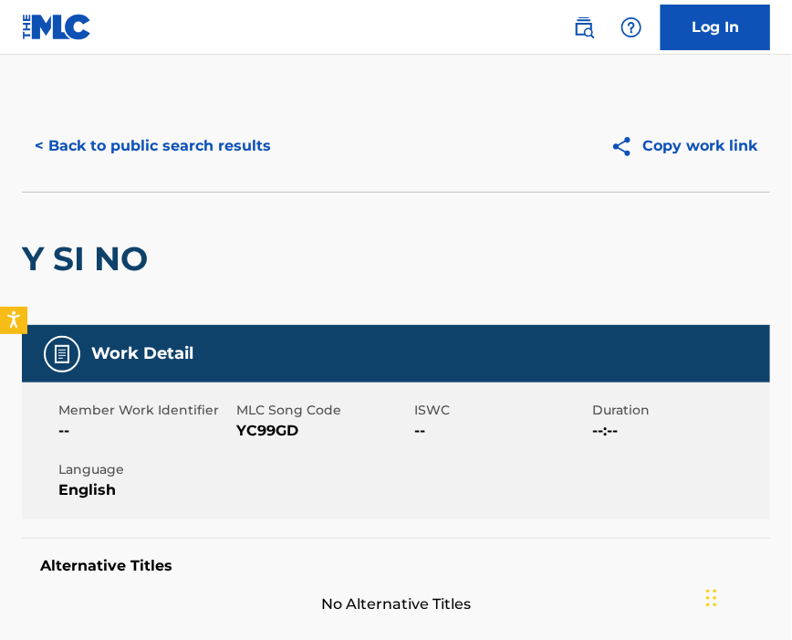
click at [256, 430] on span "YC99GD" at bounding box center [322, 431] width 173 height 22
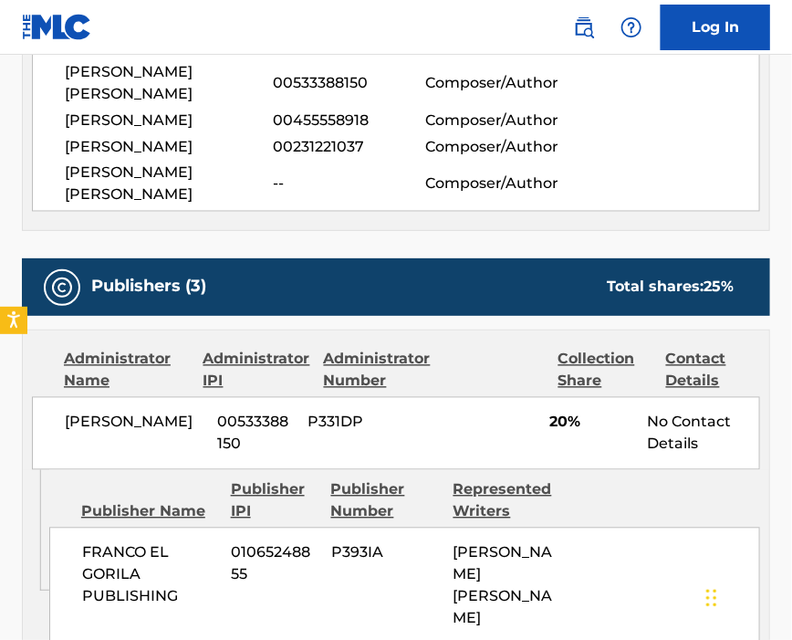
scroll to position [365, 0]
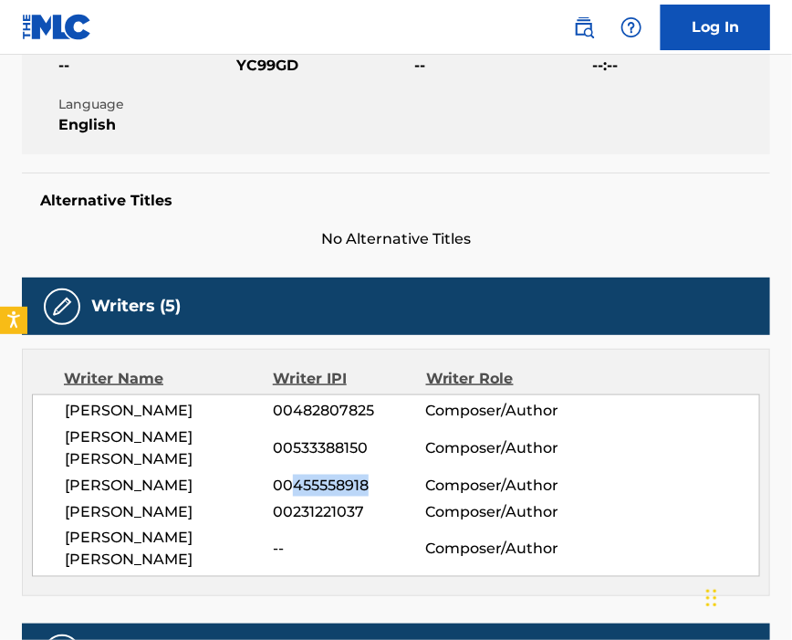
drag, startPoint x: 296, startPoint y: 496, endPoint x: 386, endPoint y: 496, distance: 90.4
click at [385, 496] on span "00455558918" at bounding box center [349, 486] width 152 height 22
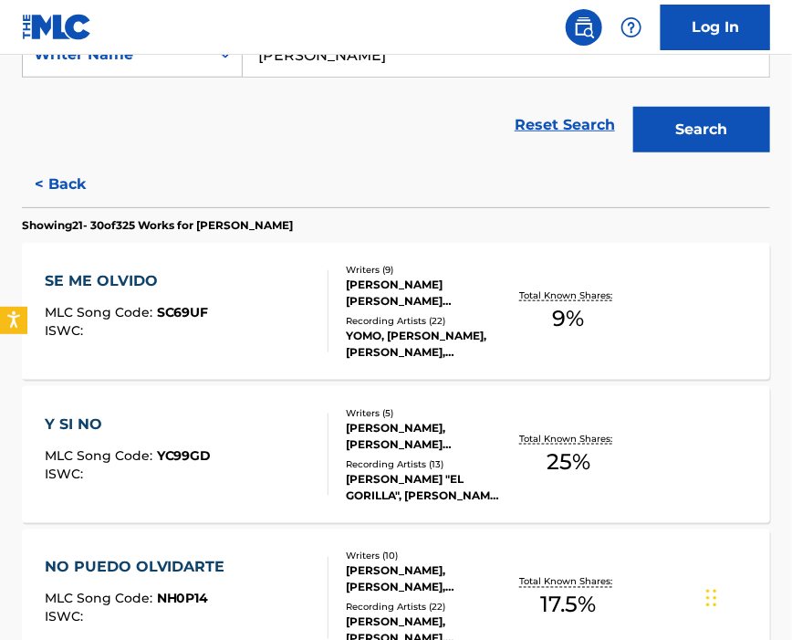
scroll to position [486, 0]
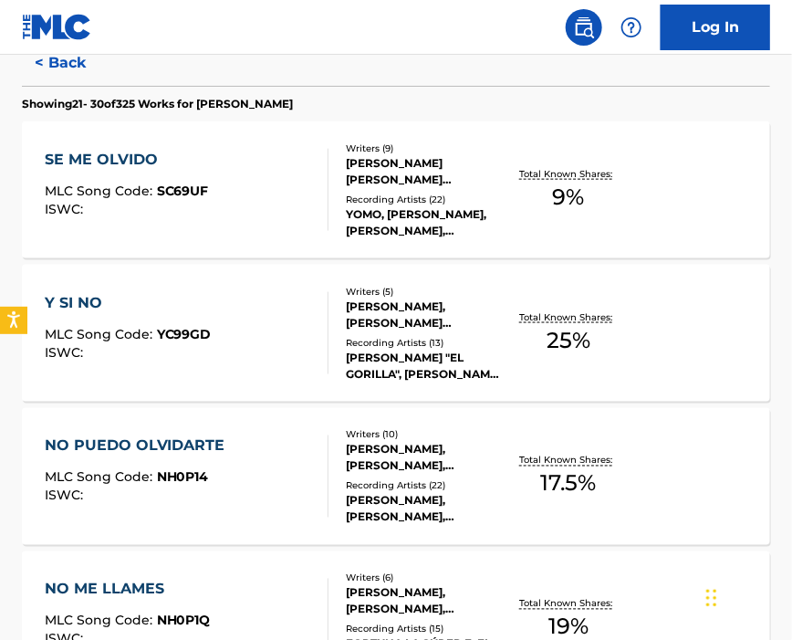
click at [227, 486] on div "MLC Song Code : NH0P14" at bounding box center [140, 480] width 190 height 18
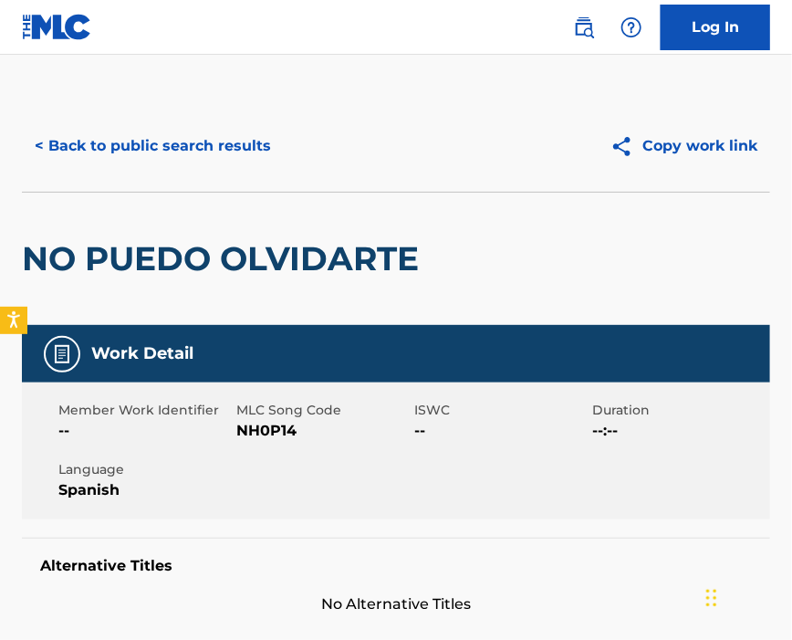
click at [265, 427] on span "NH0P14" at bounding box center [322, 431] width 173 height 22
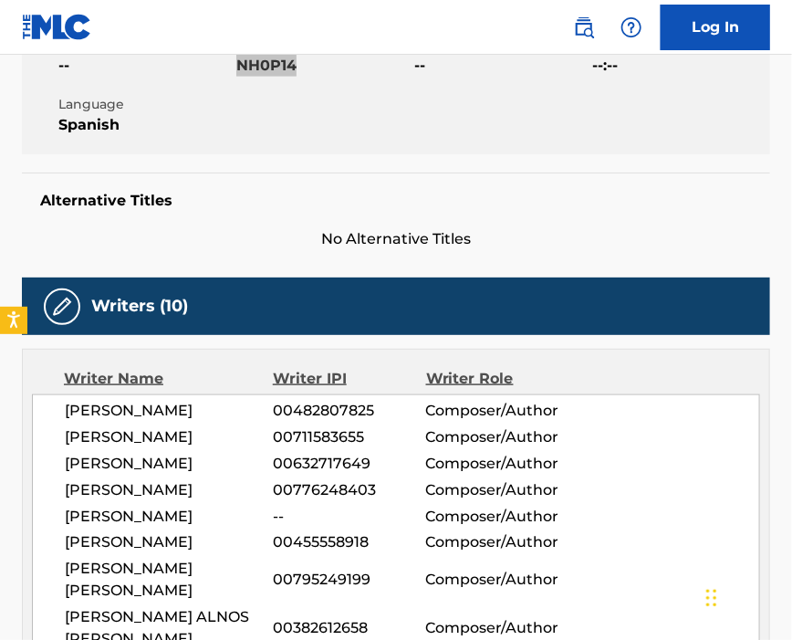
scroll to position [486, 0]
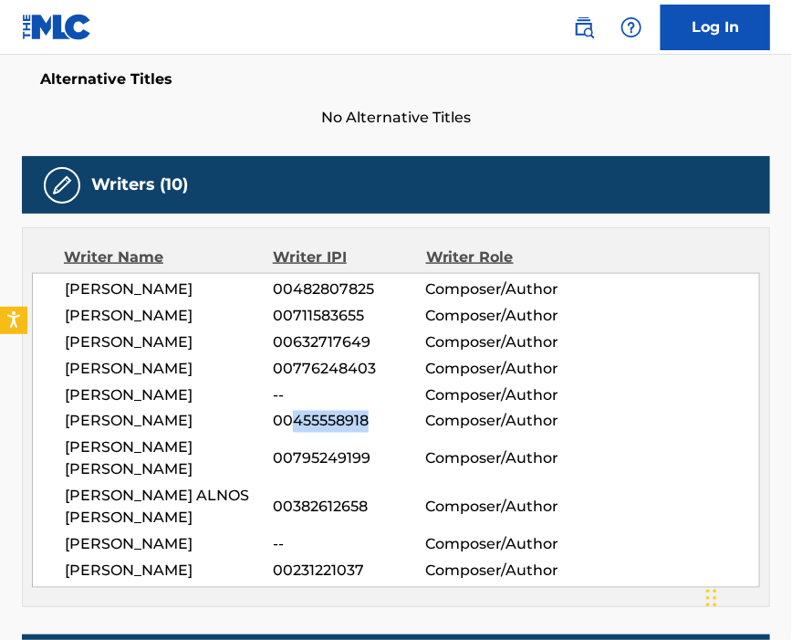
drag, startPoint x: 294, startPoint y: 432, endPoint x: 375, endPoint y: 427, distance: 81.4
click at [375, 427] on span "00455558918" at bounding box center [349, 422] width 152 height 22
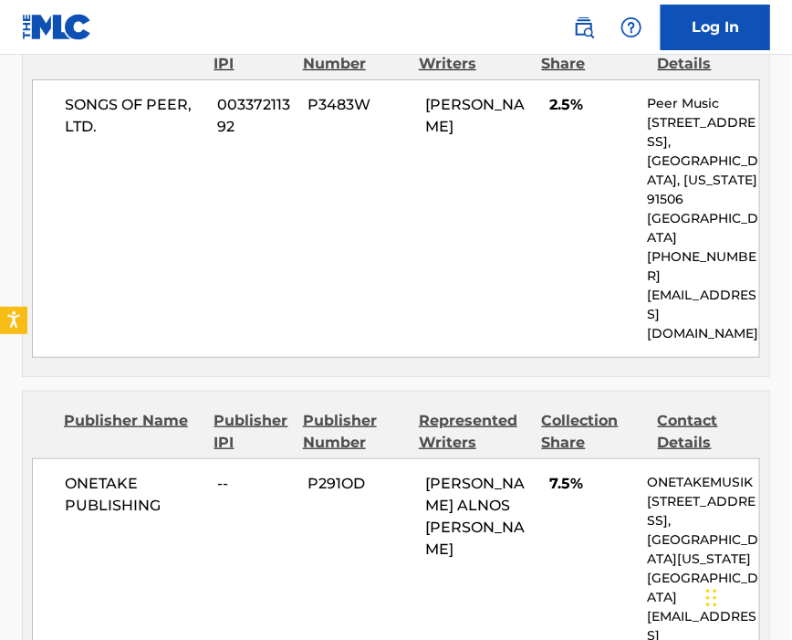
scroll to position [2068, 0]
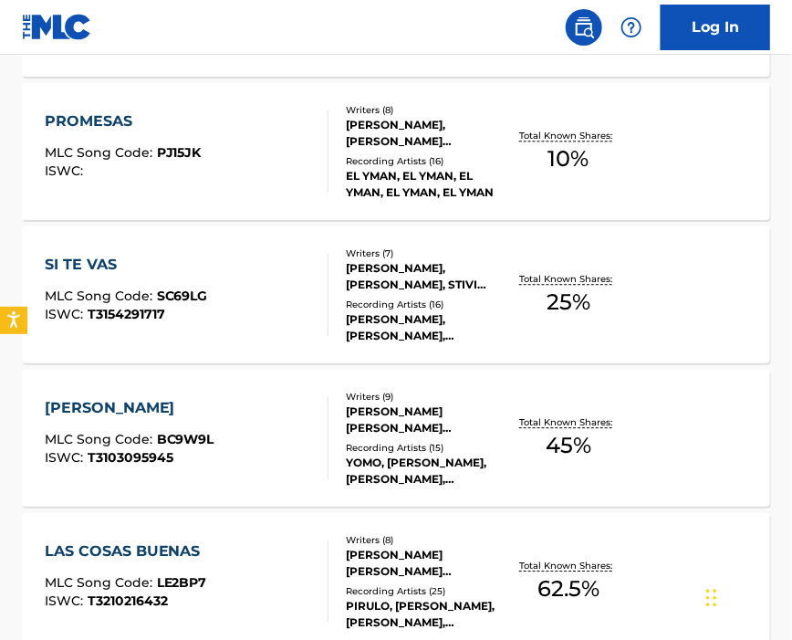
scroll to position [854, 0]
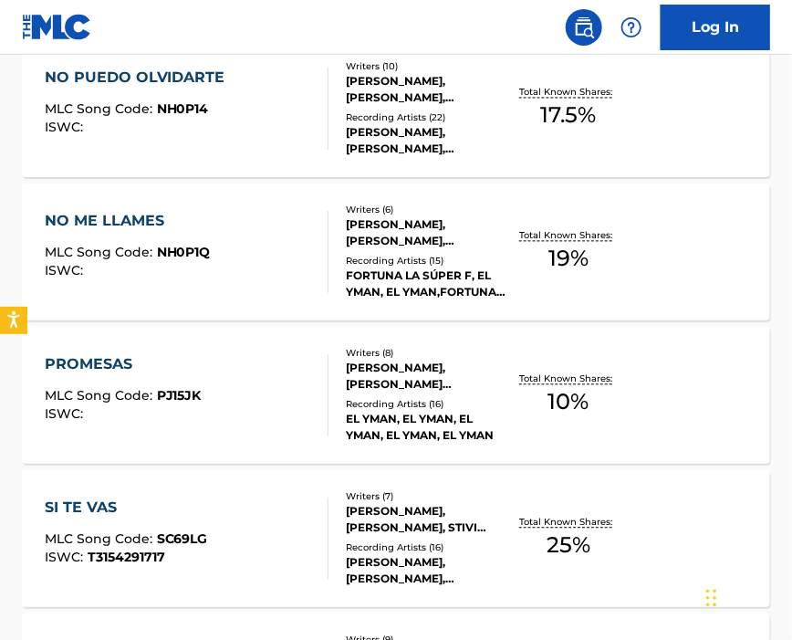
click at [227, 222] on div "NO ME LLAMES MLC Song Code : NH0P1Q ISWC :" at bounding box center [187, 252] width 285 height 82
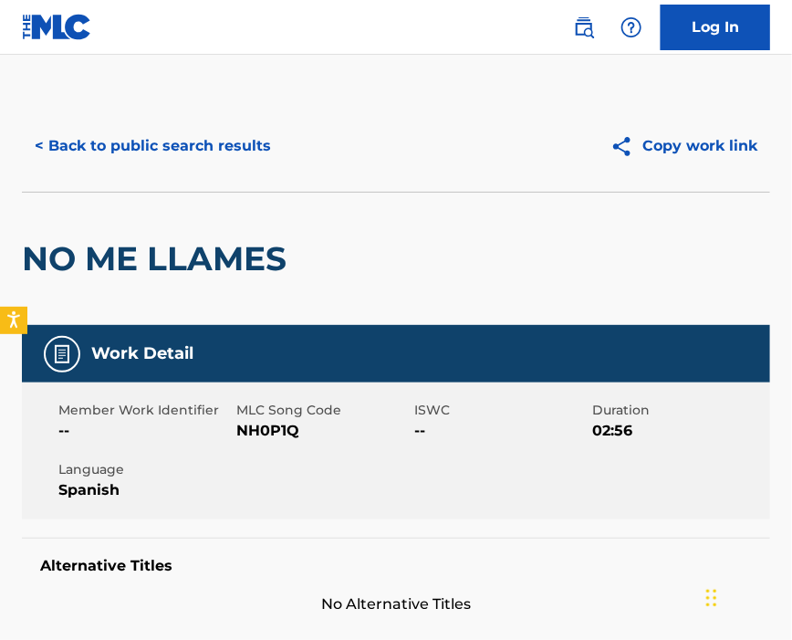
click at [249, 429] on span "NH0P1Q" at bounding box center [322, 431] width 173 height 22
click at [249, 427] on span "NH0P1Q" at bounding box center [322, 431] width 173 height 22
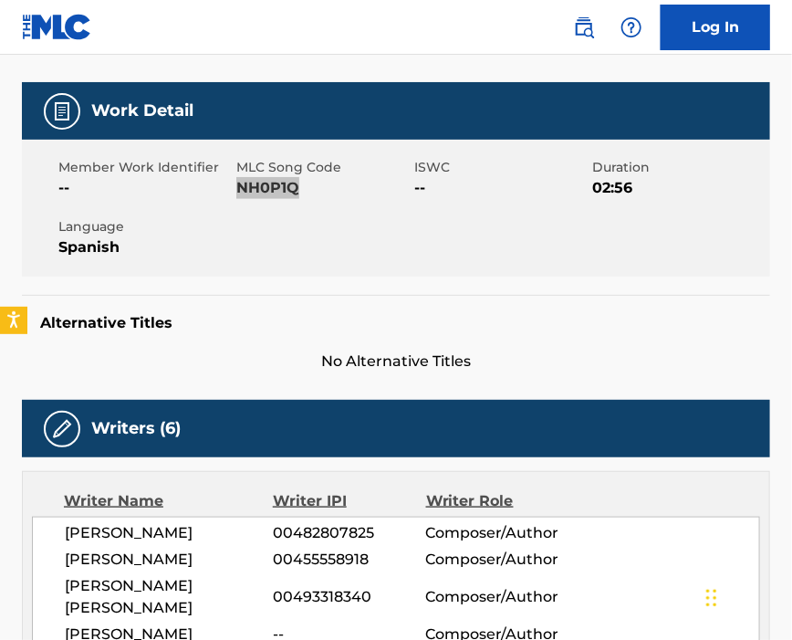
scroll to position [365, 0]
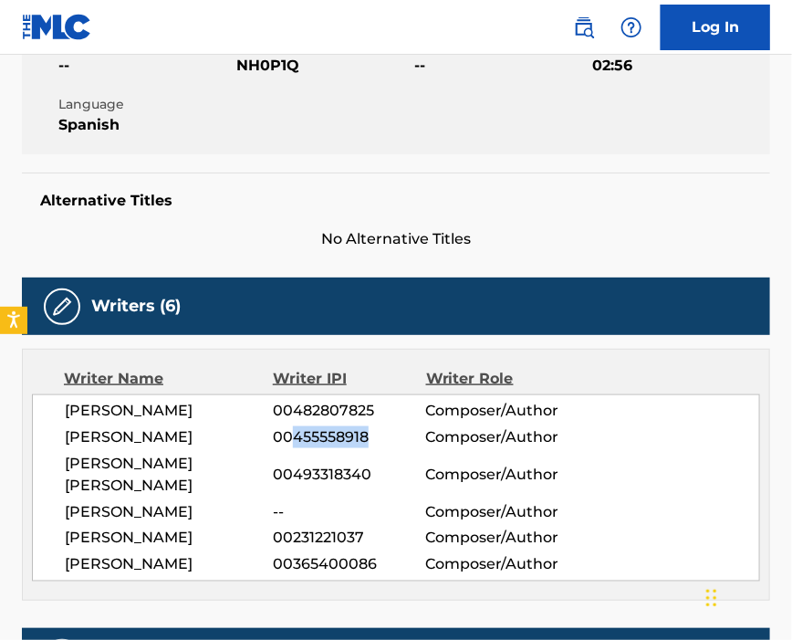
drag, startPoint x: 292, startPoint y: 444, endPoint x: 417, endPoint y: 441, distance: 125.1
click at [417, 441] on span "00455558918" at bounding box center [349, 437] width 152 height 22
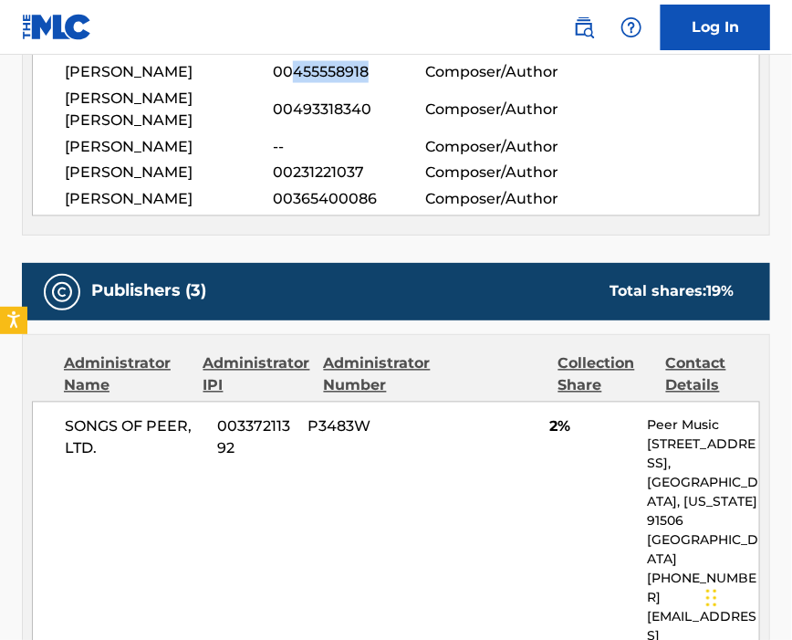
scroll to position [243, 0]
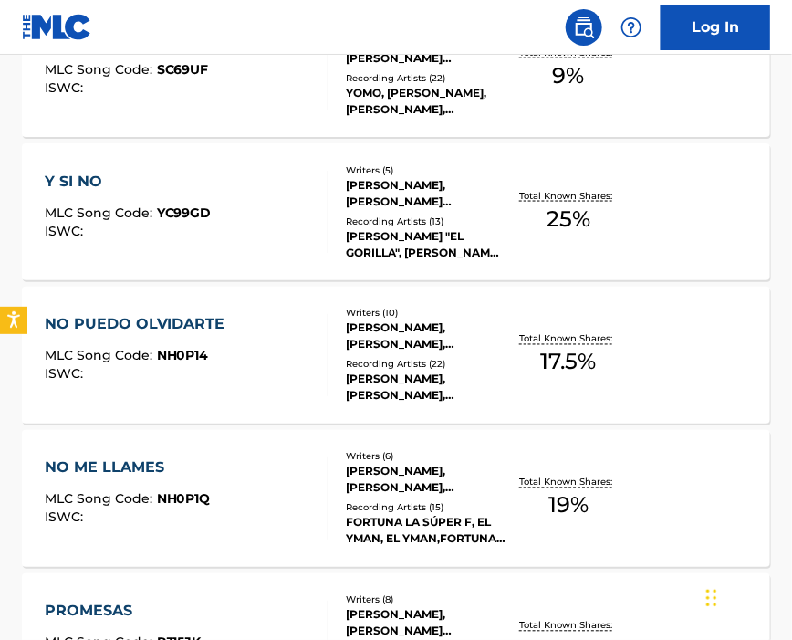
scroll to position [852, 0]
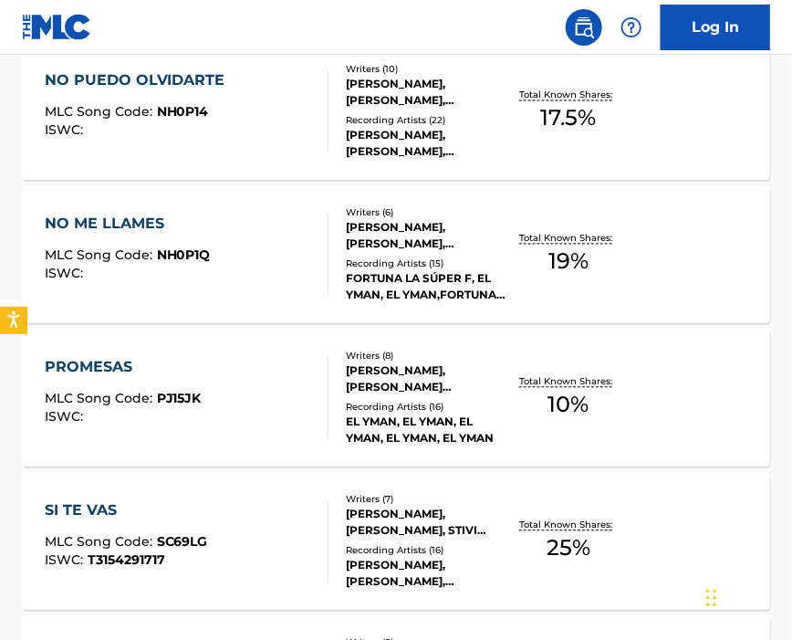
click at [290, 389] on div "PROMESAS MLC Song Code : PJ15JK ISWC :" at bounding box center [187, 398] width 285 height 82
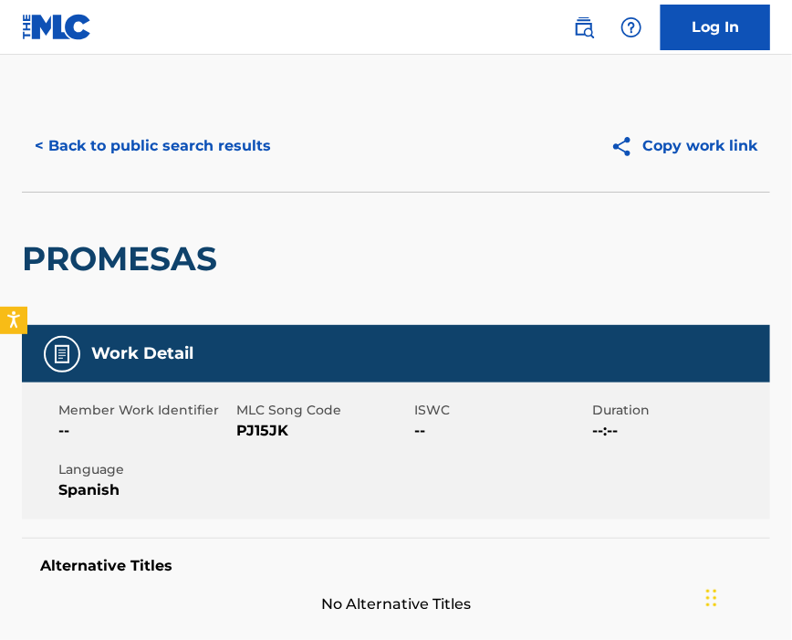
click at [248, 426] on span "PJ15JK" at bounding box center [322, 431] width 173 height 22
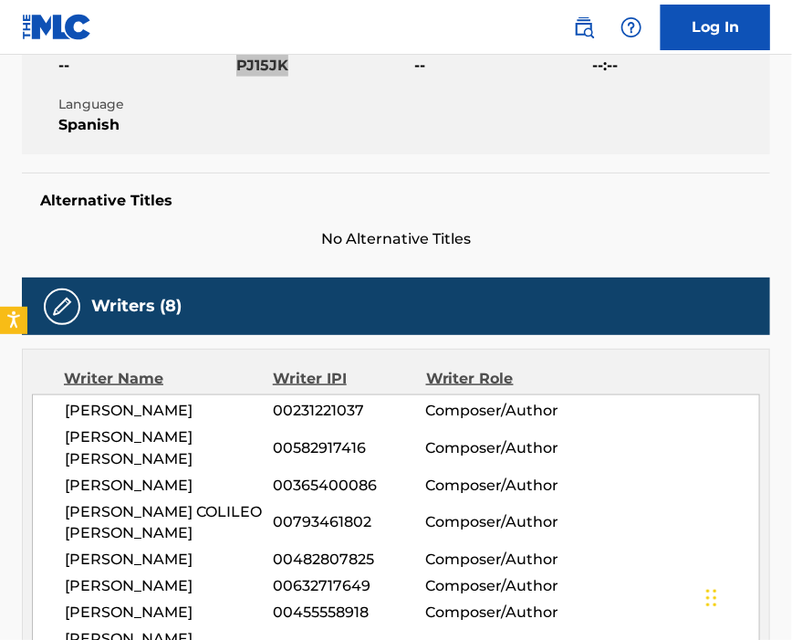
scroll to position [486, 0]
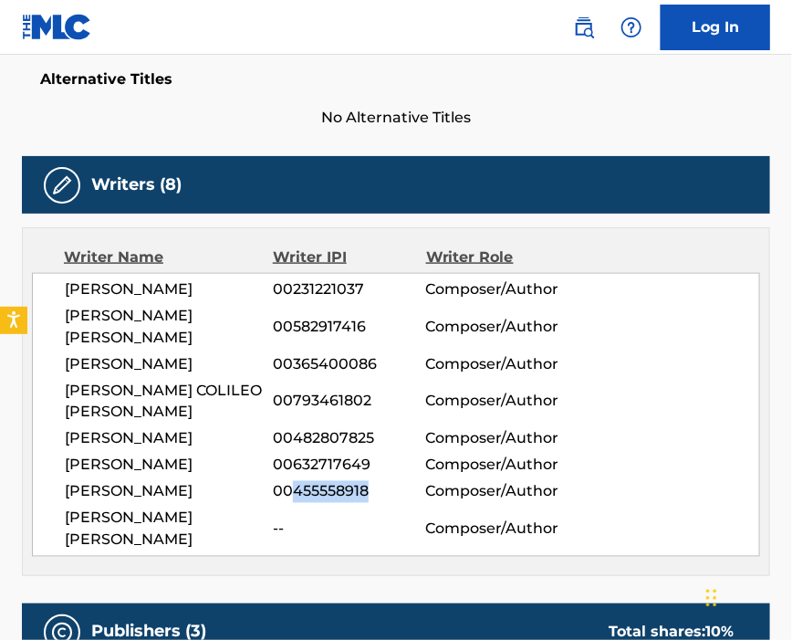
drag, startPoint x: 295, startPoint y: 478, endPoint x: 390, endPoint y: 481, distance: 95.0
click at [390, 481] on span "00455558918" at bounding box center [349, 492] width 152 height 22
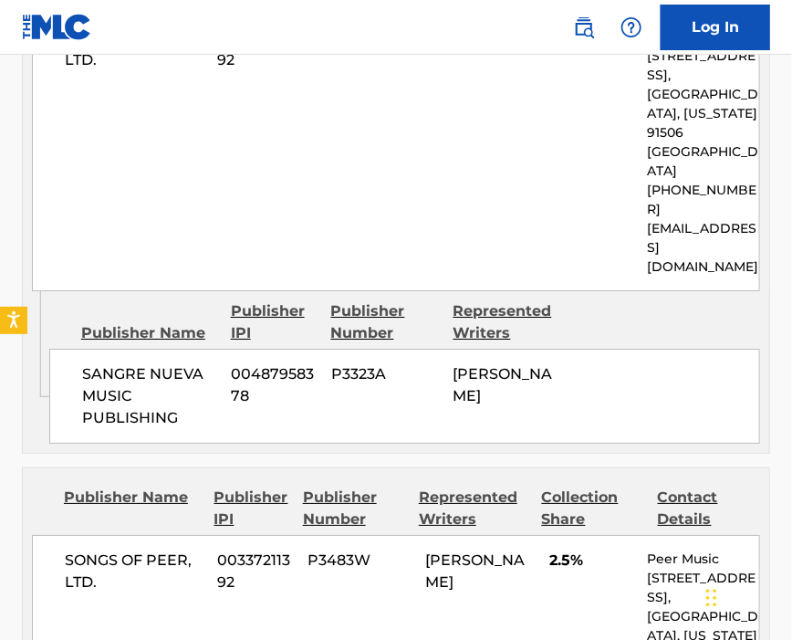
scroll to position [1582, 0]
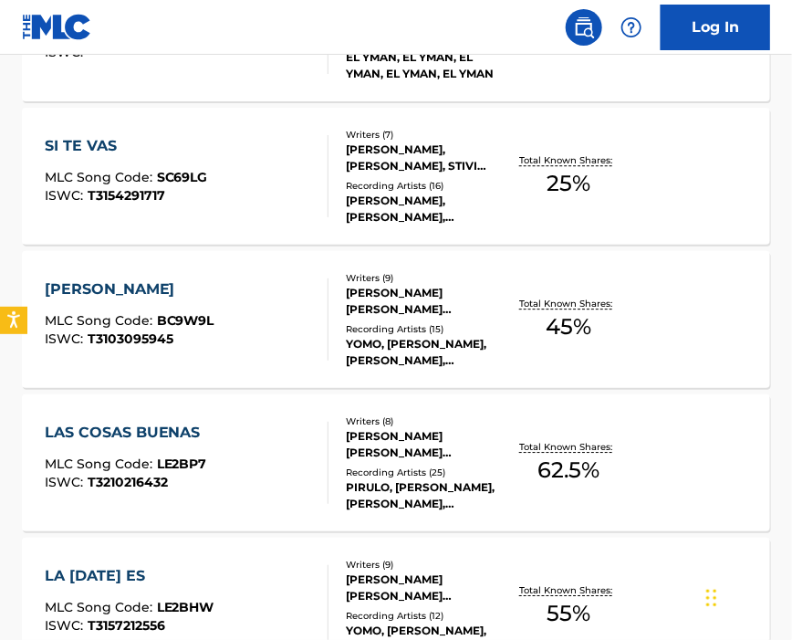
scroll to position [1095, 0]
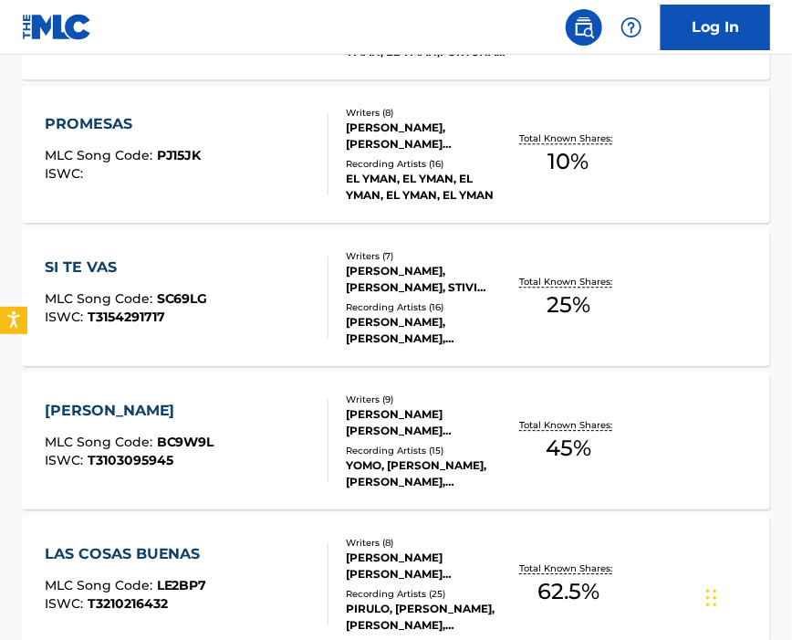
click at [225, 277] on div "SI TE VAS MLC Song Code : SC69LG ISWC : T3154291717" at bounding box center [187, 297] width 285 height 82
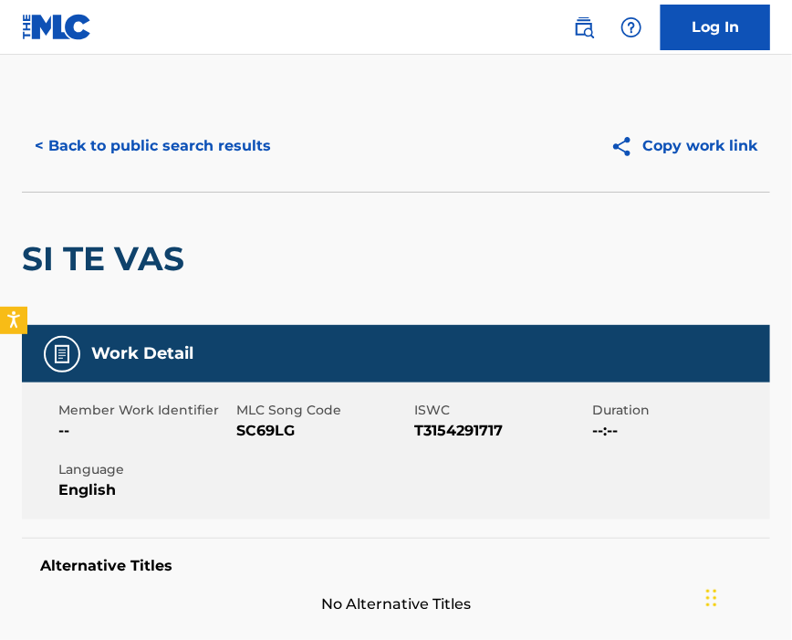
click at [277, 428] on span "SC69LG" at bounding box center [322, 431] width 173 height 22
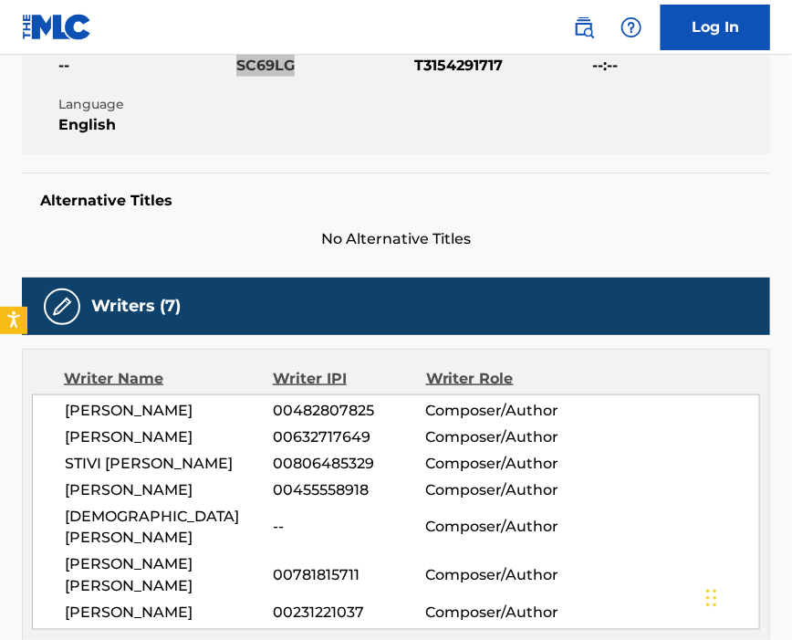
scroll to position [608, 0]
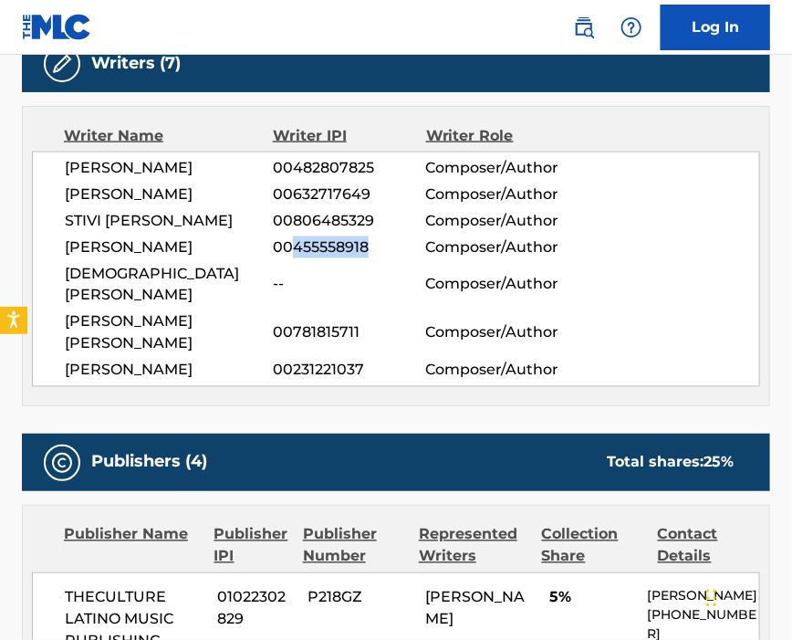
drag, startPoint x: 295, startPoint y: 278, endPoint x: 403, endPoint y: 277, distance: 108.6
click at [403, 258] on span "00455558918" at bounding box center [349, 247] width 152 height 22
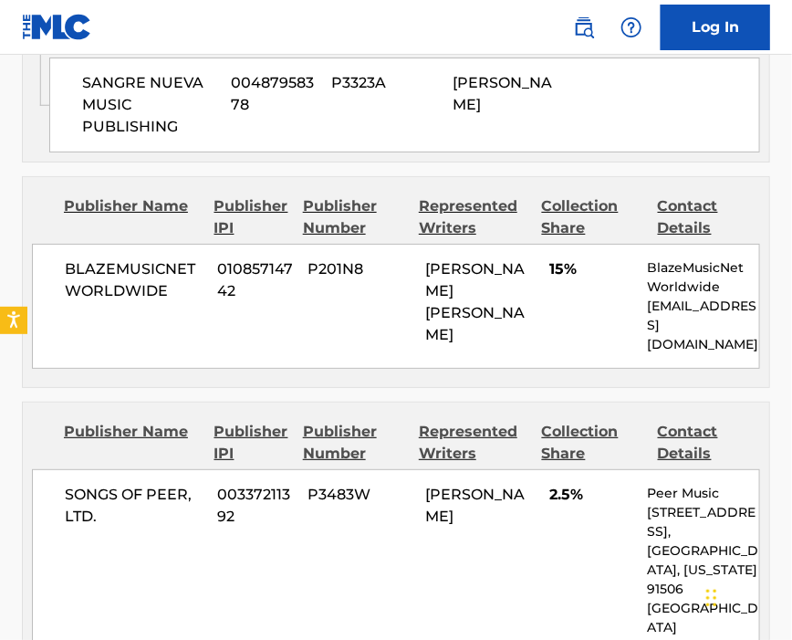
scroll to position [1947, 0]
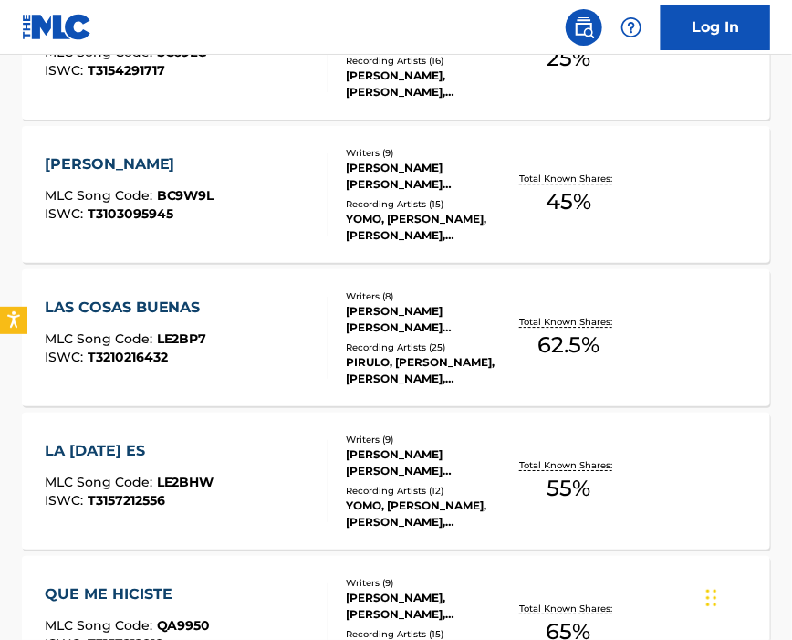
scroll to position [1219, 0]
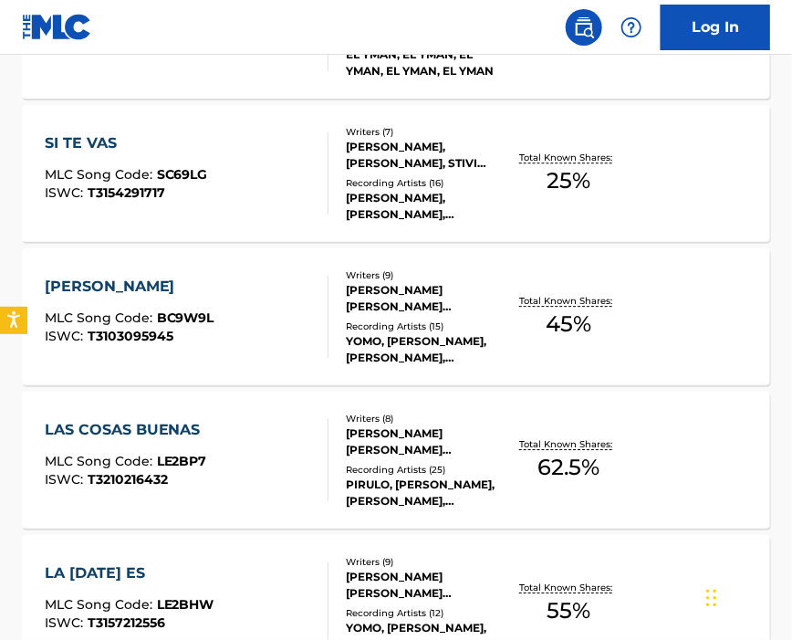
click at [255, 297] on div "BRISA NAVIDENA MLC Song Code : BC9W9L ISWC : T3103095945" at bounding box center [187, 317] width 285 height 82
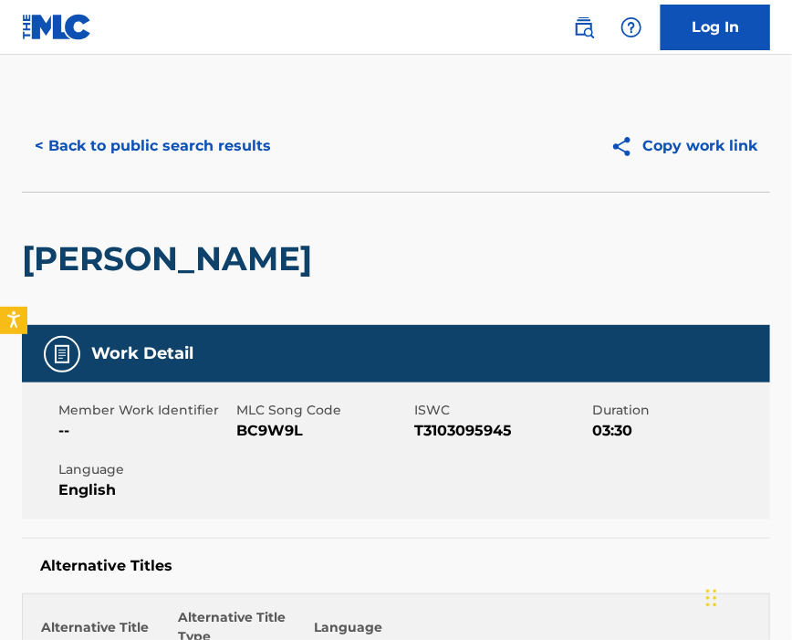
click at [262, 421] on span "BC9W9L" at bounding box center [322, 431] width 173 height 22
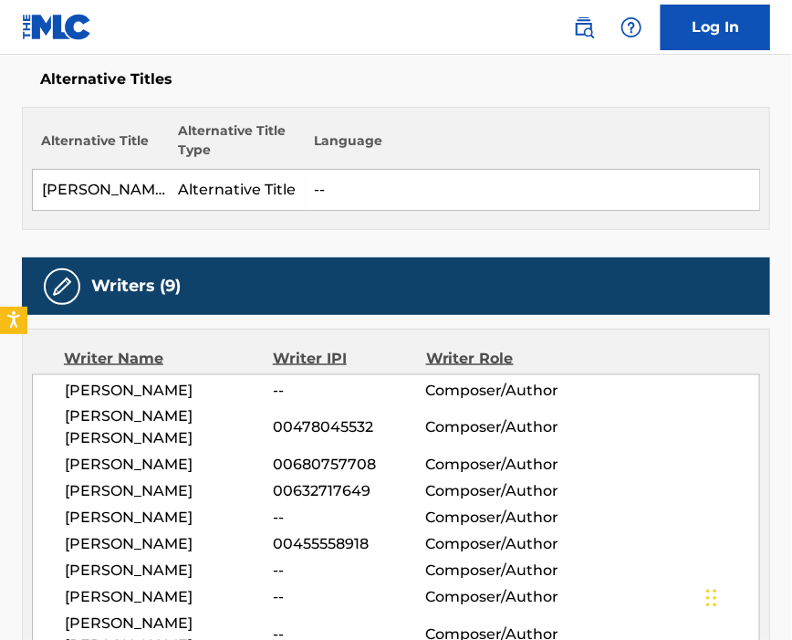
scroll to position [608, 0]
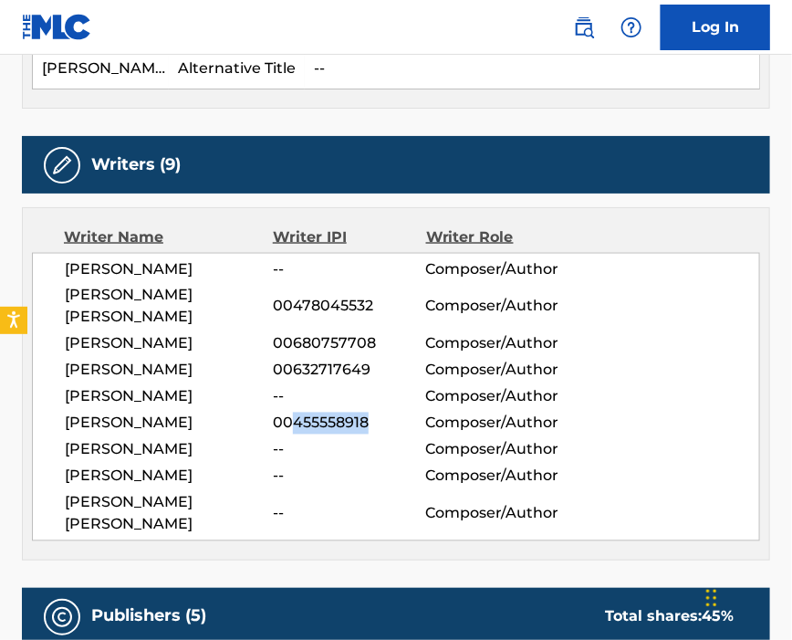
drag, startPoint x: 295, startPoint y: 454, endPoint x: 386, endPoint y: 453, distance: 91.3
click at [386, 434] on span "00455558918" at bounding box center [349, 424] width 152 height 22
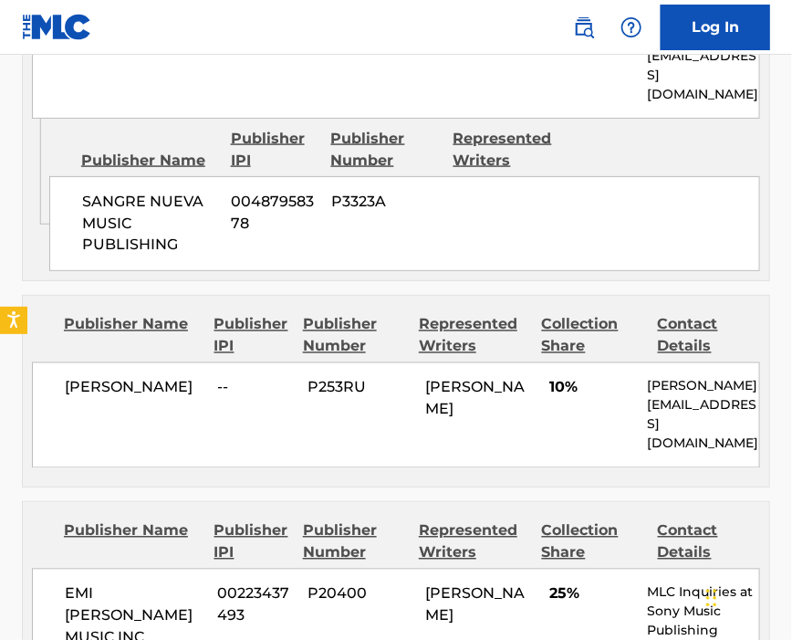
scroll to position [2556, 0]
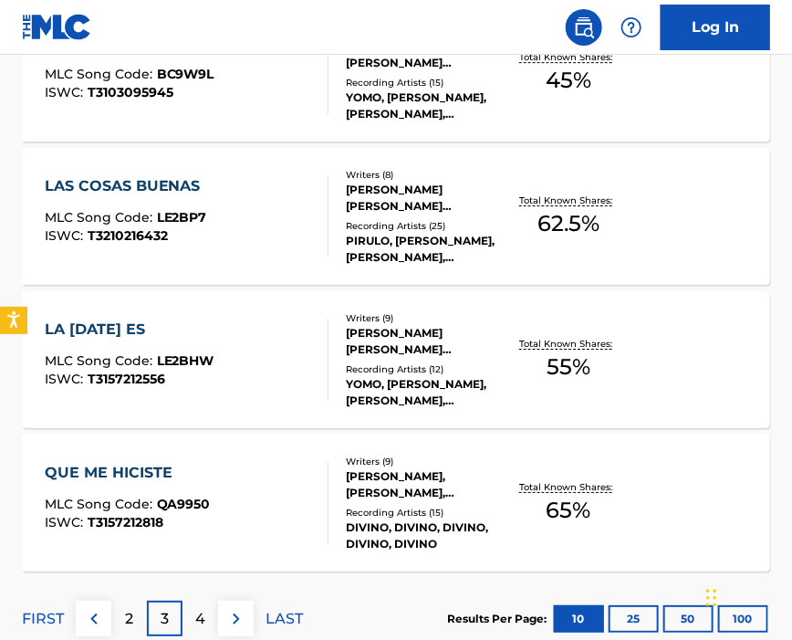
scroll to position [1342, 0]
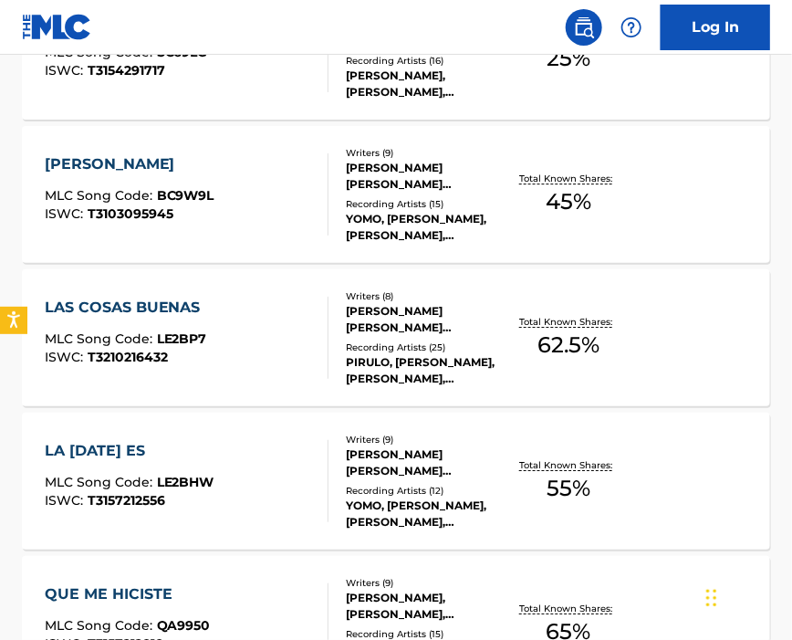
click at [246, 329] on div "LAS COSAS BUENAS MLC Song Code : LE2BP7 ISWC : T3210216432" at bounding box center [187, 338] width 285 height 82
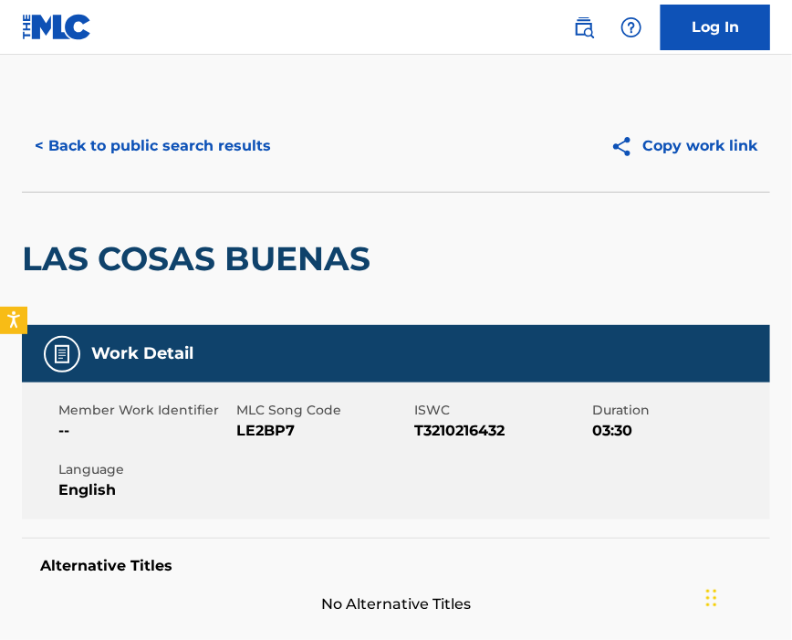
click at [248, 432] on span "LE2BP7" at bounding box center [322, 431] width 173 height 22
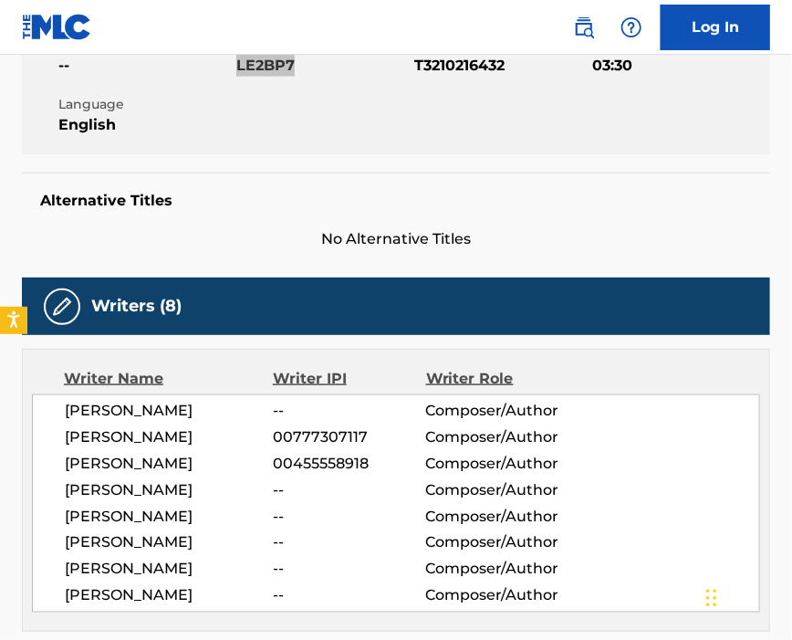
scroll to position [608, 0]
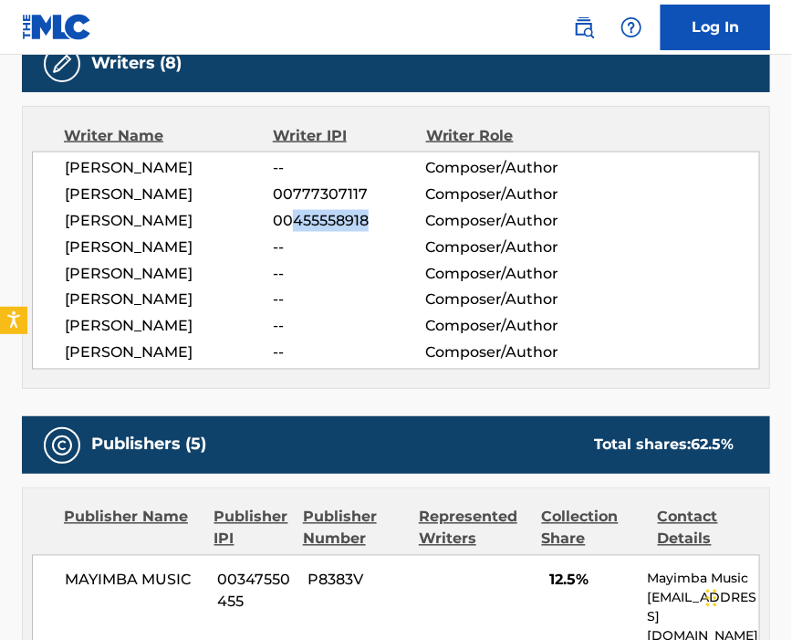
drag, startPoint x: 292, startPoint y: 253, endPoint x: 371, endPoint y: 256, distance: 79.5
click at [371, 232] on span "00455558918" at bounding box center [349, 221] width 152 height 22
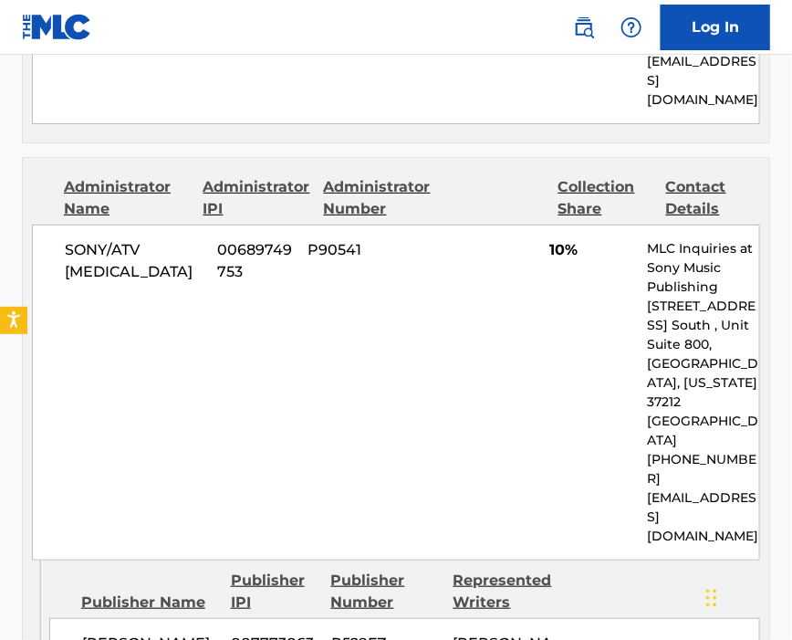
scroll to position [2068, 0]
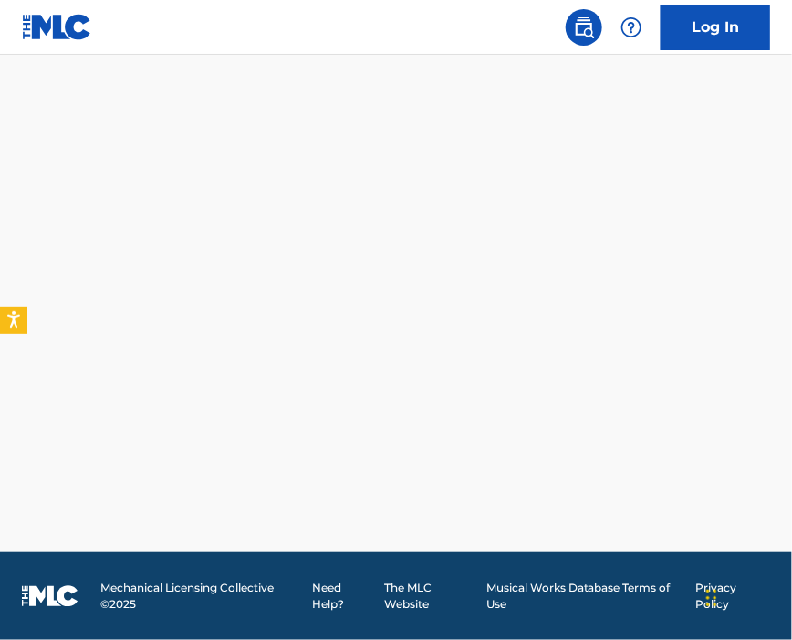
scroll to position [1584, 0]
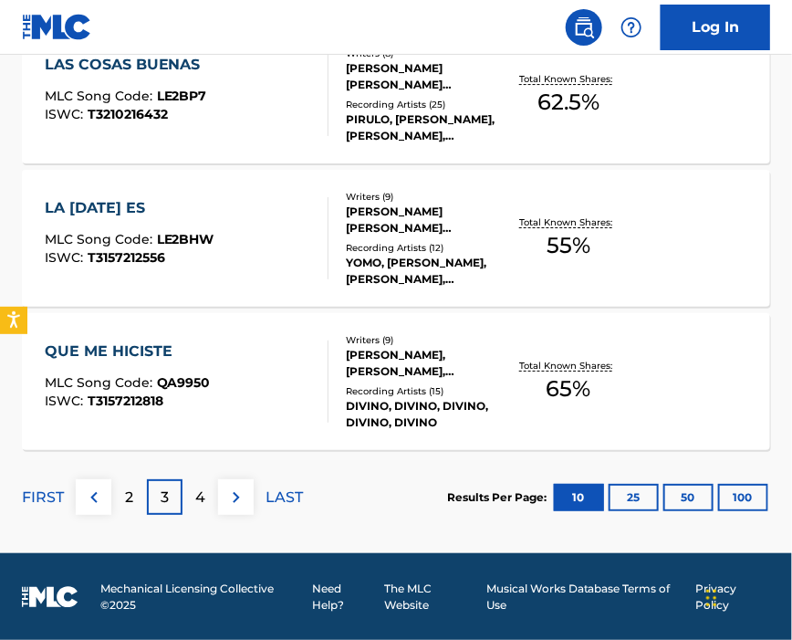
click at [255, 237] on div "LA [DATE] ES MLC Song Code : LE2BHW ISWC : T3157212556" at bounding box center [187, 238] width 285 height 82
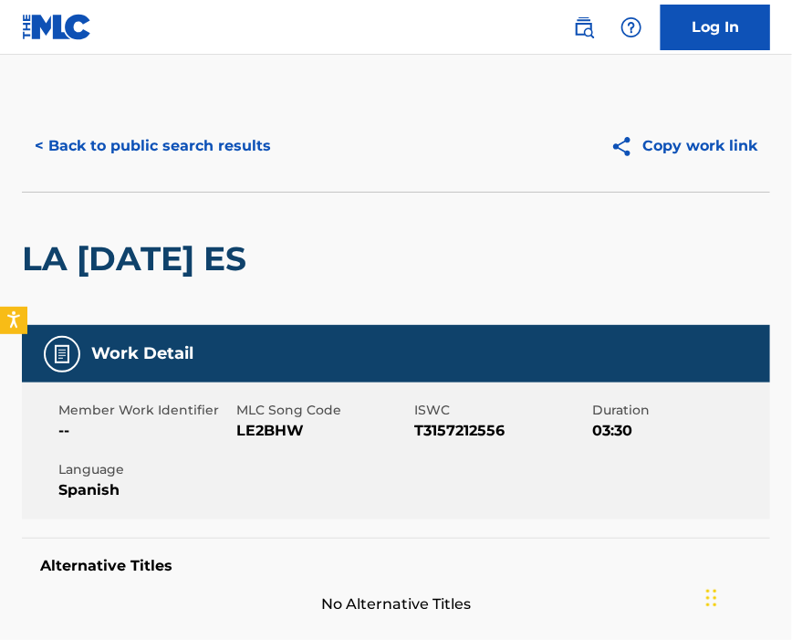
click at [277, 425] on span "LE2BHW" at bounding box center [322, 431] width 173 height 22
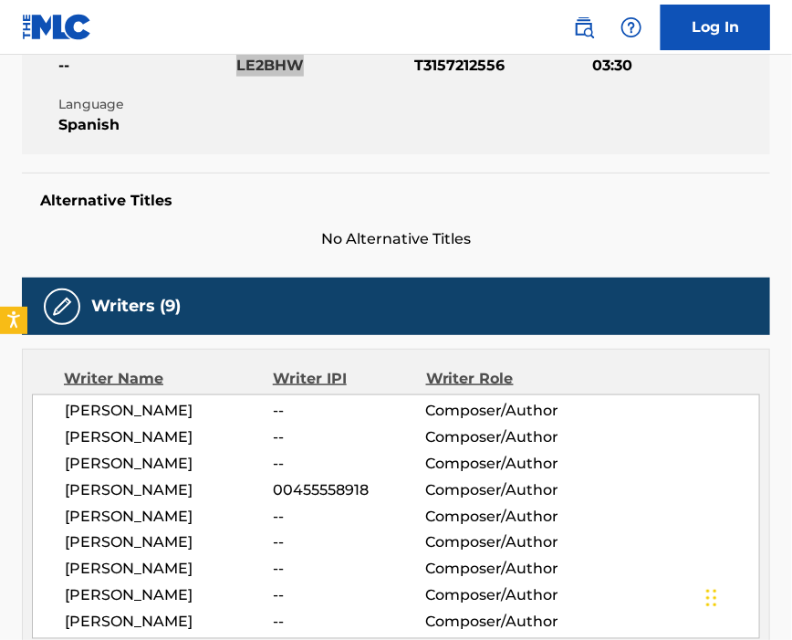
scroll to position [486, 0]
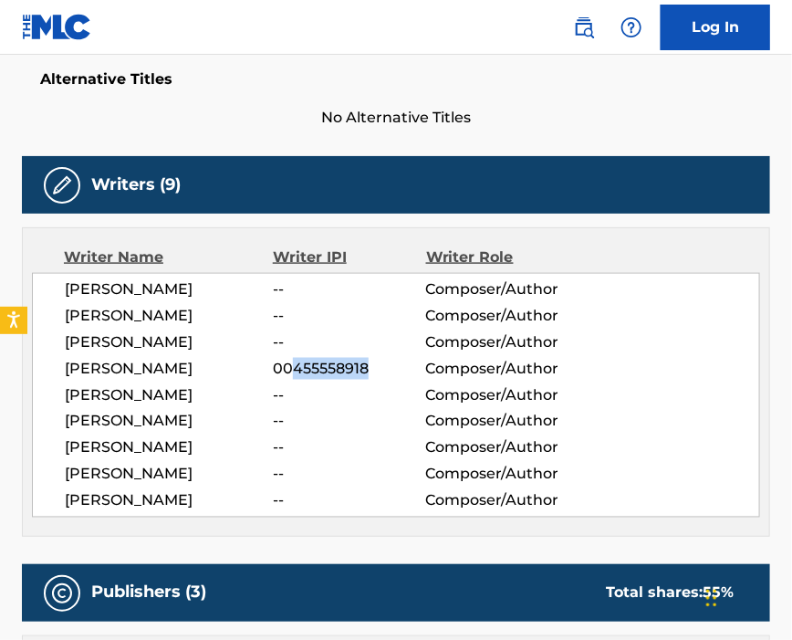
drag, startPoint x: 294, startPoint y: 376, endPoint x: 387, endPoint y: 376, distance: 93.1
click at [387, 376] on span "00455558918" at bounding box center [349, 369] width 152 height 22
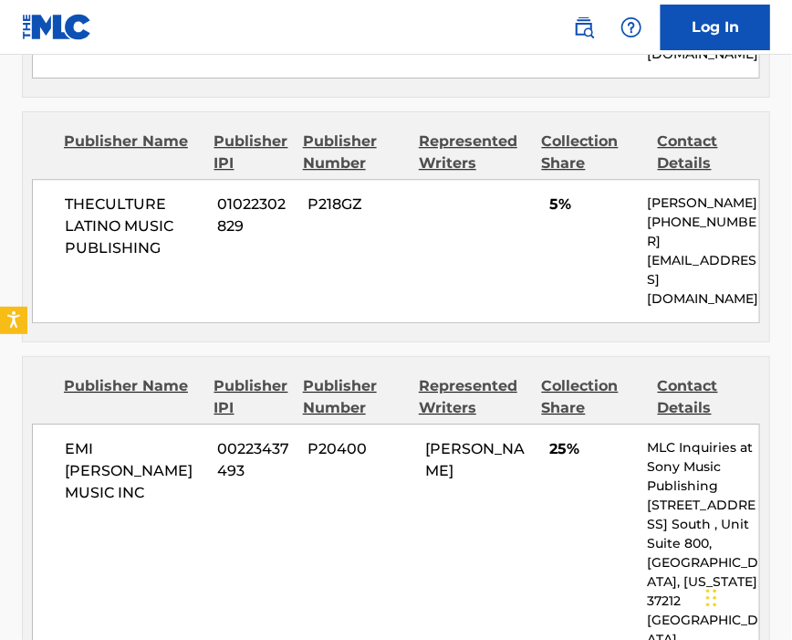
scroll to position [1338, 0]
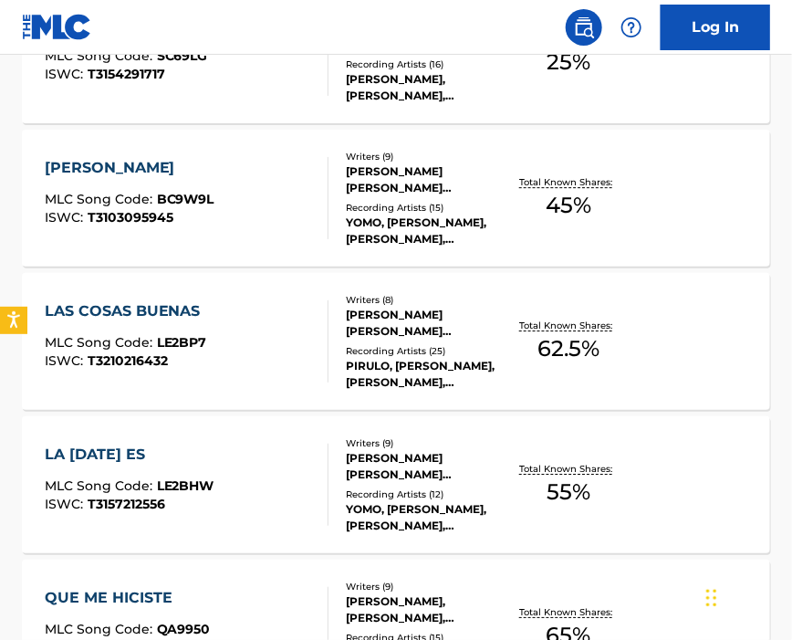
scroll to position [1460, 0]
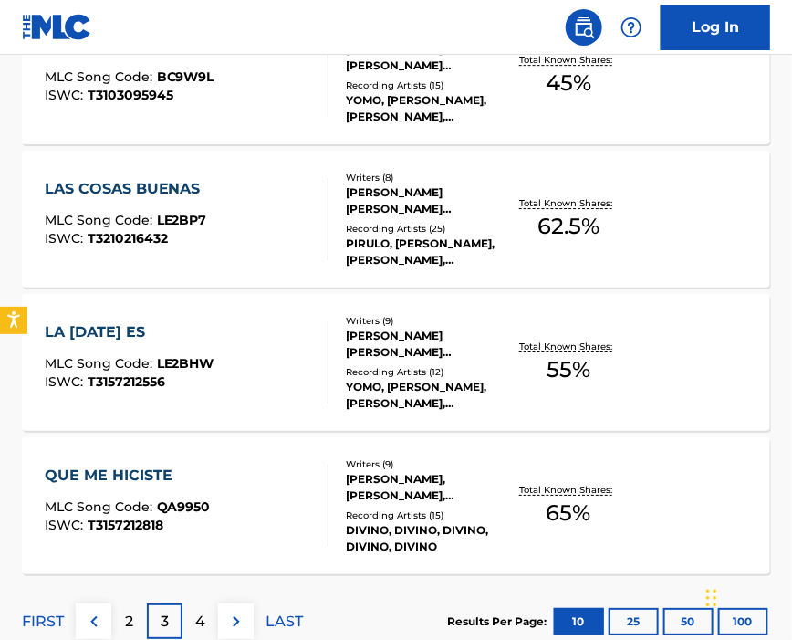
click at [261, 497] on div "QUE ME HICISTE MLC Song Code : QA9950 ISWC : T3157212818" at bounding box center [187, 506] width 285 height 82
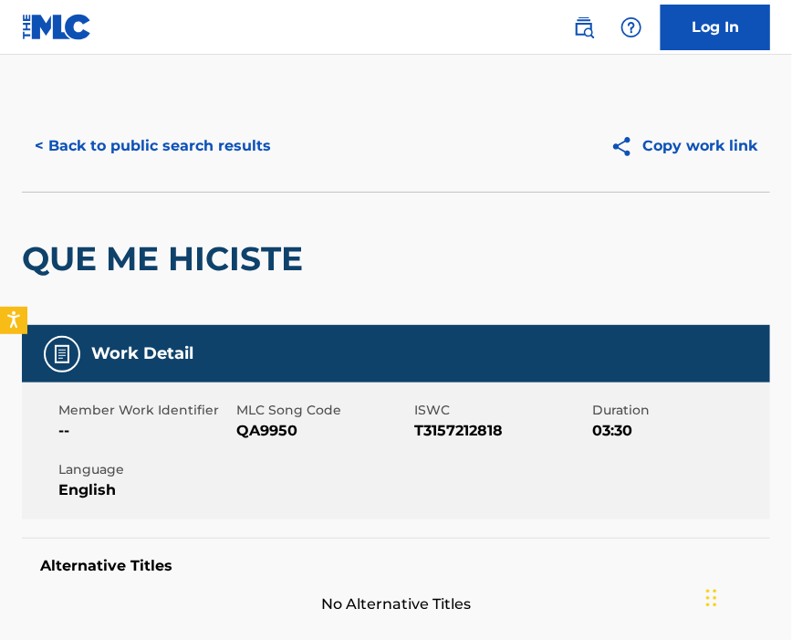
click at [257, 422] on span "QA9950" at bounding box center [322, 431] width 173 height 22
click at [257, 421] on span "QA9950" at bounding box center [322, 431] width 173 height 22
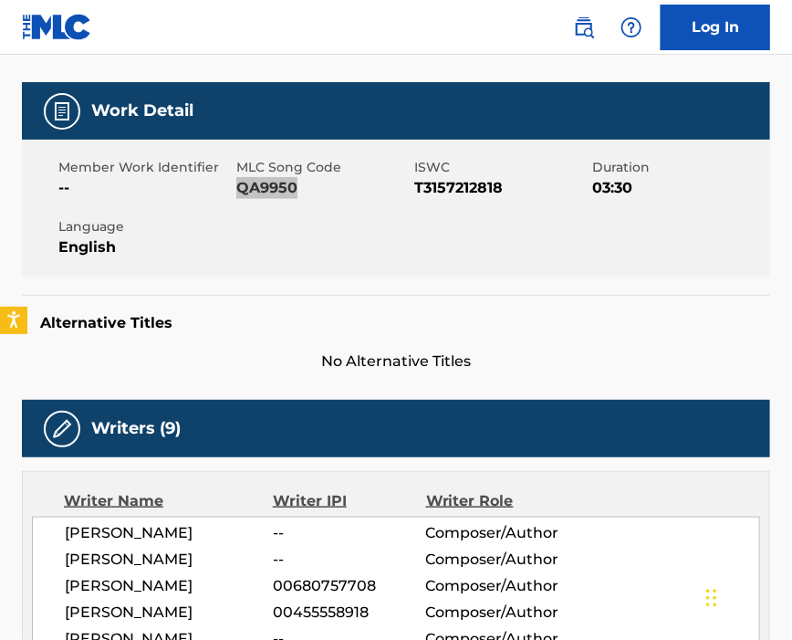
scroll to position [486, 0]
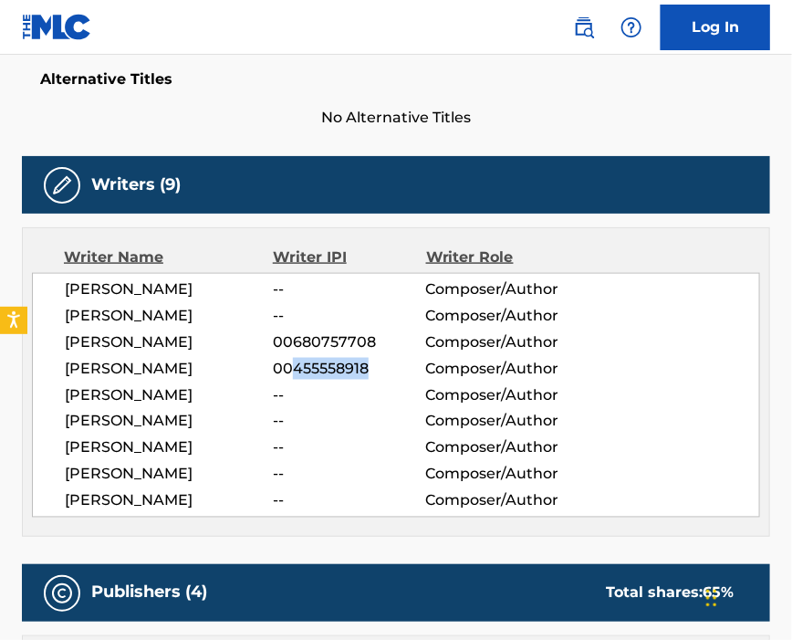
drag, startPoint x: 302, startPoint y: 378, endPoint x: 380, endPoint y: 375, distance: 77.6
click at [380, 375] on span "00455558918" at bounding box center [349, 369] width 152 height 22
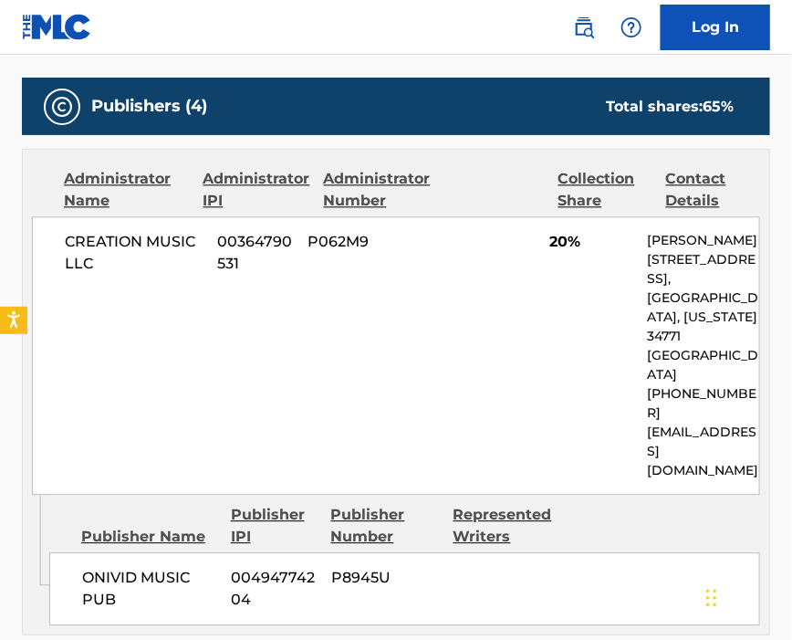
scroll to position [608, 0]
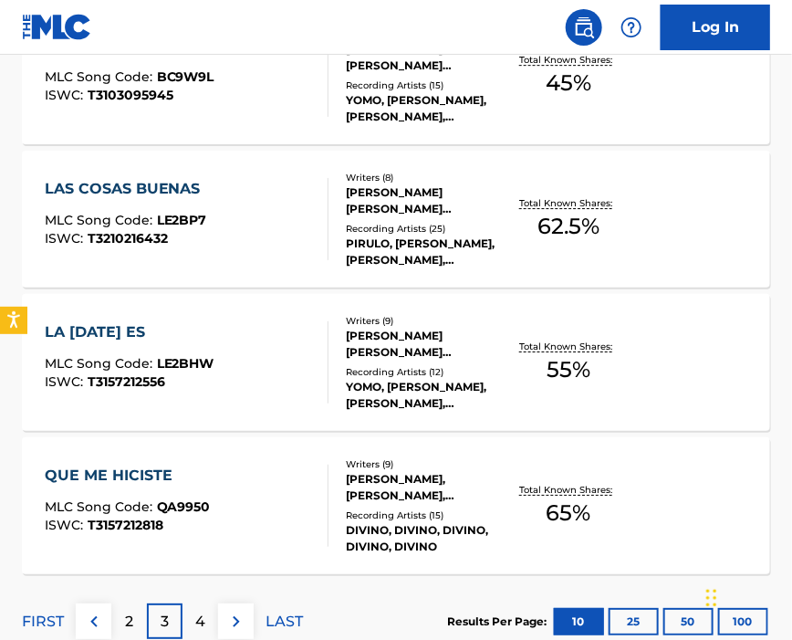
scroll to position [1582, 0]
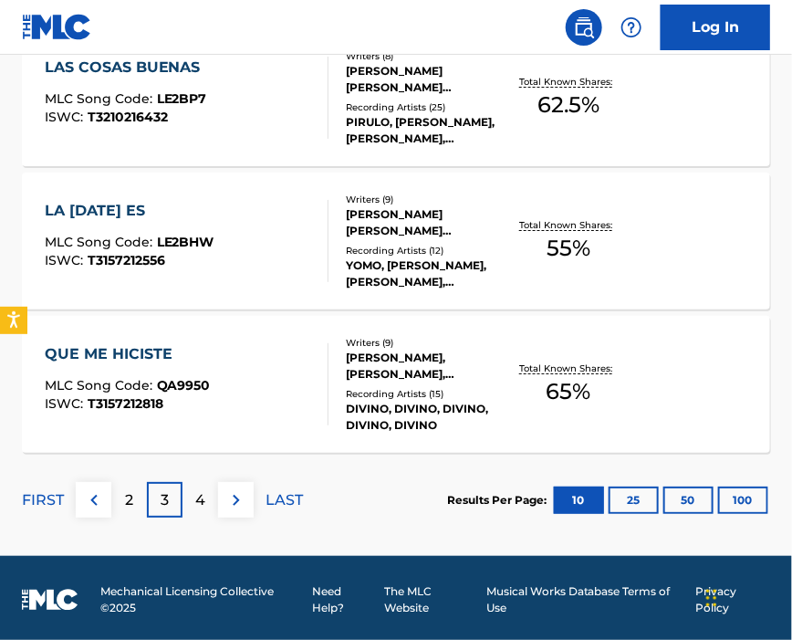
click at [214, 505] on div "4" at bounding box center [201, 500] width 36 height 36
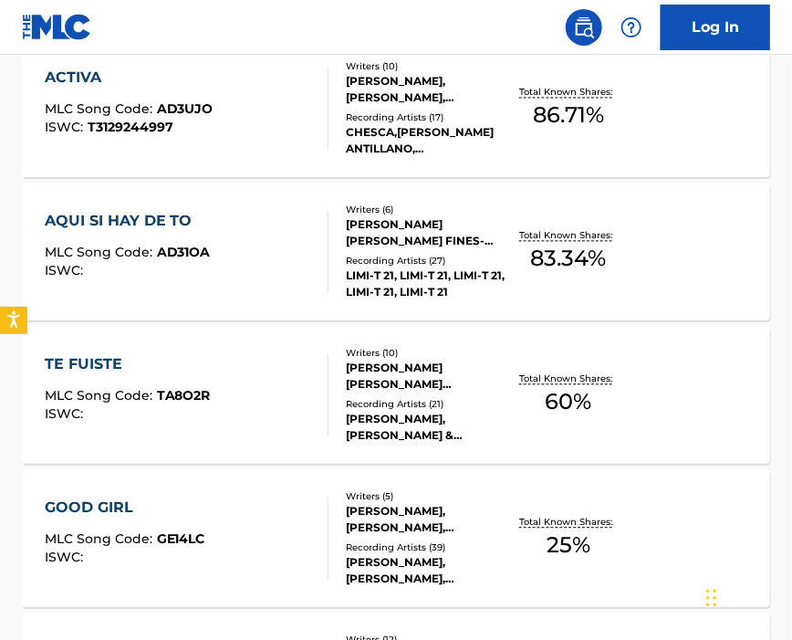
scroll to position [368, 0]
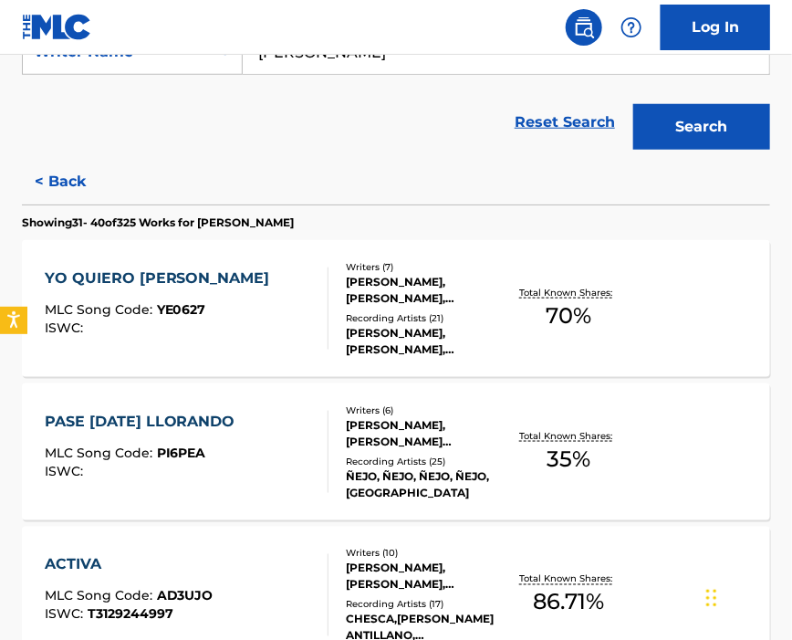
click at [230, 319] on div "YO QUIERO [PERSON_NAME] MLC Song Code : YE0627 ISWC :" at bounding box center [187, 308] width 285 height 82
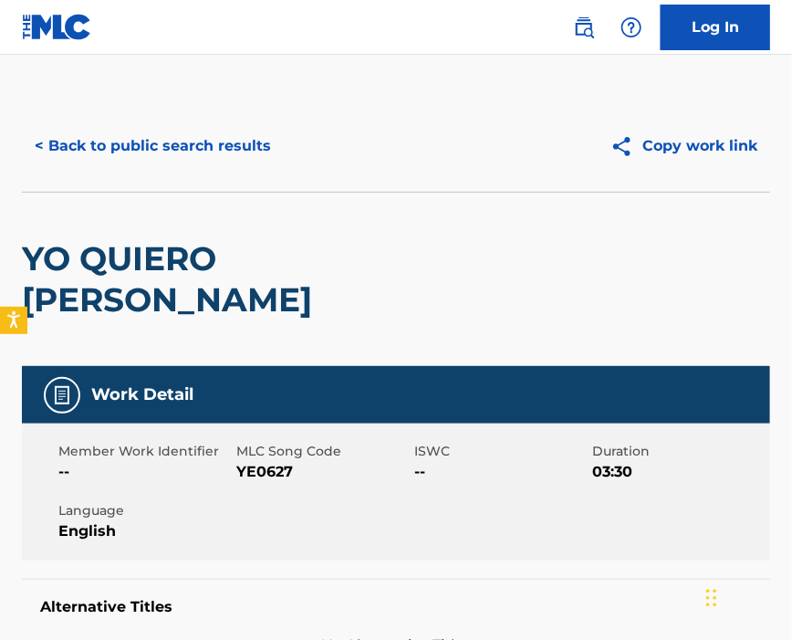
click at [247, 461] on span "YE0627" at bounding box center [322, 472] width 173 height 22
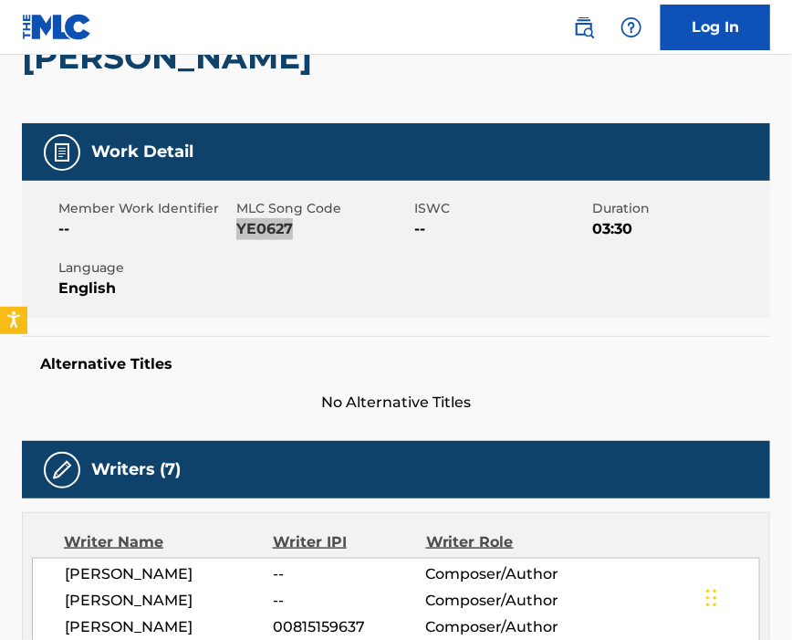
scroll to position [486, 0]
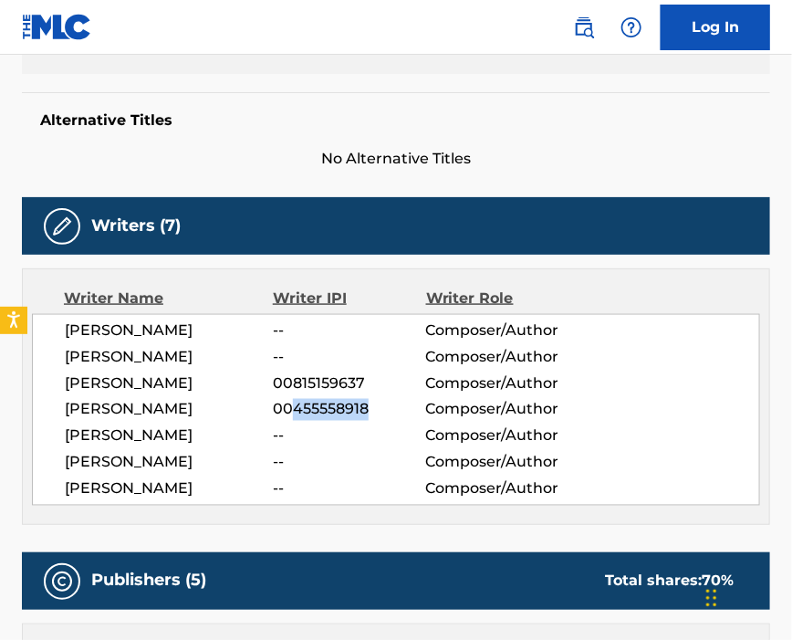
drag, startPoint x: 297, startPoint y: 381, endPoint x: 395, endPoint y: 379, distance: 98.6
click at [395, 399] on span "00455558918" at bounding box center [349, 410] width 152 height 22
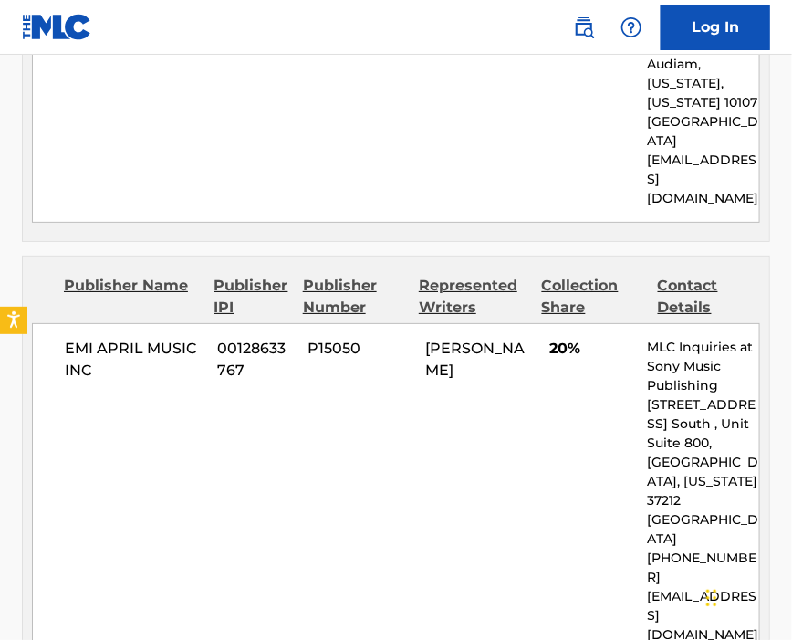
scroll to position [1825, 0]
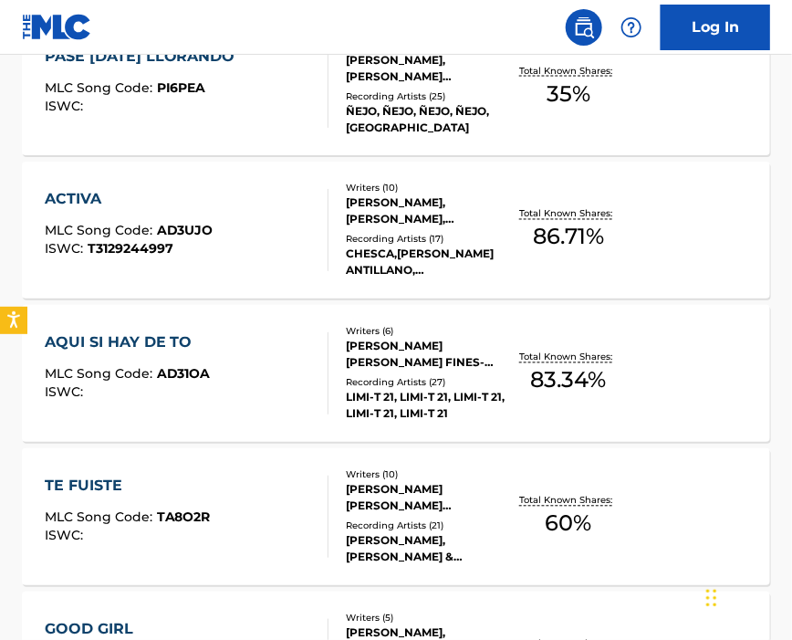
scroll to position [489, 0]
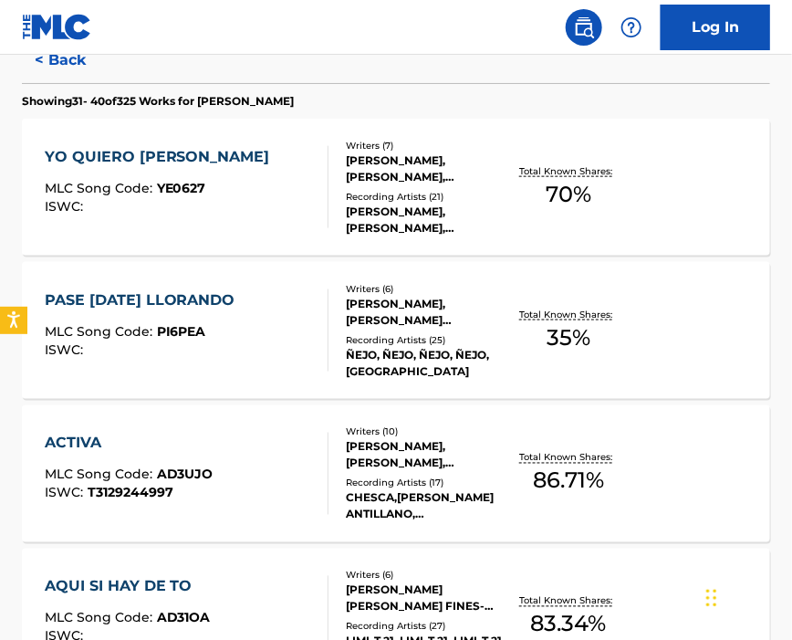
click at [245, 332] on div "MLC Song Code : PI6PEA" at bounding box center [145, 334] width 200 height 18
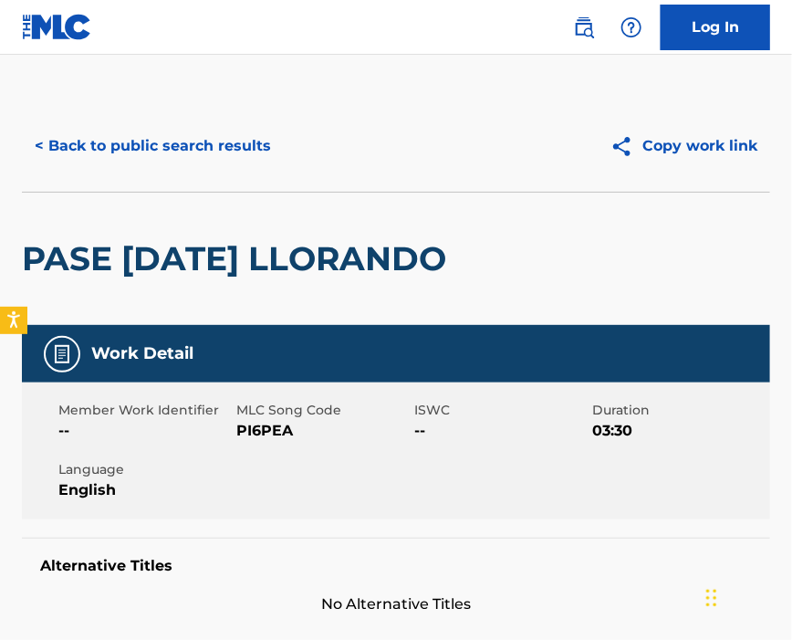
click at [259, 442] on span "PI6PEA" at bounding box center [322, 431] width 173 height 22
drag, startPoint x: 259, startPoint y: 469, endPoint x: 278, endPoint y: 498, distance: 34.9
click at [259, 442] on span "PI6PEA" at bounding box center [322, 431] width 173 height 22
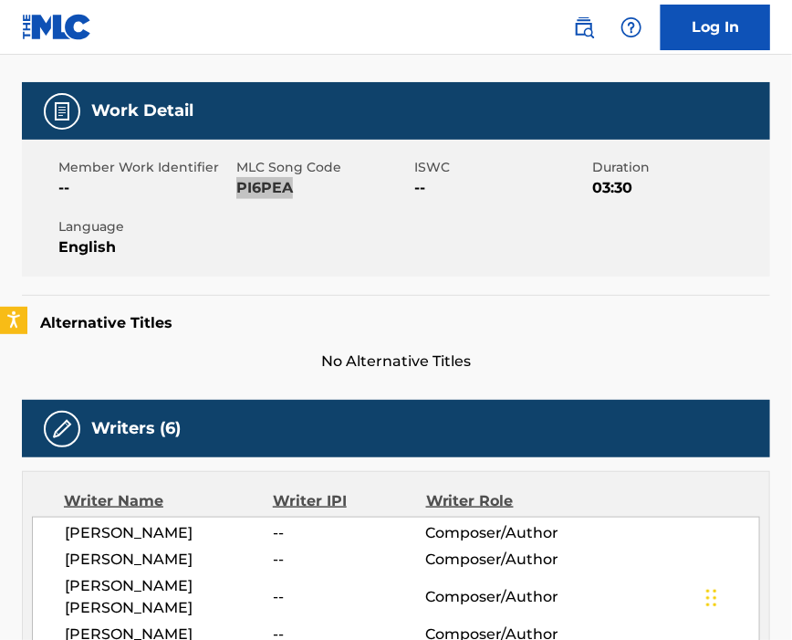
scroll to position [486, 0]
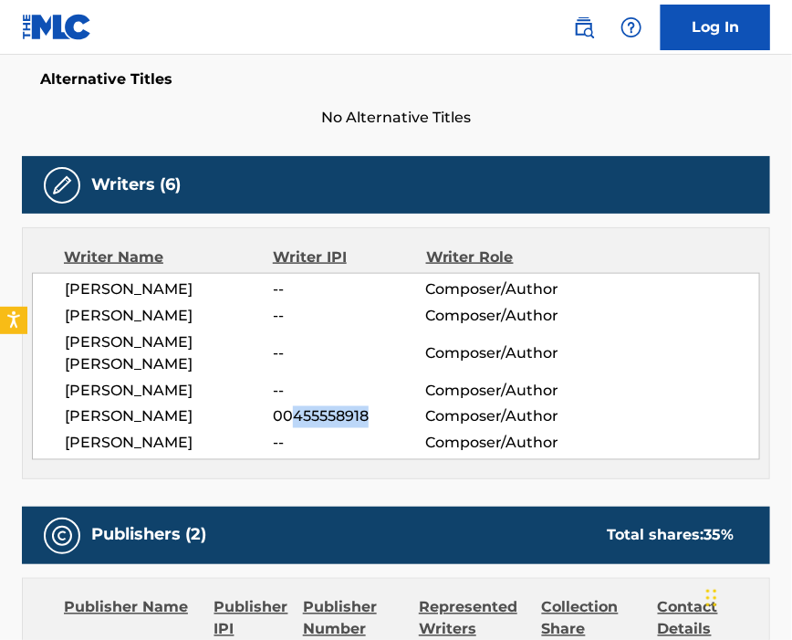
drag, startPoint x: 295, startPoint y: 465, endPoint x: 398, endPoint y: 464, distance: 103.2
click at [397, 428] on span "00455558918" at bounding box center [349, 417] width 152 height 22
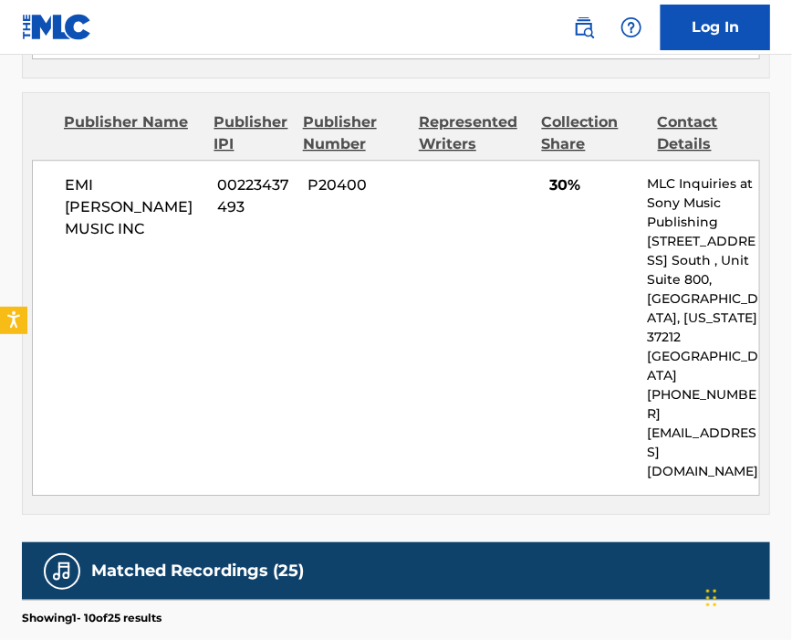
scroll to position [1095, 0]
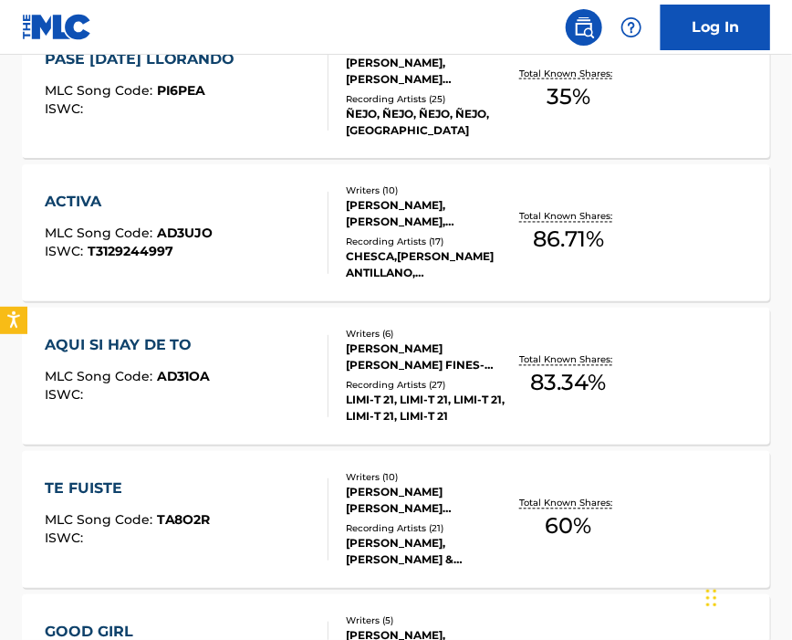
scroll to position [608, 0]
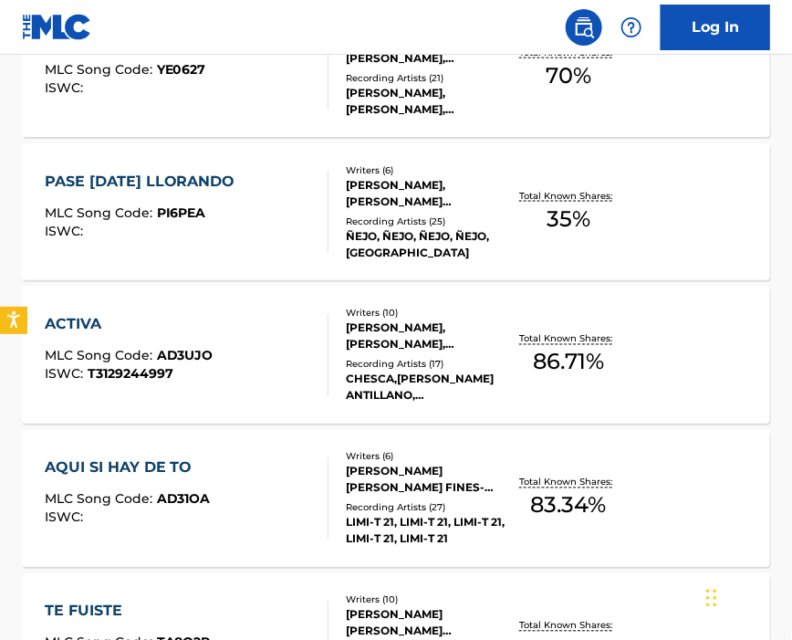
click at [246, 318] on div "ACTIVA MLC Song Code : AD3UJO ISWC : T3129244997" at bounding box center [187, 355] width 285 height 82
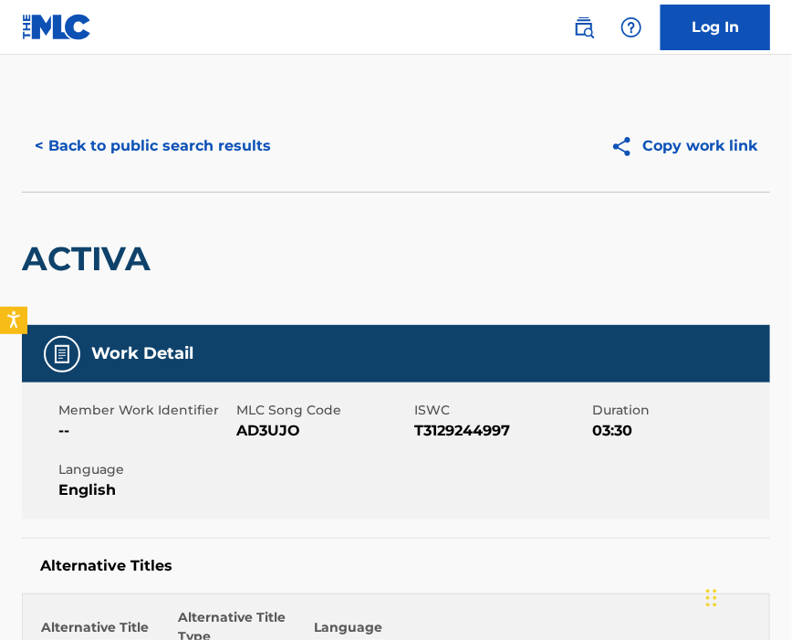
click at [267, 426] on span "AD3UJO" at bounding box center [322, 431] width 173 height 22
click at [267, 425] on span "AD3UJO" at bounding box center [322, 431] width 173 height 22
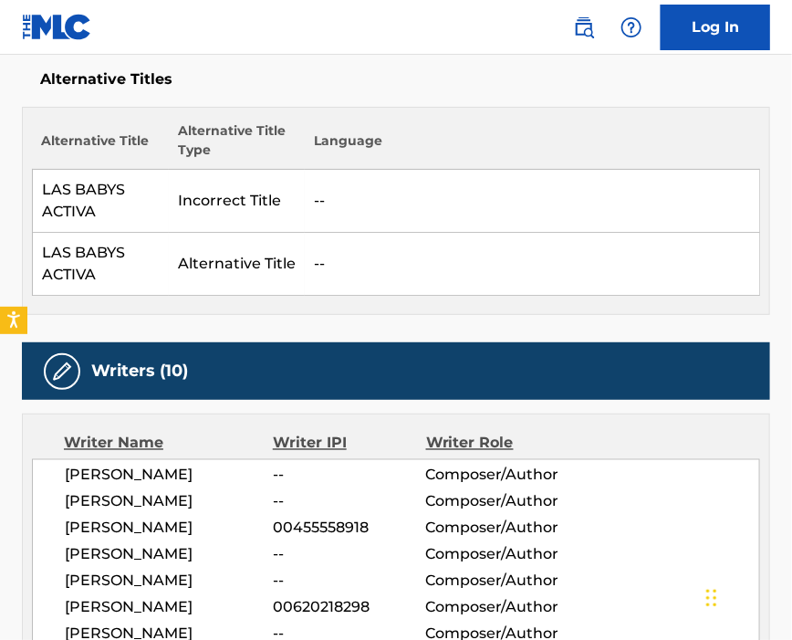
scroll to position [608, 0]
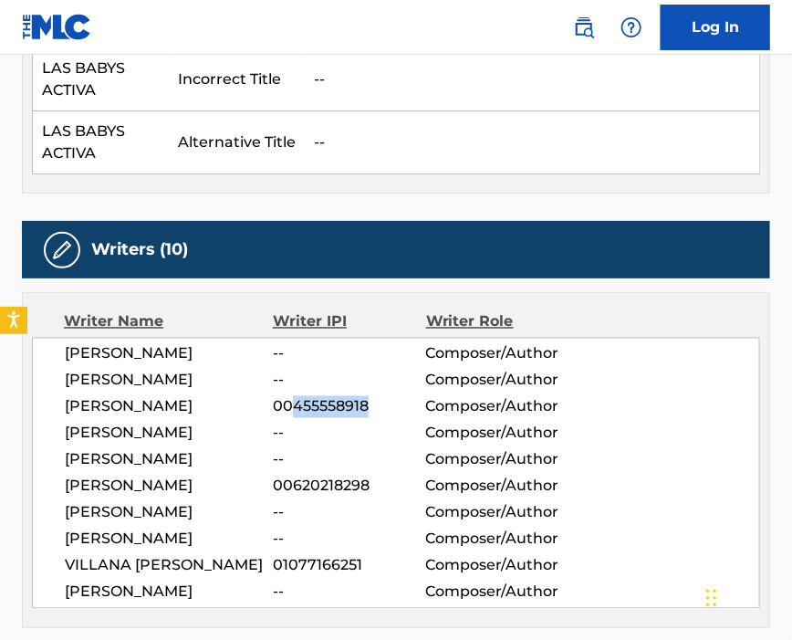
drag, startPoint x: 292, startPoint y: 413, endPoint x: 403, endPoint y: 416, distance: 111.4
click at [403, 416] on span "00455558918" at bounding box center [349, 407] width 152 height 22
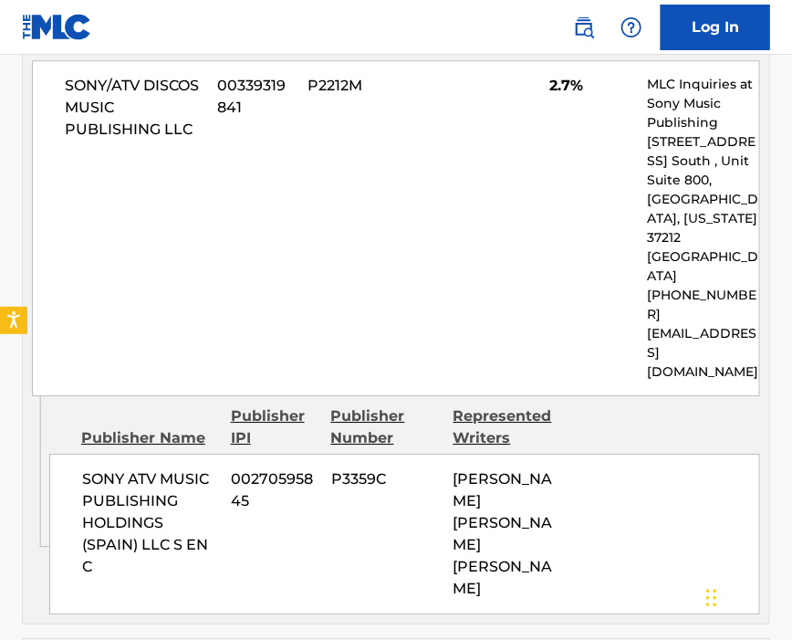
scroll to position [3163, 0]
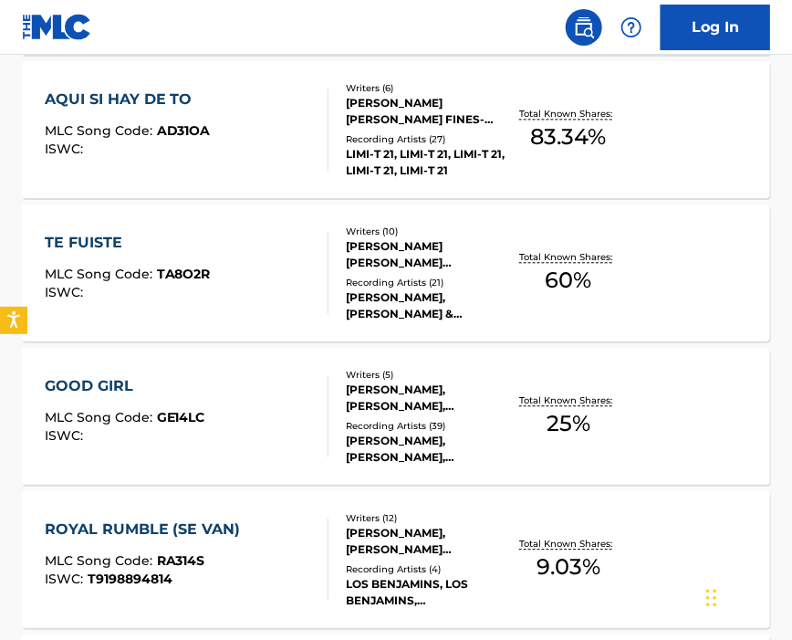
scroll to position [854, 0]
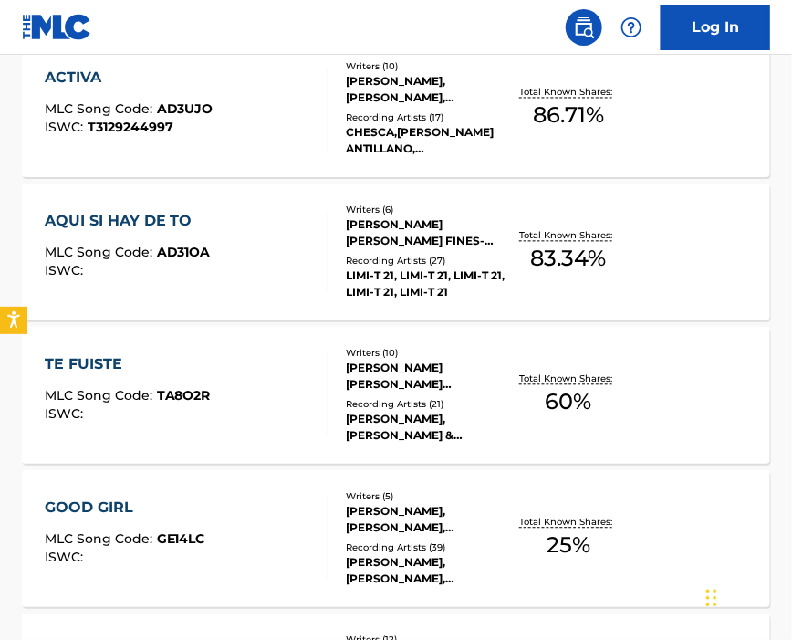
click at [217, 286] on div "AQUI SI HAY DE TO MLC Song Code : AD31OA ISWC :" at bounding box center [187, 252] width 285 height 82
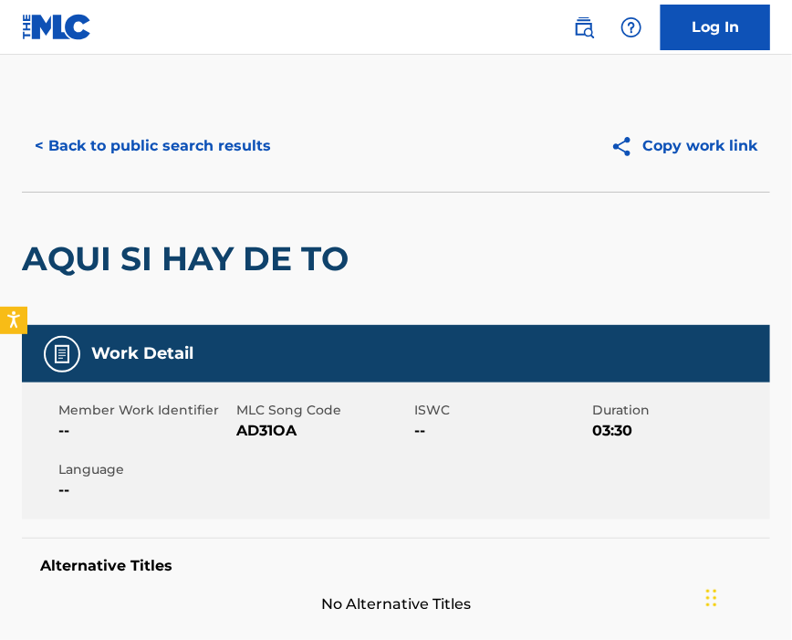
click at [253, 434] on span "AD31OA" at bounding box center [322, 431] width 173 height 22
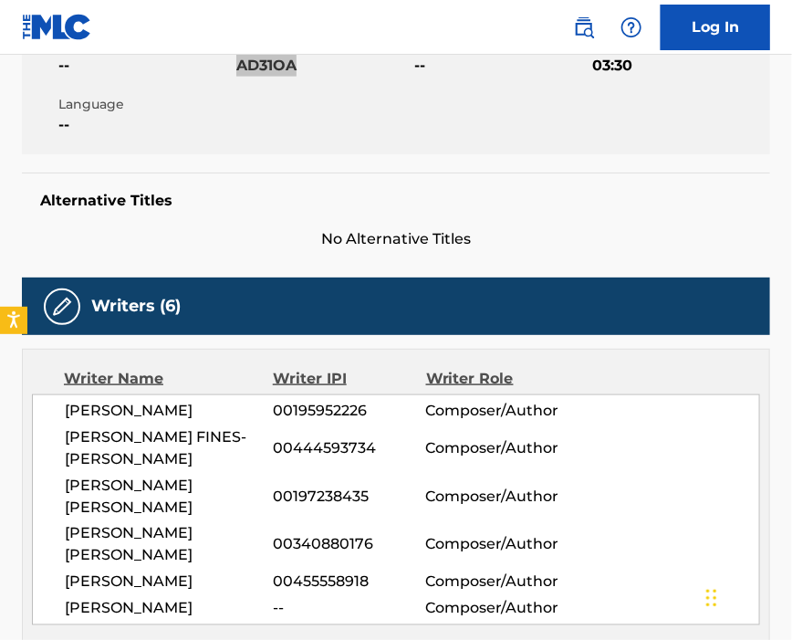
scroll to position [486, 0]
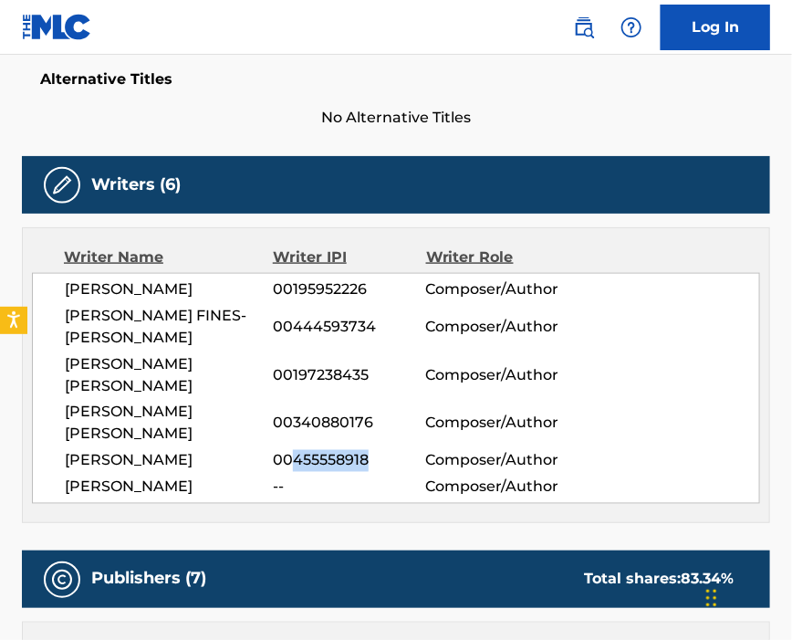
drag, startPoint x: 329, startPoint y: 427, endPoint x: 379, endPoint y: 427, distance: 50.2
click at [379, 450] on span "00455558918" at bounding box center [349, 461] width 152 height 22
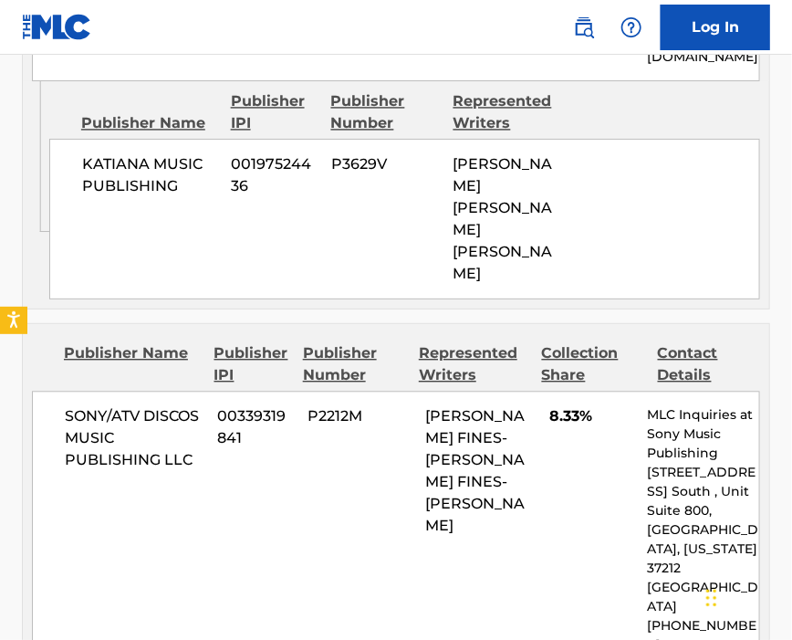
scroll to position [2798, 0]
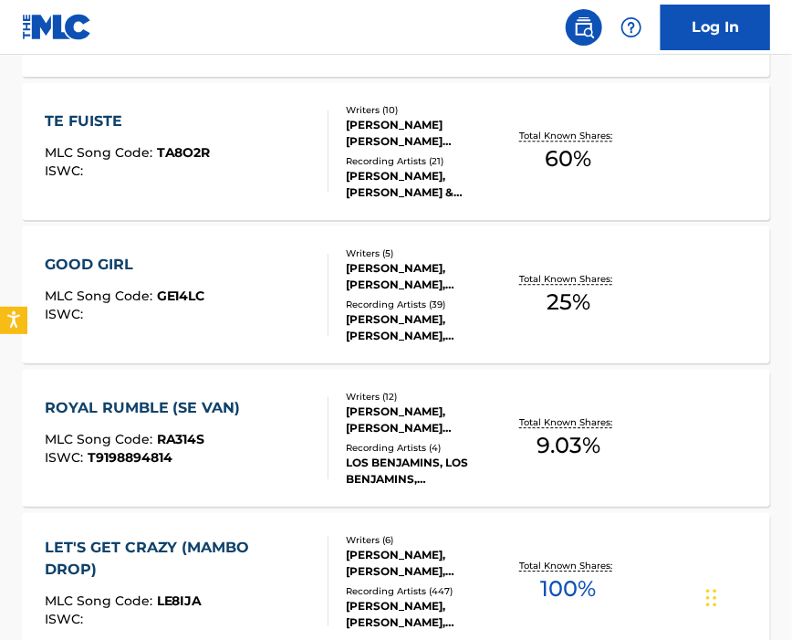
scroll to position [977, 0]
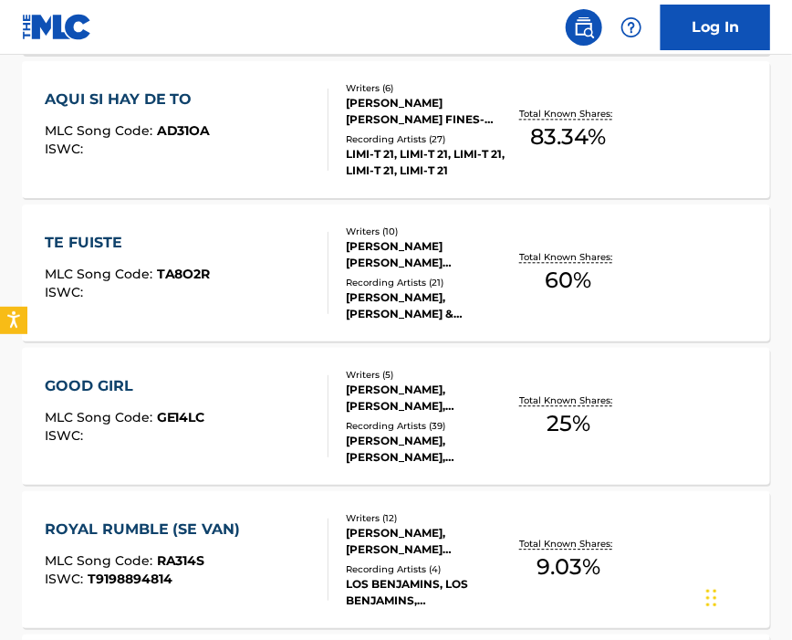
click at [227, 267] on div "TE FUISTE MLC Song Code : TA8O2R ISWC :" at bounding box center [187, 273] width 285 height 82
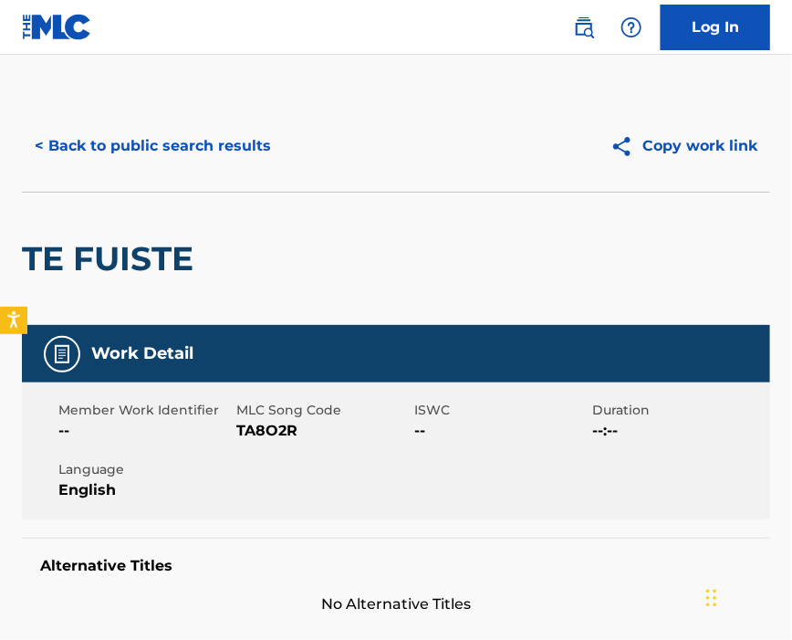
click at [267, 425] on span "TA8O2R" at bounding box center [322, 431] width 173 height 22
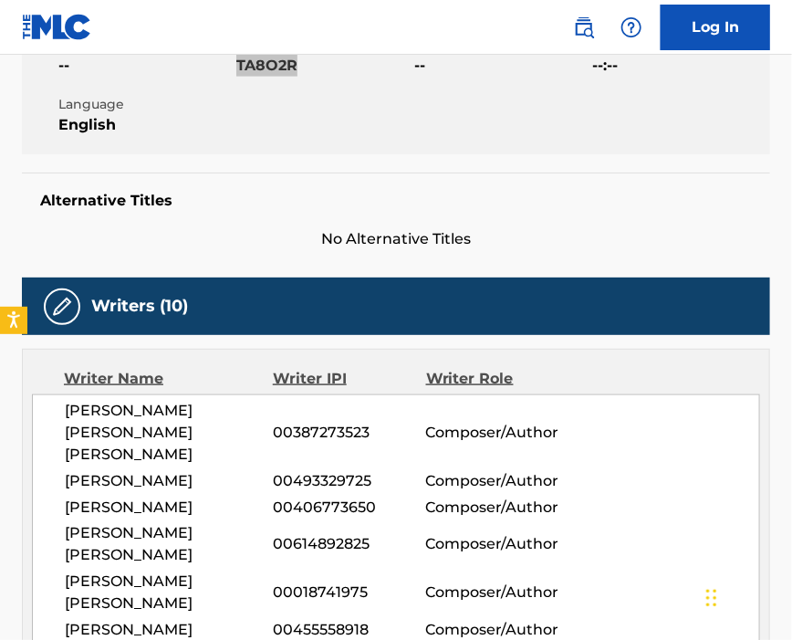
scroll to position [486, 0]
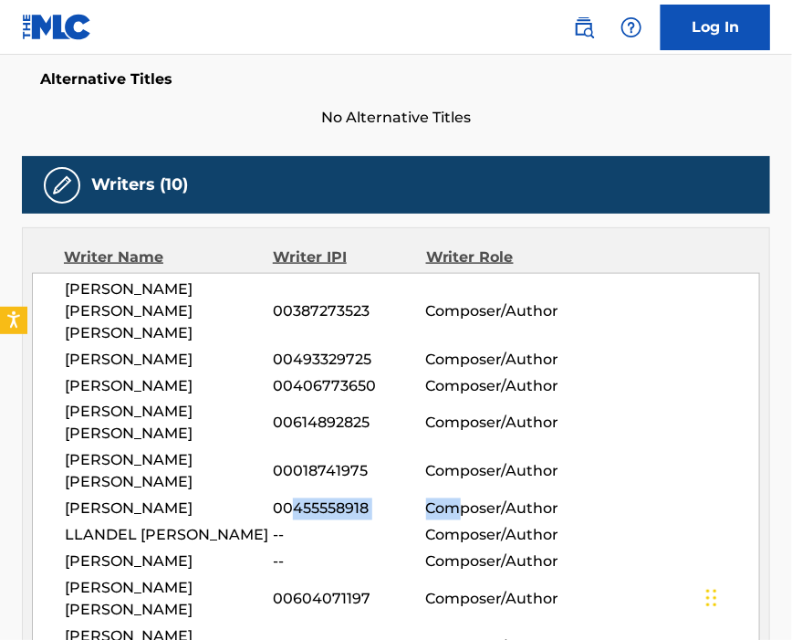
drag, startPoint x: 291, startPoint y: 476, endPoint x: 456, endPoint y: 456, distance: 166.3
click at [456, 498] on div "[PERSON_NAME] 00455558918 Composer/Author" at bounding box center [412, 509] width 695 height 22
click at [409, 498] on span "00455558918" at bounding box center [349, 509] width 152 height 22
drag, startPoint x: 295, startPoint y: 476, endPoint x: 371, endPoint y: 475, distance: 75.8
click at [369, 498] on span "00455558918" at bounding box center [349, 509] width 152 height 22
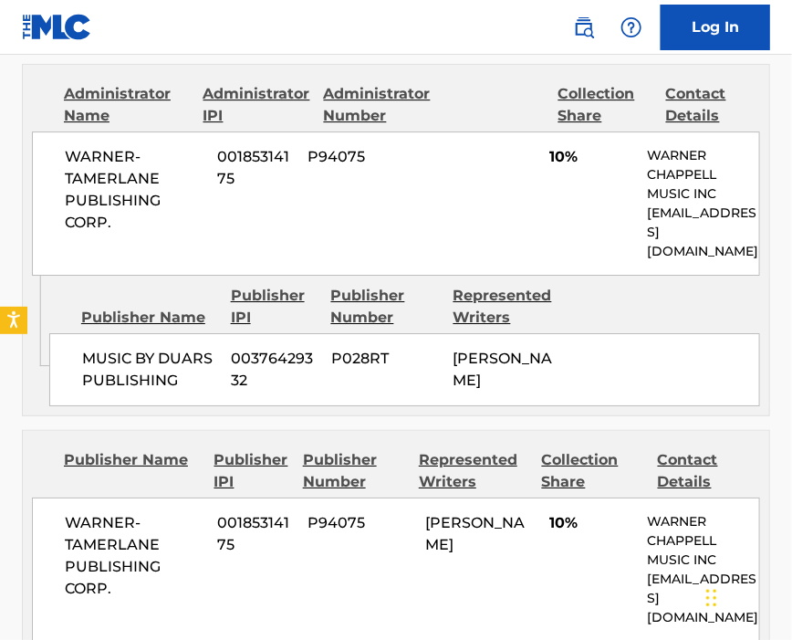
scroll to position [1582, 0]
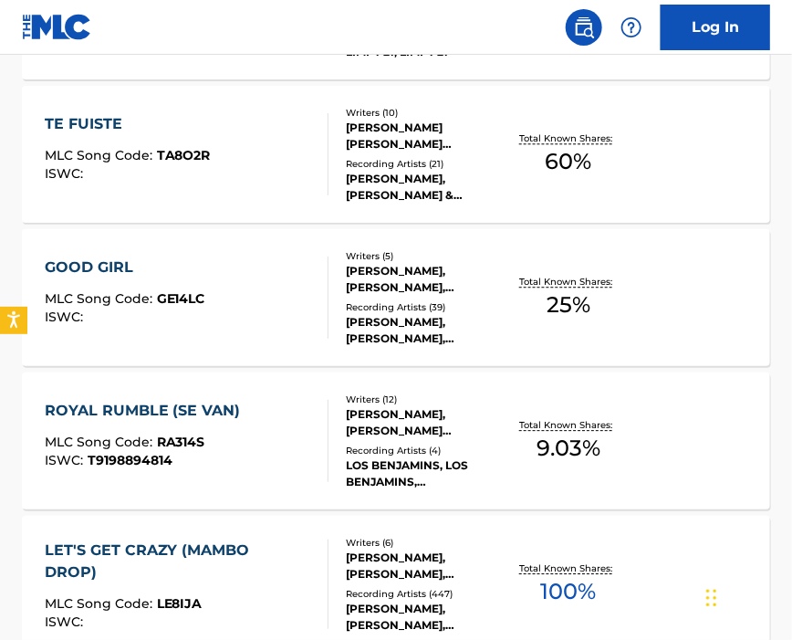
scroll to position [973, 0]
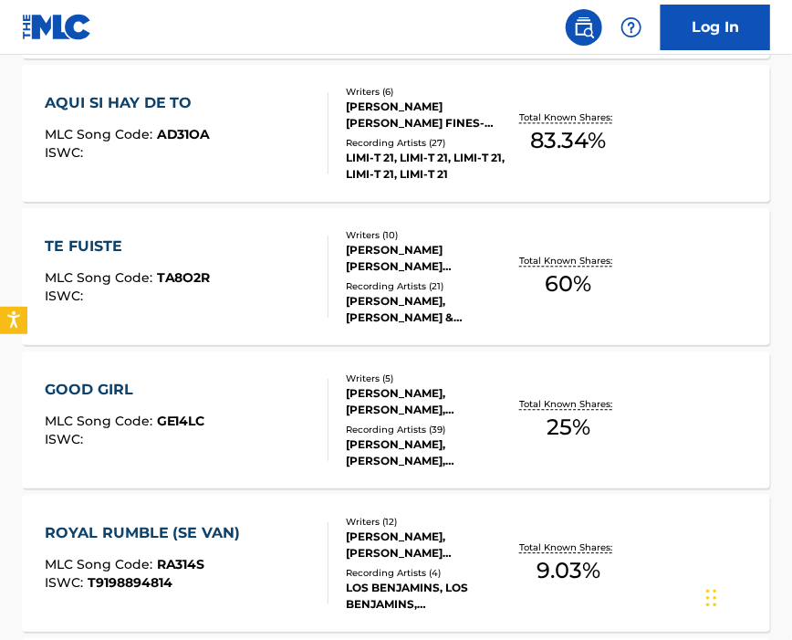
click at [227, 392] on div "GOOD GIRL MLC Song Code : GE14LC ISWC :" at bounding box center [187, 420] width 285 height 82
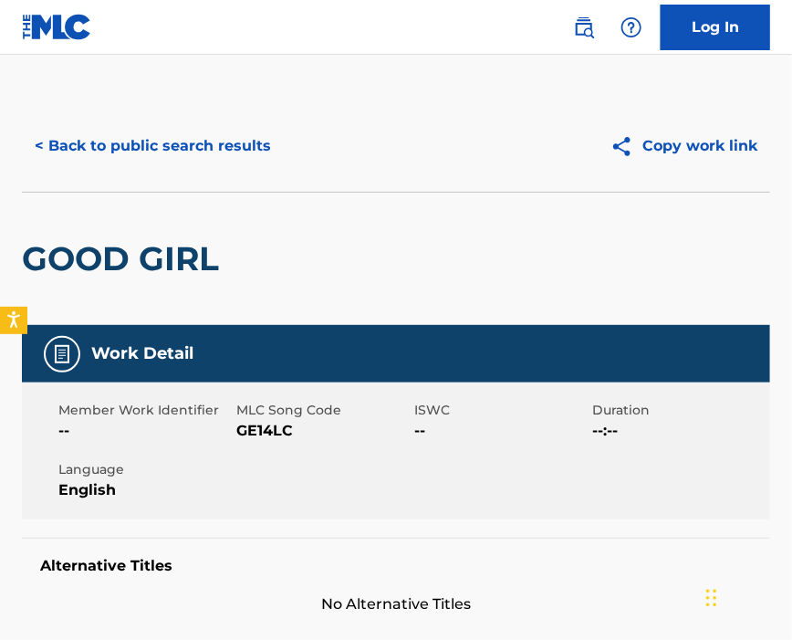
click at [287, 428] on span "GE14LC" at bounding box center [322, 431] width 173 height 22
click at [286, 427] on span "GE14LC" at bounding box center [322, 431] width 173 height 22
click at [248, 434] on span "GE14LC" at bounding box center [322, 431] width 173 height 22
drag, startPoint x: 248, startPoint y: 434, endPoint x: 332, endPoint y: 445, distance: 84.8
click at [251, 433] on span "GE14LC" at bounding box center [322, 431] width 173 height 22
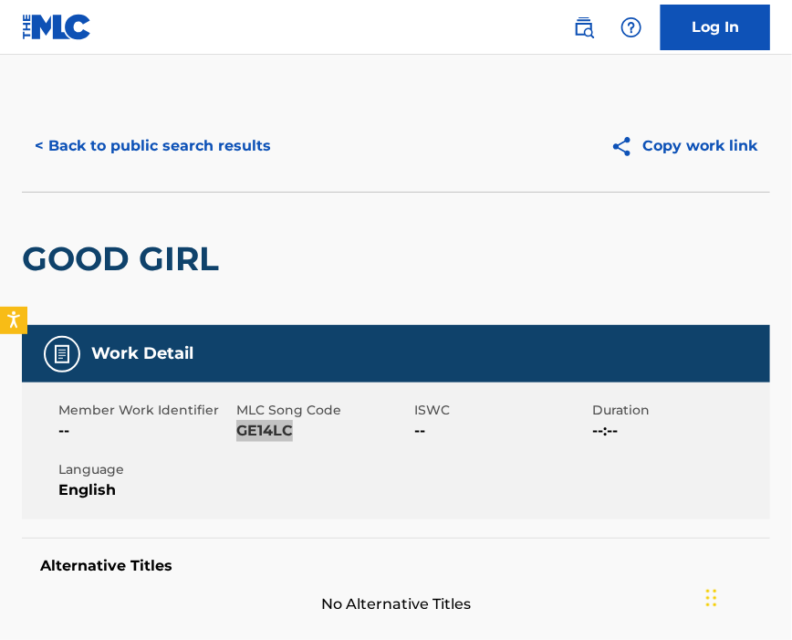
scroll to position [365, 0]
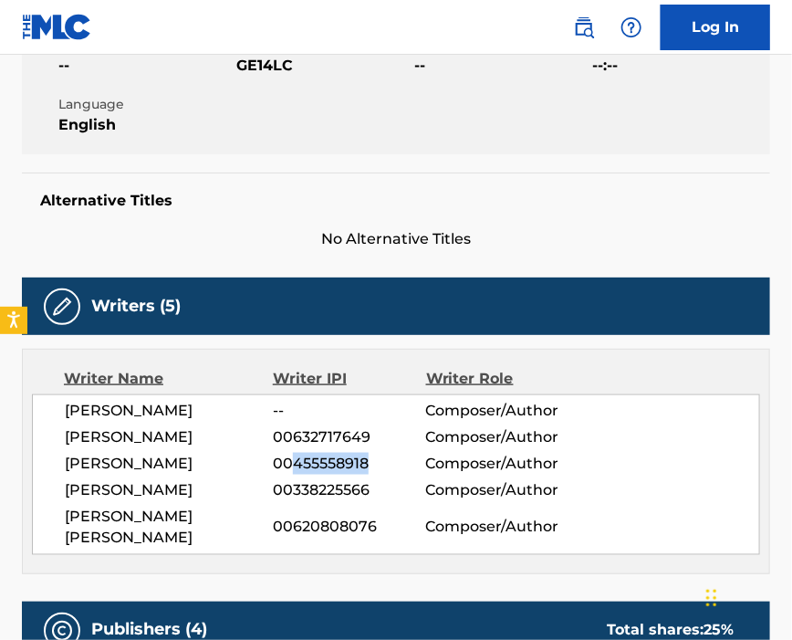
drag, startPoint x: 291, startPoint y: 470, endPoint x: 375, endPoint y: 464, distance: 84.2
click at [375, 464] on span "00455558918" at bounding box center [349, 464] width 152 height 22
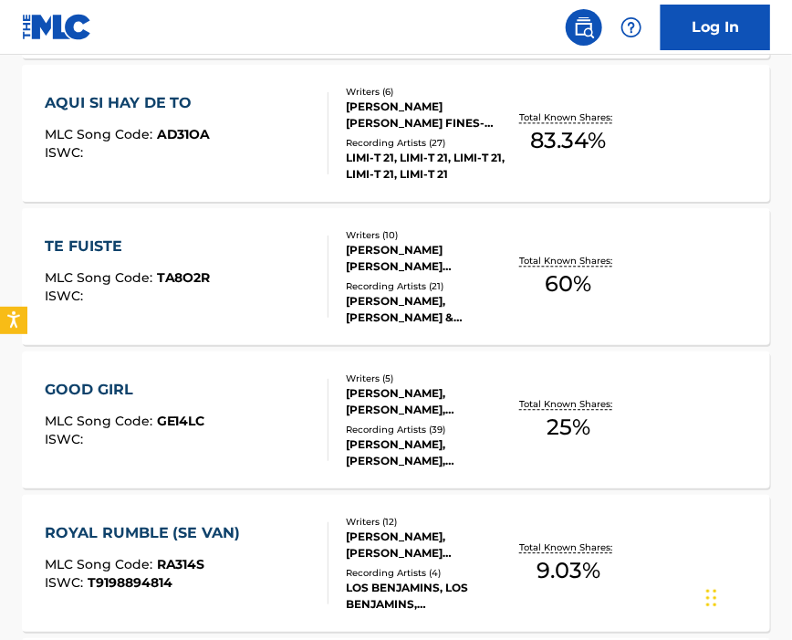
scroll to position [1095, 0]
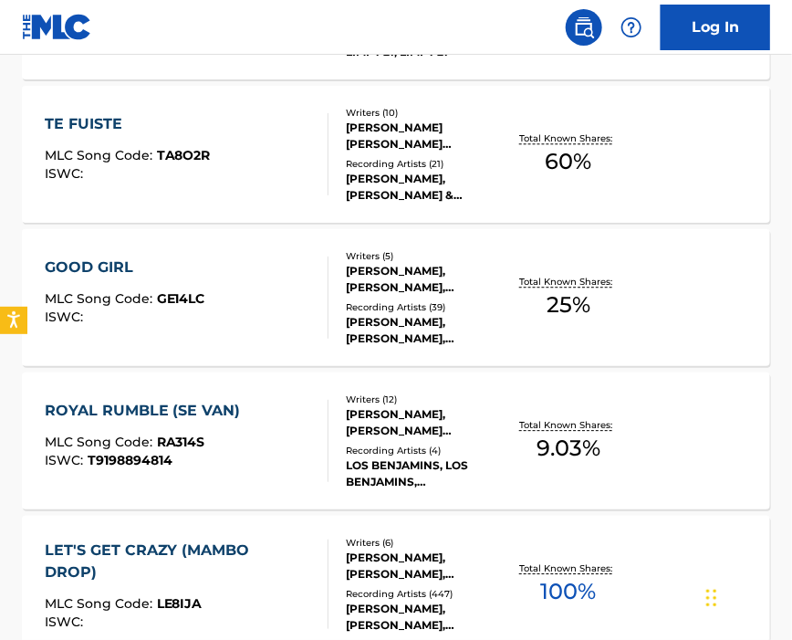
click at [266, 463] on div "ROYAL RUMBLE (SE VAN) MLC Song Code : RA314S ISWC : T9198894814" at bounding box center [187, 441] width 285 height 82
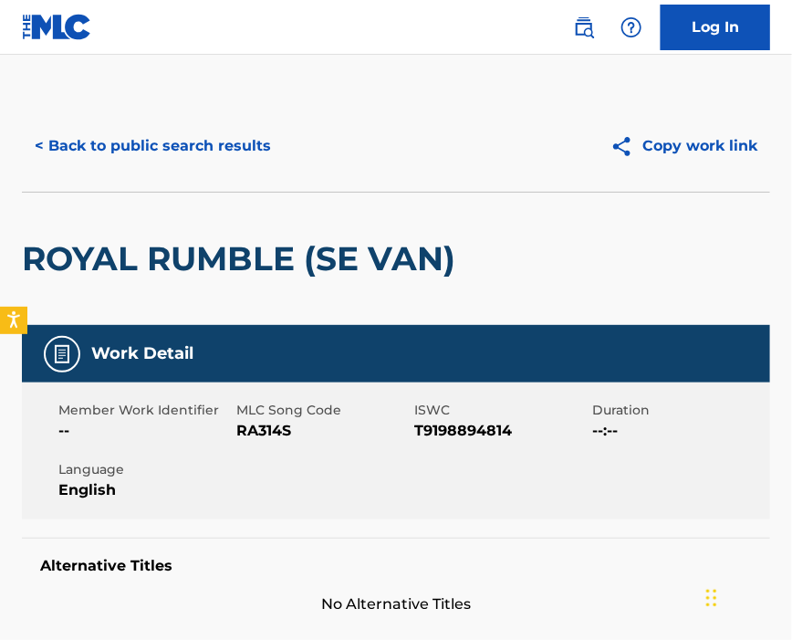
click at [258, 430] on span "RA314S" at bounding box center [322, 431] width 173 height 22
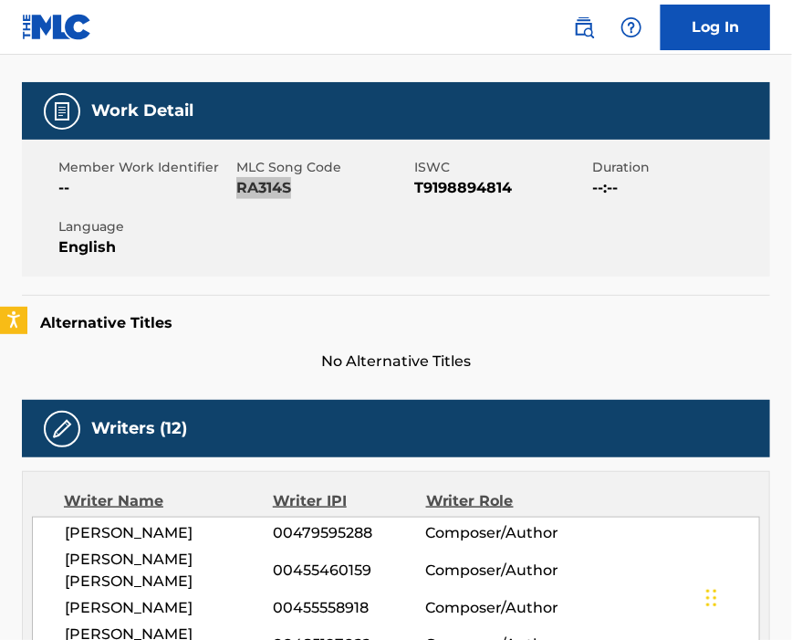
scroll to position [365, 0]
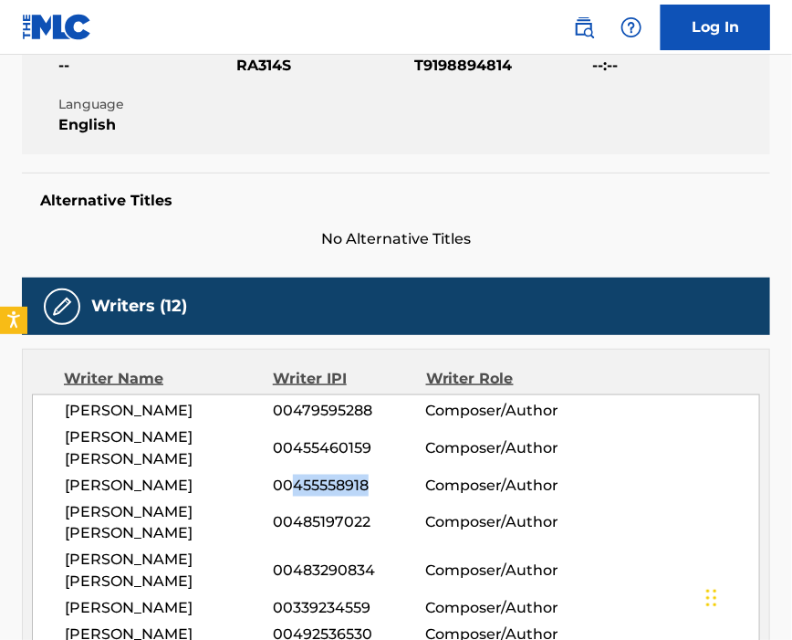
drag, startPoint x: 292, startPoint y: 474, endPoint x: 411, endPoint y: 471, distance: 118.7
click at [411, 475] on span "00455558918" at bounding box center [349, 486] width 152 height 22
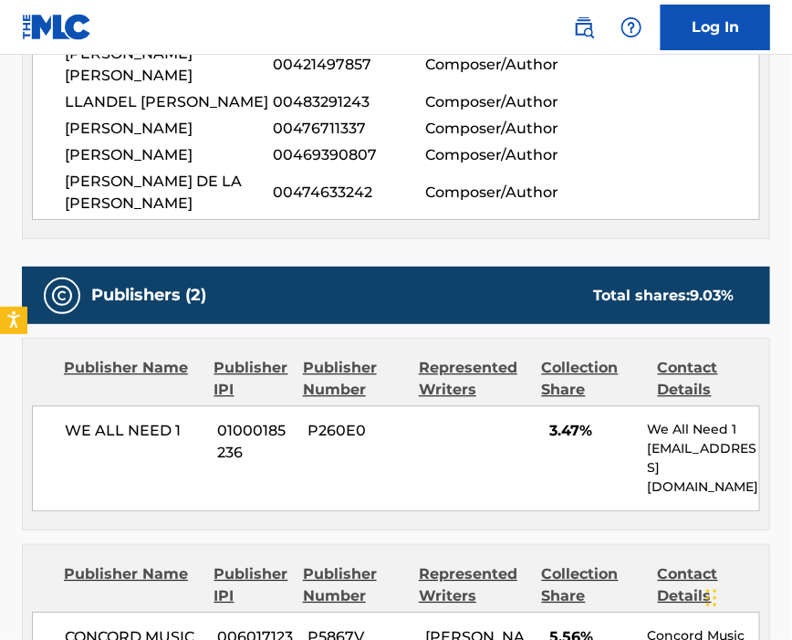
scroll to position [1217, 0]
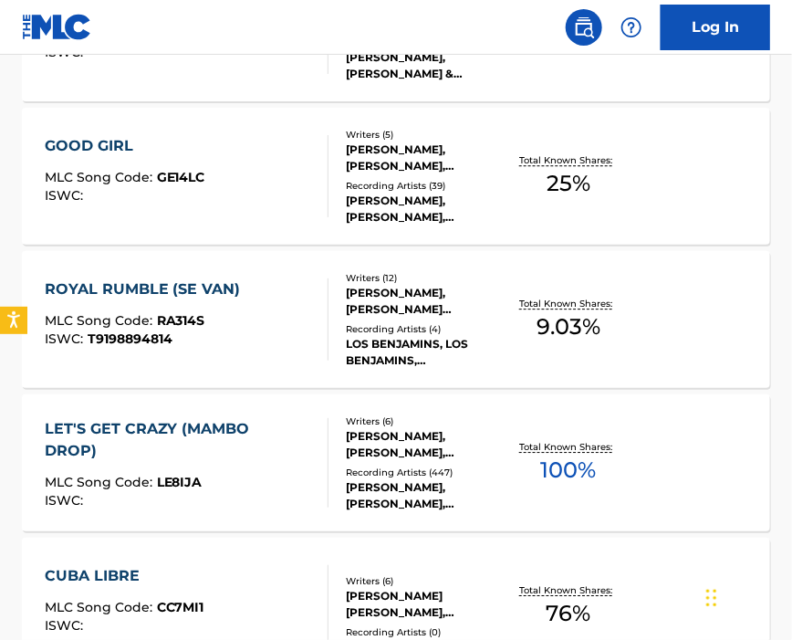
click at [232, 476] on div "MLC Song Code : LE8IJA" at bounding box center [179, 485] width 269 height 18
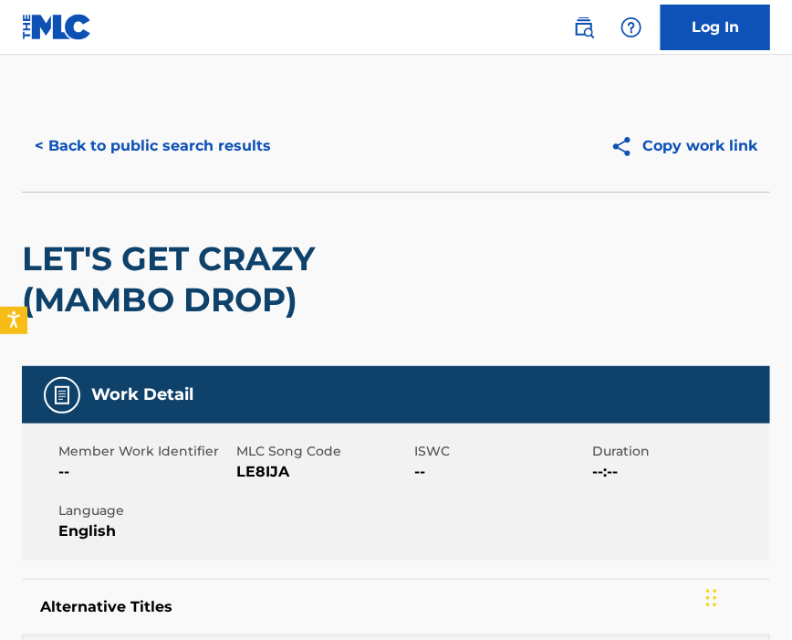
click at [263, 471] on span "LE8IJA" at bounding box center [322, 472] width 173 height 22
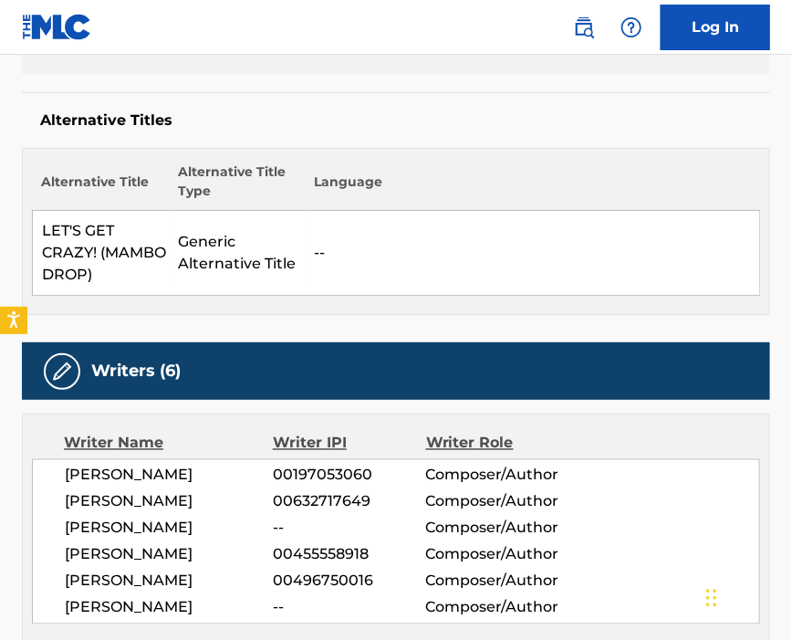
scroll to position [608, 0]
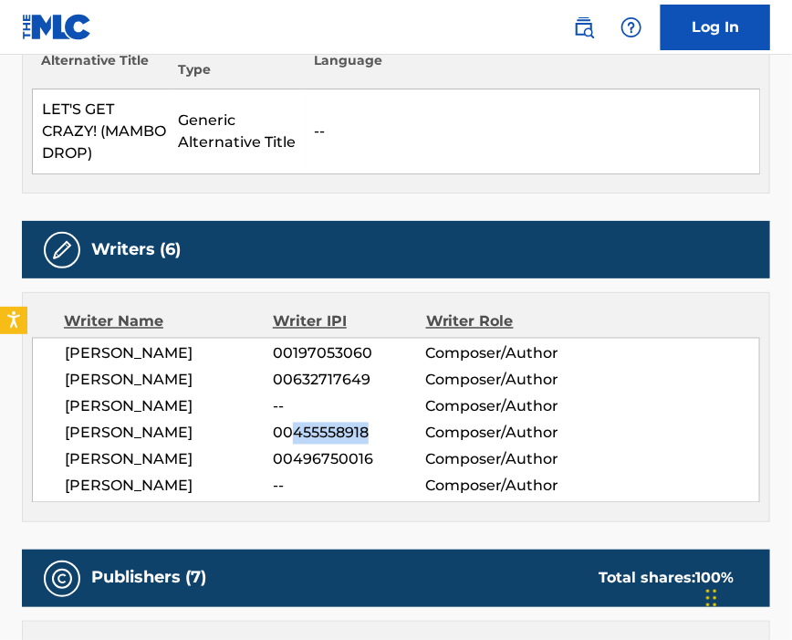
drag, startPoint x: 295, startPoint y: 438, endPoint x: 384, endPoint y: 444, distance: 89.6
click at [384, 444] on span "00455558918" at bounding box center [349, 434] width 152 height 22
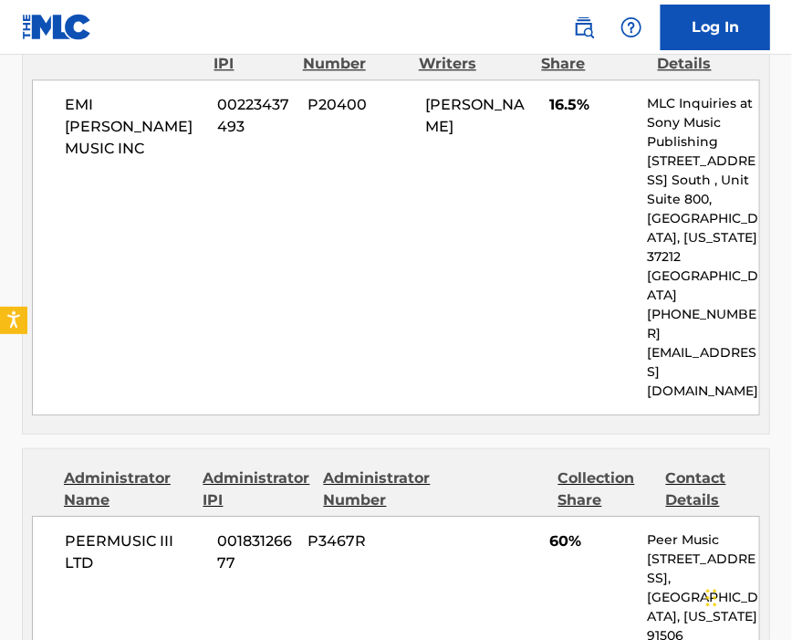
scroll to position [973, 0]
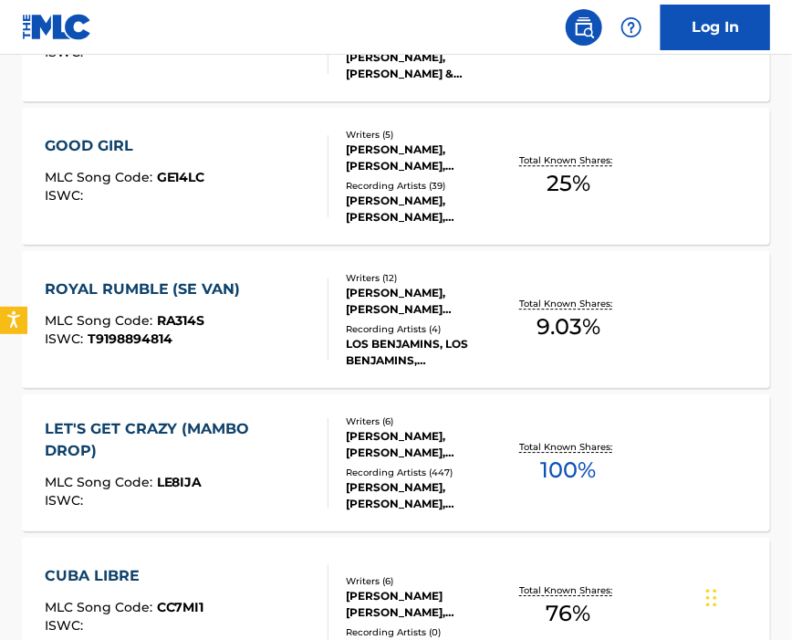
scroll to position [1338, 0]
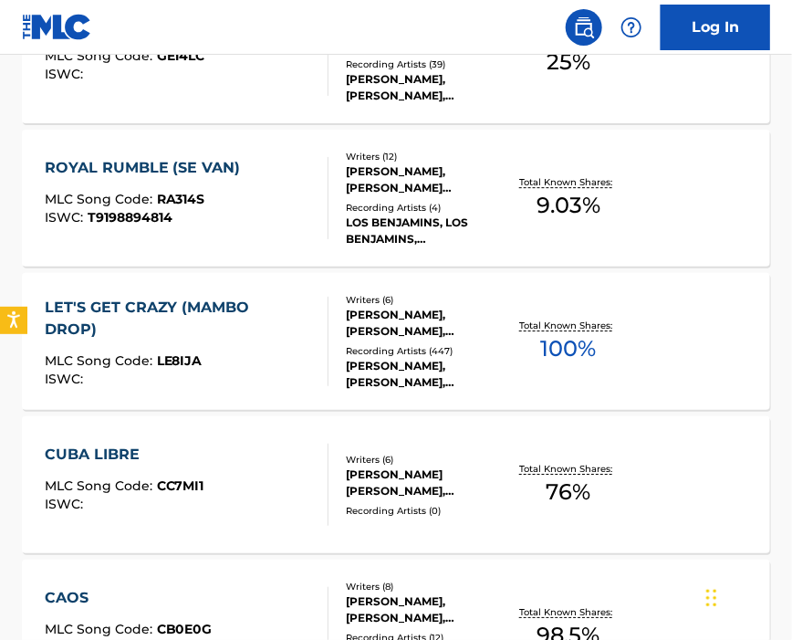
click at [267, 460] on div "CUBA LIBRE MLC Song Code : CC7MI1 ISWC :" at bounding box center [187, 485] width 285 height 82
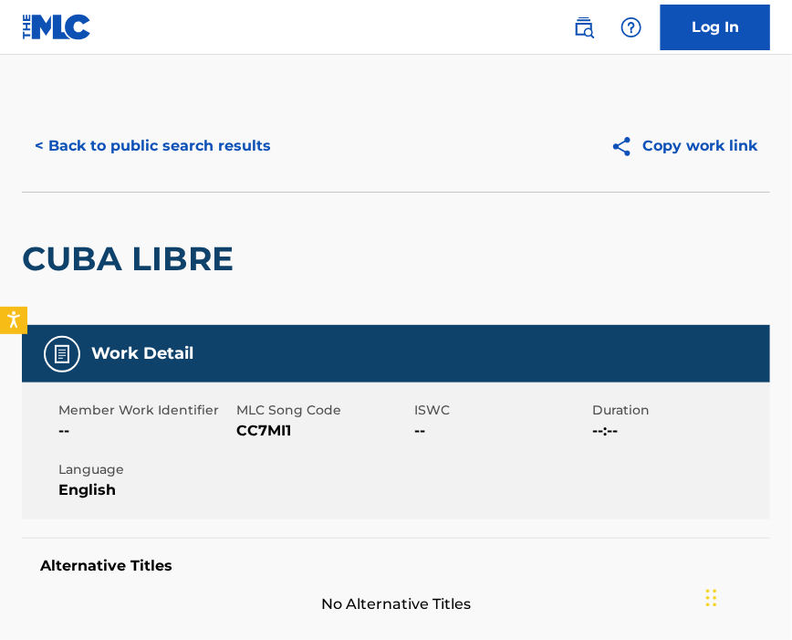
click at [259, 427] on span "CC7MI1" at bounding box center [322, 431] width 173 height 22
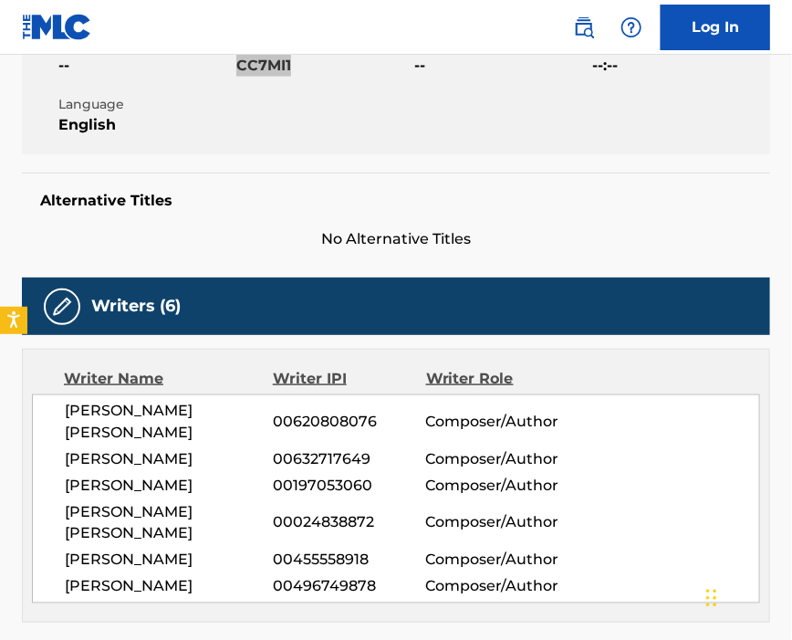
scroll to position [486, 0]
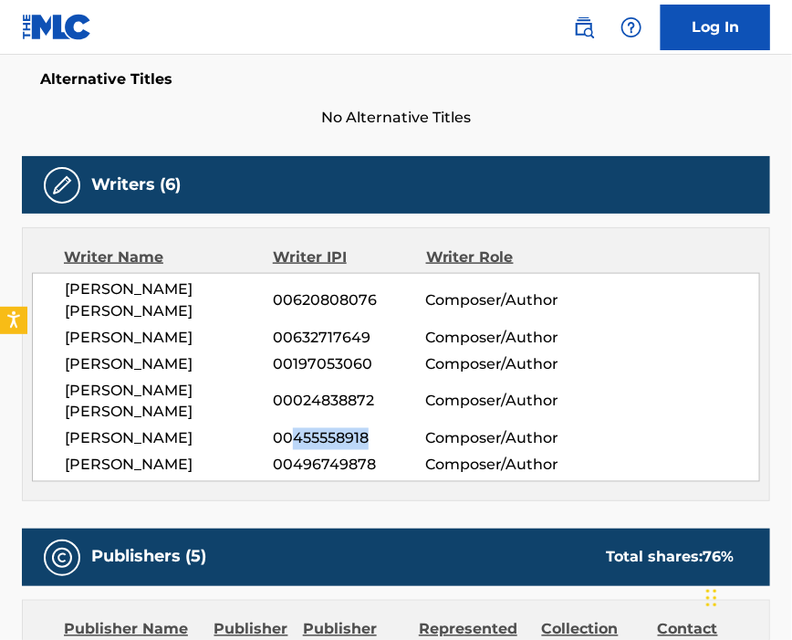
drag, startPoint x: 296, startPoint y: 423, endPoint x: 383, endPoint y: 430, distance: 87.9
click at [383, 430] on span "00455558918" at bounding box center [349, 439] width 152 height 22
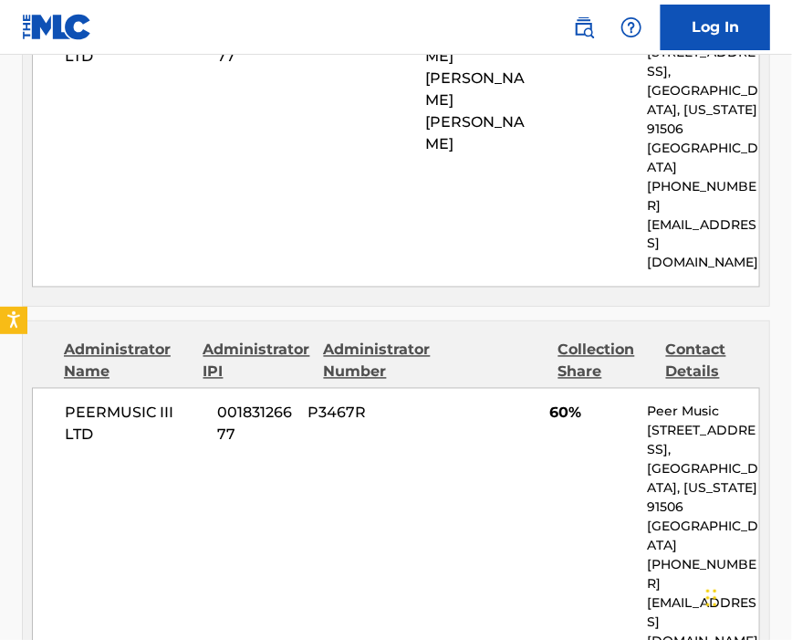
scroll to position [2556, 0]
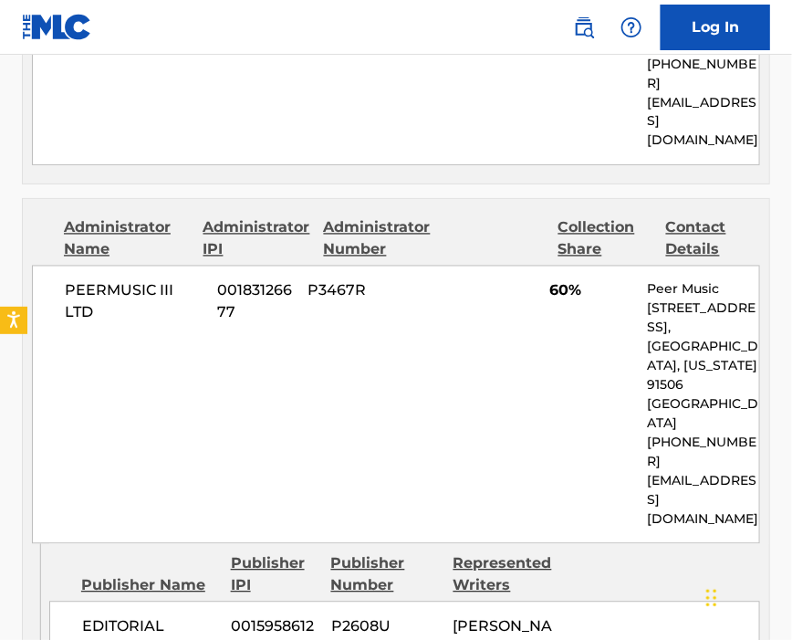
scroll to position [1584, 0]
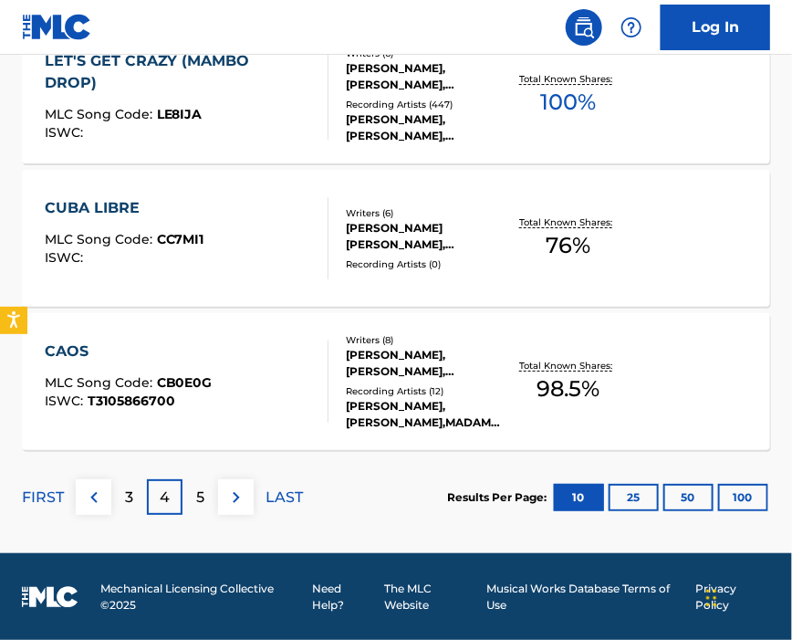
click at [231, 345] on div "CAOS MLC Song Code : CB0E0G ISWC : T3105866700" at bounding box center [187, 381] width 285 height 82
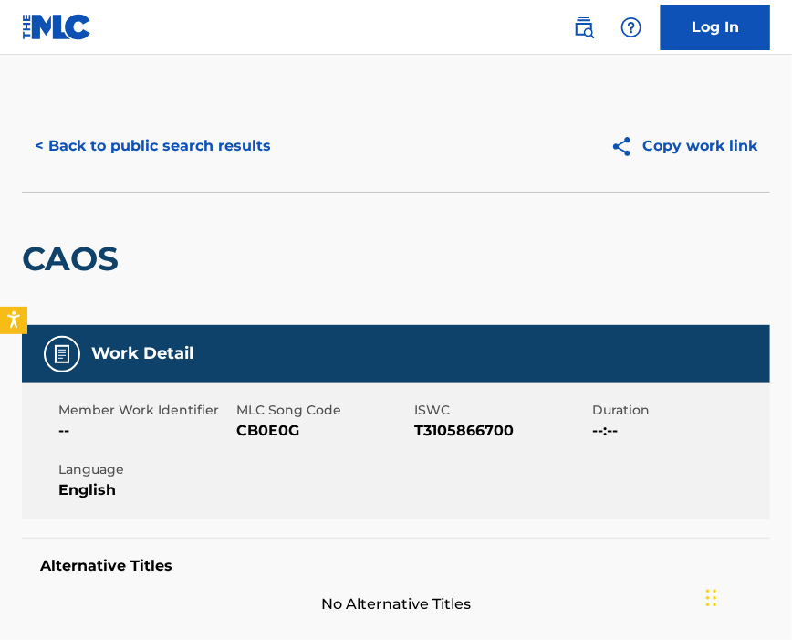
click at [269, 429] on span "CB0E0G" at bounding box center [322, 431] width 173 height 22
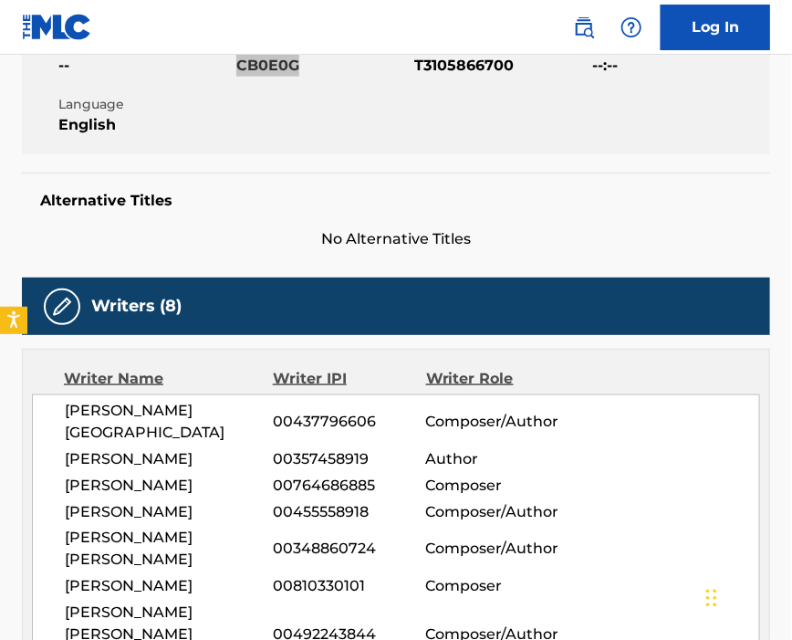
scroll to position [486, 0]
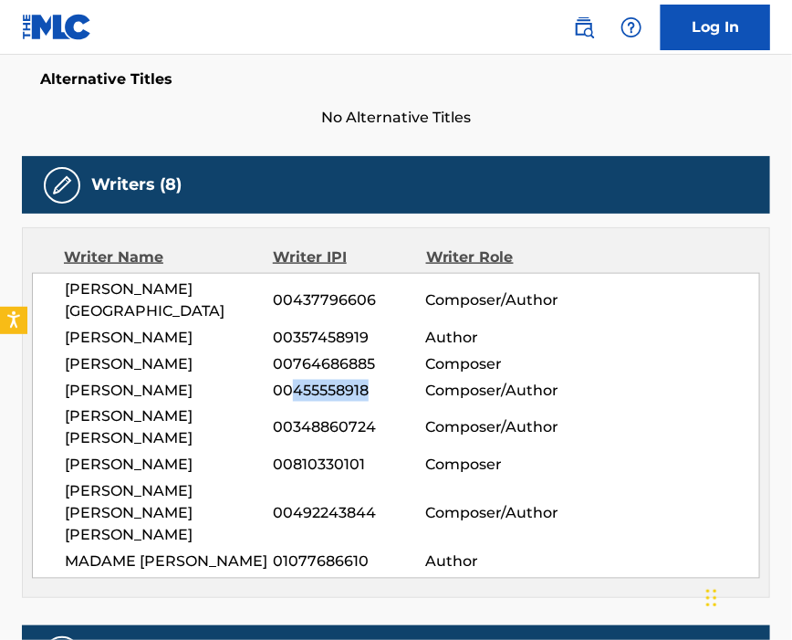
drag, startPoint x: 295, startPoint y: 398, endPoint x: 382, endPoint y: 398, distance: 86.7
click at [382, 398] on span "00455558918" at bounding box center [349, 391] width 152 height 22
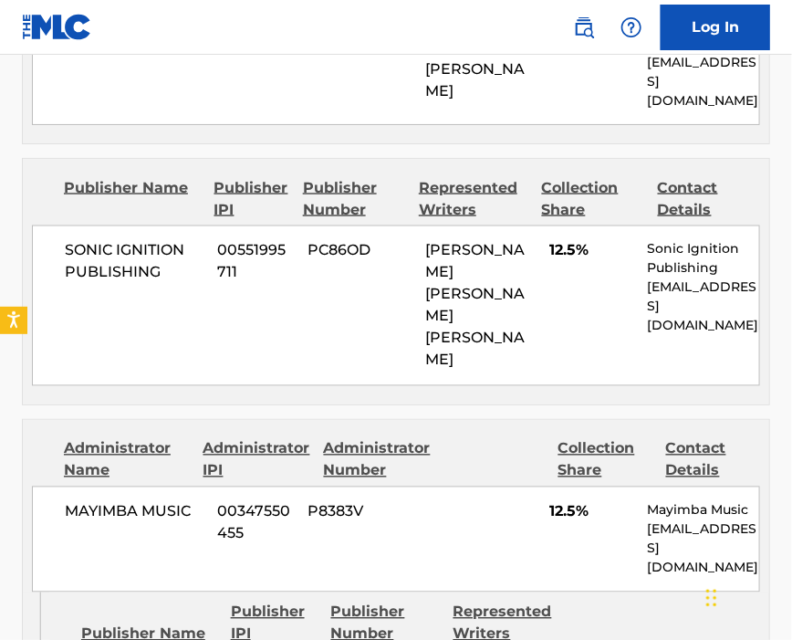
scroll to position [2556, 0]
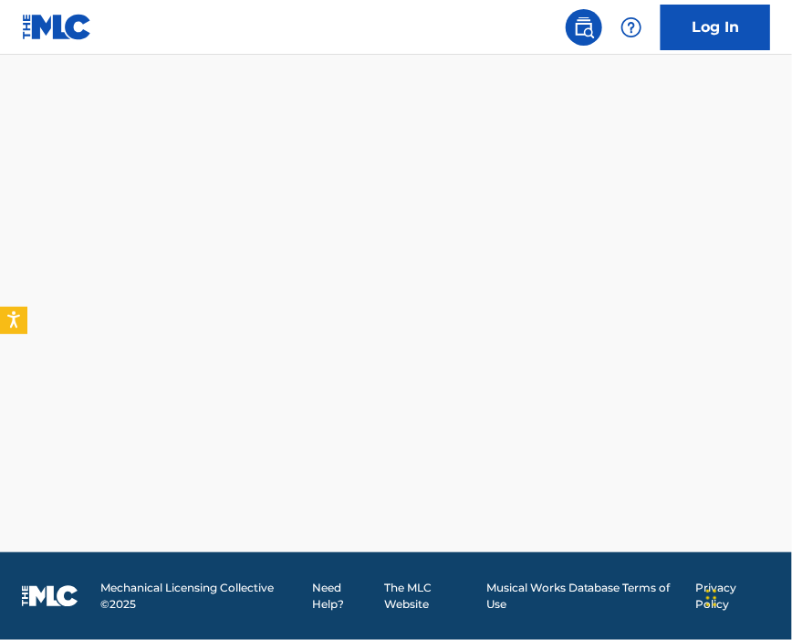
scroll to position [1584, 0]
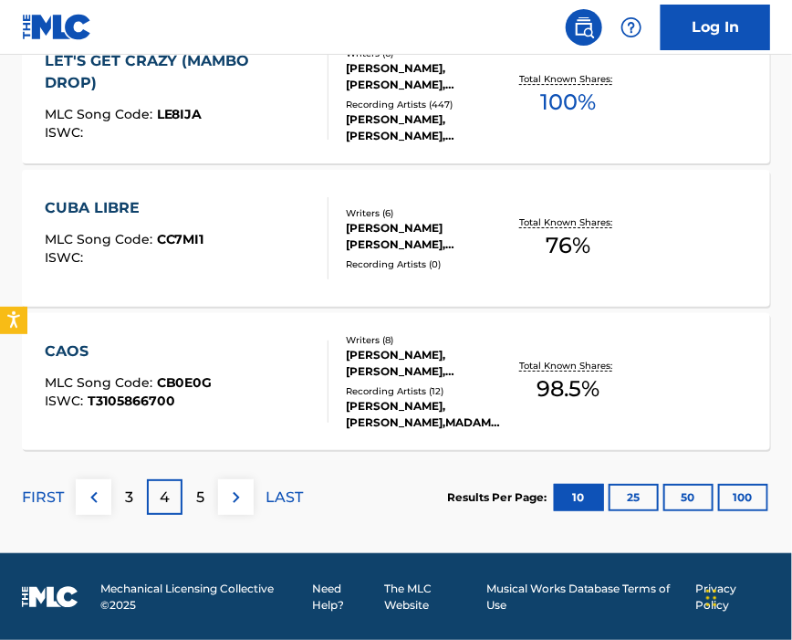
click at [199, 503] on p "5" at bounding box center [200, 497] width 8 height 22
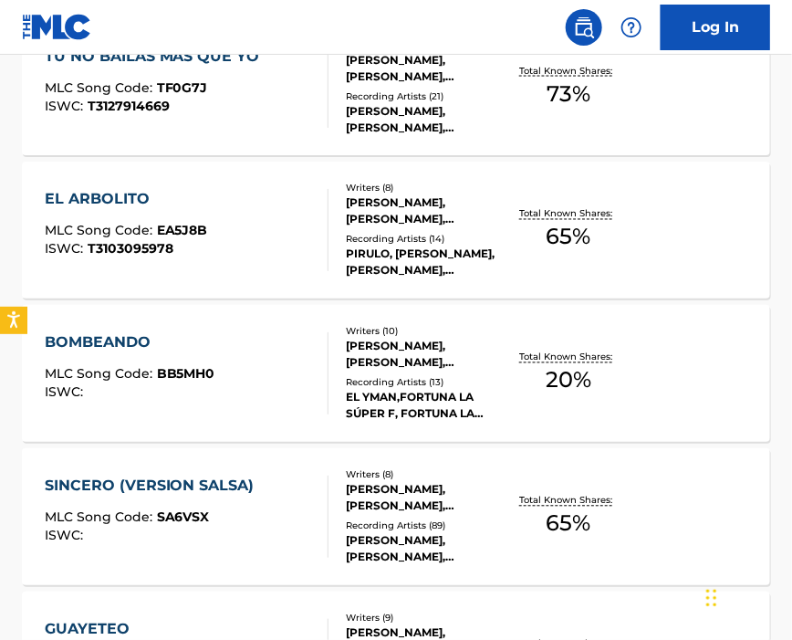
scroll to position [368, 0]
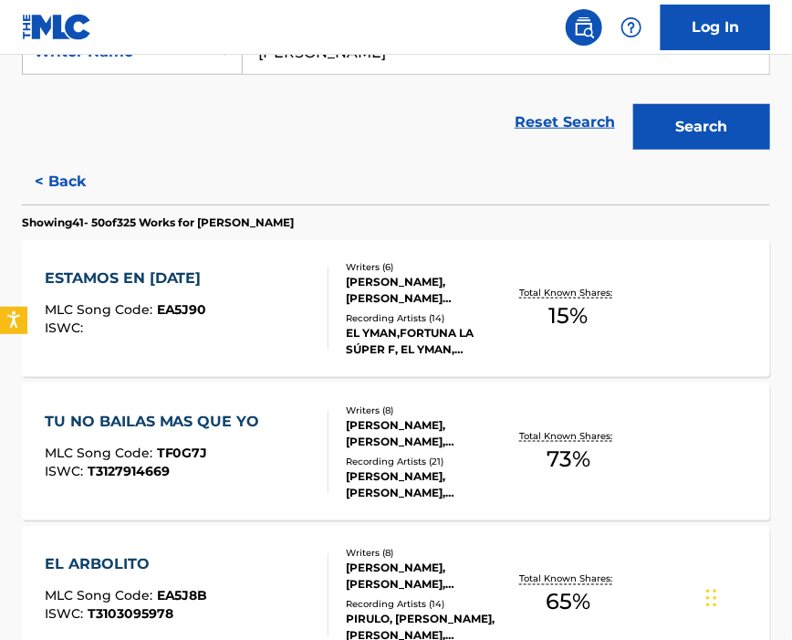
click at [211, 323] on div "ISWC :" at bounding box center [128, 328] width 166 height 14
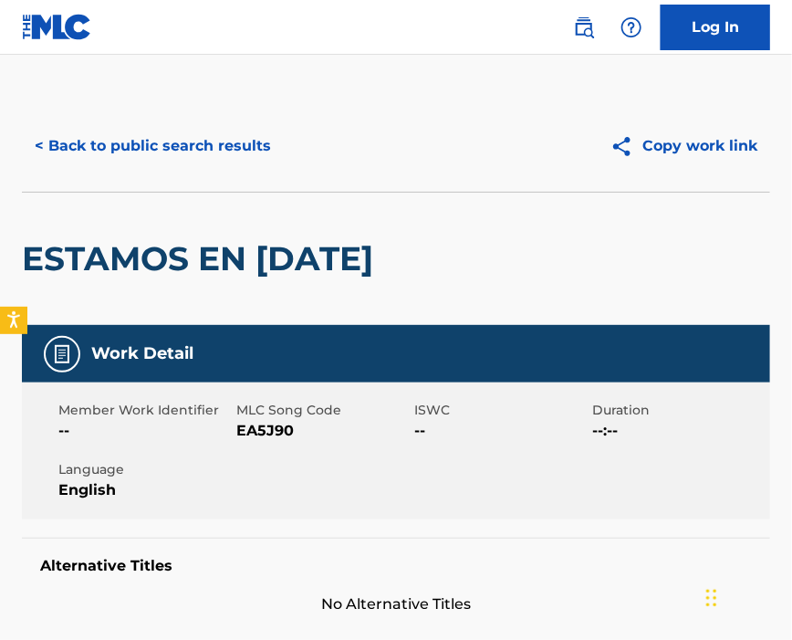
click at [264, 434] on span "EA5J90" at bounding box center [322, 431] width 173 height 22
click at [265, 434] on span "EA5J90" at bounding box center [322, 431] width 173 height 22
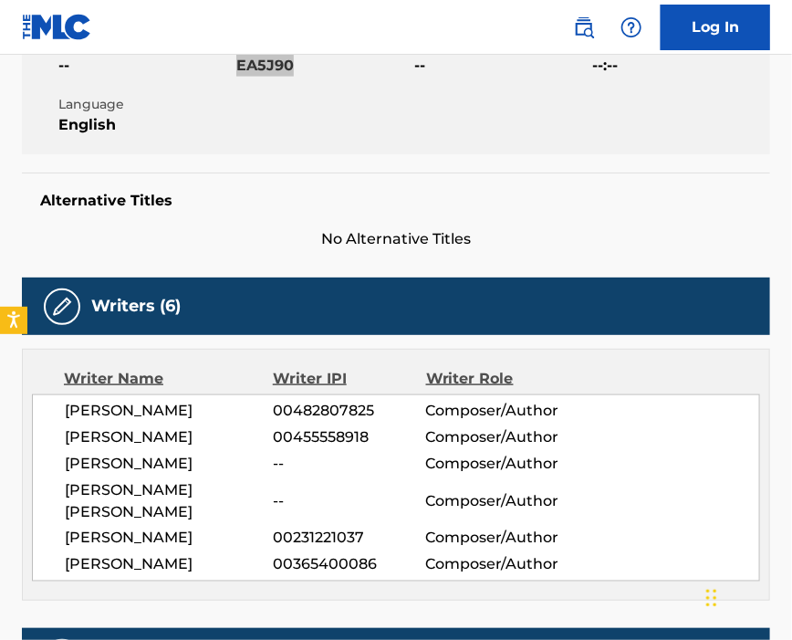
scroll to position [486, 0]
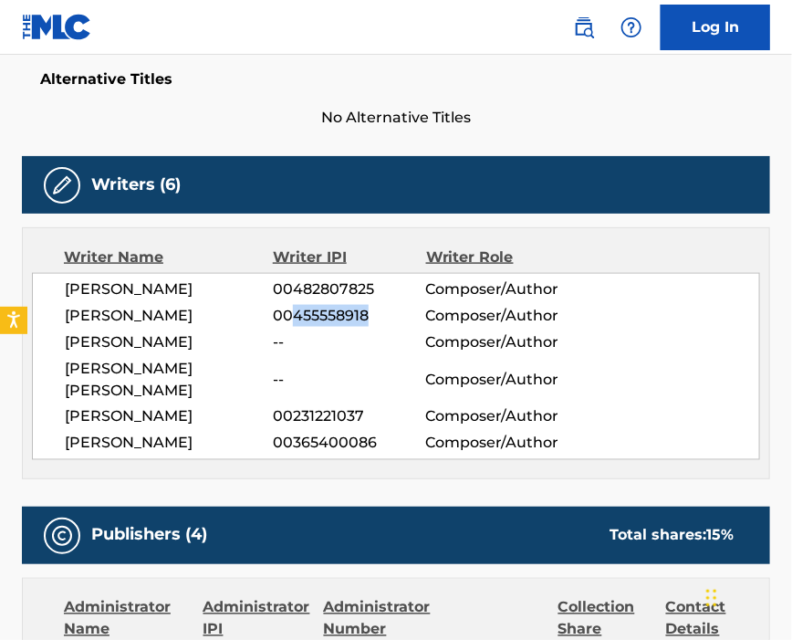
drag, startPoint x: 295, startPoint y: 326, endPoint x: 395, endPoint y: 326, distance: 100.4
click at [395, 326] on span "00455558918" at bounding box center [349, 316] width 152 height 22
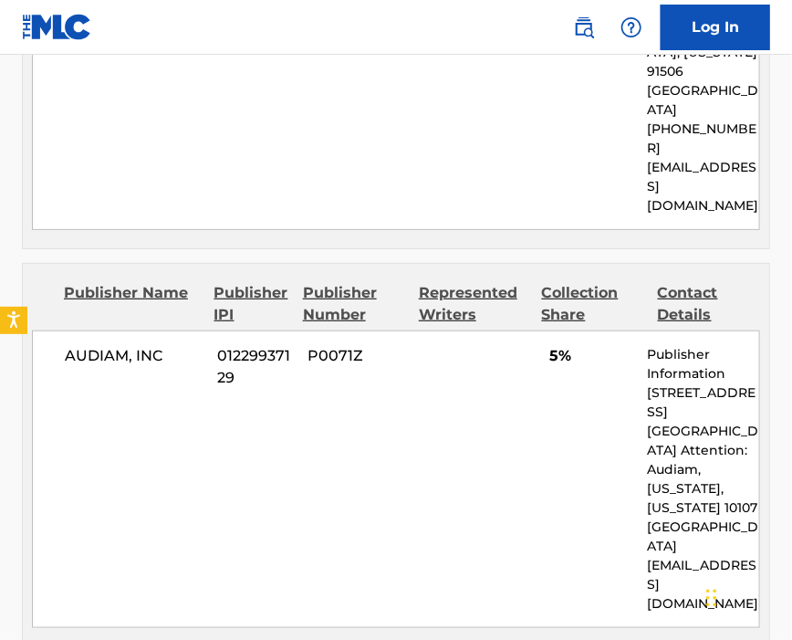
scroll to position [2068, 0]
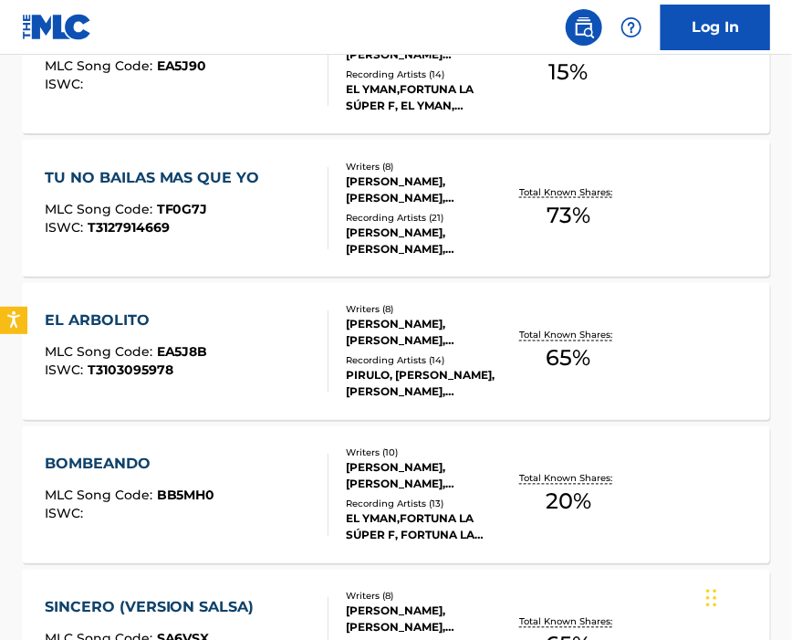
scroll to position [368, 0]
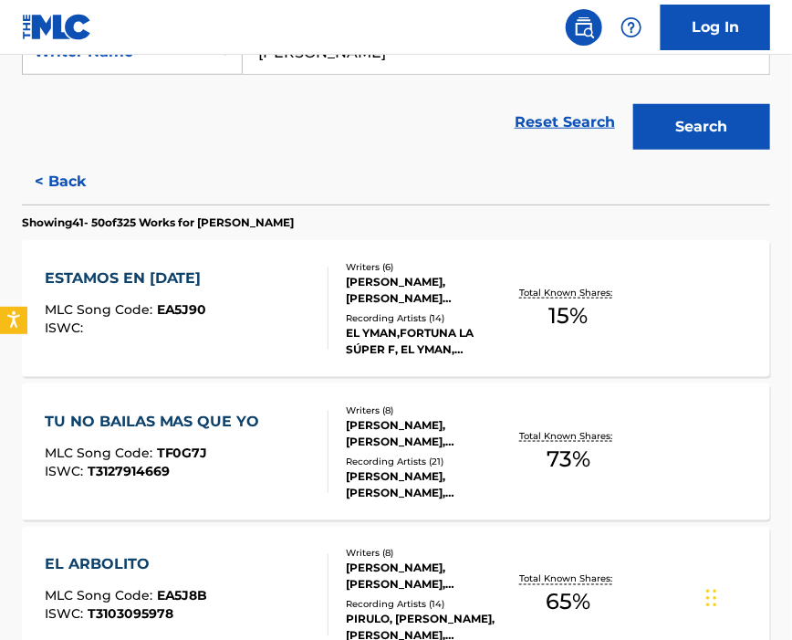
click at [253, 438] on div "TU NO BAILAS MAS QUE YO MLC Song Code : TF0G7J ISWC : T3127914669" at bounding box center [157, 452] width 225 height 82
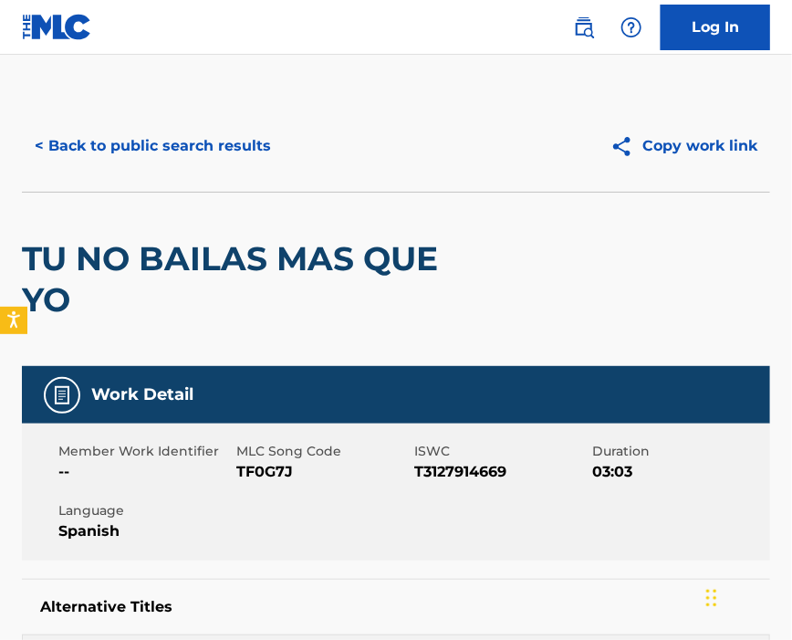
click at [263, 471] on span "TF0G7J" at bounding box center [322, 472] width 173 height 22
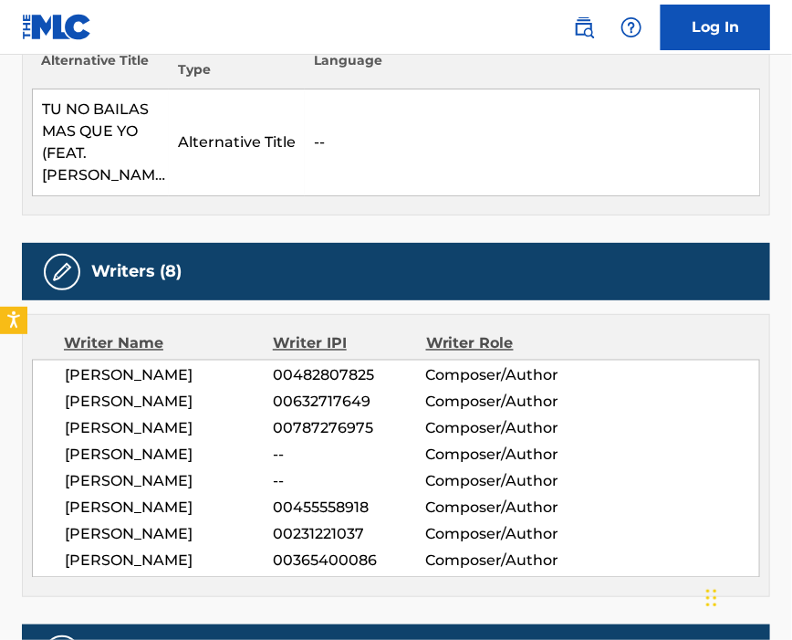
scroll to position [730, 0]
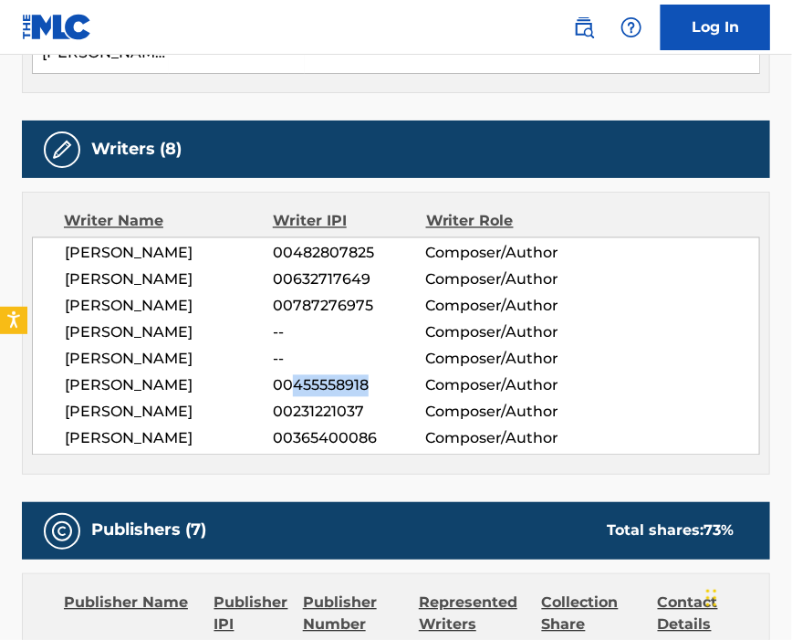
drag, startPoint x: 296, startPoint y: 396, endPoint x: 388, endPoint y: 396, distance: 92.2
click at [388, 396] on span "00455558918" at bounding box center [349, 386] width 152 height 22
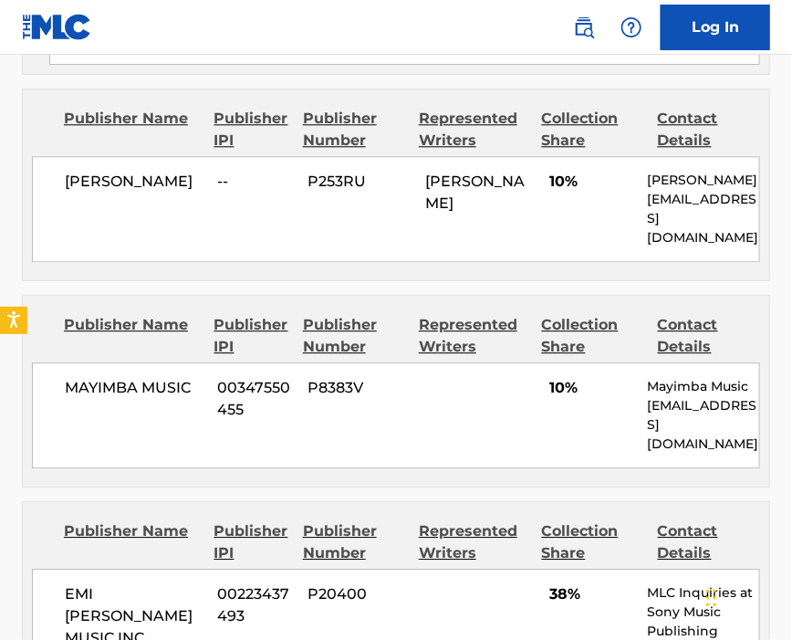
scroll to position [3042, 0]
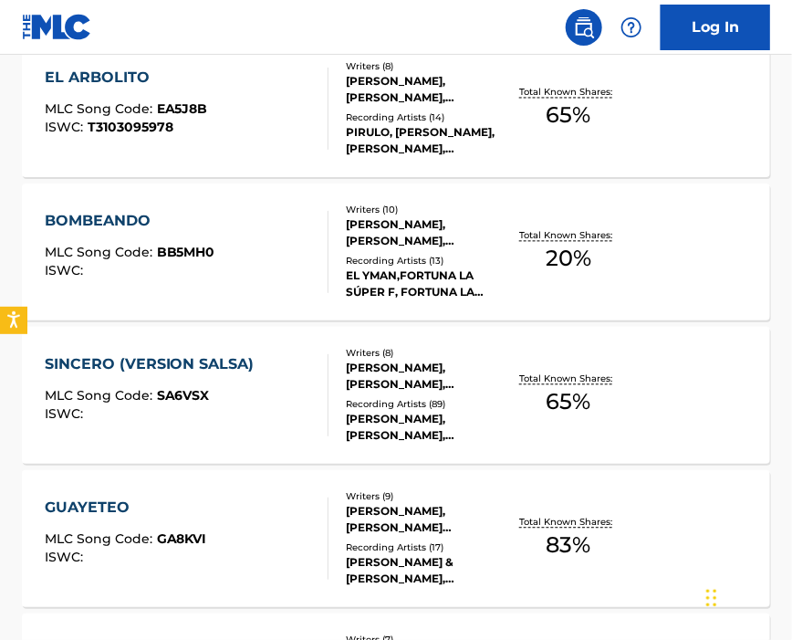
scroll to position [612, 0]
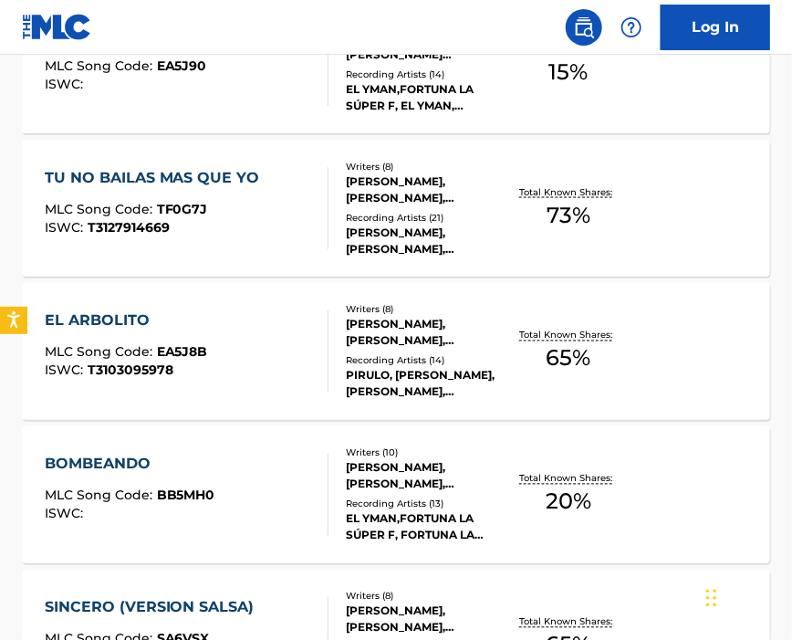
click at [248, 348] on div "EL ARBOLITO MLC Song Code : EA5J8B ISWC : T3103095978" at bounding box center [187, 351] width 285 height 82
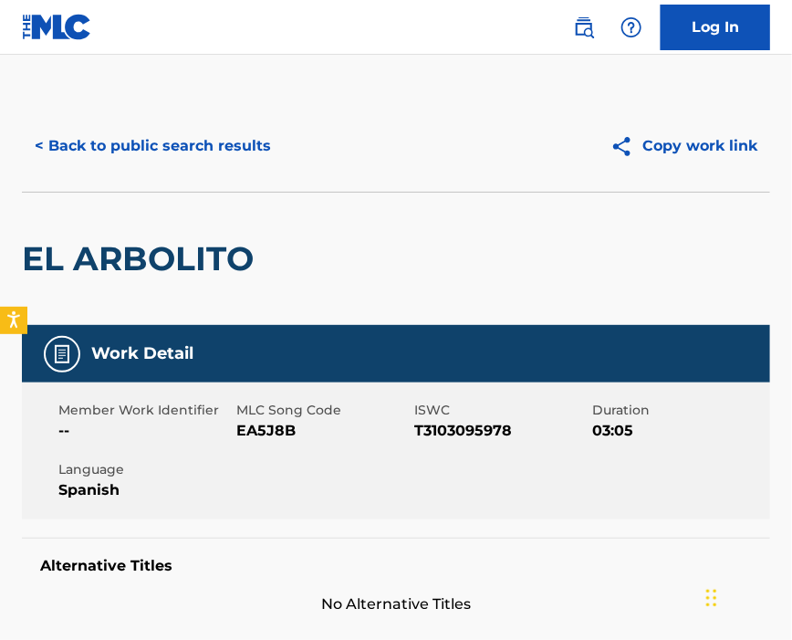
click at [254, 429] on span "EA5J8B" at bounding box center [322, 431] width 173 height 22
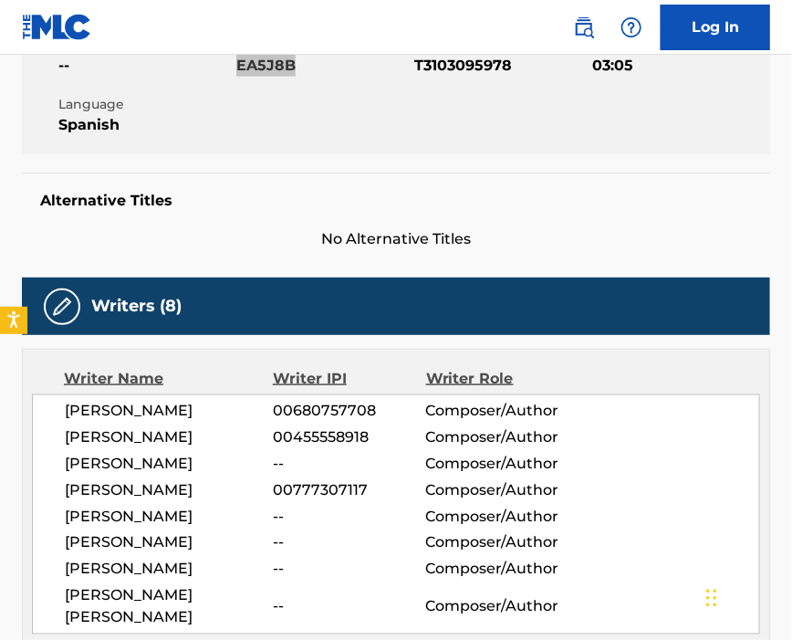
scroll to position [486, 0]
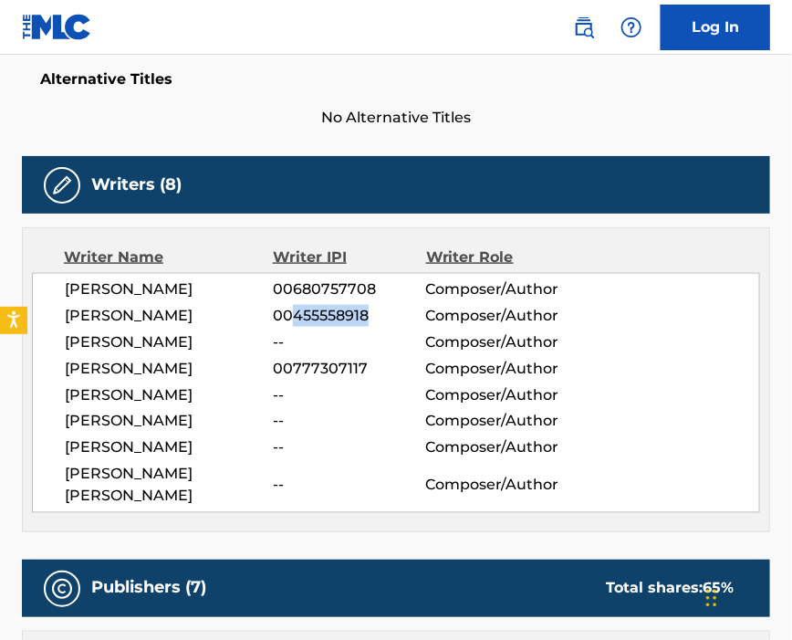
drag, startPoint x: 292, startPoint y: 325, endPoint x: 378, endPoint y: 326, distance: 85.8
click at [378, 326] on span "00455558918" at bounding box center [349, 316] width 152 height 22
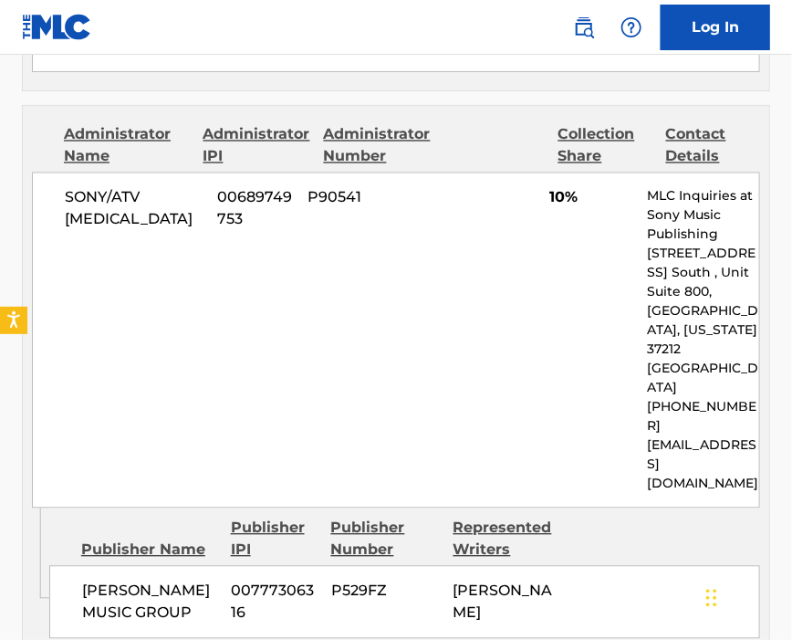
scroll to position [2677, 0]
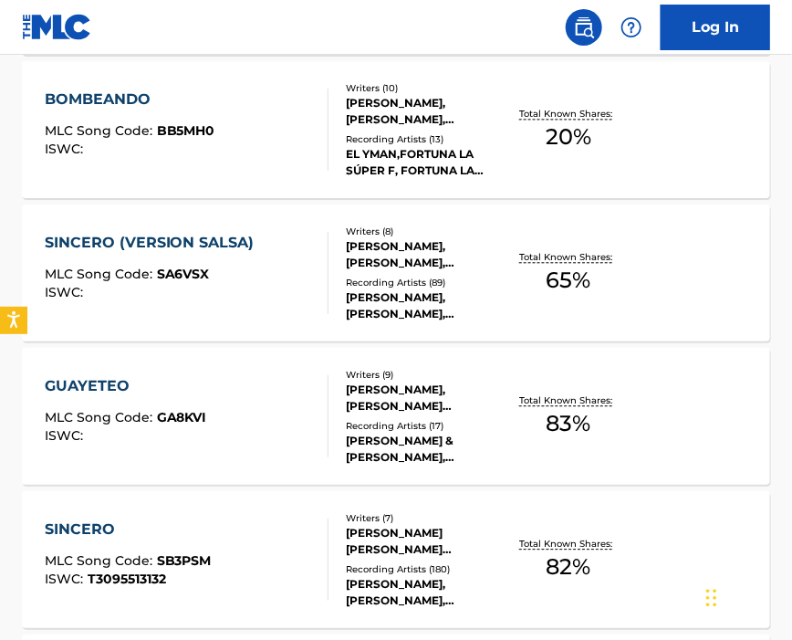
scroll to position [854, 0]
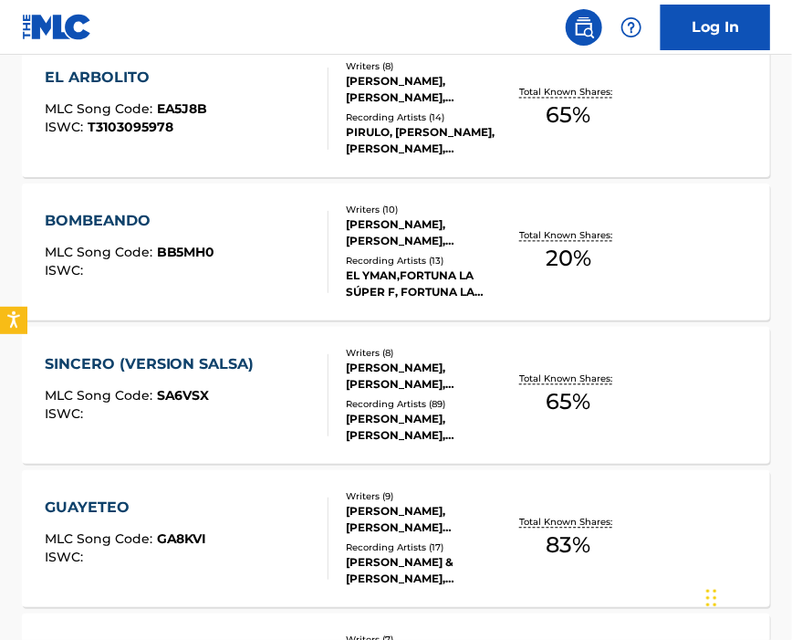
click at [242, 223] on div "BOMBEANDO MLC Song Code : BB5MH0 ISWC :" at bounding box center [187, 252] width 285 height 82
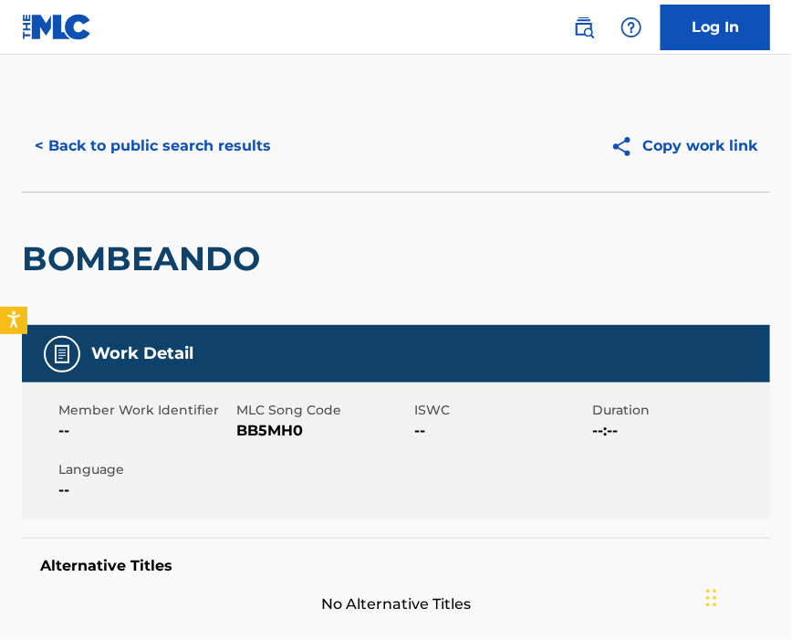
click at [249, 433] on span "BB5MH0" at bounding box center [322, 431] width 173 height 22
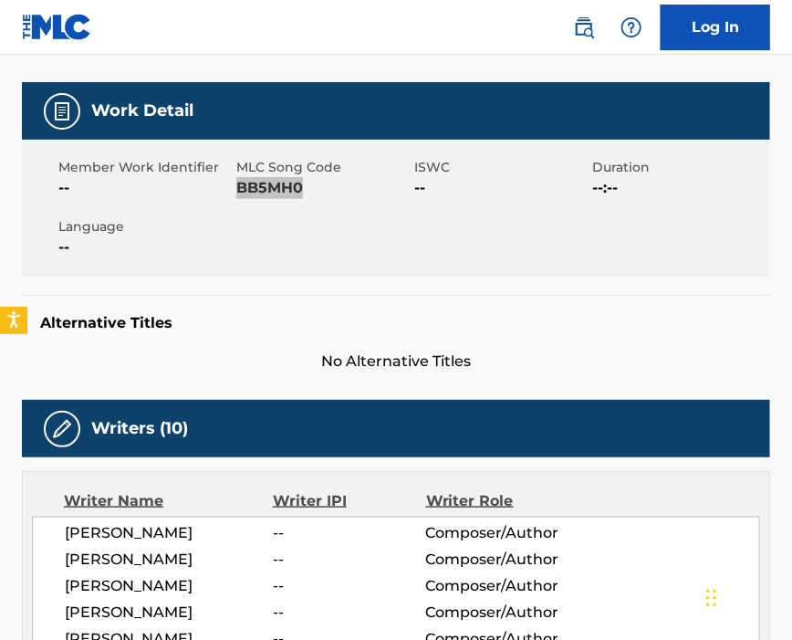
scroll to position [486, 0]
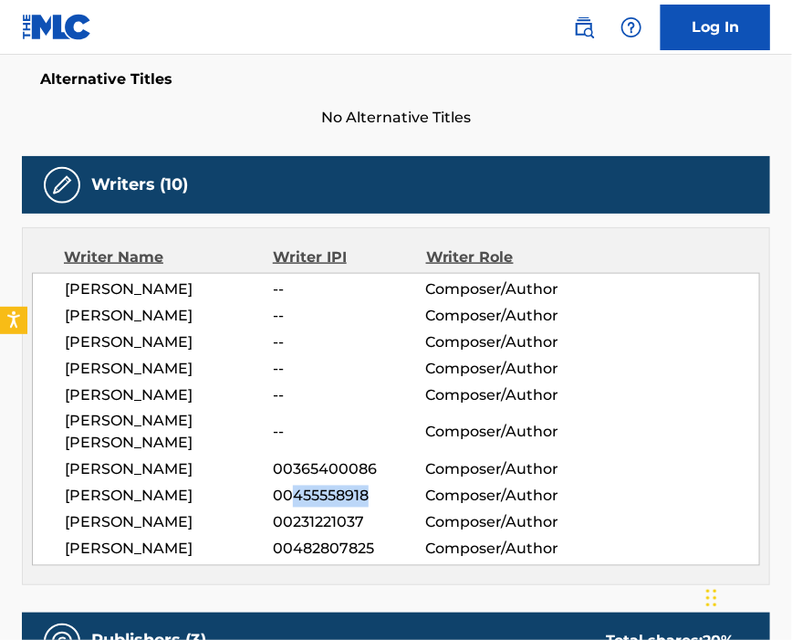
drag, startPoint x: 295, startPoint y: 486, endPoint x: 368, endPoint y: 486, distance: 73.0
click at [368, 486] on span "00455558918" at bounding box center [349, 497] width 152 height 22
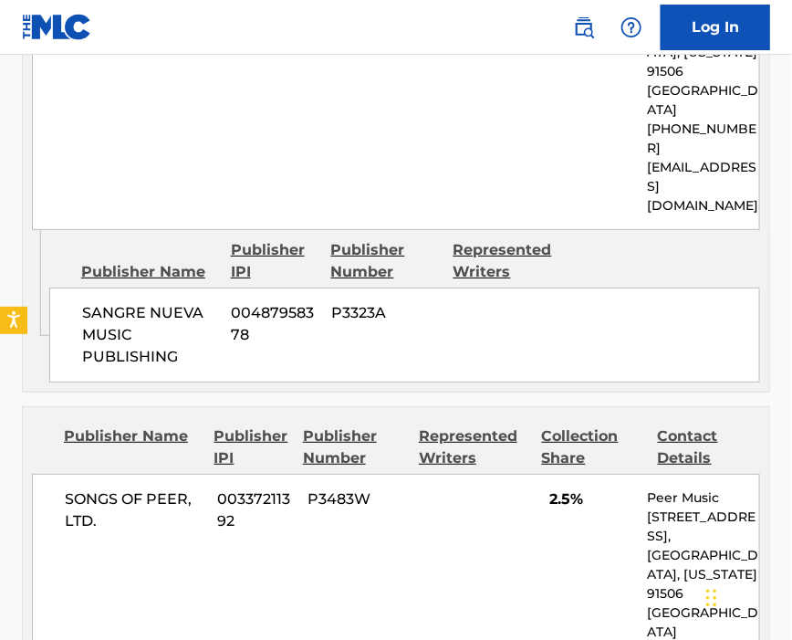
scroll to position [1825, 0]
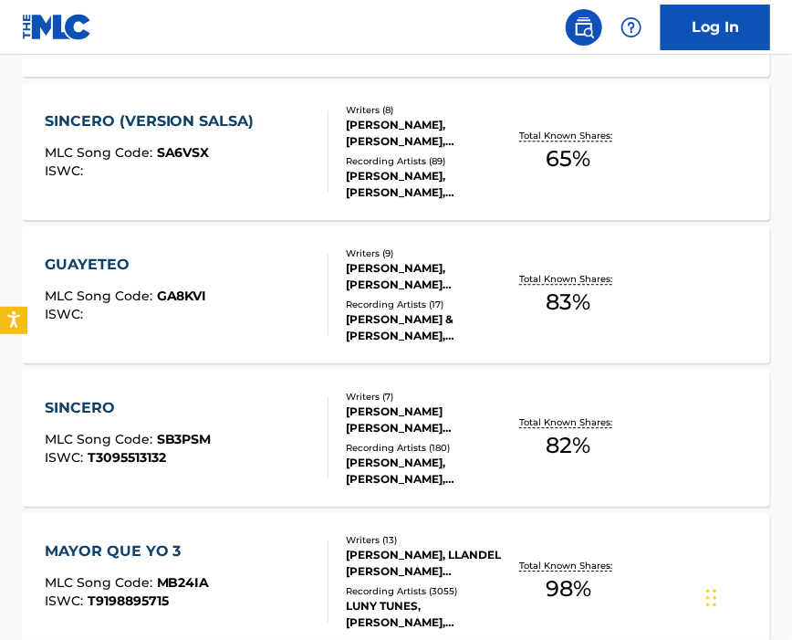
scroll to position [977, 0]
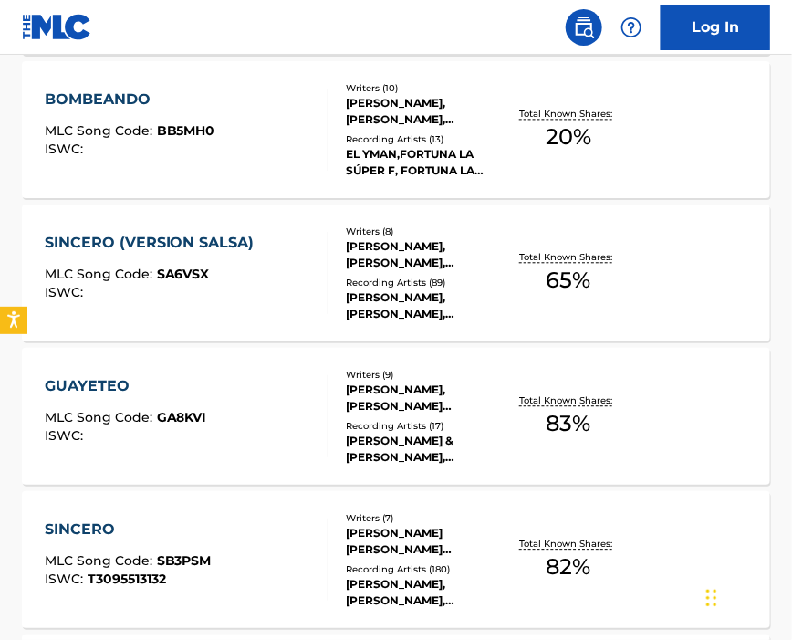
click at [221, 286] on div "ISWC :" at bounding box center [154, 293] width 219 height 14
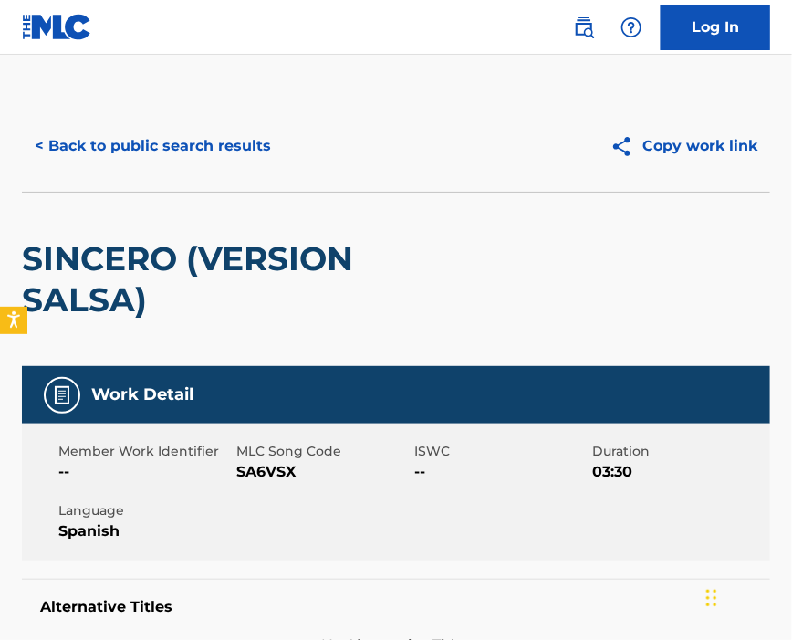
click at [275, 473] on span "SA6VSX" at bounding box center [322, 472] width 173 height 22
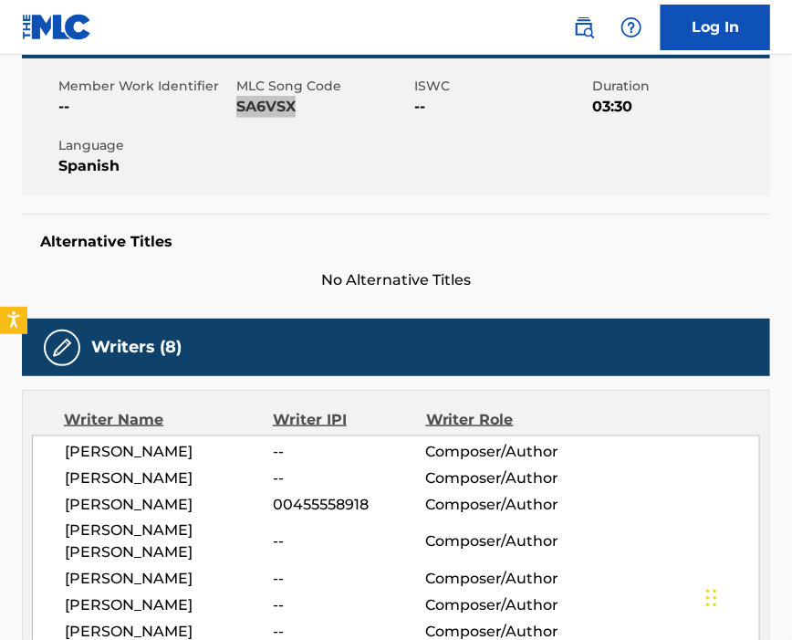
scroll to position [486, 0]
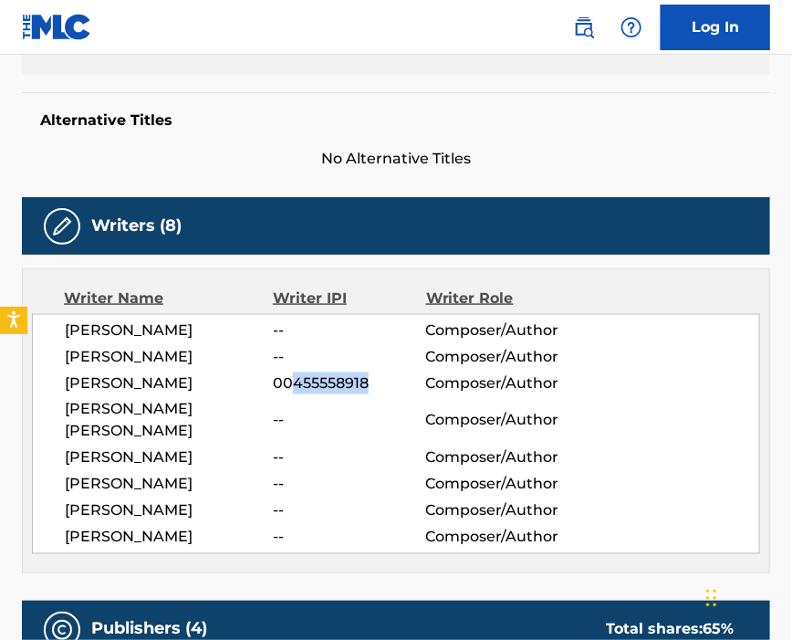
drag, startPoint x: 298, startPoint y: 391, endPoint x: 384, endPoint y: 395, distance: 85.9
click at [384, 394] on span "00455558918" at bounding box center [349, 383] width 152 height 22
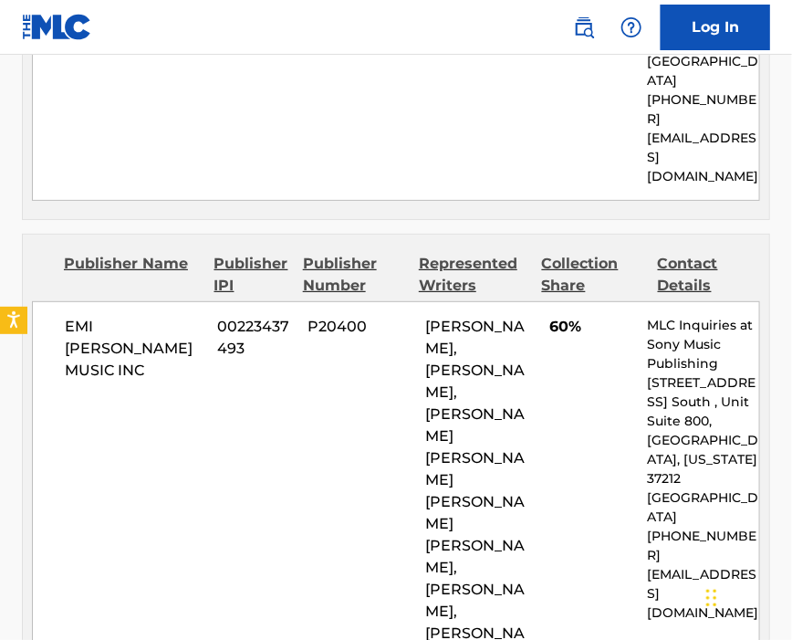
scroll to position [1947, 0]
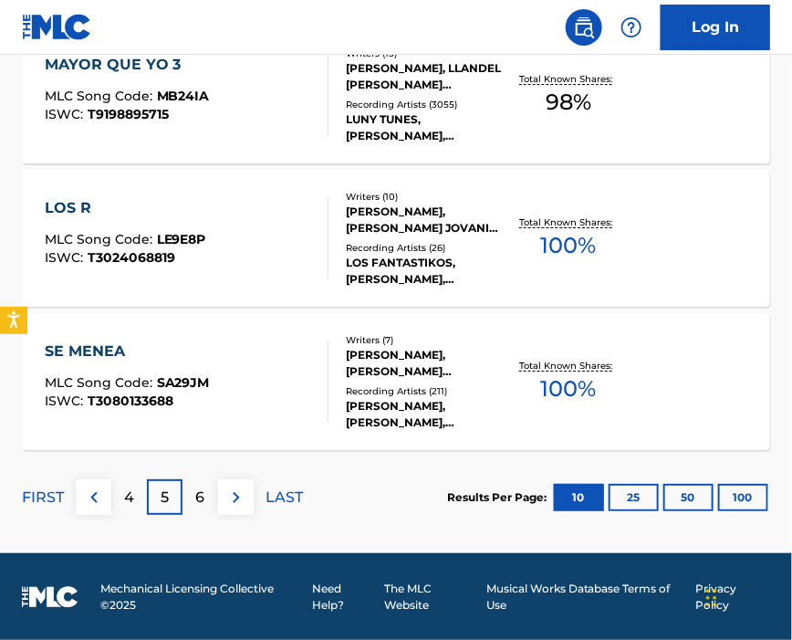
scroll to position [1342, 0]
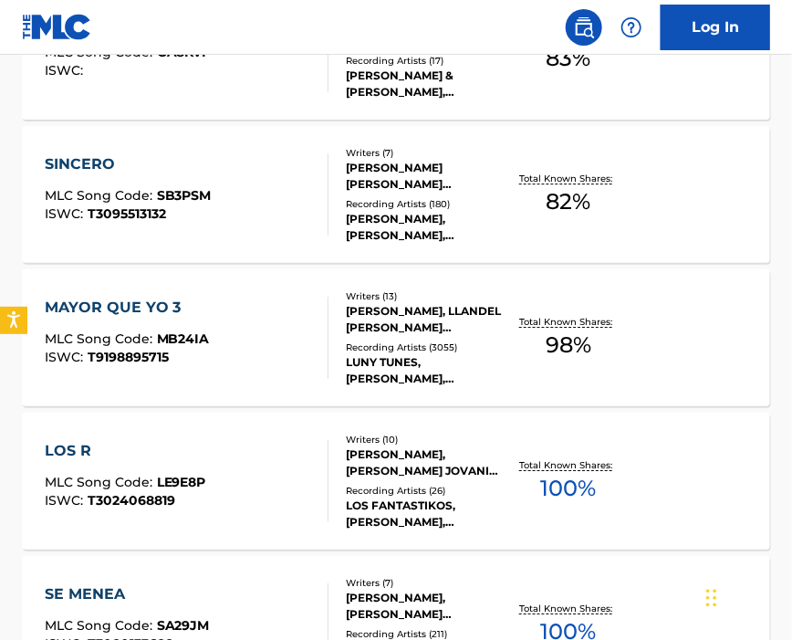
click at [210, 332] on div "MAYOR QUE YO 3 MLC Song Code : MB24IA ISWC : T9198895715" at bounding box center [187, 338] width 285 height 82
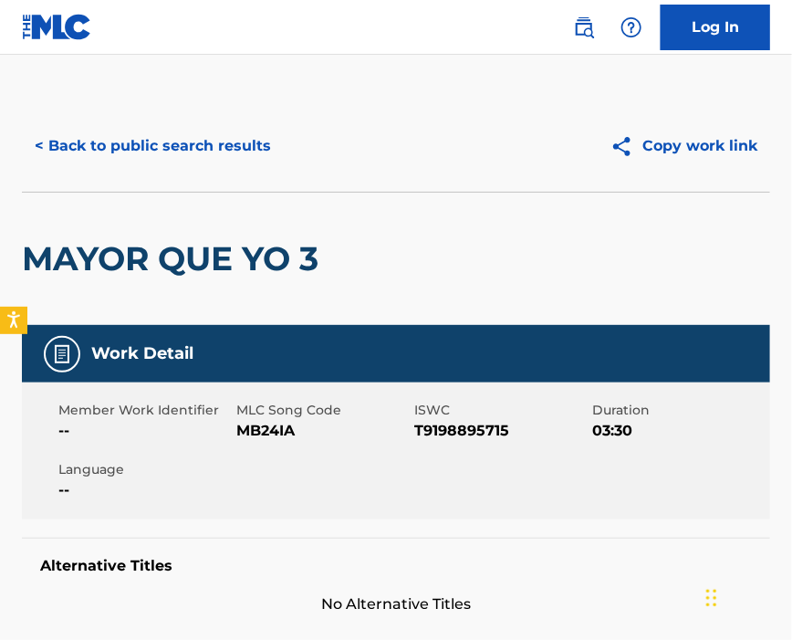
click at [281, 425] on span "MB24IA" at bounding box center [322, 431] width 173 height 22
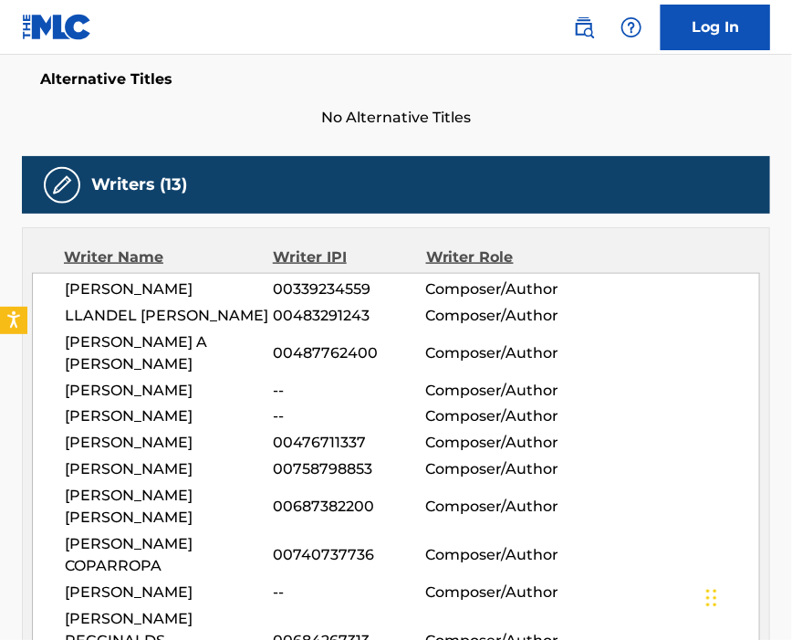
scroll to position [608, 0]
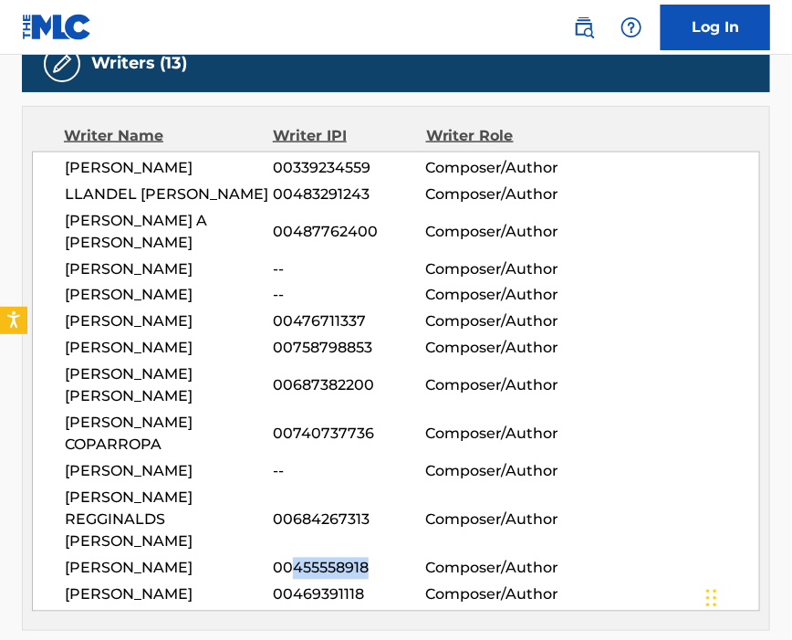
drag, startPoint x: 297, startPoint y: 536, endPoint x: 370, endPoint y: 542, distance: 73.3
click at [370, 558] on span "00455558918" at bounding box center [349, 569] width 152 height 22
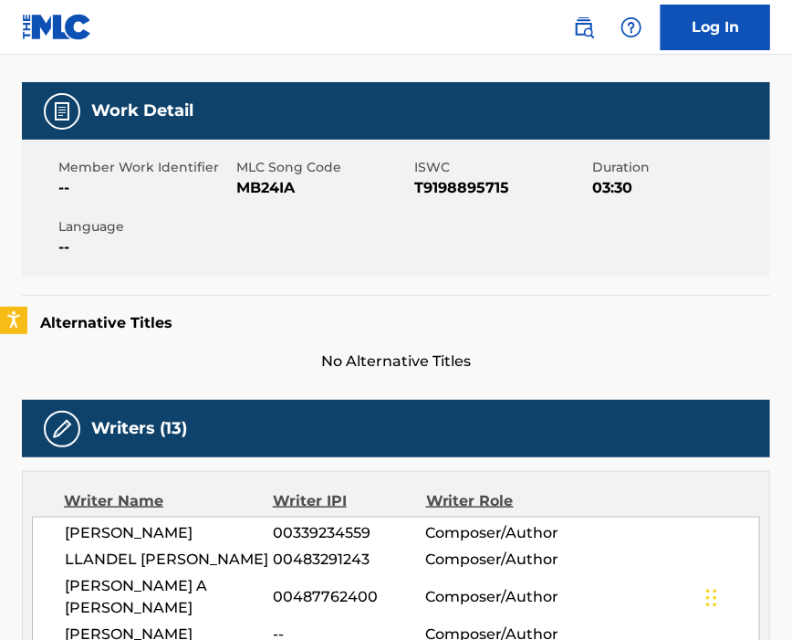
scroll to position [0, 0]
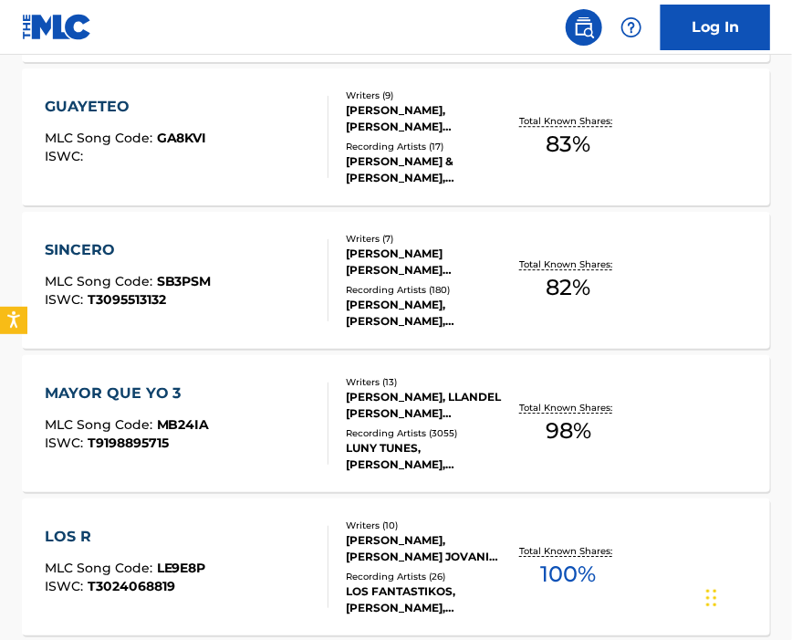
scroll to position [1377, 0]
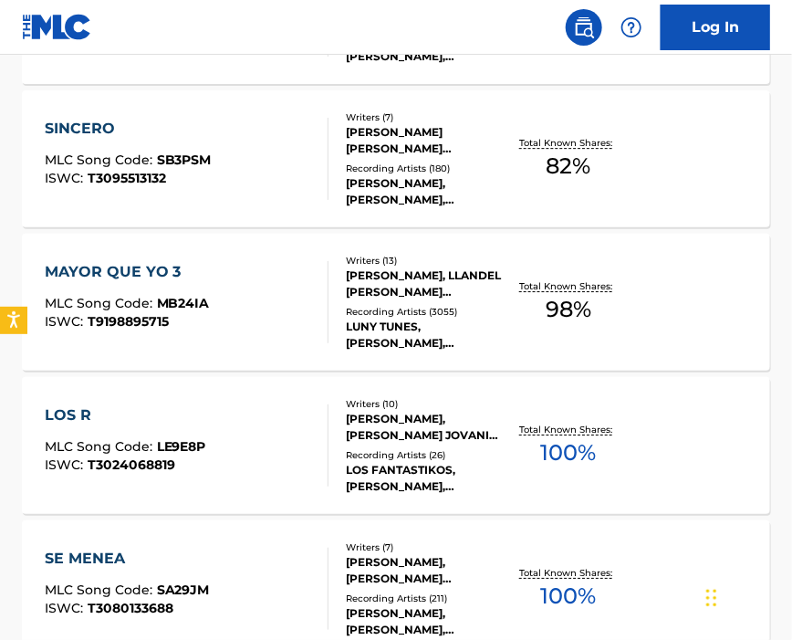
click at [245, 422] on div "LOS R MLC Song Code : LE9E8P ISWC : T3024068819" at bounding box center [187, 445] width 285 height 82
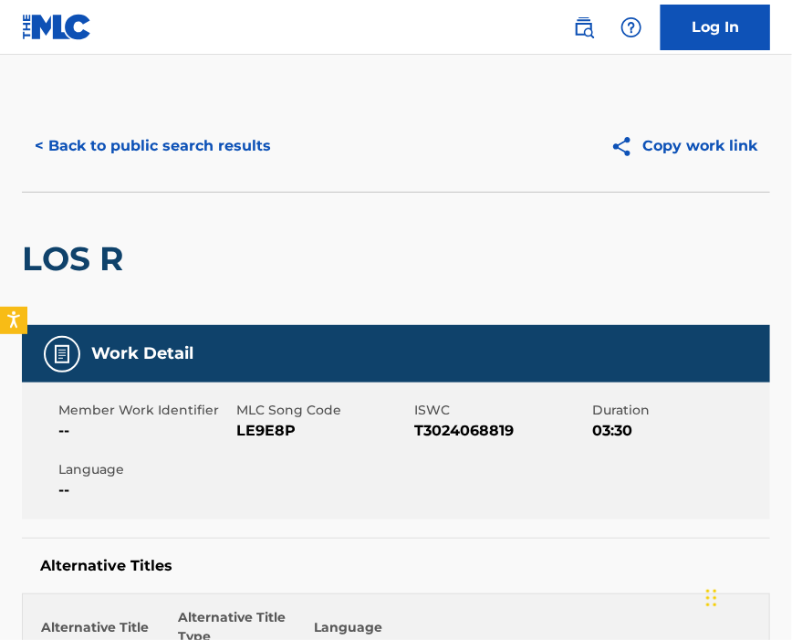
click at [256, 427] on span "LE9E8P" at bounding box center [322, 431] width 173 height 22
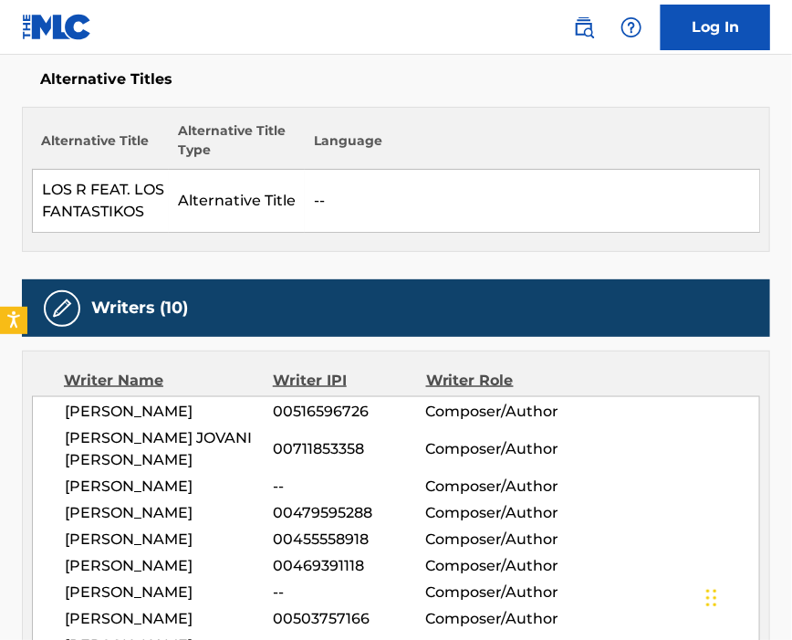
scroll to position [608, 0]
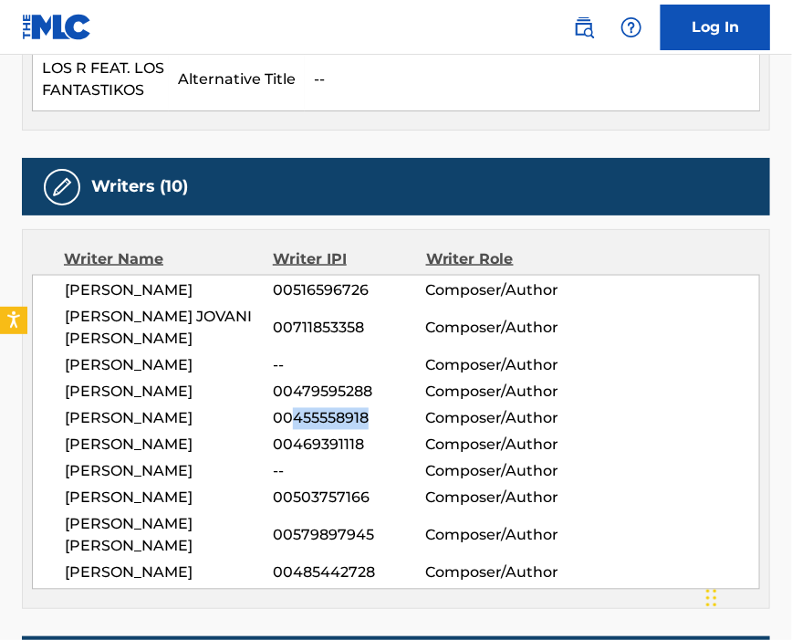
drag, startPoint x: 295, startPoint y: 427, endPoint x: 403, endPoint y: 434, distance: 108.8
click at [403, 430] on span "00455558918" at bounding box center [349, 419] width 152 height 22
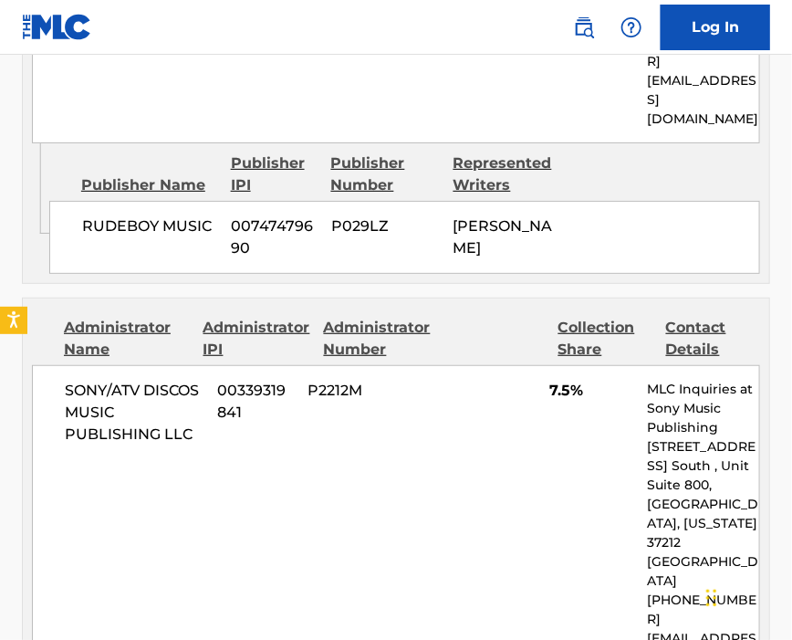
scroll to position [5719, 0]
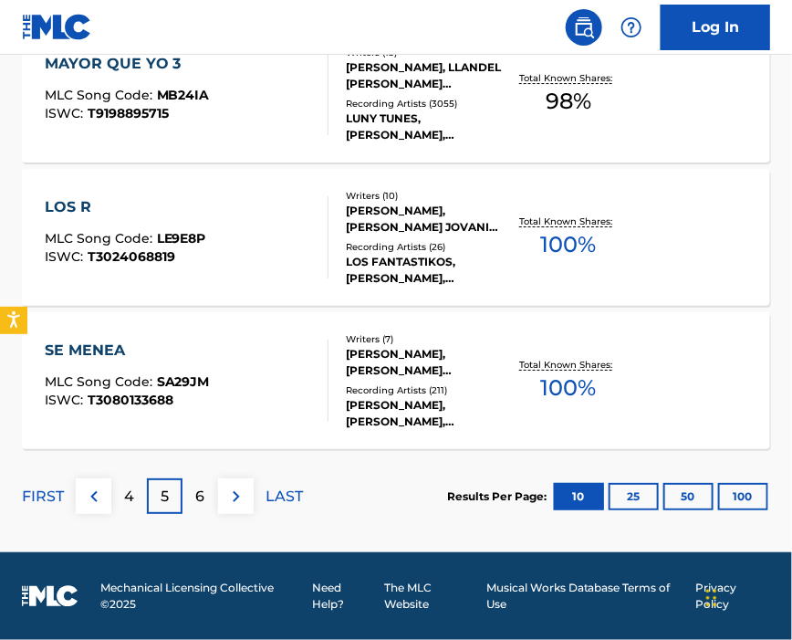
scroll to position [1584, 0]
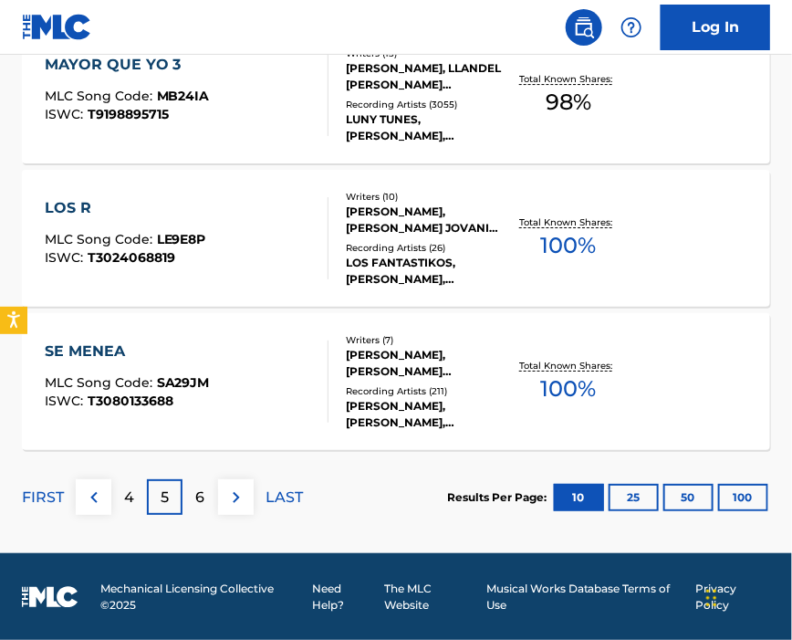
click at [208, 341] on div "SE MENEA MLC Song Code : SA29JM ISWC : T3080133688" at bounding box center [187, 381] width 285 height 82
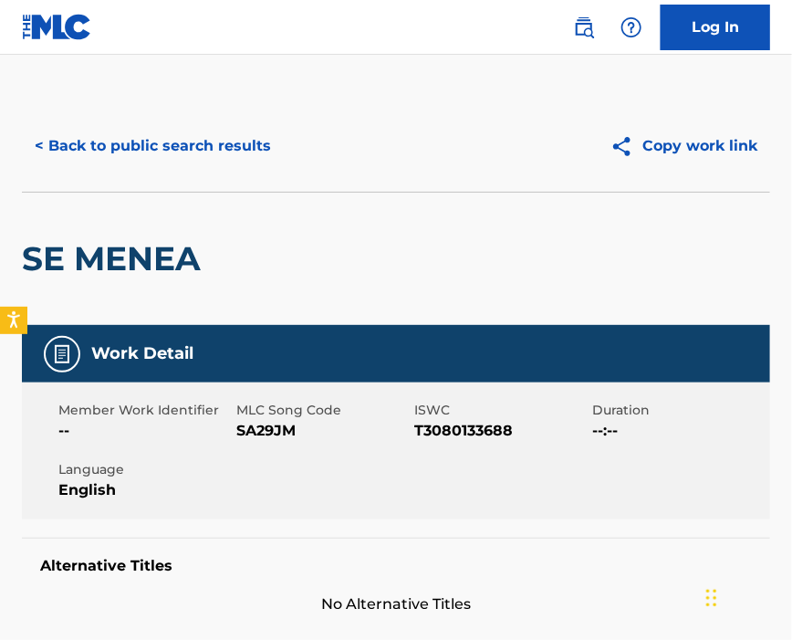
click at [287, 427] on span "SA29JM" at bounding box center [322, 431] width 173 height 22
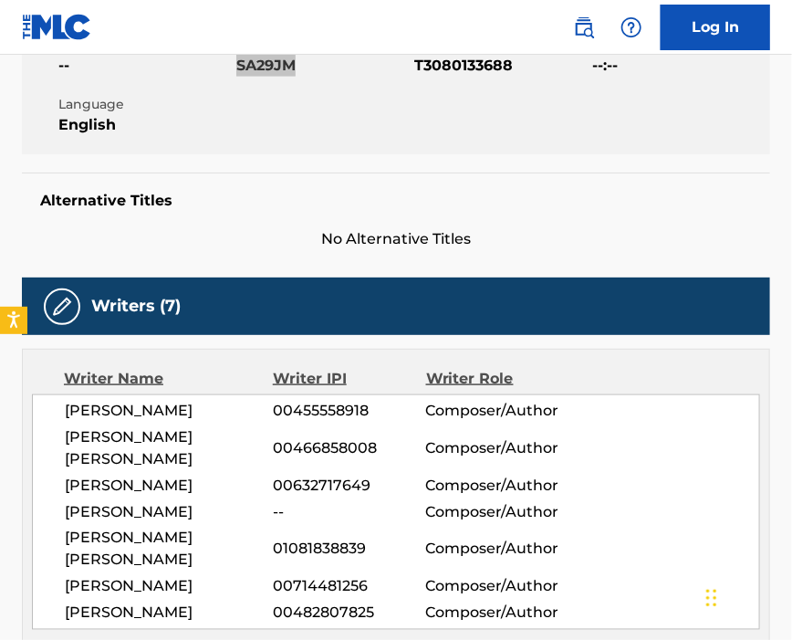
scroll to position [486, 0]
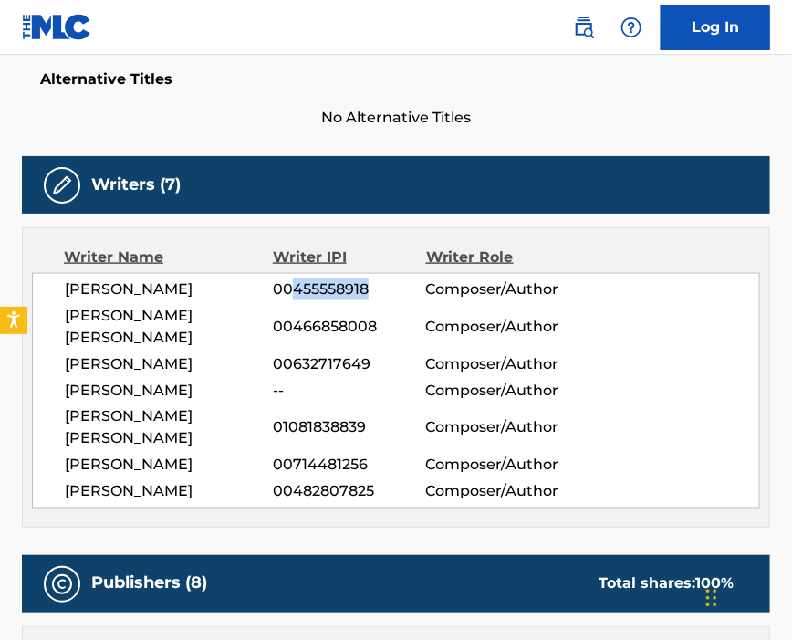
drag, startPoint x: 327, startPoint y: 296, endPoint x: 453, endPoint y: 292, distance: 126.0
click at [452, 292] on div "[PERSON_NAME] 00455558918 Composer/Author" at bounding box center [412, 289] width 695 height 22
click at [352, 300] on div "[PERSON_NAME] 00455558918 Composer/Author" at bounding box center [412, 289] width 695 height 22
drag, startPoint x: 294, startPoint y: 290, endPoint x: 367, endPoint y: 294, distance: 73.1
click at [367, 294] on span "00455558918" at bounding box center [349, 289] width 152 height 22
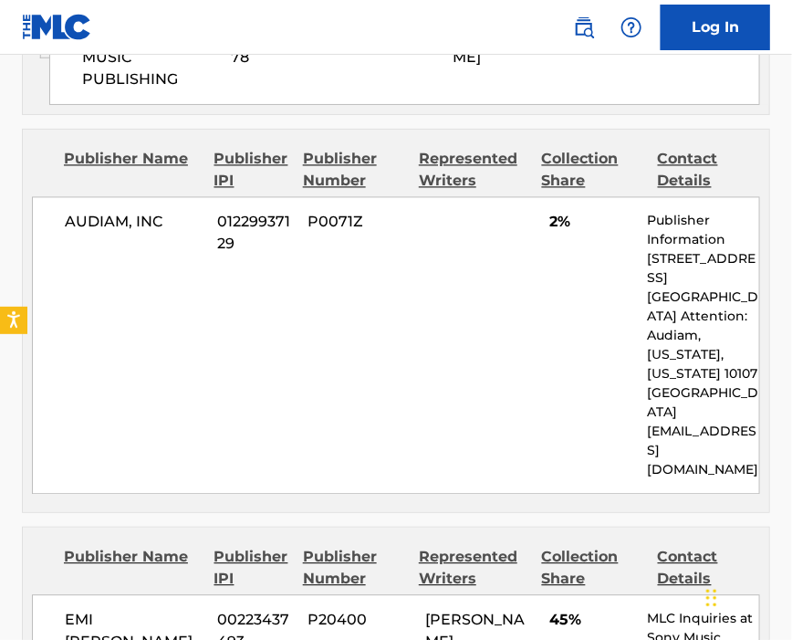
scroll to position [2798, 0]
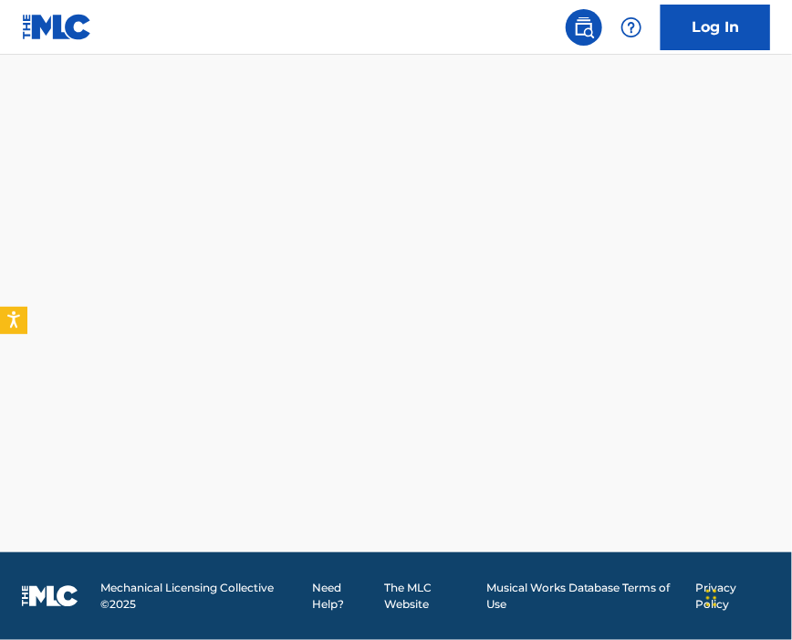
scroll to position [1584, 0]
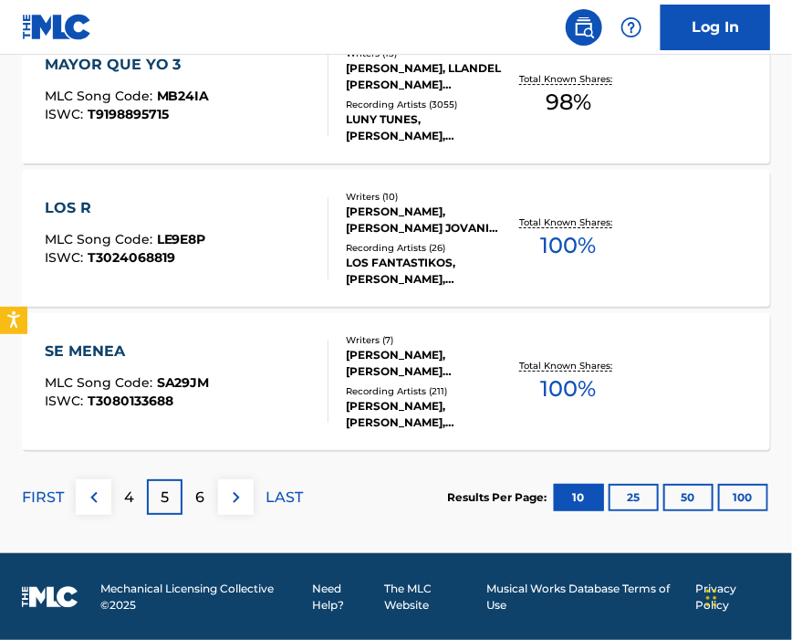
click at [193, 502] on div "6" at bounding box center [201, 497] width 36 height 36
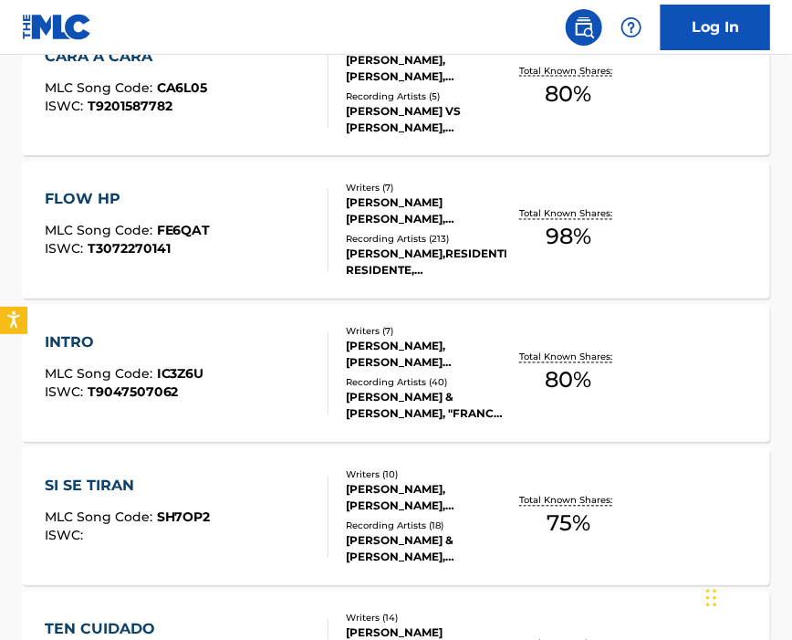
scroll to position [368, 0]
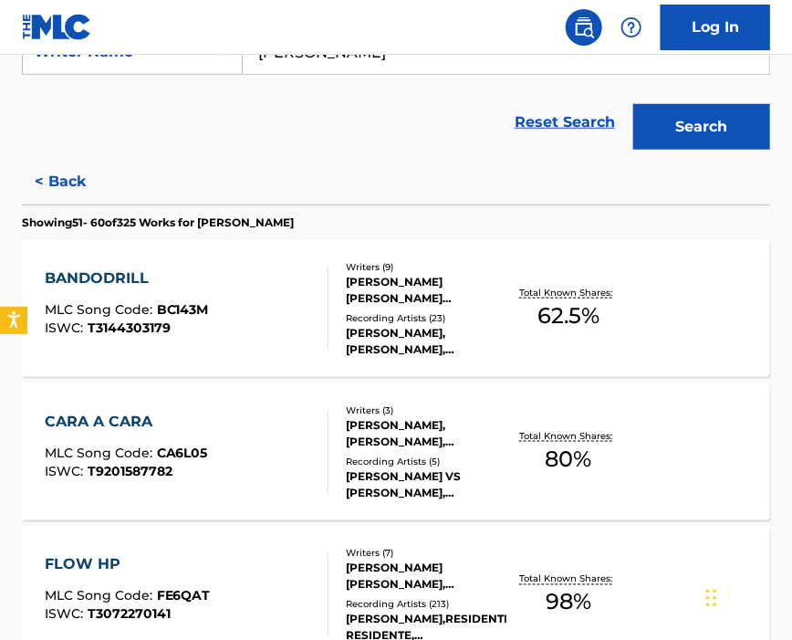
click at [277, 314] on div "BANDODRILL MLC Song Code : BC143M ISWC : T3144303179" at bounding box center [187, 308] width 285 height 82
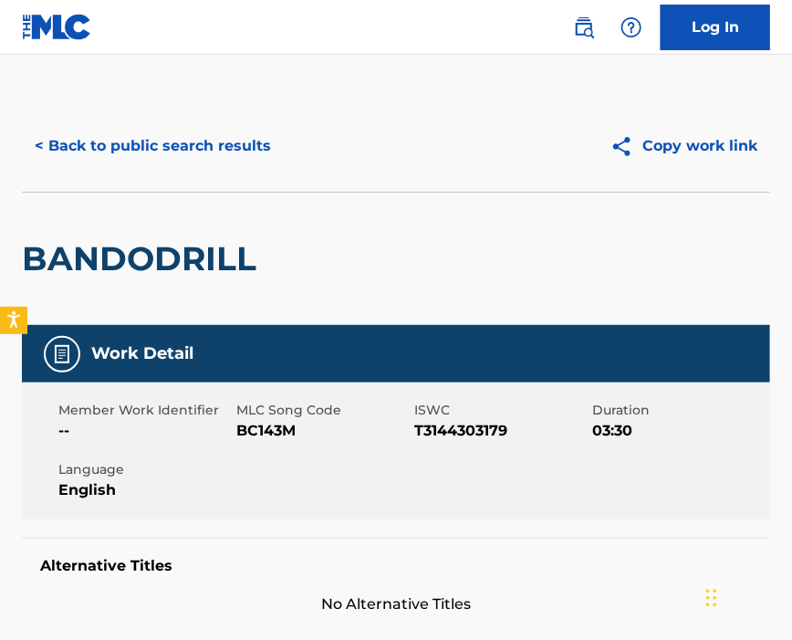
click at [265, 429] on span "BC143M" at bounding box center [322, 431] width 173 height 22
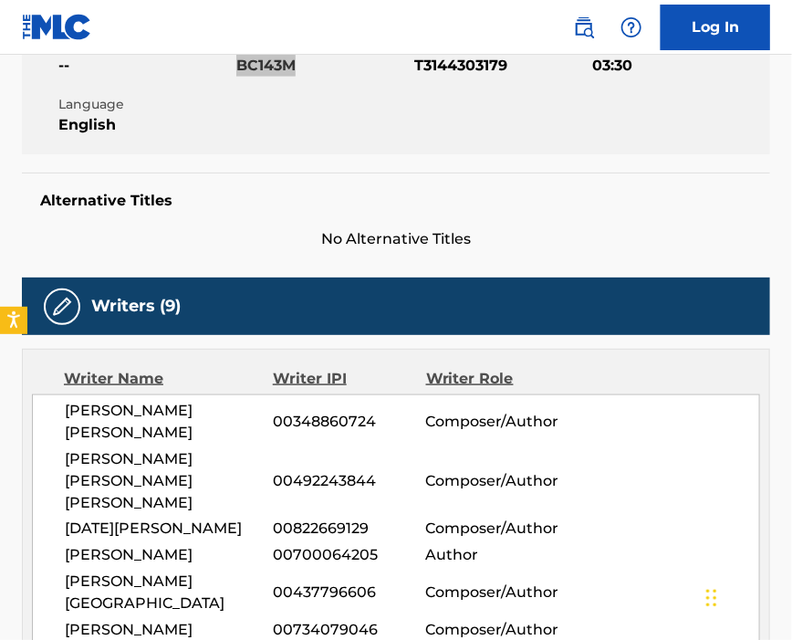
scroll to position [486, 0]
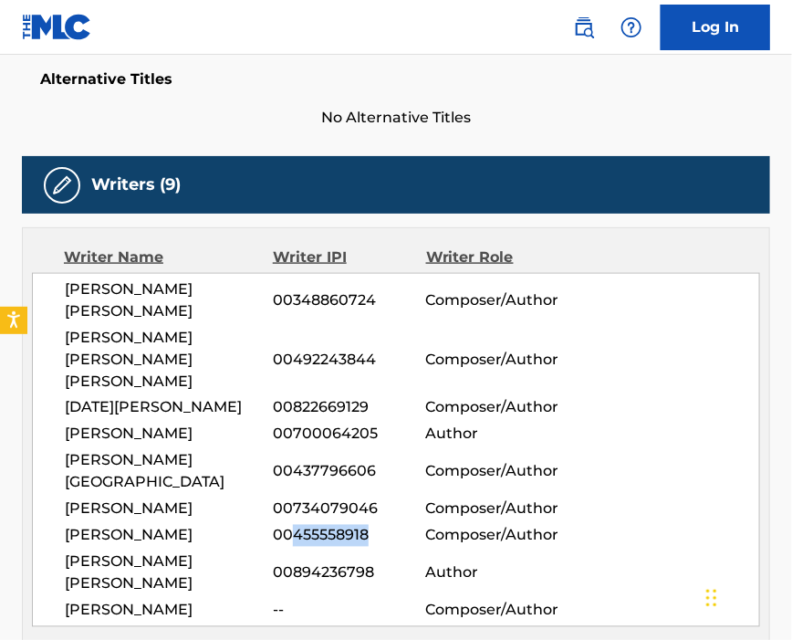
drag, startPoint x: 295, startPoint y: 523, endPoint x: 371, endPoint y: 527, distance: 76.8
click at [371, 527] on span "00455558918" at bounding box center [349, 536] width 152 height 22
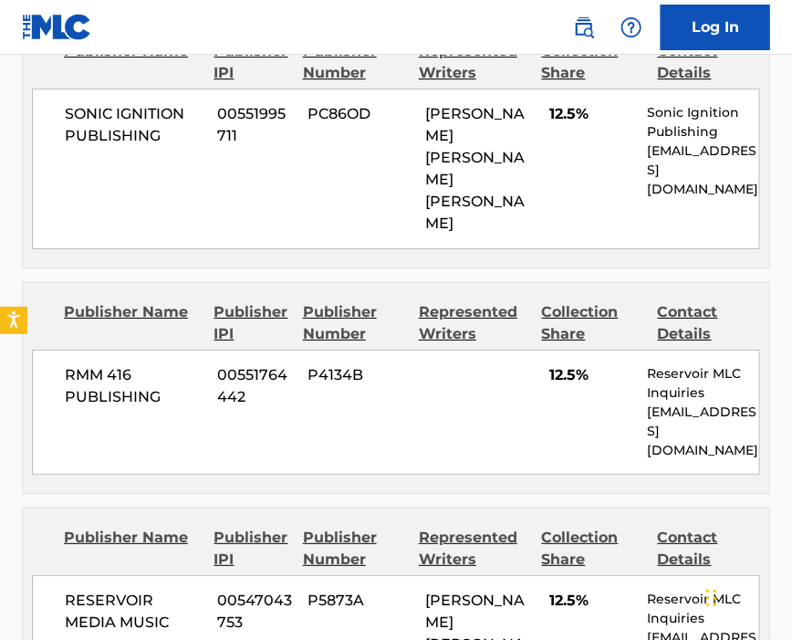
scroll to position [1703, 0]
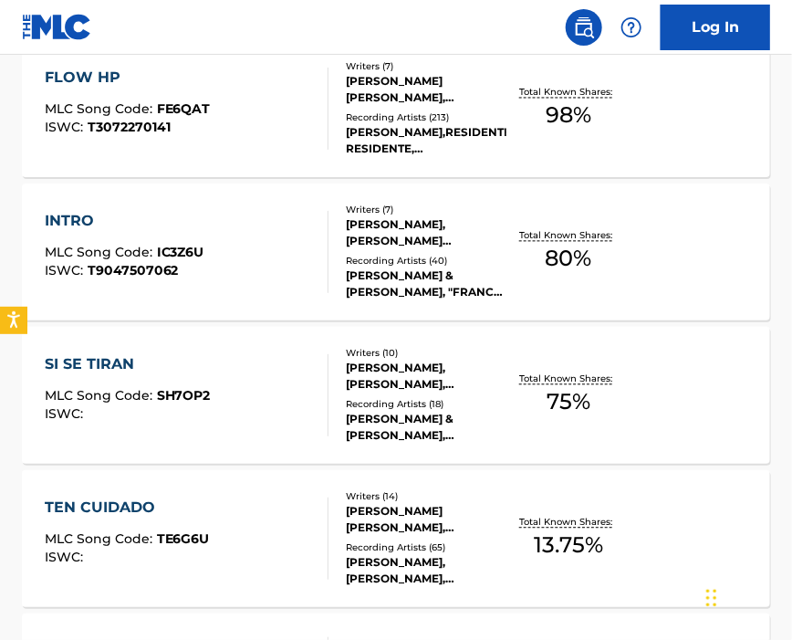
scroll to position [368, 0]
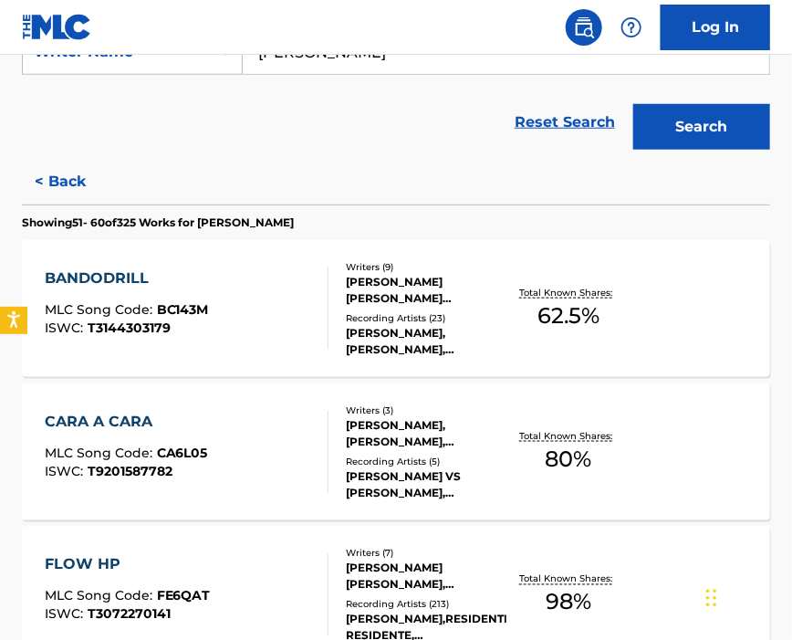
click at [226, 422] on div "CARA A CARA MLC Song Code : CA6L05 ISWC : T9201587782" at bounding box center [187, 452] width 285 height 82
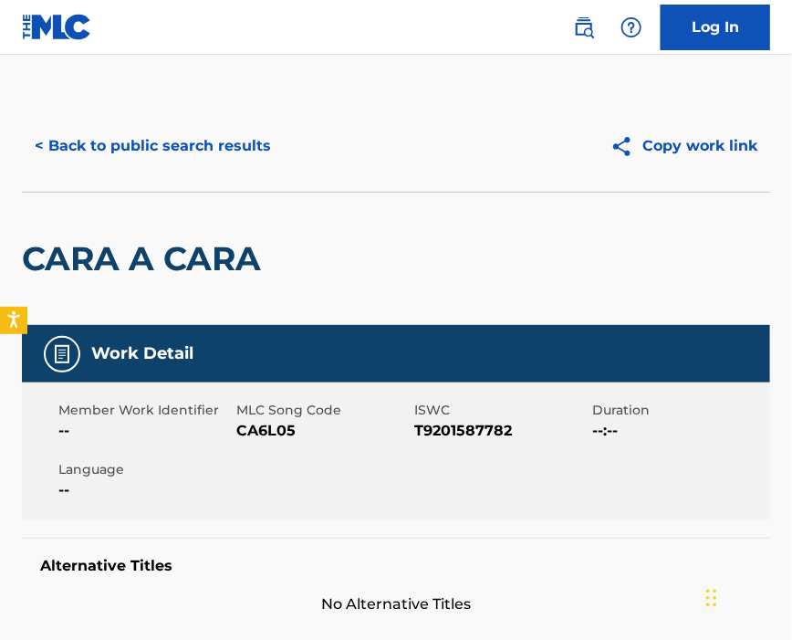
click at [276, 421] on span "CA6L05" at bounding box center [322, 431] width 173 height 22
click at [274, 421] on span "CA6L05" at bounding box center [322, 431] width 173 height 22
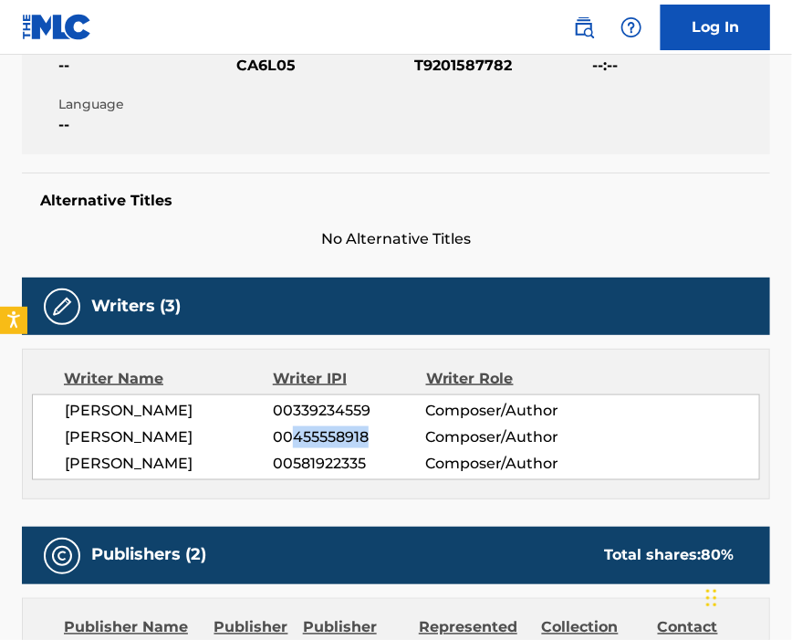
drag, startPoint x: 298, startPoint y: 450, endPoint x: 380, endPoint y: 449, distance: 82.1
click at [380, 448] on span "00455558918" at bounding box center [349, 437] width 152 height 22
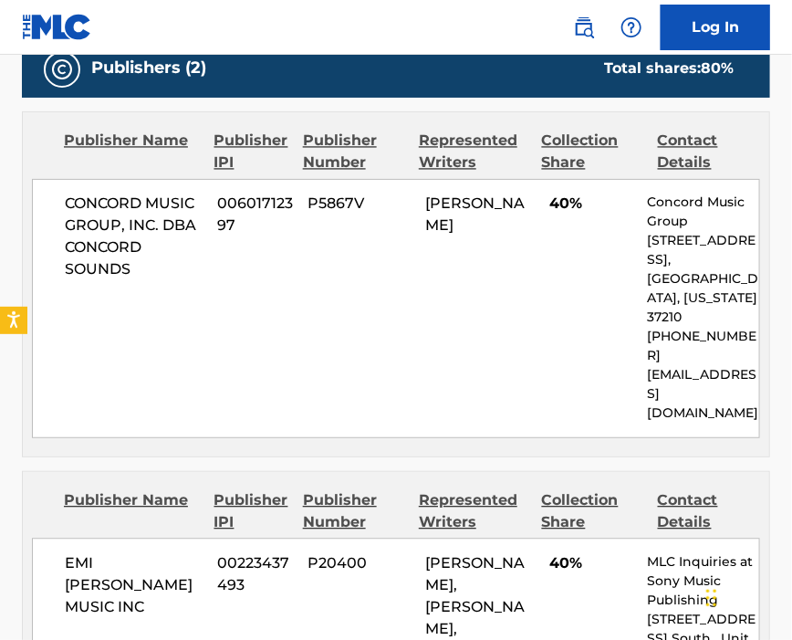
scroll to position [973, 0]
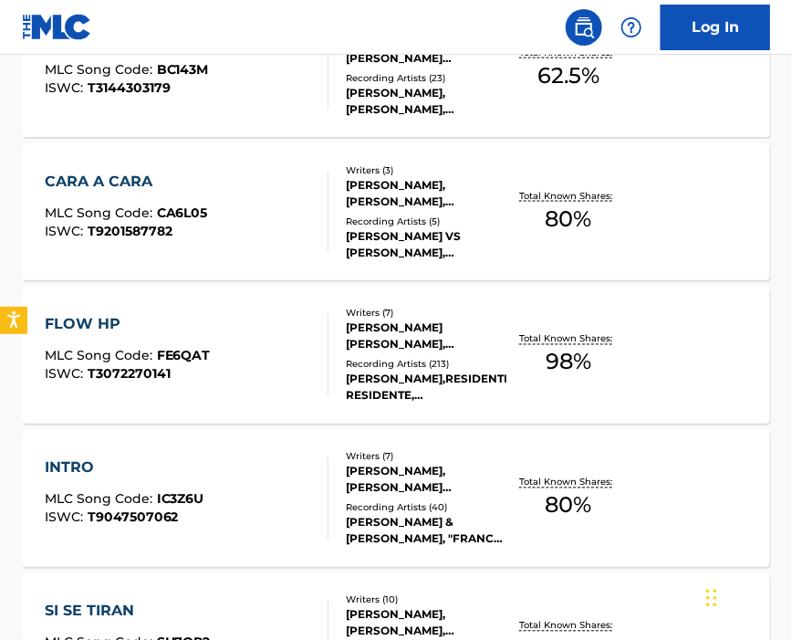
scroll to position [486, 0]
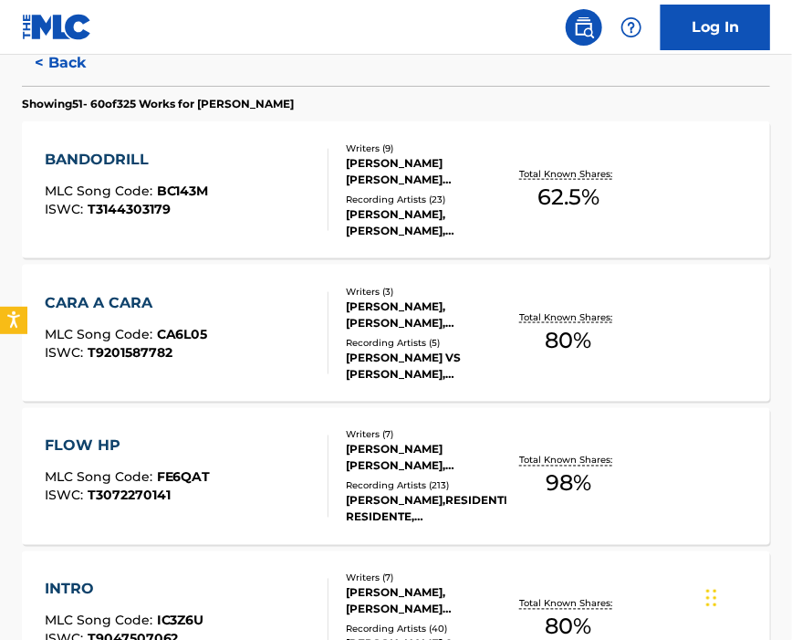
click at [207, 454] on div "FLOW HP MLC Song Code : FE6QAT ISWC : T3072270141" at bounding box center [187, 476] width 285 height 82
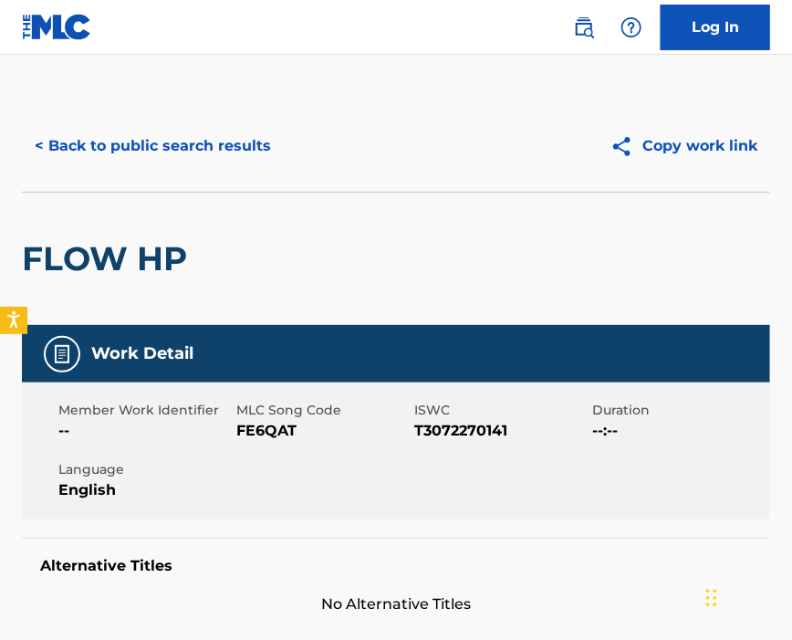
click at [263, 434] on span "FE6QAT" at bounding box center [322, 431] width 173 height 22
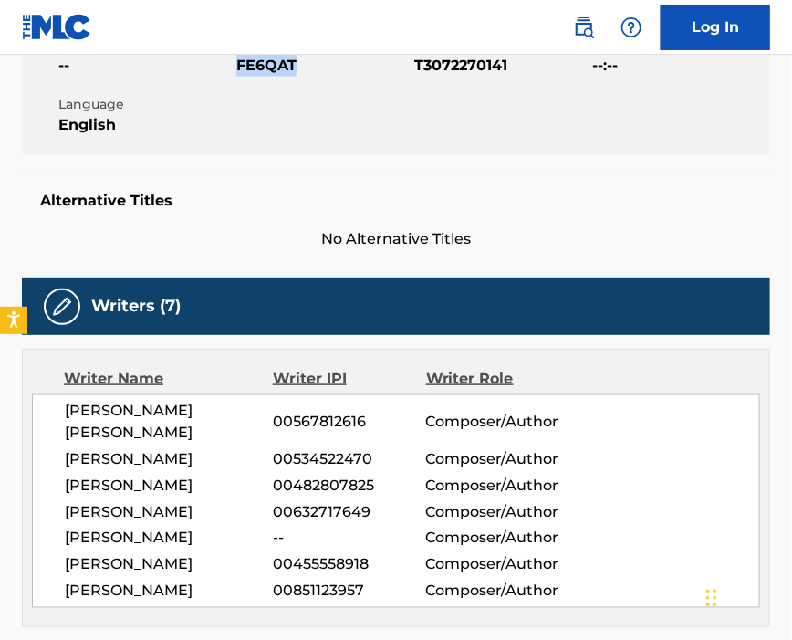
scroll to position [486, 0]
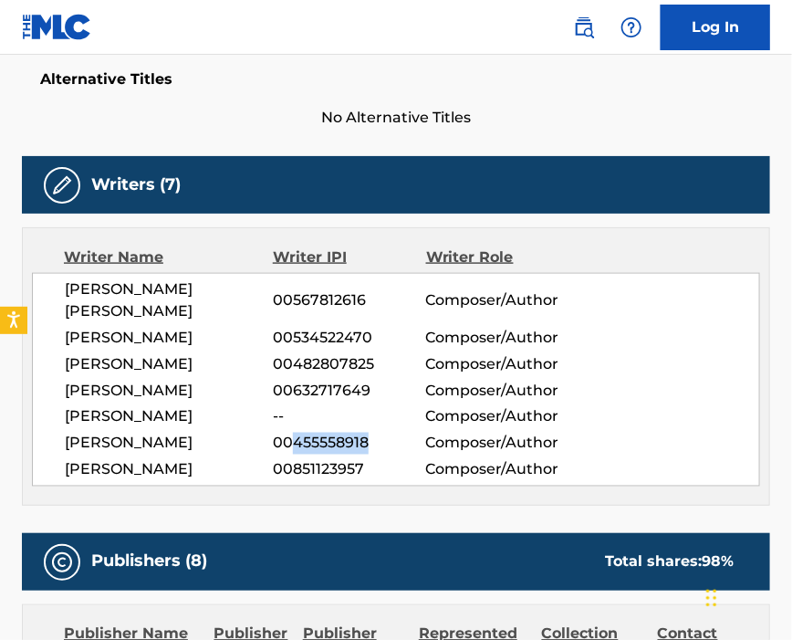
drag, startPoint x: 333, startPoint y: 428, endPoint x: 389, endPoint y: 432, distance: 55.8
click at [389, 433] on span "00455558918" at bounding box center [349, 444] width 152 height 22
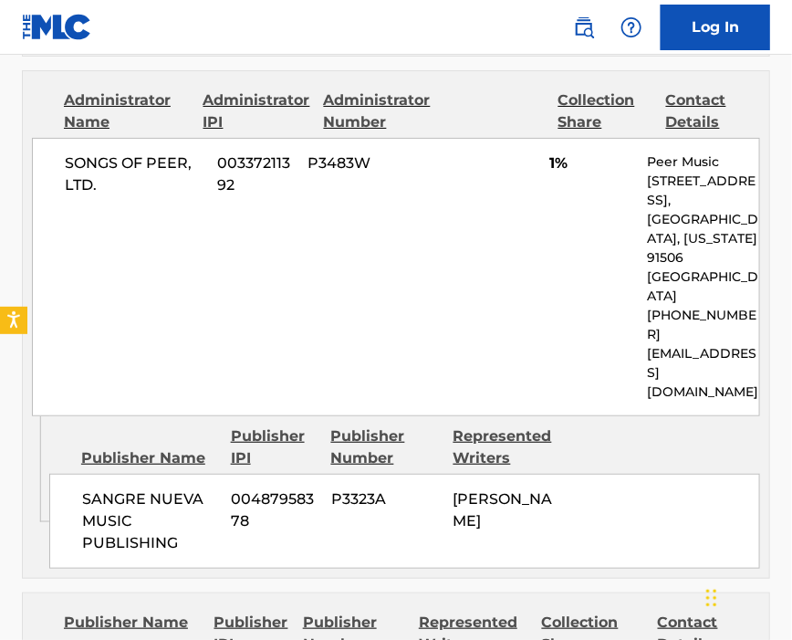
scroll to position [1947, 0]
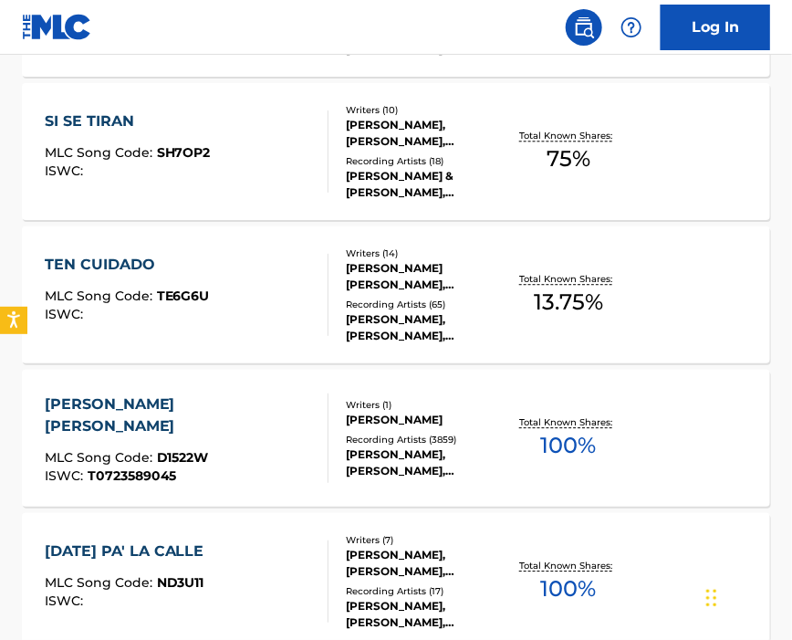
scroll to position [854, 0]
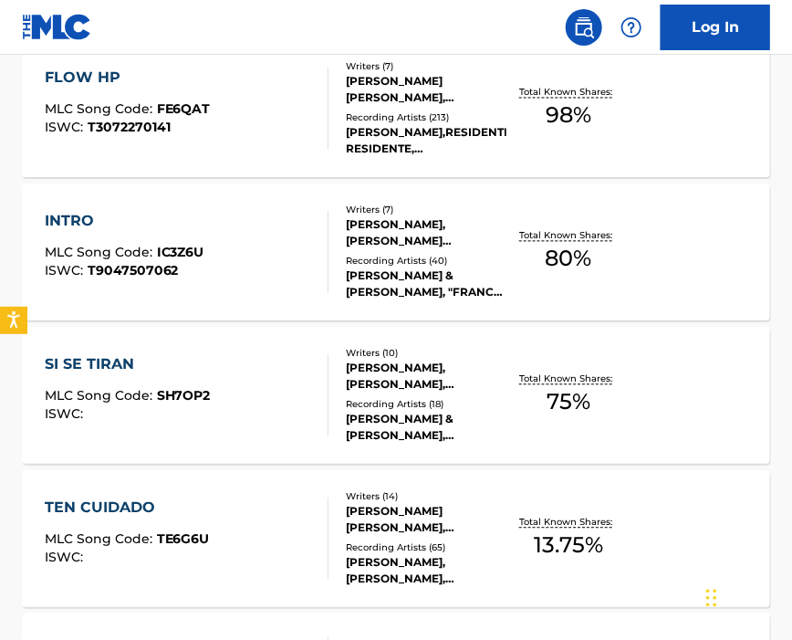
click at [191, 212] on div "INTRO" at bounding box center [125, 222] width 160 height 22
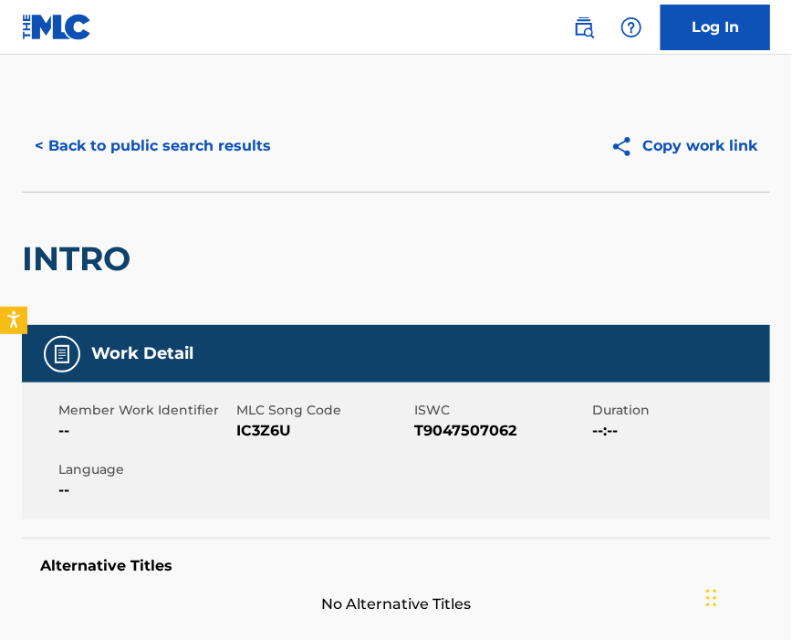
click at [277, 434] on span "IC3Z6U" at bounding box center [322, 431] width 173 height 22
click at [257, 431] on span "IC3Z6U" at bounding box center [322, 431] width 173 height 22
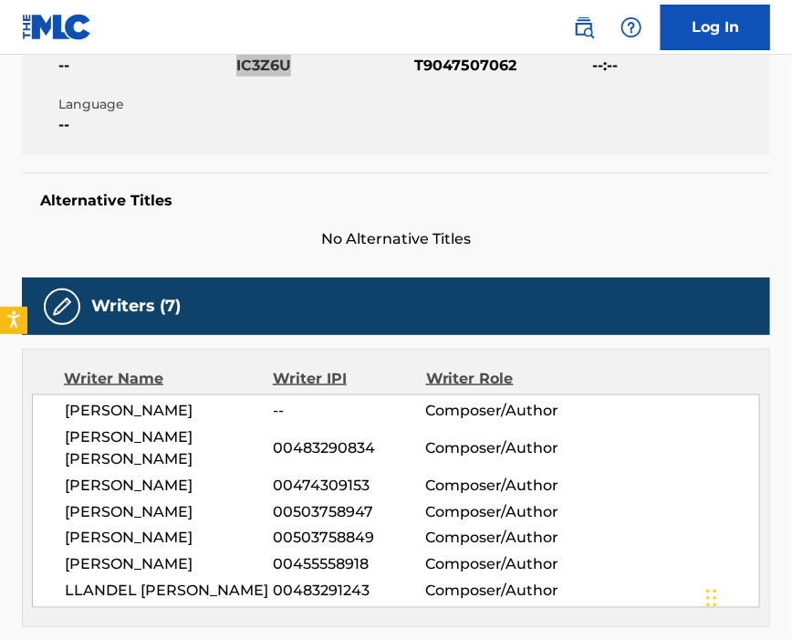
scroll to position [608, 0]
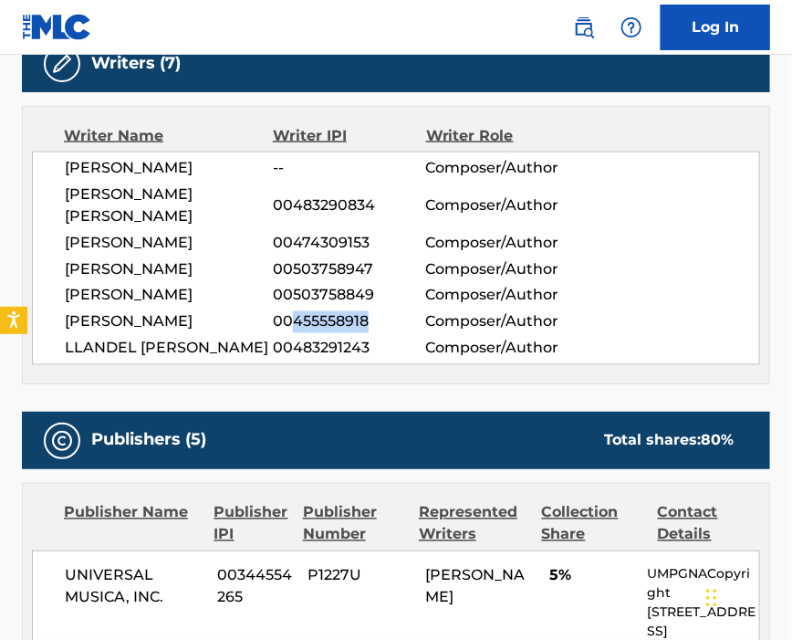
drag, startPoint x: 329, startPoint y: 310, endPoint x: 391, endPoint y: 310, distance: 62.1
click at [391, 311] on span "00455558918" at bounding box center [349, 322] width 152 height 22
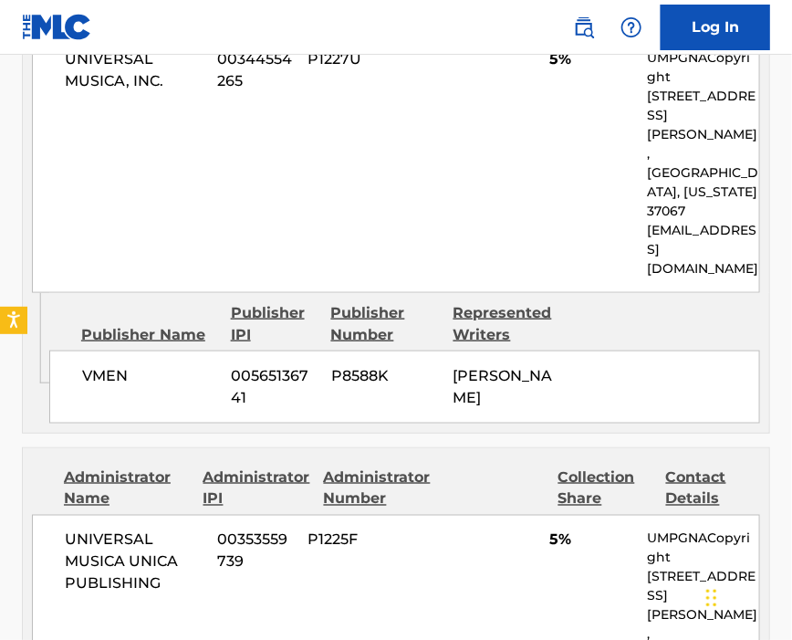
scroll to position [2312, 0]
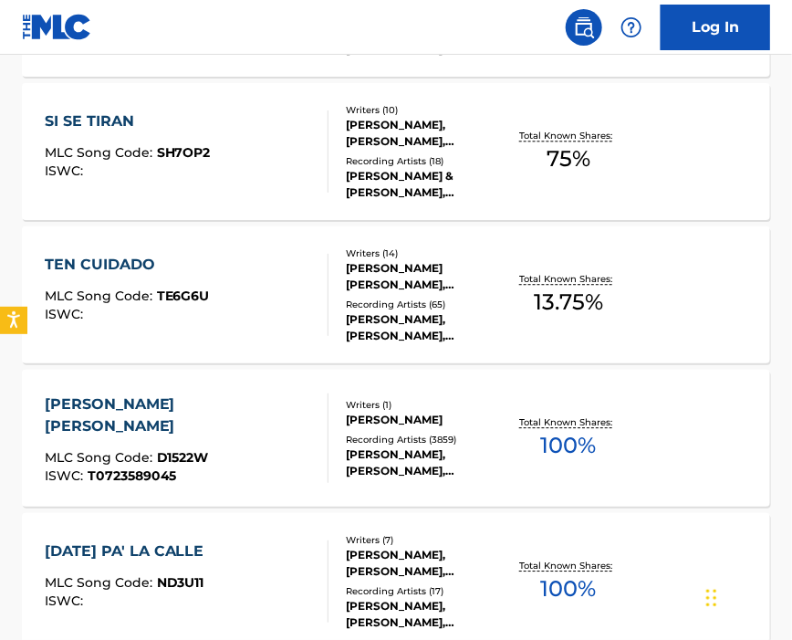
scroll to position [977, 0]
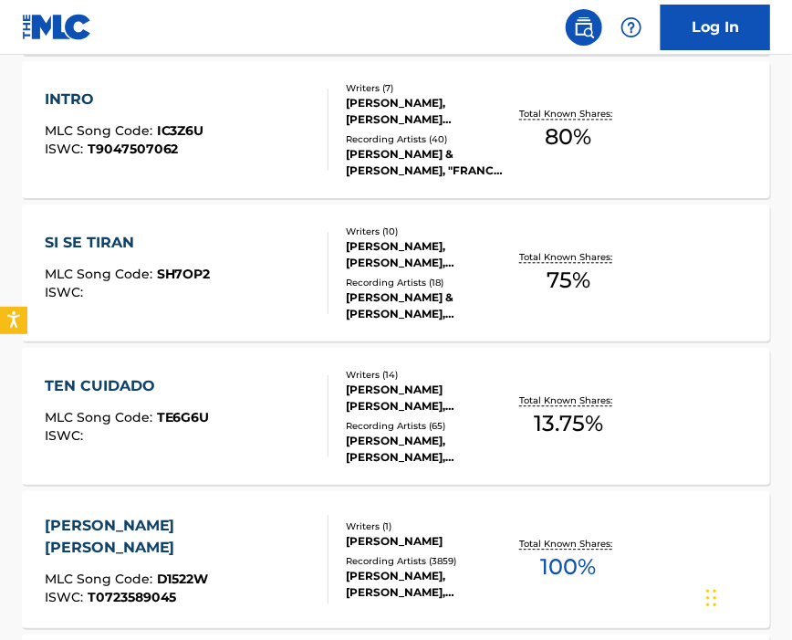
click at [262, 267] on div "SI SE TIRAN MLC Song Code : SH7OP2 ISWC :" at bounding box center [187, 273] width 285 height 82
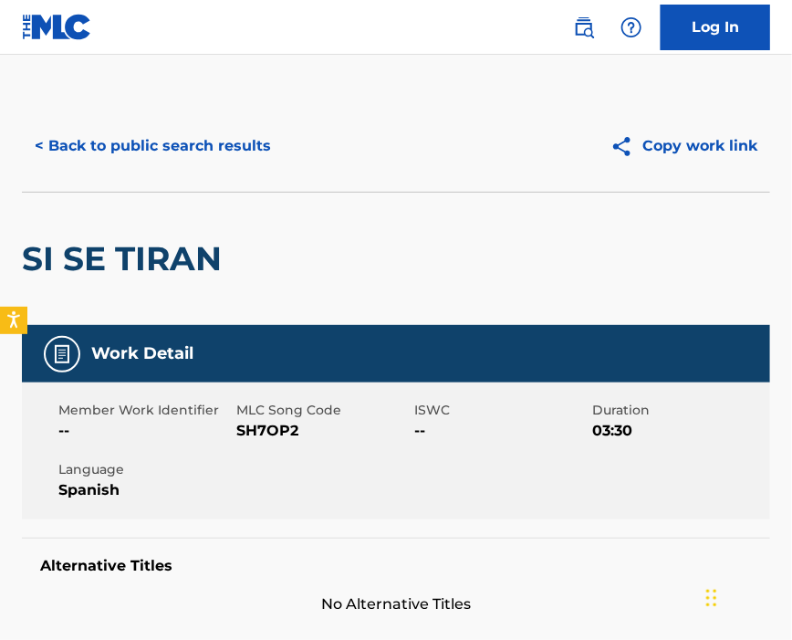
click at [277, 421] on span "SH7OP2" at bounding box center [322, 431] width 173 height 22
click at [277, 418] on span "MLC Song Code" at bounding box center [322, 410] width 173 height 19
click at [273, 430] on span "SH7OP2" at bounding box center [322, 431] width 173 height 22
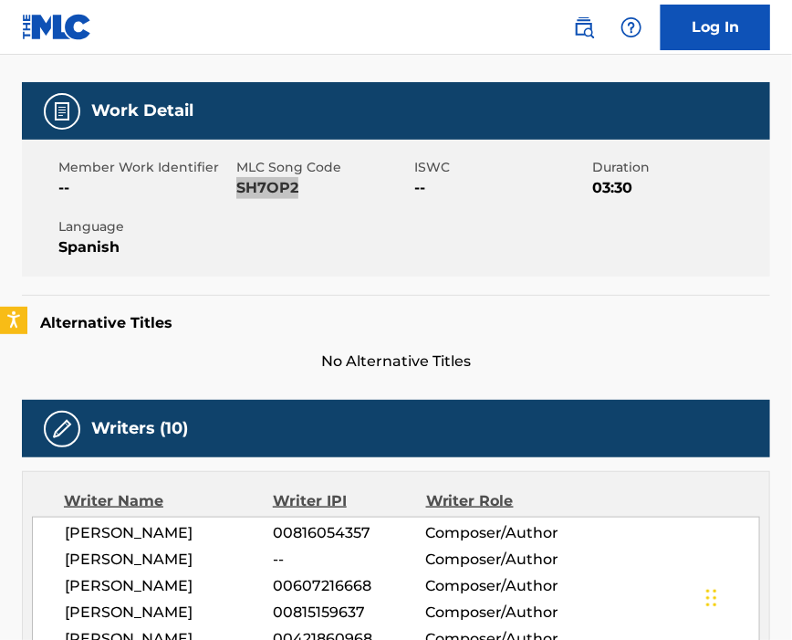
scroll to position [486, 0]
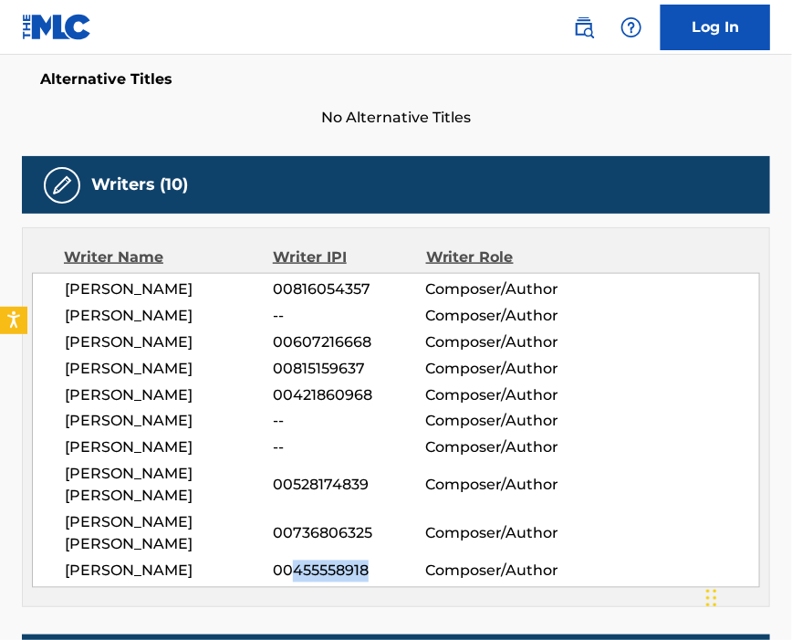
drag, startPoint x: 295, startPoint y: 533, endPoint x: 365, endPoint y: 535, distance: 70.3
click at [365, 560] on span "00455558918" at bounding box center [349, 571] width 152 height 22
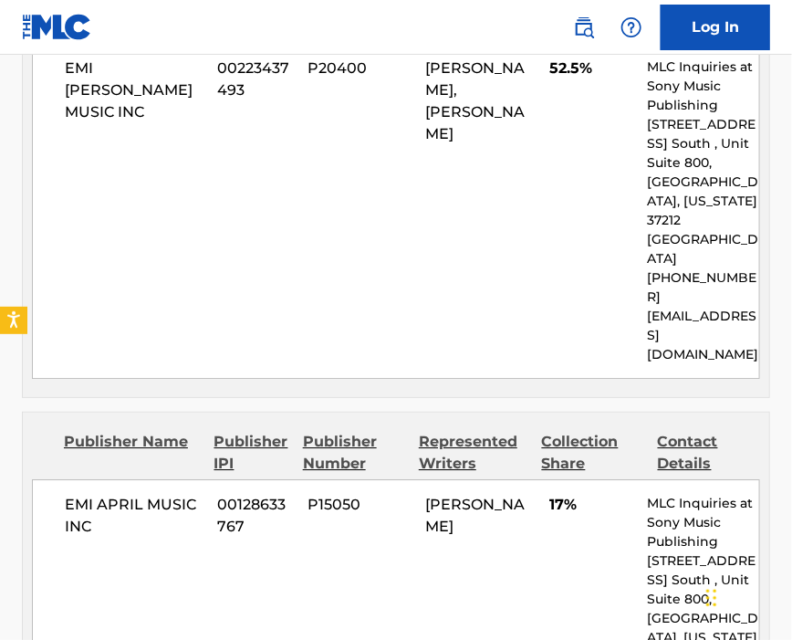
scroll to position [1095, 0]
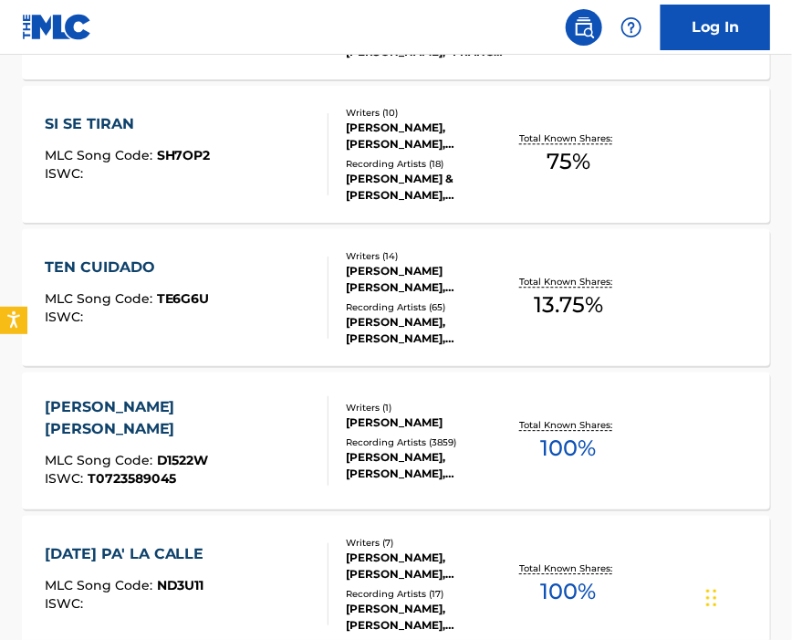
scroll to position [973, 0]
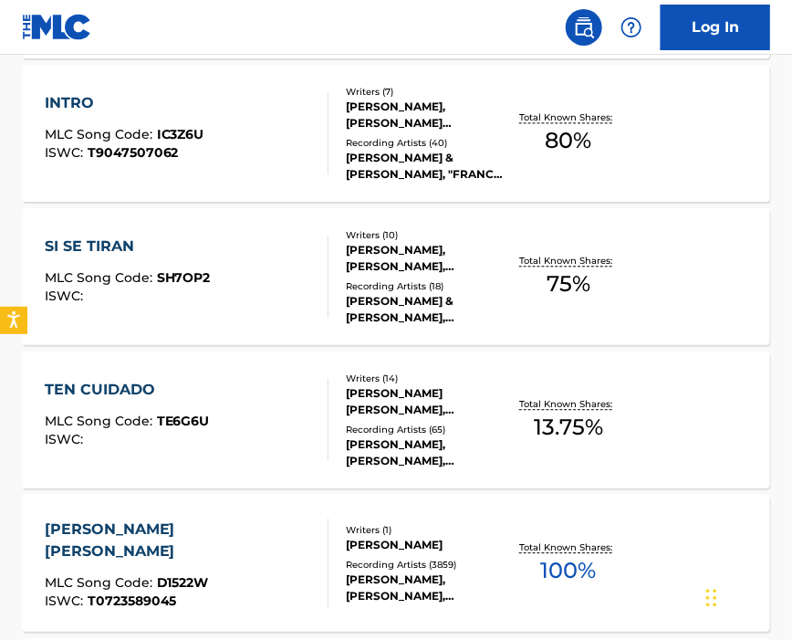
click at [205, 384] on div "TEN CUIDADO" at bounding box center [127, 390] width 165 height 22
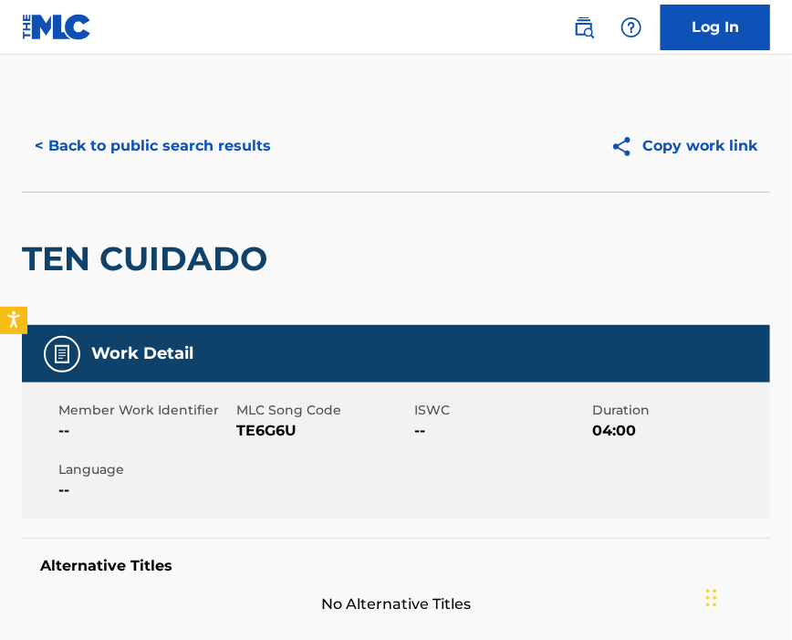
click at [271, 431] on span "TE6G6U" at bounding box center [322, 431] width 173 height 22
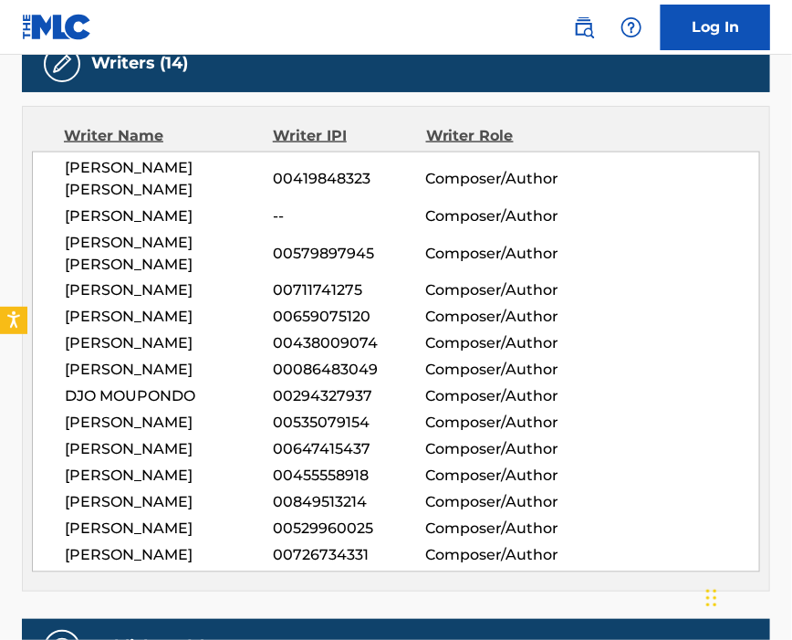
scroll to position [730, 0]
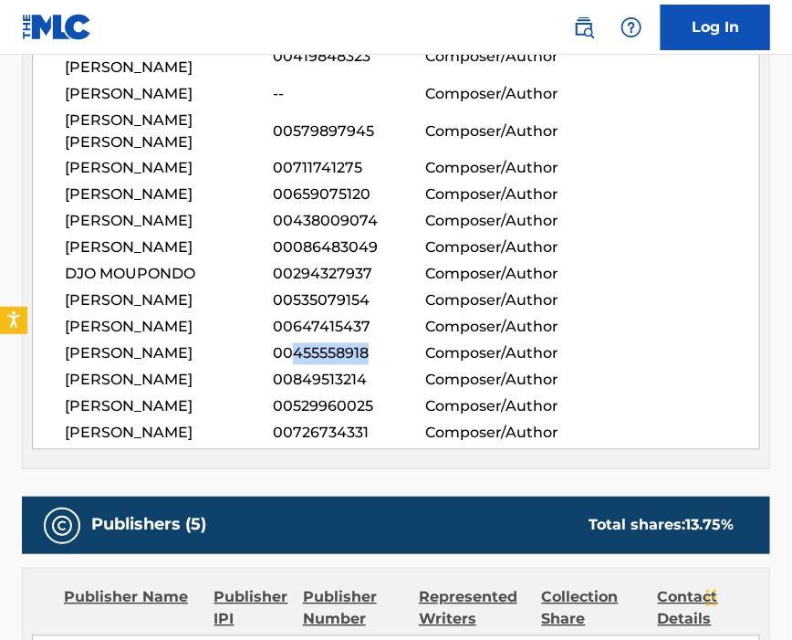
drag, startPoint x: 295, startPoint y: 407, endPoint x: 396, endPoint y: 410, distance: 101.3
click at [391, 365] on span "00455558918" at bounding box center [349, 354] width 152 height 22
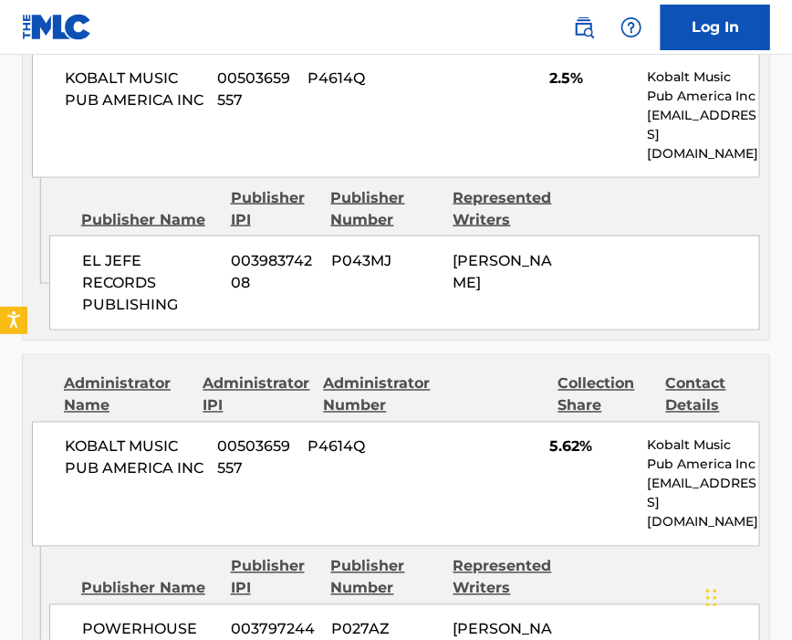
scroll to position [2068, 0]
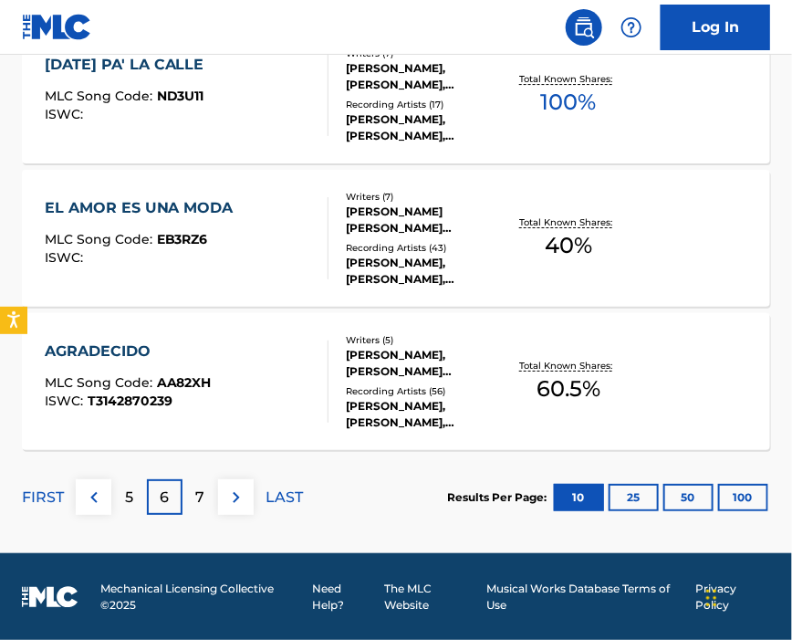
scroll to position [1219, 0]
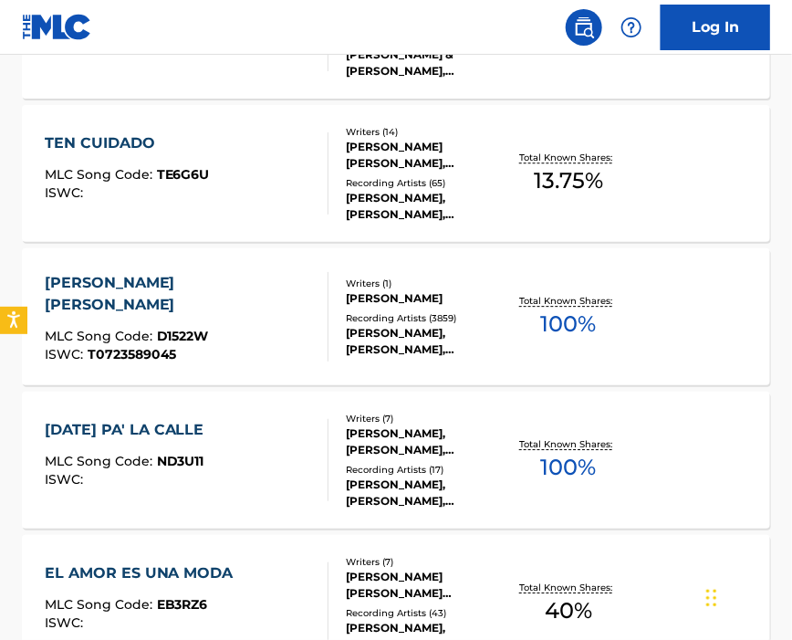
click at [277, 321] on div "[PERSON_NAME] [PERSON_NAME] MLC Song Code : D1522W ISWC : T0723589045" at bounding box center [187, 316] width 285 height 89
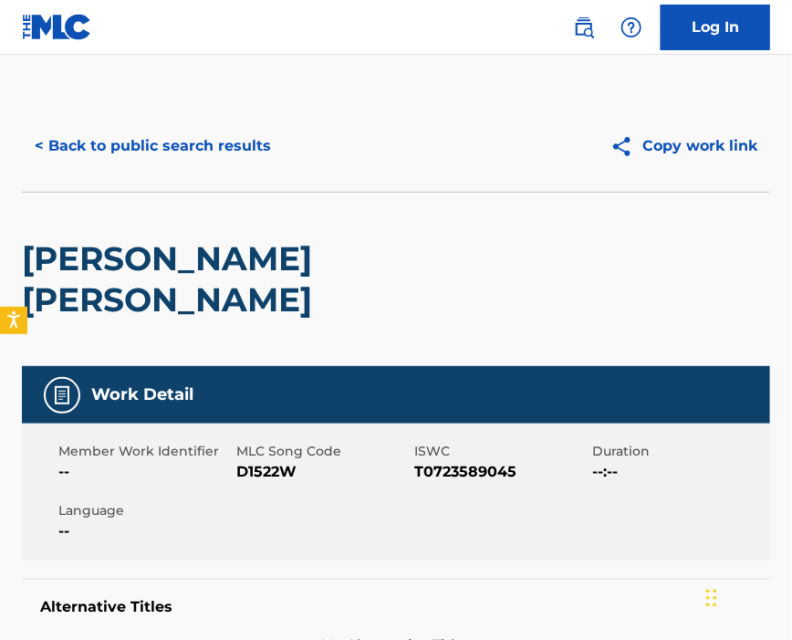
click at [263, 461] on span "D1522W" at bounding box center [322, 472] width 173 height 22
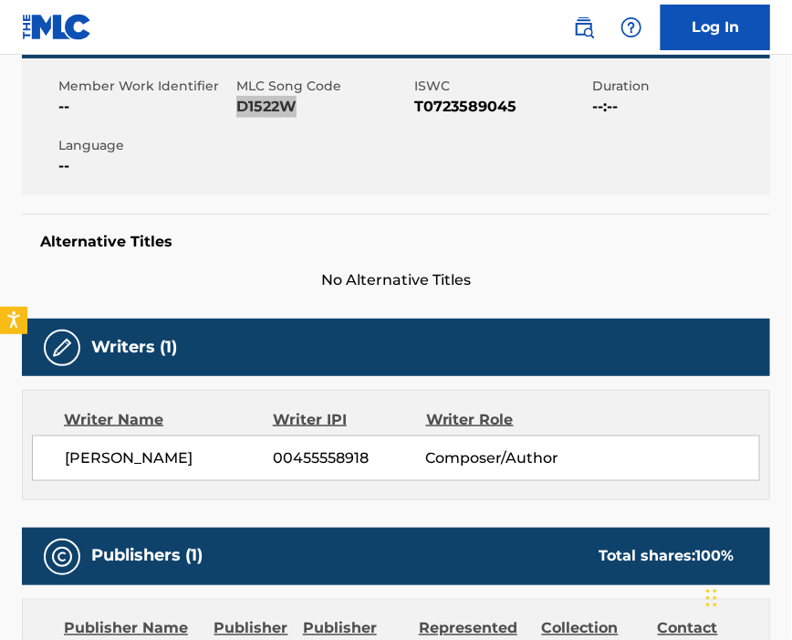
scroll to position [486, 0]
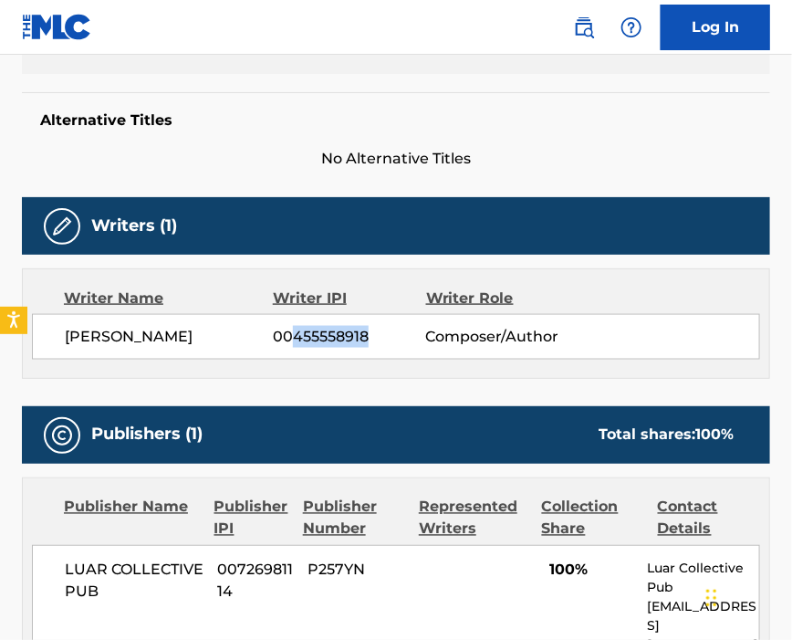
drag, startPoint x: 297, startPoint y: 296, endPoint x: 430, endPoint y: 298, distance: 133.3
click at [430, 326] on div "[PERSON_NAME] 00455558918 Composer/Author" at bounding box center [412, 337] width 695 height 22
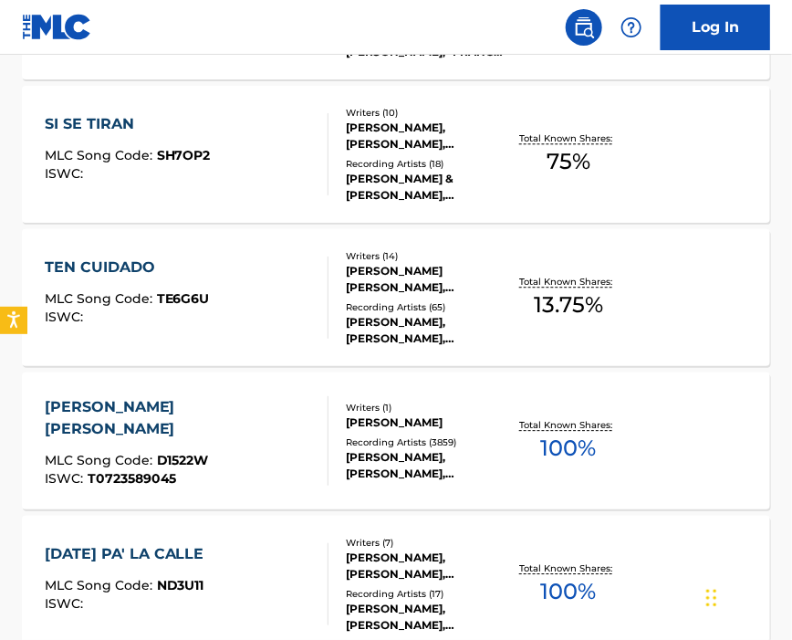
scroll to position [1217, 0]
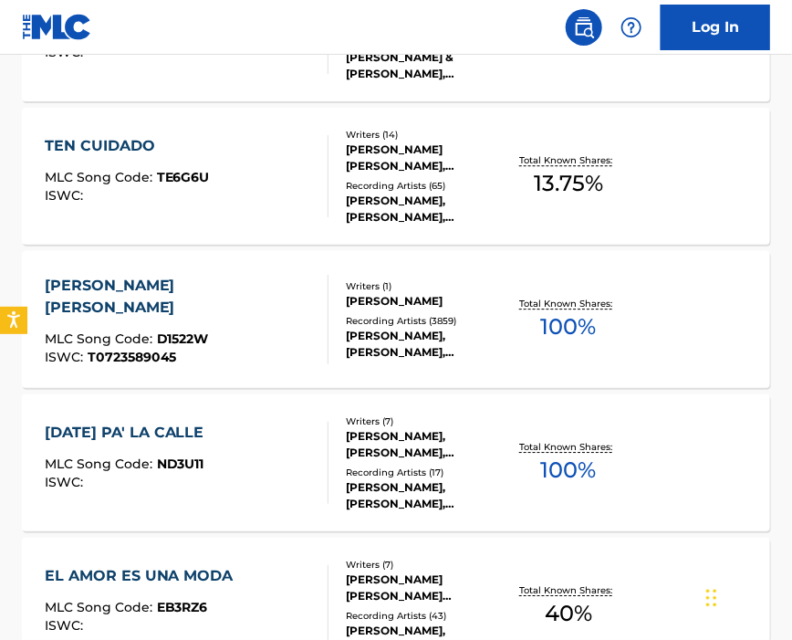
click at [258, 441] on div "[DATE] PA' LA CALLE MLC Song Code : ND3U11 ISWC :" at bounding box center [187, 463] width 285 height 82
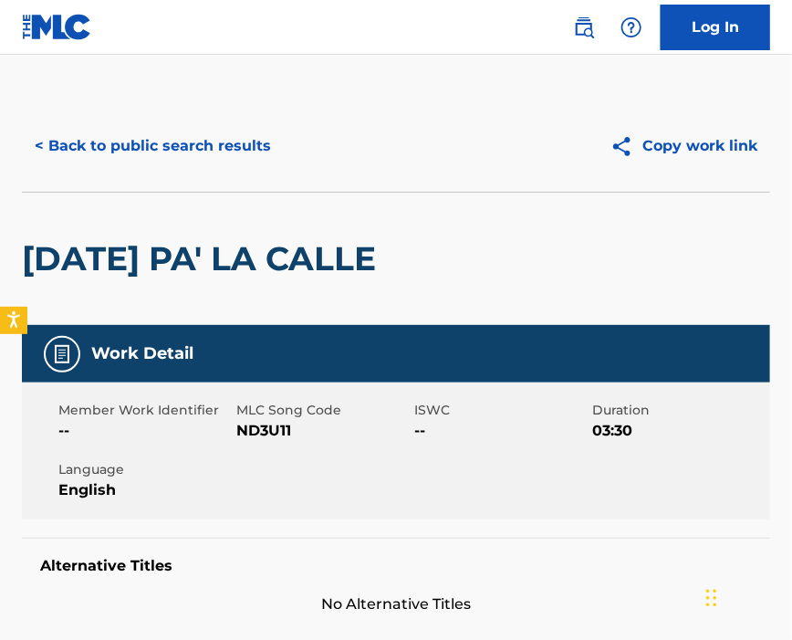
click at [261, 427] on span "ND3U11" at bounding box center [322, 431] width 173 height 22
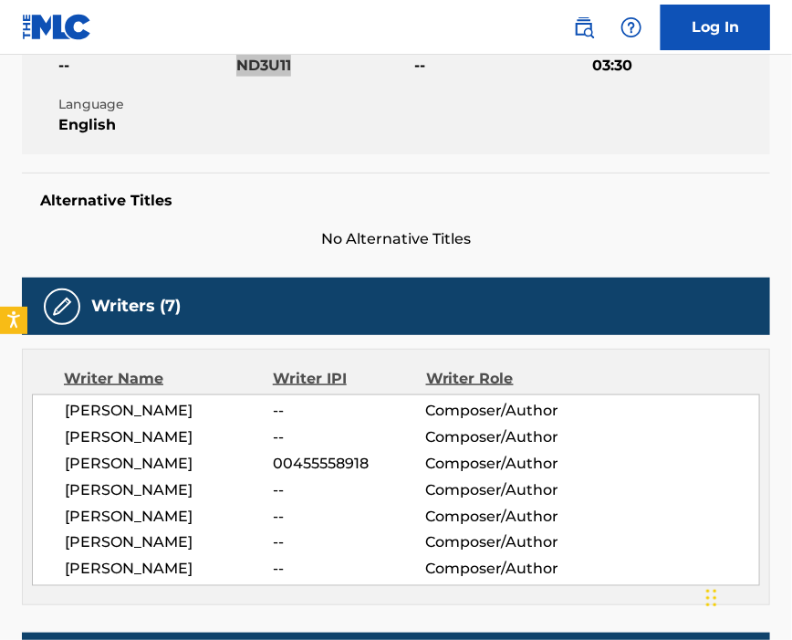
scroll to position [486, 0]
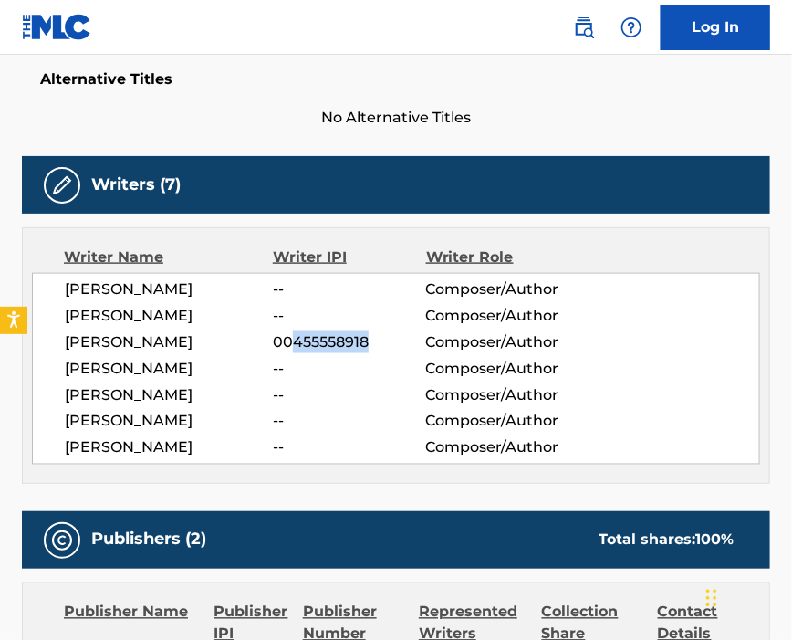
drag, startPoint x: 295, startPoint y: 352, endPoint x: 405, endPoint y: 350, distance: 110.5
click at [403, 350] on span "00455558918" at bounding box center [349, 342] width 152 height 22
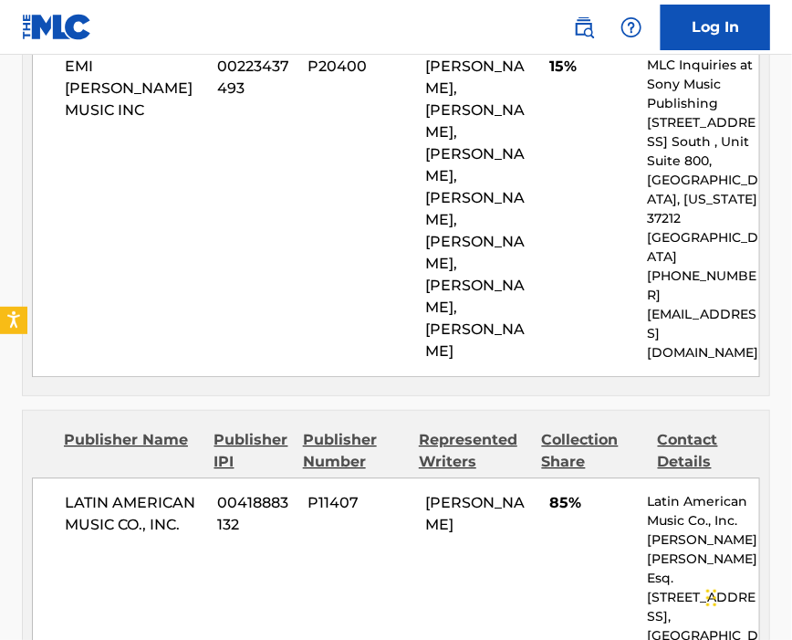
scroll to position [973, 0]
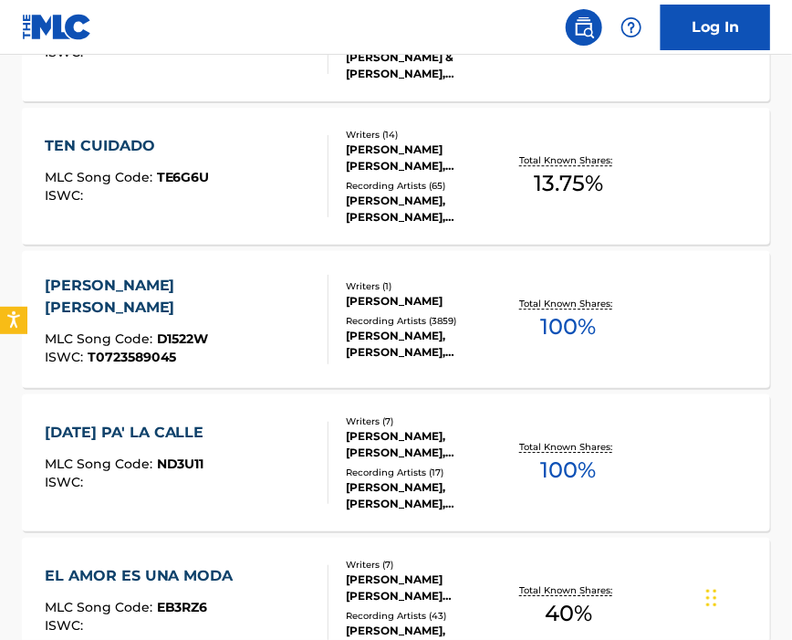
scroll to position [1338, 0]
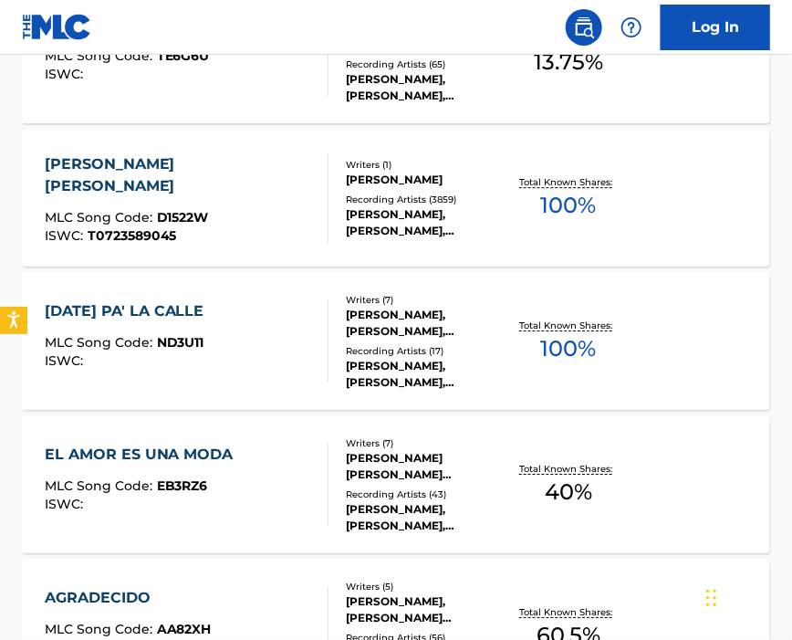
click at [219, 432] on div "EL AMOR ES UNA MODA MLC Song Code : EB3RZ6 ISWC : Writers ( 7 ) [PERSON_NAME] […" at bounding box center [396, 484] width 748 height 137
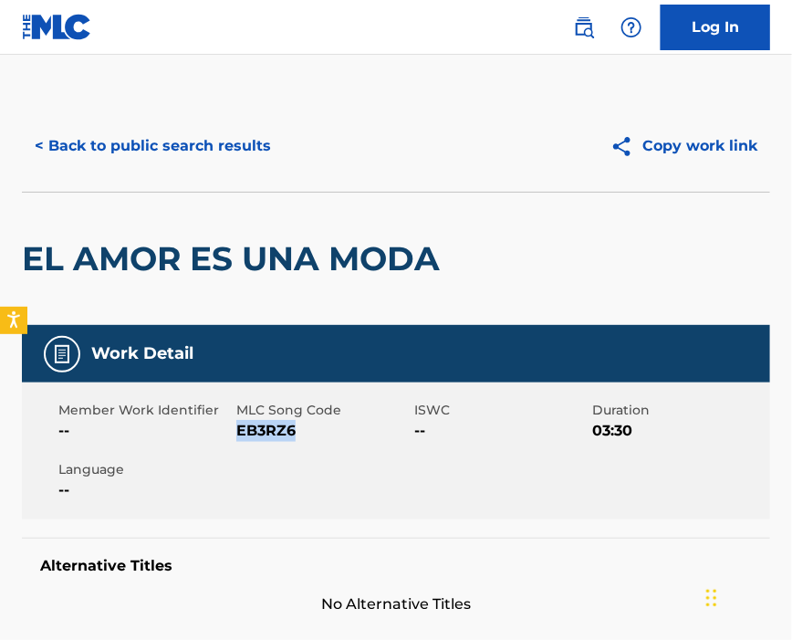
drag, startPoint x: 239, startPoint y: 434, endPoint x: 312, endPoint y: 434, distance: 73.0
click at [311, 434] on span "EB3RZ6" at bounding box center [322, 431] width 173 height 22
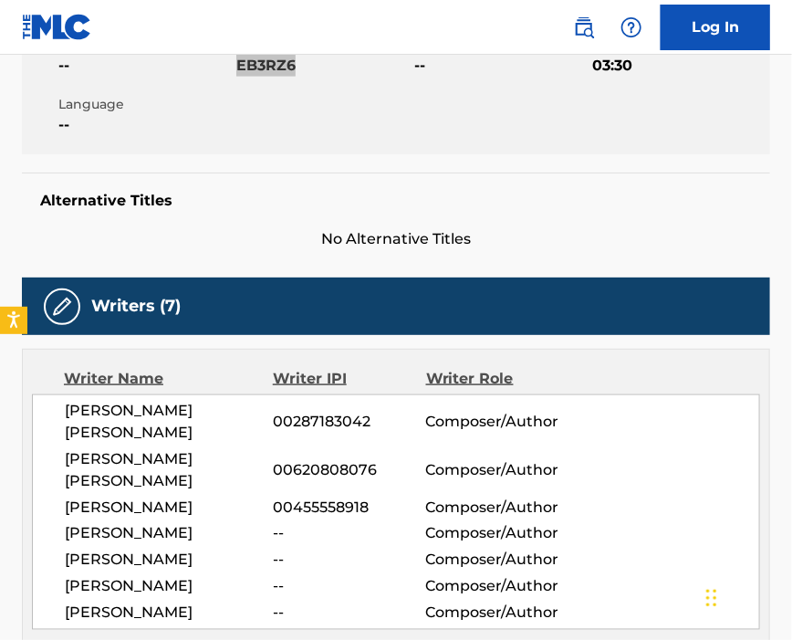
scroll to position [486, 0]
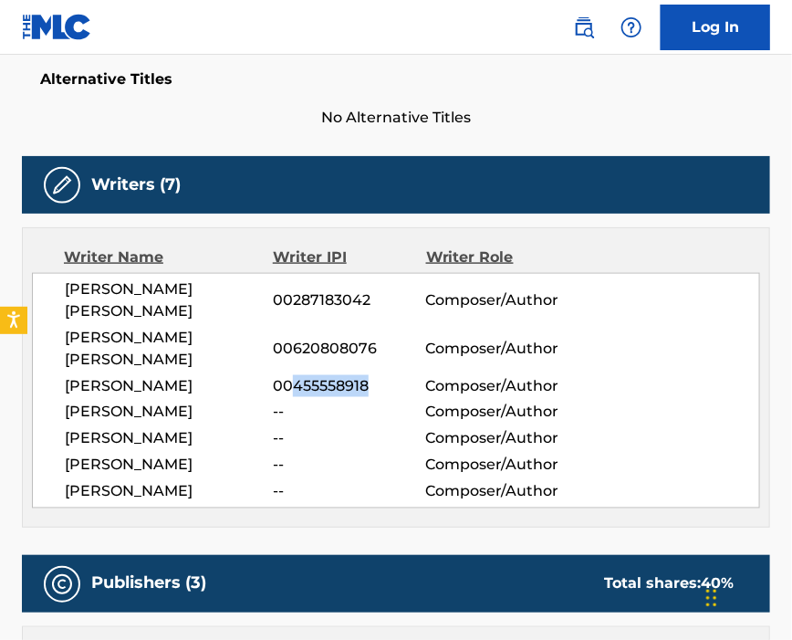
drag, startPoint x: 292, startPoint y: 396, endPoint x: 390, endPoint y: 393, distance: 97.7
click at [390, 393] on span "00455558918" at bounding box center [349, 386] width 152 height 22
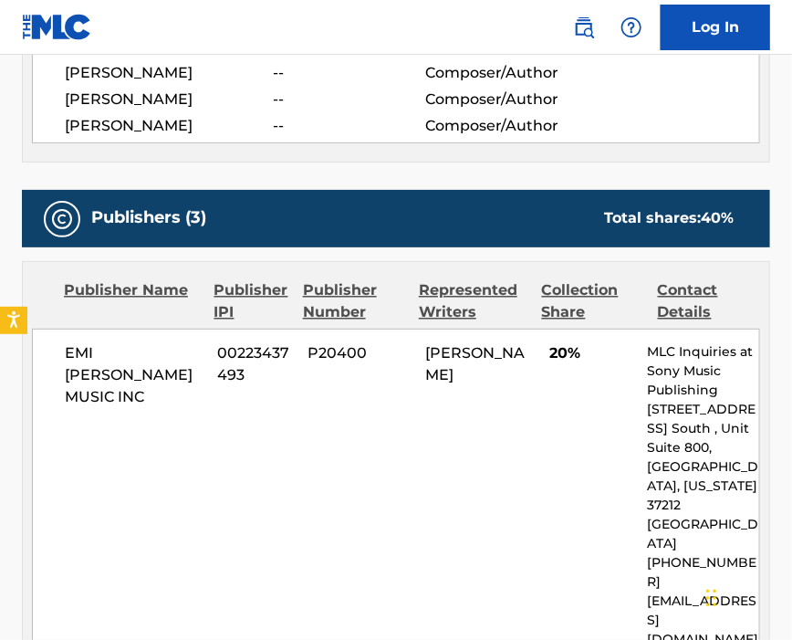
scroll to position [973, 0]
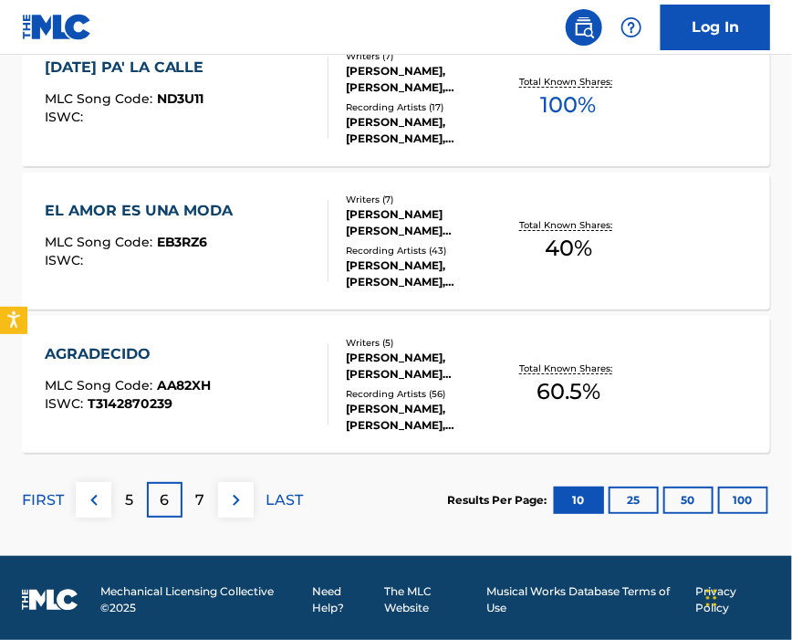
scroll to position [1584, 0]
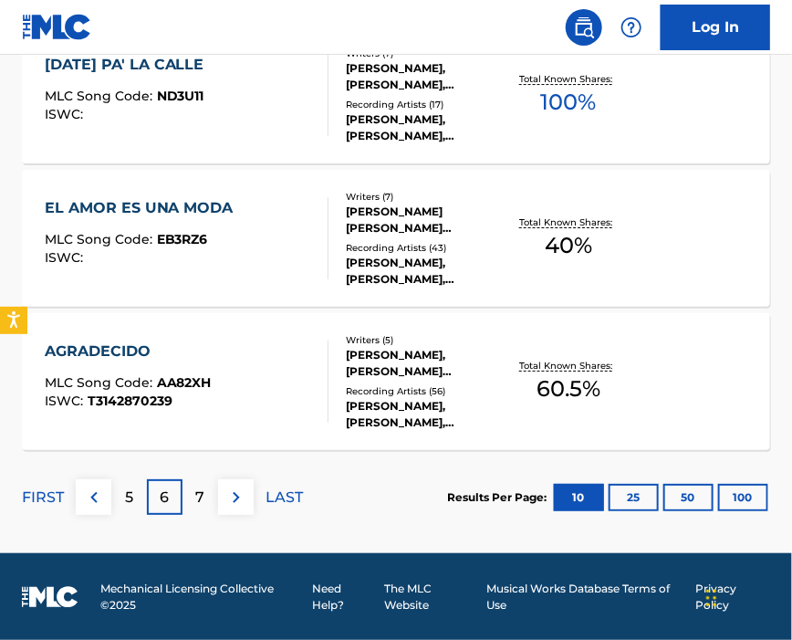
click at [281, 360] on div "AGRADECIDO MLC Song Code : AA82XH ISWC : T3142870239" at bounding box center [187, 381] width 285 height 82
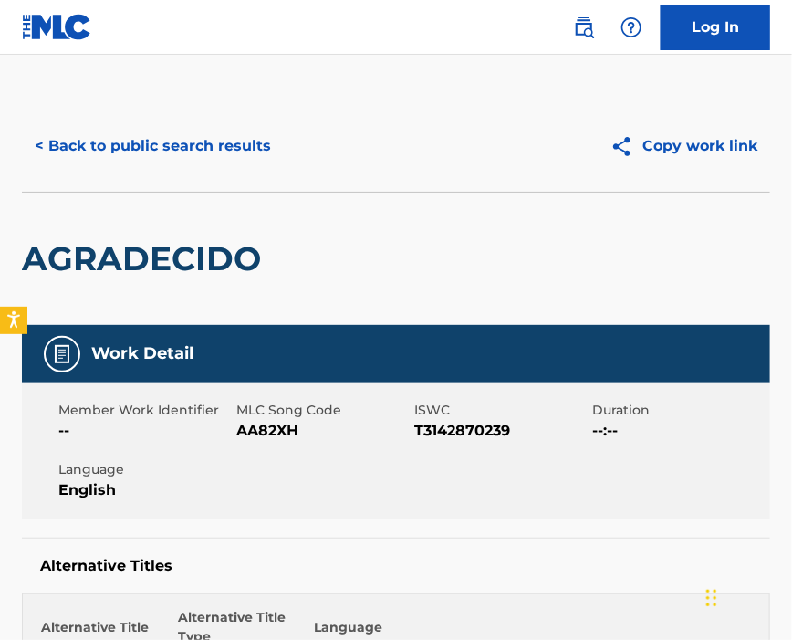
click at [287, 434] on span "AA82XH" at bounding box center [322, 431] width 173 height 22
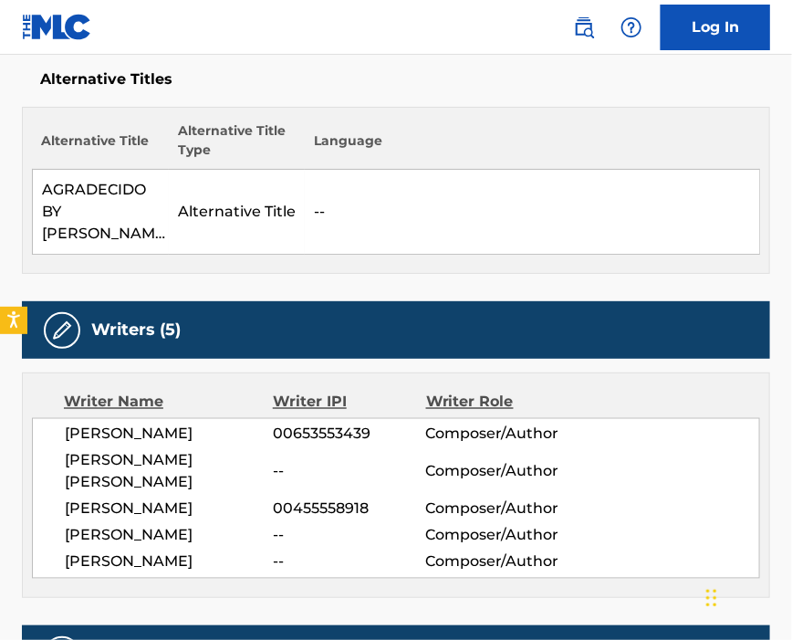
scroll to position [608, 0]
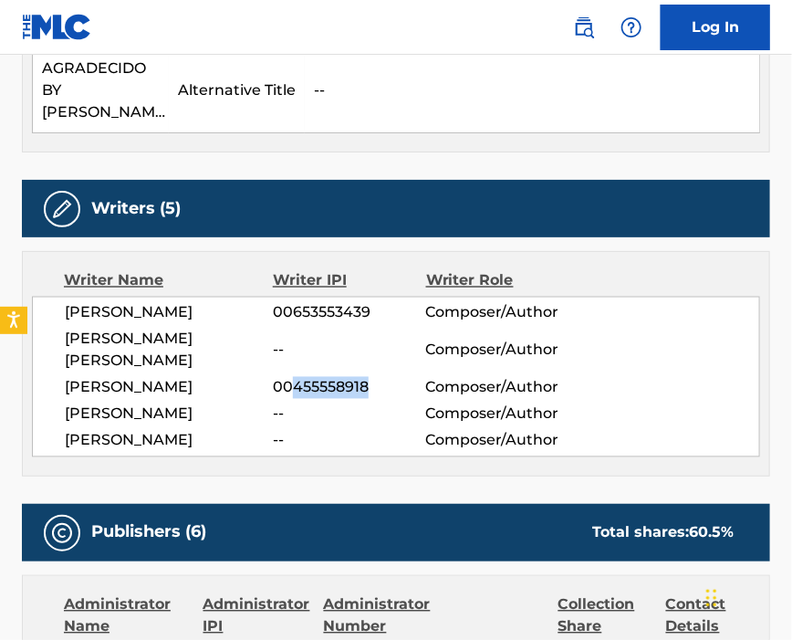
drag, startPoint x: 295, startPoint y: 353, endPoint x: 406, endPoint y: 352, distance: 111.4
click at [405, 377] on span "00455558918" at bounding box center [349, 388] width 152 height 22
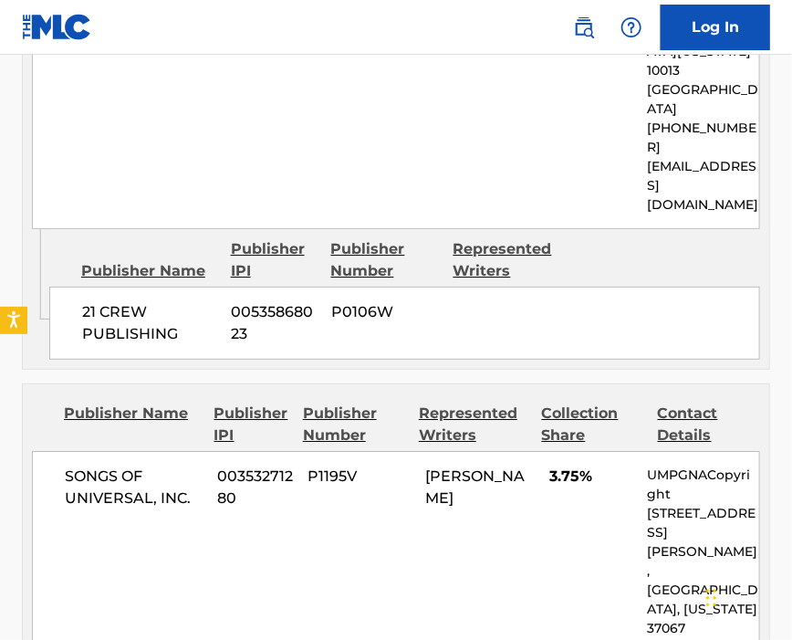
scroll to position [1582, 0]
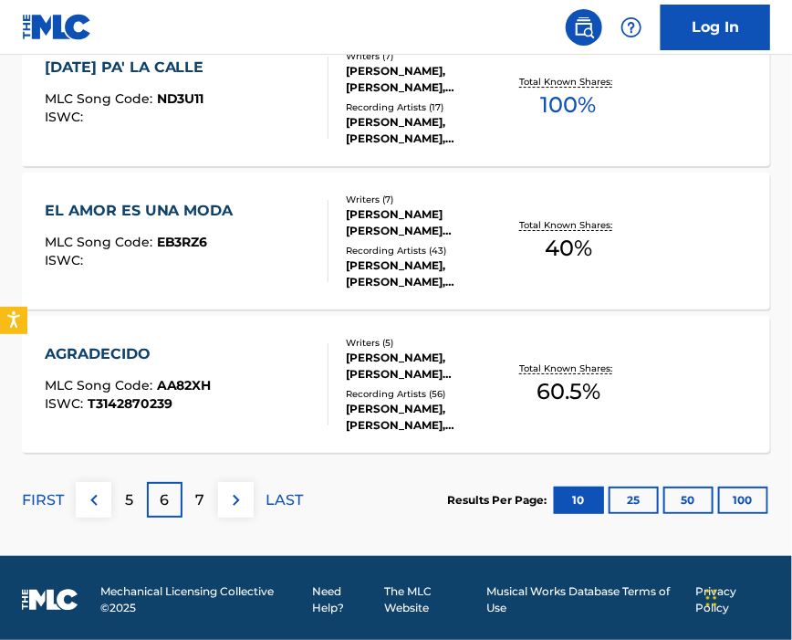
click at [198, 507] on p "7" at bounding box center [200, 500] width 9 height 22
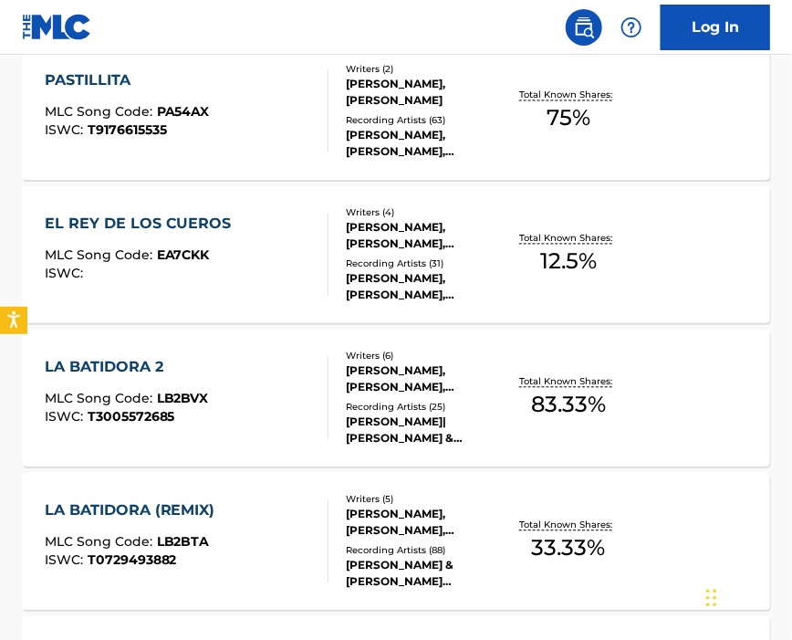
scroll to position [486, 0]
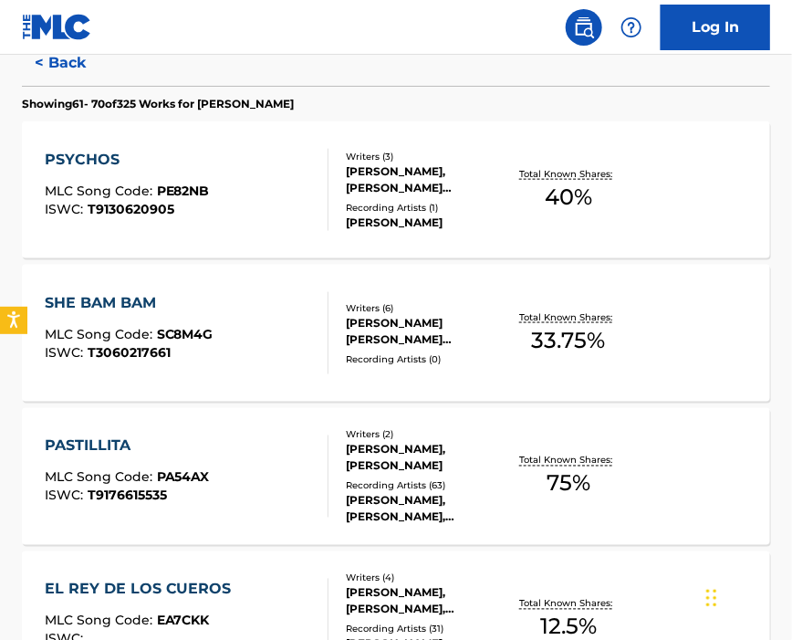
click at [208, 219] on div "PSYCHOS MLC Song Code : PE82NB ISWC : T9130620905" at bounding box center [187, 190] width 285 height 82
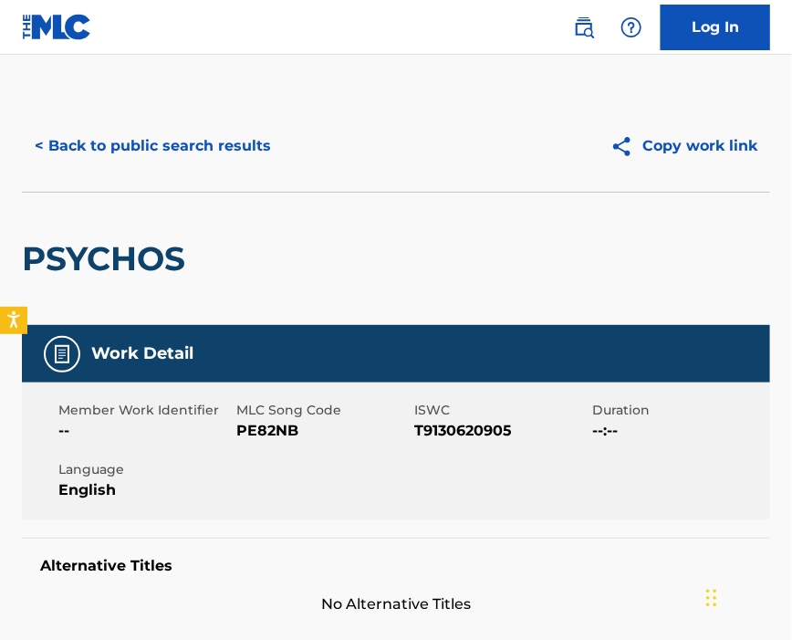
click at [275, 433] on span "PE82NB" at bounding box center [322, 431] width 173 height 22
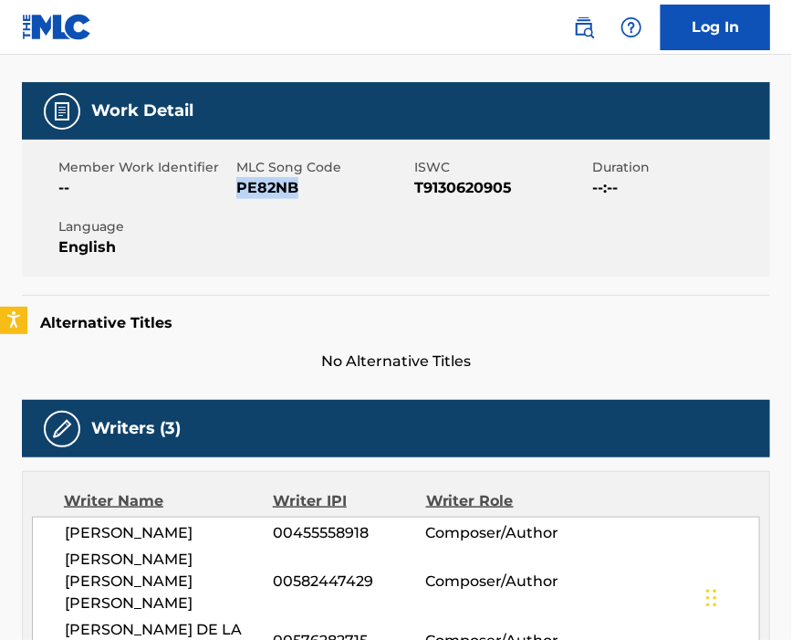
scroll to position [365, 0]
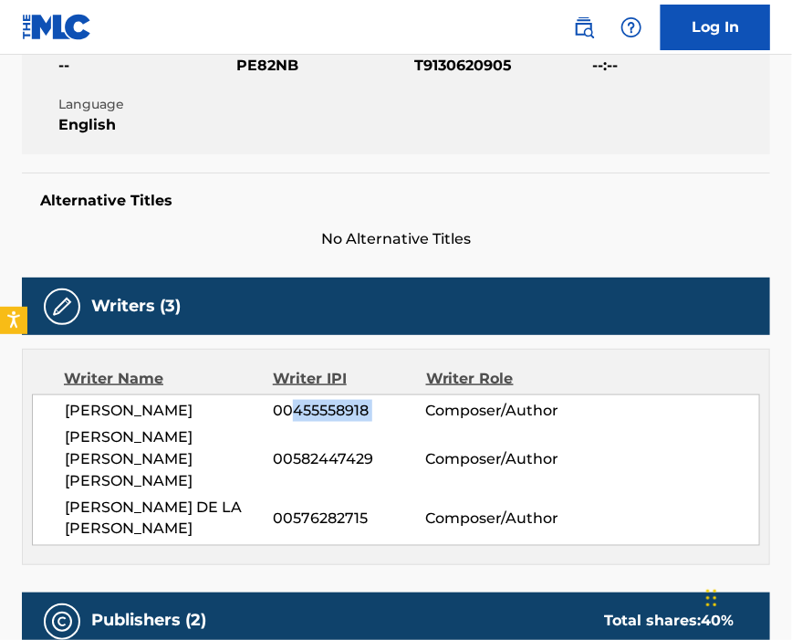
drag, startPoint x: 297, startPoint y: 421, endPoint x: 426, endPoint y: 415, distance: 129.7
click at [426, 415] on div "[PERSON_NAME] 00455558918 Composer/Author" at bounding box center [412, 411] width 695 height 22
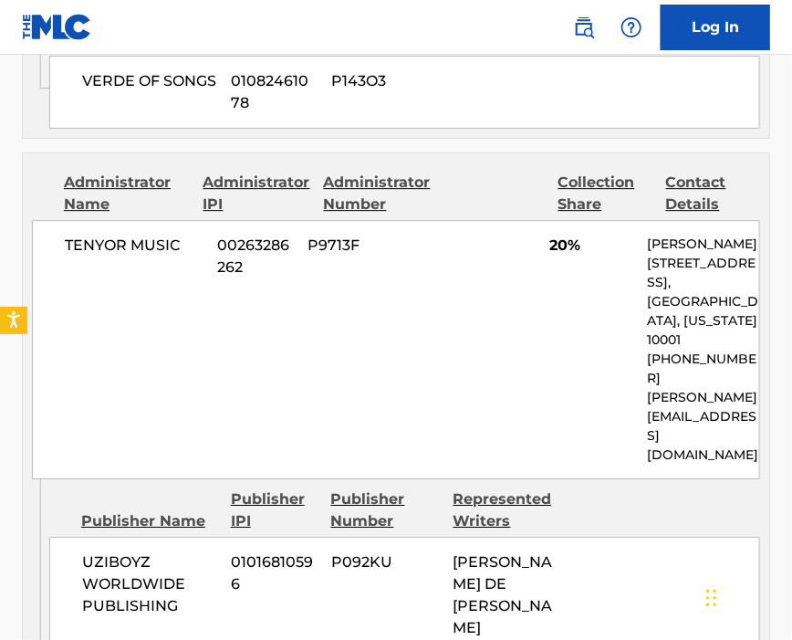
scroll to position [1582, 0]
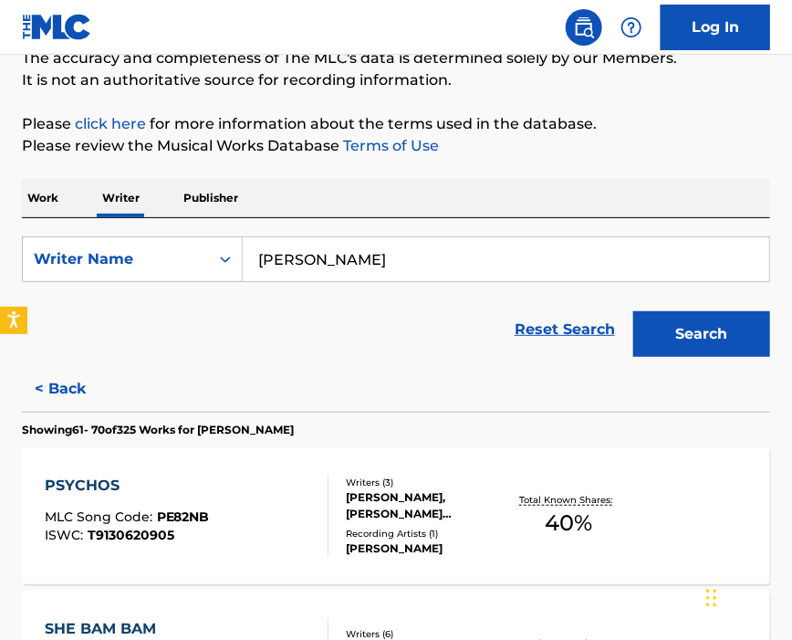
scroll to position [282, 0]
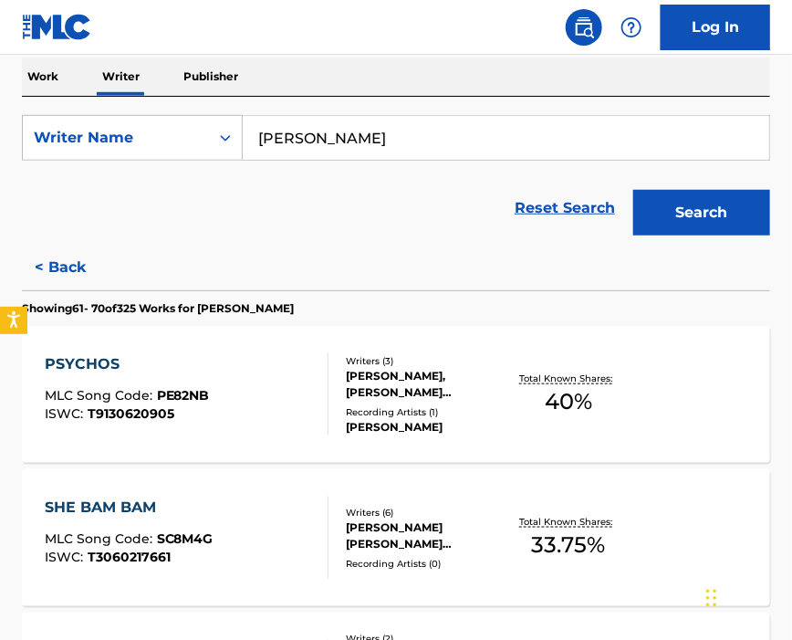
click at [241, 481] on div "SHE BAM BAM MLC Song Code : SC8M4G ISWC : T3060217661 Writers ( 6 ) [PERSON_NAM…" at bounding box center [396, 537] width 748 height 137
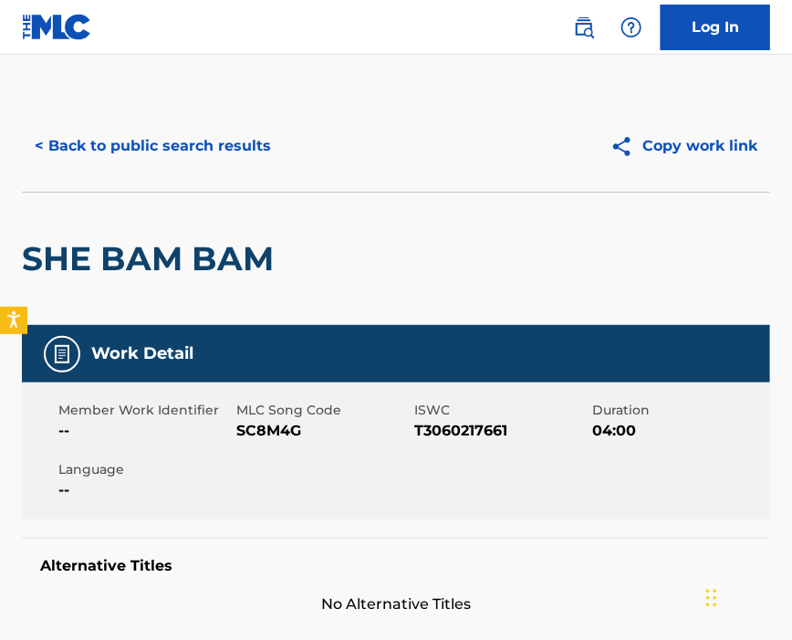
scroll to position [243, 0]
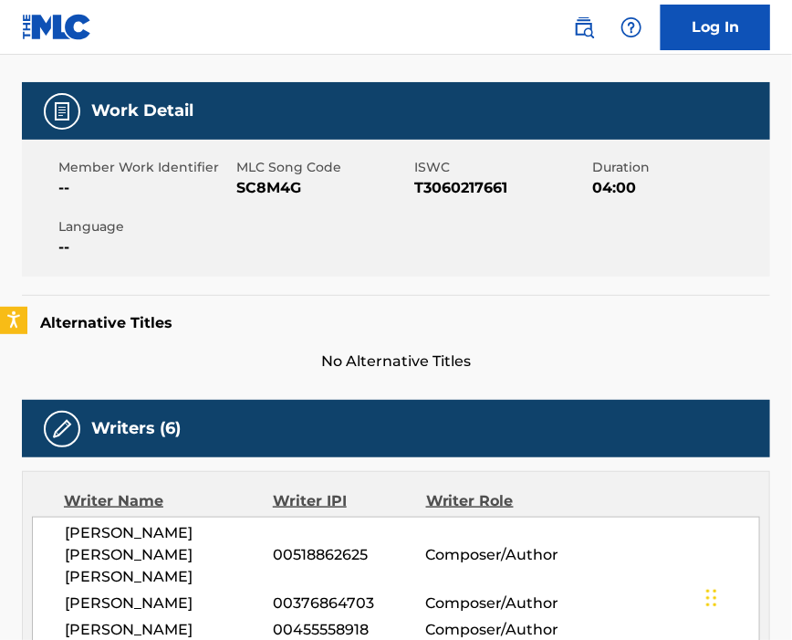
click at [262, 186] on span "SC8M4G" at bounding box center [322, 188] width 173 height 22
click at [262, 185] on span "SC8M4G" at bounding box center [322, 188] width 173 height 22
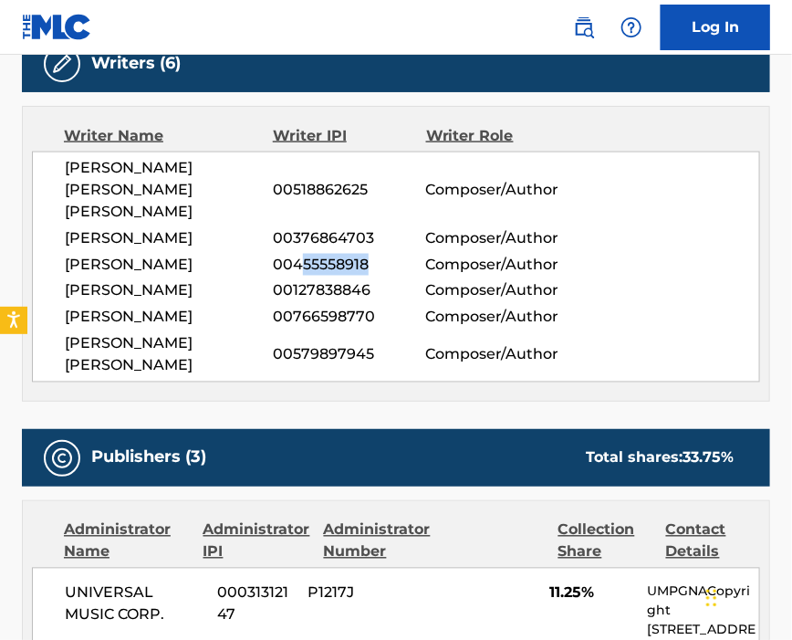
drag, startPoint x: 298, startPoint y: 230, endPoint x: 380, endPoint y: 236, distance: 82.4
click at [380, 254] on span "00455558918" at bounding box center [349, 265] width 152 height 22
drag, startPoint x: 296, startPoint y: 229, endPoint x: 361, endPoint y: 232, distance: 65.8
click at [361, 254] on span "00455558918" at bounding box center [349, 265] width 152 height 22
drag, startPoint x: 353, startPoint y: 237, endPoint x: 329, endPoint y: 236, distance: 24.7
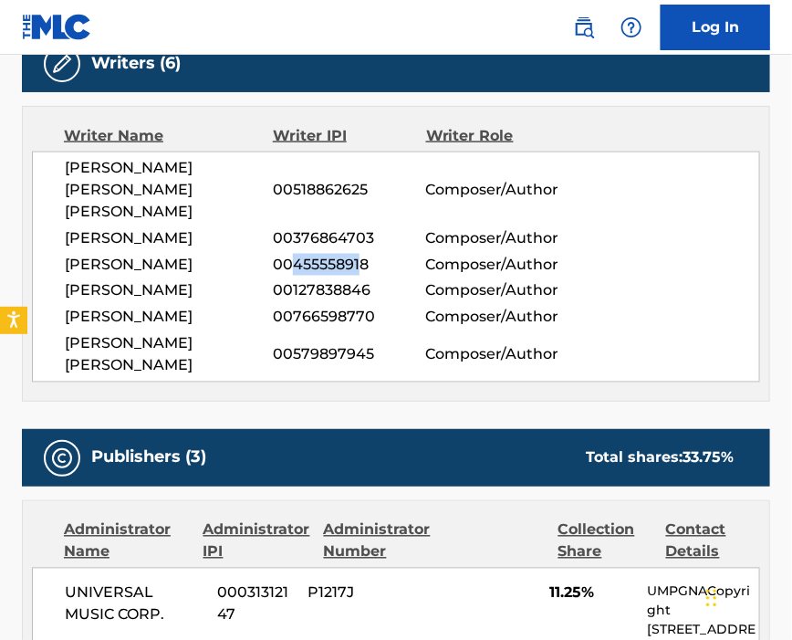
click at [356, 254] on span "00455558918" at bounding box center [349, 265] width 152 height 22
click at [375, 280] on span "00127838846" at bounding box center [349, 291] width 152 height 22
drag, startPoint x: 294, startPoint y: 227, endPoint x: 431, endPoint y: 235, distance: 137.2
click at [431, 254] on div "[PERSON_NAME] 00455558918 Composer/Author" at bounding box center [412, 265] width 695 height 22
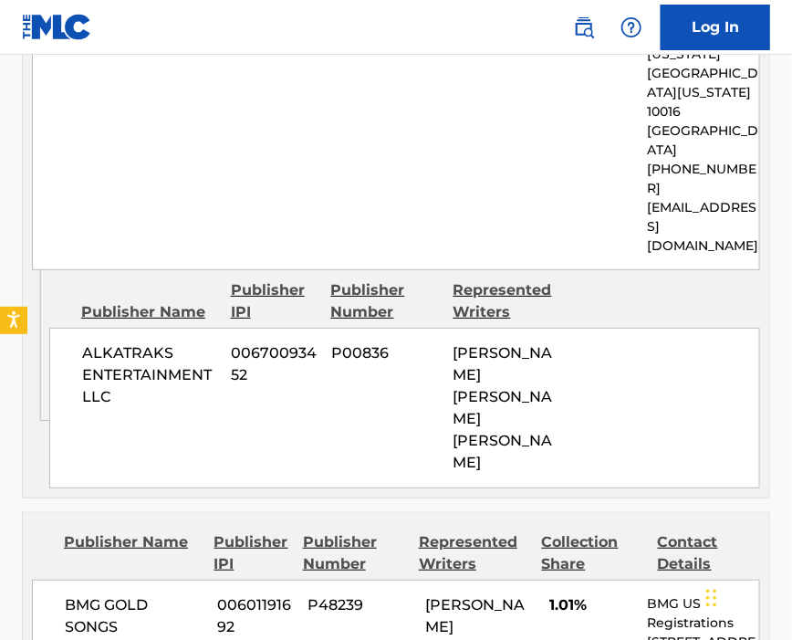
scroll to position [1825, 0]
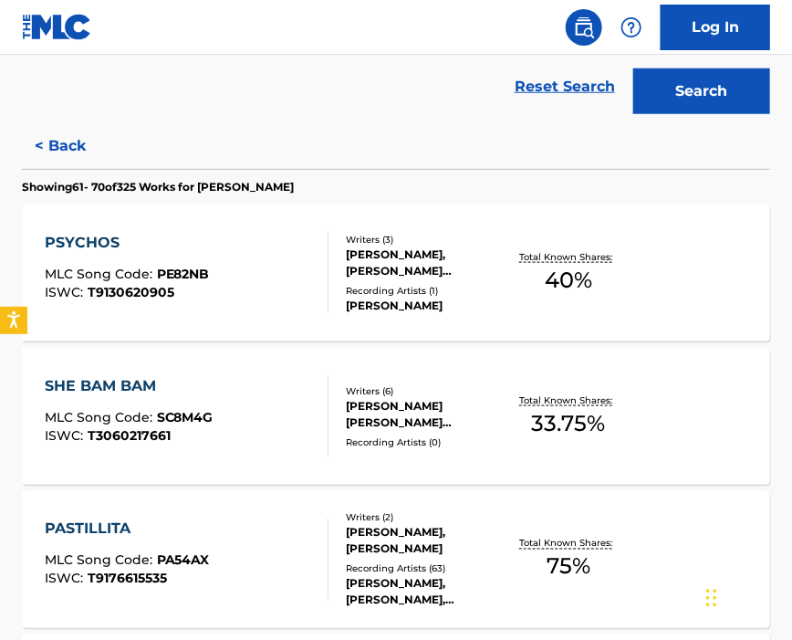
scroll to position [526, 0]
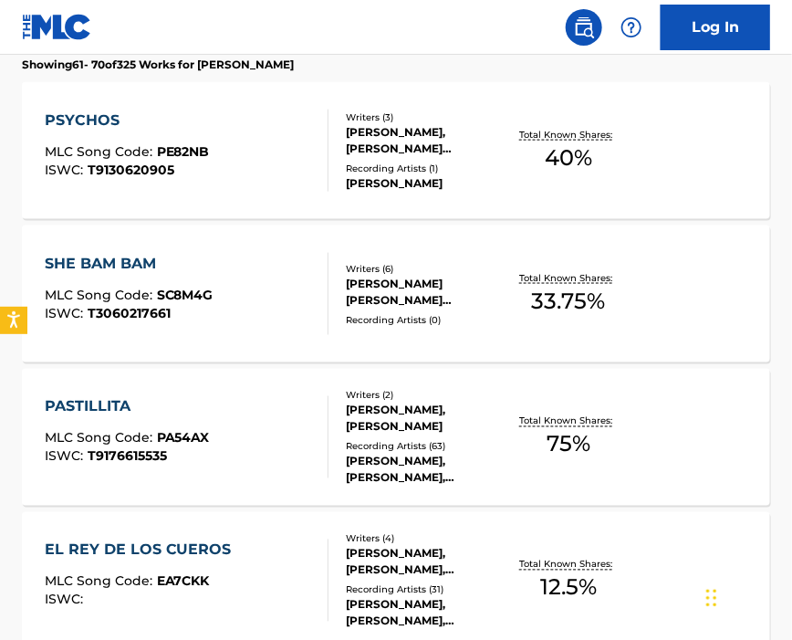
click at [241, 430] on div "PASTILLITA MLC Song Code : PA54AX ISWC : T9176615535" at bounding box center [187, 437] width 285 height 82
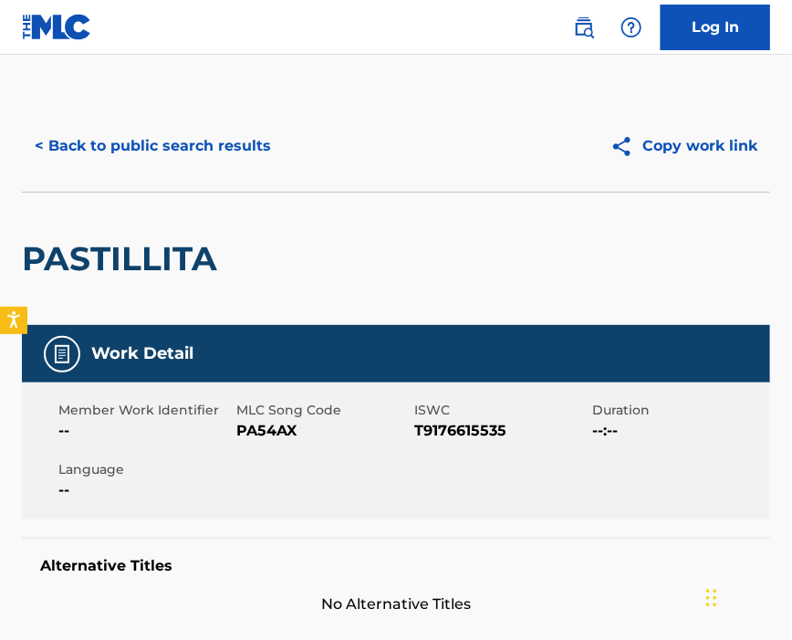
click at [256, 435] on span "PA54AX" at bounding box center [322, 431] width 173 height 22
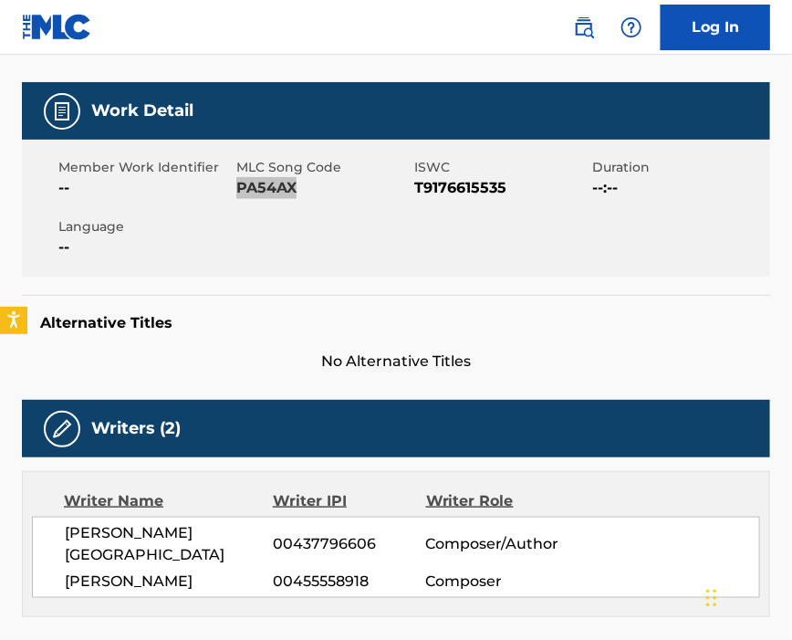
scroll to position [365, 0]
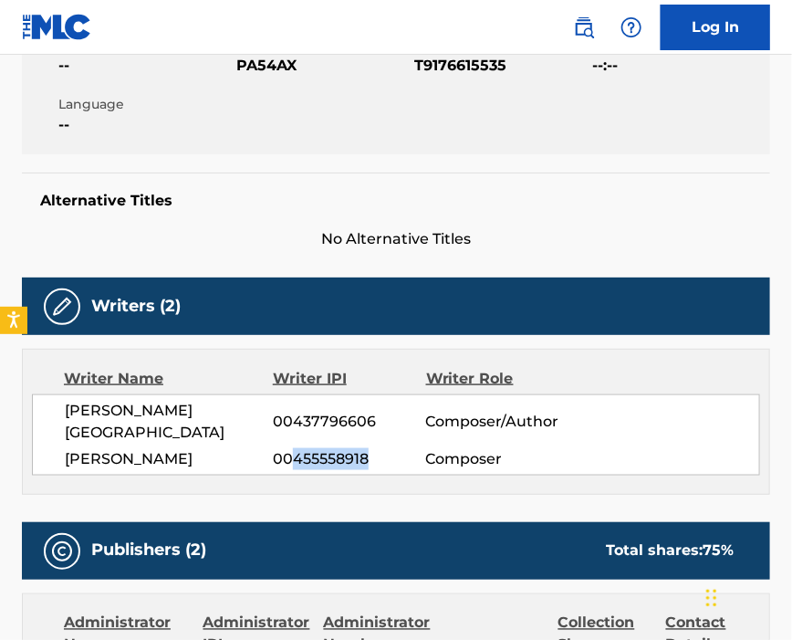
drag, startPoint x: 341, startPoint y: 469, endPoint x: 402, endPoint y: 468, distance: 60.2
click at [402, 468] on span "00455558918" at bounding box center [349, 459] width 152 height 22
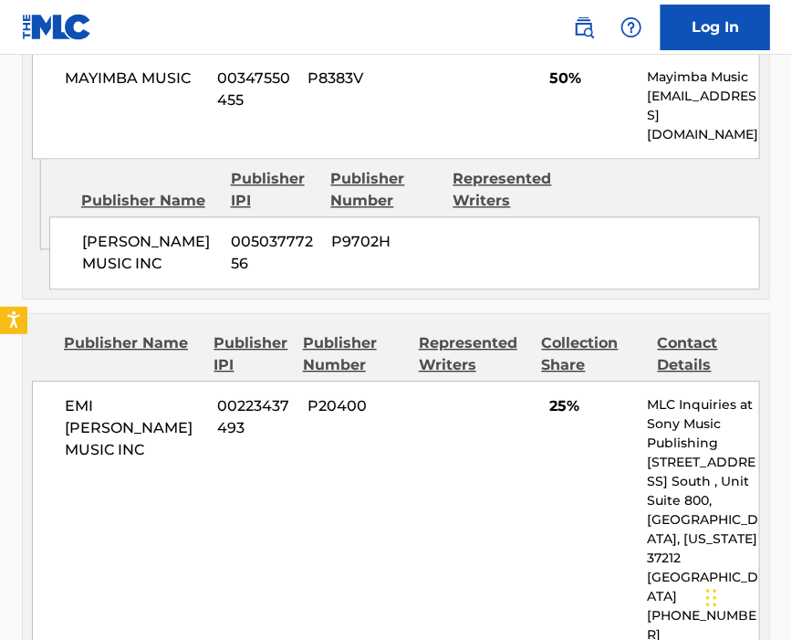
scroll to position [1095, 0]
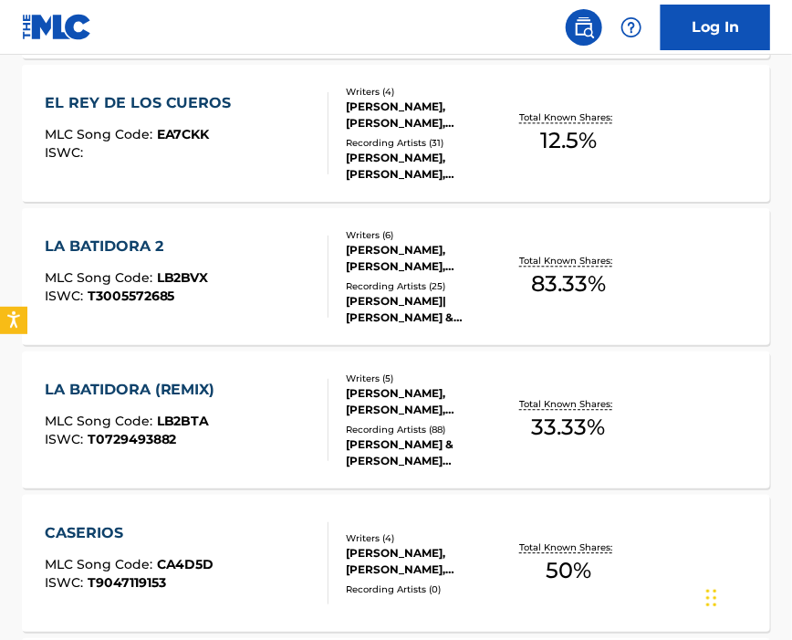
scroll to position [730, 0]
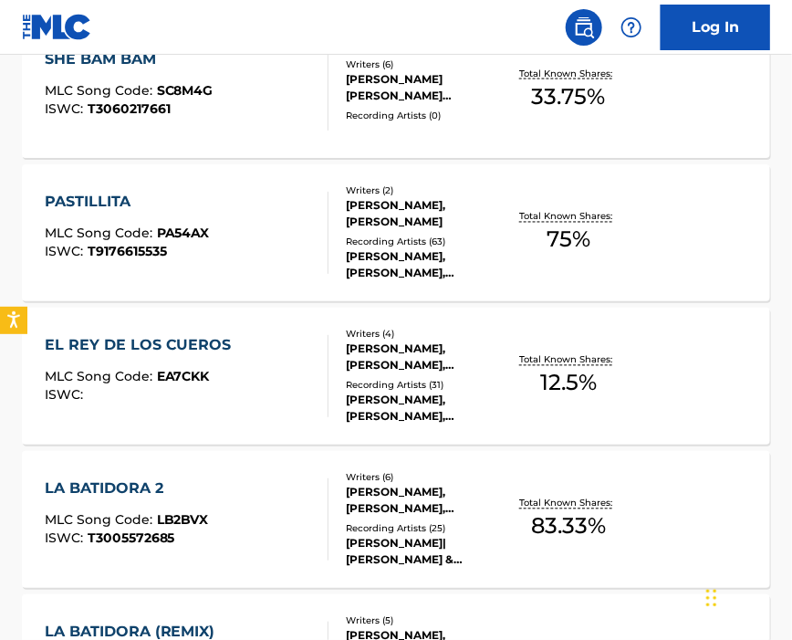
click at [256, 361] on div "EL REY DE LOS CUEROS MLC Song Code : EA7CKK ISWC :" at bounding box center [187, 376] width 285 height 82
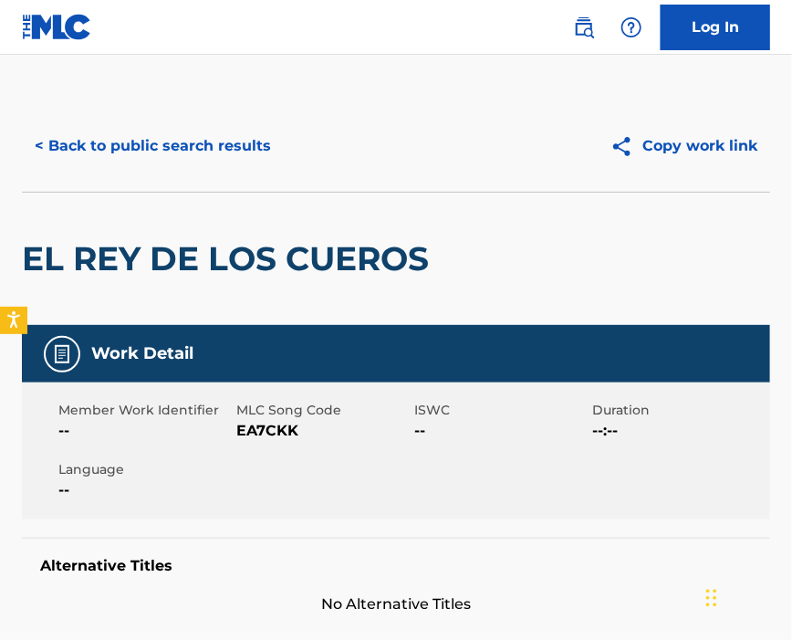
click at [255, 431] on span "EA7CKK" at bounding box center [322, 431] width 173 height 22
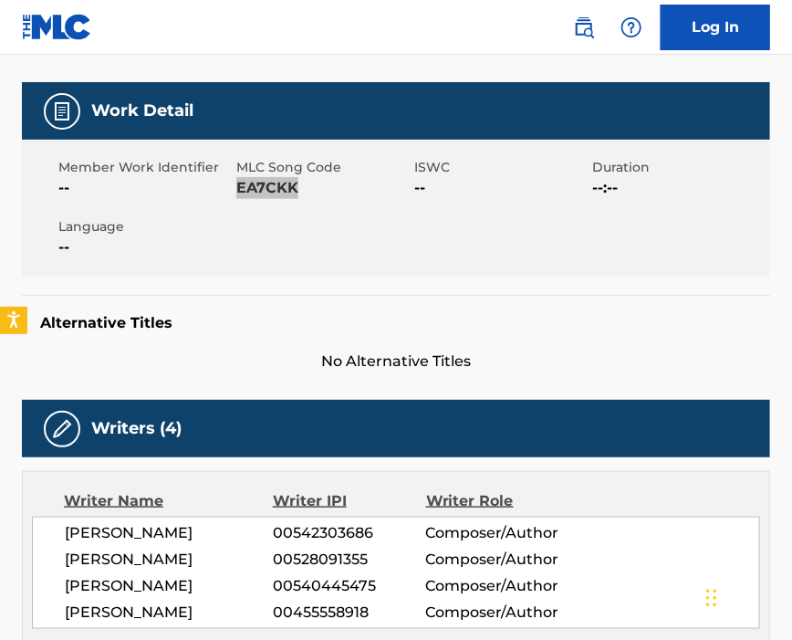
scroll to position [365, 0]
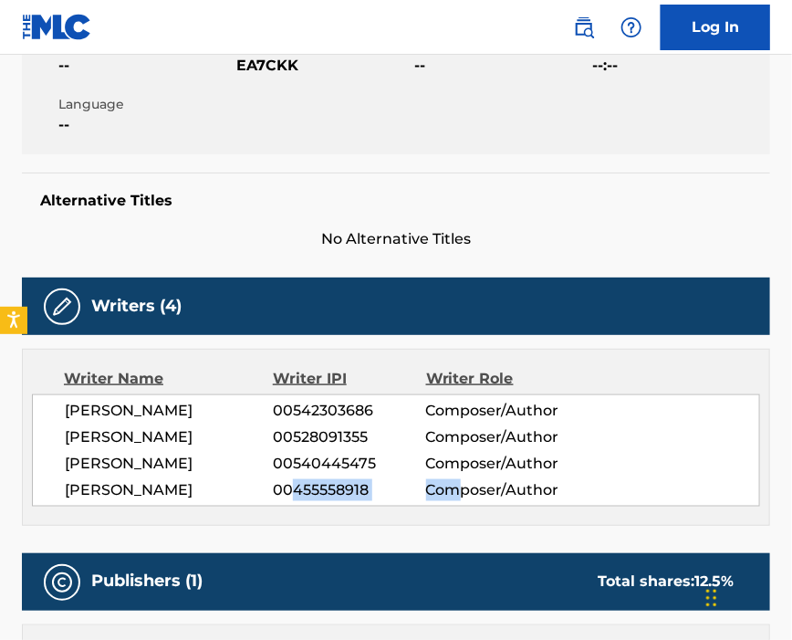
drag, startPoint x: 292, startPoint y: 498, endPoint x: 474, endPoint y: 498, distance: 181.6
click at [472, 498] on div "[PERSON_NAME] 00455558918 Composer/Author" at bounding box center [412, 490] width 695 height 22
click at [416, 500] on span "00455558918" at bounding box center [349, 490] width 152 height 22
drag, startPoint x: 296, startPoint y: 500, endPoint x: 367, endPoint y: 503, distance: 71.2
click at [367, 501] on span "00455558918" at bounding box center [349, 490] width 152 height 22
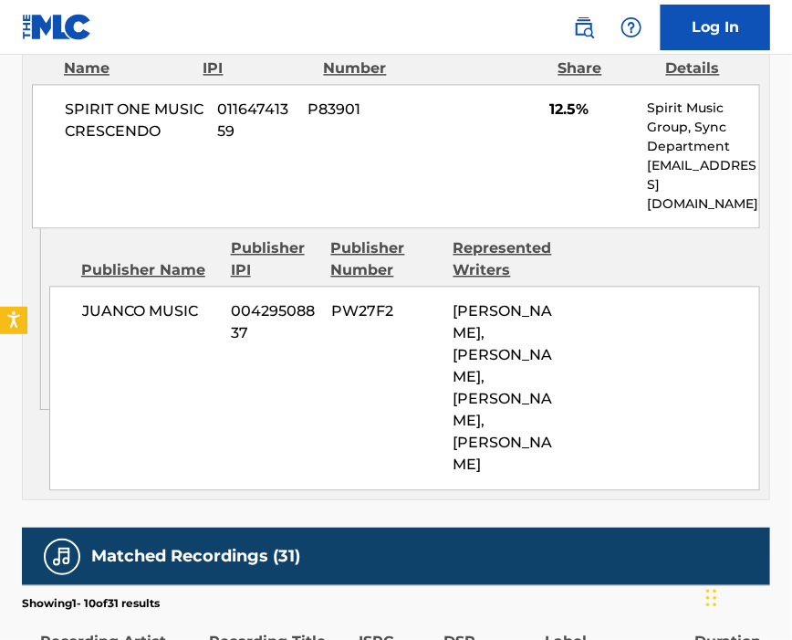
scroll to position [1095, 0]
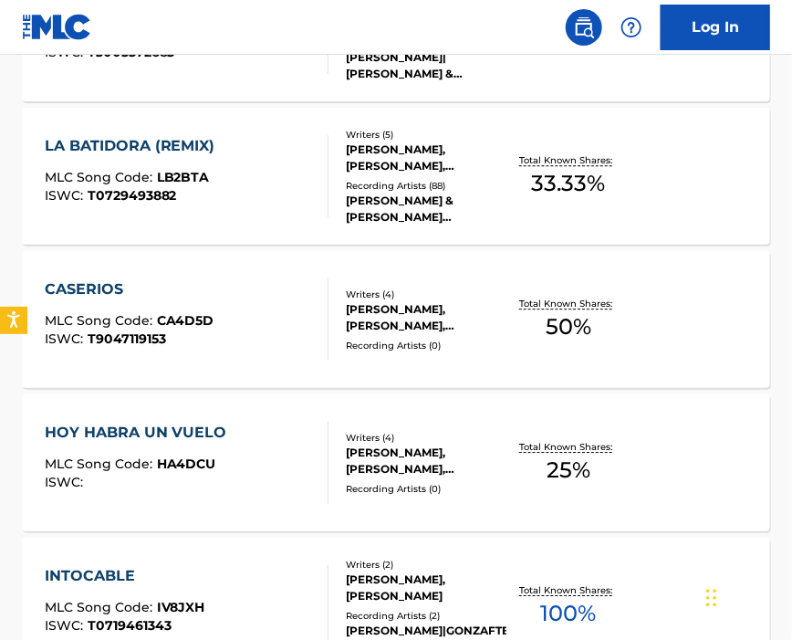
scroll to position [973, 0]
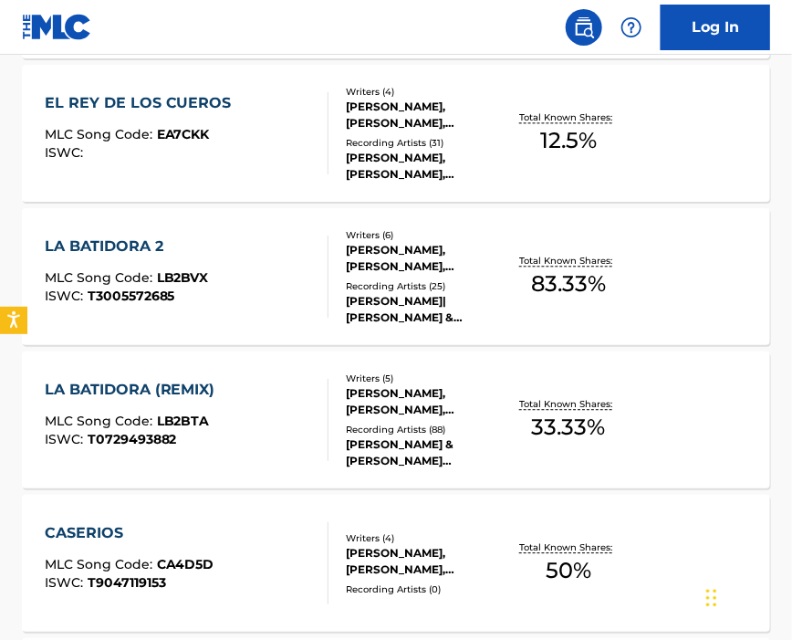
click at [256, 274] on div "LA BATIDORA 2 MLC Song Code : LB2BVX ISWC : T3005572685" at bounding box center [187, 276] width 285 height 82
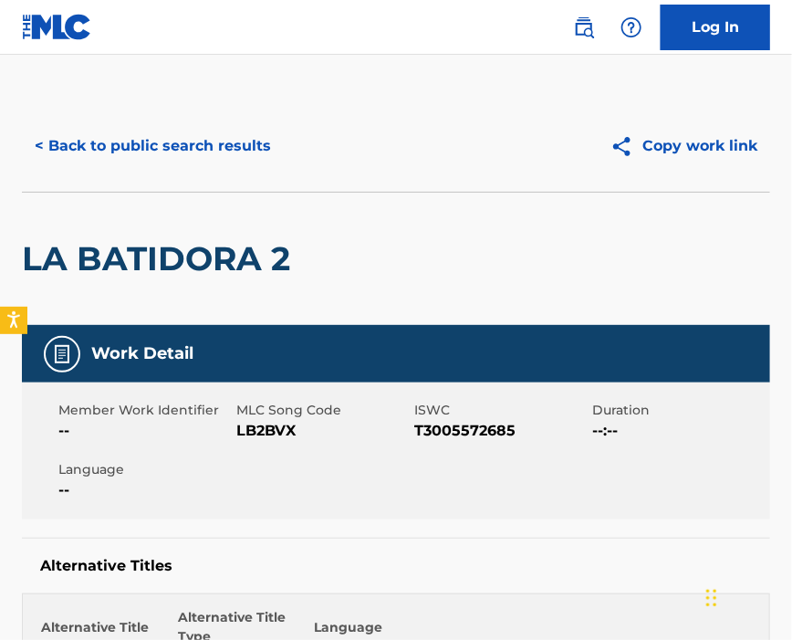
click at [270, 434] on span "LB2BVX" at bounding box center [322, 431] width 173 height 22
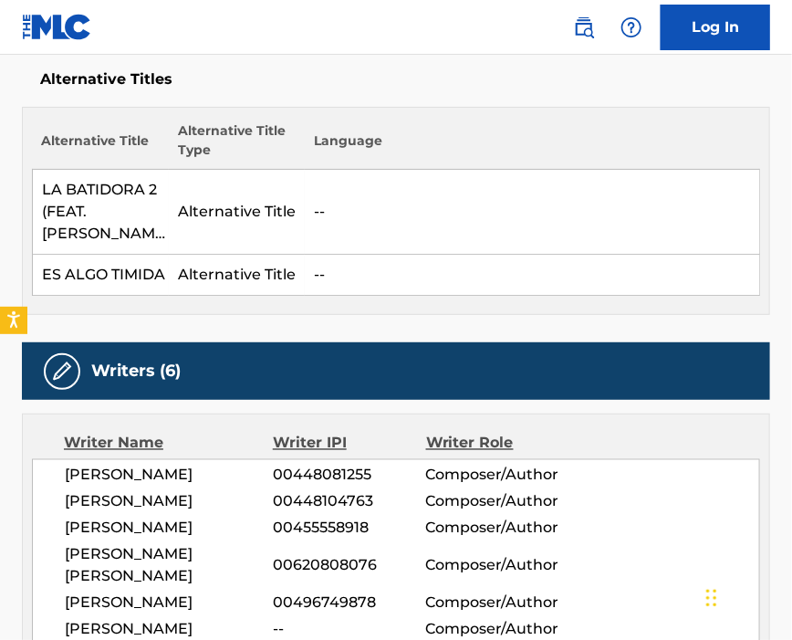
scroll to position [608, 0]
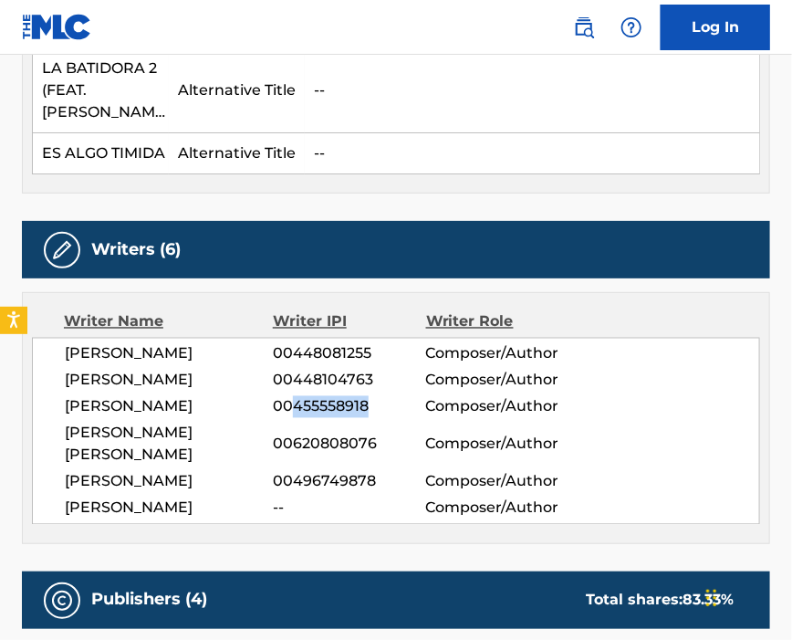
drag, startPoint x: 295, startPoint y: 437, endPoint x: 368, endPoint y: 438, distance: 73.0
click at [368, 418] on span "00455558918" at bounding box center [349, 407] width 152 height 22
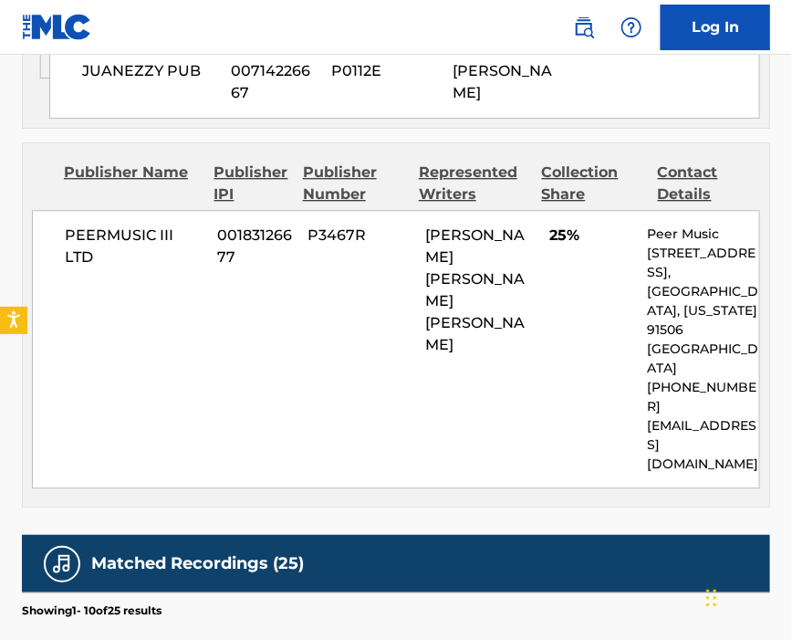
scroll to position [2677, 0]
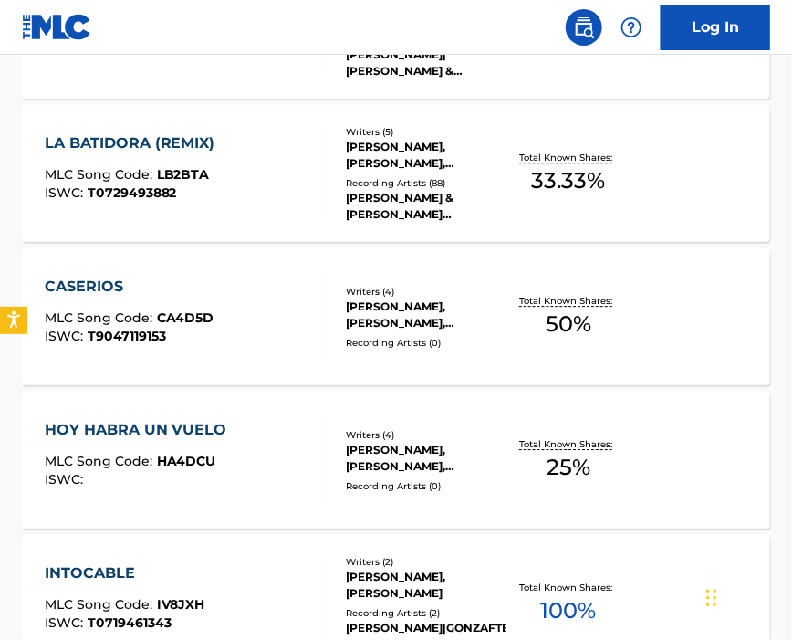
scroll to position [1098, 0]
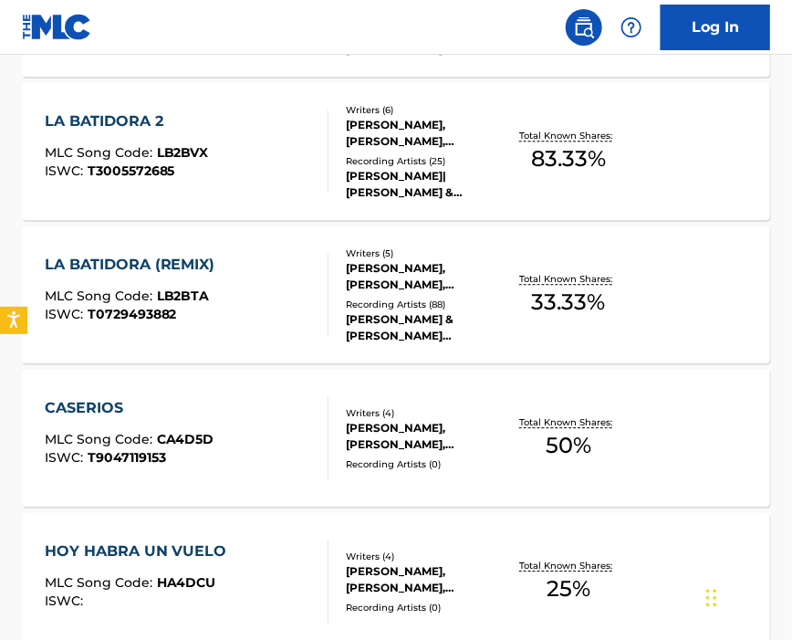
click at [253, 267] on div "LA BATIDORA (REMIX) MLC Song Code : LB2BTA ISWC : T0729493882" at bounding box center [187, 295] width 285 height 82
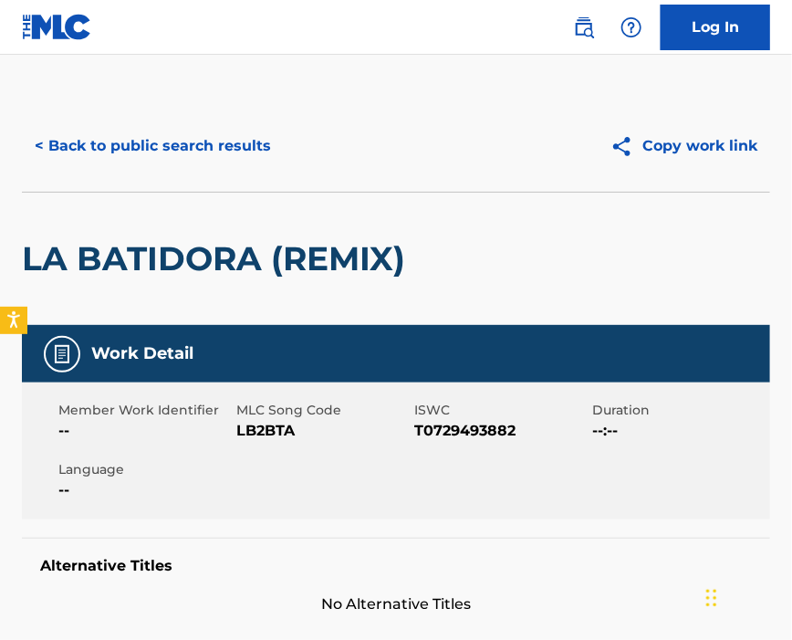
click at [269, 420] on span "LB2BTA" at bounding box center [322, 431] width 173 height 22
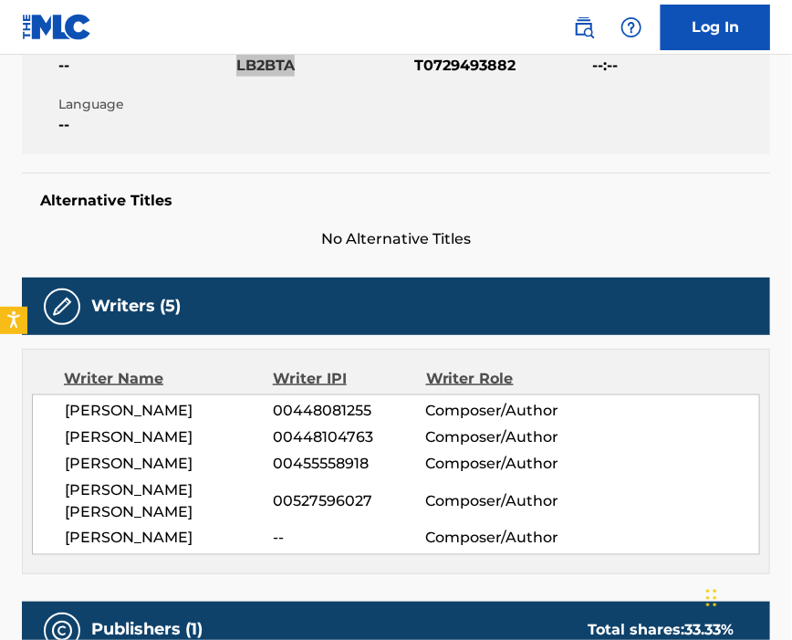
scroll to position [486, 0]
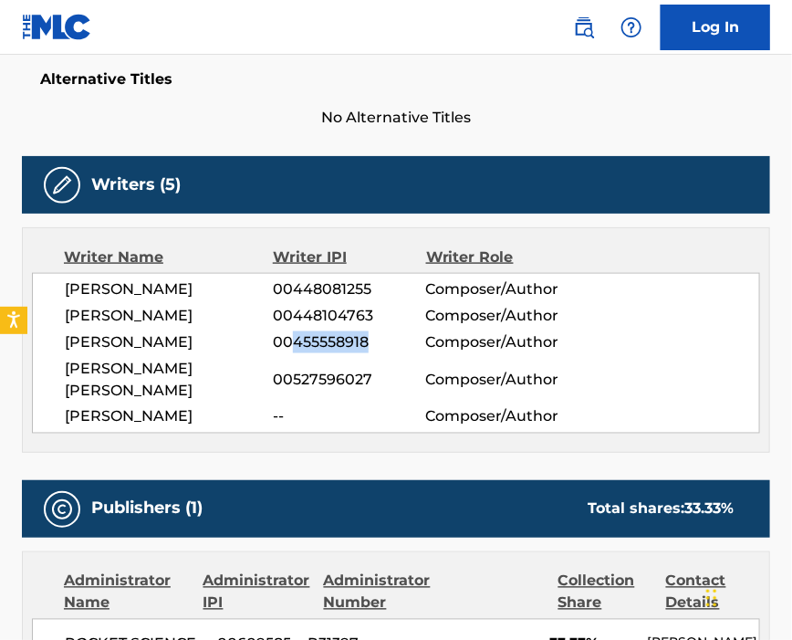
drag, startPoint x: 292, startPoint y: 374, endPoint x: 402, endPoint y: 371, distance: 109.6
click at [402, 353] on span "00455558918" at bounding box center [349, 342] width 152 height 22
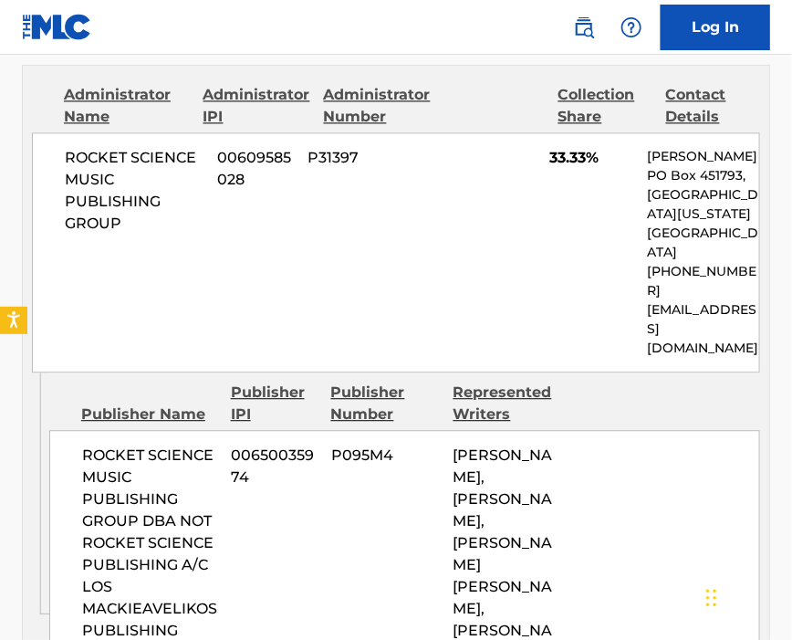
scroll to position [1095, 0]
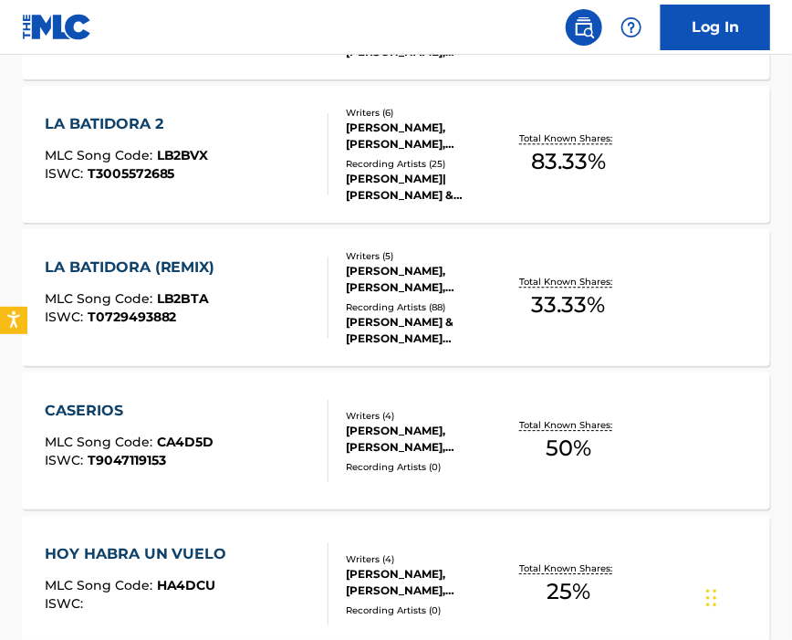
click at [220, 452] on div "CASERIOS MLC Song Code : CA4D5D ISWC : T9047119153" at bounding box center [187, 441] width 285 height 82
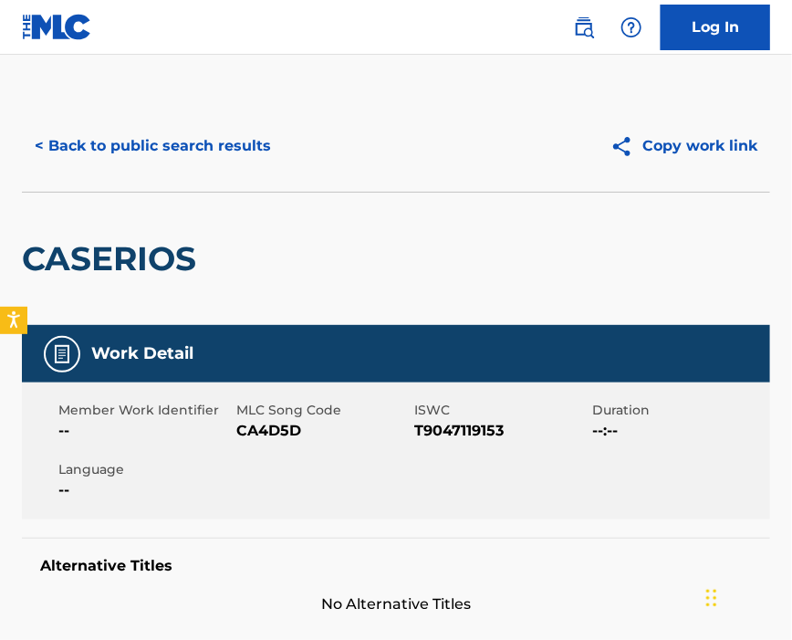
click at [271, 434] on span "CA4D5D" at bounding box center [322, 431] width 173 height 22
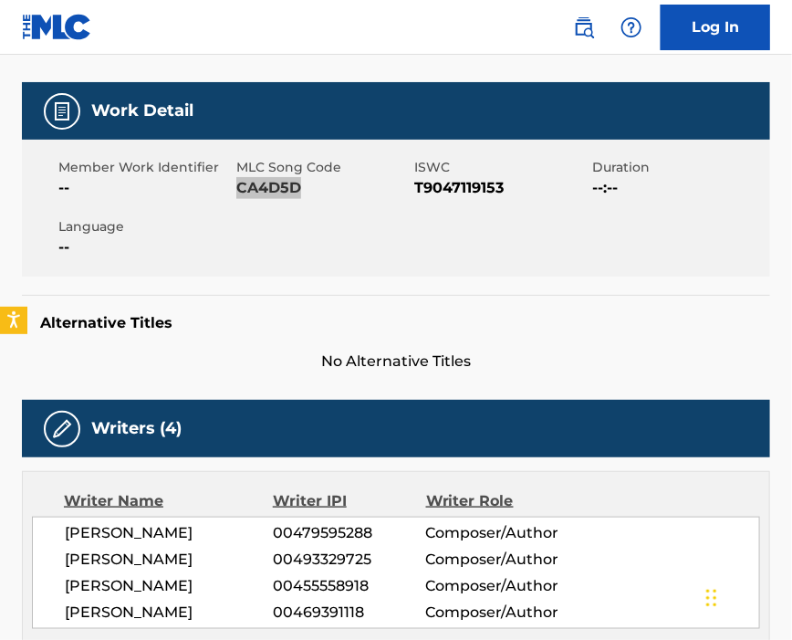
scroll to position [365, 0]
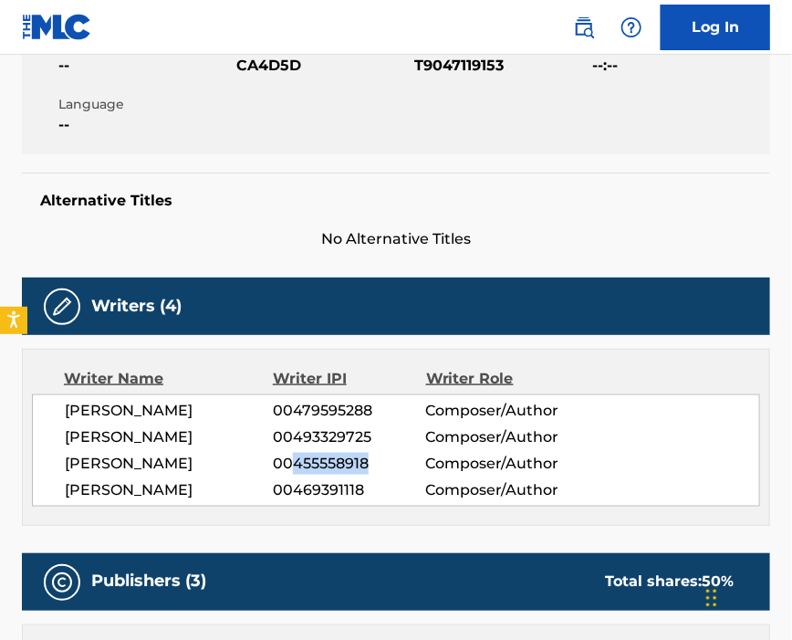
drag, startPoint x: 295, startPoint y: 473, endPoint x: 396, endPoint y: 474, distance: 101.3
click at [396, 474] on span "00455558918" at bounding box center [349, 464] width 152 height 22
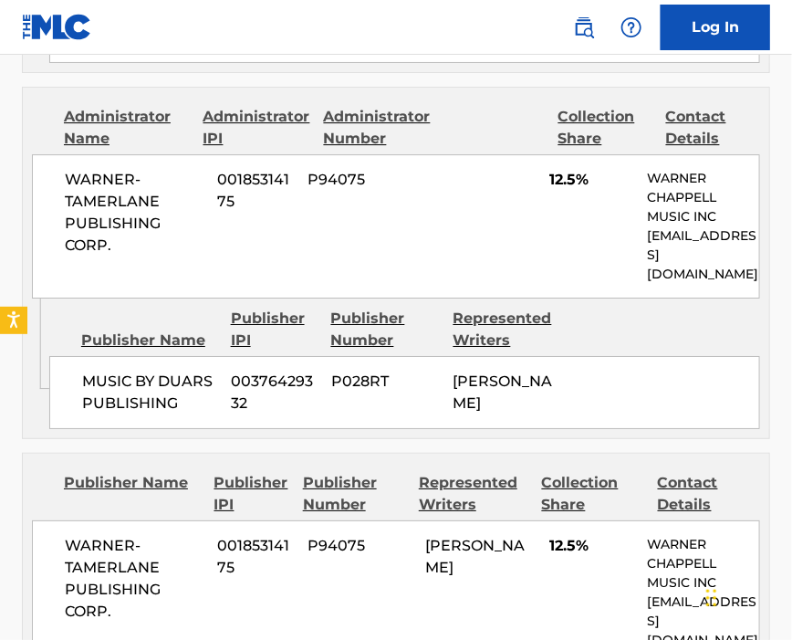
scroll to position [1582, 0]
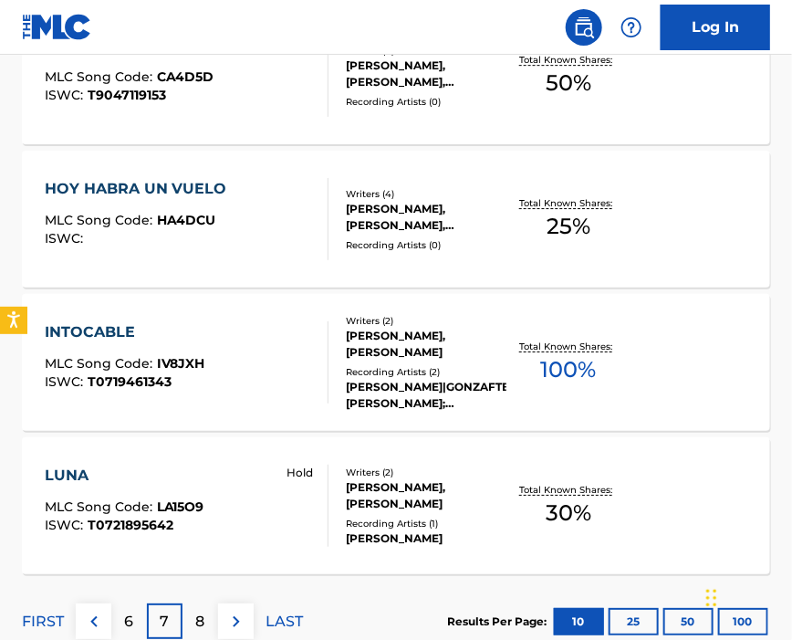
scroll to position [1338, 0]
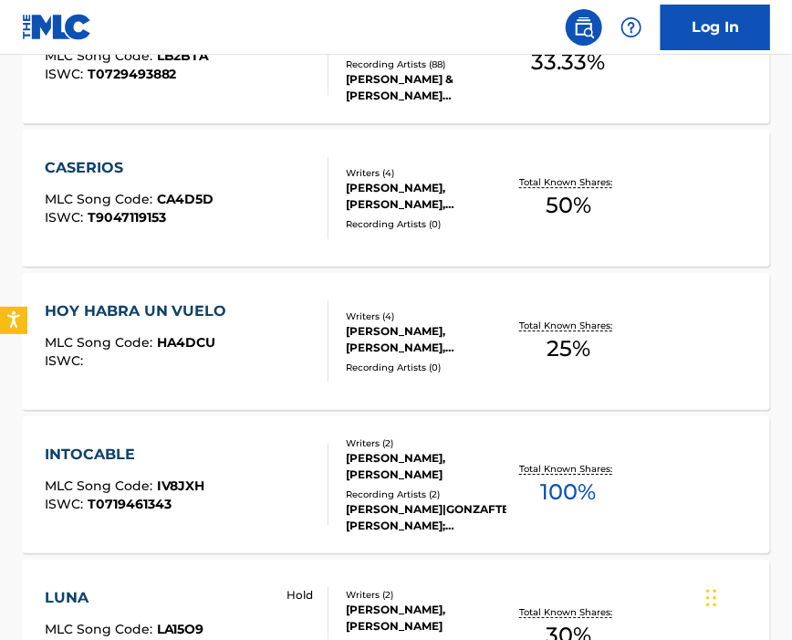
click at [201, 325] on div "HOY HABRA UN VUELO MLC Song Code : HA4DCU ISWC :" at bounding box center [141, 341] width 192 height 82
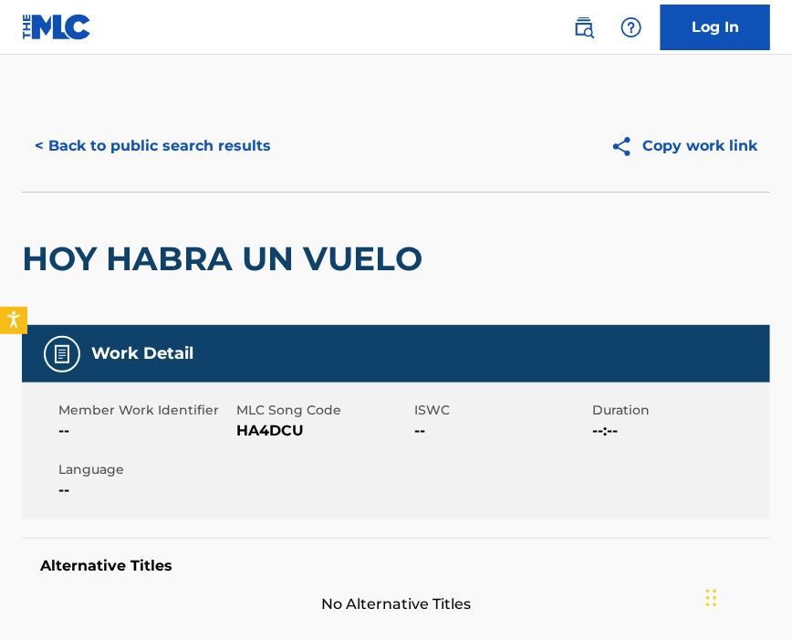
click at [257, 427] on span "HA4DCU" at bounding box center [322, 431] width 173 height 22
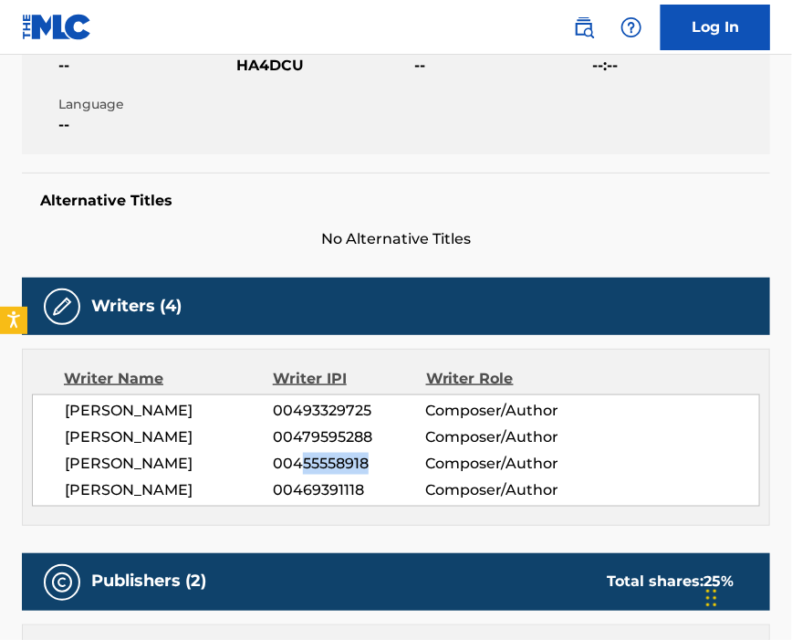
drag, startPoint x: 298, startPoint y: 473, endPoint x: 389, endPoint y: 476, distance: 91.3
click at [389, 475] on span "00455558918" at bounding box center [349, 464] width 152 height 22
drag, startPoint x: 293, startPoint y: 473, endPoint x: 373, endPoint y: 473, distance: 80.3
click at [373, 473] on span "00455558918" at bounding box center [349, 464] width 152 height 22
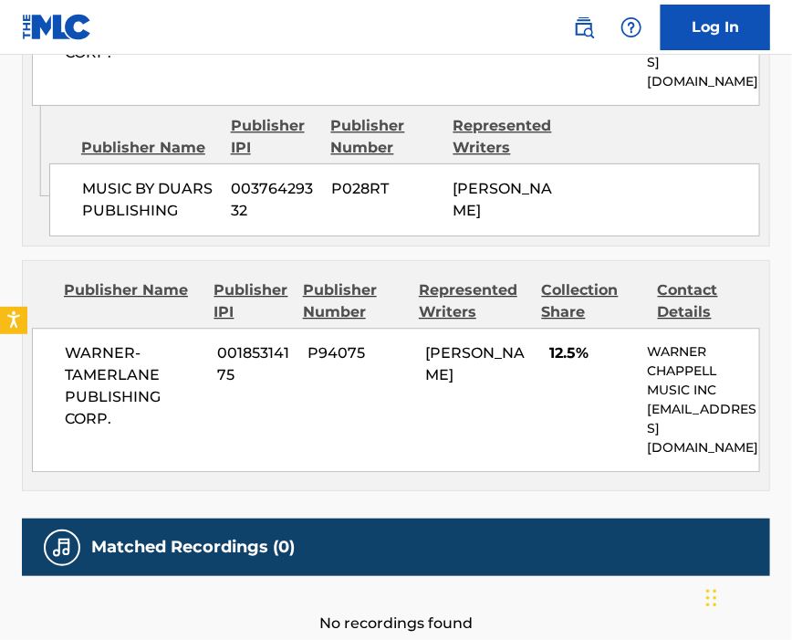
scroll to position [973, 0]
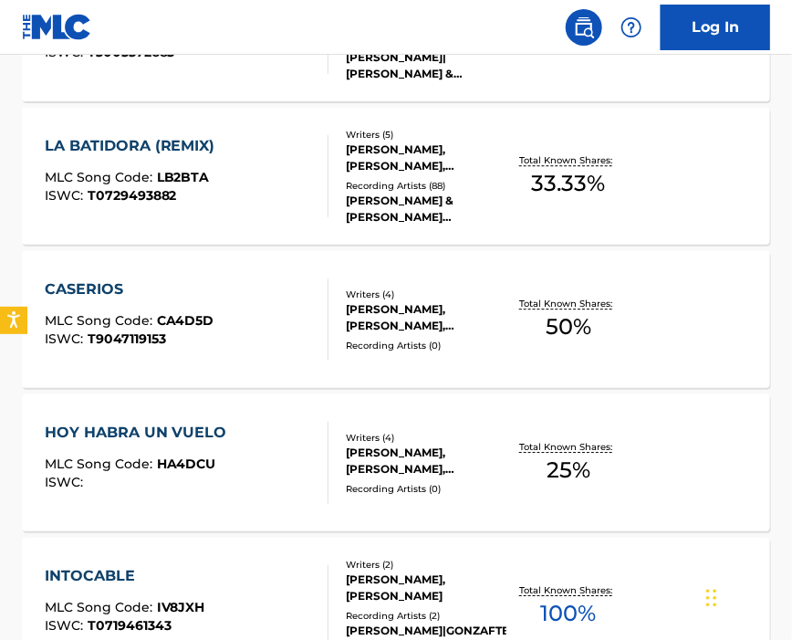
scroll to position [1338, 0]
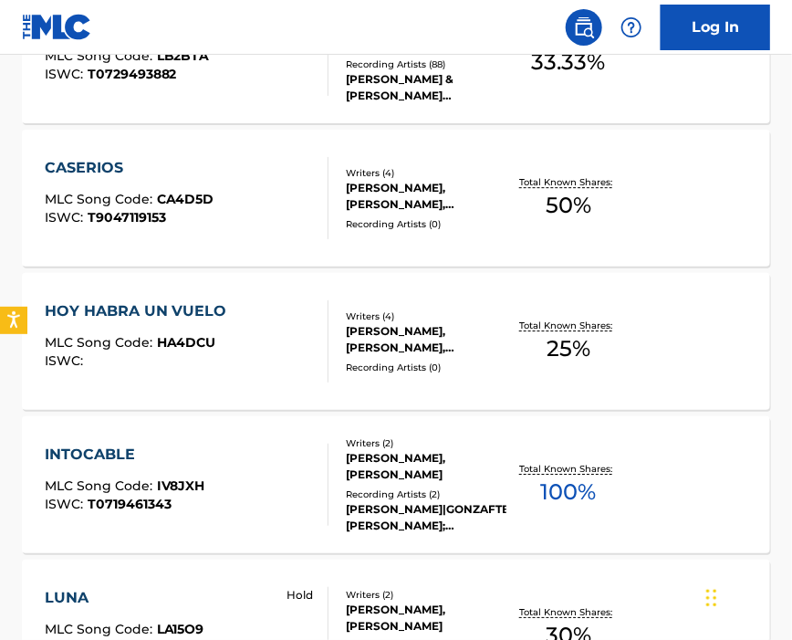
click at [279, 465] on div "INTOCABLE MLC Song Code : IV8JXH ISWC : T0719461343" at bounding box center [187, 485] width 285 height 82
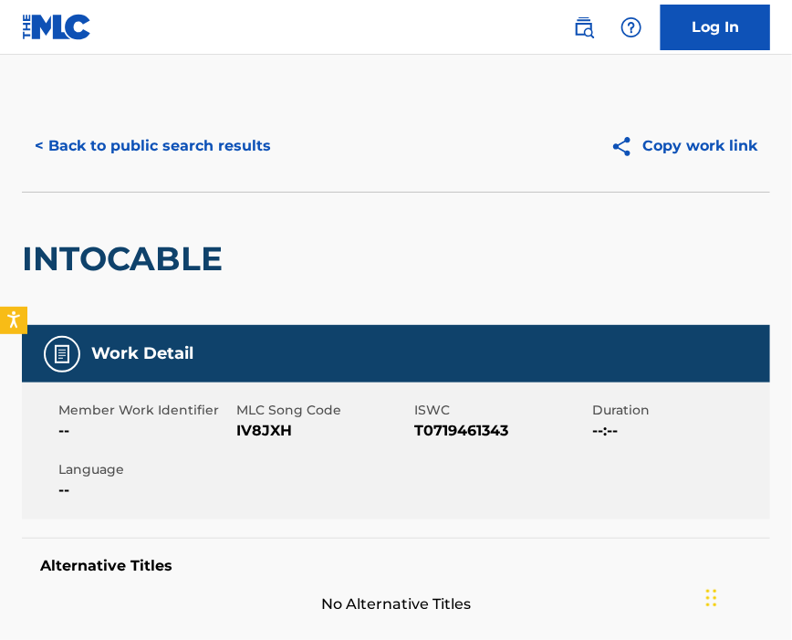
click at [256, 430] on span "IV8JXH" at bounding box center [322, 431] width 173 height 22
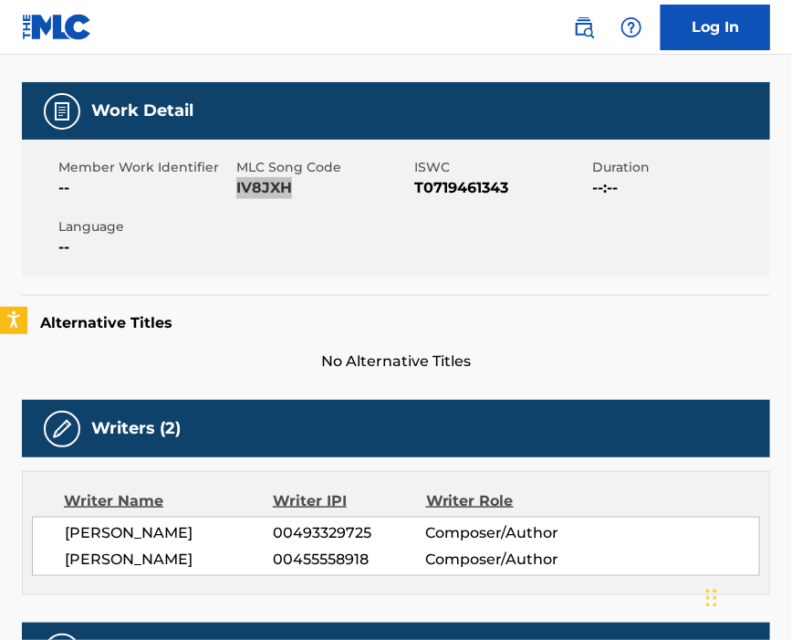
scroll to position [365, 0]
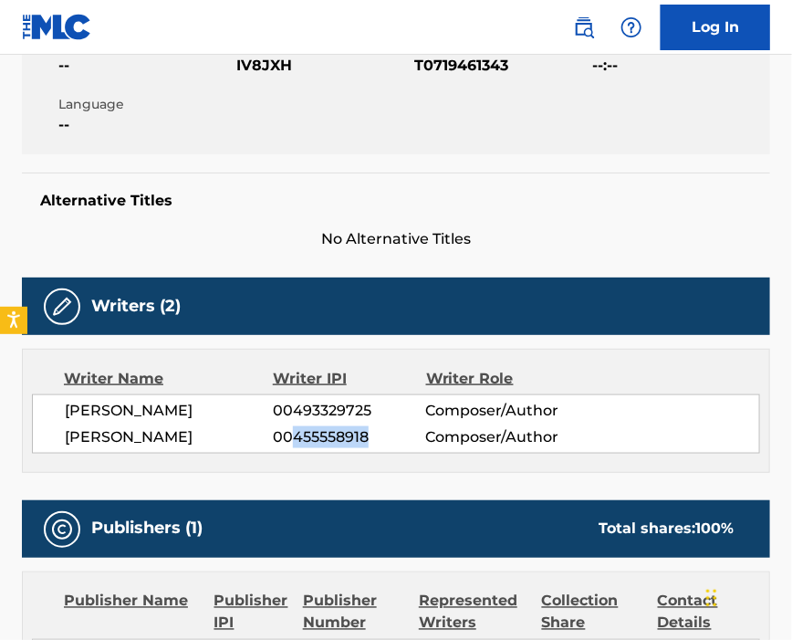
drag, startPoint x: 296, startPoint y: 445, endPoint x: 371, endPoint y: 449, distance: 74.9
click at [371, 448] on span "00455558918" at bounding box center [349, 437] width 152 height 22
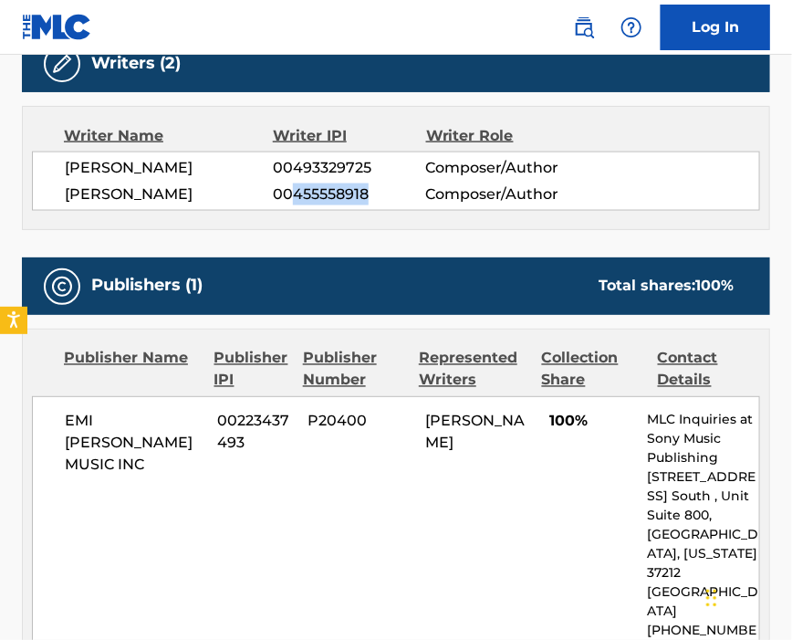
scroll to position [730, 0]
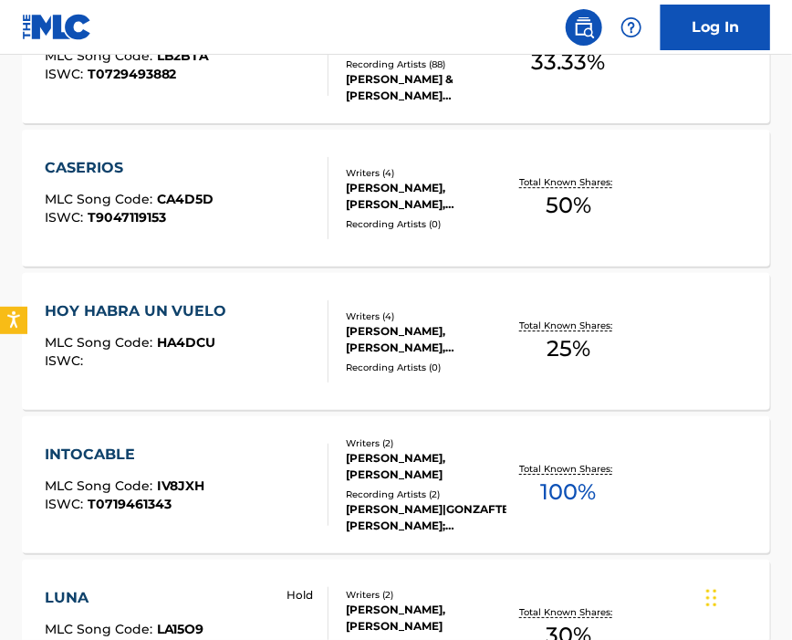
scroll to position [1460, 0]
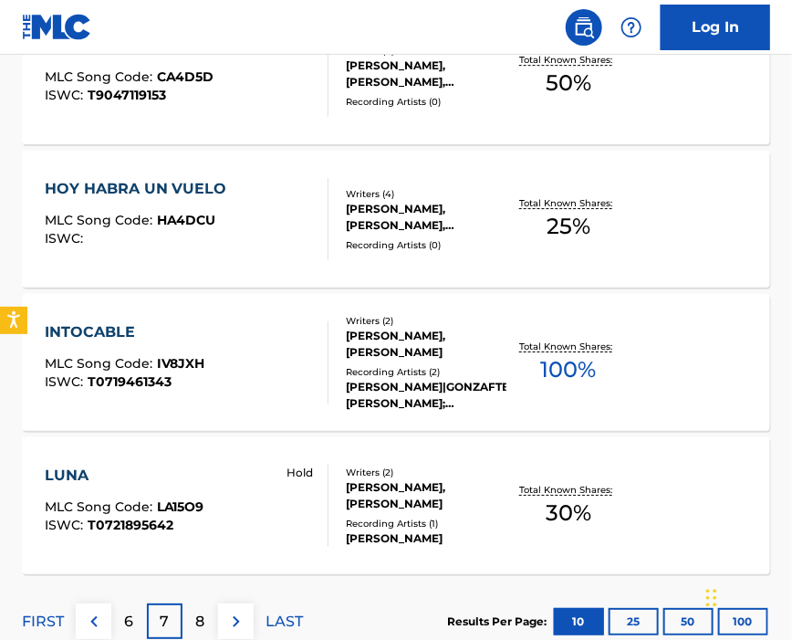
click at [225, 469] on div "[PERSON_NAME] MLC Song Code : LA15O9 ISWC : T0721895642 Hold" at bounding box center [187, 506] width 285 height 82
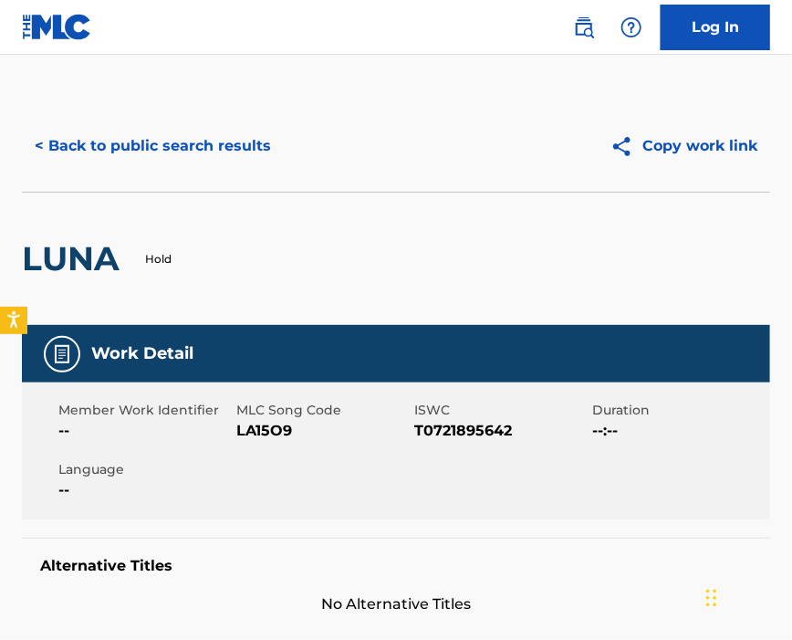
click at [256, 427] on span "LA15O9" at bounding box center [322, 431] width 173 height 22
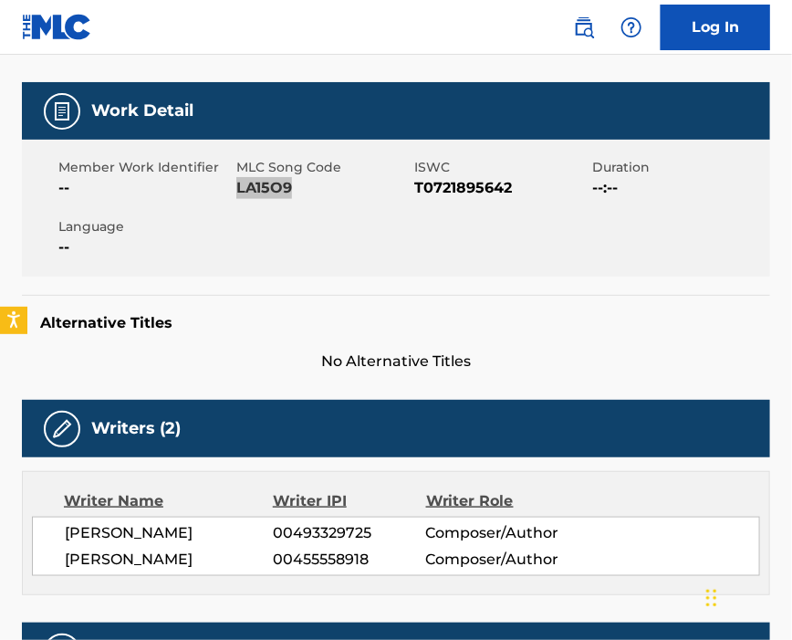
scroll to position [365, 0]
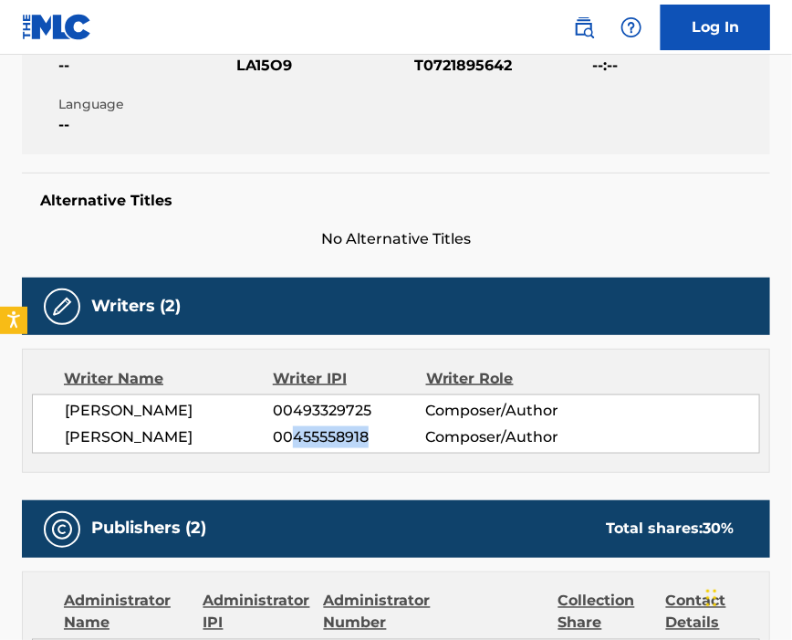
drag, startPoint x: 296, startPoint y: 448, endPoint x: 381, endPoint y: 449, distance: 84.9
click at [381, 448] on span "00455558918" at bounding box center [349, 437] width 152 height 22
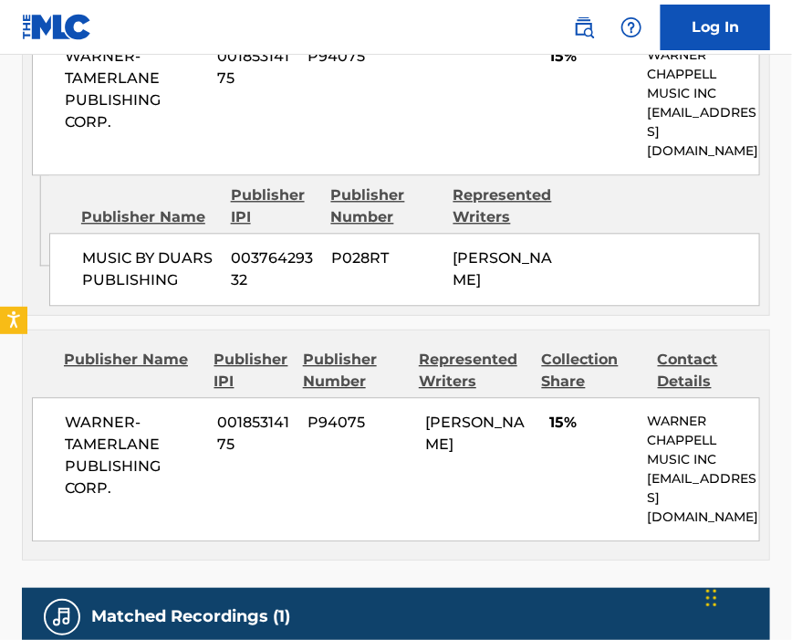
scroll to position [1095, 0]
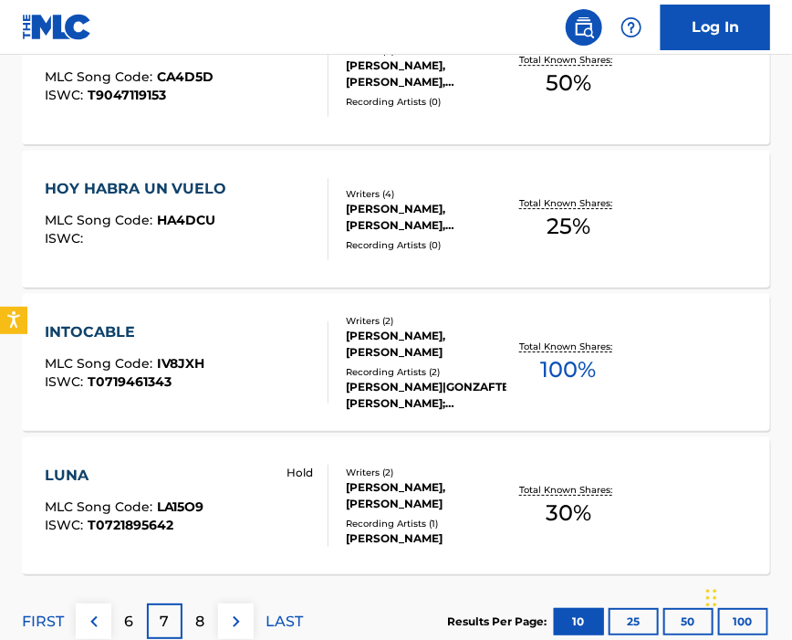
scroll to position [1582, 0]
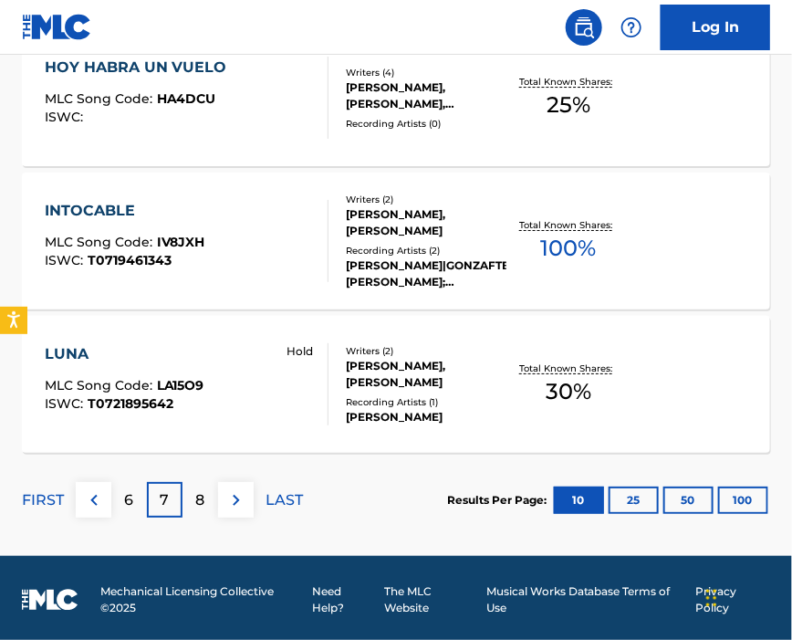
click at [208, 509] on div "8" at bounding box center [201, 500] width 36 height 36
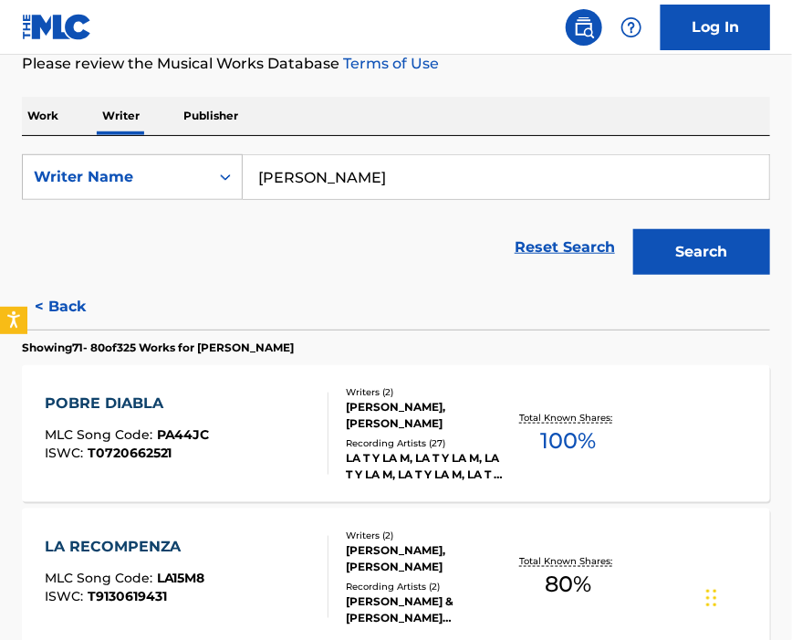
scroll to position [365, 0]
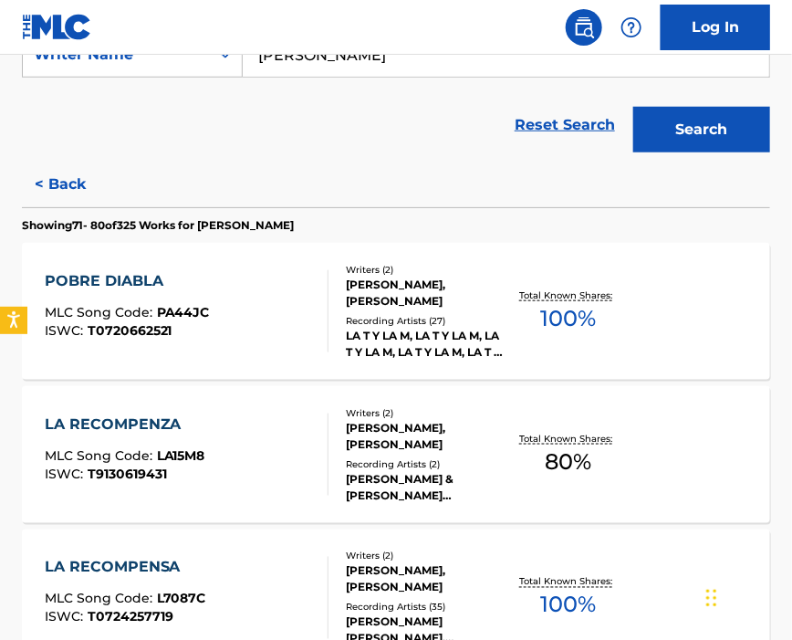
click at [248, 305] on div "POBRE DIABLA MLC Song Code : PA44JC ISWC : T0720662521" at bounding box center [187, 311] width 285 height 82
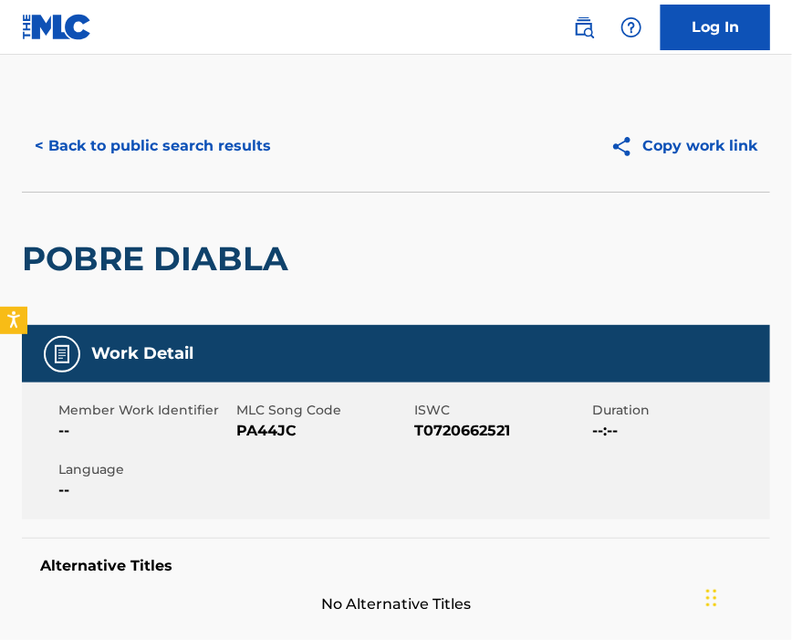
click at [274, 431] on span "PA44JC" at bounding box center [322, 431] width 173 height 22
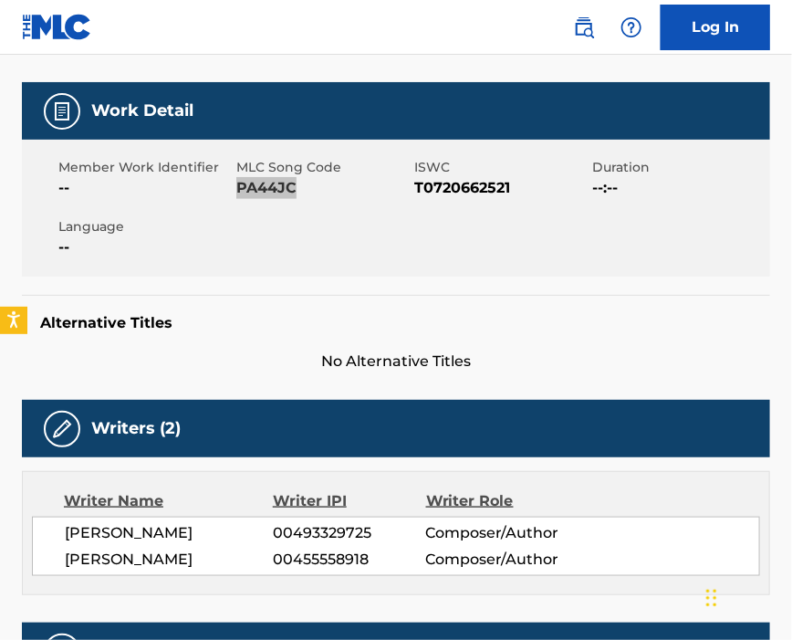
scroll to position [365, 0]
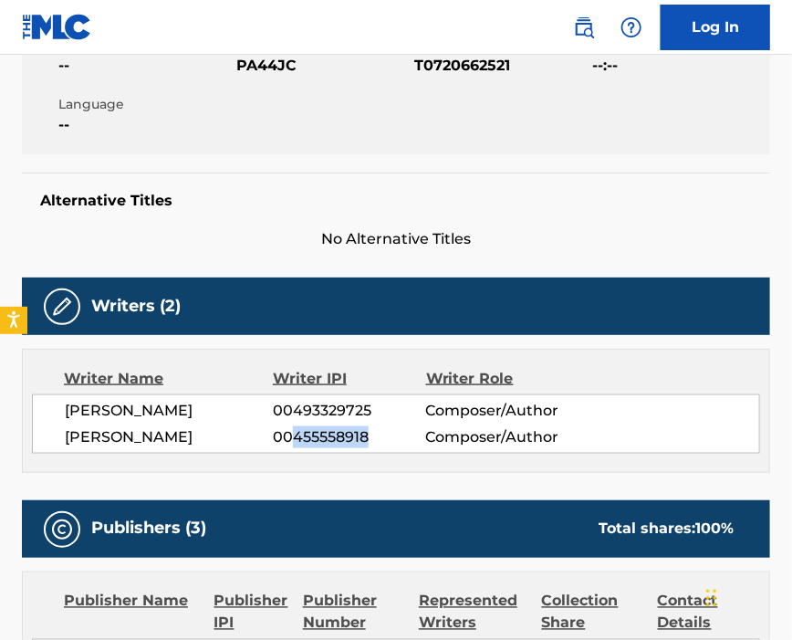
drag, startPoint x: 295, startPoint y: 452, endPoint x: 416, endPoint y: 449, distance: 121.4
click at [416, 448] on span "00455558918" at bounding box center [349, 437] width 152 height 22
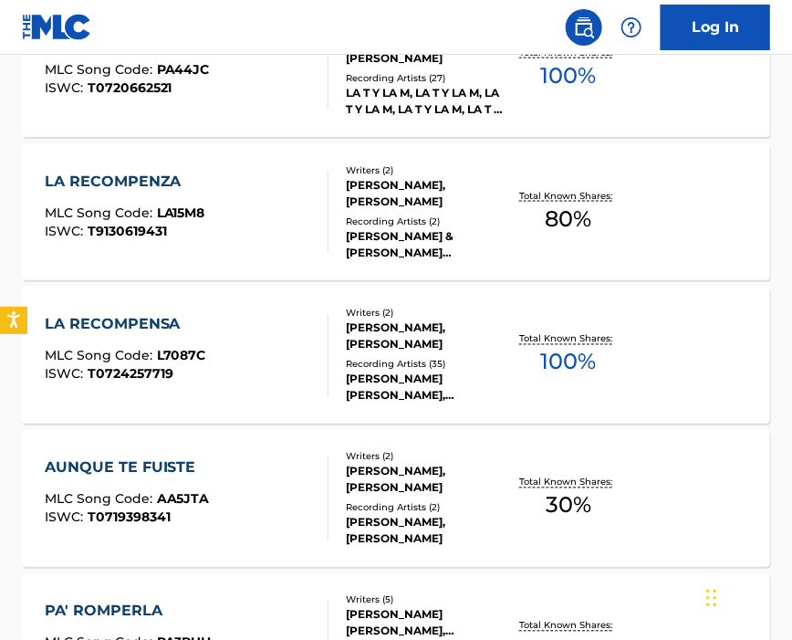
scroll to position [365, 0]
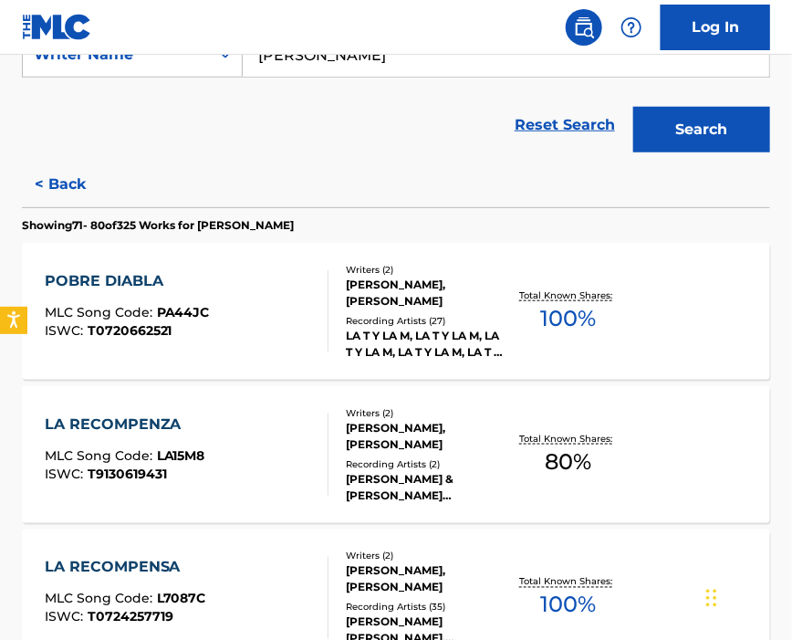
click at [272, 455] on div "LA RECOMPENZA MLC Song Code : LA15M8 ISWC : T9130619431" at bounding box center [187, 454] width 285 height 82
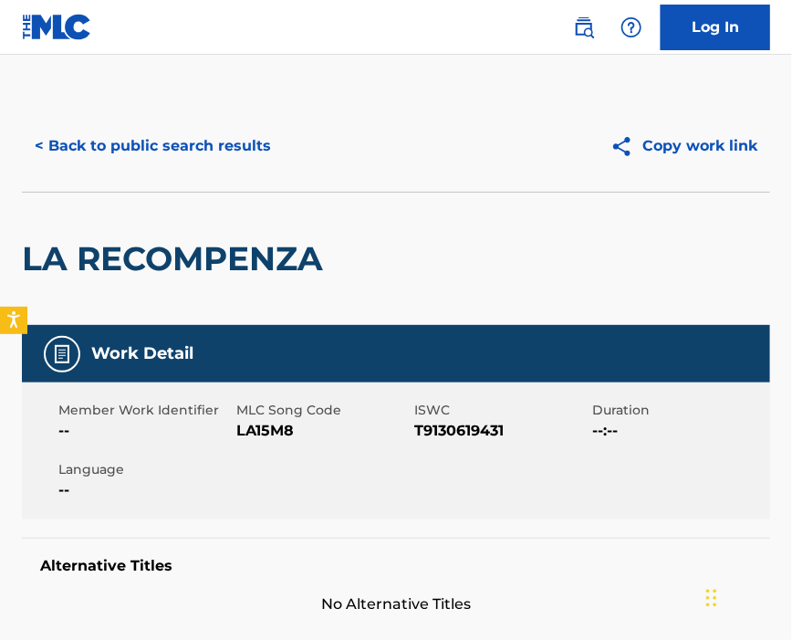
click at [263, 430] on span "LA15M8" at bounding box center [322, 431] width 173 height 22
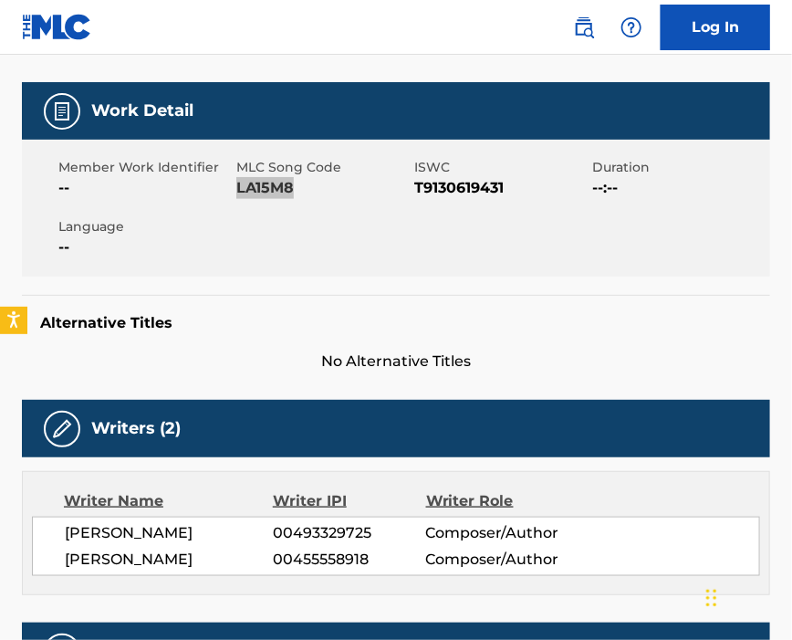
scroll to position [365, 0]
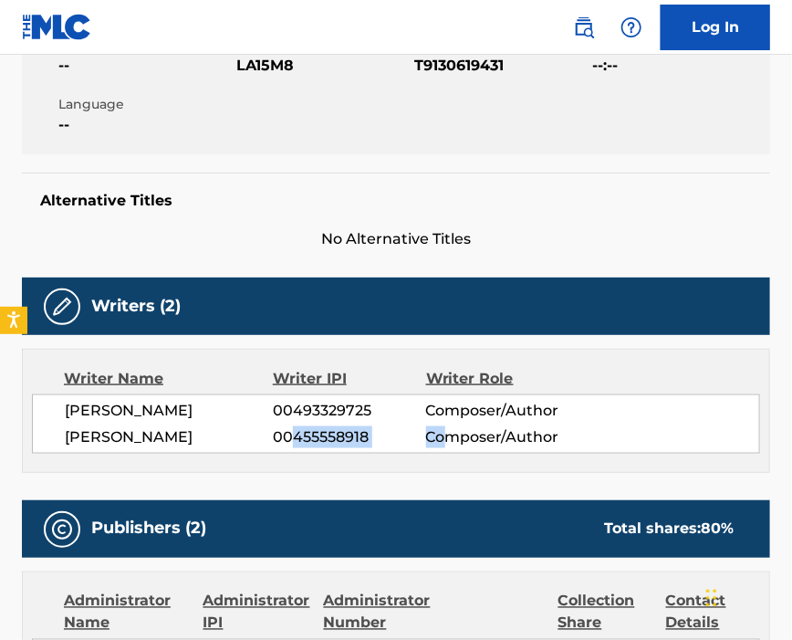
drag, startPoint x: 295, startPoint y: 446, endPoint x: 447, endPoint y: 443, distance: 152.5
click at [447, 443] on div "[PERSON_NAME] 00455558918 Composer/Author" at bounding box center [412, 437] width 695 height 22
click at [387, 448] on span "00455558918" at bounding box center [349, 437] width 152 height 22
drag, startPoint x: 292, startPoint y: 443, endPoint x: 365, endPoint y: 447, distance: 73.2
click at [365, 447] on span "00455558918" at bounding box center [349, 437] width 152 height 22
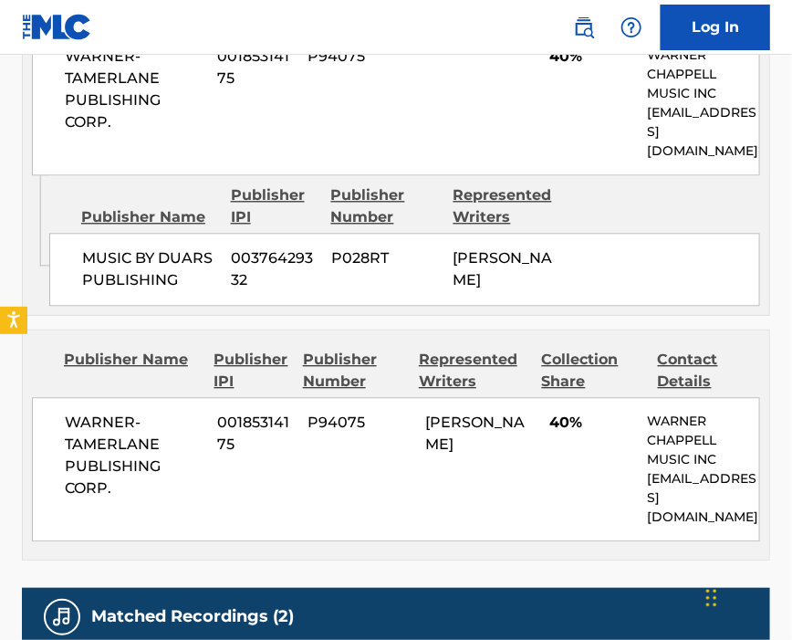
scroll to position [1095, 0]
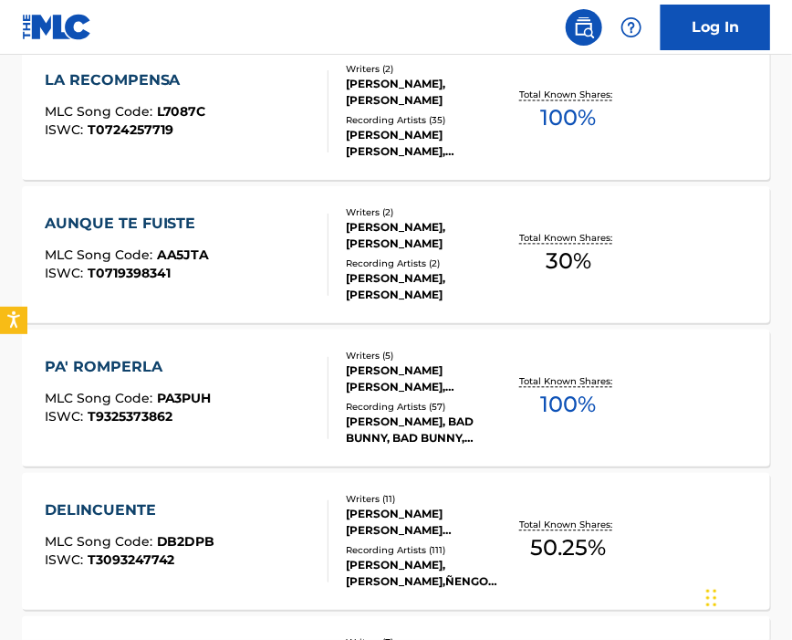
scroll to position [730, 0]
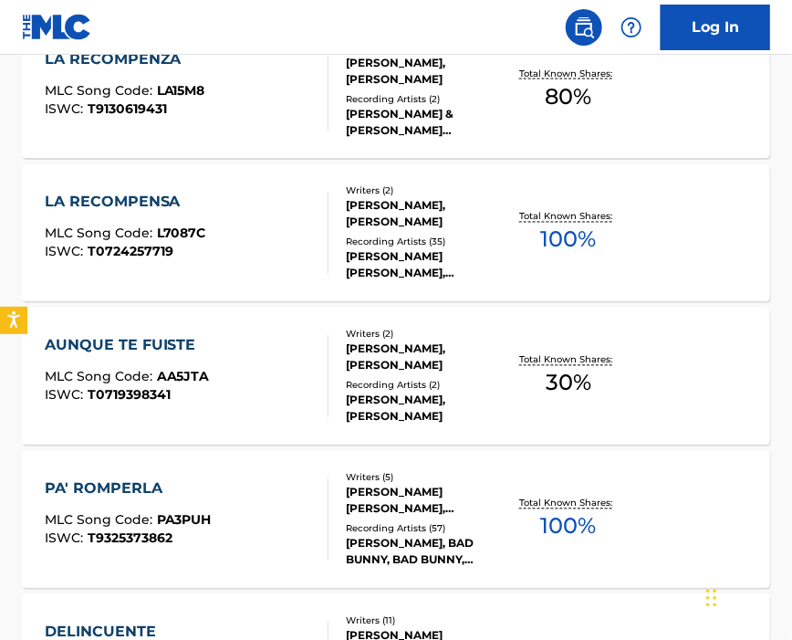
click at [248, 375] on div "AUNQUE TE FUISTE MLC Song Code : AA5JTA ISWC : T0719398341" at bounding box center [187, 376] width 285 height 82
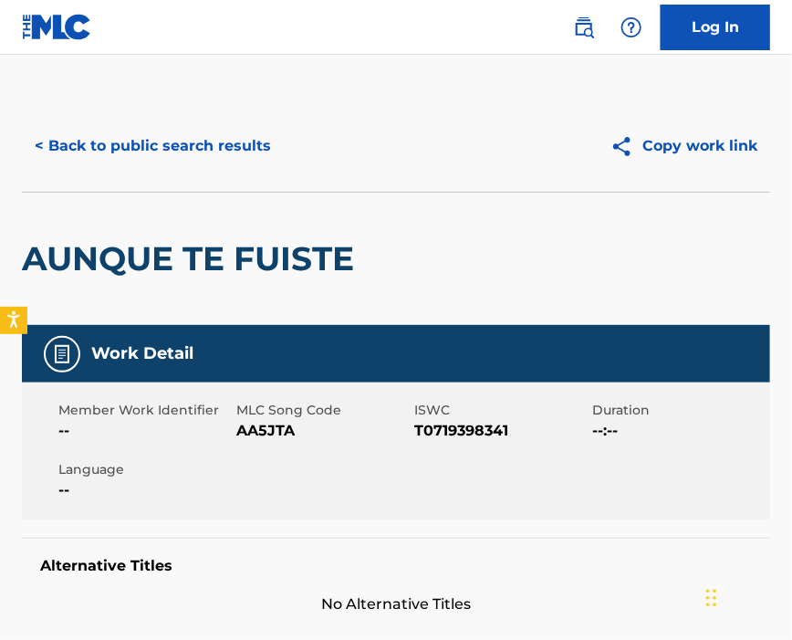
click at [277, 431] on span "AA5JTA" at bounding box center [322, 431] width 173 height 22
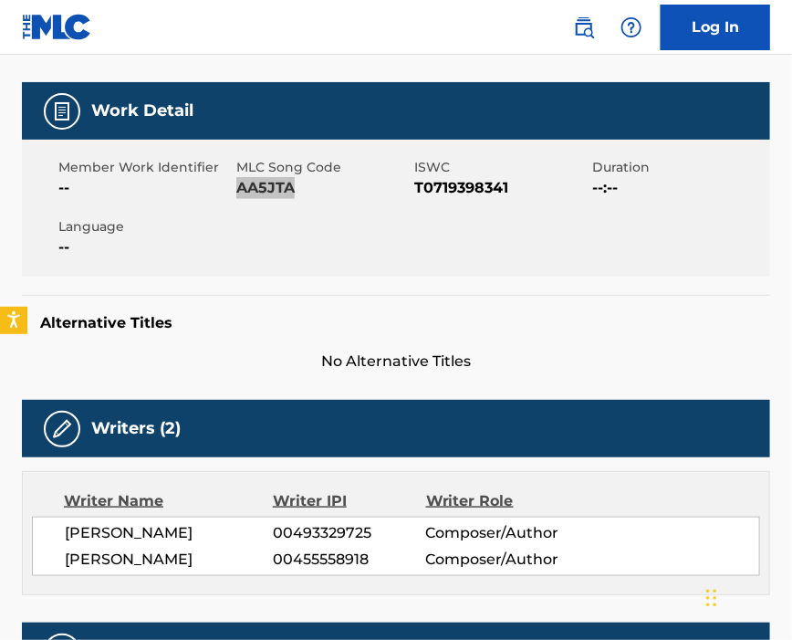
scroll to position [365, 0]
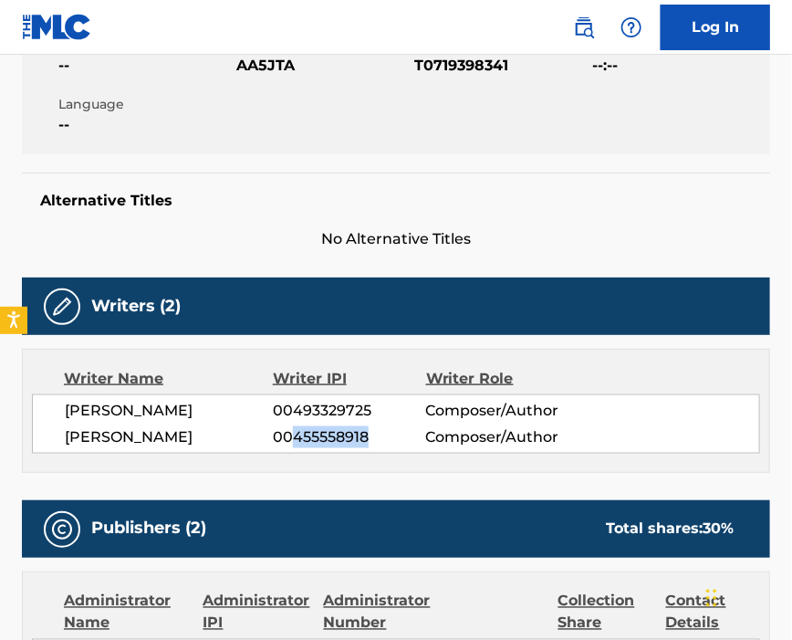
drag, startPoint x: 294, startPoint y: 444, endPoint x: 369, endPoint y: 446, distance: 74.9
click at [369, 446] on span "00455558918" at bounding box center [349, 437] width 152 height 22
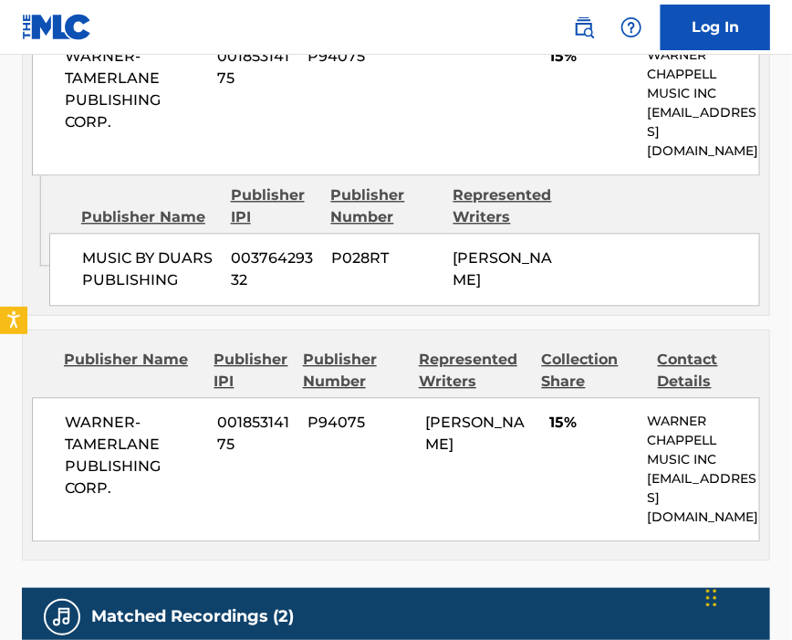
scroll to position [1095, 0]
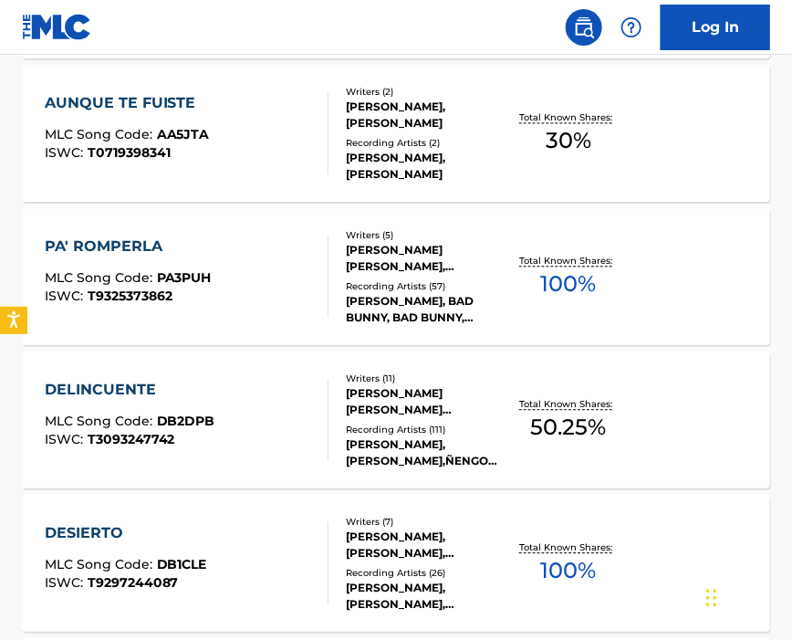
scroll to position [852, 0]
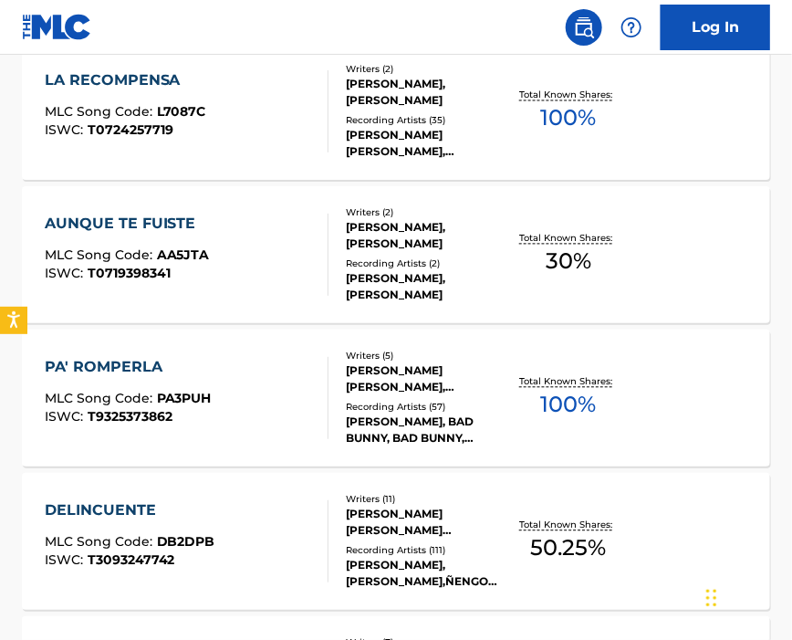
click at [192, 391] on span "PA3PUH" at bounding box center [184, 399] width 55 height 16
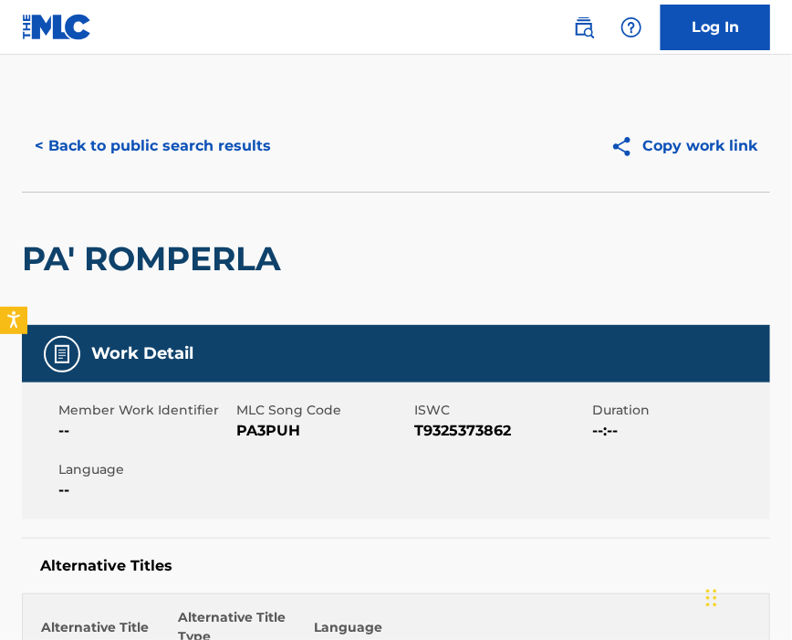
click at [263, 430] on span "PA3PUH" at bounding box center [322, 431] width 173 height 22
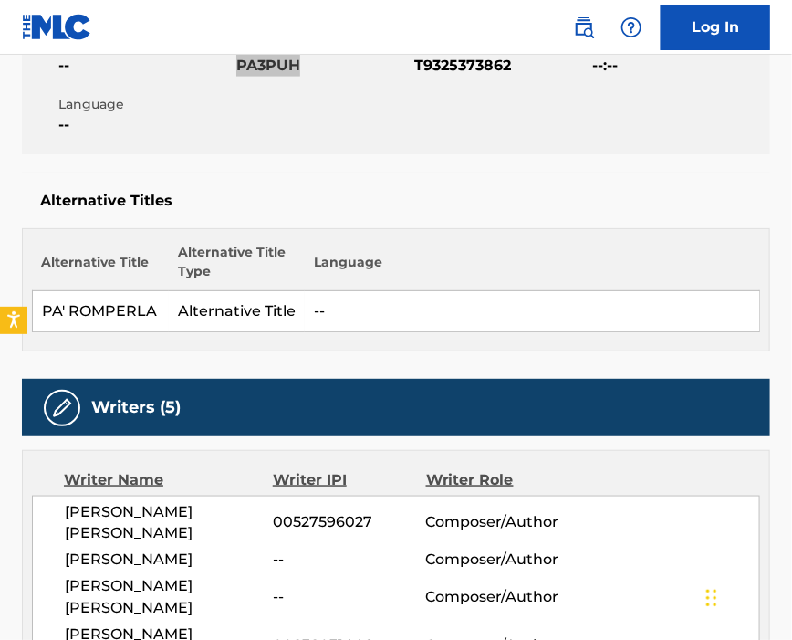
scroll to position [486, 0]
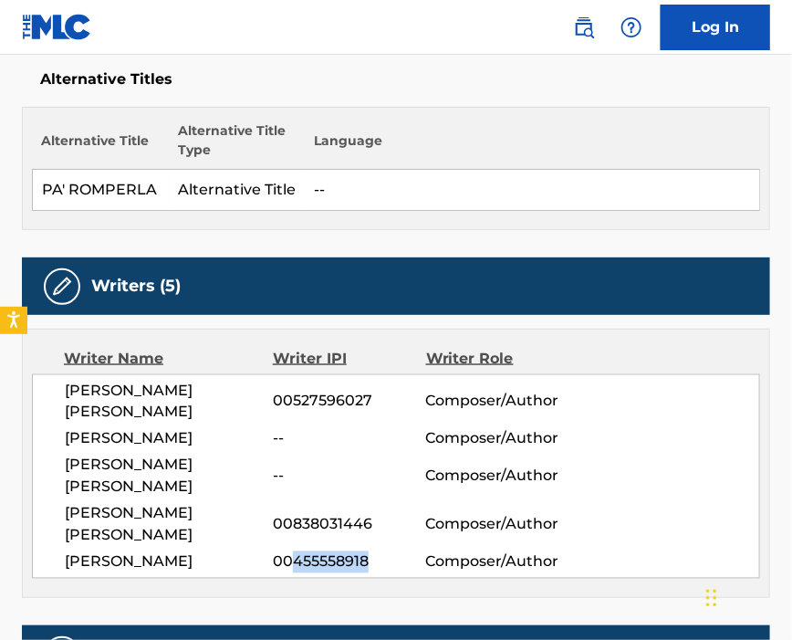
drag, startPoint x: 295, startPoint y: 549, endPoint x: 417, endPoint y: 538, distance: 122.8
click at [417, 551] on span "00455558918" at bounding box center [349, 562] width 152 height 22
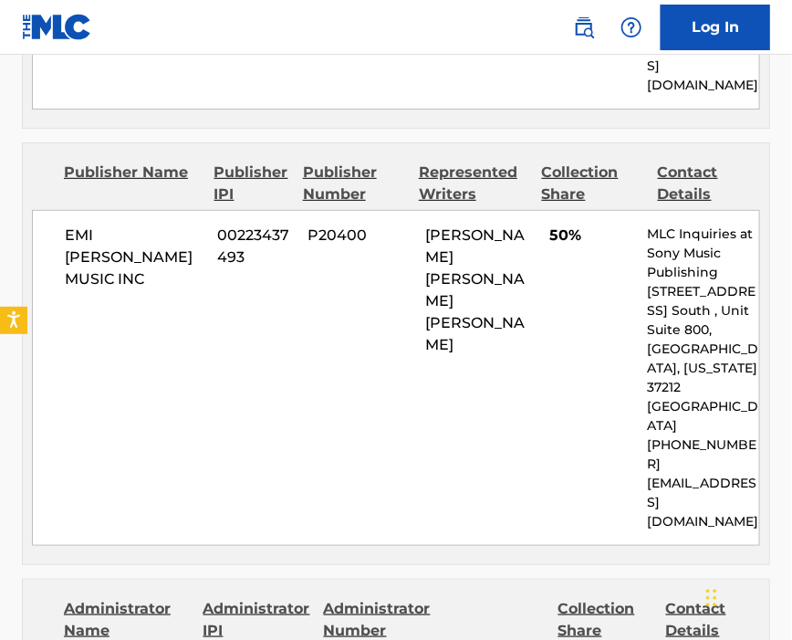
scroll to position [2068, 0]
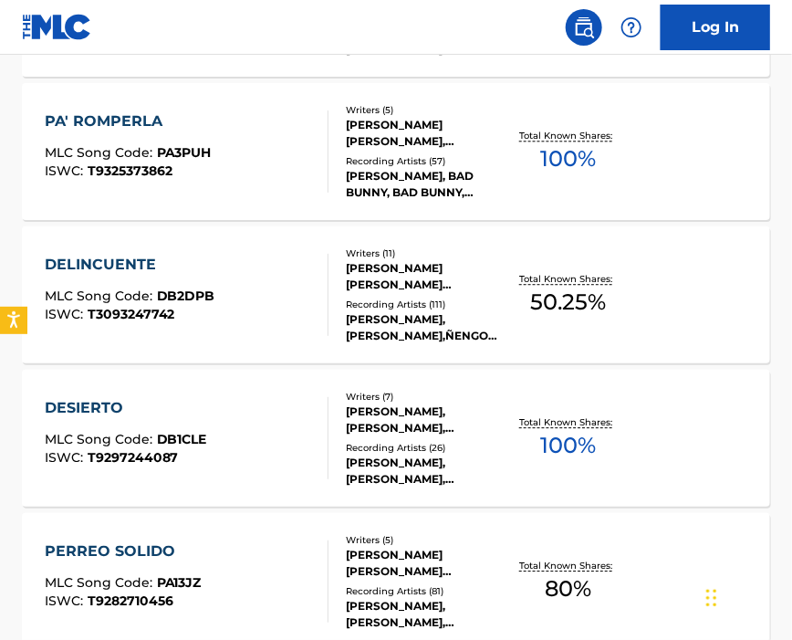
scroll to position [977, 0]
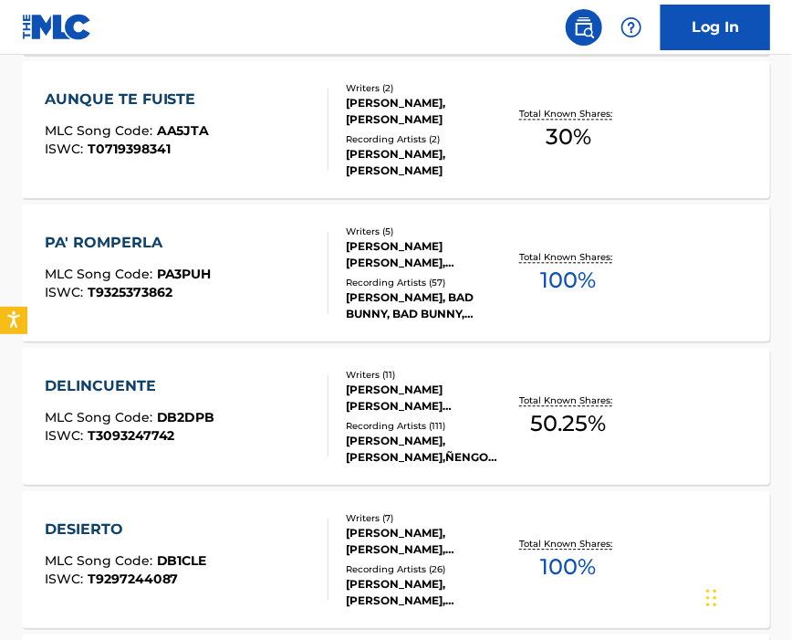
click at [216, 391] on div "DELINCUENTE MLC Song Code : DB2DPB ISWC : T3093247742" at bounding box center [187, 416] width 285 height 82
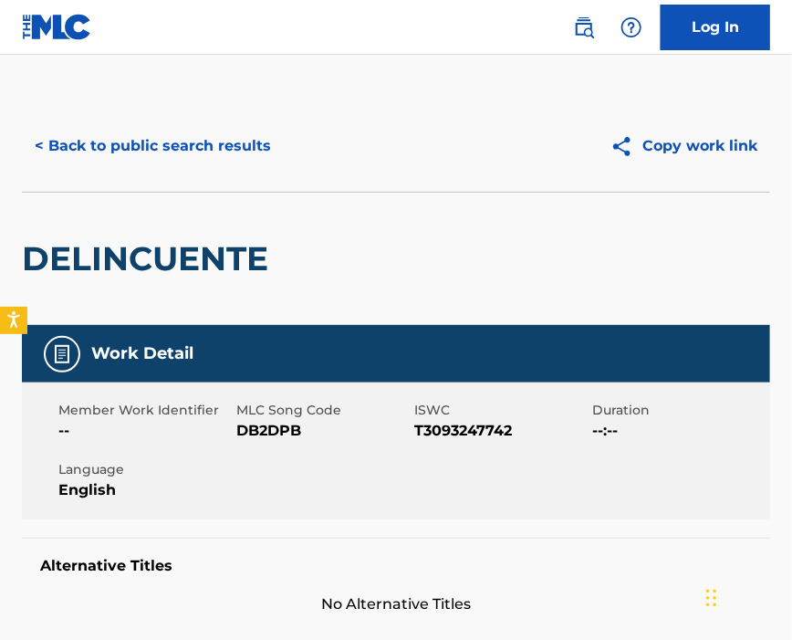
click at [269, 430] on span "DB2DPB" at bounding box center [322, 431] width 173 height 22
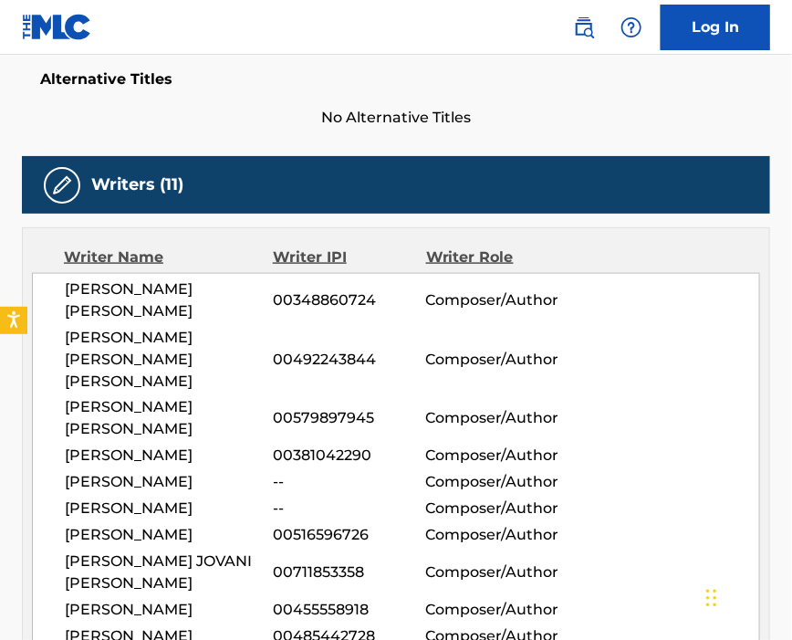
scroll to position [608, 0]
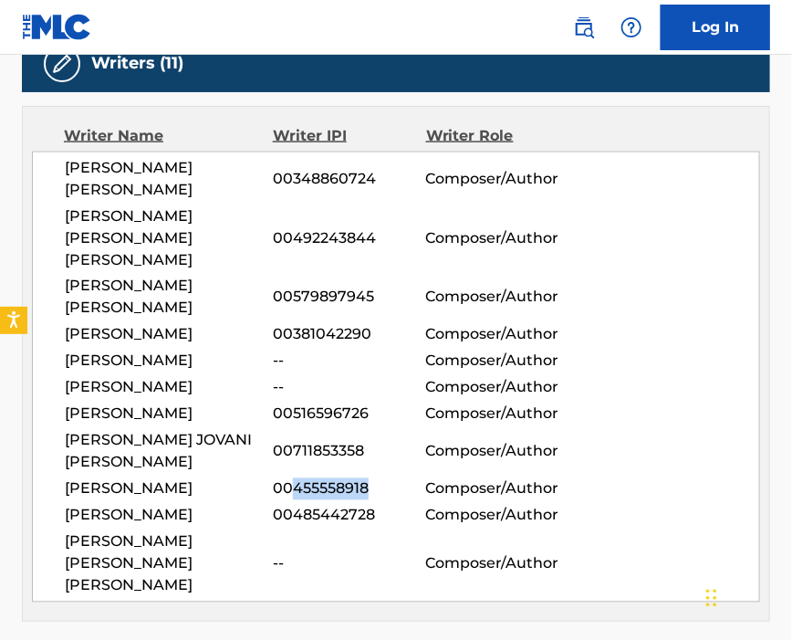
drag, startPoint x: 294, startPoint y: 500, endPoint x: 366, endPoint y: 500, distance: 72.1
click at [366, 500] on span "00455558918" at bounding box center [349, 489] width 152 height 22
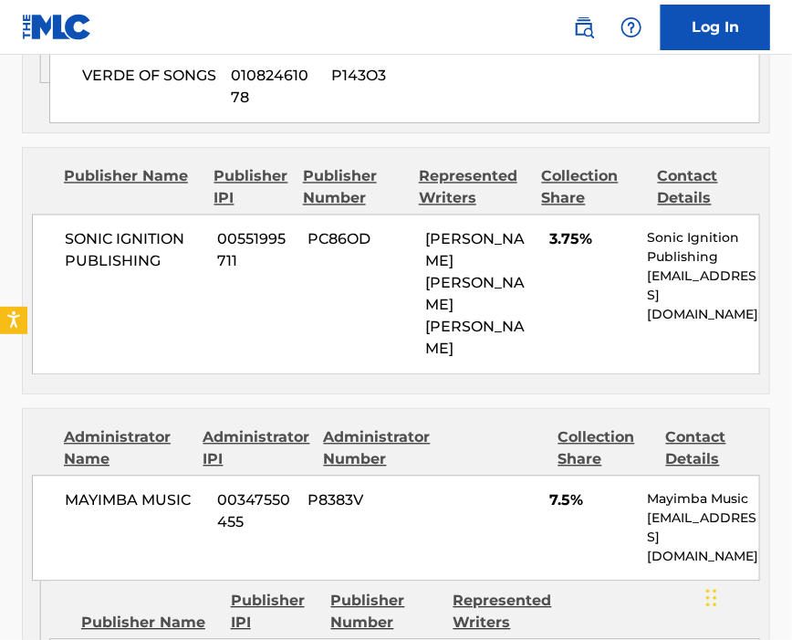
scroll to position [2677, 0]
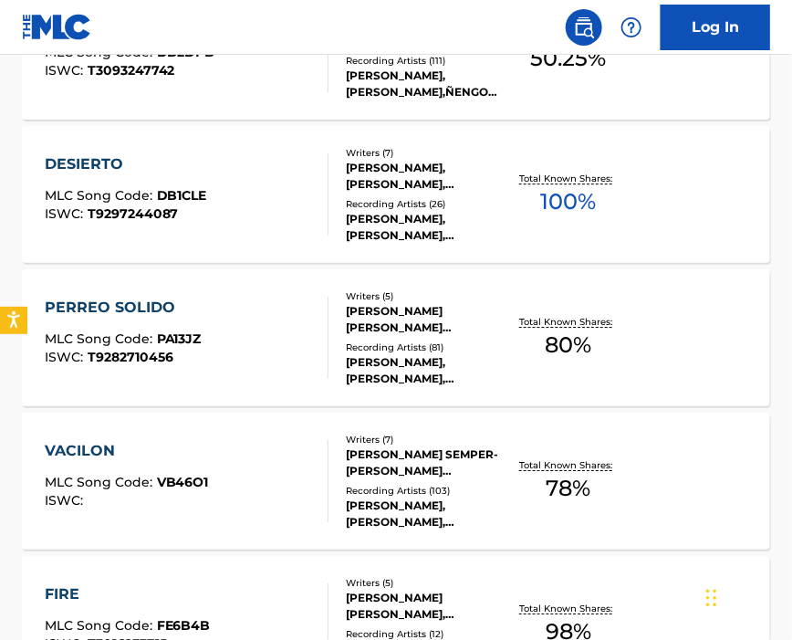
scroll to position [1219, 0]
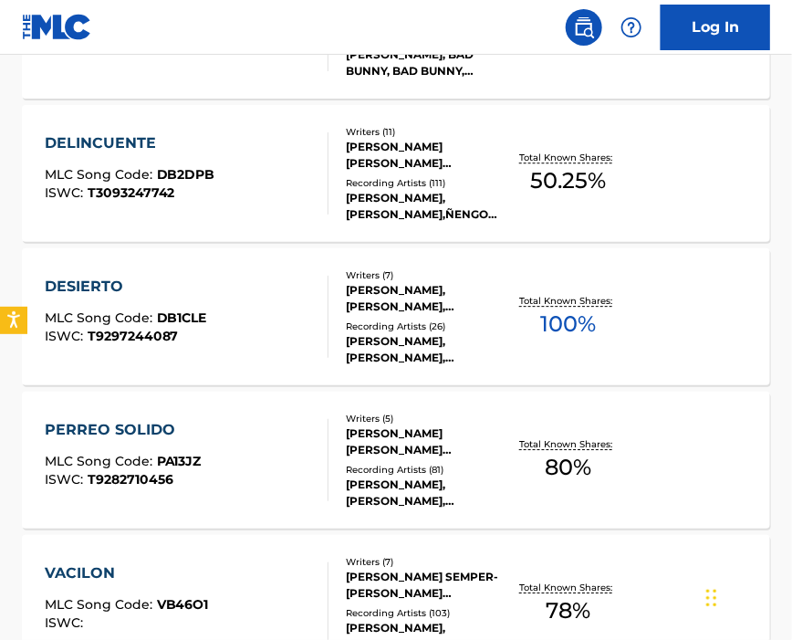
click at [226, 305] on div "DESIERTO MLC Song Code : DB1CLE ISWC : T9297244087" at bounding box center [187, 317] width 285 height 82
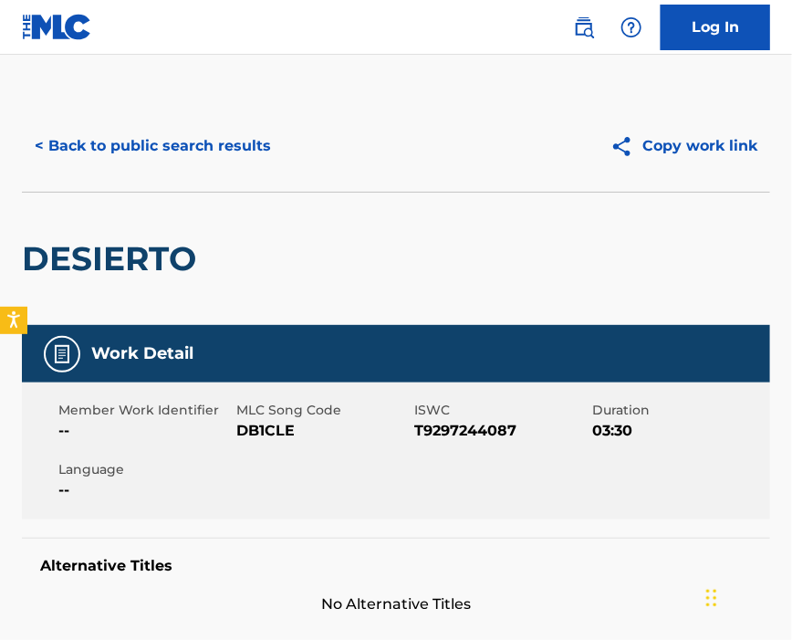
click at [254, 427] on span "DB1CLE" at bounding box center [322, 431] width 173 height 22
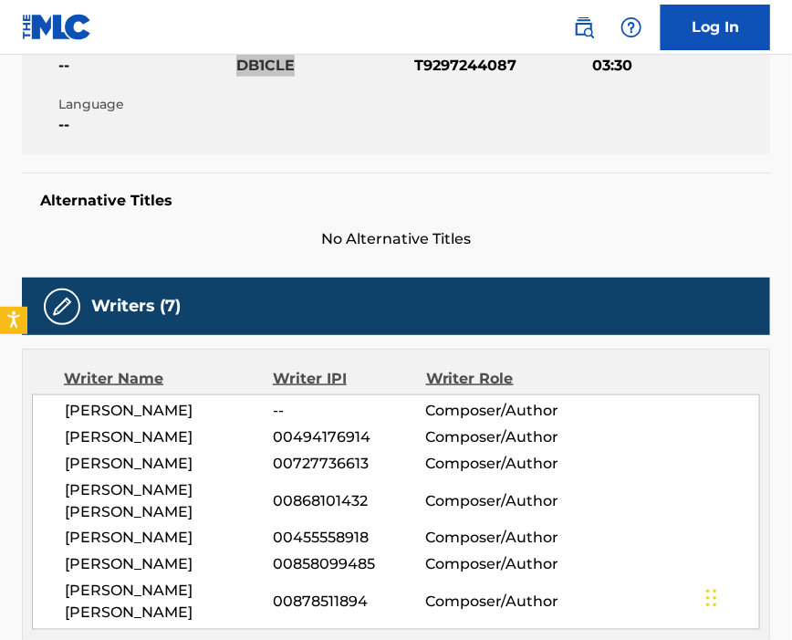
scroll to position [486, 0]
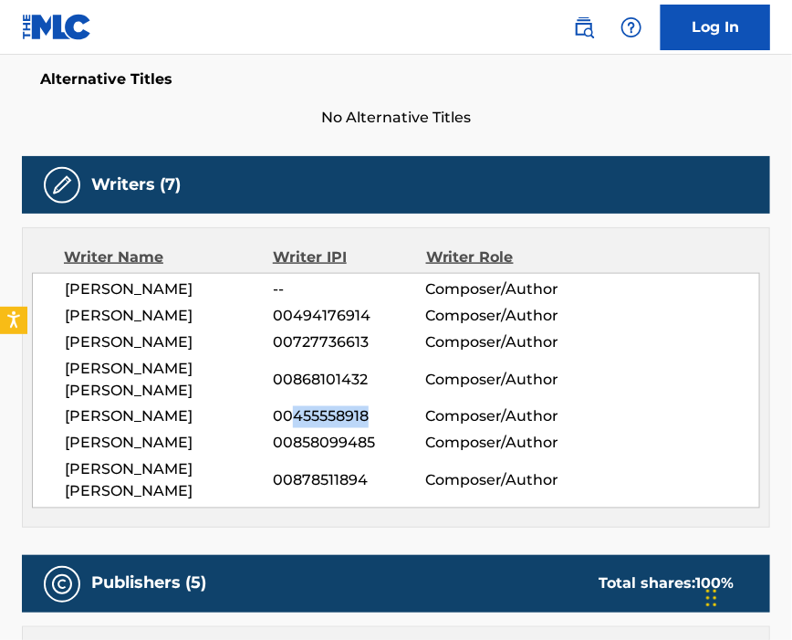
drag, startPoint x: 296, startPoint y: 427, endPoint x: 402, endPoint y: 423, distance: 105.9
click at [402, 423] on span "00455558918" at bounding box center [349, 417] width 152 height 22
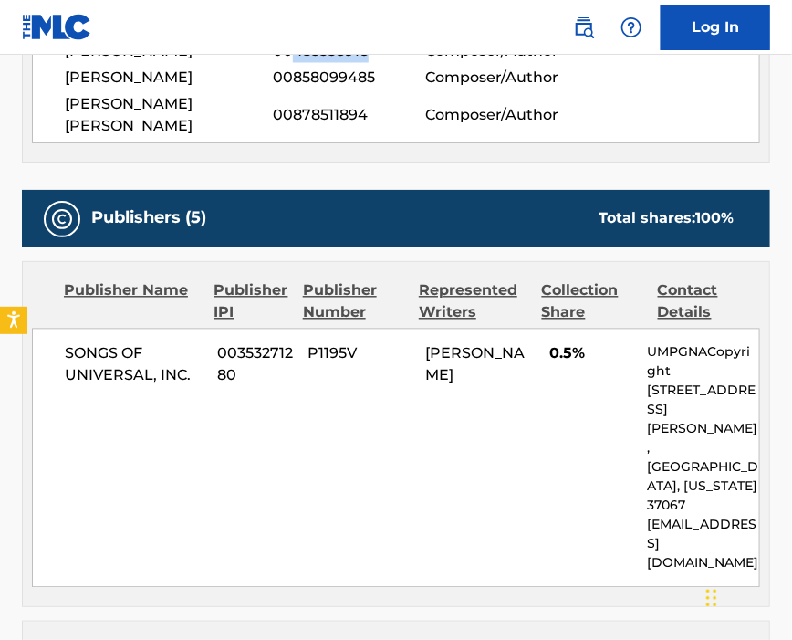
scroll to position [1095, 0]
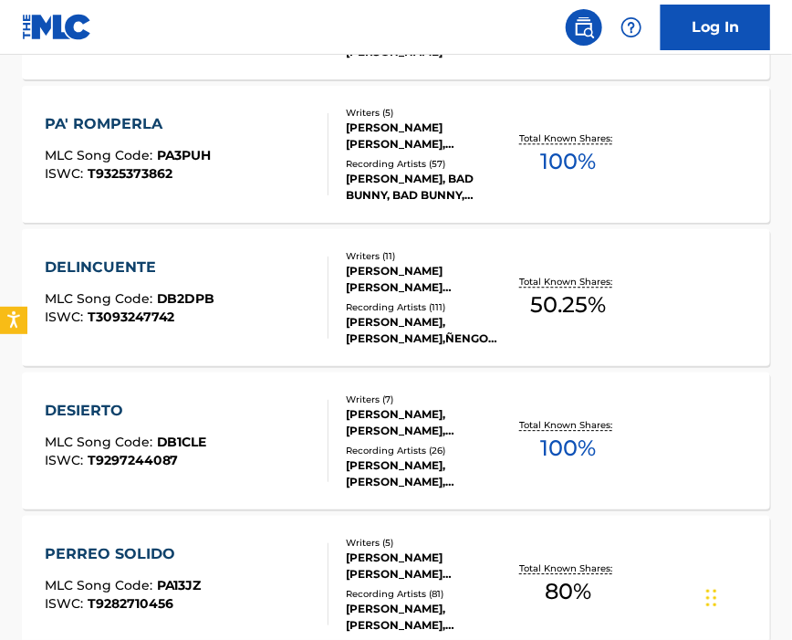
scroll to position [1217, 0]
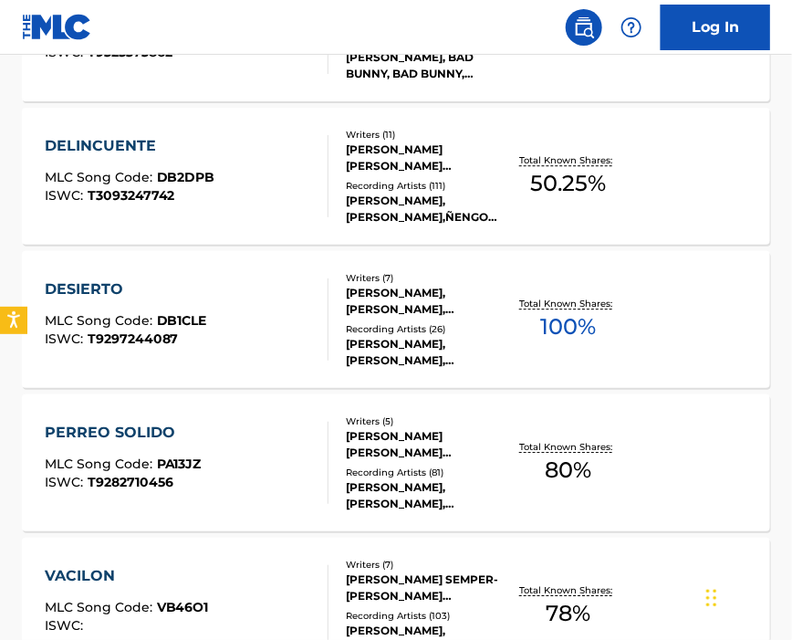
click at [151, 455] on span "MLC Song Code :" at bounding box center [101, 463] width 112 height 16
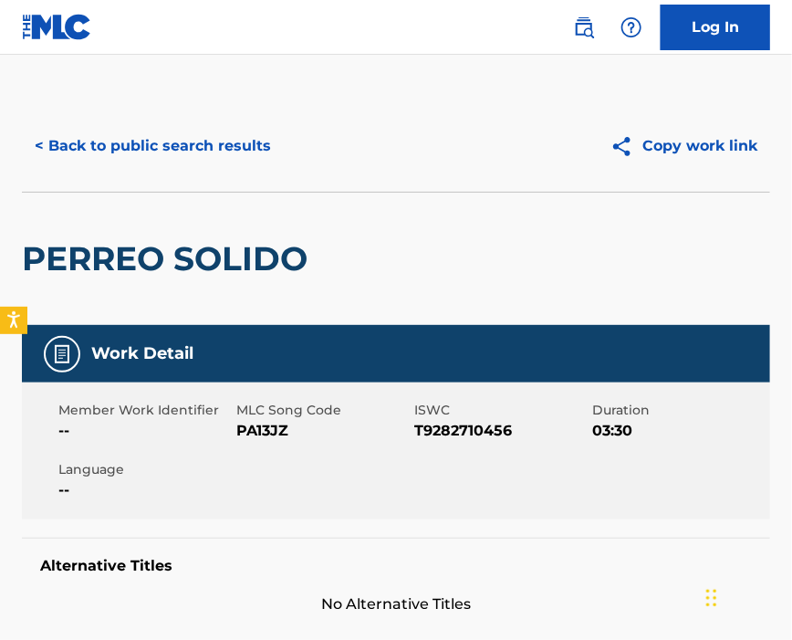
click at [259, 432] on span "PA13JZ" at bounding box center [322, 431] width 173 height 22
drag, startPoint x: 259, startPoint y: 432, endPoint x: 292, endPoint y: 431, distance: 32.9
click at [261, 431] on span "PA13JZ" at bounding box center [322, 431] width 173 height 22
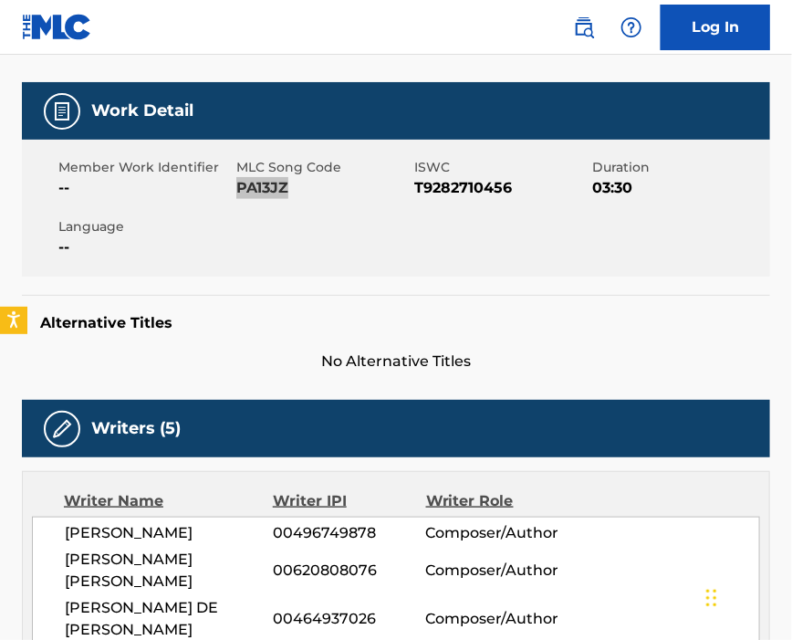
scroll to position [365, 0]
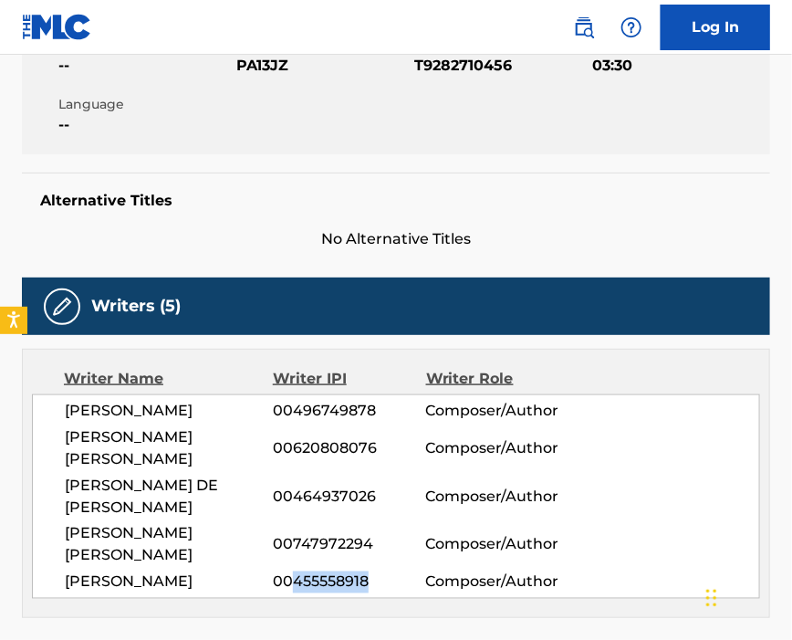
drag, startPoint x: 293, startPoint y: 592, endPoint x: 421, endPoint y: 592, distance: 127.8
click at [421, 592] on span "00455558918" at bounding box center [349, 582] width 152 height 22
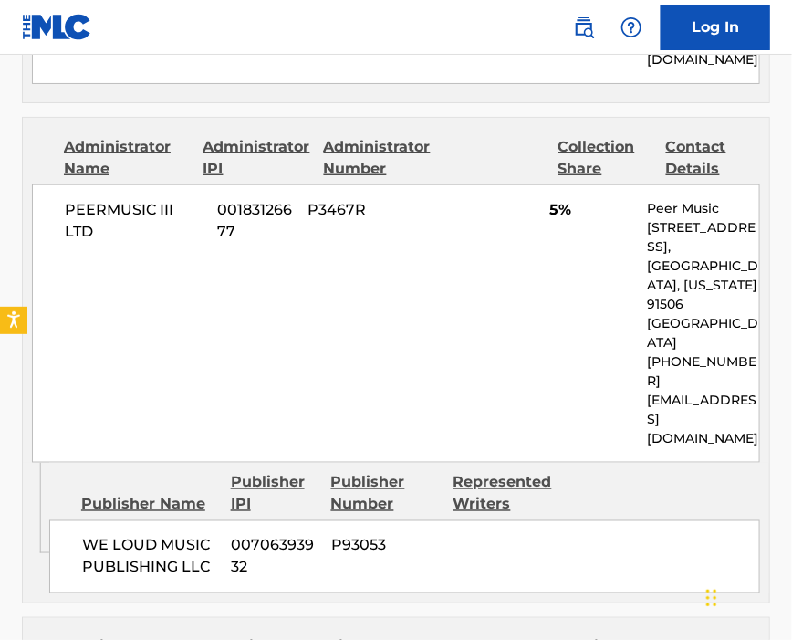
scroll to position [2312, 0]
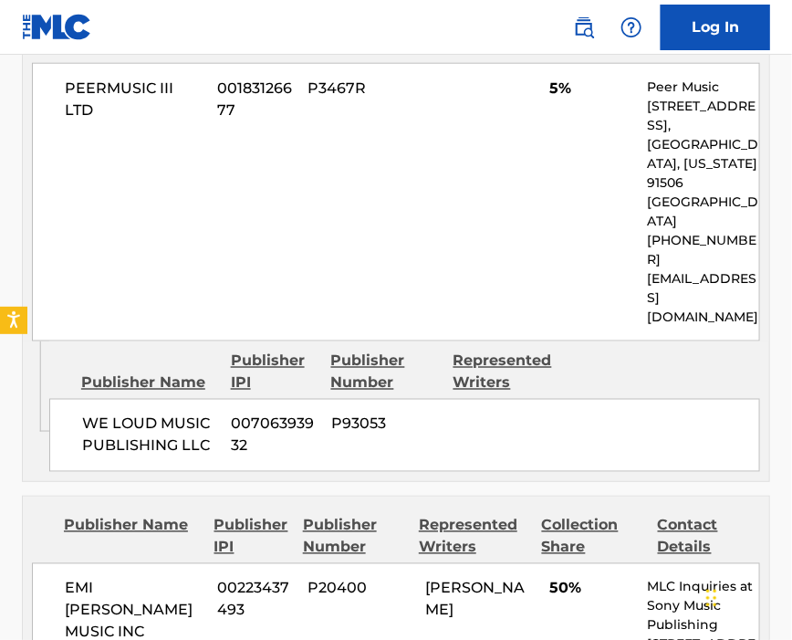
scroll to position [1584, 0]
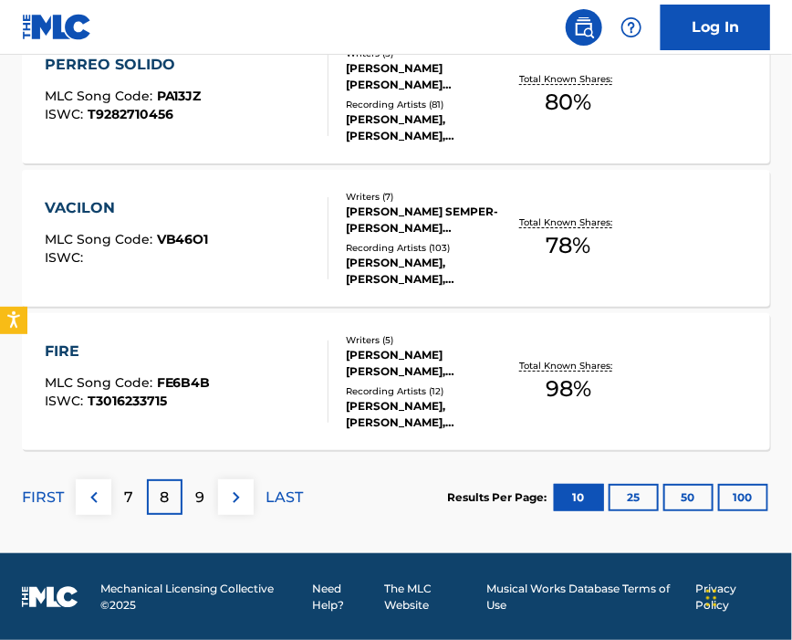
click at [244, 245] on div "VACILON MLC Song Code : VB46O1 ISWC :" at bounding box center [187, 238] width 285 height 82
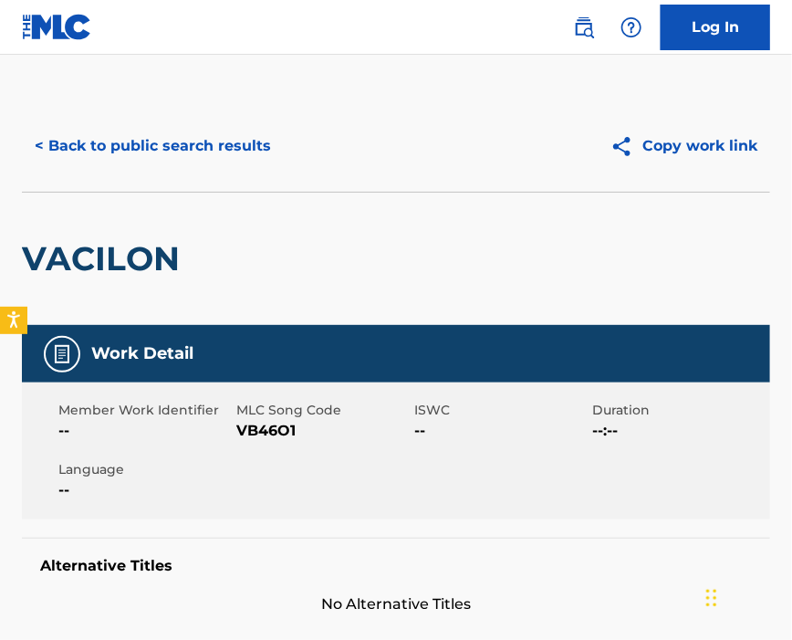
click at [257, 433] on span "VB46O1" at bounding box center [322, 431] width 173 height 22
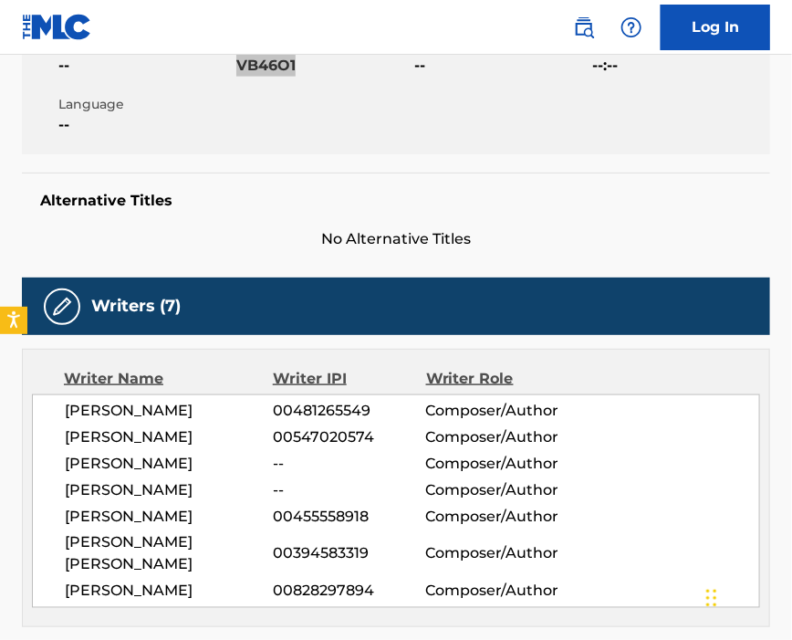
scroll to position [486, 0]
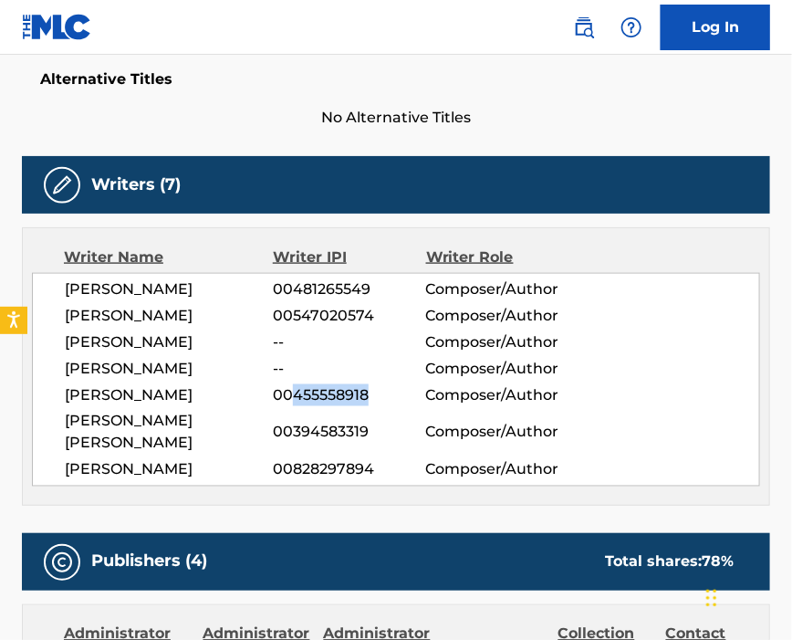
drag, startPoint x: 294, startPoint y: 449, endPoint x: 391, endPoint y: 445, distance: 96.8
click at [391, 406] on span "00455558918" at bounding box center [349, 395] width 152 height 22
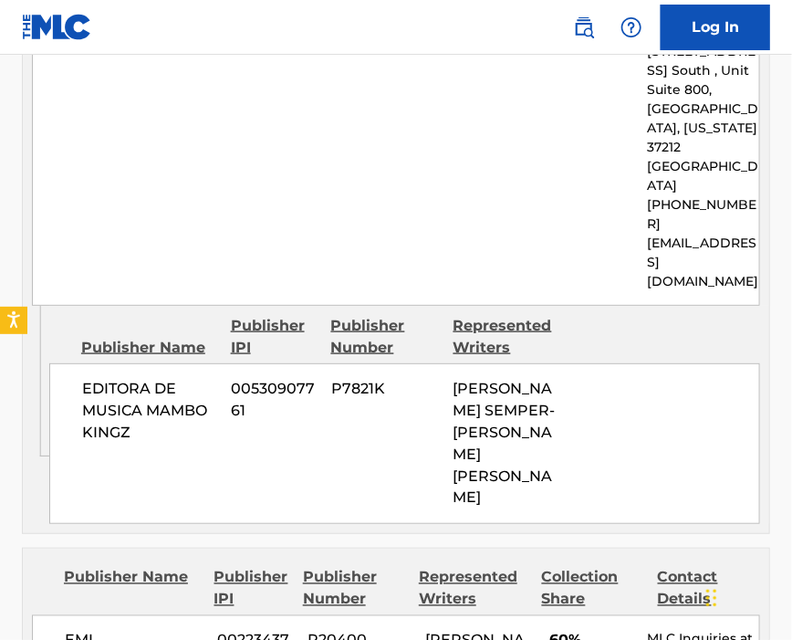
scroll to position [2312, 0]
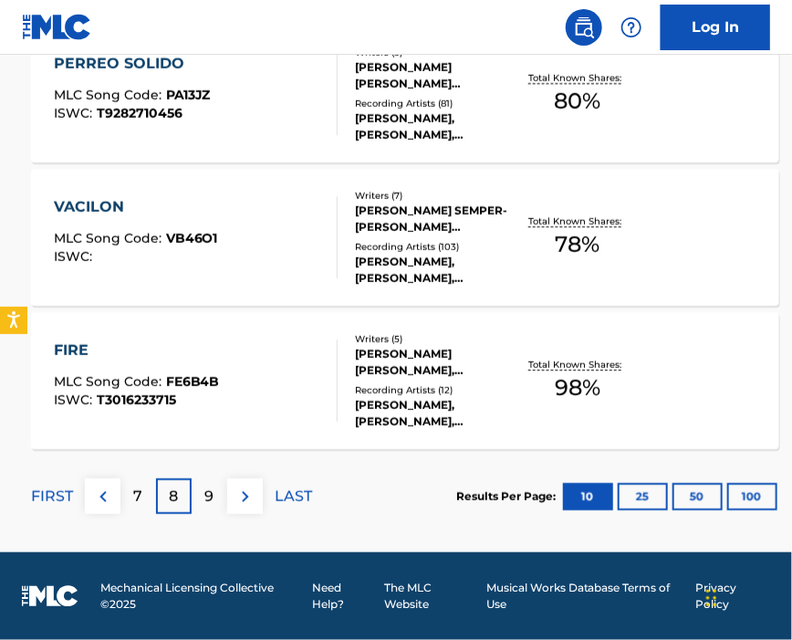
scroll to position [1584, 0]
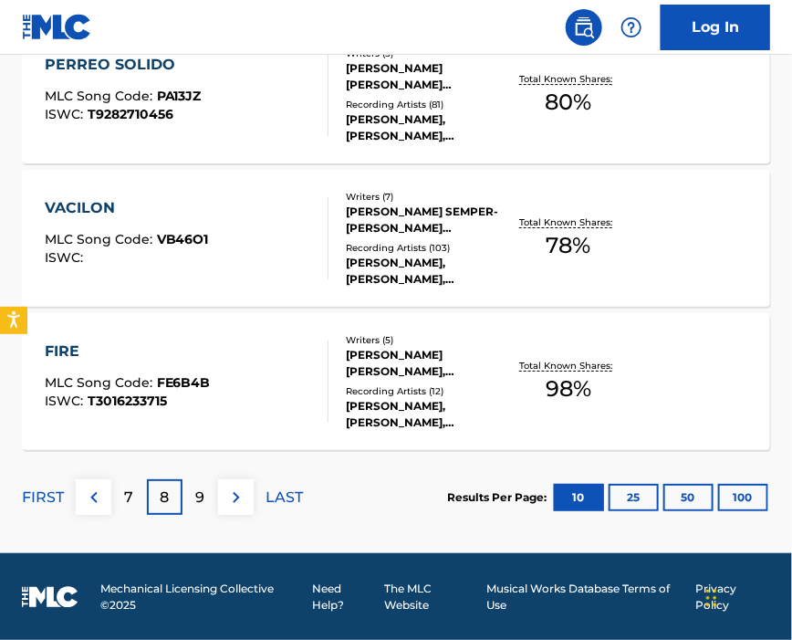
click at [189, 347] on div "FIRE" at bounding box center [128, 351] width 166 height 22
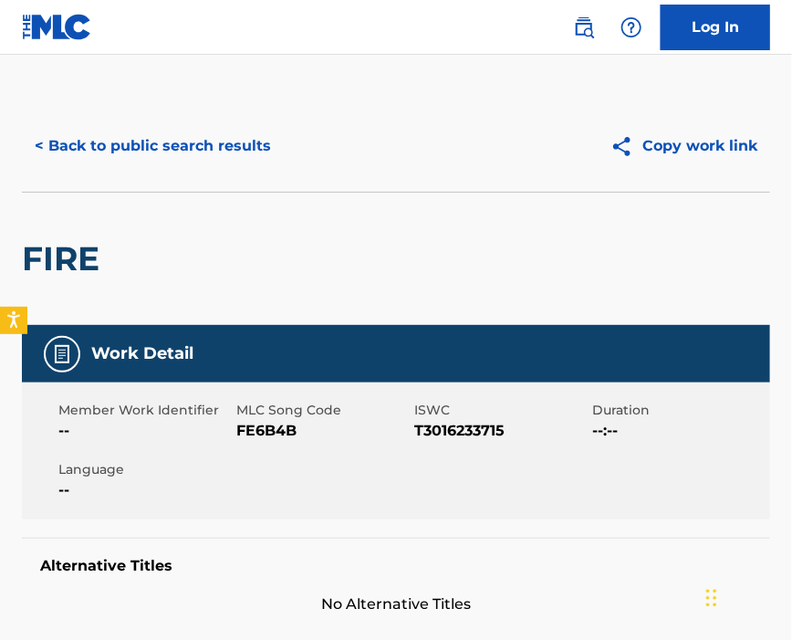
click at [270, 426] on span "FE6B4B" at bounding box center [322, 431] width 173 height 22
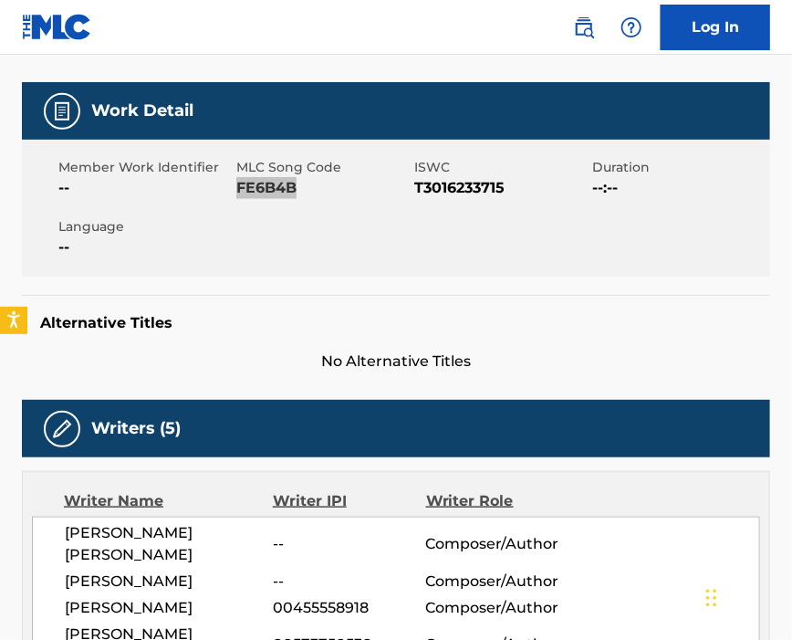
scroll to position [365, 0]
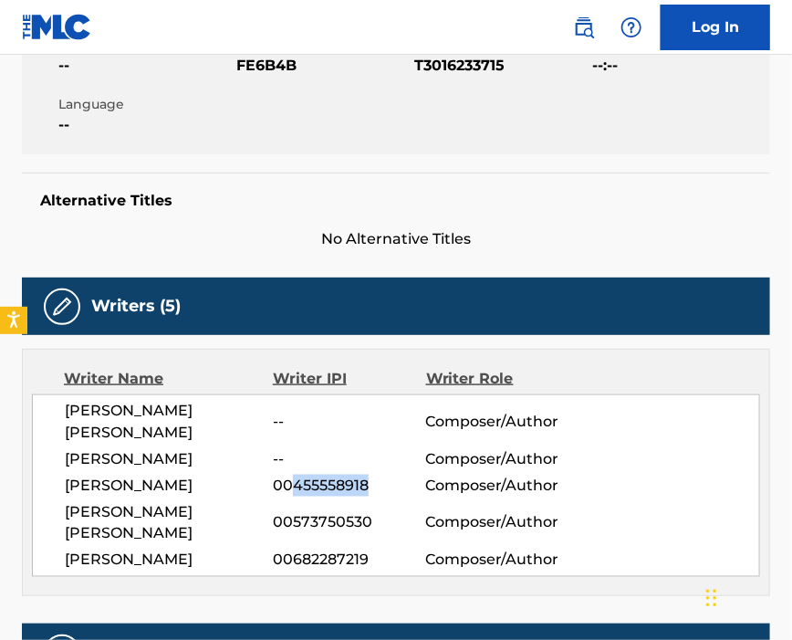
drag, startPoint x: 298, startPoint y: 495, endPoint x: 376, endPoint y: 493, distance: 78.5
click at [376, 493] on span "00455558918" at bounding box center [349, 486] width 152 height 22
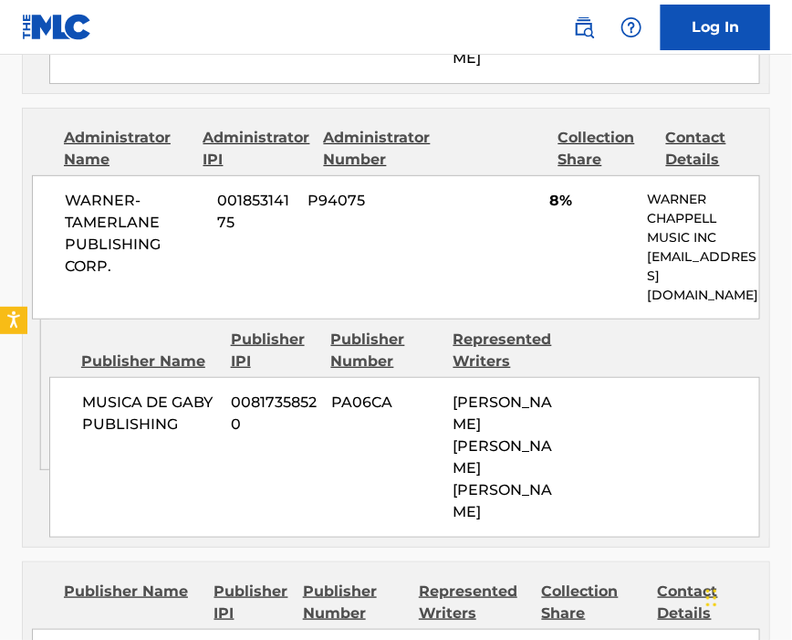
scroll to position [2190, 0]
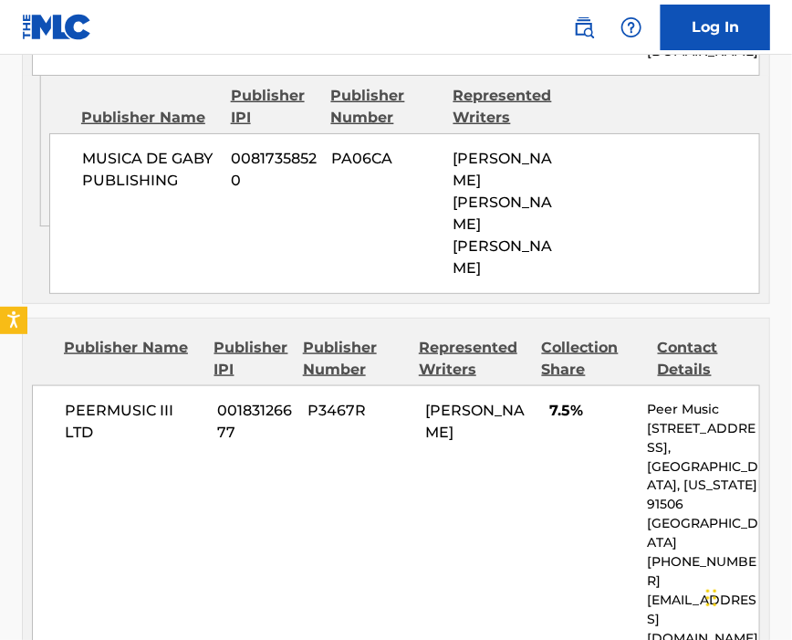
scroll to position [1584, 0]
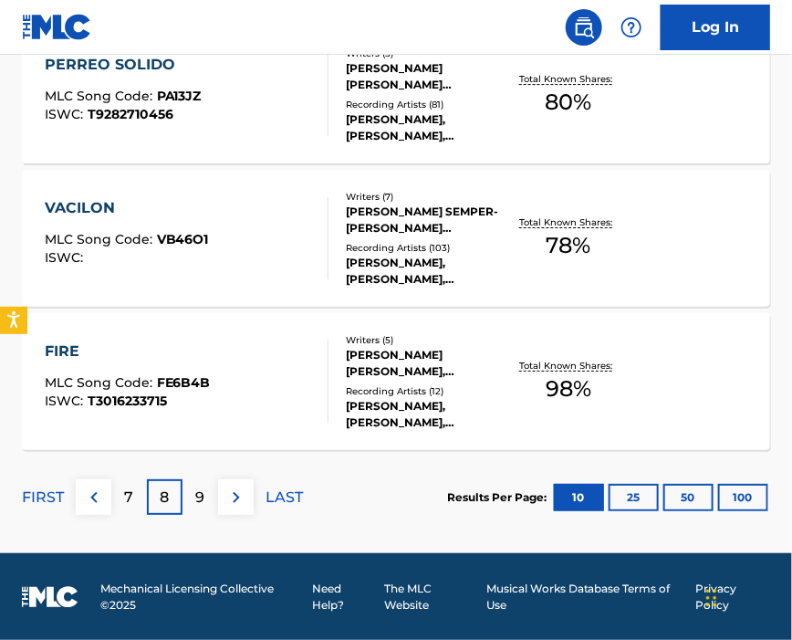
click at [199, 506] on p "9" at bounding box center [200, 497] width 9 height 22
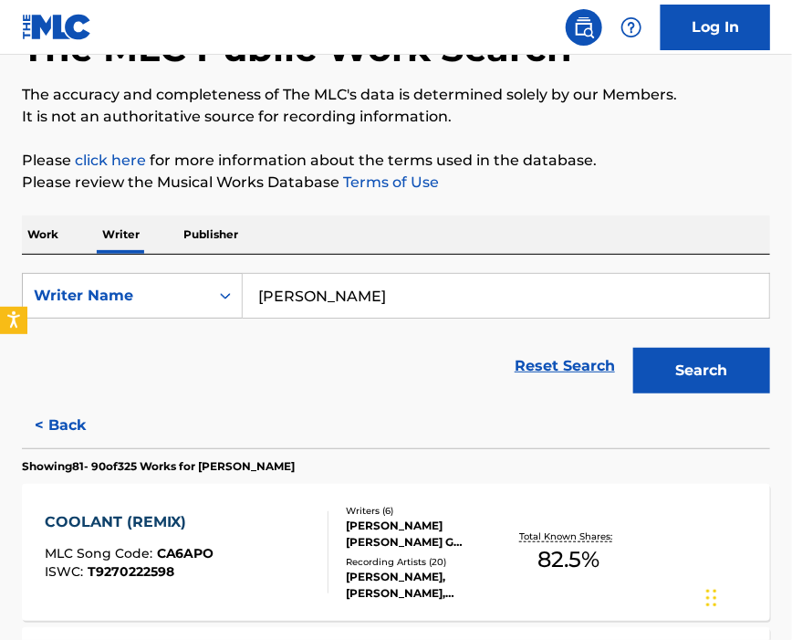
scroll to position [246, 0]
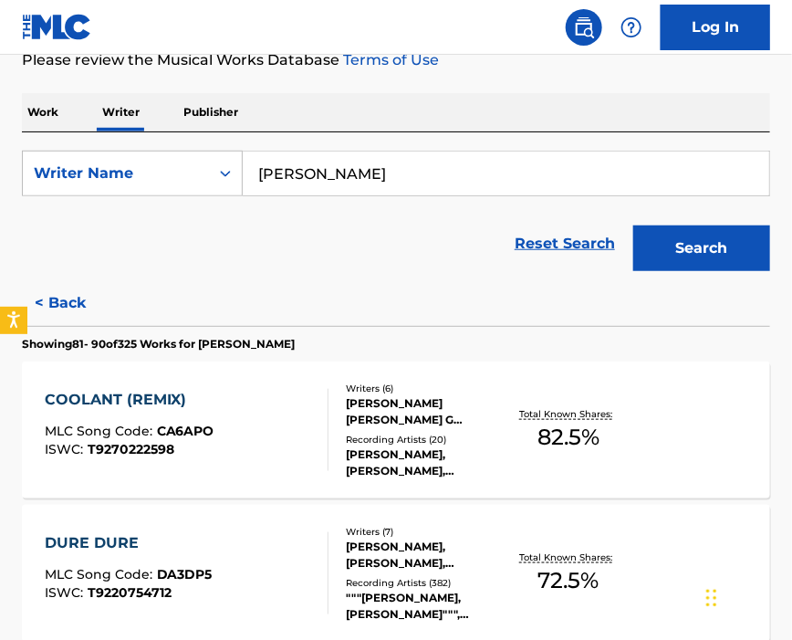
click at [263, 405] on div "COOLANT (REMIX) MLC Song Code : CA6APO ISWC : T9270222598" at bounding box center [187, 430] width 285 height 82
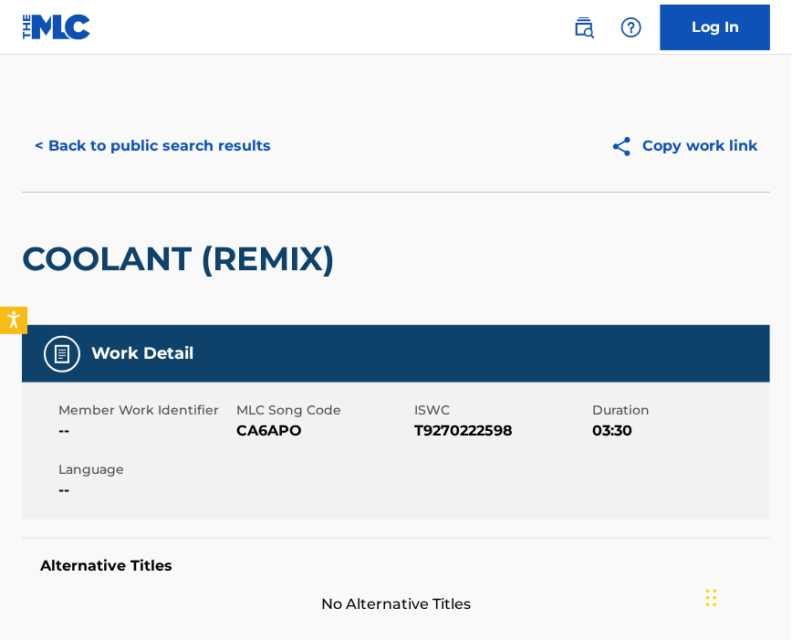
click at [262, 429] on span "CA6APO" at bounding box center [322, 431] width 173 height 22
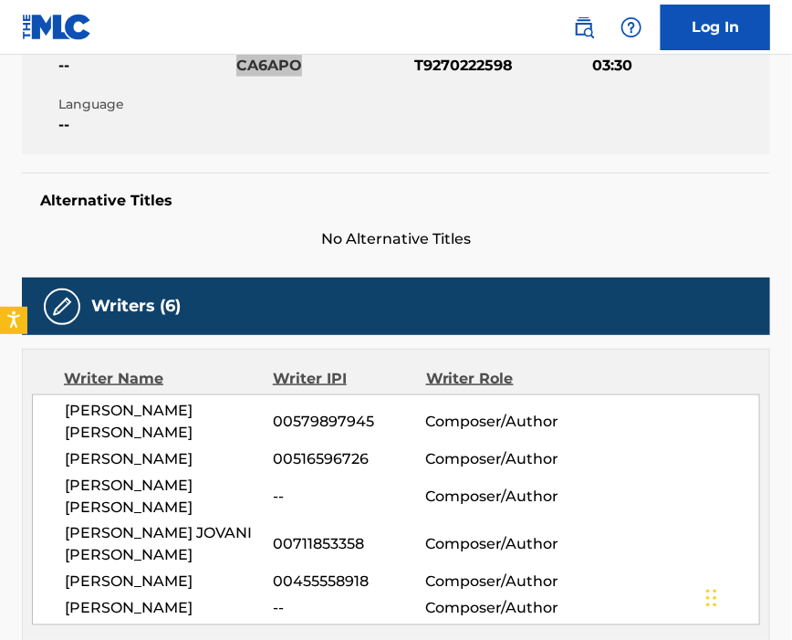
scroll to position [486, 0]
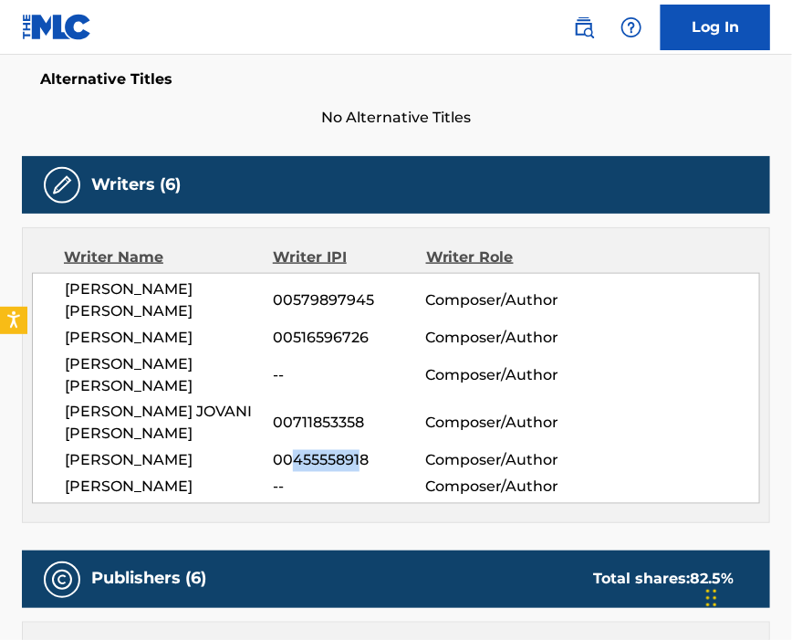
drag, startPoint x: 306, startPoint y: 445, endPoint x: 360, endPoint y: 441, distance: 54.0
click at [360, 450] on span "00455558918" at bounding box center [349, 461] width 152 height 22
click at [393, 450] on span "00455558918" at bounding box center [349, 461] width 152 height 22
drag, startPoint x: 298, startPoint y: 449, endPoint x: 403, endPoint y: 450, distance: 105.9
click at [403, 450] on span "00455558918" at bounding box center [349, 461] width 152 height 22
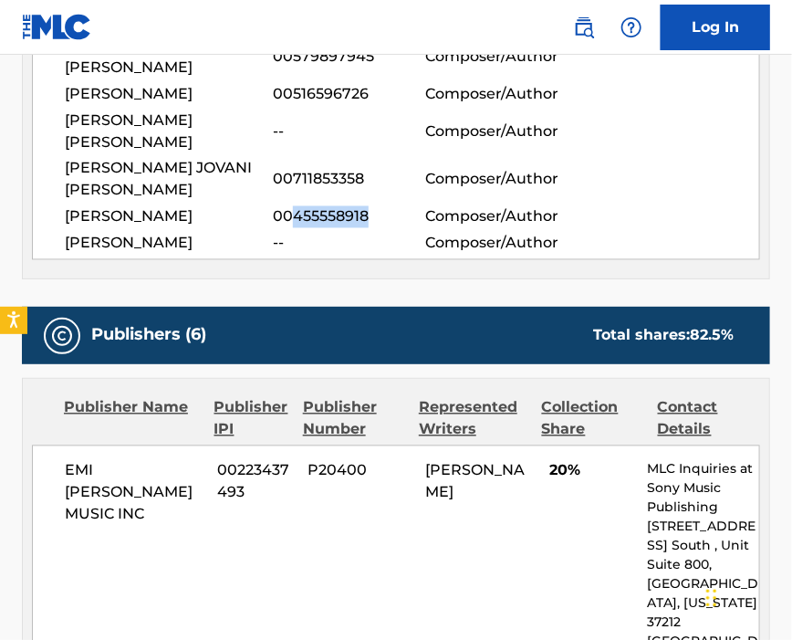
scroll to position [973, 0]
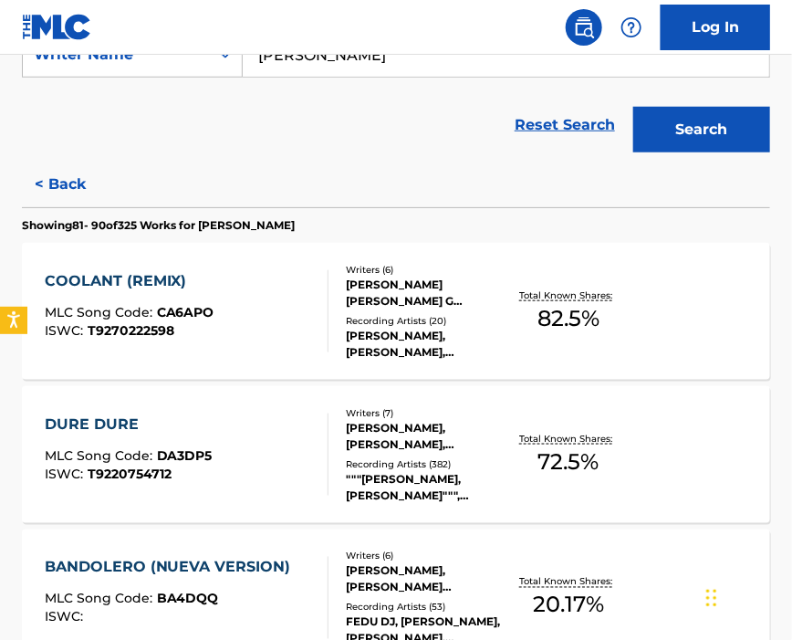
scroll to position [486, 0]
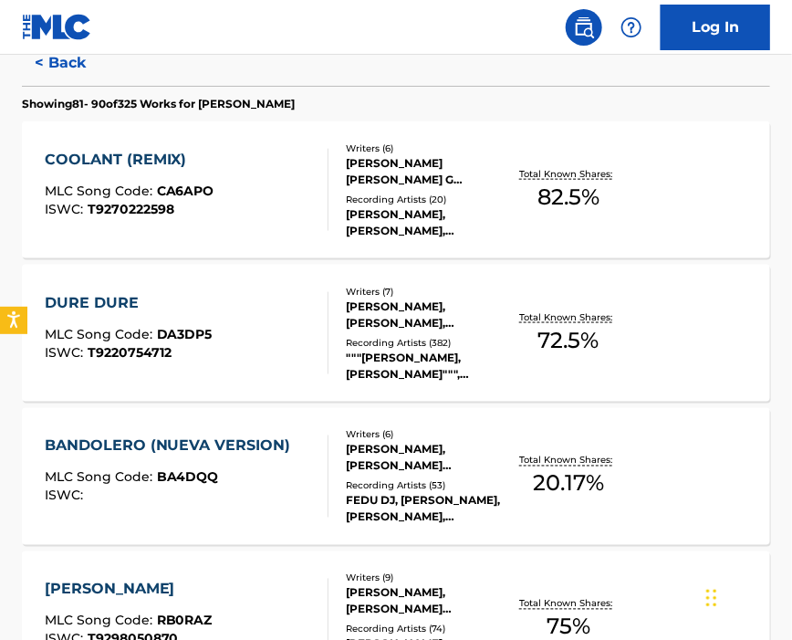
click at [213, 325] on div "DURE DURE MLC Song Code : DA3DP5 ISWC : T9220754712" at bounding box center [187, 333] width 285 height 82
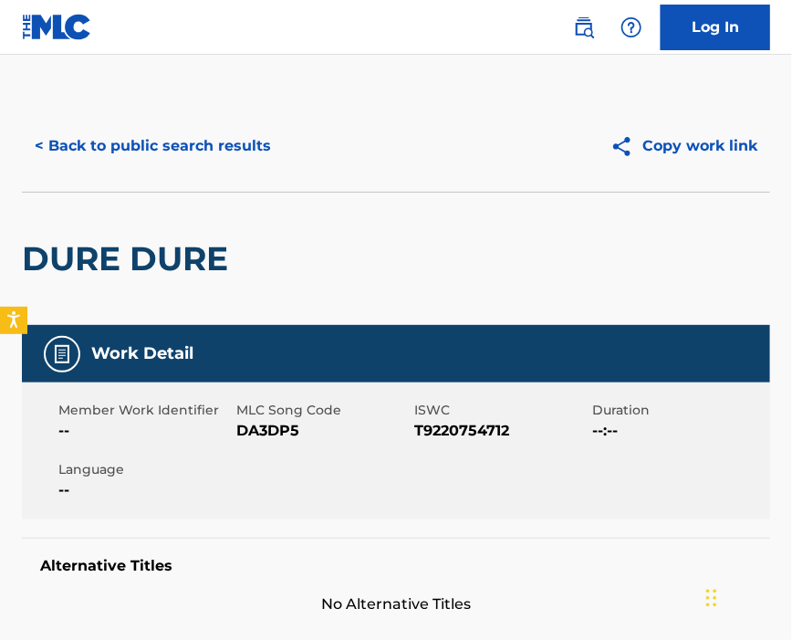
click at [267, 431] on span "DA3DP5" at bounding box center [322, 431] width 173 height 22
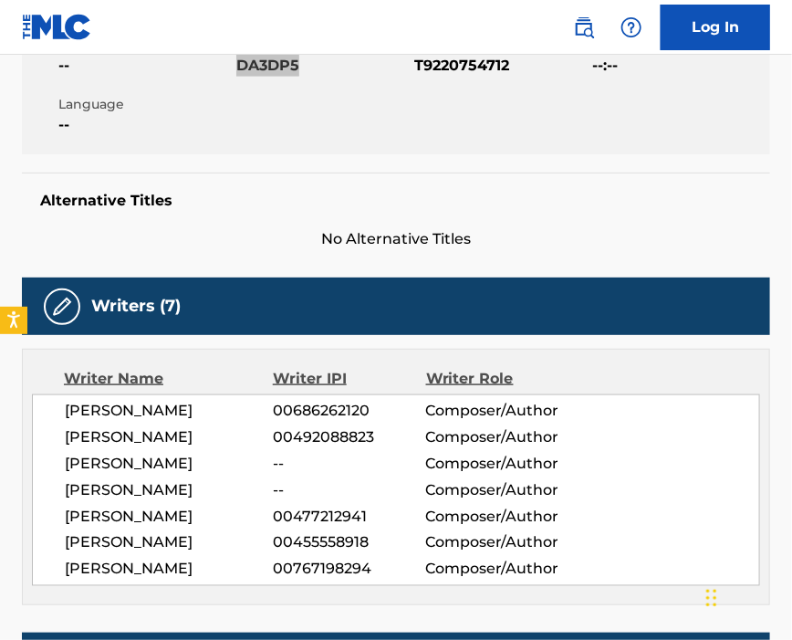
scroll to position [486, 0]
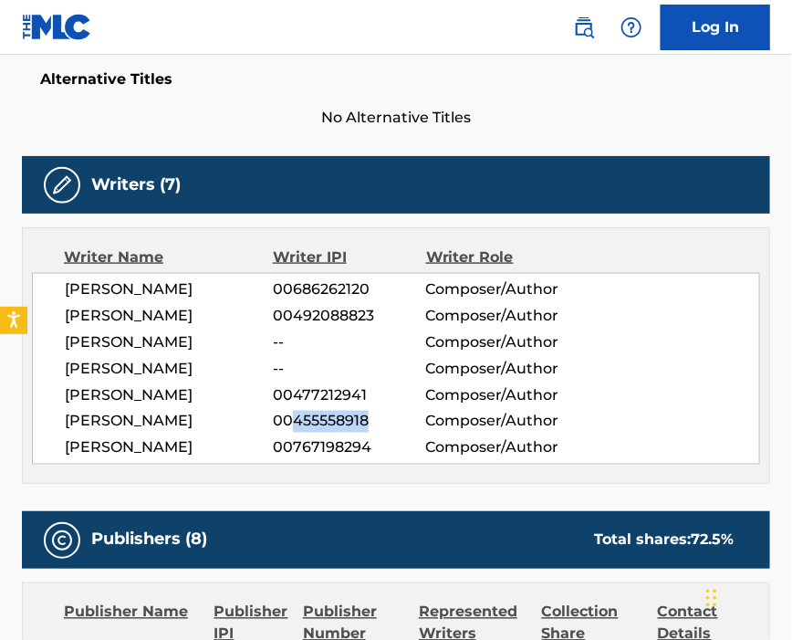
drag, startPoint x: 292, startPoint y: 473, endPoint x: 418, endPoint y: 466, distance: 126.1
click at [417, 433] on span "00455558918" at bounding box center [349, 422] width 152 height 22
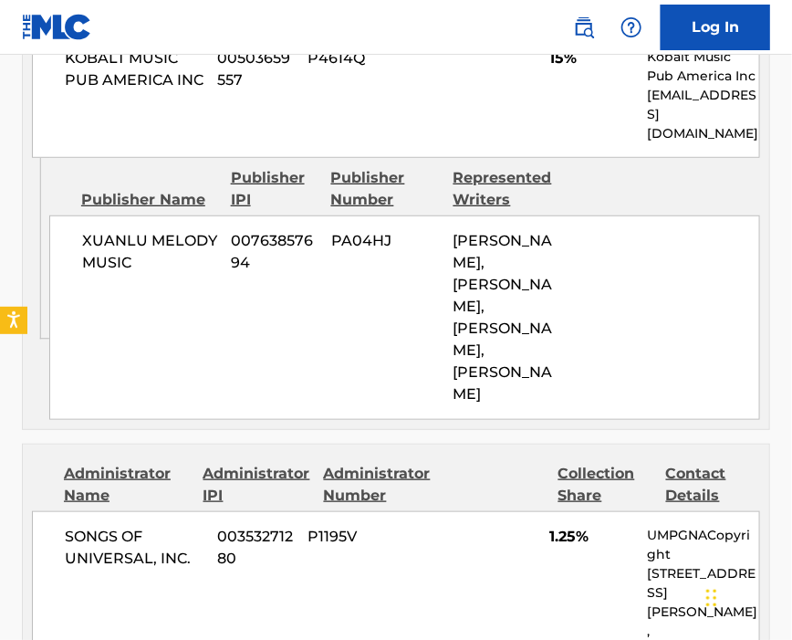
scroll to position [3894, 0]
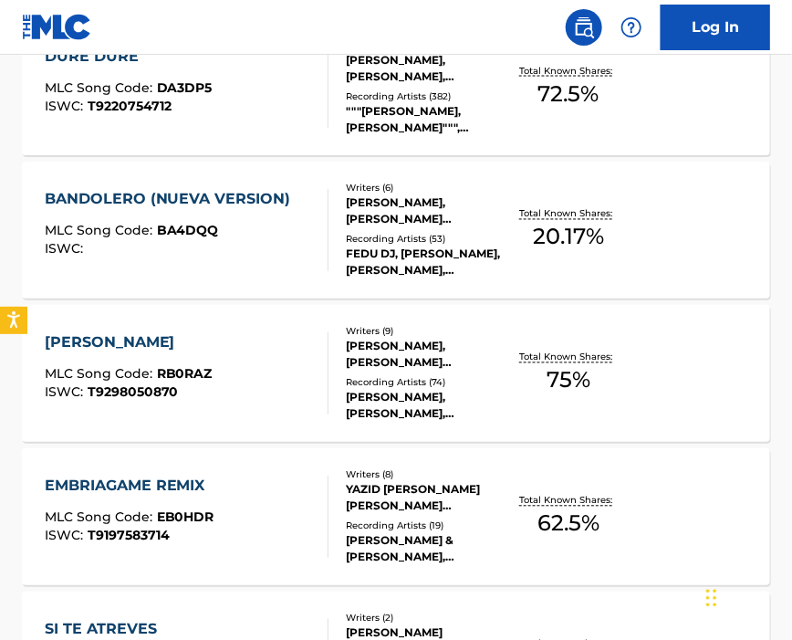
scroll to position [612, 0]
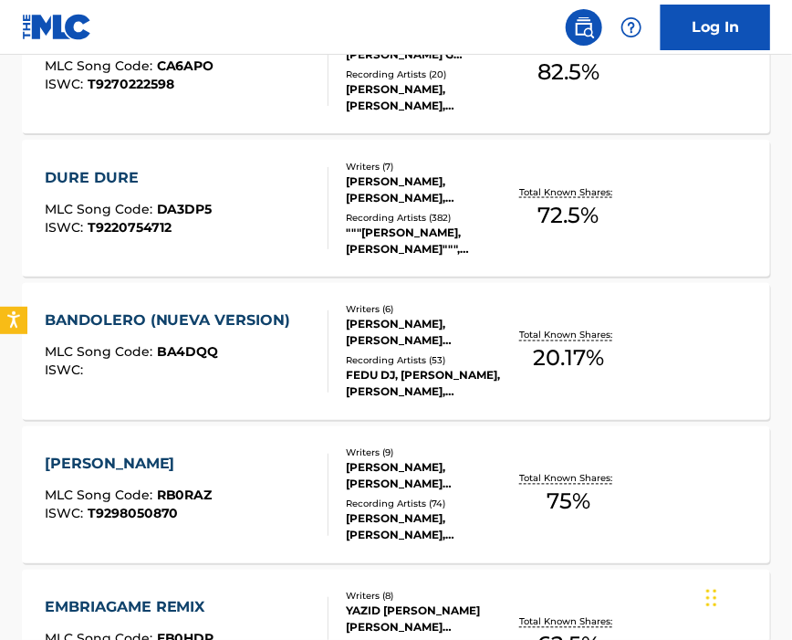
click at [203, 383] on div "BANDOLERO (NUEVA VERSION) MLC Song Code : BA4DQQ ISWC :" at bounding box center [173, 351] width 256 height 82
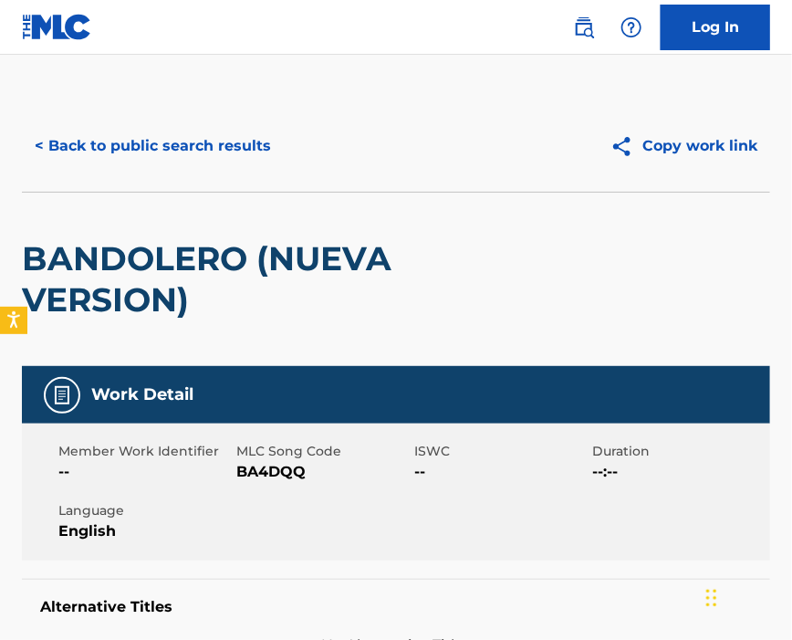
click at [247, 470] on span "BA4DQQ" at bounding box center [322, 472] width 173 height 22
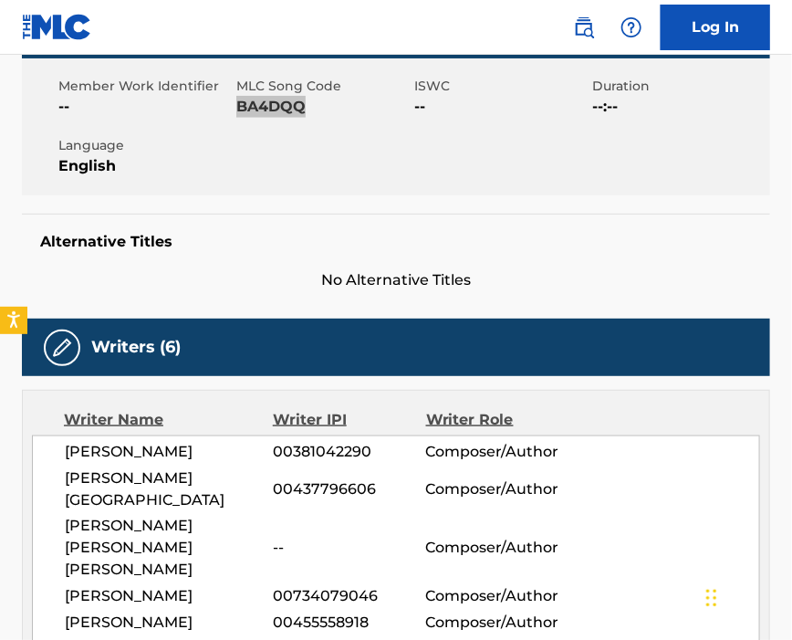
scroll to position [486, 0]
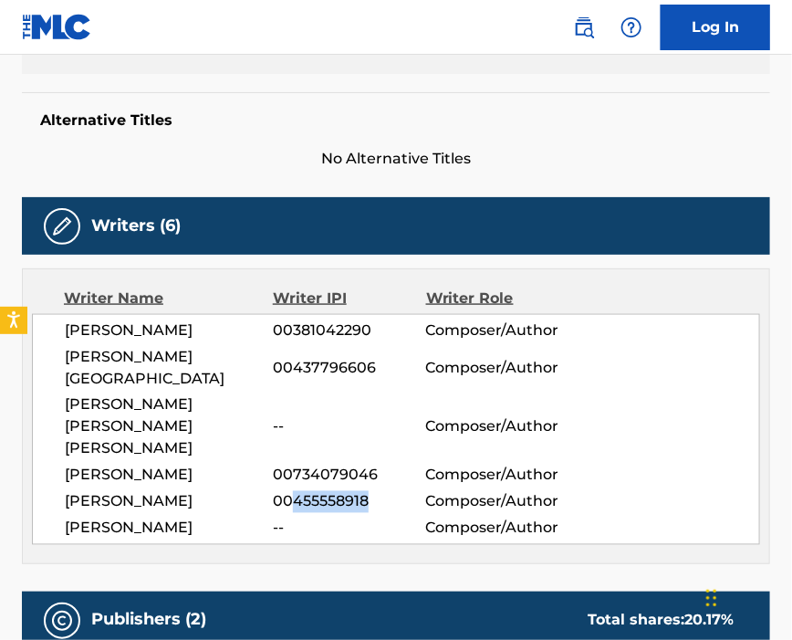
drag, startPoint x: 293, startPoint y: 514, endPoint x: 374, endPoint y: 528, distance: 82.4
click at [374, 513] on div "[PERSON_NAME] 00455558918 Composer/Author" at bounding box center [412, 502] width 695 height 22
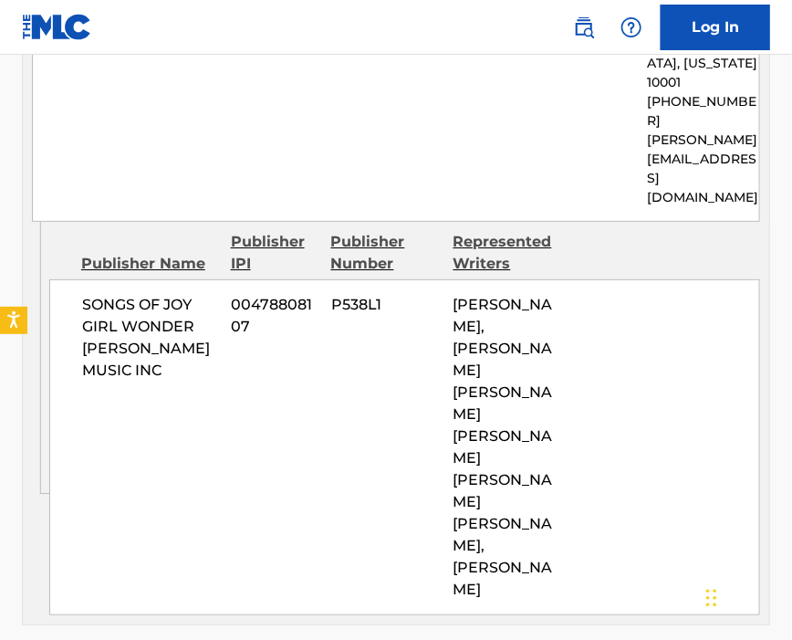
scroll to position [1582, 0]
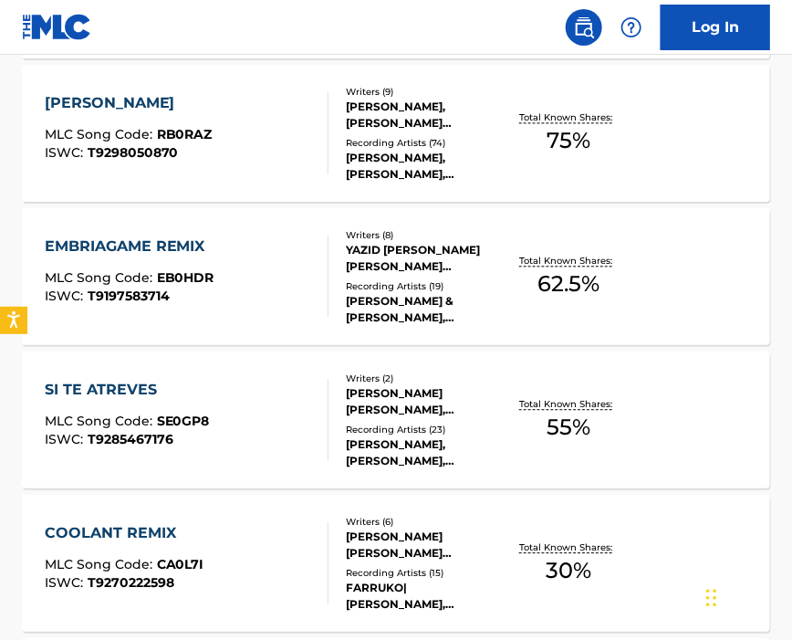
scroll to position [852, 0]
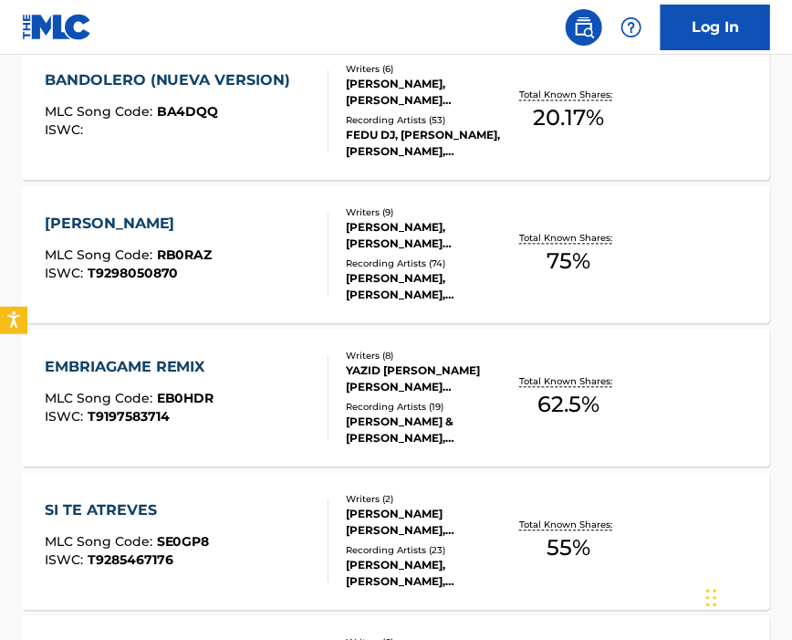
click at [256, 261] on div "RAMAYAMA MLC Song Code : RB0RAZ ISWC : T9298050870" at bounding box center [187, 255] width 285 height 82
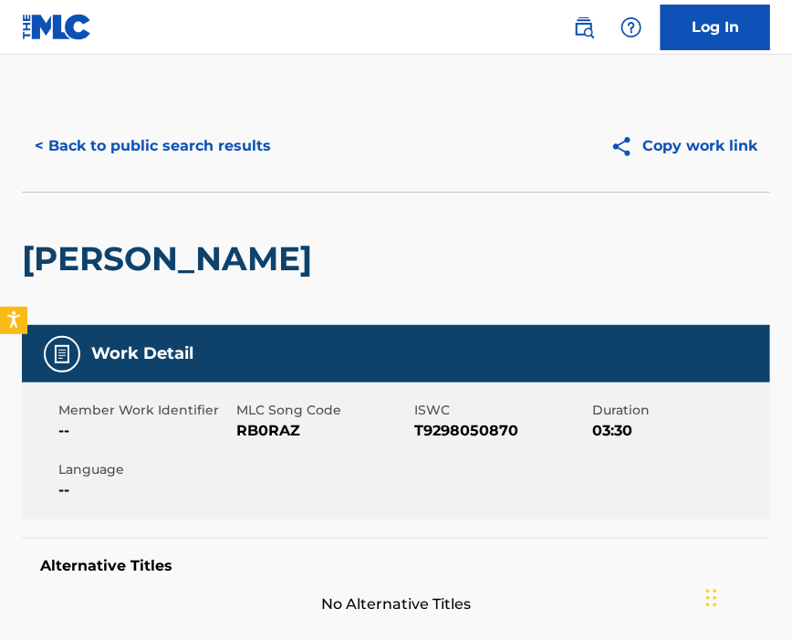
click at [275, 431] on span "RB0RAZ" at bounding box center [322, 431] width 173 height 22
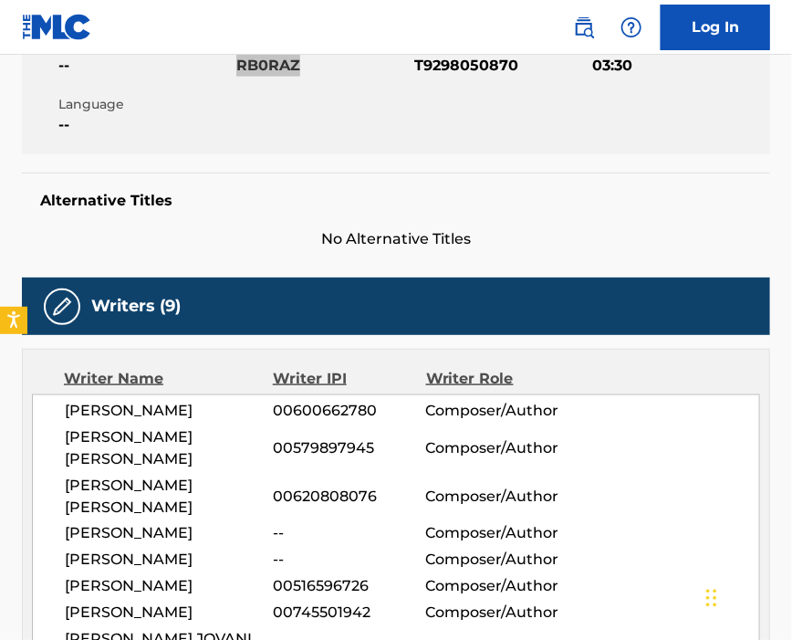
scroll to position [486, 0]
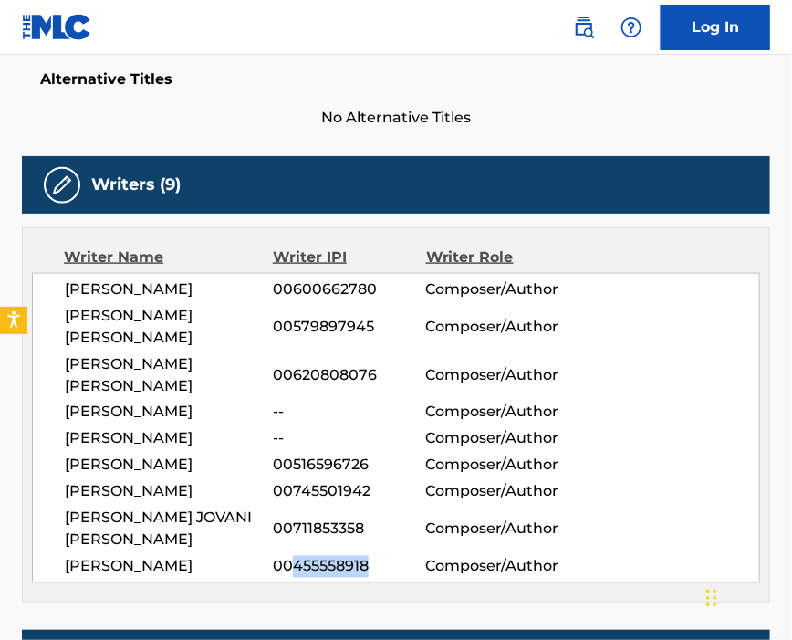
drag, startPoint x: 292, startPoint y: 600, endPoint x: 380, endPoint y: 601, distance: 87.6
click at [380, 578] on span "00455558918" at bounding box center [349, 567] width 152 height 22
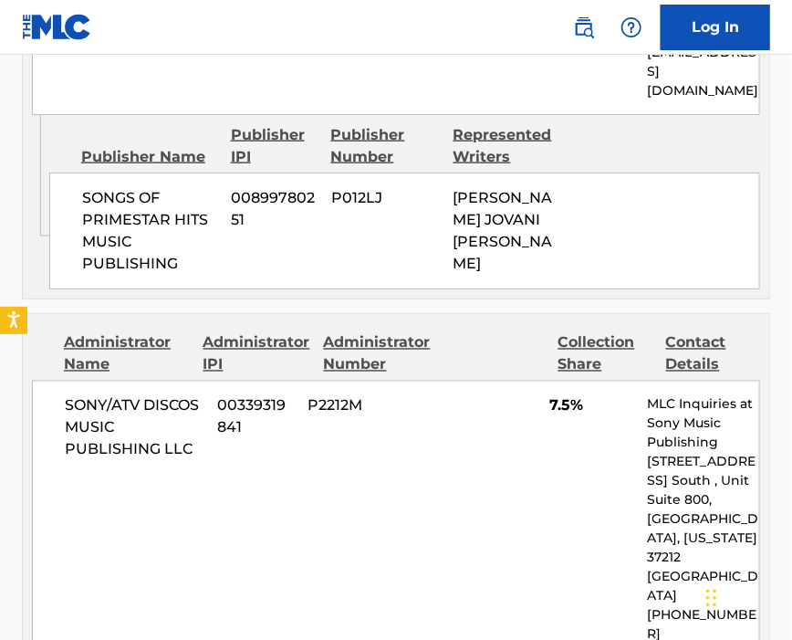
scroll to position [3651, 0]
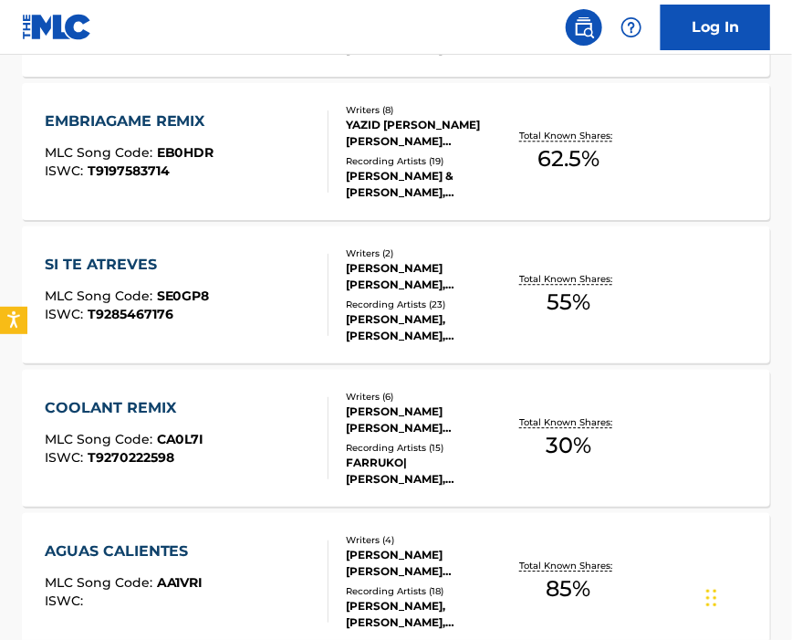
scroll to position [854, 0]
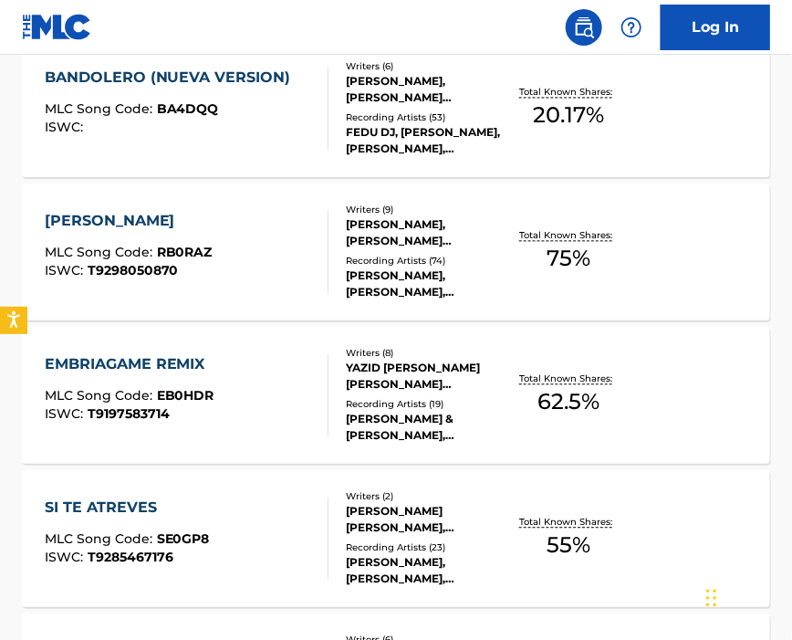
click at [219, 403] on div "EMBRIAGAME REMIX MLC Song Code : EB0HDR ISWC : T9197583714" at bounding box center [187, 395] width 285 height 82
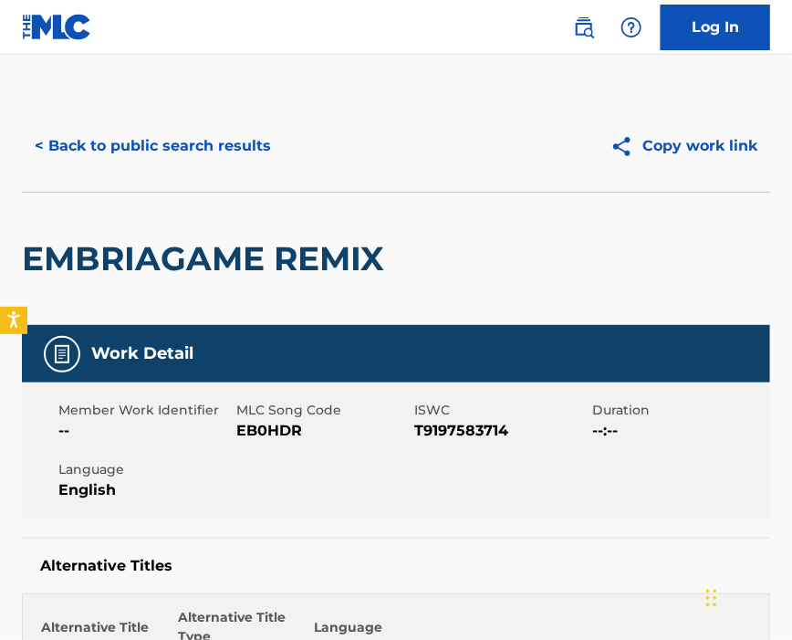
click at [248, 434] on span "EB0HDR" at bounding box center [322, 431] width 173 height 22
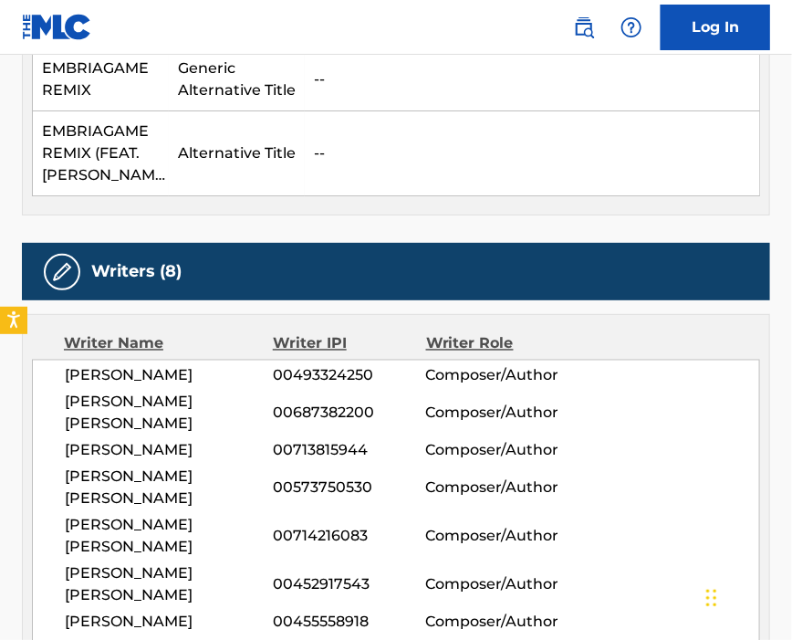
scroll to position [730, 0]
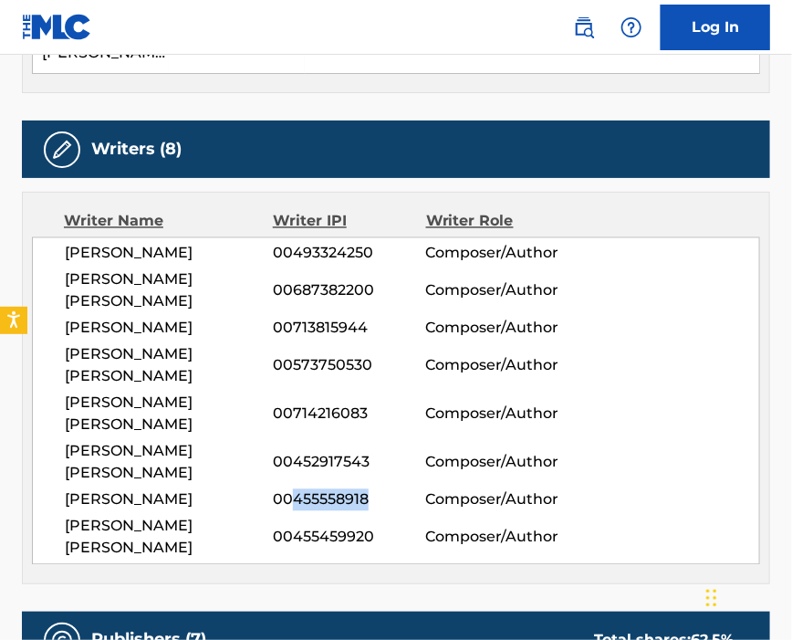
drag, startPoint x: 298, startPoint y: 507, endPoint x: 379, endPoint y: 507, distance: 81.2
click at [379, 507] on span "00455558918" at bounding box center [349, 500] width 152 height 22
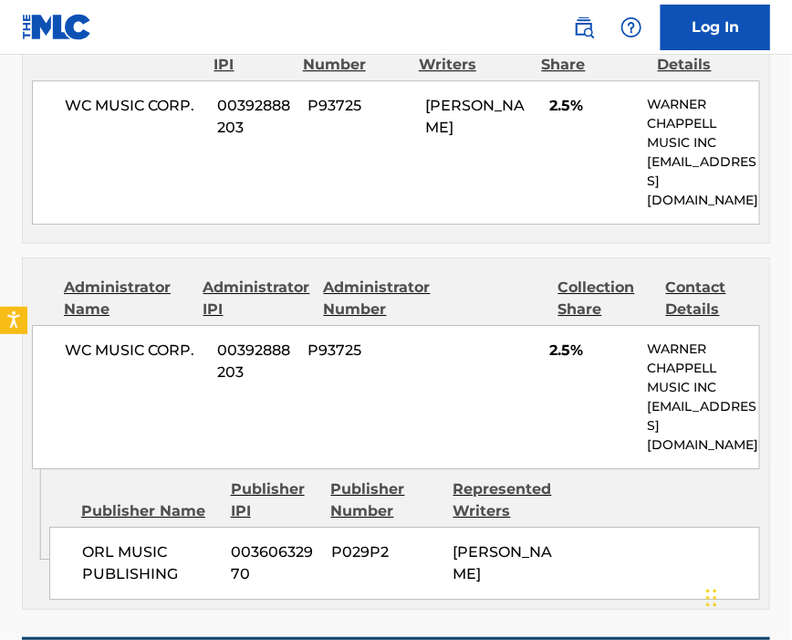
scroll to position [3286, 0]
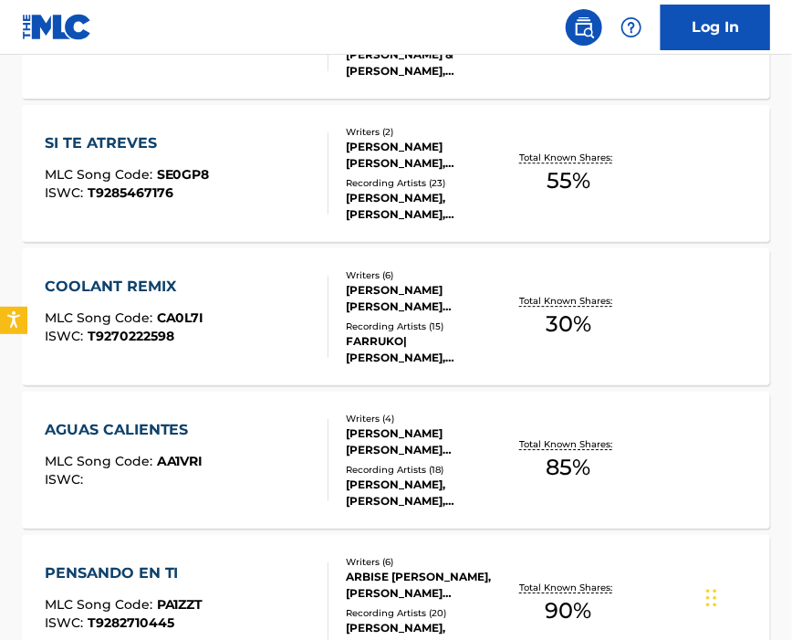
scroll to position [1098, 0]
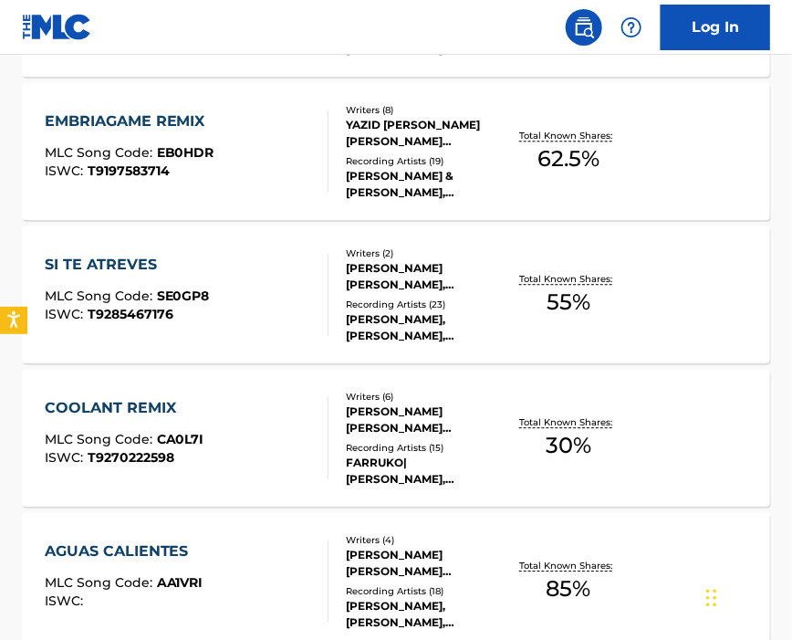
click at [256, 296] on div "SI TE ATREVES MLC Song Code : SE0GP8 ISWC : T9285467176" at bounding box center [187, 295] width 285 height 82
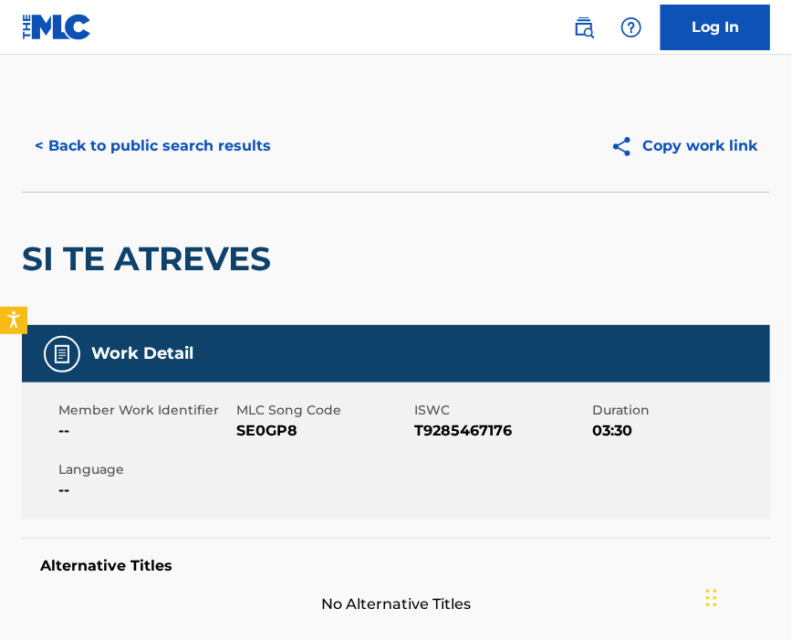
click at [260, 423] on span "SE0GP8" at bounding box center [322, 431] width 173 height 22
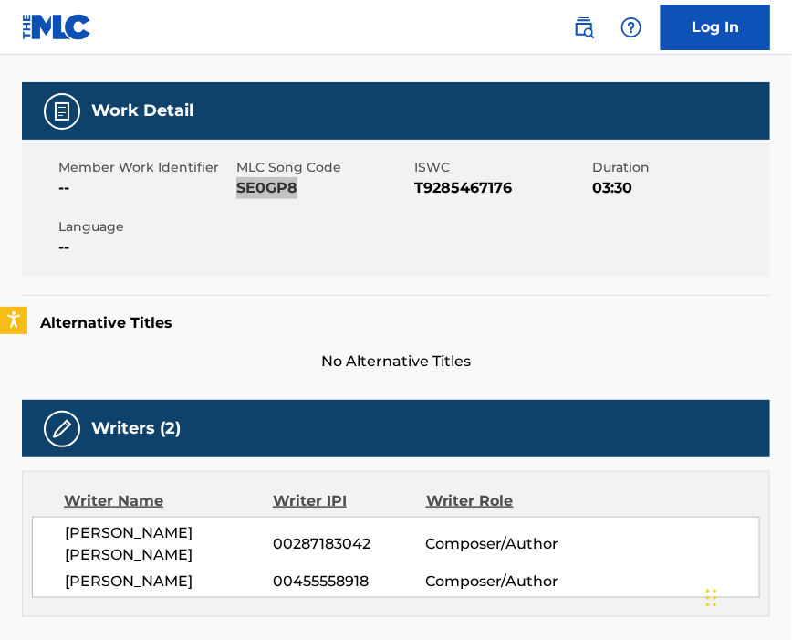
scroll to position [365, 0]
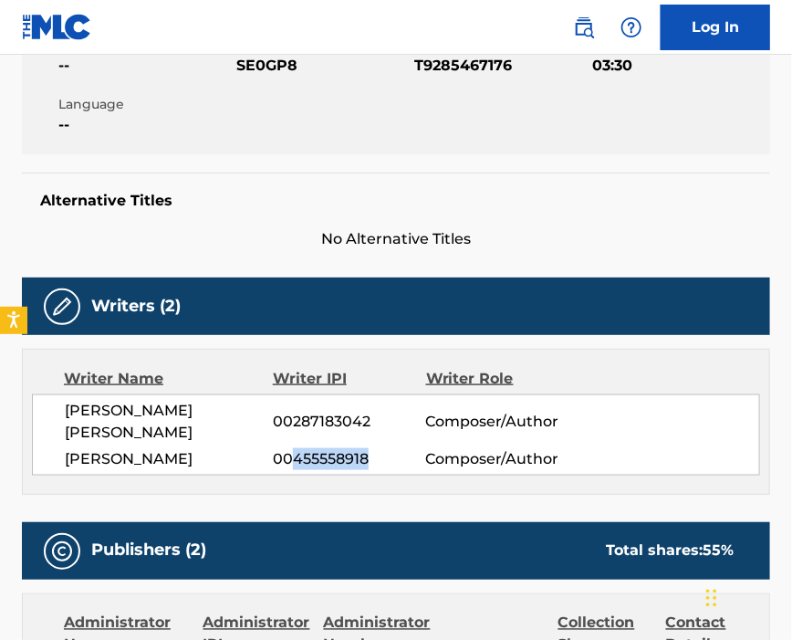
drag, startPoint x: 296, startPoint y: 475, endPoint x: 368, endPoint y: 475, distance: 72.1
click at [368, 470] on span "00455558918" at bounding box center [349, 459] width 152 height 22
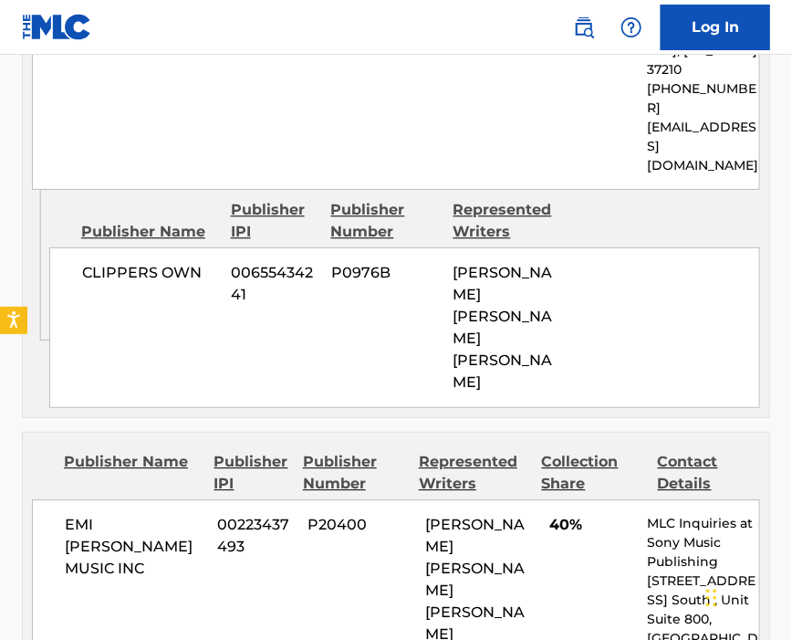
scroll to position [1217, 0]
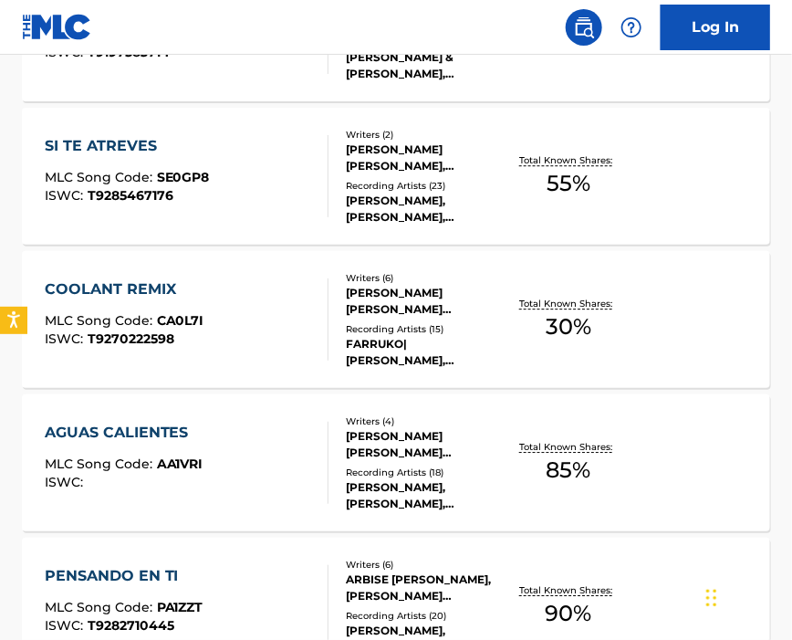
click at [211, 281] on div "COOLANT REMIX MLC Song Code : CA0L7I ISWC : T9270222598" at bounding box center [187, 319] width 285 height 82
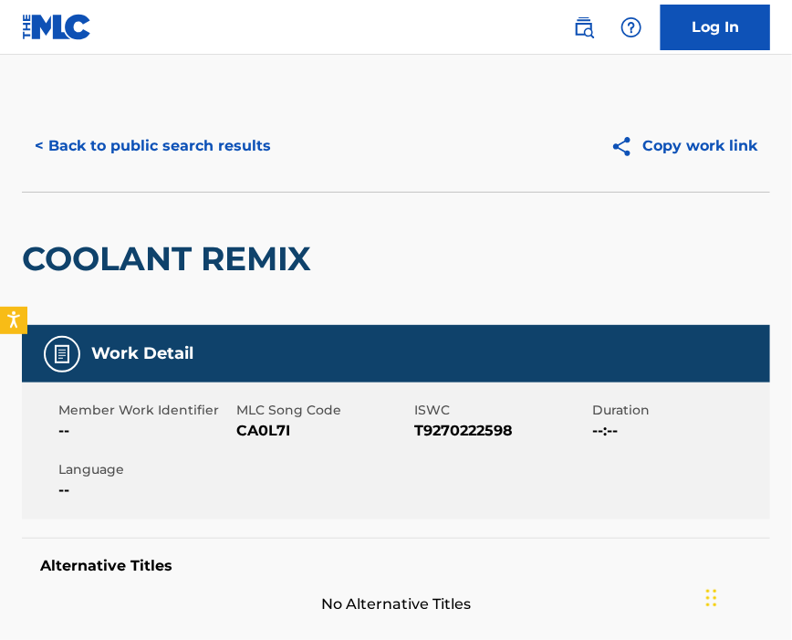
click at [268, 431] on span "CA0L7I" at bounding box center [322, 431] width 173 height 22
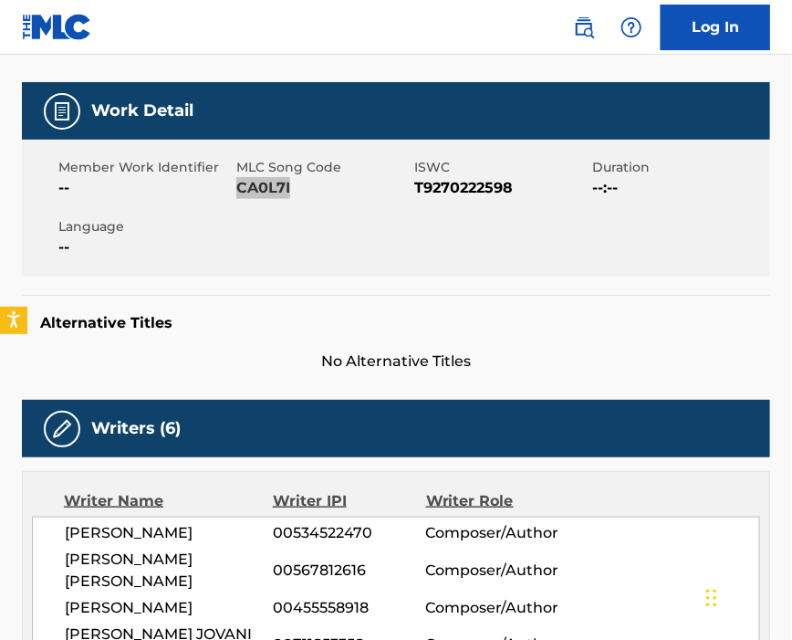
scroll to position [486, 0]
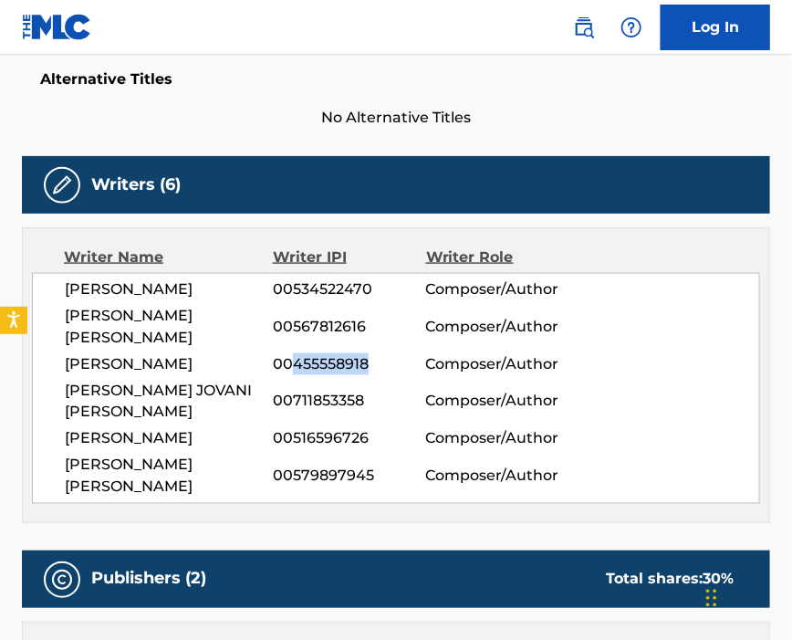
drag, startPoint x: 293, startPoint y: 352, endPoint x: 388, endPoint y: 350, distance: 95.0
click at [388, 353] on span "00455558918" at bounding box center [349, 364] width 152 height 22
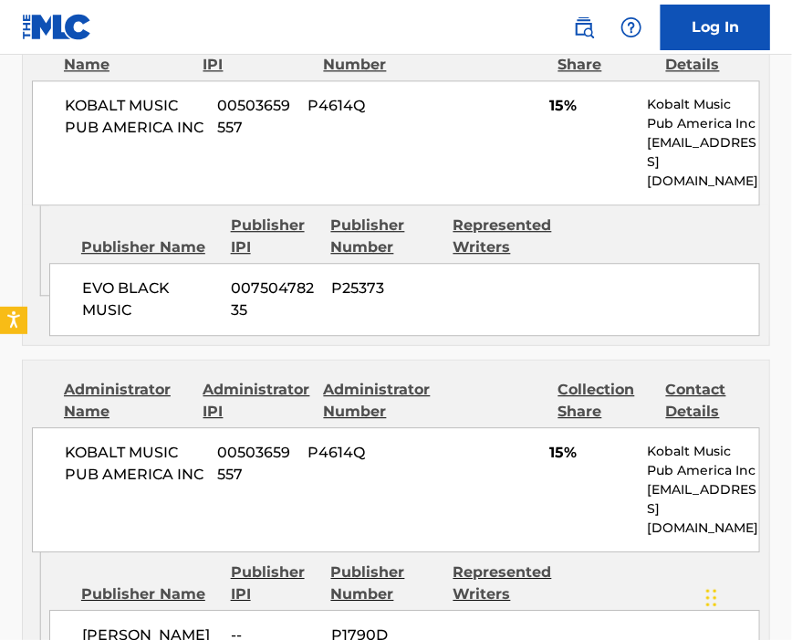
scroll to position [973, 0]
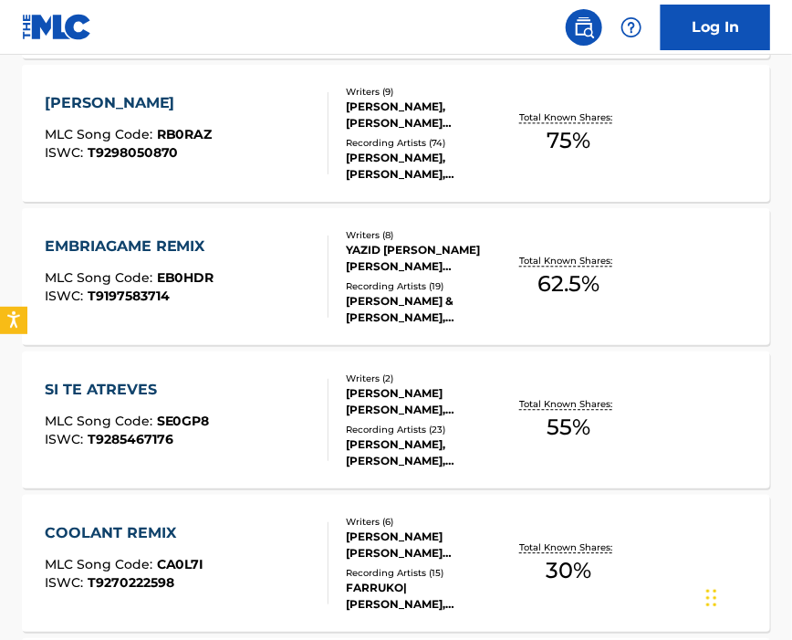
scroll to position [1217, 0]
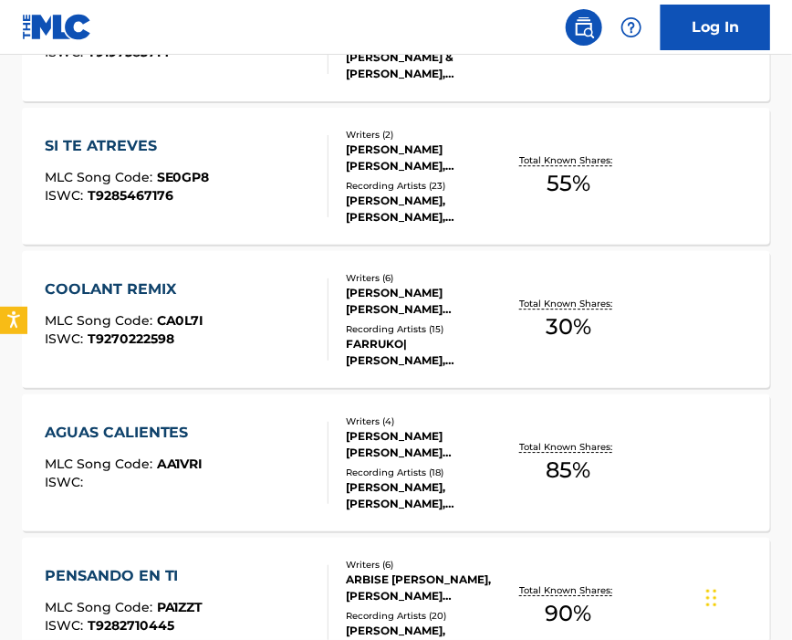
click at [232, 477] on div "AGUAS CALIENTES MLC Song Code : AA1VRI ISWC :" at bounding box center [187, 463] width 285 height 82
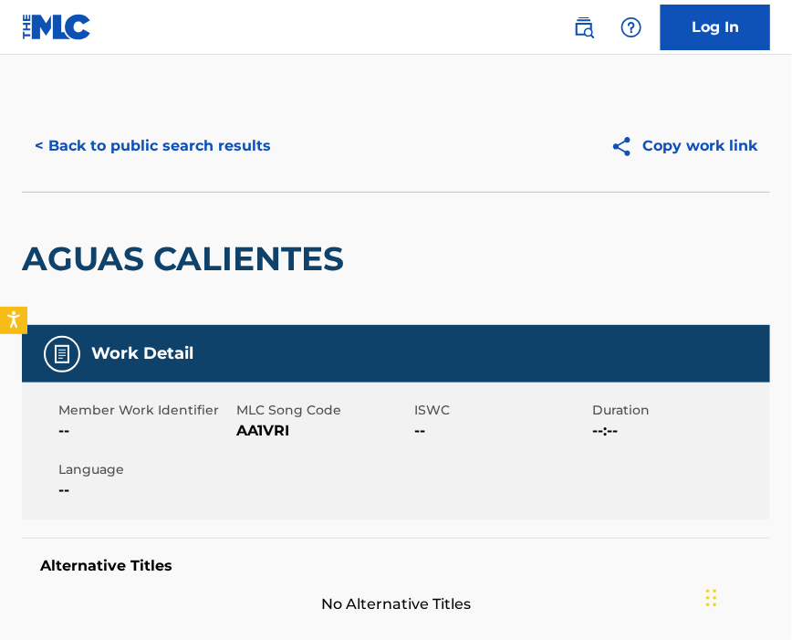
click at [265, 423] on span "AA1VRI" at bounding box center [322, 431] width 173 height 22
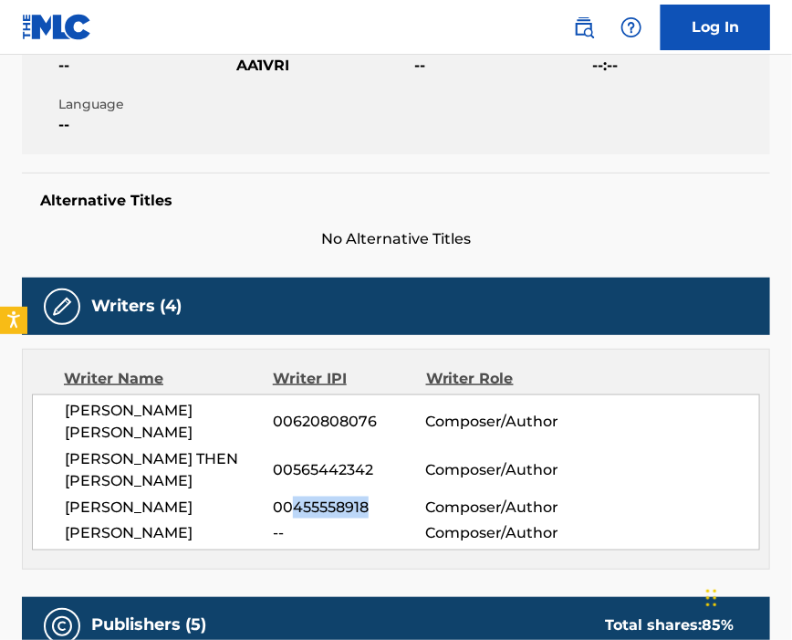
drag, startPoint x: 297, startPoint y: 518, endPoint x: 396, endPoint y: 518, distance: 99.5
click at [396, 518] on span "00455558918" at bounding box center [349, 508] width 152 height 22
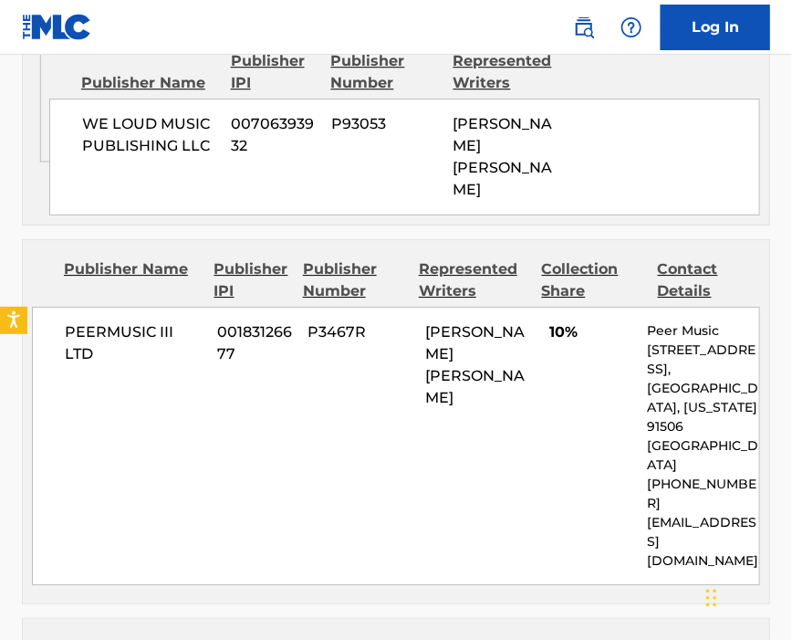
scroll to position [1460, 0]
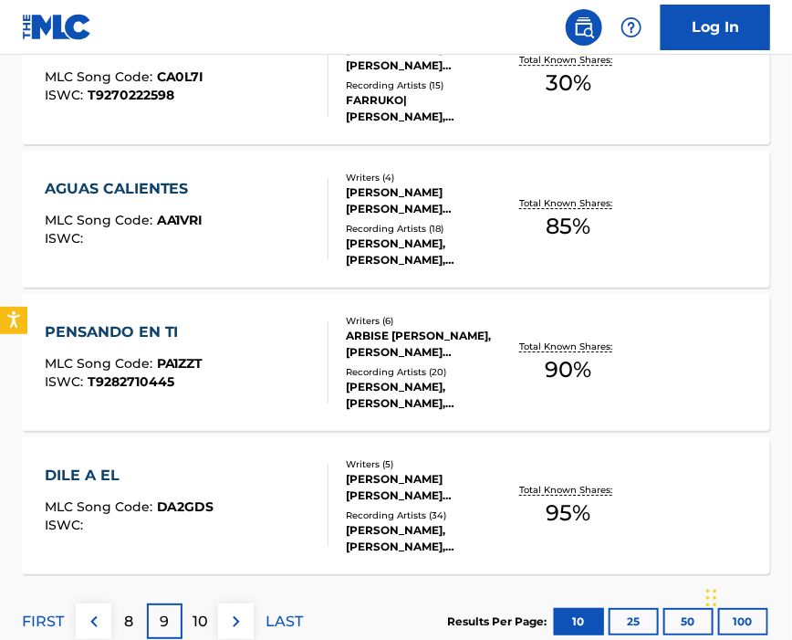
click at [214, 312] on div "PENSANDO EN TI MLC Song Code : PA1ZZT ISWC : T9282710445 Writers ( 6 ) [PERSON_…" at bounding box center [396, 362] width 748 height 137
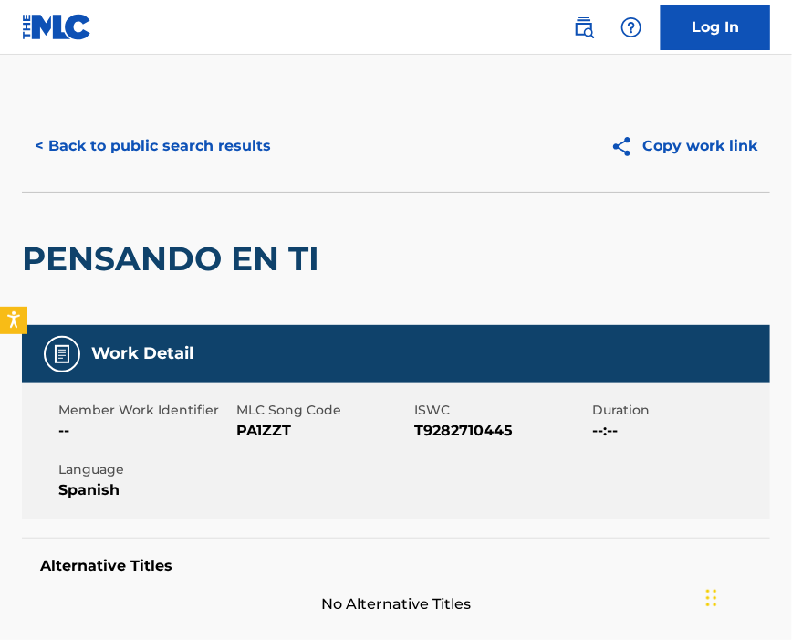
click at [265, 427] on span "PA1ZZT" at bounding box center [322, 431] width 173 height 22
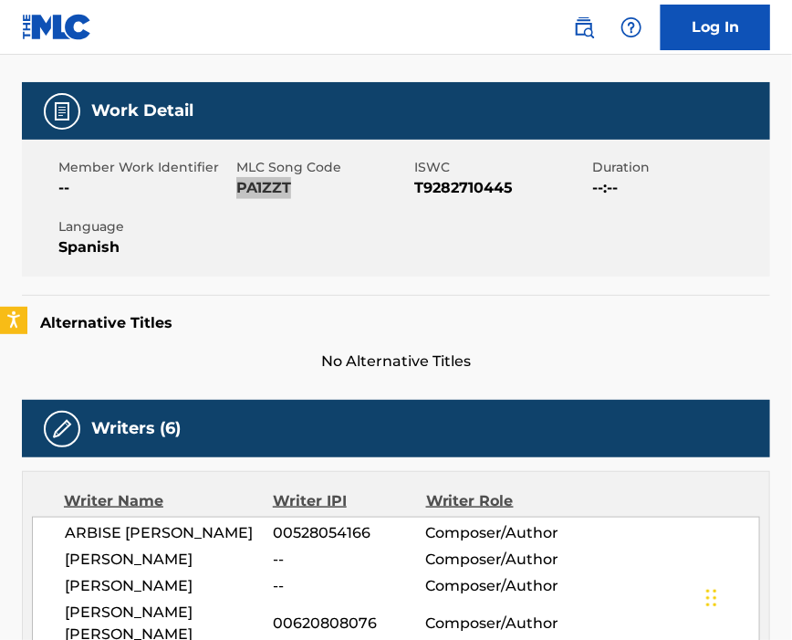
scroll to position [486, 0]
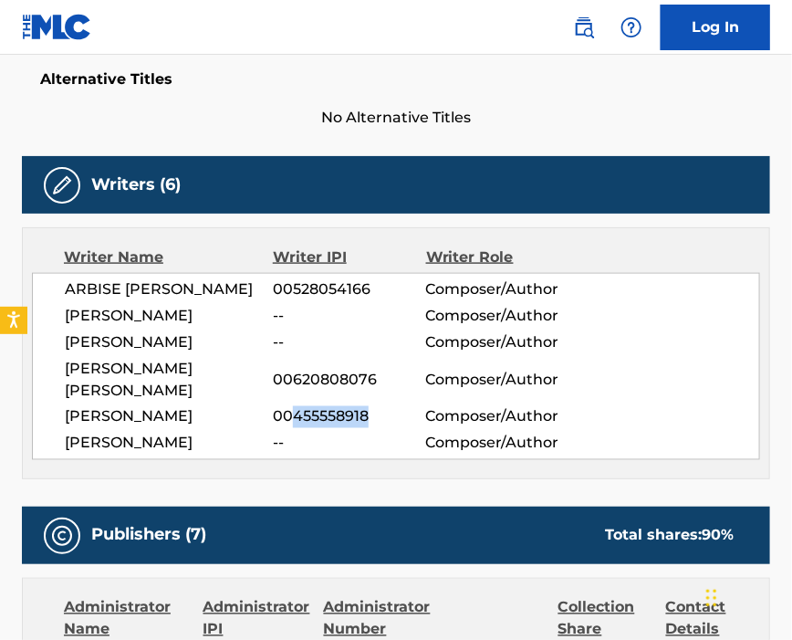
drag, startPoint x: 296, startPoint y: 470, endPoint x: 381, endPoint y: 465, distance: 85.0
click at [381, 428] on span "00455558918" at bounding box center [349, 417] width 152 height 22
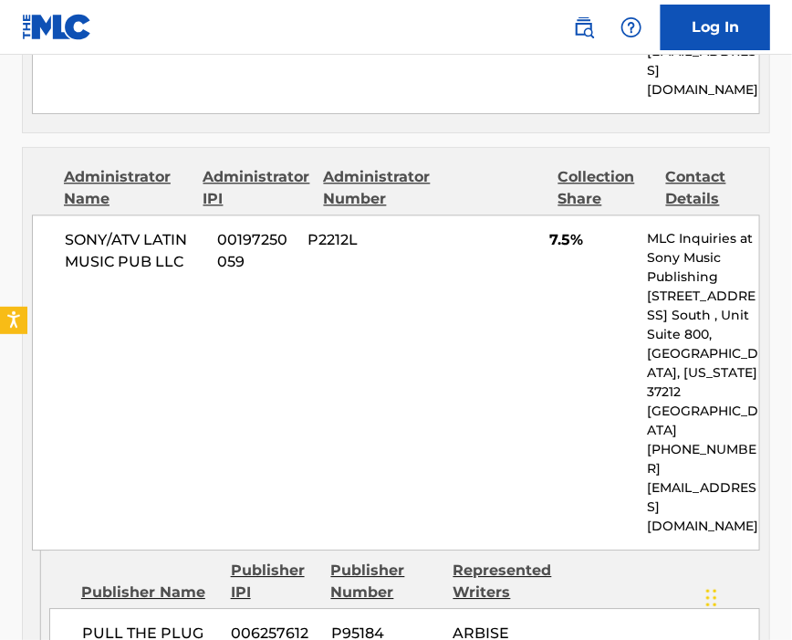
scroll to position [2677, 0]
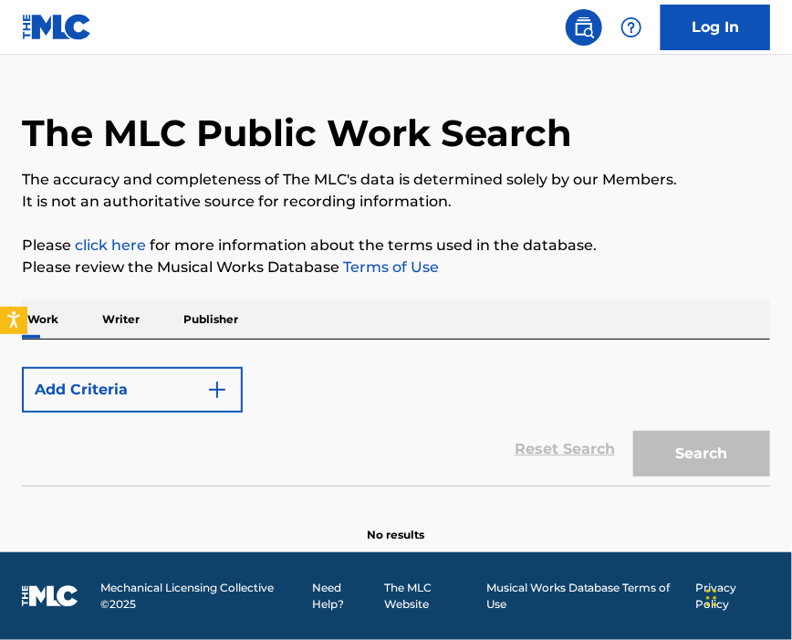
scroll to position [1584, 0]
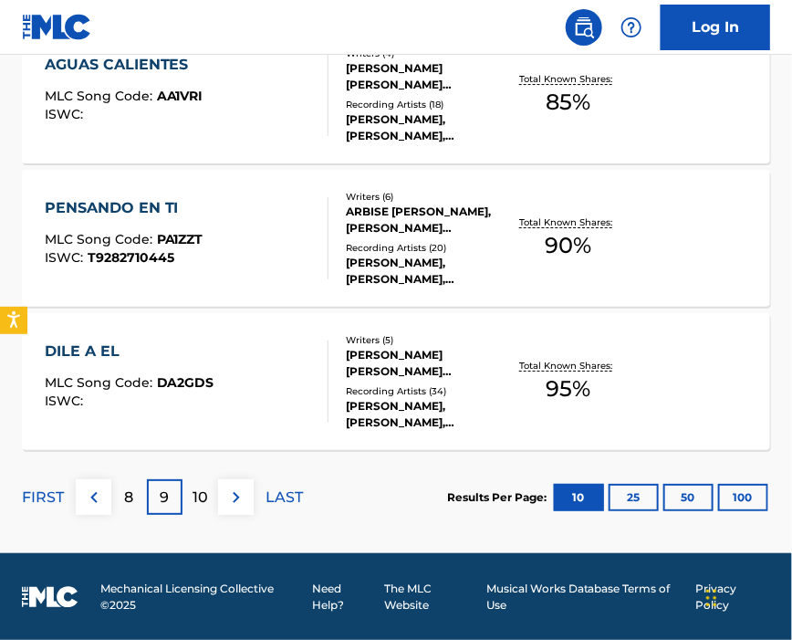
click at [230, 336] on div "DILE A EL MLC Song Code : DA2GDS ISWC : Writers ( 5 ) [PERSON_NAME] [PERSON_NAM…" at bounding box center [396, 381] width 748 height 137
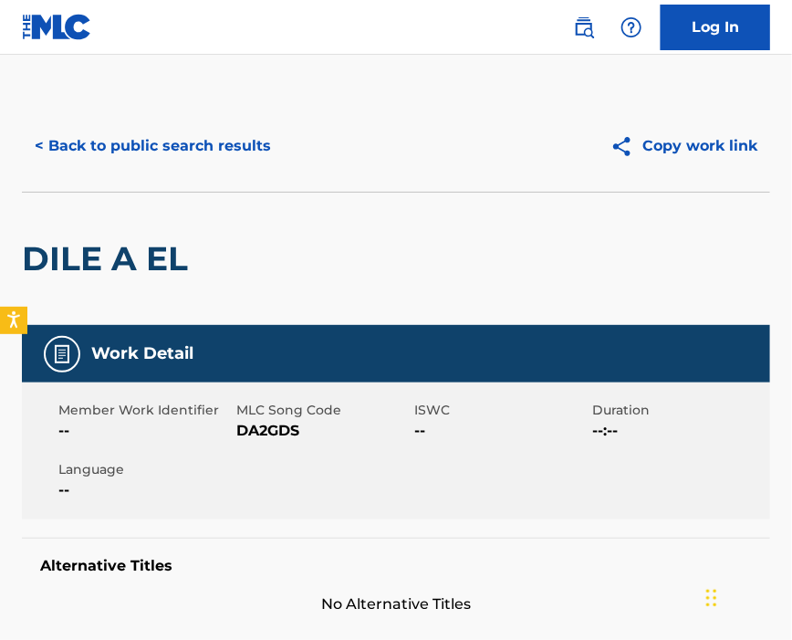
click at [275, 427] on span "DA2GDS" at bounding box center [322, 431] width 173 height 22
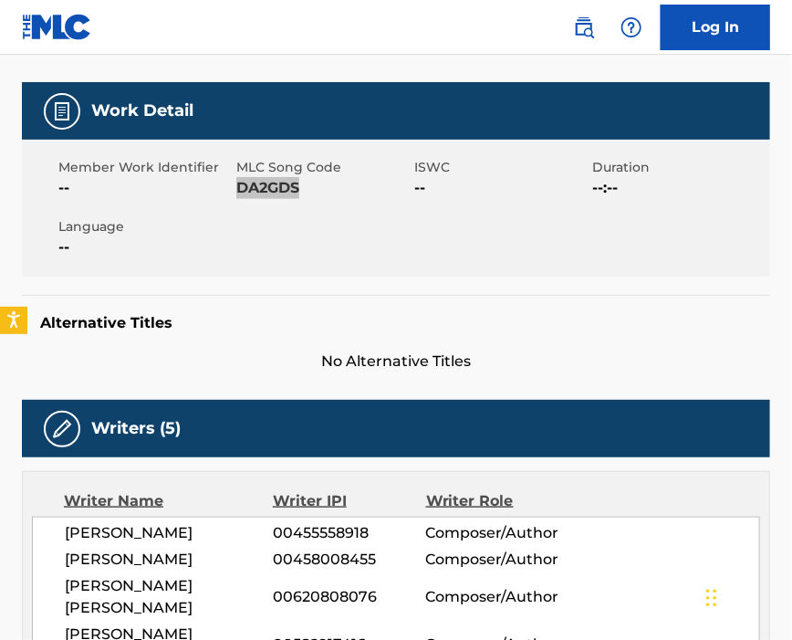
scroll to position [365, 0]
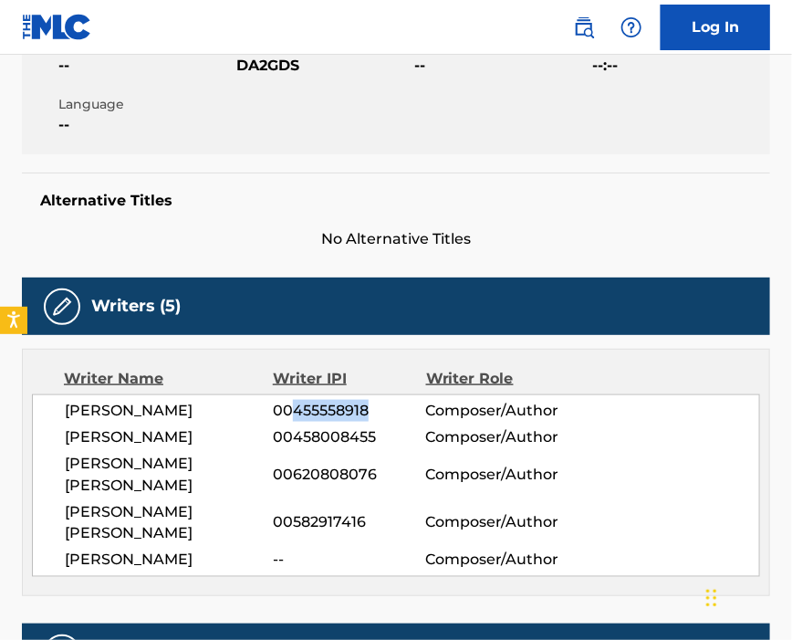
drag, startPoint x: 296, startPoint y: 421, endPoint x: 367, endPoint y: 425, distance: 71.3
click at [367, 422] on span "00455558918" at bounding box center [349, 411] width 152 height 22
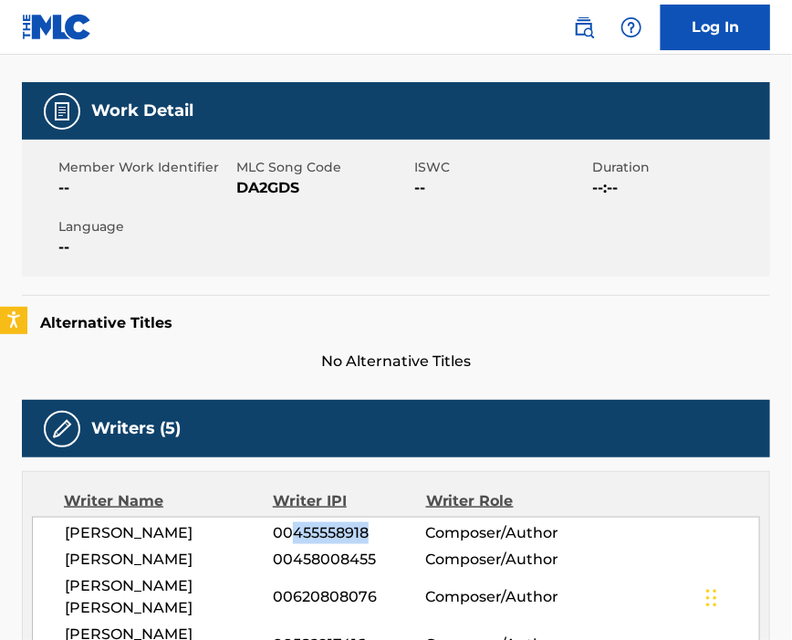
scroll to position [121, 0]
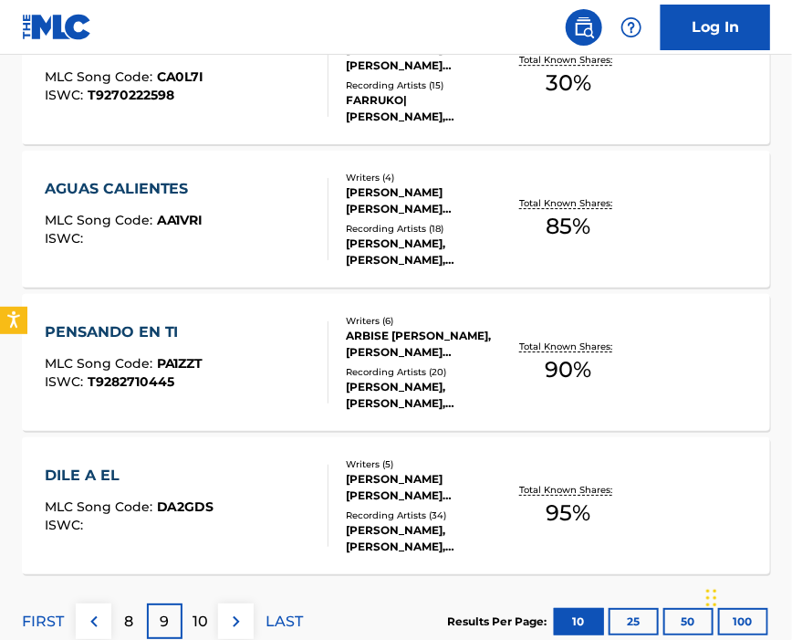
scroll to position [1582, 0]
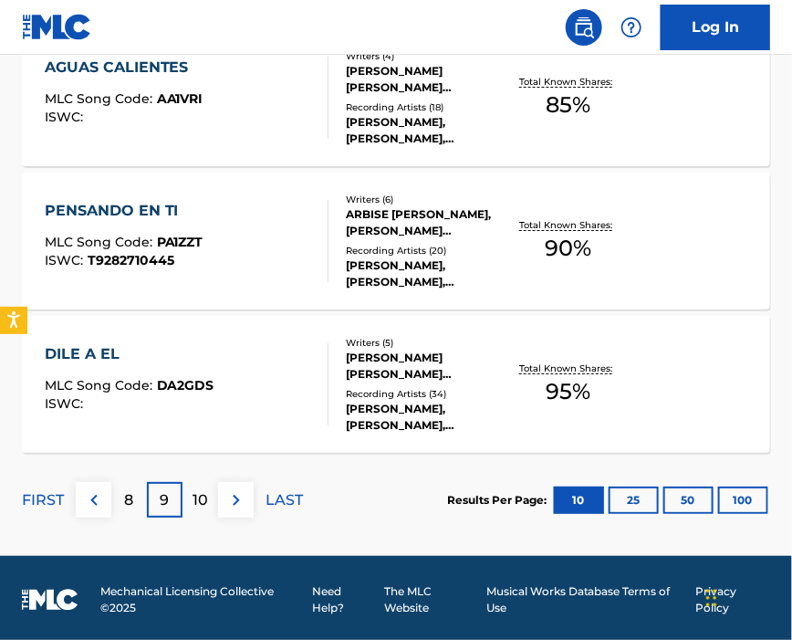
click at [204, 499] on p "10" at bounding box center [201, 500] width 16 height 22
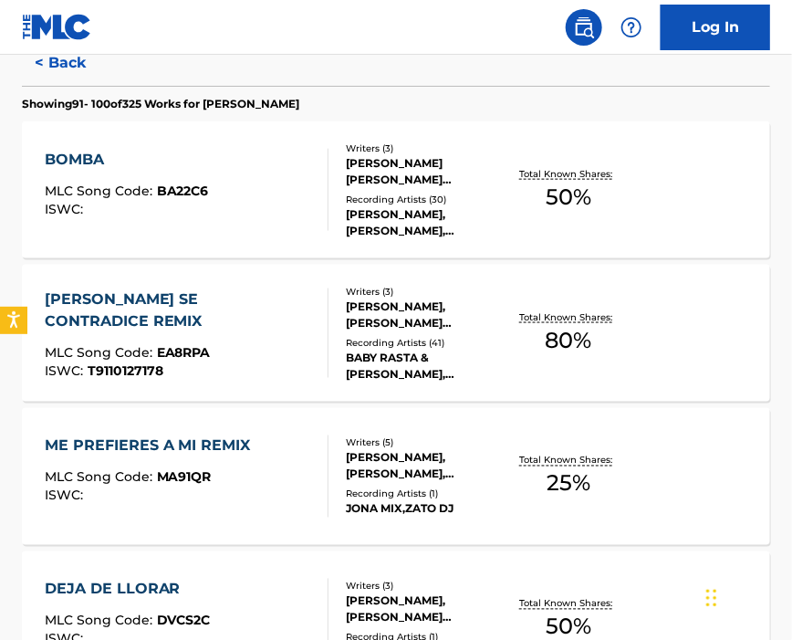
scroll to position [243, 0]
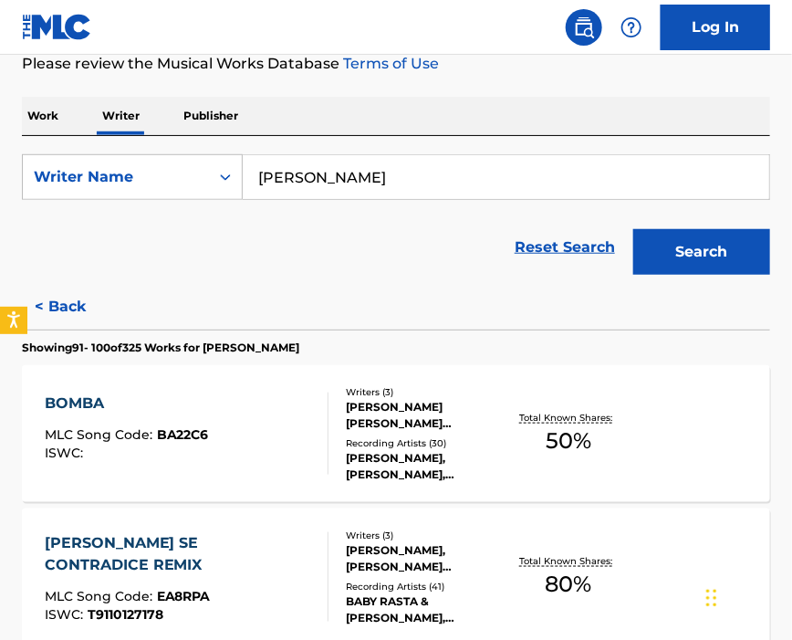
click at [139, 446] on div "ISWC :" at bounding box center [127, 453] width 164 height 14
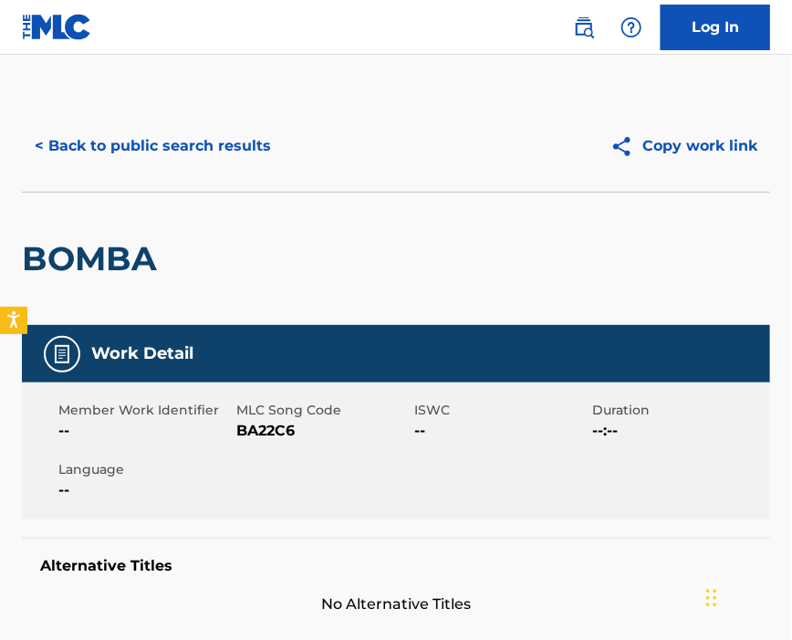
click at [270, 421] on span "BA22C6" at bounding box center [322, 431] width 173 height 22
click at [267, 420] on span "BA22C6" at bounding box center [322, 431] width 173 height 22
click at [264, 427] on span "BA22C6" at bounding box center [322, 431] width 173 height 22
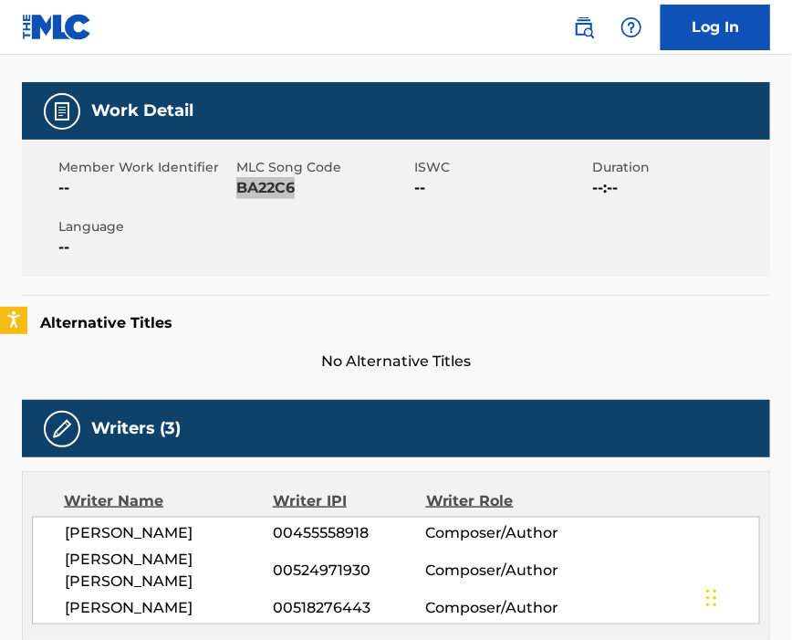
scroll to position [365, 0]
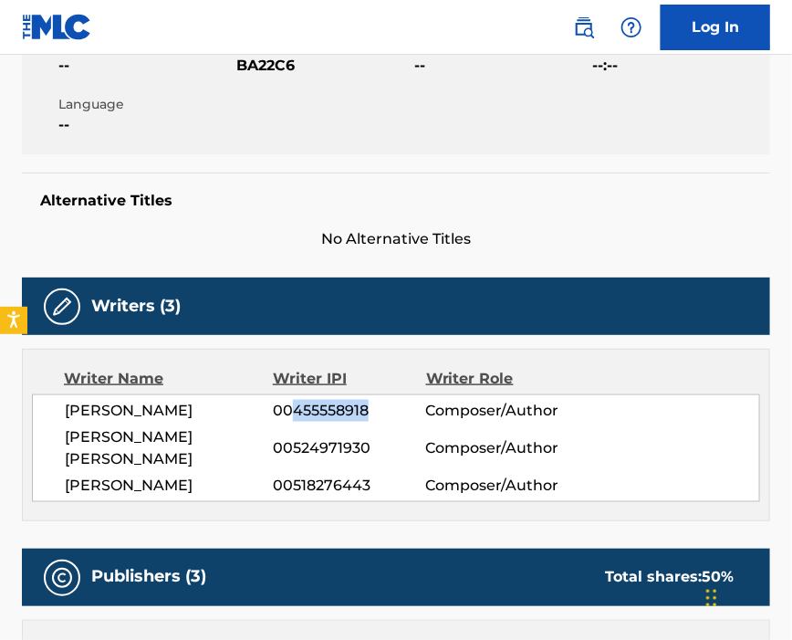
drag, startPoint x: 294, startPoint y: 420, endPoint x: 369, endPoint y: 416, distance: 74.9
click at [369, 416] on span "00455558918" at bounding box center [349, 411] width 152 height 22
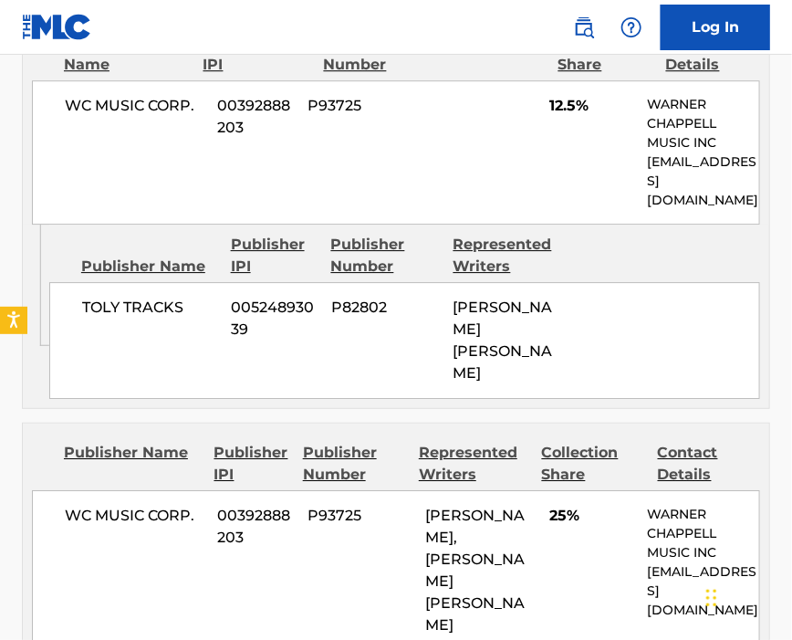
scroll to position [1460, 0]
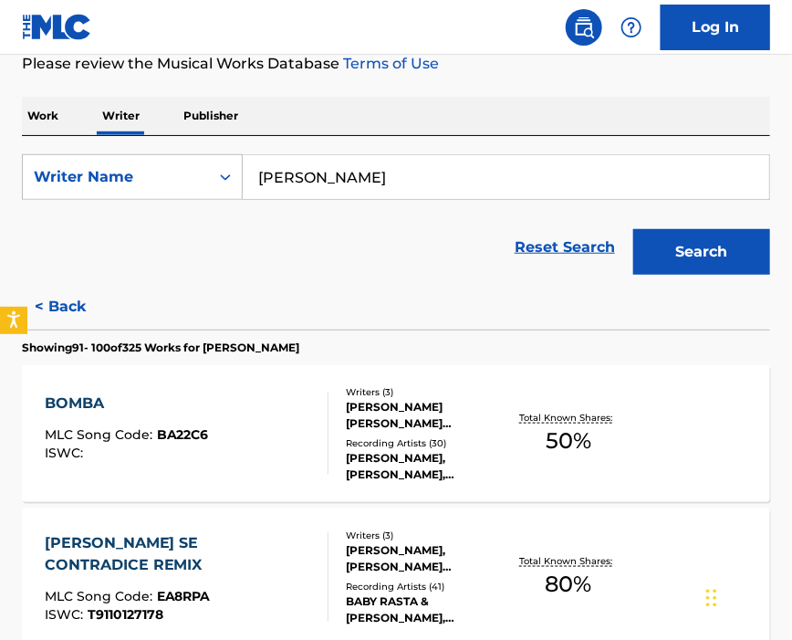
scroll to position [486, 0]
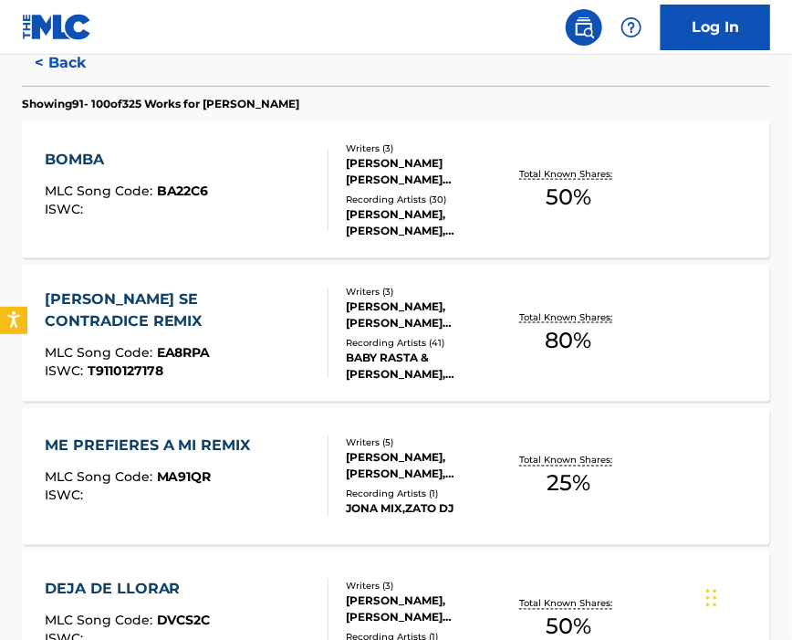
click at [222, 346] on div "MLC Song Code : EA8RPA" at bounding box center [179, 355] width 269 height 18
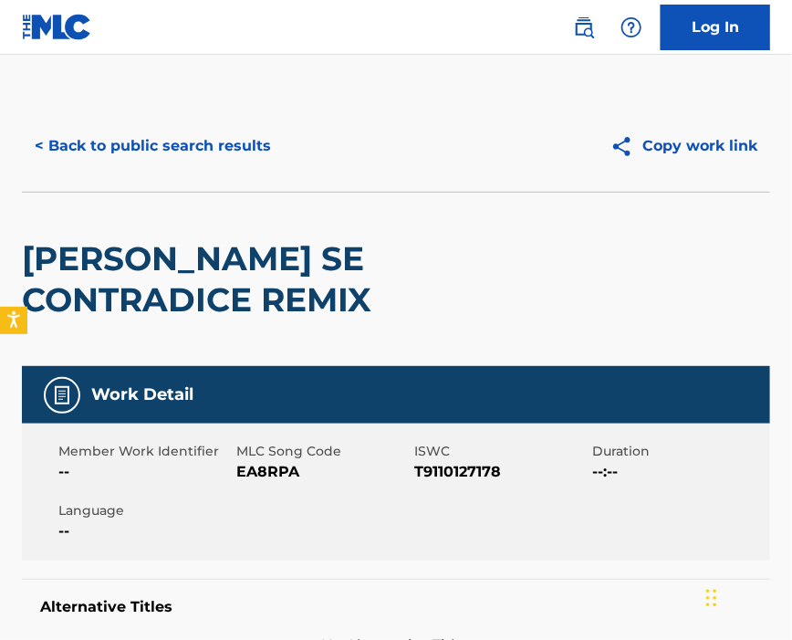
click at [285, 466] on span "EA8RPA" at bounding box center [322, 472] width 173 height 22
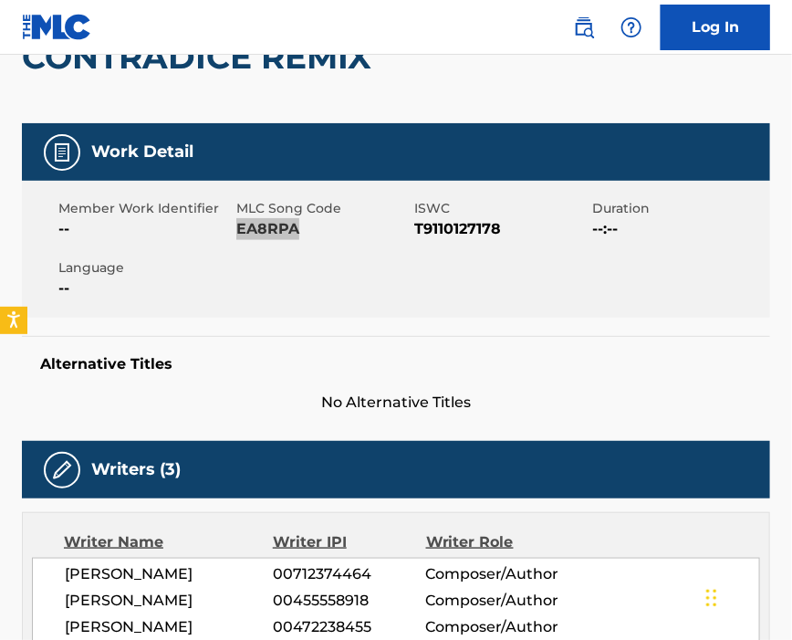
scroll to position [486, 0]
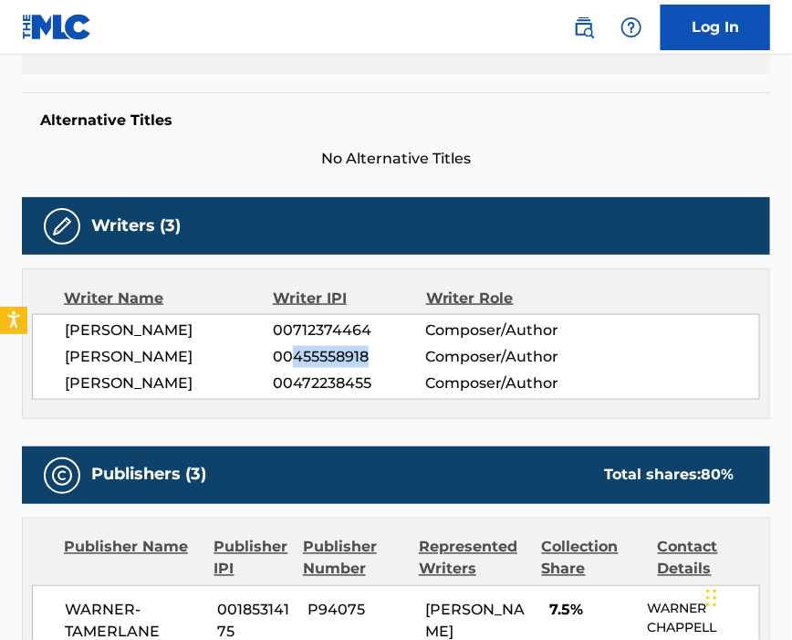
drag, startPoint x: 309, startPoint y: 366, endPoint x: 408, endPoint y: 370, distance: 98.6
click at [408, 368] on span "00455558918" at bounding box center [349, 357] width 152 height 22
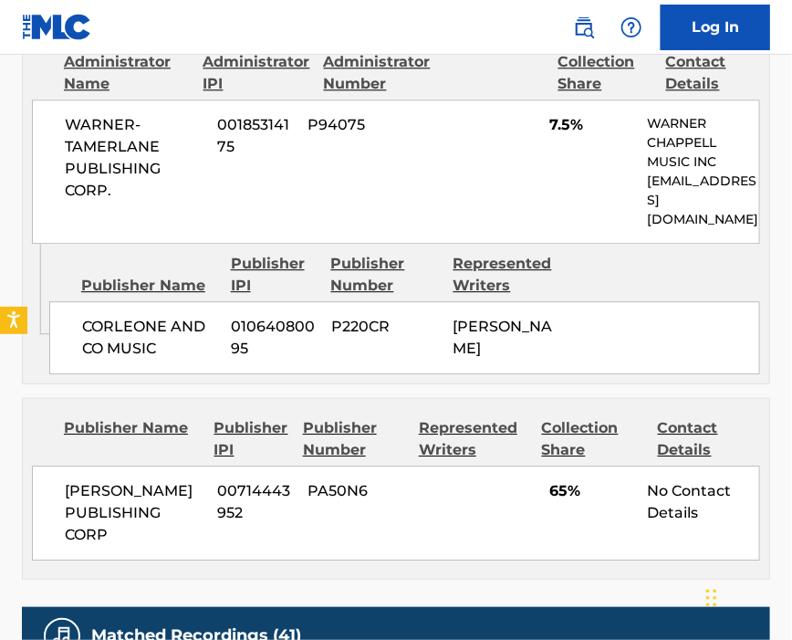
scroll to position [1338, 0]
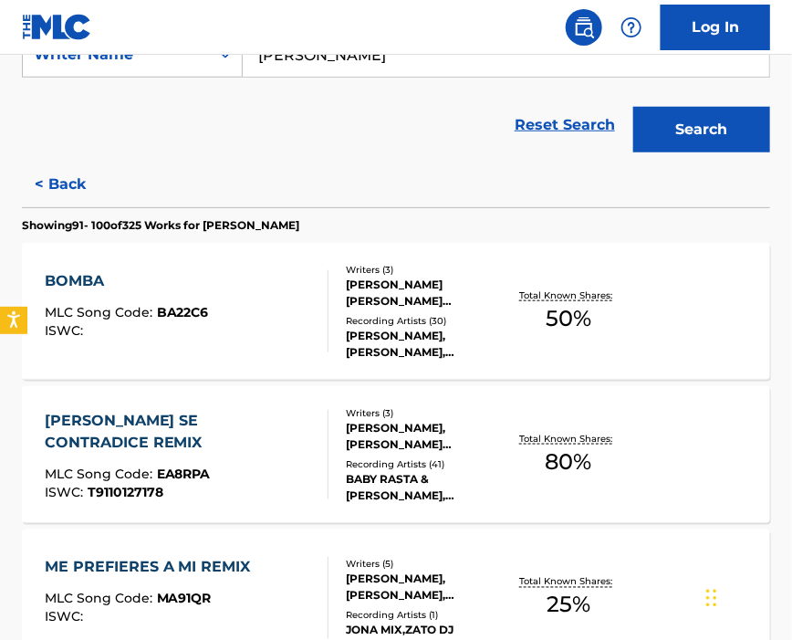
scroll to position [486, 0]
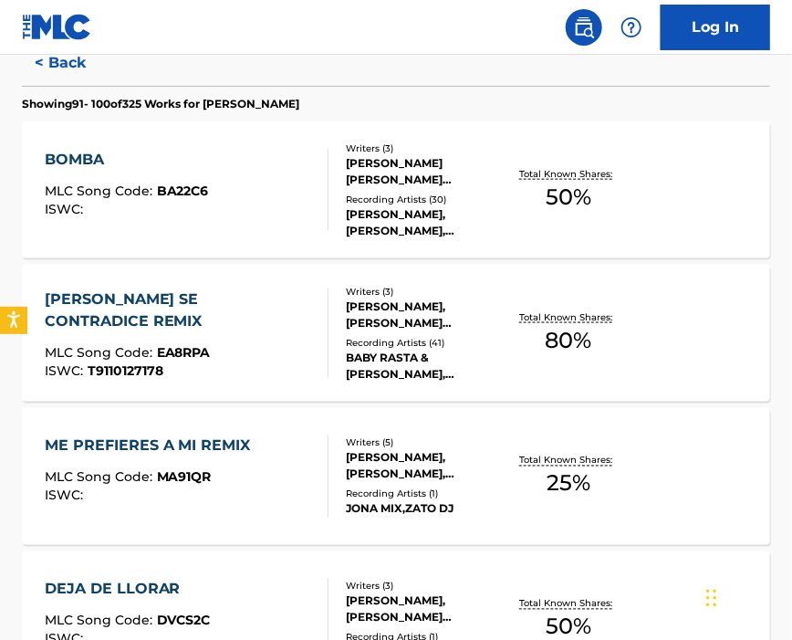
click at [224, 455] on div "ME PREFIERES A MI REMIX" at bounding box center [152, 446] width 215 height 22
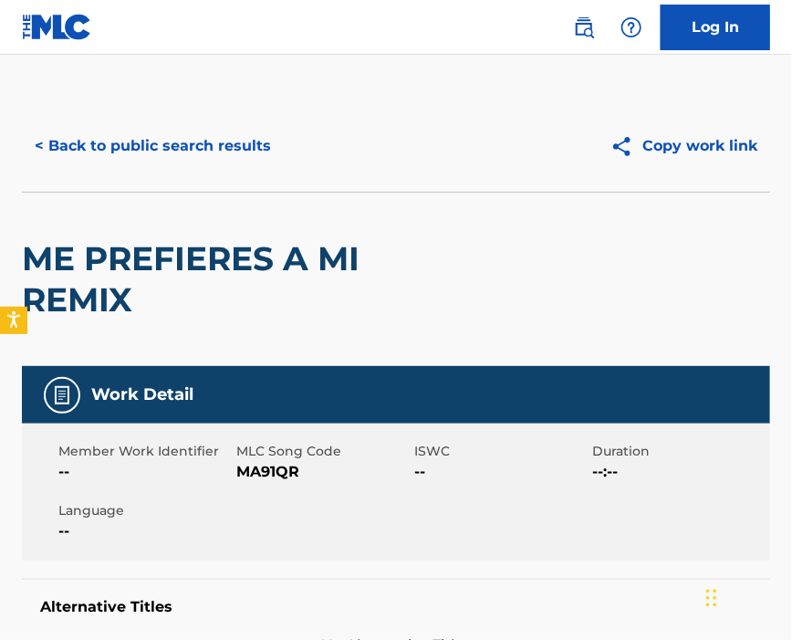
click at [266, 475] on span "MA91QR" at bounding box center [322, 472] width 173 height 22
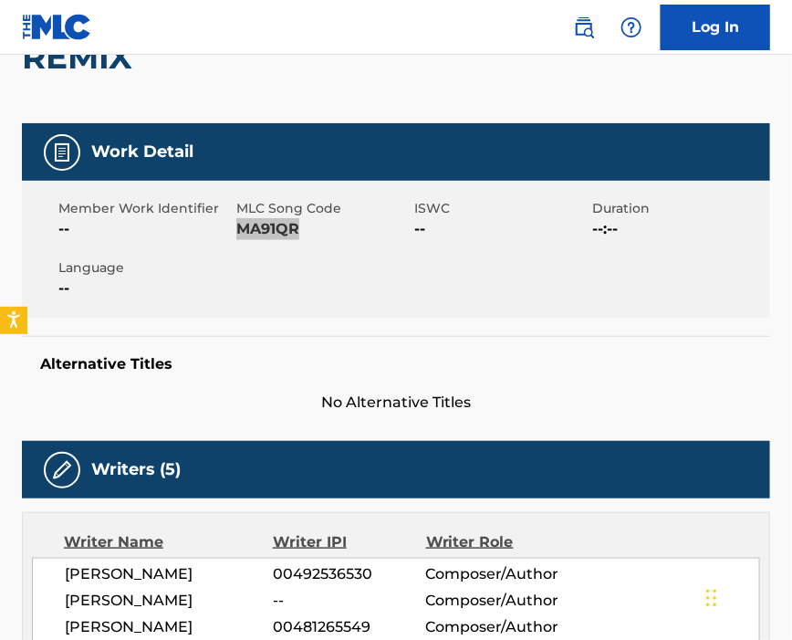
scroll to position [486, 0]
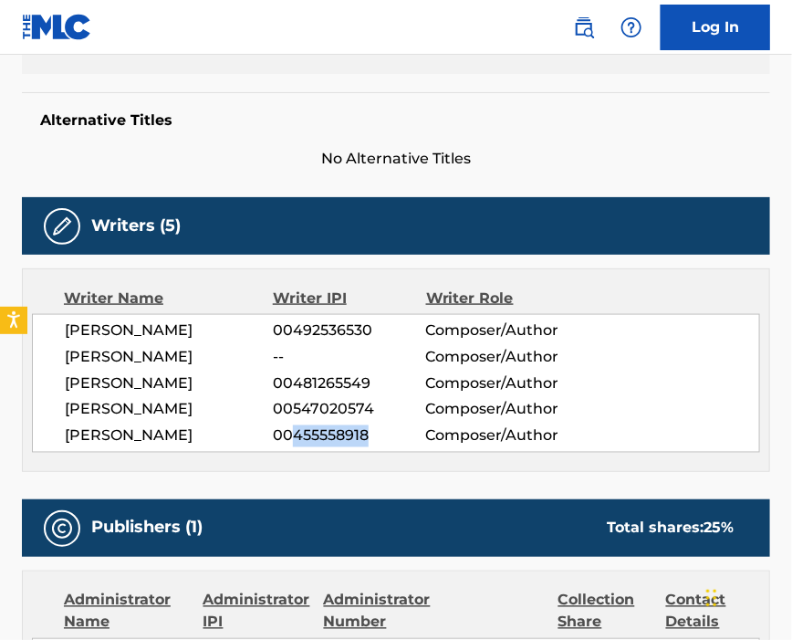
drag, startPoint x: 295, startPoint y: 486, endPoint x: 389, endPoint y: 487, distance: 94.0
click at [389, 447] on span "00455558918" at bounding box center [349, 436] width 152 height 22
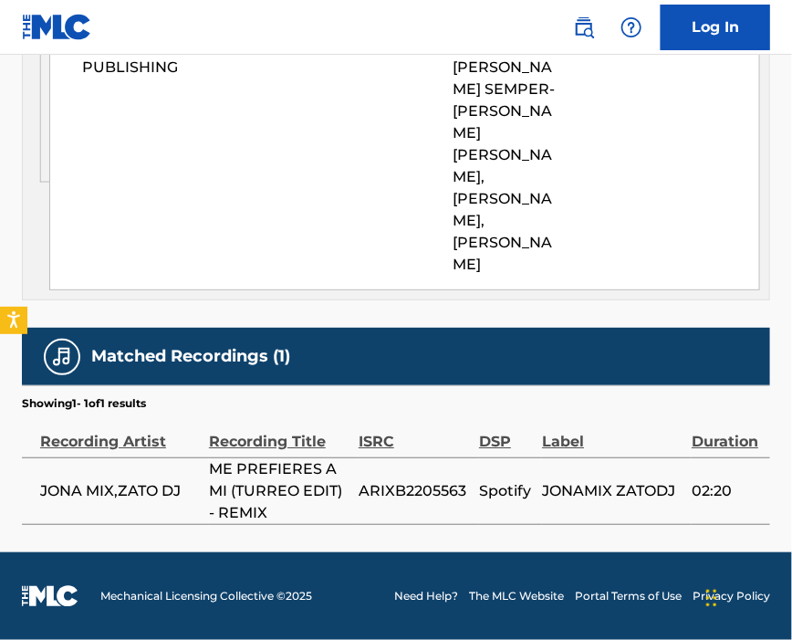
scroll to position [1438, 0]
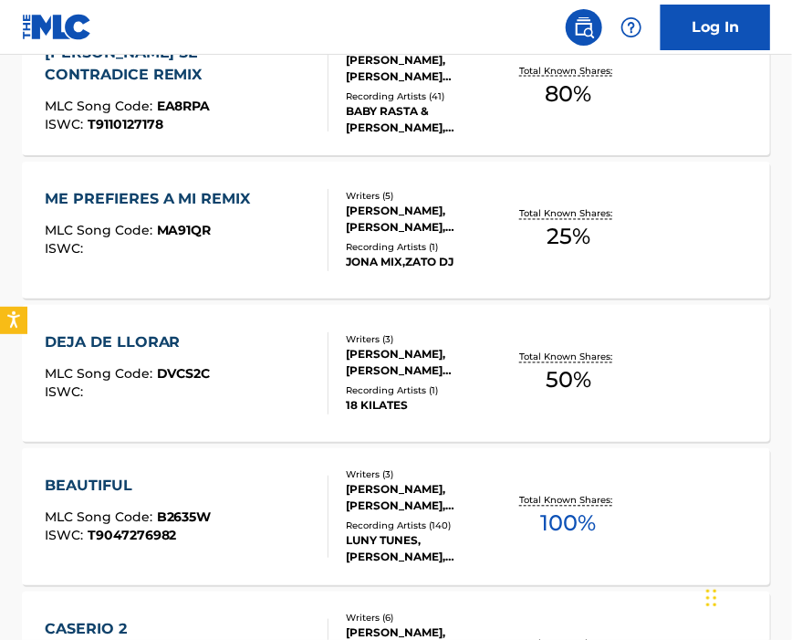
scroll to position [612, 0]
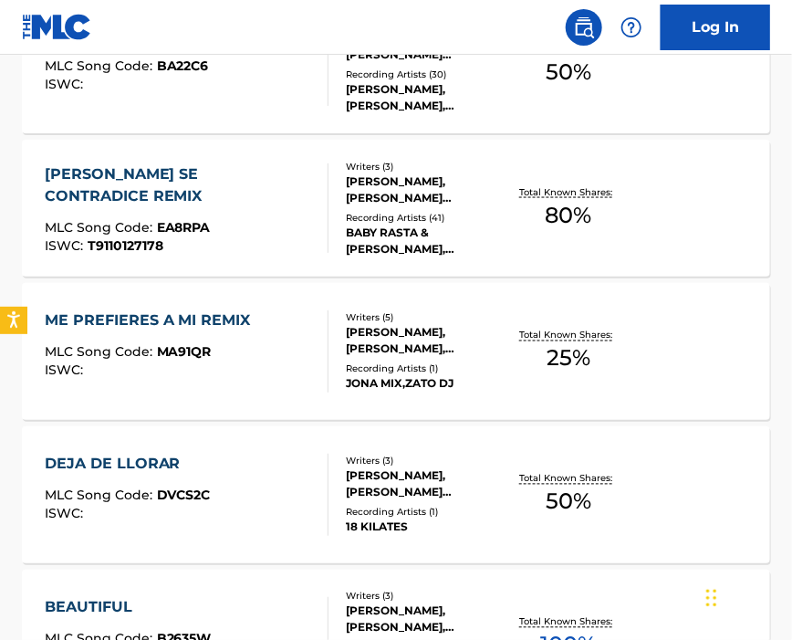
click at [251, 479] on div "DEJA DE LLORAR MLC Song Code : DVCS2C ISWC :" at bounding box center [187, 495] width 285 height 82
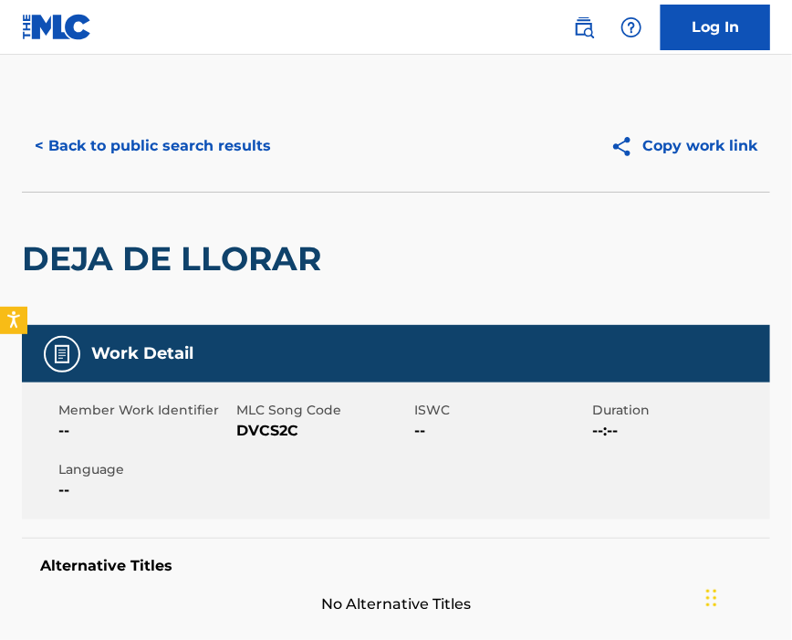
click at [261, 427] on span "DVCS2C" at bounding box center [322, 431] width 173 height 22
drag, startPoint x: 263, startPoint y: 427, endPoint x: 365, endPoint y: 425, distance: 102.2
click at [267, 427] on span "DVCS2C" at bounding box center [322, 431] width 173 height 22
click at [263, 426] on span "DVCS2C" at bounding box center [322, 431] width 173 height 22
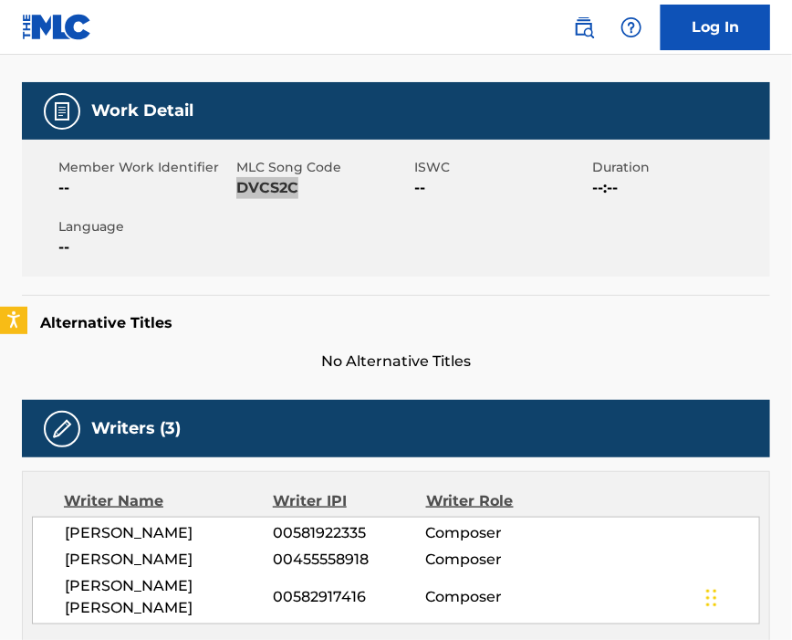
scroll to position [486, 0]
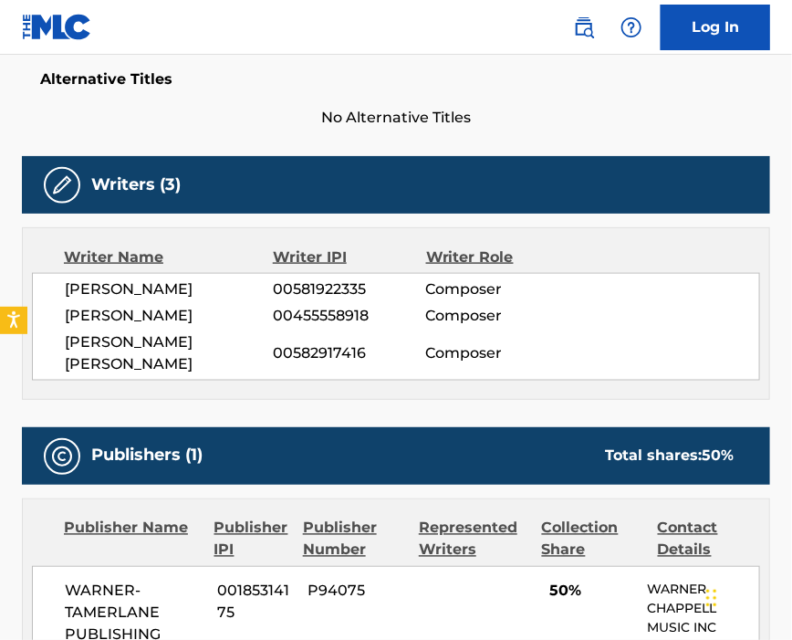
click at [307, 325] on span "00455558918" at bounding box center [349, 316] width 152 height 22
click at [312, 322] on span "00455558918" at bounding box center [349, 316] width 152 height 22
click at [299, 324] on span "00455558918" at bounding box center [349, 316] width 152 height 22
drag, startPoint x: 292, startPoint y: 325, endPoint x: 368, endPoint y: 326, distance: 75.8
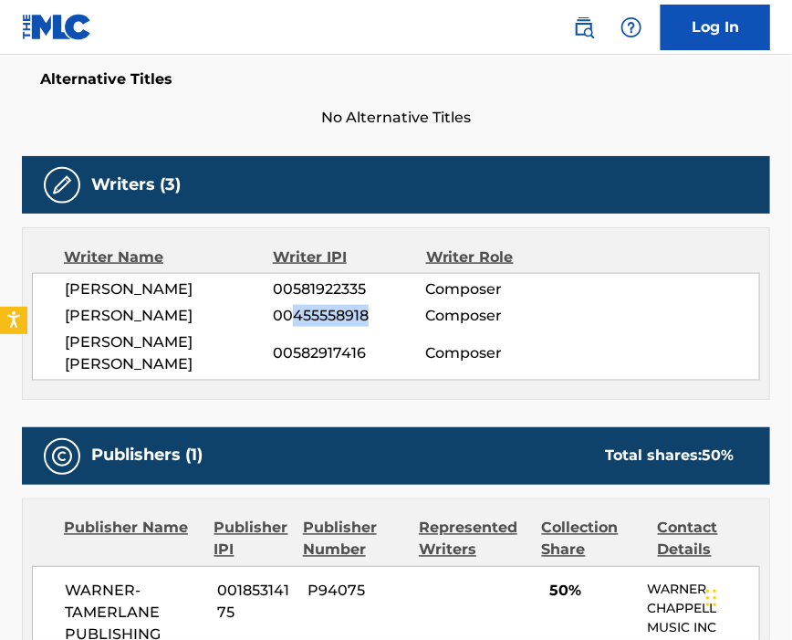
click at [368, 326] on span "00455558918" at bounding box center [349, 316] width 152 height 22
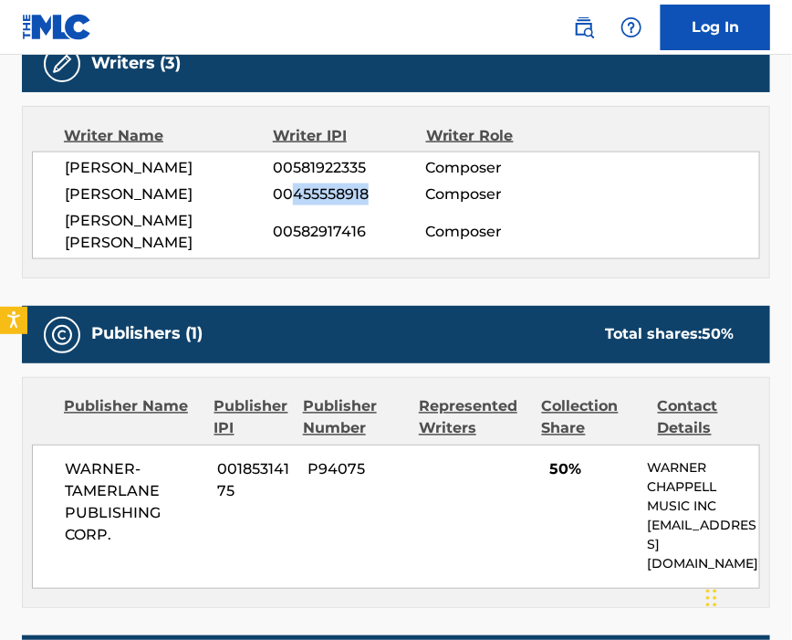
scroll to position [852, 0]
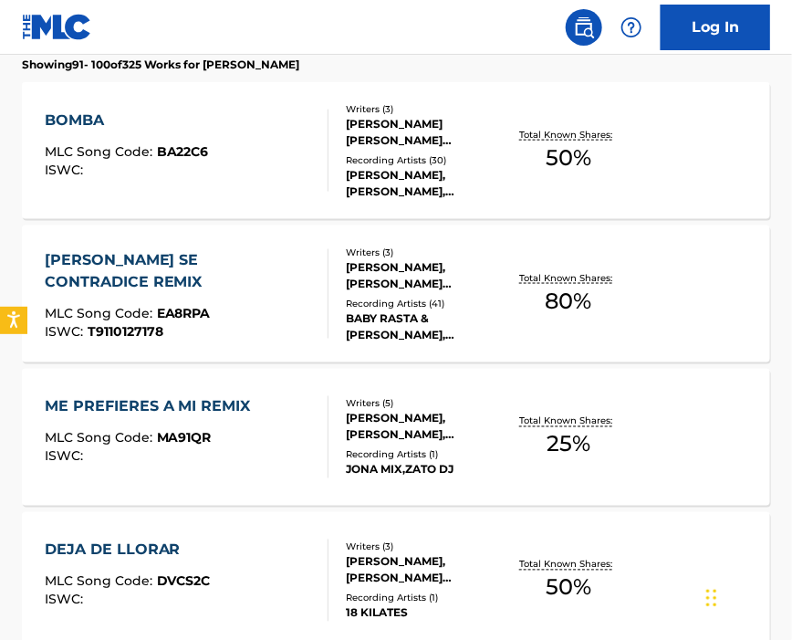
scroll to position [647, 0]
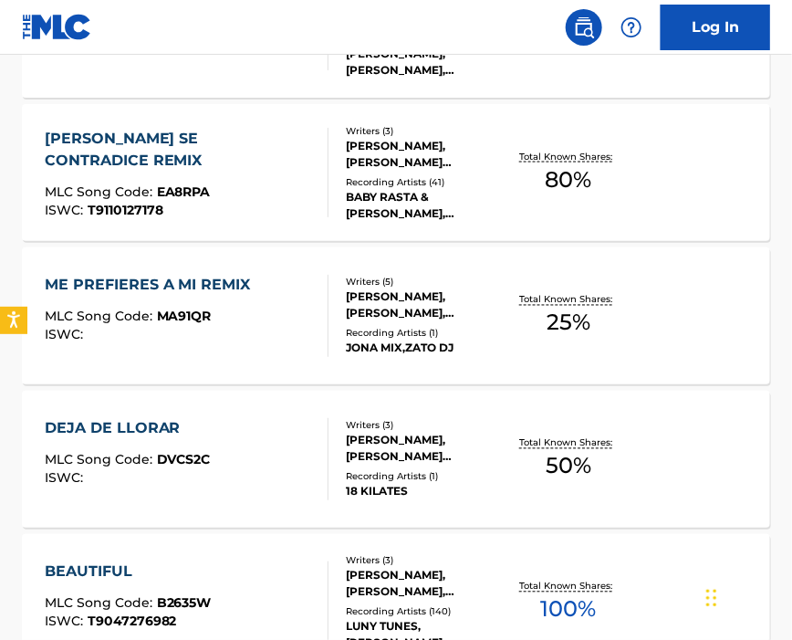
click at [204, 563] on div "BEAUTIFUL" at bounding box center [128, 572] width 167 height 22
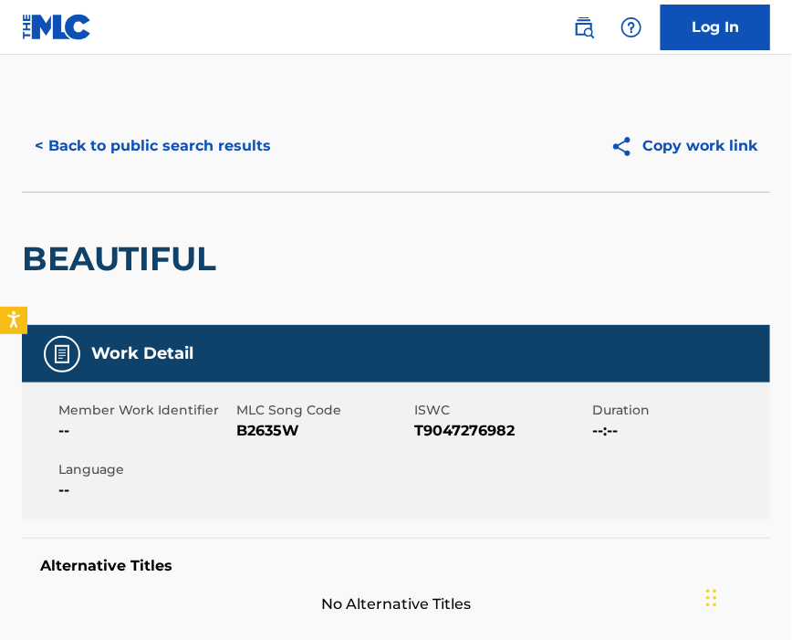
click at [257, 429] on span "B2635W" at bounding box center [322, 431] width 173 height 22
click at [257, 428] on span "B2635W" at bounding box center [322, 431] width 173 height 22
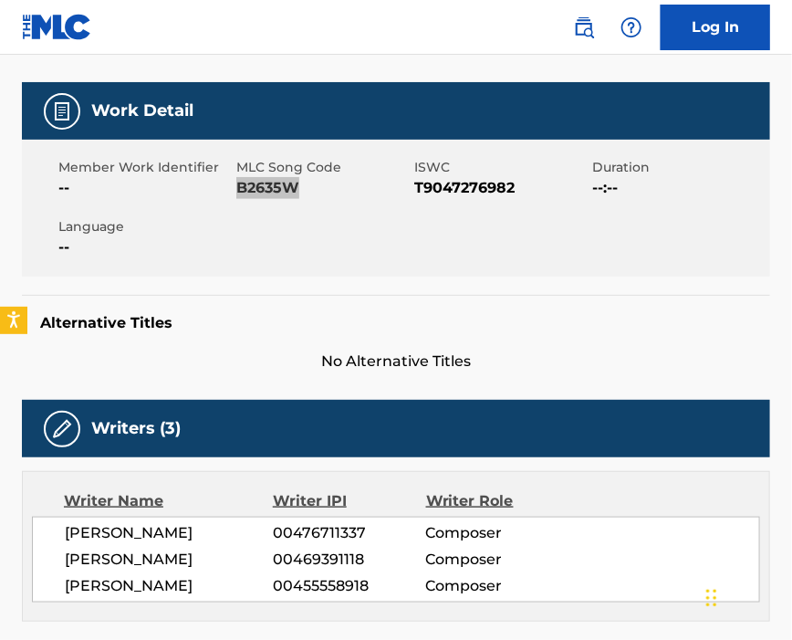
scroll to position [365, 0]
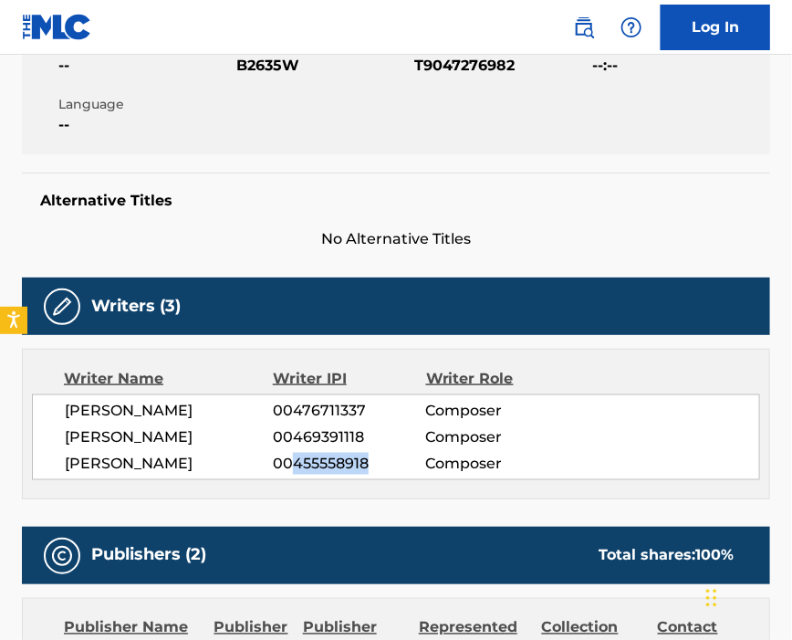
drag, startPoint x: 297, startPoint y: 470, endPoint x: 370, endPoint y: 473, distance: 73.1
click at [370, 473] on span "00455558918" at bounding box center [349, 464] width 152 height 22
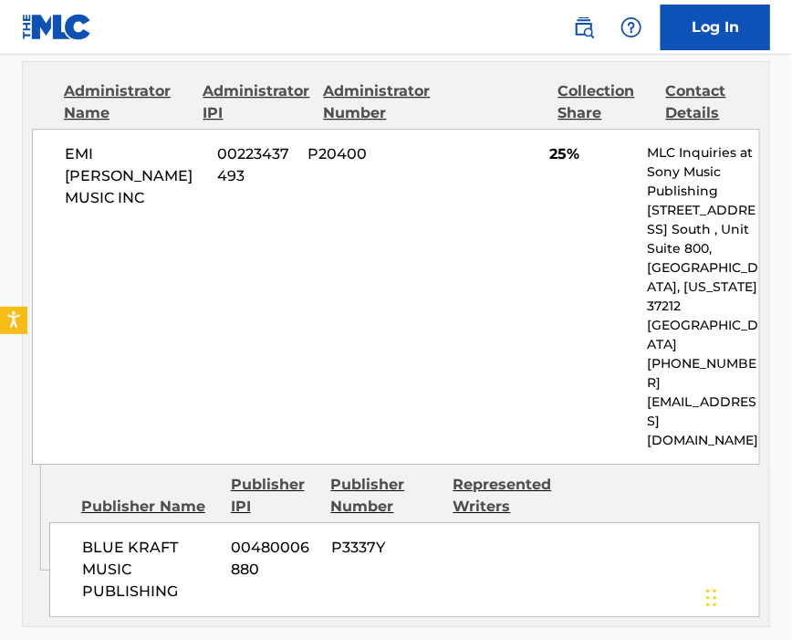
scroll to position [1460, 0]
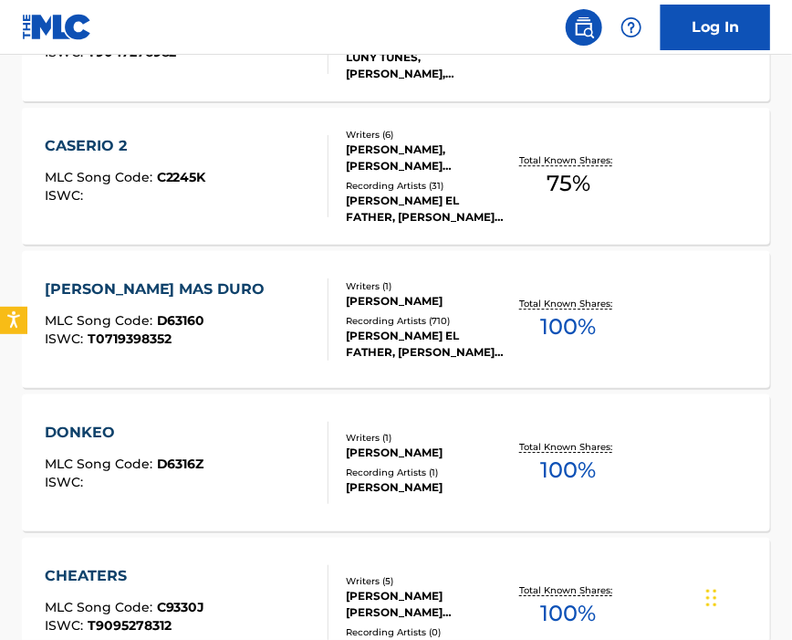
scroll to position [973, 0]
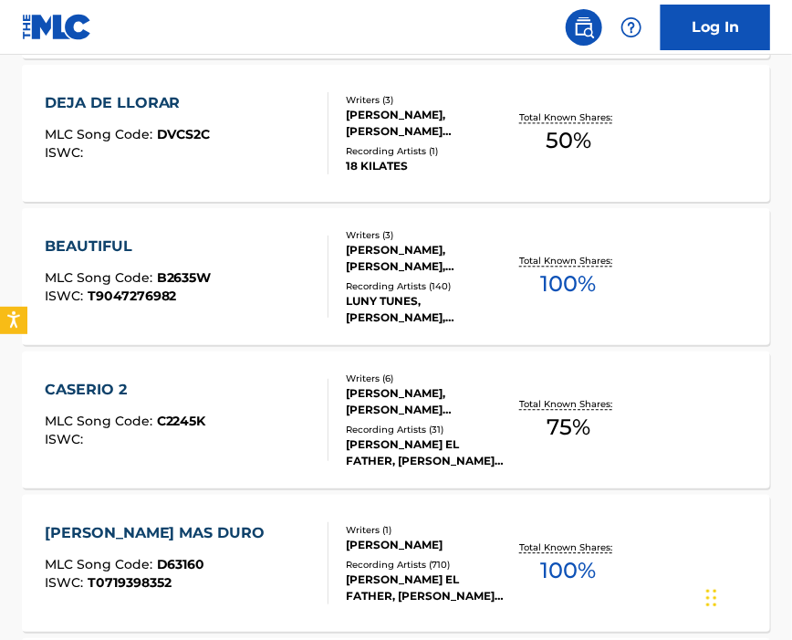
click at [191, 413] on span "C2245K" at bounding box center [181, 421] width 49 height 16
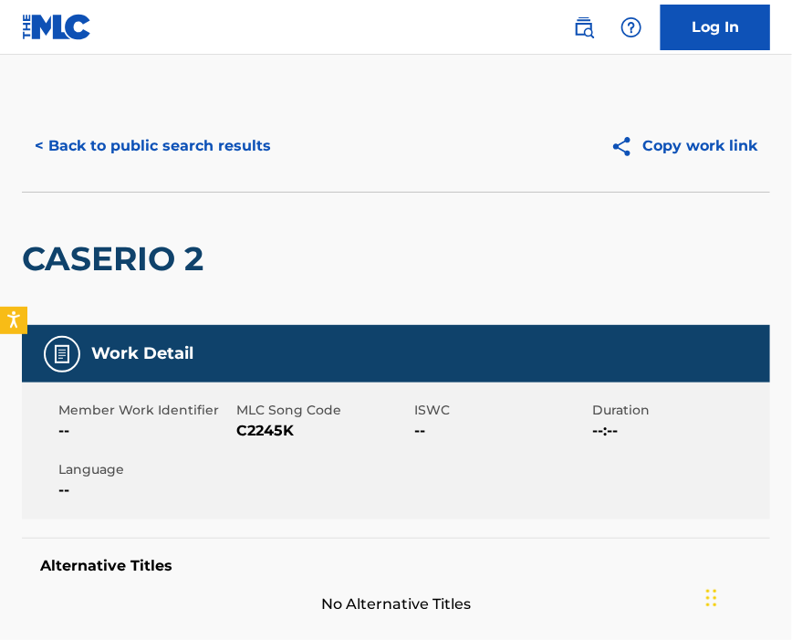
click at [263, 436] on span "C2245K" at bounding box center [322, 431] width 173 height 22
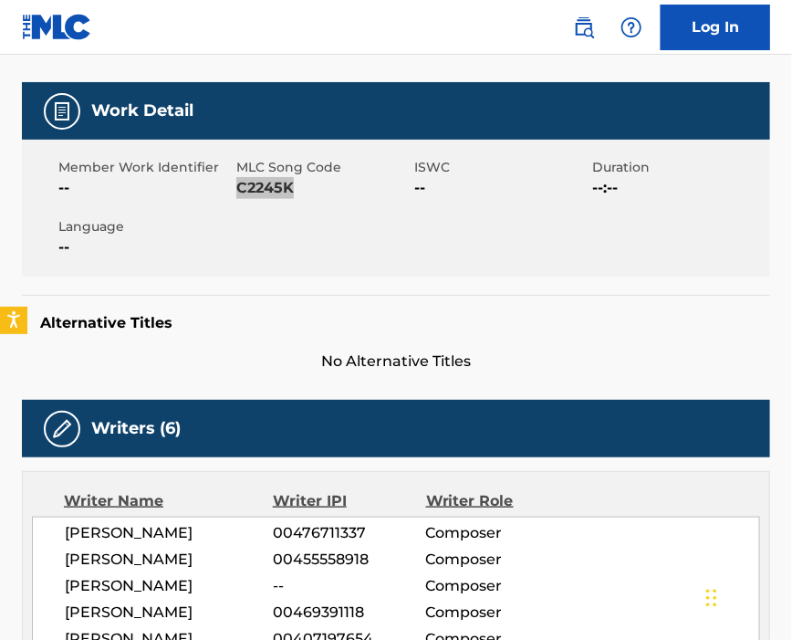
scroll to position [365, 0]
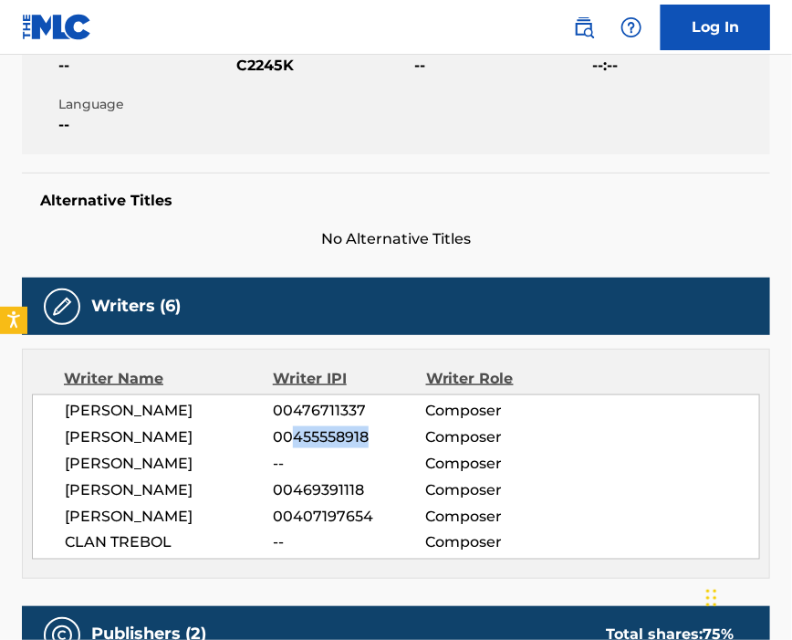
drag, startPoint x: 293, startPoint y: 445, endPoint x: 377, endPoint y: 442, distance: 84.0
click at [377, 442] on span "00455558918" at bounding box center [349, 437] width 152 height 22
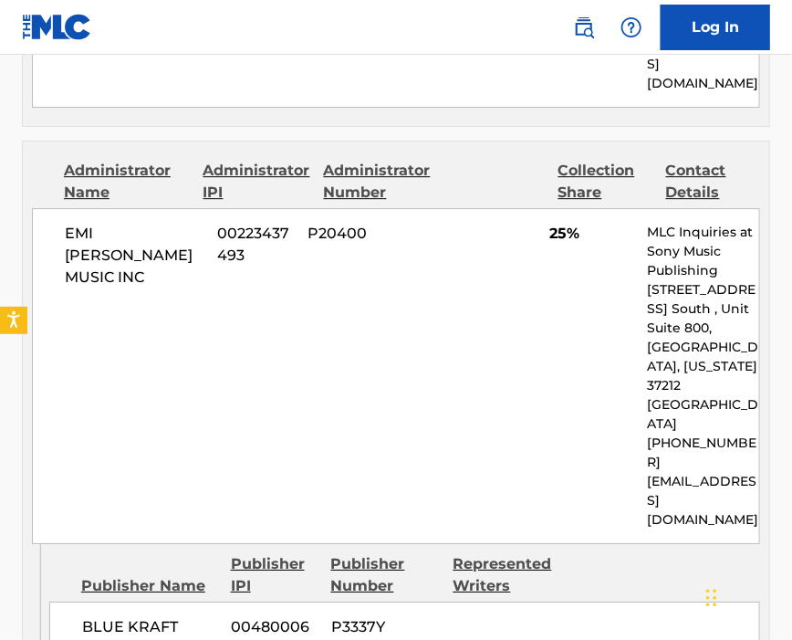
scroll to position [1460, 0]
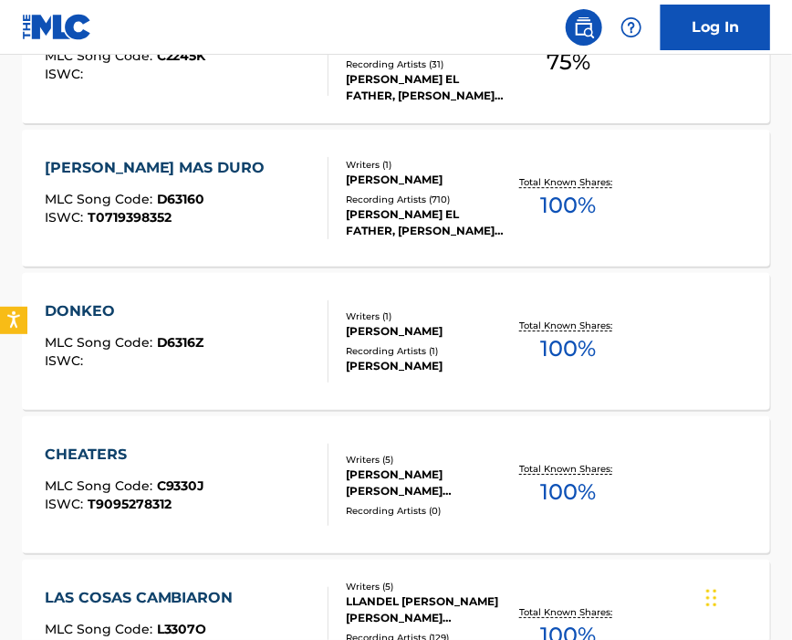
scroll to position [1217, 0]
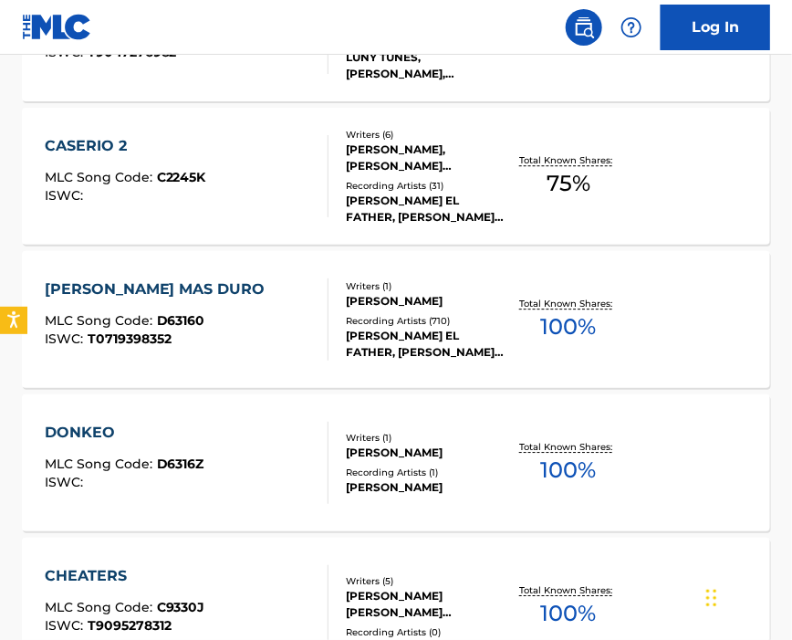
click at [245, 318] on div "[PERSON_NAME] MAS DURO MLC Song Code : D63160 ISWC : T0719398352" at bounding box center [187, 319] width 285 height 82
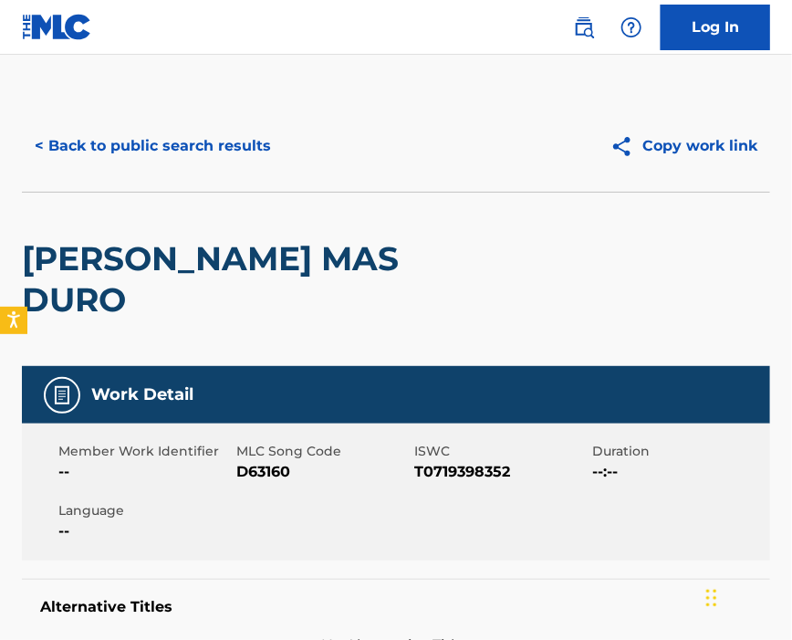
click at [251, 461] on span "D63160" at bounding box center [322, 472] width 173 height 22
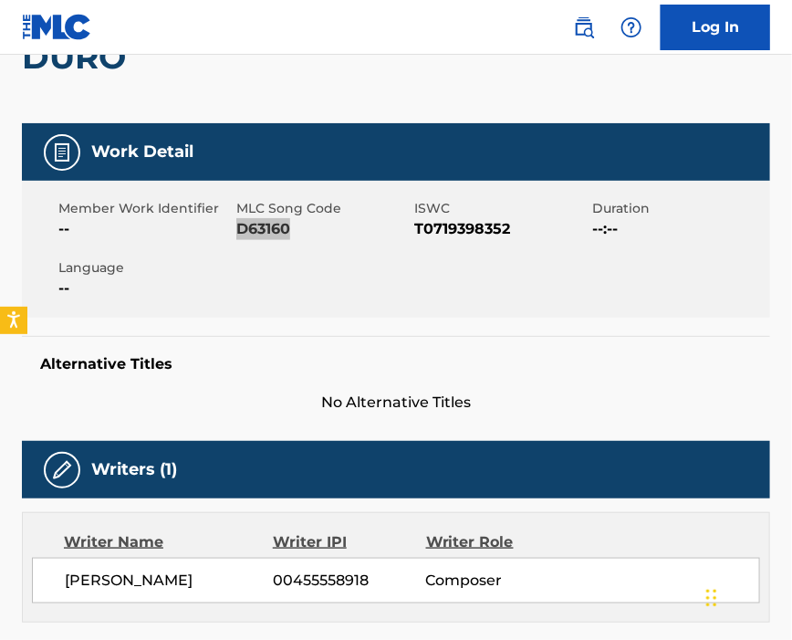
scroll to position [486, 0]
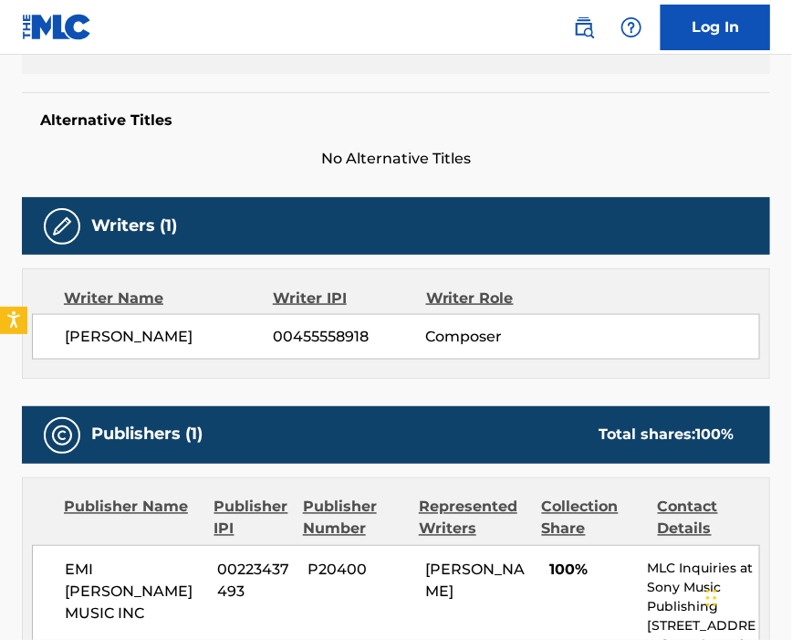
click at [319, 326] on span "00455558918" at bounding box center [349, 337] width 152 height 22
drag, startPoint x: 294, startPoint y: 299, endPoint x: 368, endPoint y: 299, distance: 73.9
click at [368, 326] on span "00455558918" at bounding box center [349, 337] width 152 height 22
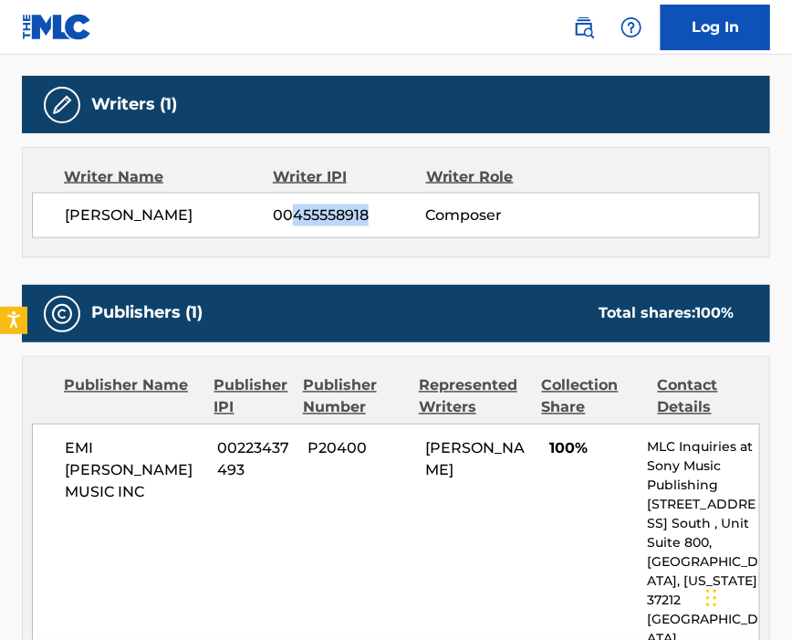
scroll to position [730, 0]
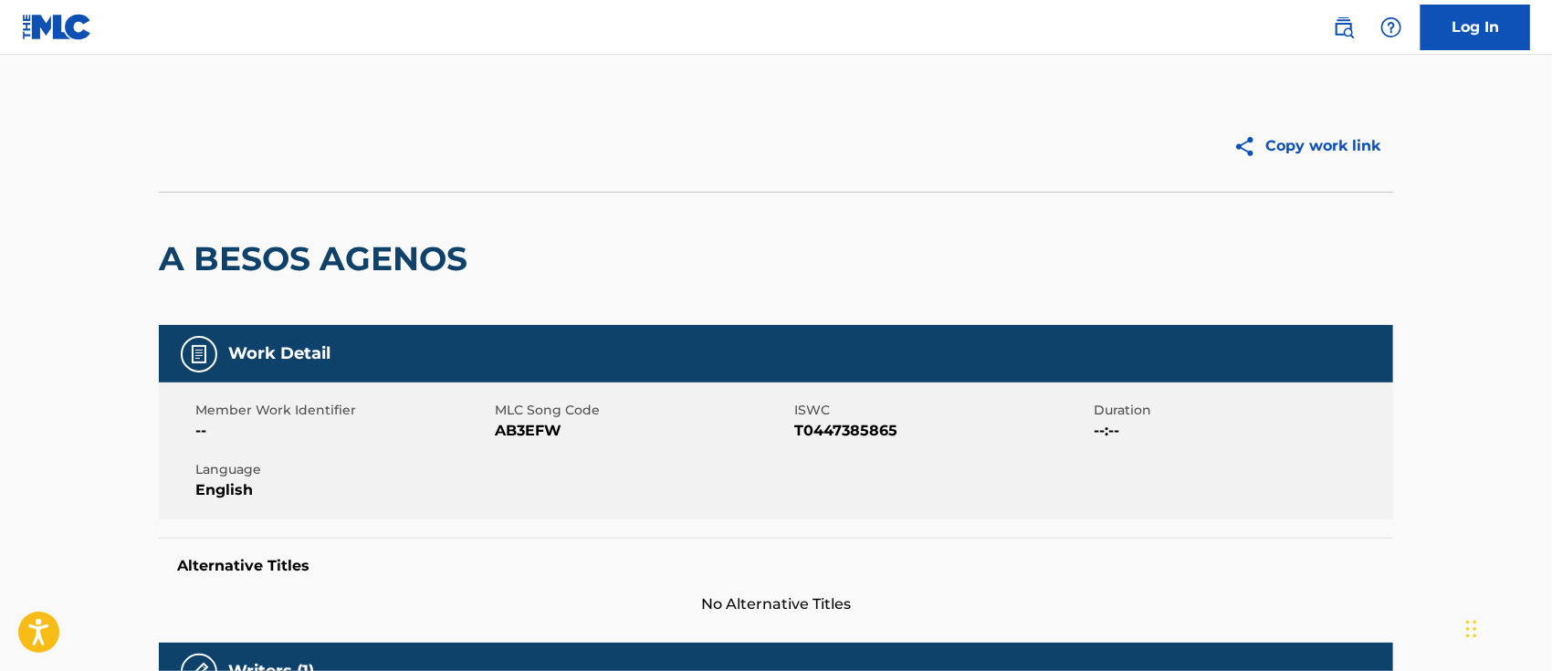
drag, startPoint x: 1336, startPoint y: 37, endPoint x: 1329, endPoint y: 47, distance: 13.2
click at [1336, 37] on img at bounding box center [1344, 27] width 22 height 22
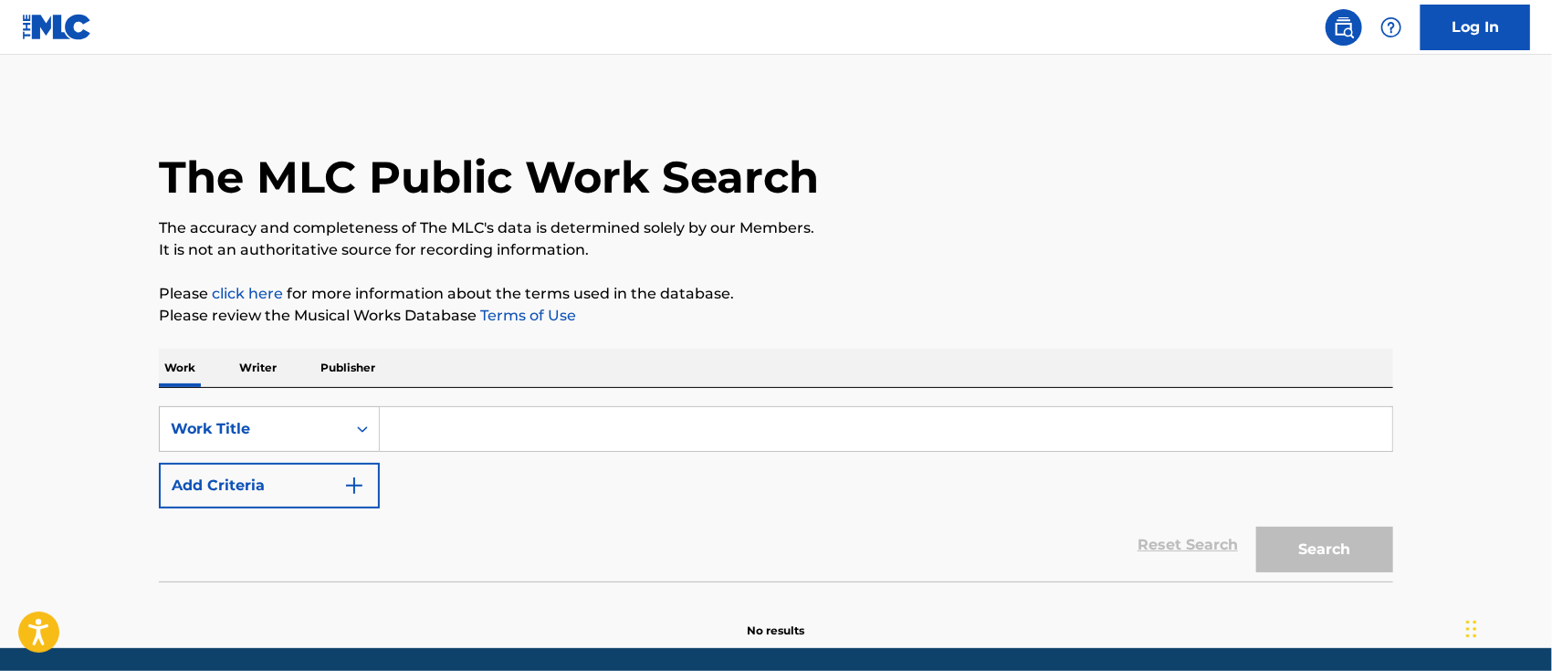
click at [257, 359] on p "Writer" at bounding box center [258, 368] width 48 height 38
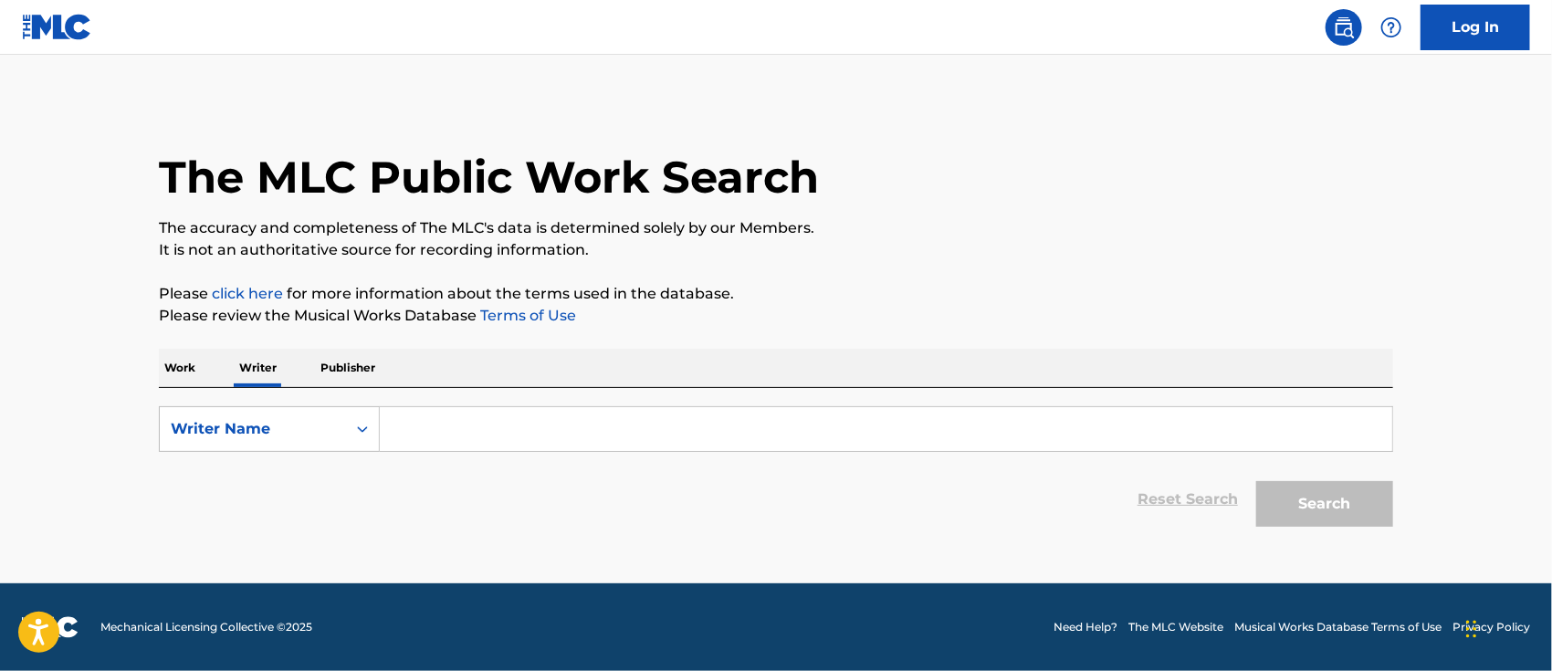
click at [448, 442] on input "Search Form" at bounding box center [886, 429] width 1012 height 44
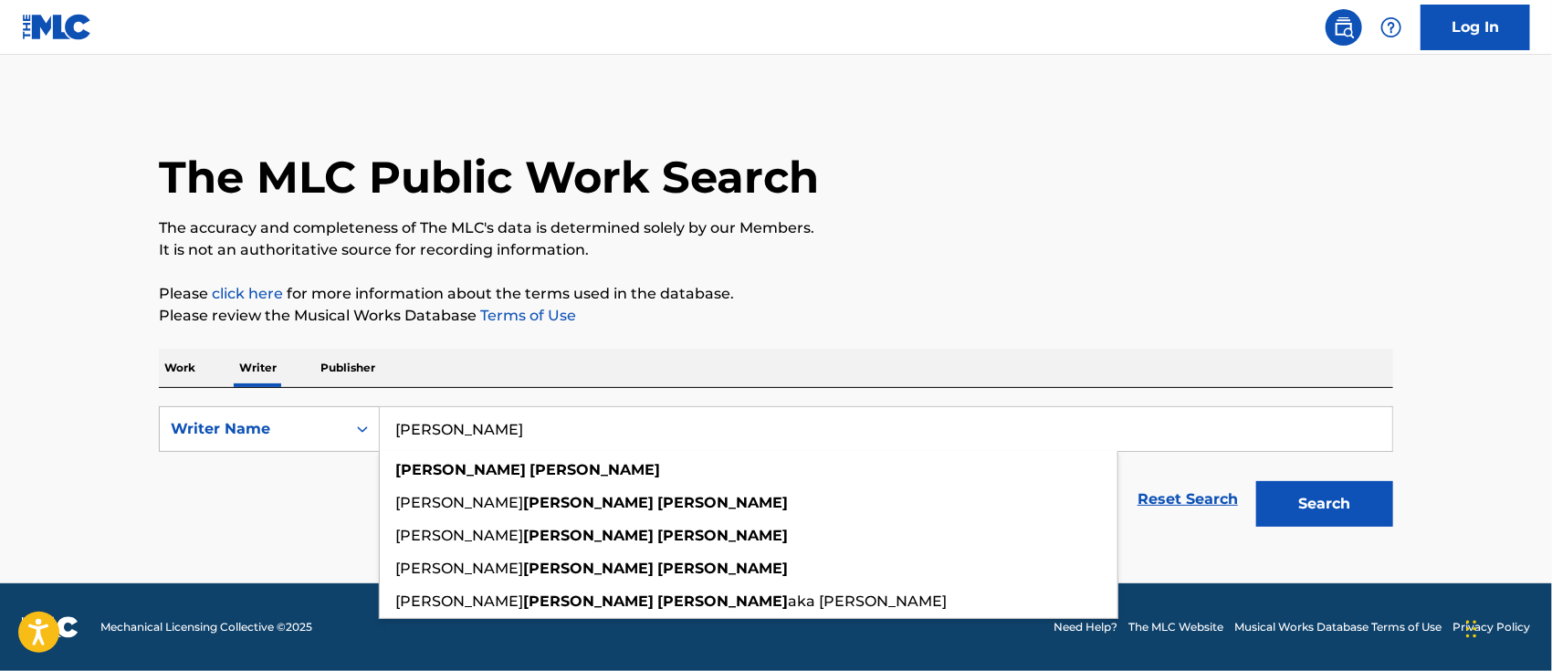
click at [1256, 481] on button "Search" at bounding box center [1324, 504] width 137 height 46
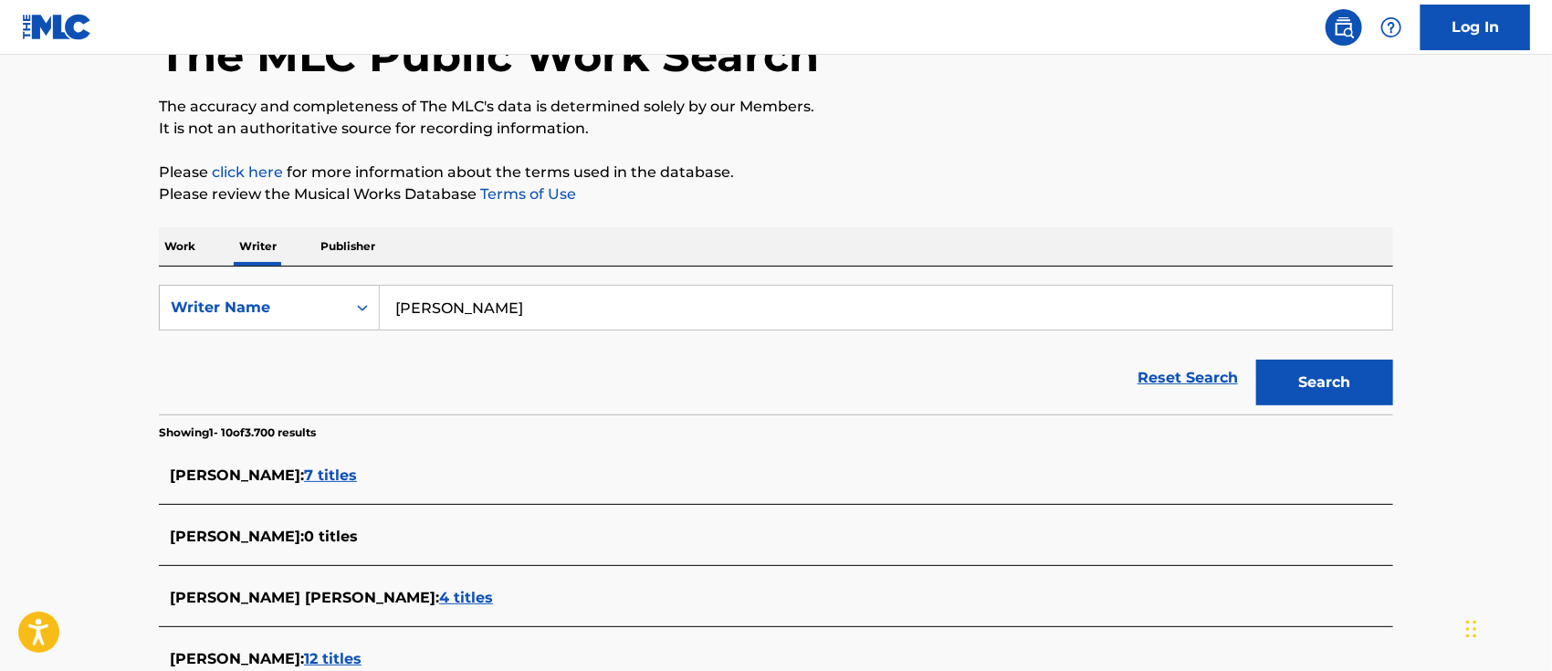
scroll to position [243, 0]
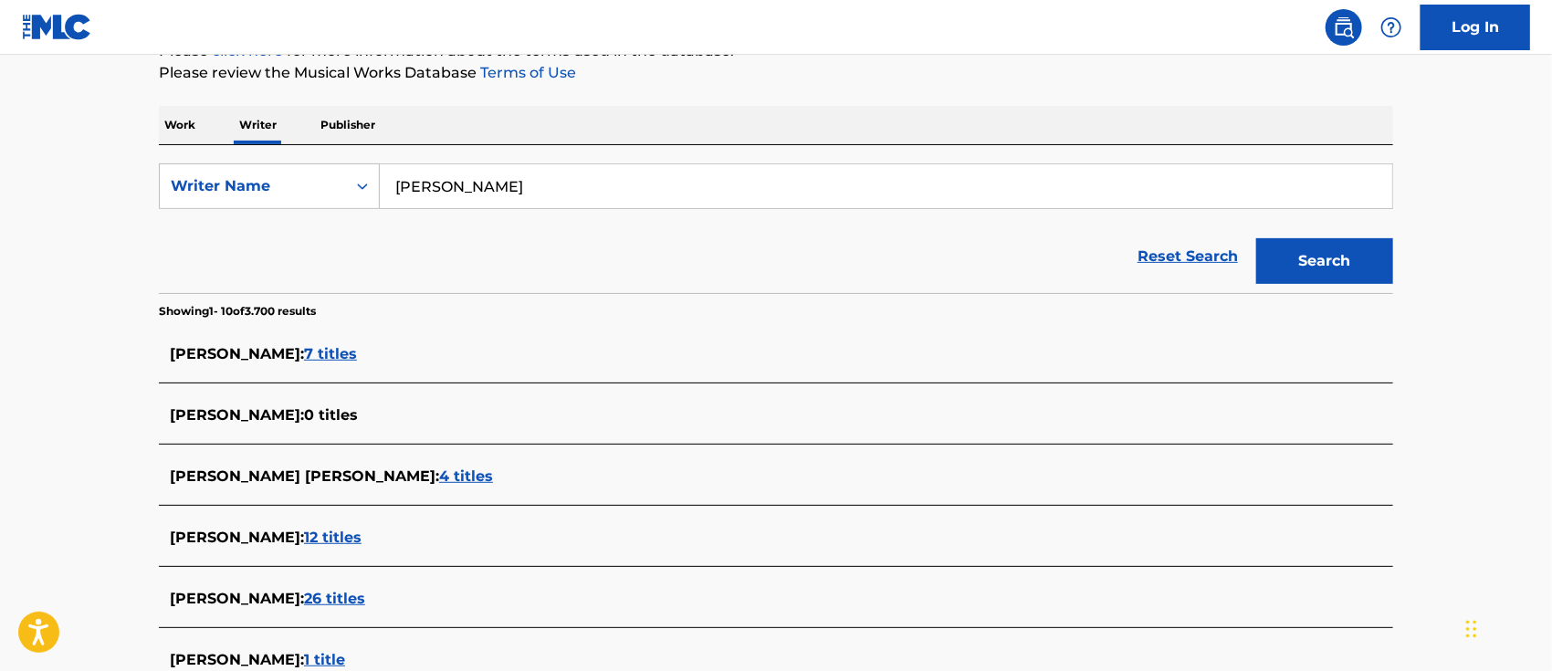
click at [392, 183] on input "[PERSON_NAME]" at bounding box center [886, 186] width 1012 height 44
click at [1332, 272] on button "Search" at bounding box center [1324, 261] width 137 height 46
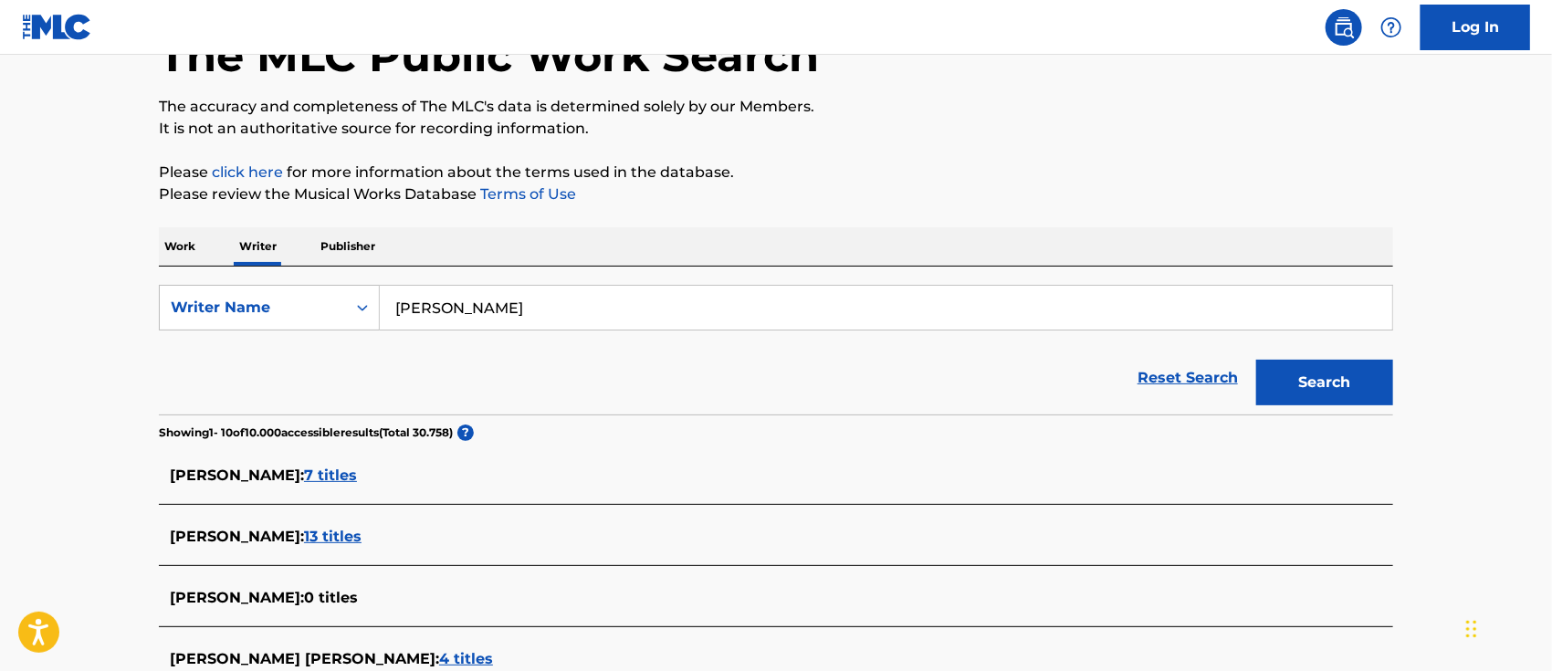
scroll to position [0, 0]
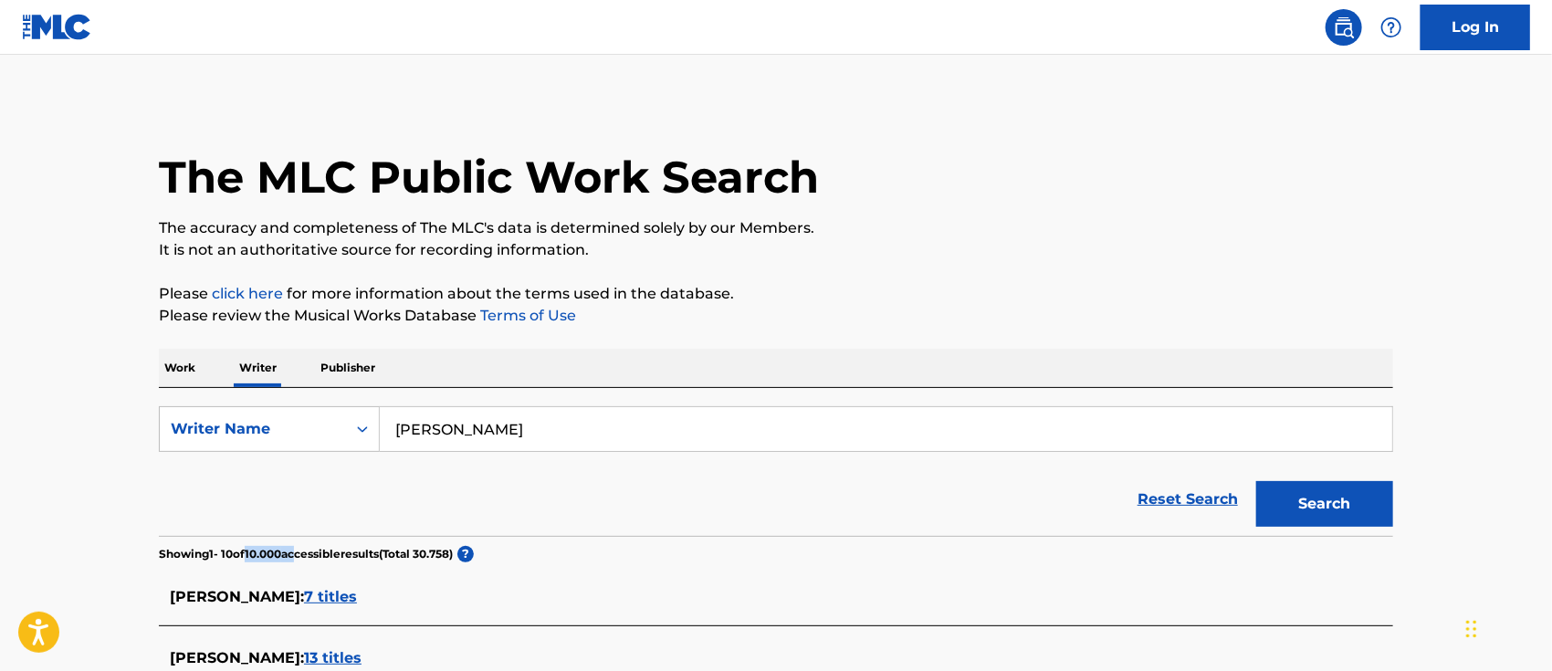
drag, startPoint x: 257, startPoint y: 556, endPoint x: 310, endPoint y: 561, distance: 53.2
click at [303, 556] on p "Showing 1 - 10 of 10.000 accessible results (Total 30.758 )" at bounding box center [306, 554] width 294 height 16
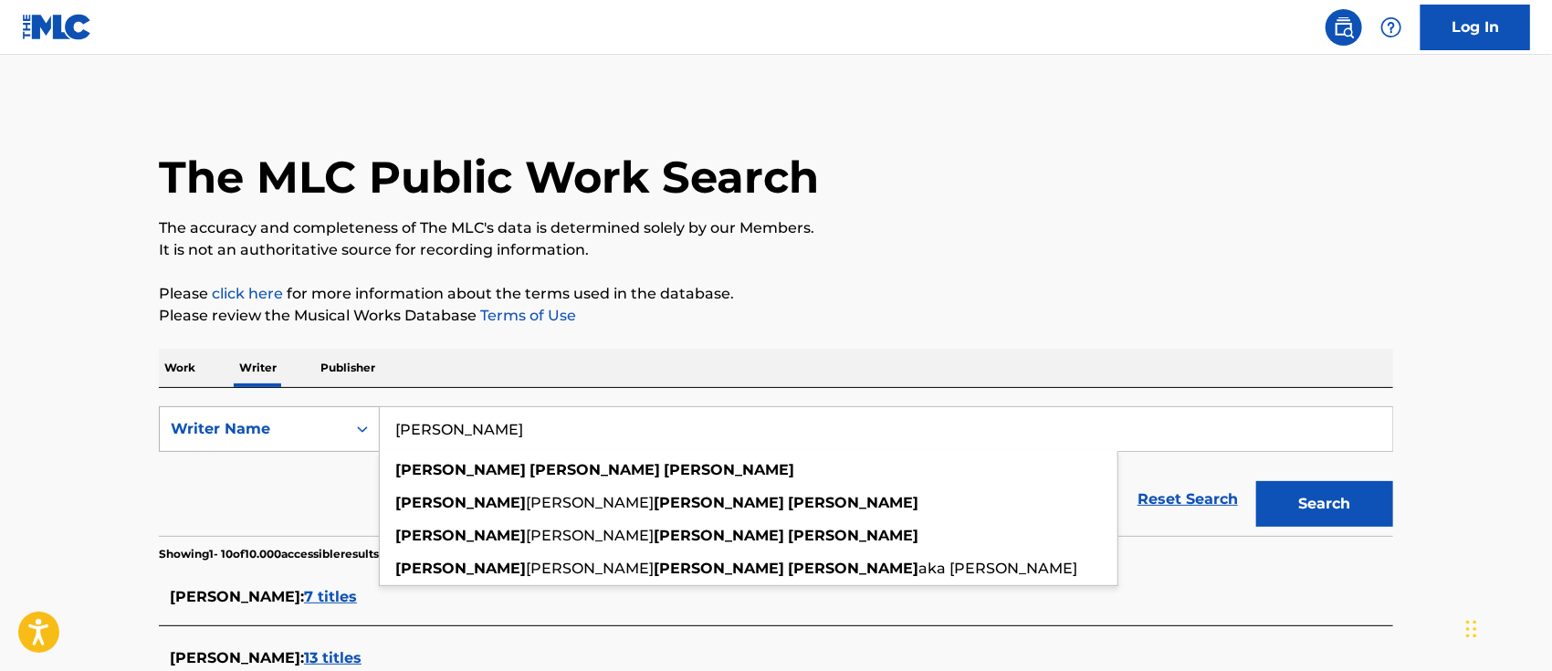
drag, startPoint x: 585, startPoint y: 427, endPoint x: 200, endPoint y: 416, distance: 385.3
click at [210, 417] on div "SearchWithCriteria8bbe7185-854d-4033-afdb-35674861dc05 Writer Name william land…" at bounding box center [776, 429] width 1234 height 46
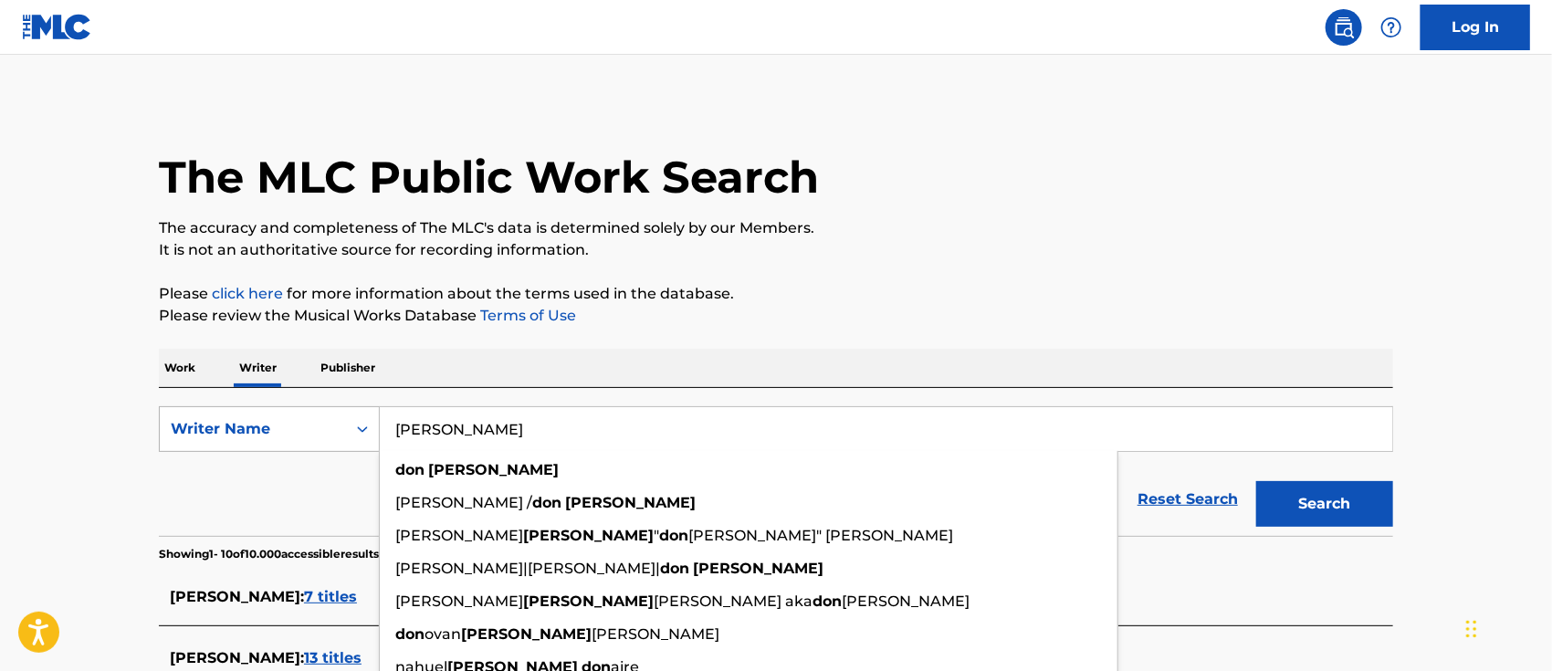
type input "[PERSON_NAME]"
click at [1256, 481] on button "Search" at bounding box center [1324, 504] width 137 height 46
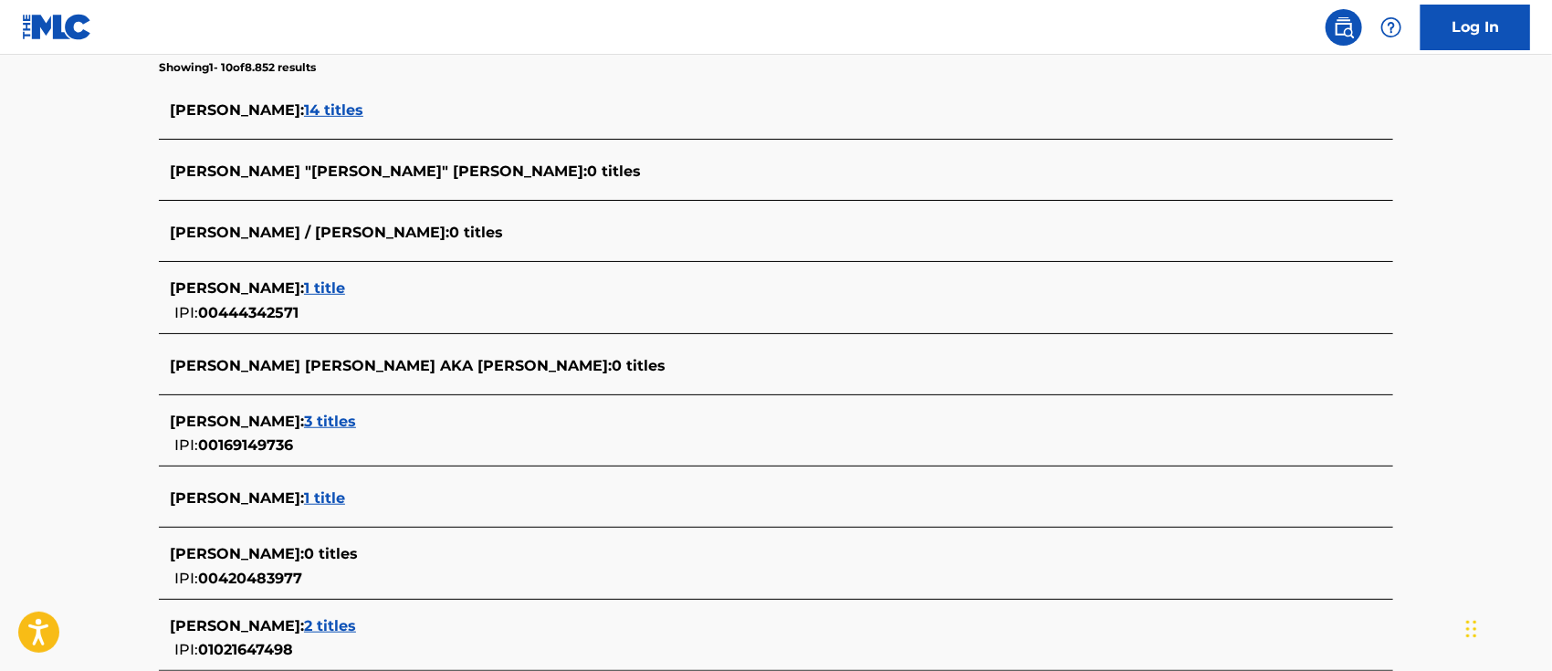
scroll to position [121, 0]
